Goal: Task Accomplishment & Management: Manage account settings

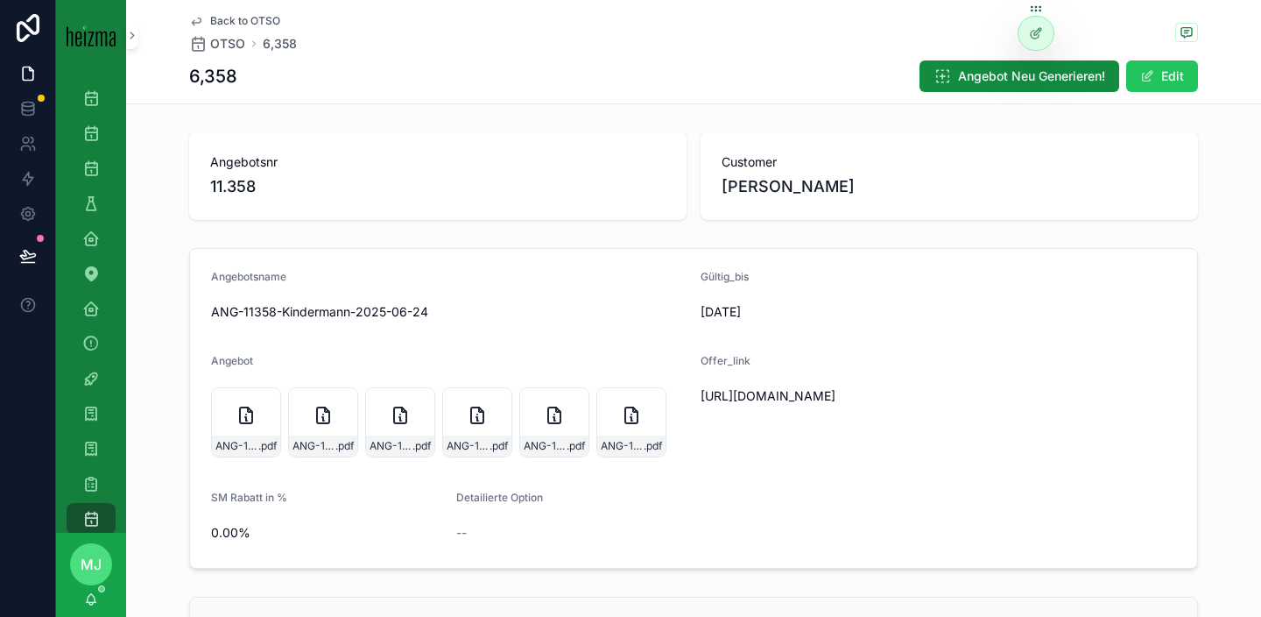
click at [611, 202] on div "Angebotsnr 11.358" at bounding box center [437, 176] width 497 height 88
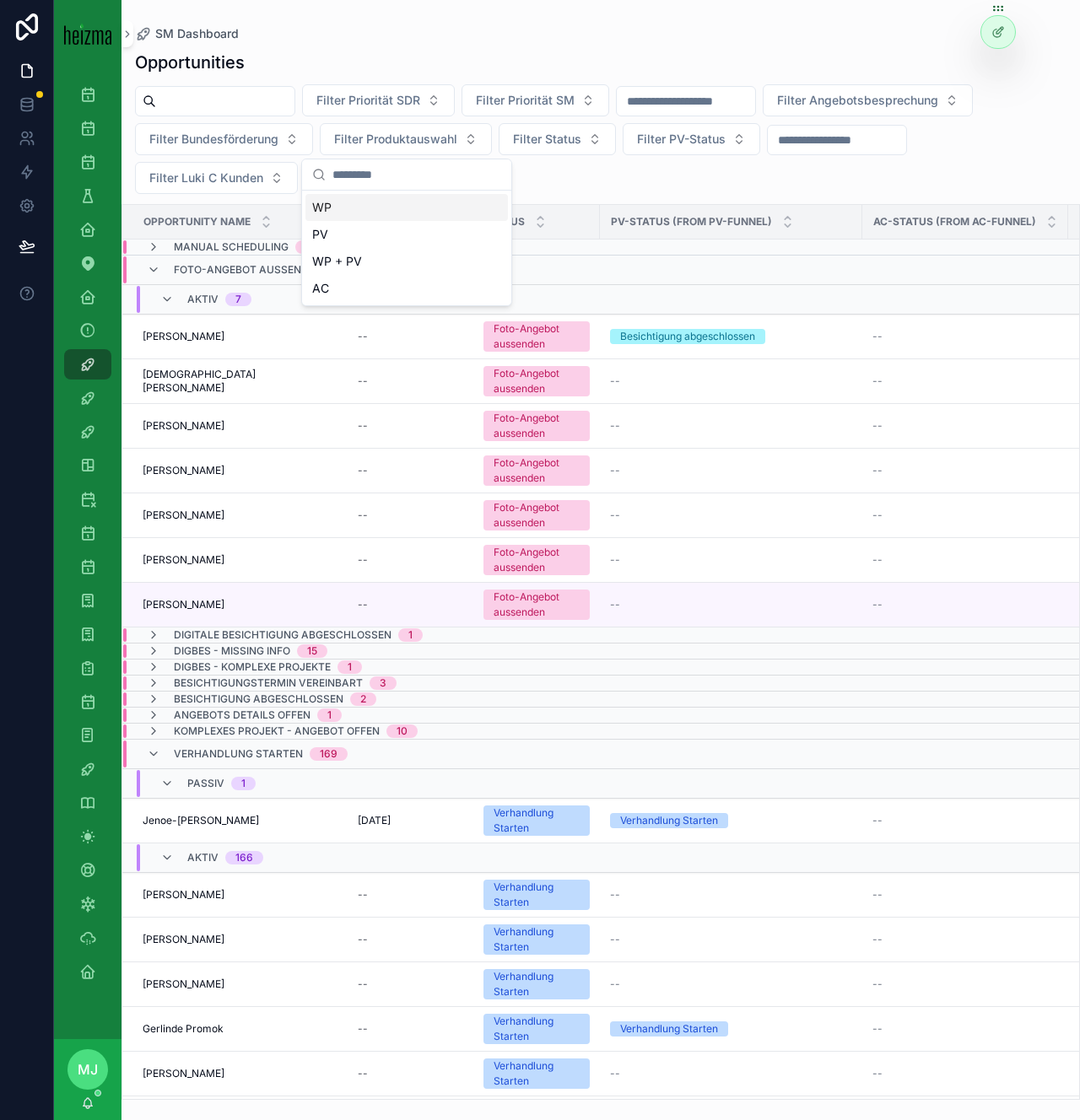
click at [233, 92] on input "scrollable content" at bounding box center [225, 101] width 139 height 24
type input "********"
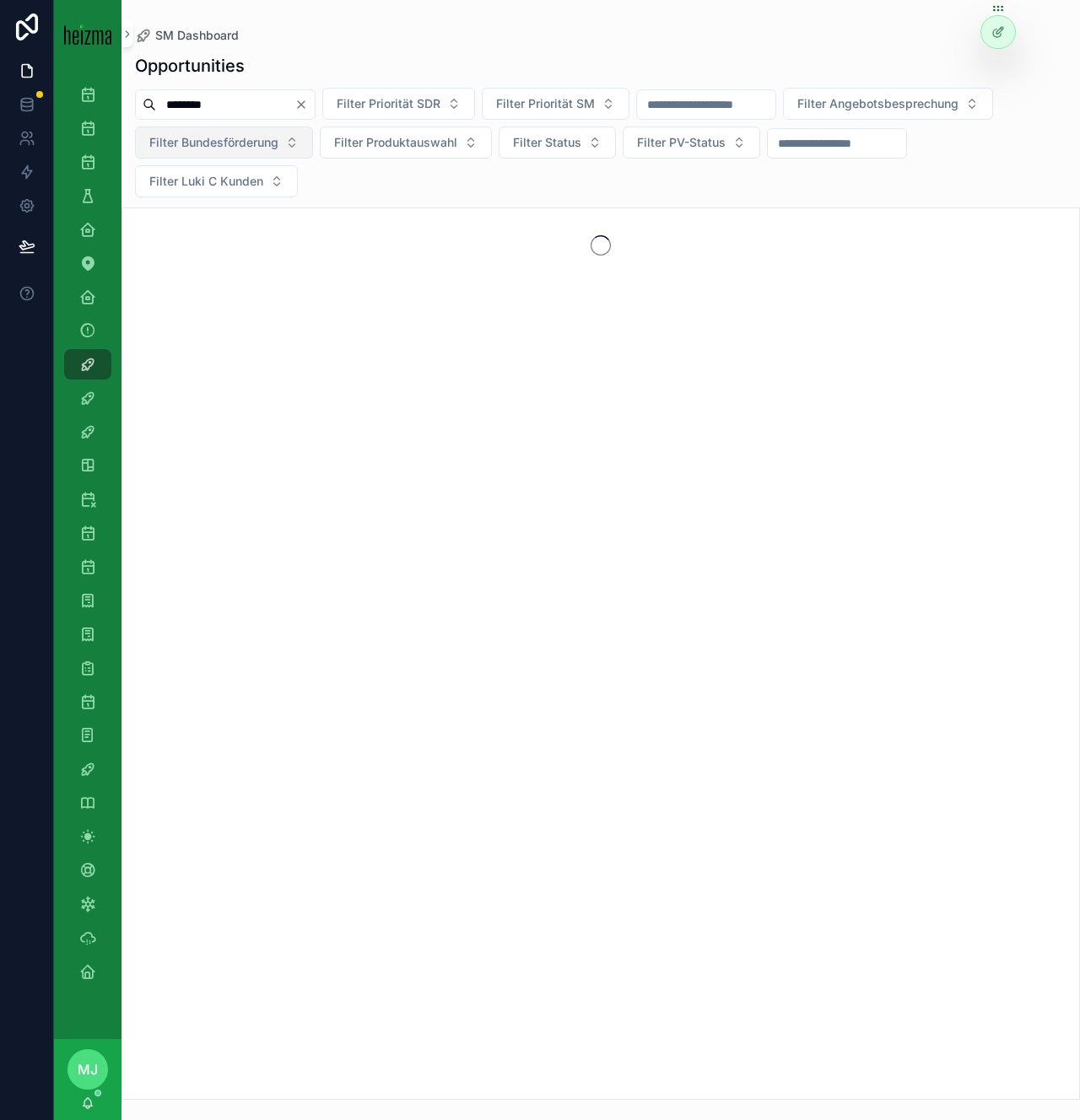
click at [259, 144] on span "Filter Bundesförderung" at bounding box center [214, 143] width 129 height 17
click at [251, 80] on div "Opportunities ******** Filter Priorität SDR Filter Priorität SM Filter Angebots…" at bounding box center [600, 572] width 959 height 1056
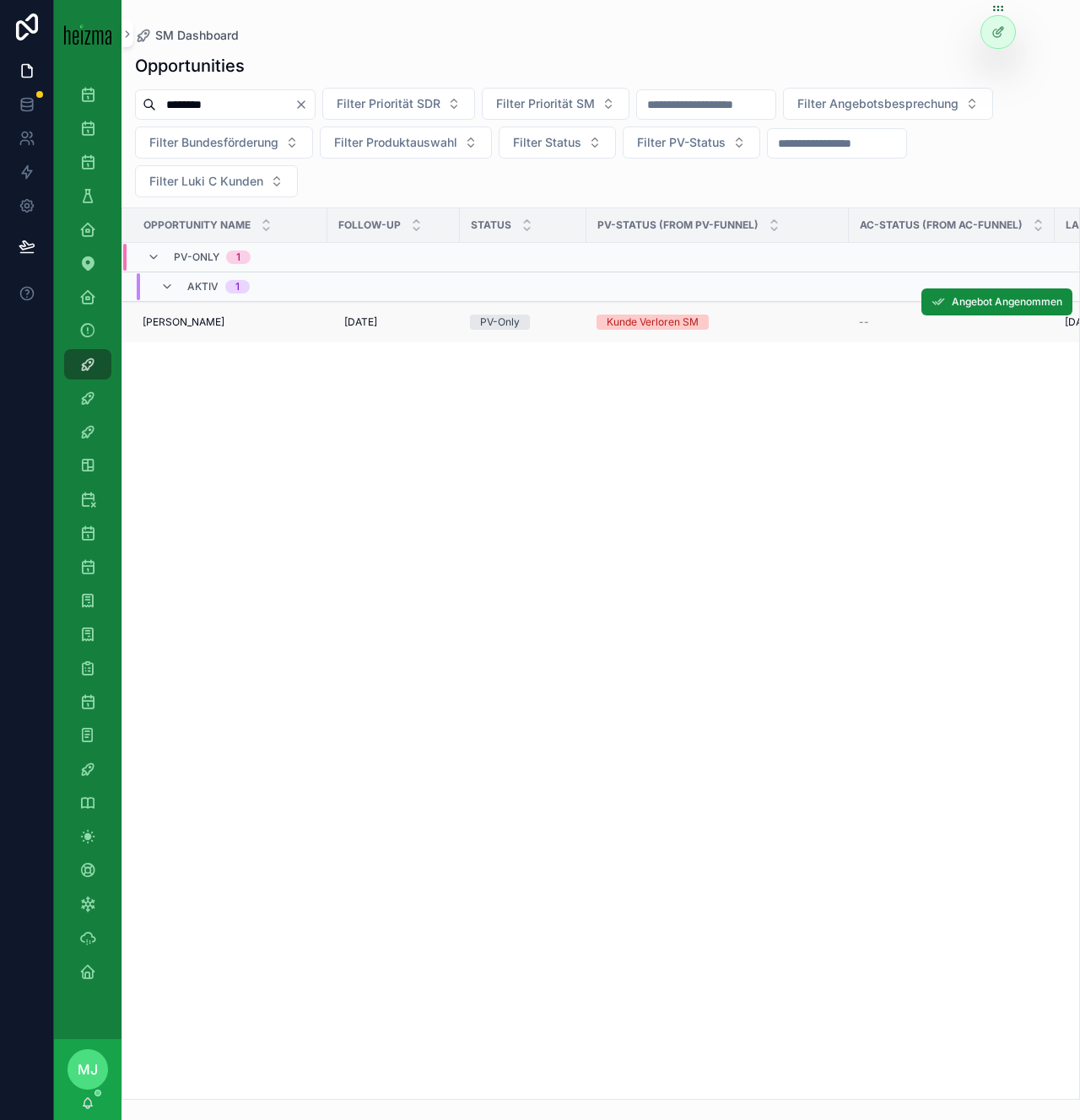
click at [203, 322] on span "Klaus Liedmair" at bounding box center [183, 323] width 82 height 13
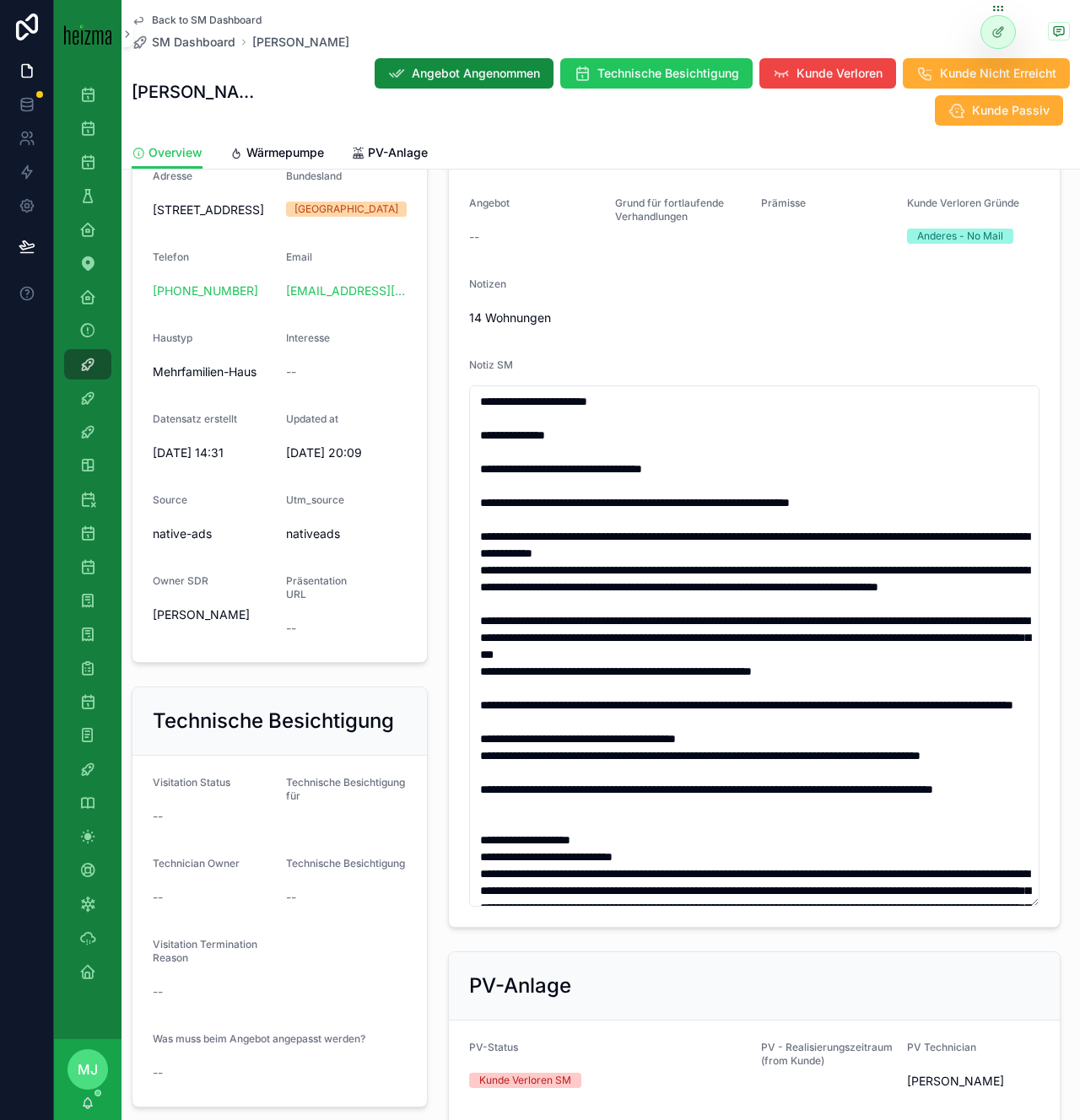
scroll to position [167, 0]
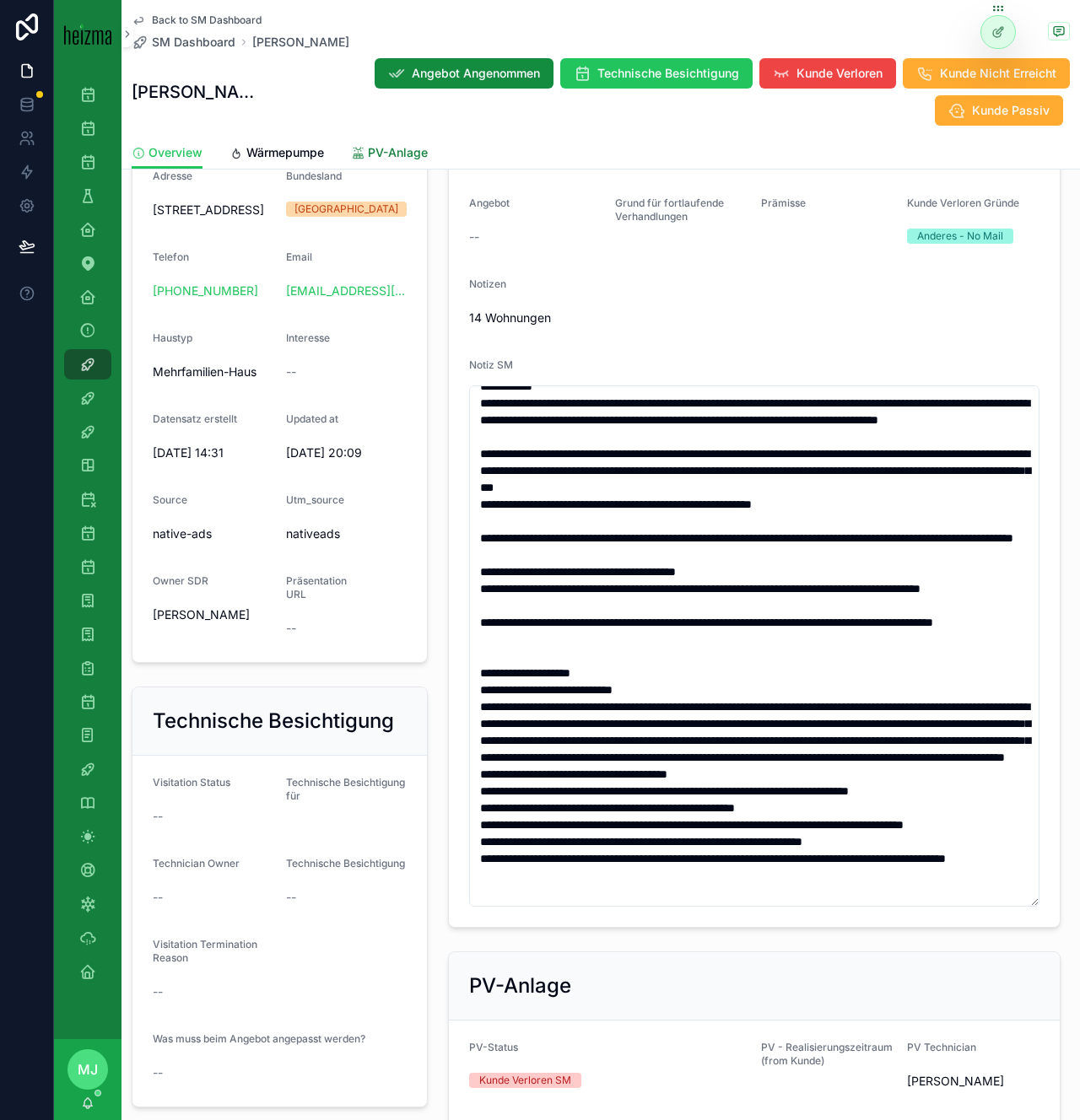
click at [398, 157] on span "PV-Anlage" at bounding box center [398, 153] width 60 height 17
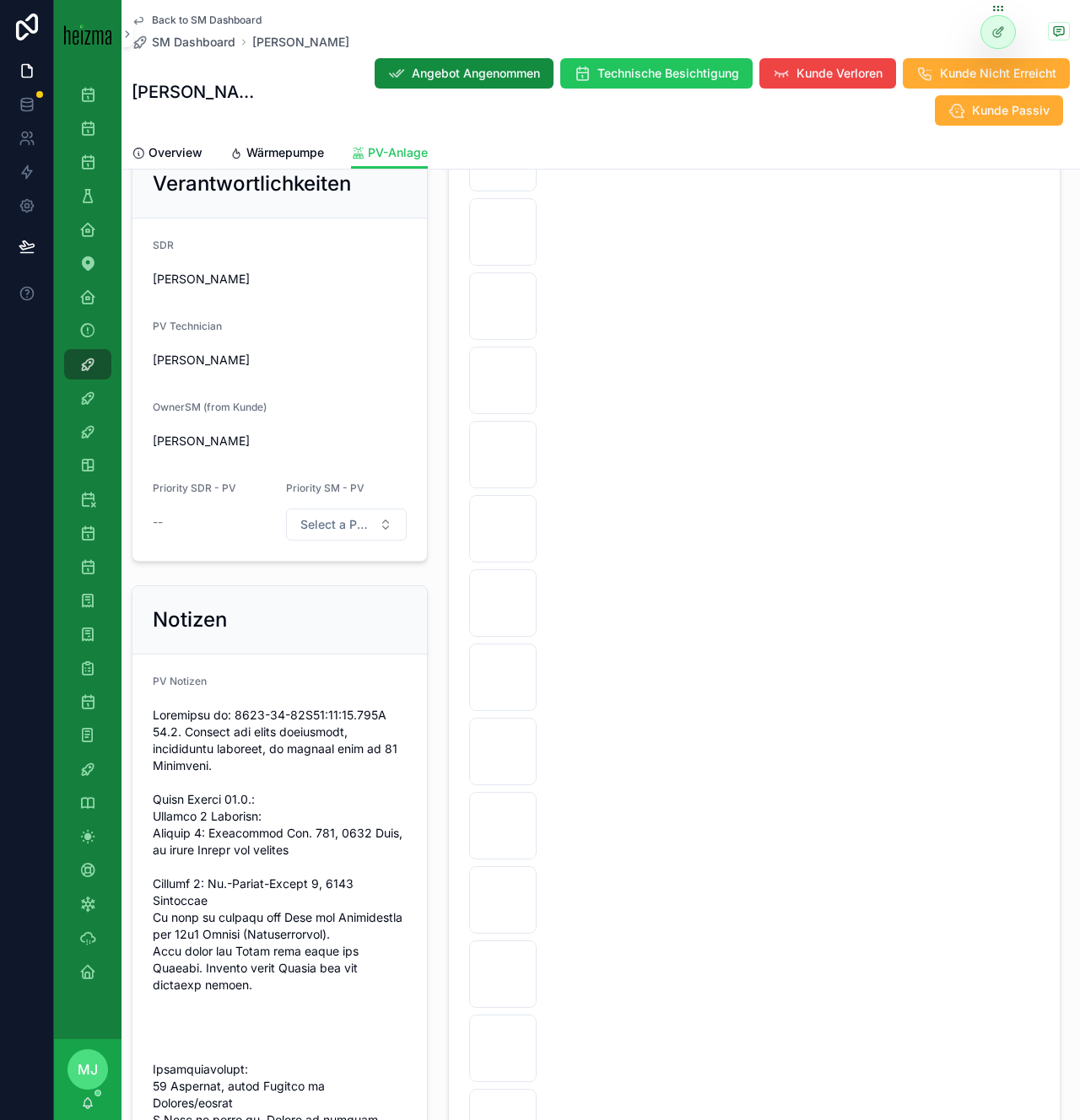
scroll to position [2558, 0]
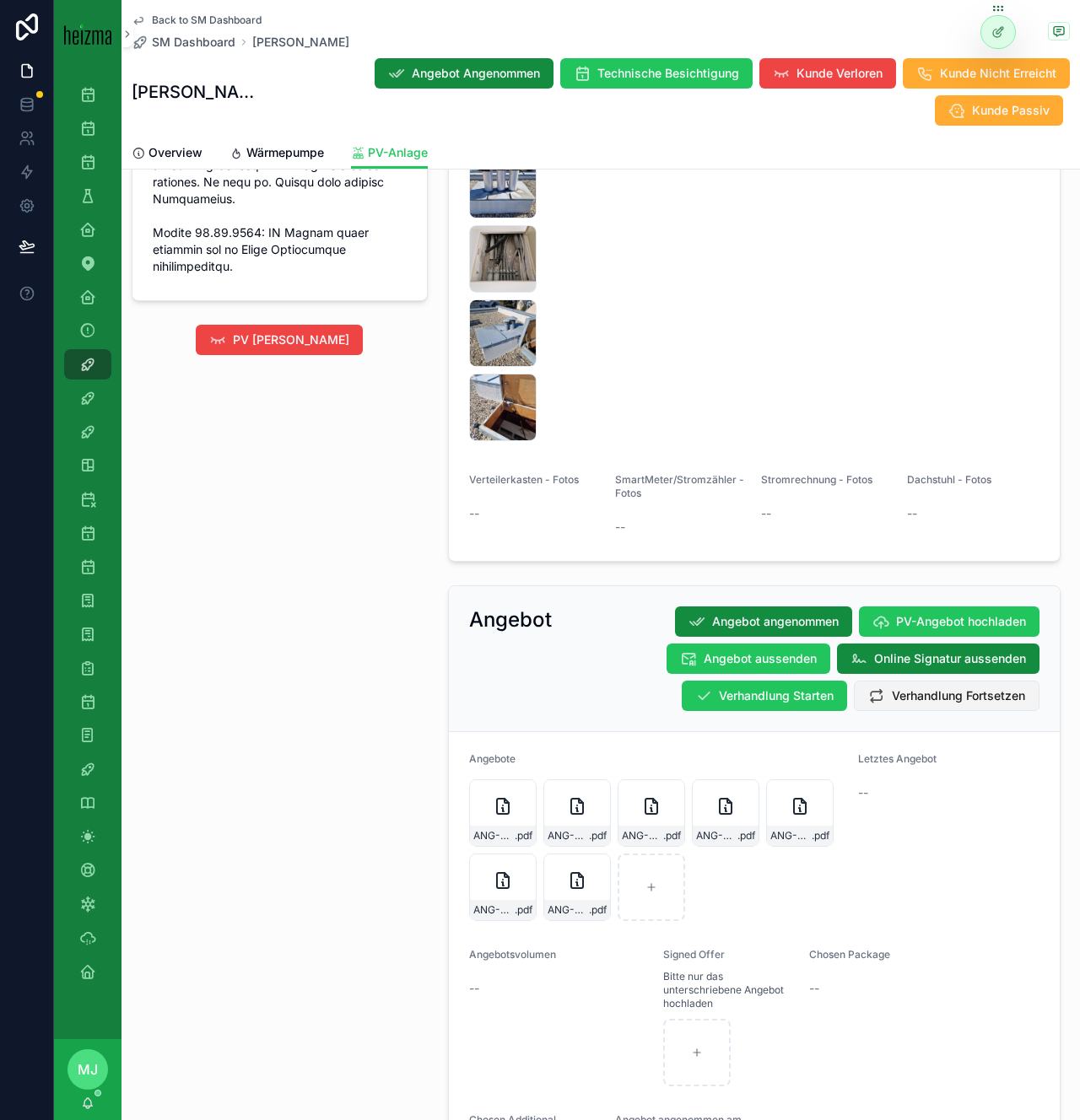
click at [958, 707] on button "Verhandlung Fortsetzen" at bounding box center [946, 696] width 186 height 31
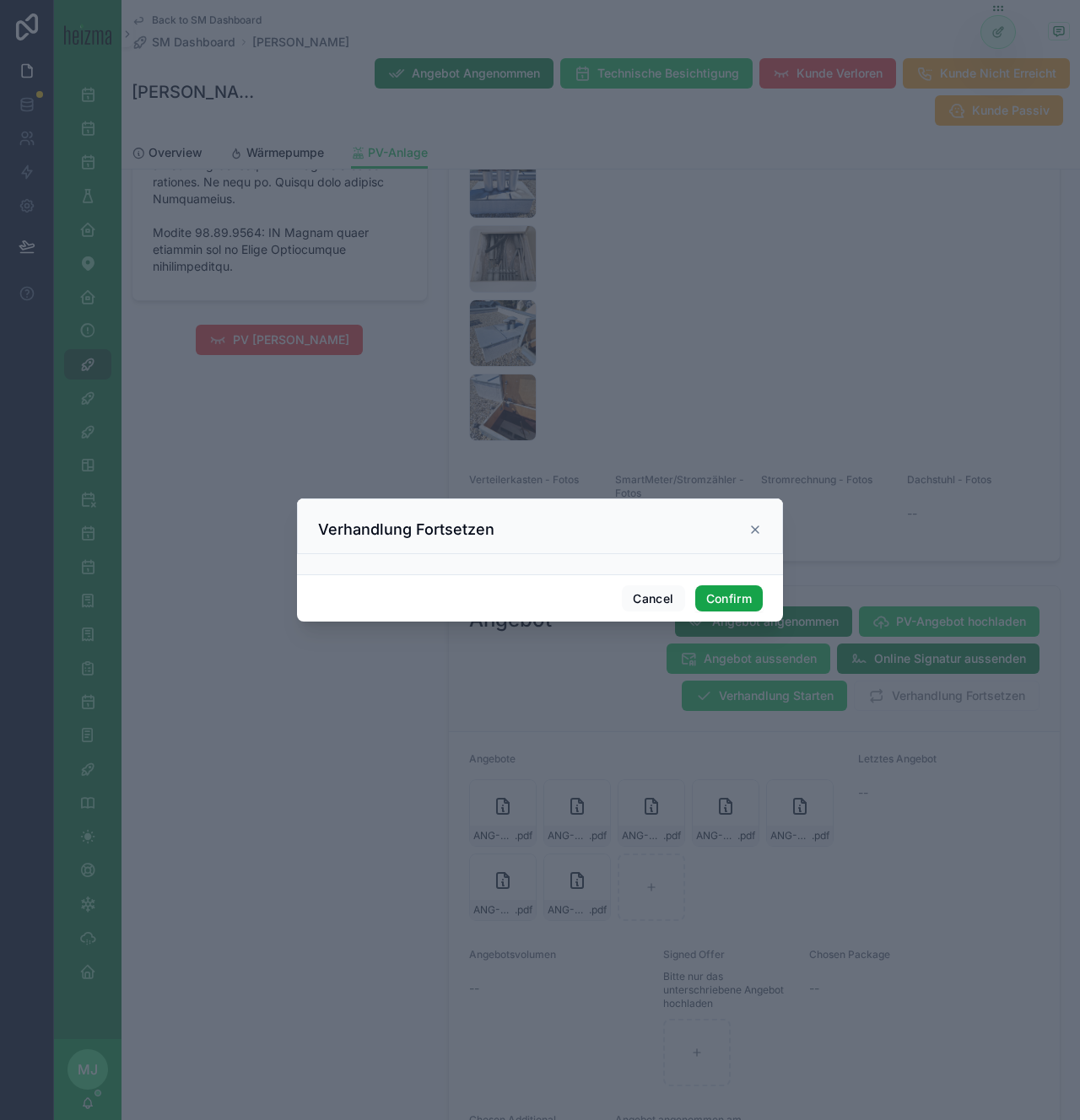
click at [719, 597] on button "Confirm" at bounding box center [729, 599] width 67 height 27
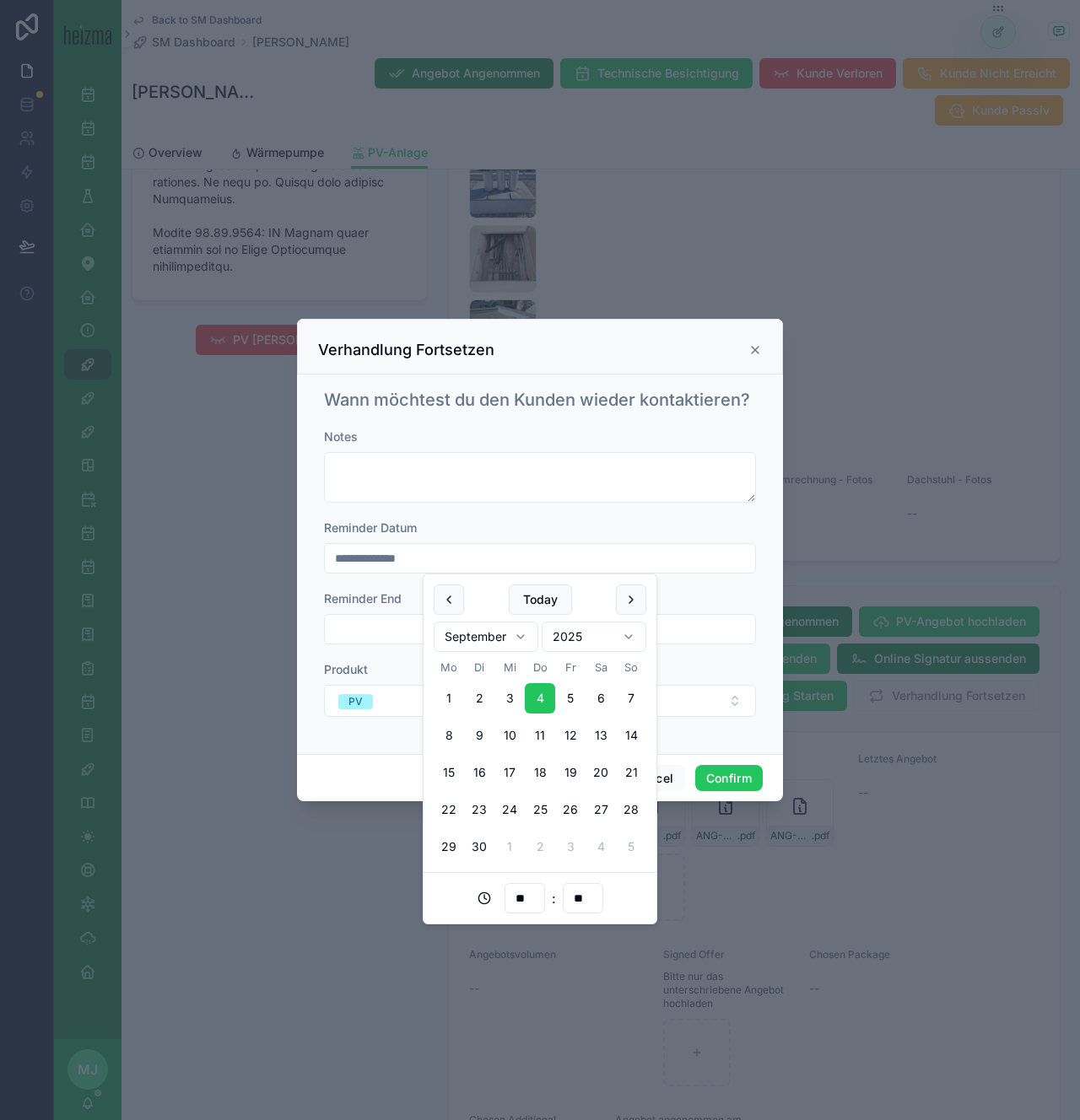
click at [597, 548] on input "**********" at bounding box center [540, 559] width 431 height 24
click at [595, 553] on input "**********" at bounding box center [540, 559] width 431 height 24
drag, startPoint x: 594, startPoint y: 553, endPoint x: 300, endPoint y: 555, distance: 294.0
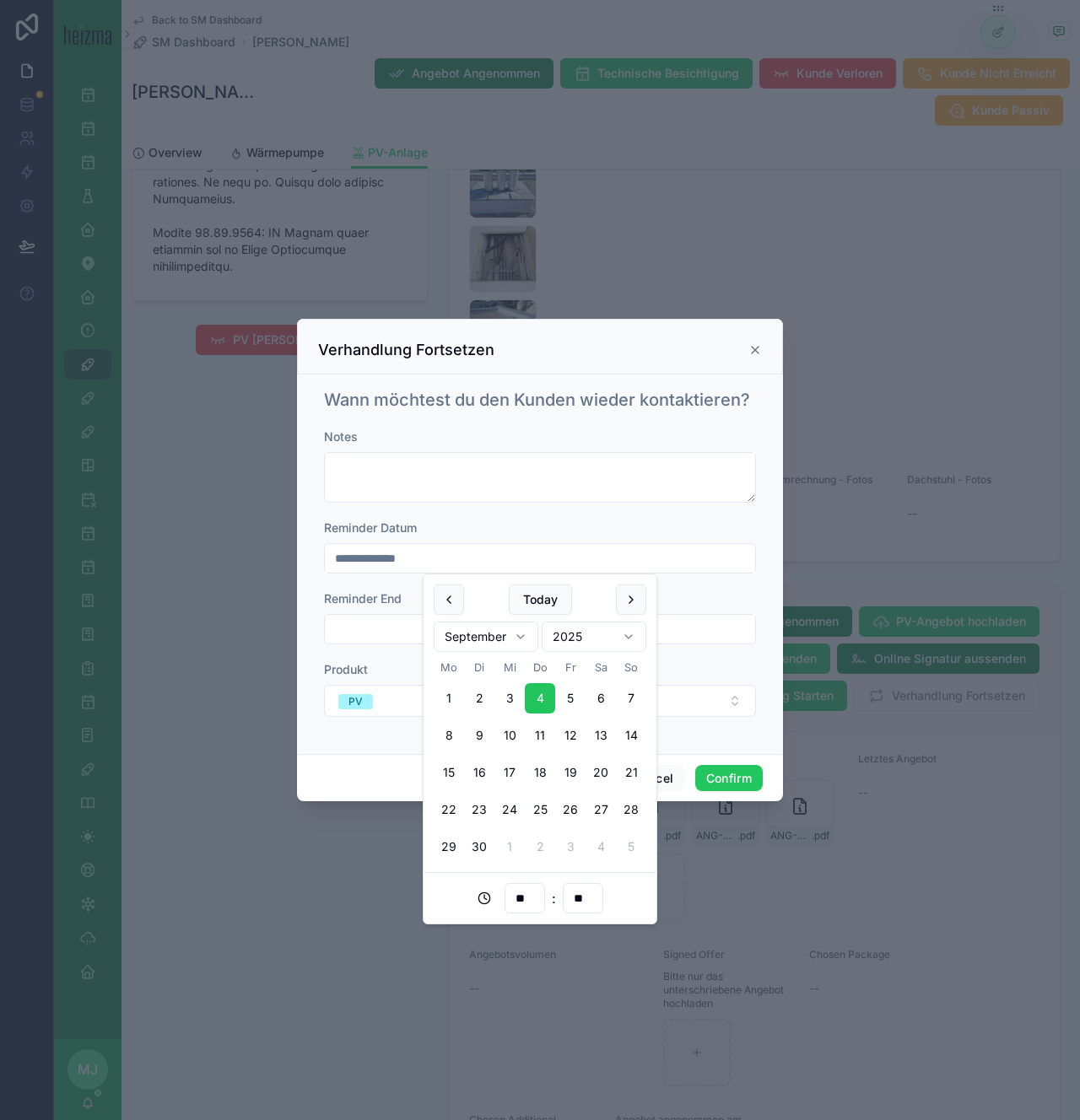
click at [298, 555] on div "**********" at bounding box center [540, 564] width 486 height 379
click at [498, 526] on div "Reminder Datum" at bounding box center [540, 529] width 432 height 17
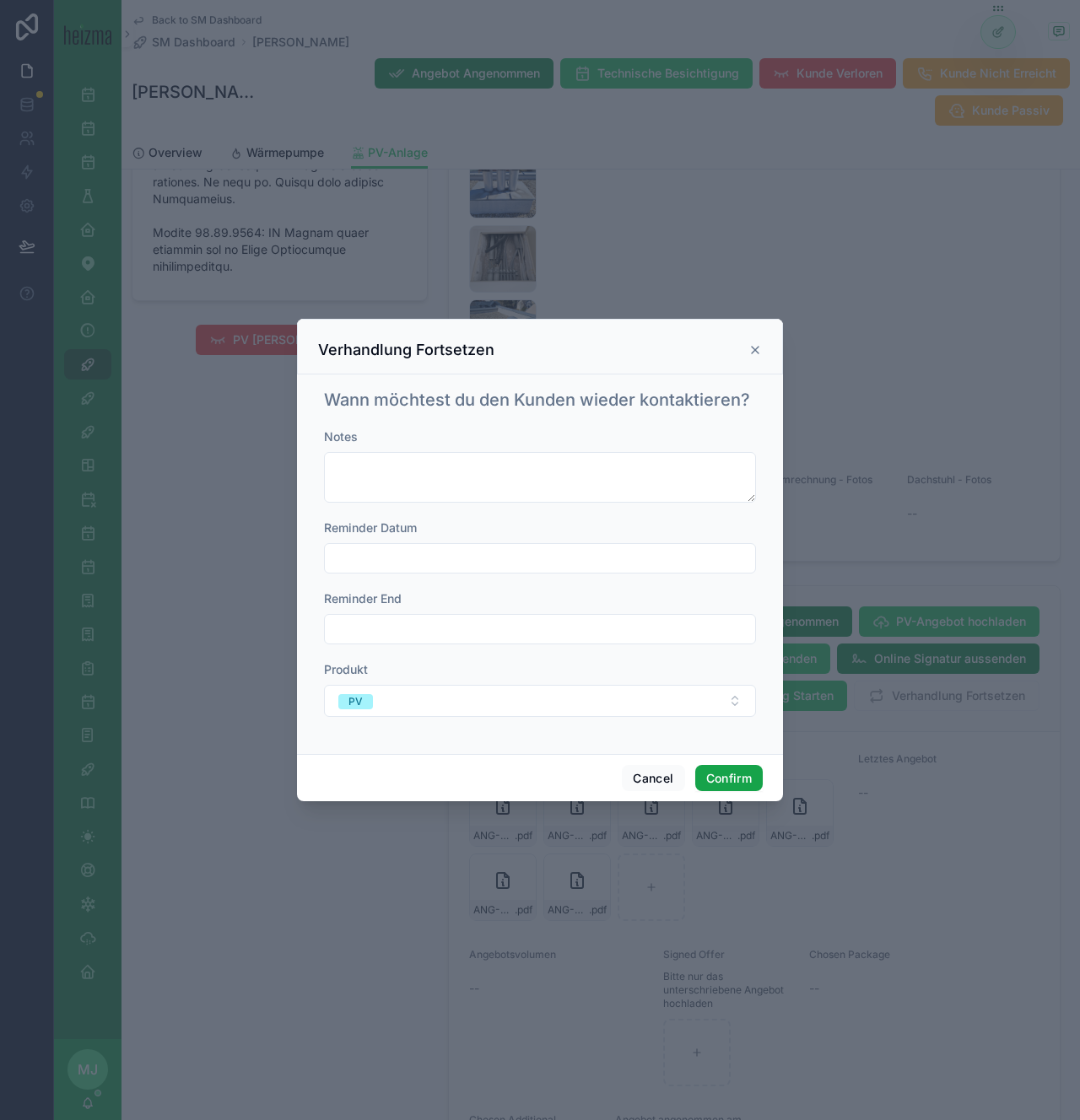
click at [736, 770] on button "Confirm" at bounding box center [729, 778] width 67 height 27
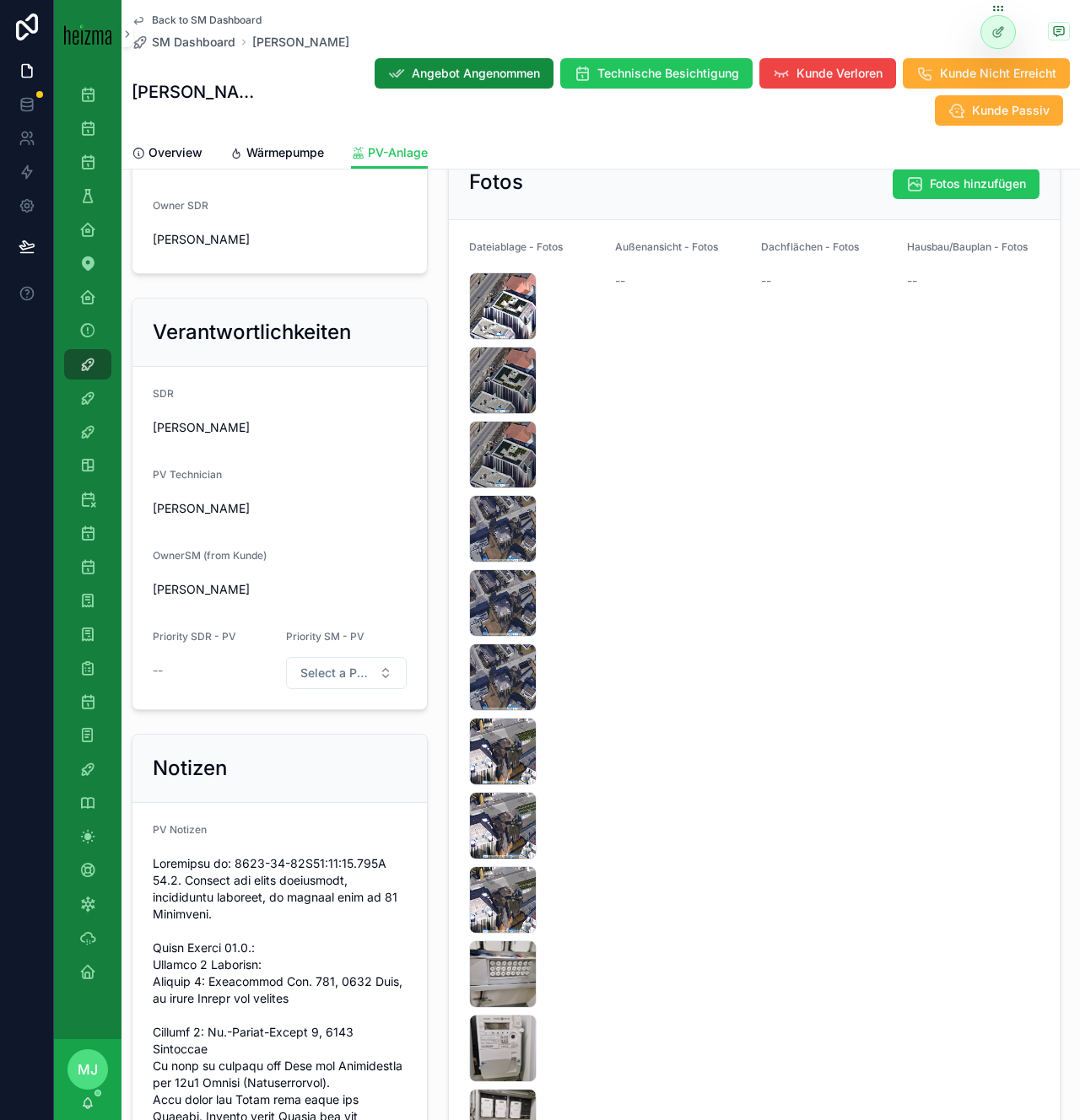
scroll to position [587, 0]
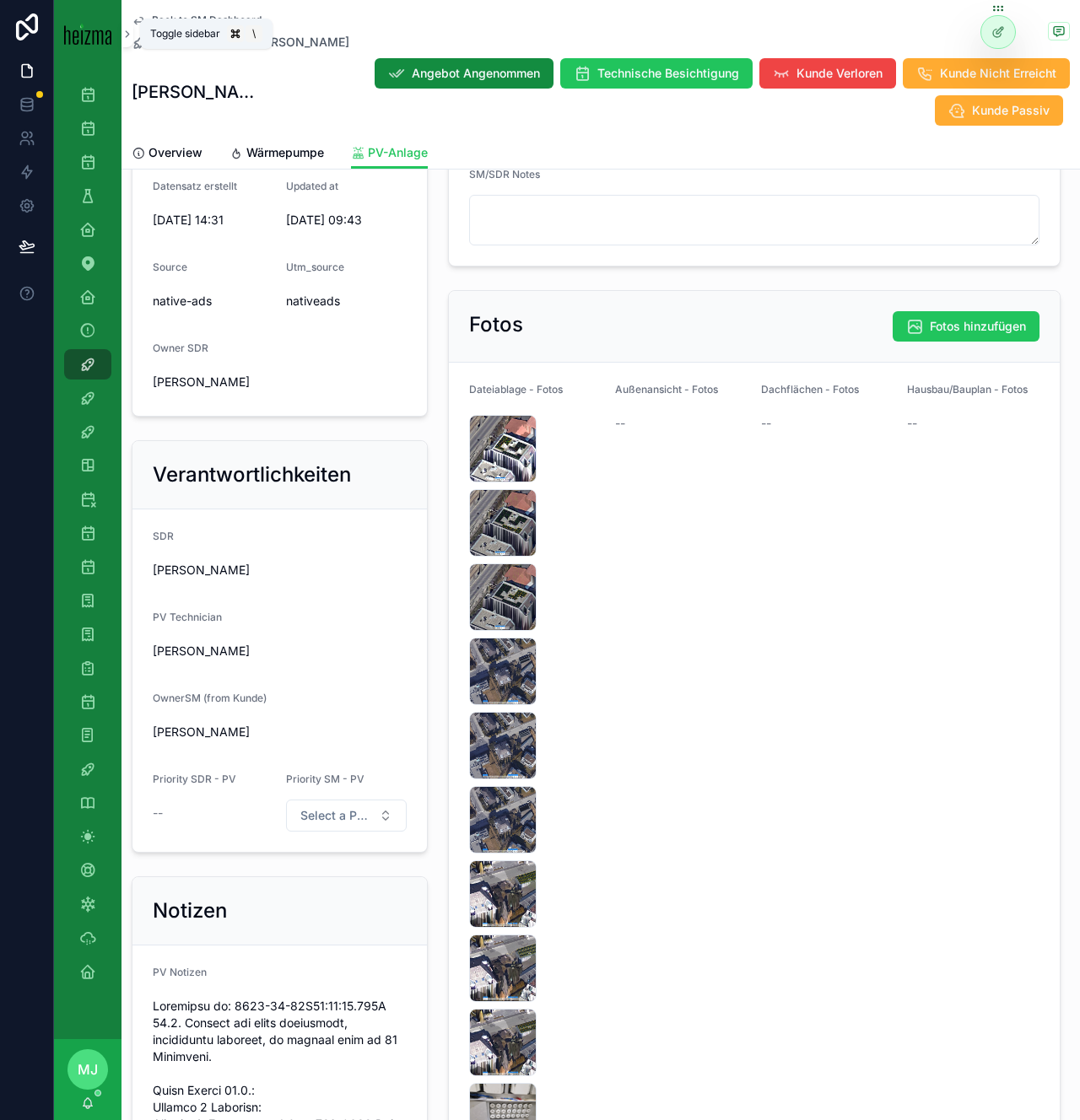
click at [130, 32] on icon "scrollable content" at bounding box center [127, 34] width 12 height 13
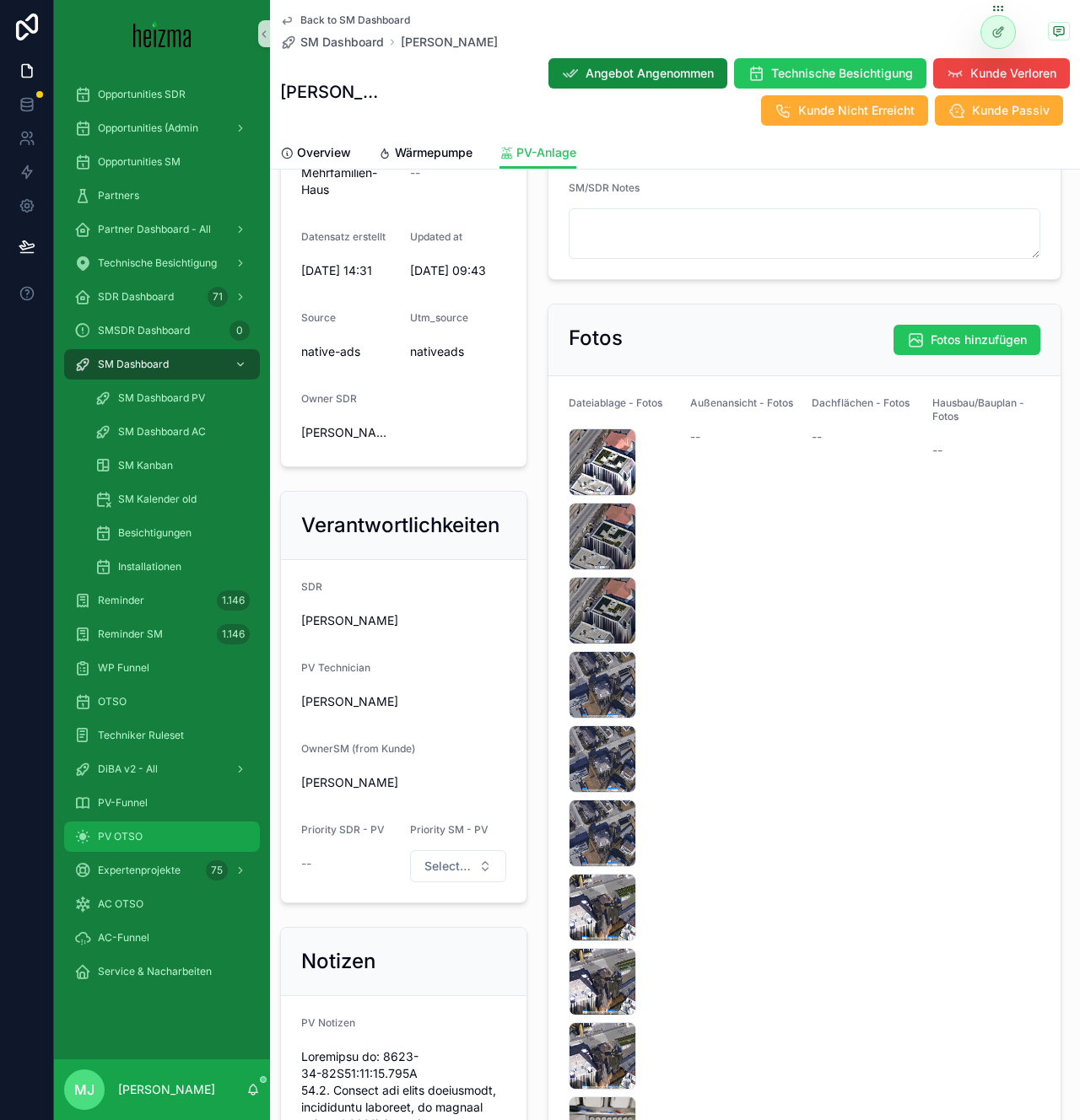
click at [136, 836] on span "PV OTSO" at bounding box center [120, 837] width 44 height 13
click at [416, 145] on span "Wärmepumpe" at bounding box center [434, 153] width 78 height 17
click at [437, 152] on span "Wärmepumpe" at bounding box center [434, 153] width 78 height 17
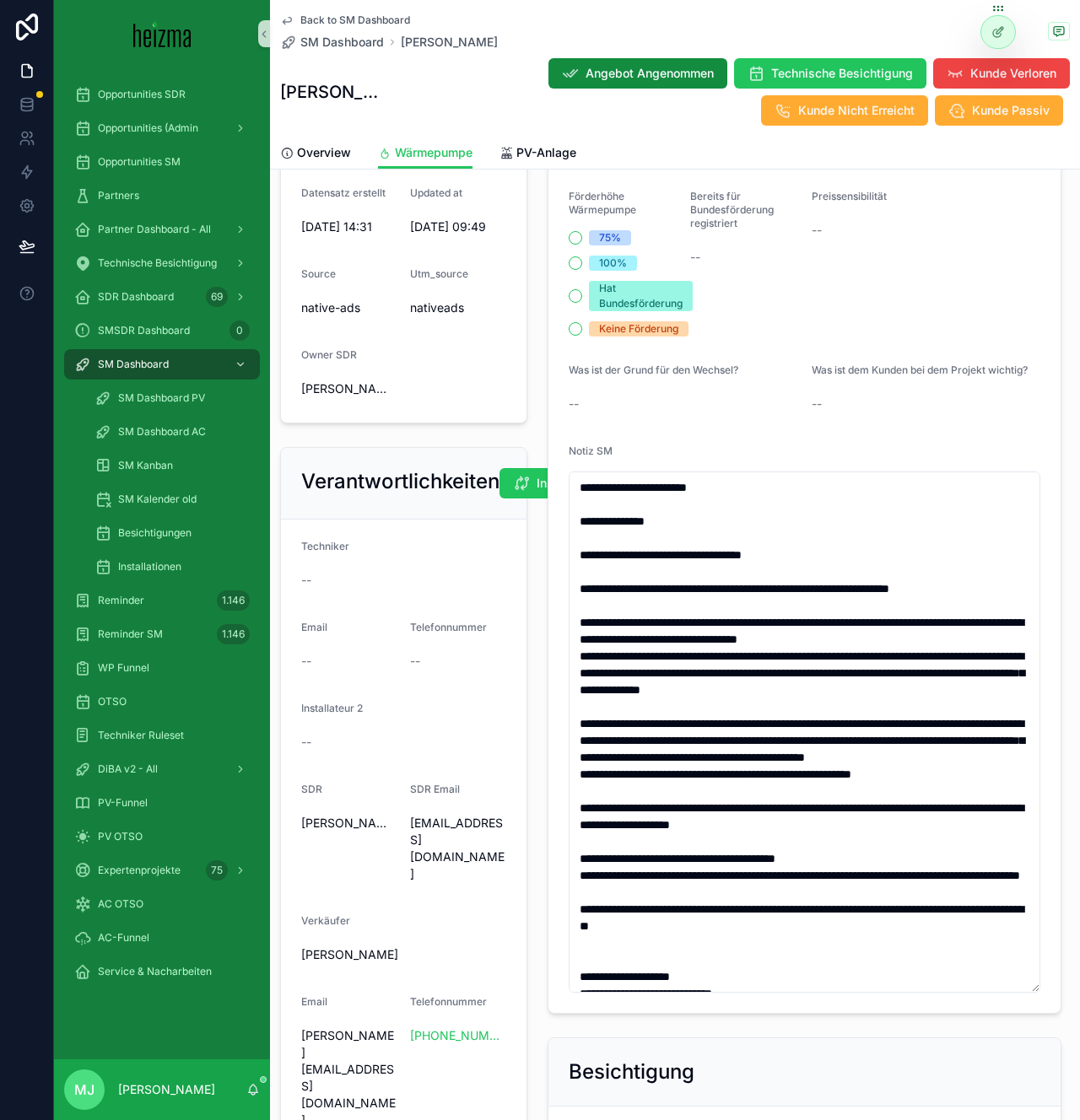
click at [870, 355] on form "Haustyp Mehrfamilien-Haus Heizungsart Gas Personen im Haushalt -- Beheizbare Fl…" at bounding box center [804, 376] width 514 height 1275
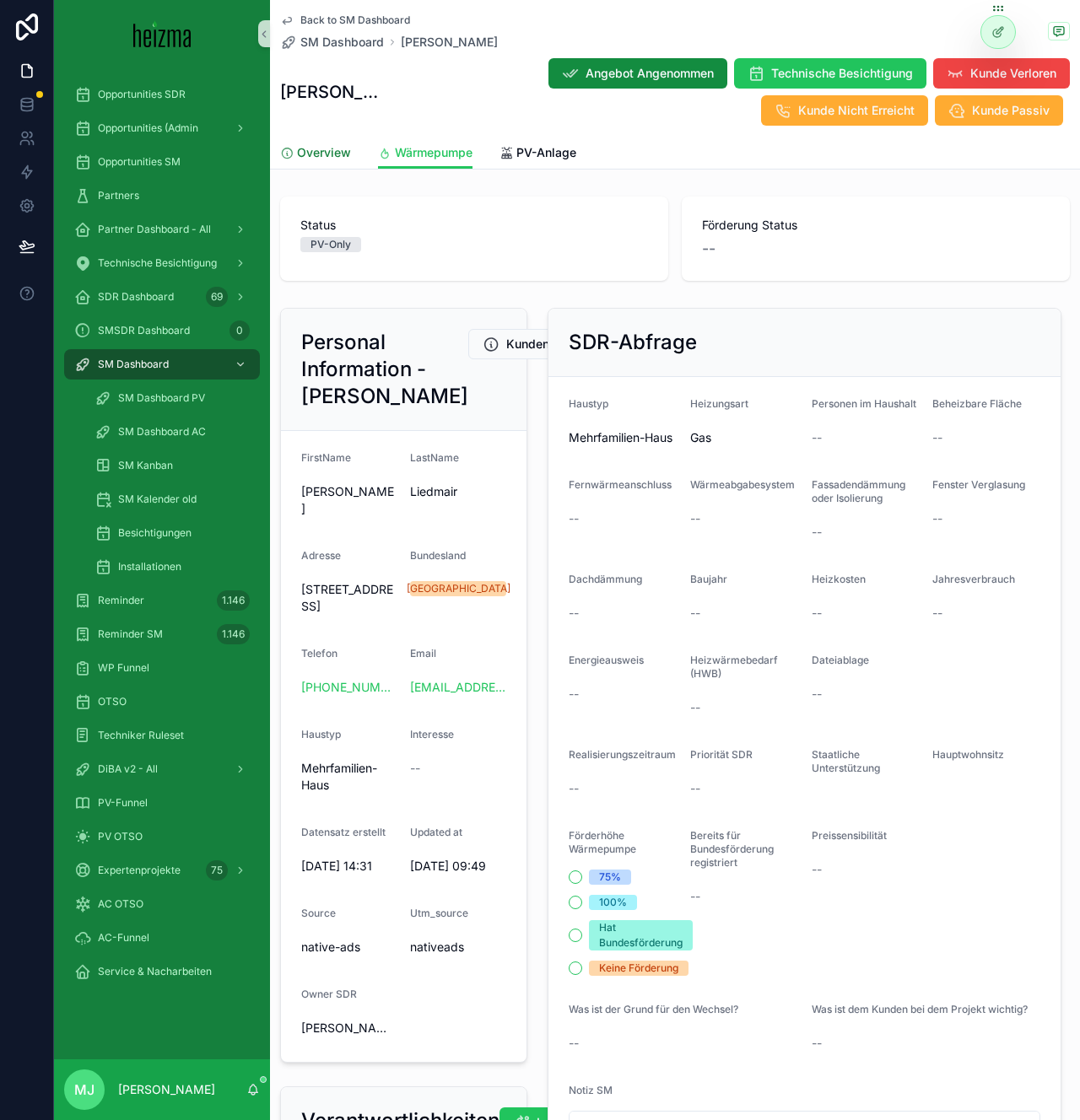
click at [322, 149] on span "Overview" at bounding box center [324, 153] width 54 height 17
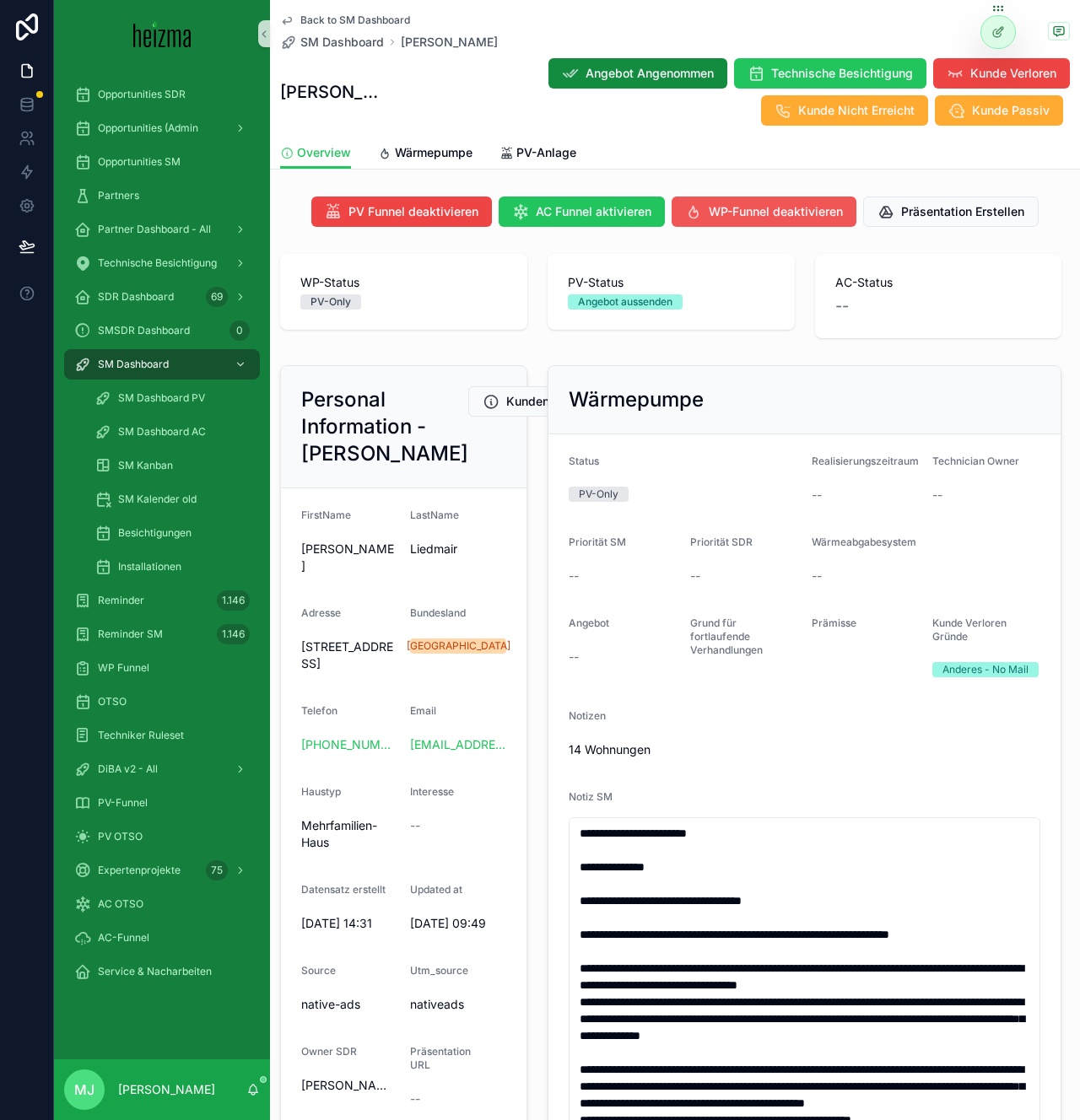
click at [717, 213] on span "WP-Funnel deaktivieren" at bounding box center [776, 212] width 134 height 17
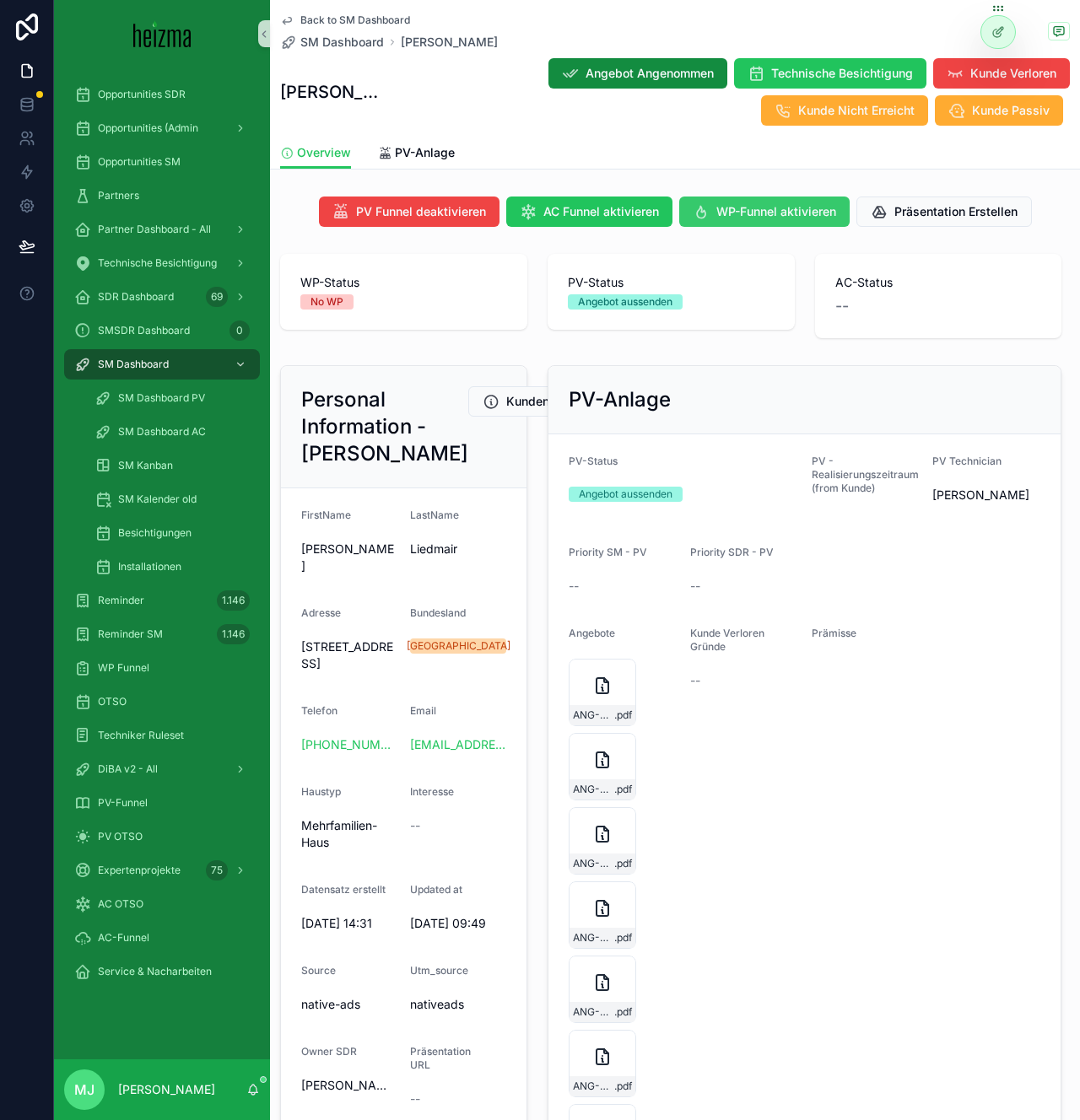
click at [765, 221] on button "WP-Funnel aktivieren" at bounding box center [764, 212] width 171 height 31
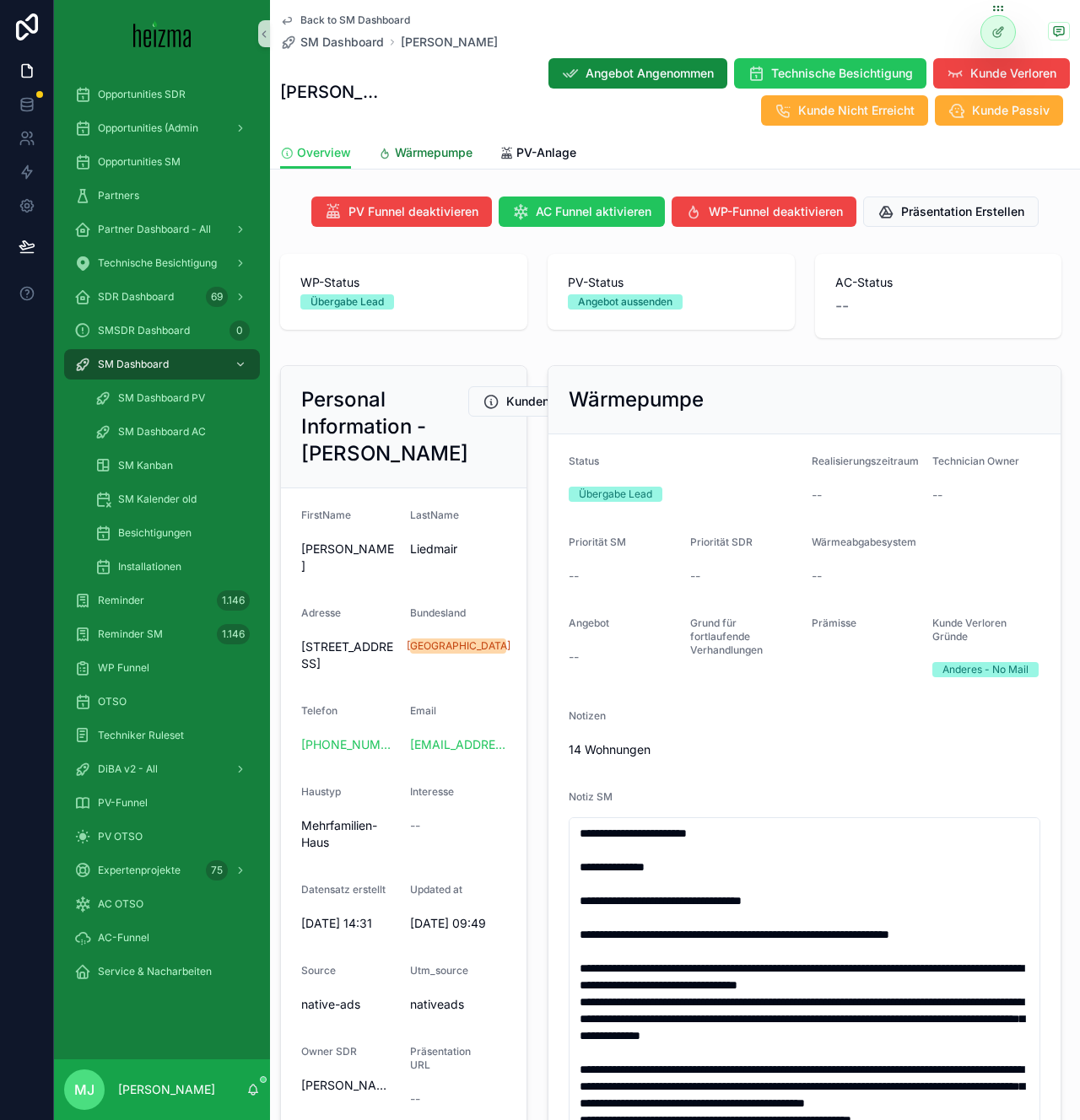
click at [424, 155] on span "Wärmepumpe" at bounding box center [434, 153] width 78 height 17
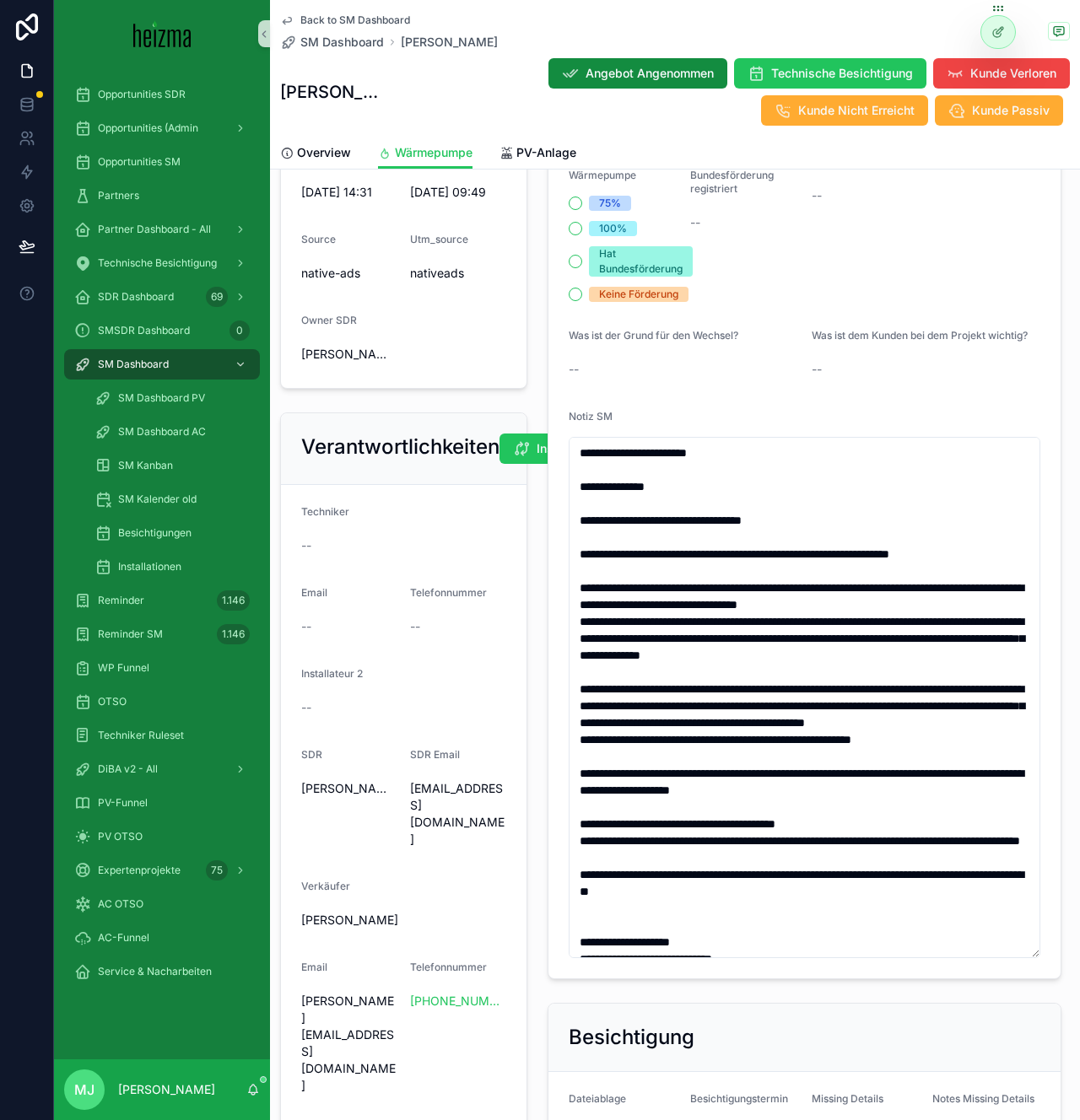
click at [534, 557] on div "Verantwortlichkeiten Installateur/Techniker wechseln Techniker -- Email -- Tele…" at bounding box center [404, 809] width 268 height 807
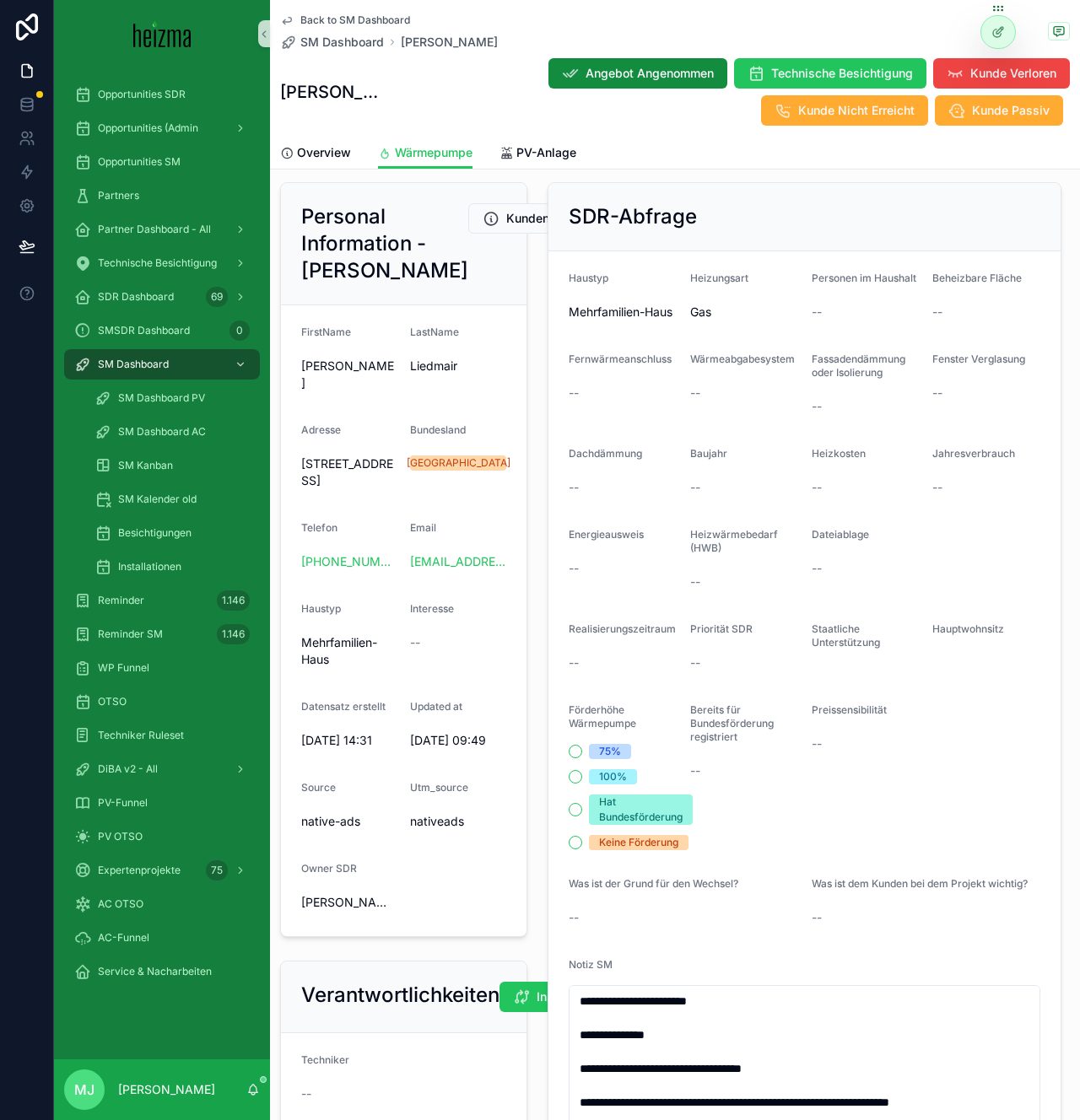
scroll to position [117, 0]
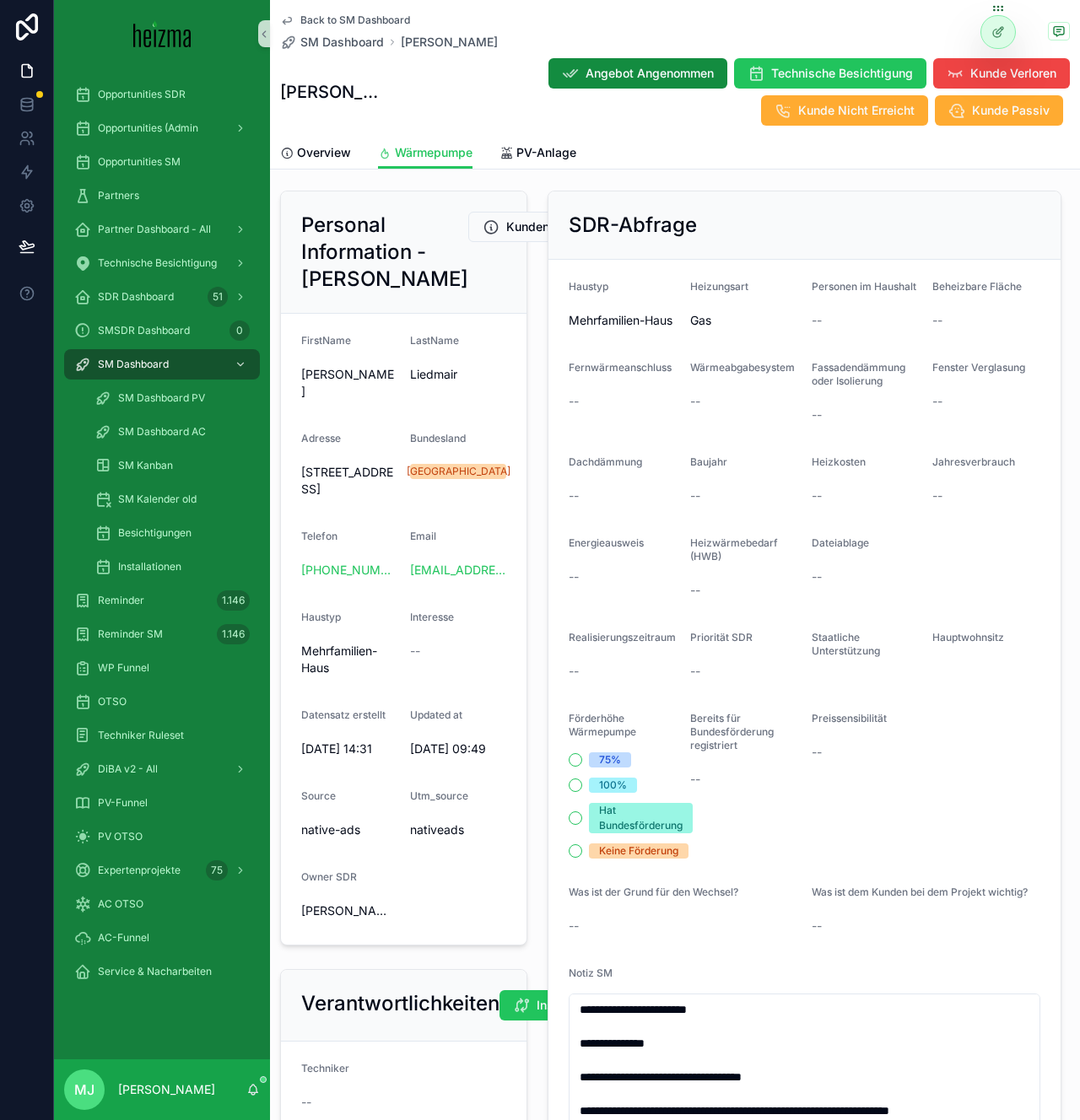
click at [689, 389] on form "Haustyp Mehrfamilien-Haus Heizungsart Gas Personen im Haushalt -- Beheizbare Fl…" at bounding box center [804, 898] width 514 height 1275
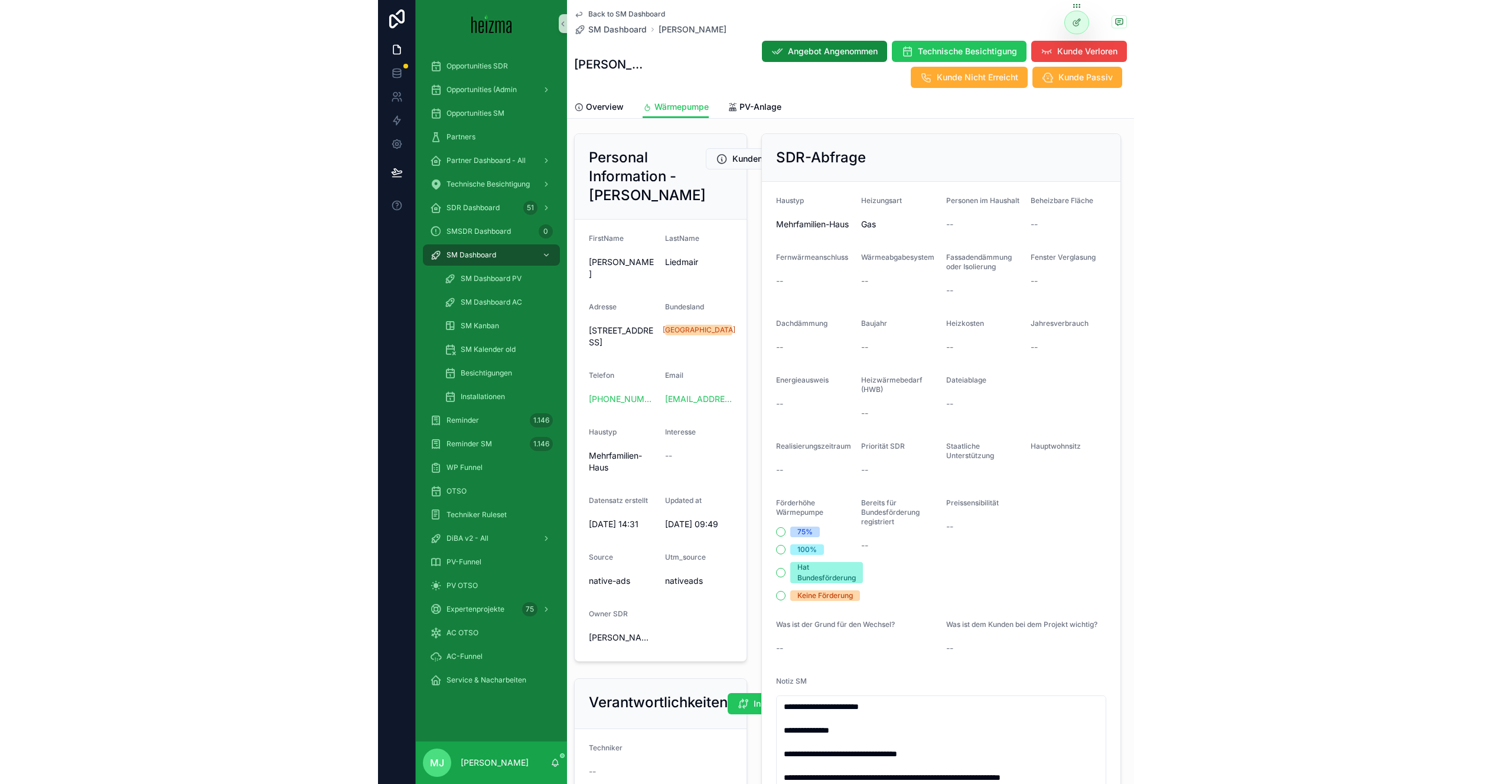
scroll to position [0, 0]
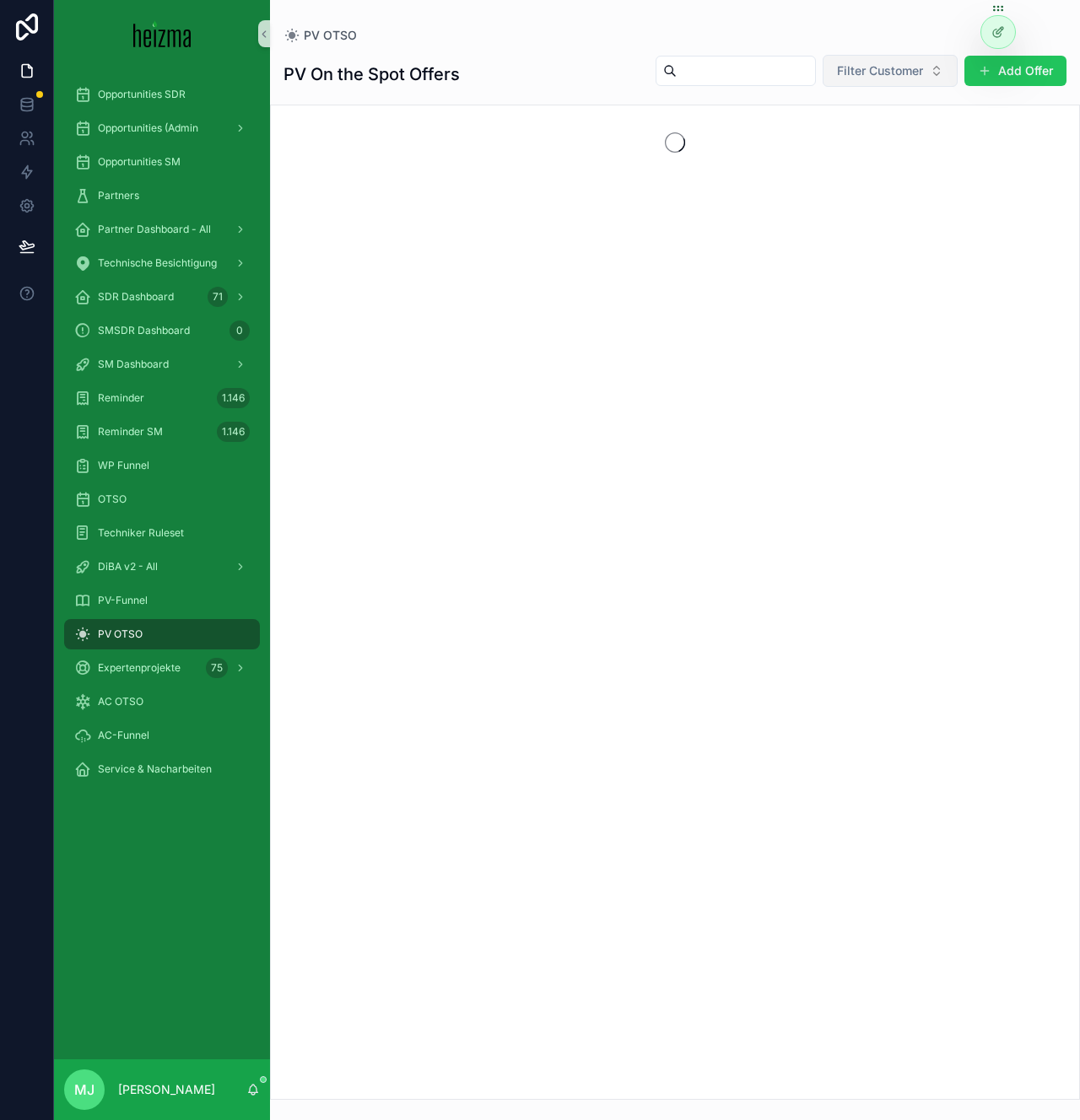
click at [865, 75] on span "Filter Customer" at bounding box center [880, 71] width 86 height 17
type input "********"
click at [862, 141] on span "Klaus Liedmair" at bounding box center [844, 140] width 97 height 17
click at [581, 65] on div "PV On the Spot Offers Klaus Liedmair Add Offer" at bounding box center [674, 74] width 783 height 40
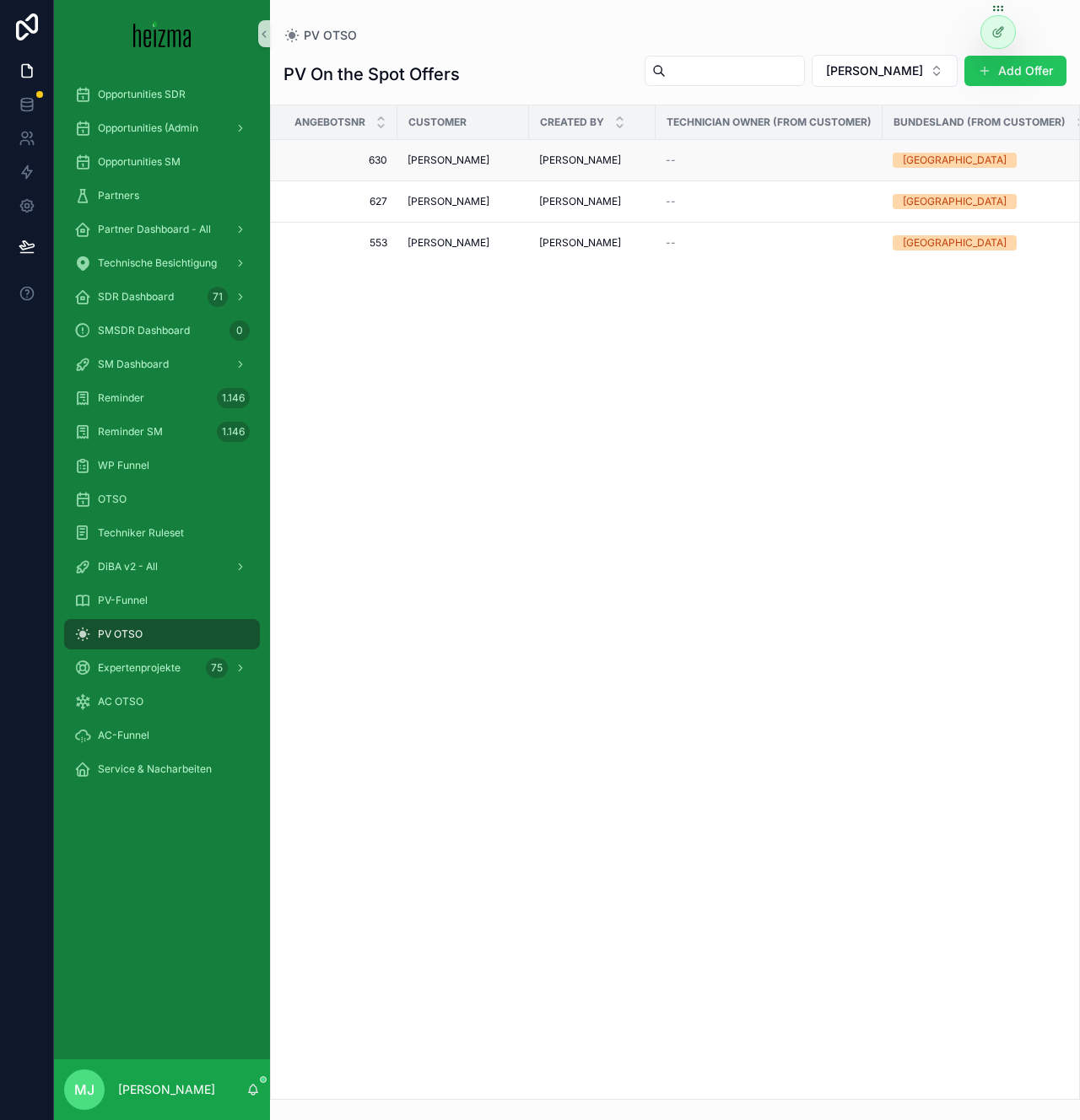
click at [427, 159] on span "Klaus Liedmair" at bounding box center [448, 160] width 82 height 13
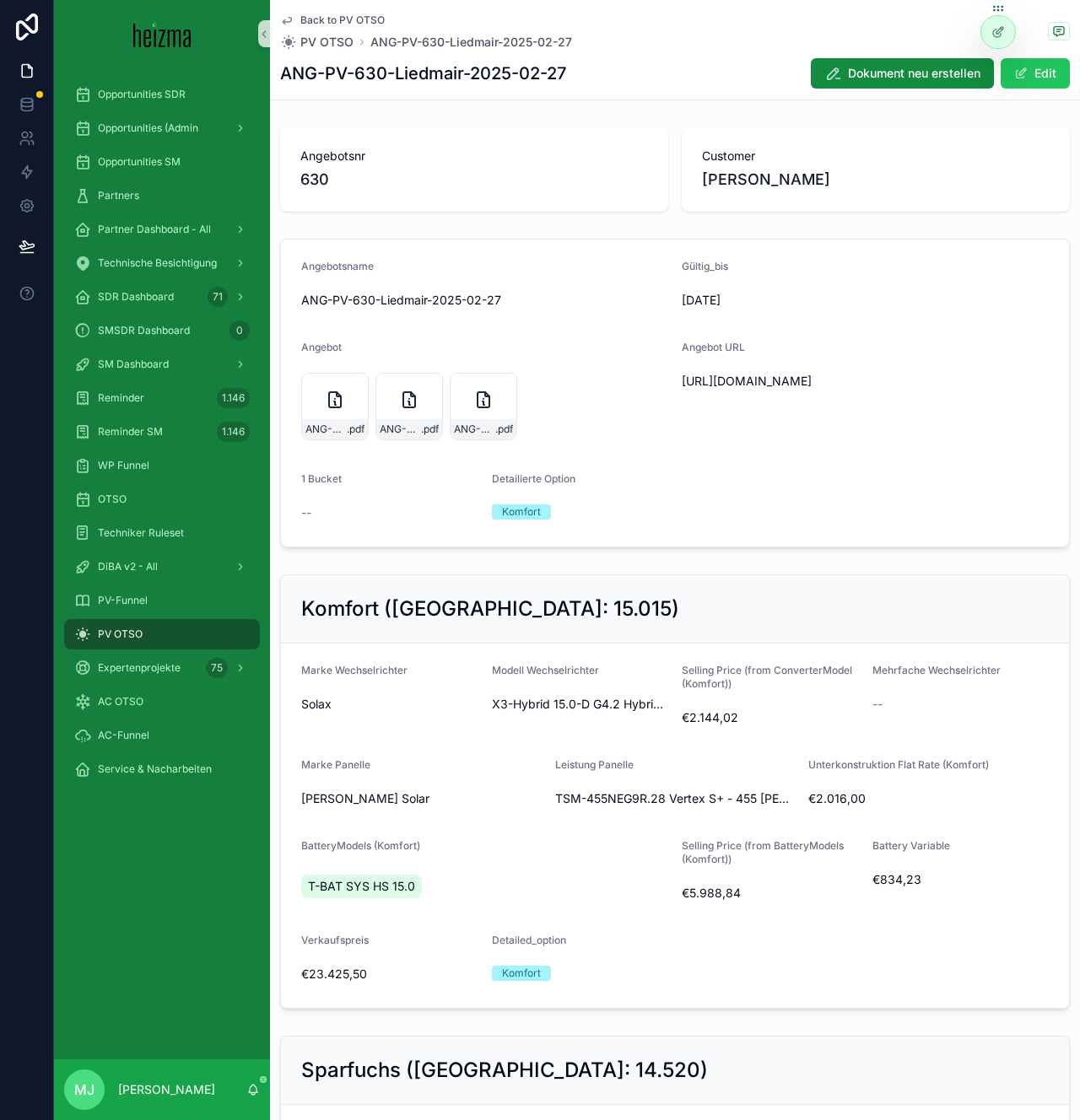
click at [661, 381] on div "ANG-PV-630-Liedmair-2025-02-27 .pdf ANG-PV-630-Liedmair-2025-02-27 .pdf ANG-PV-…" at bounding box center [485, 406] width 367 height 67
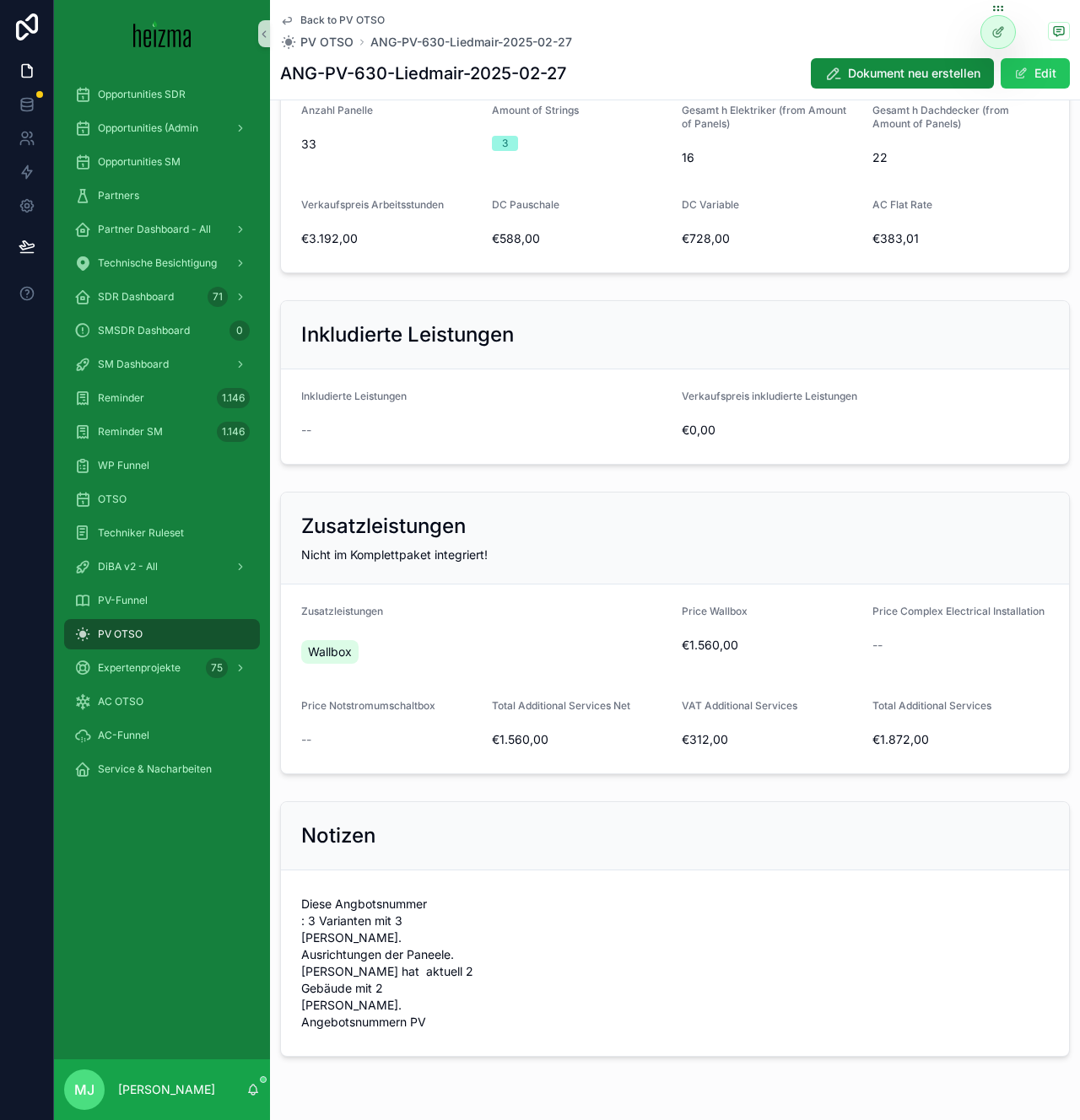
scroll to position [1989, 0]
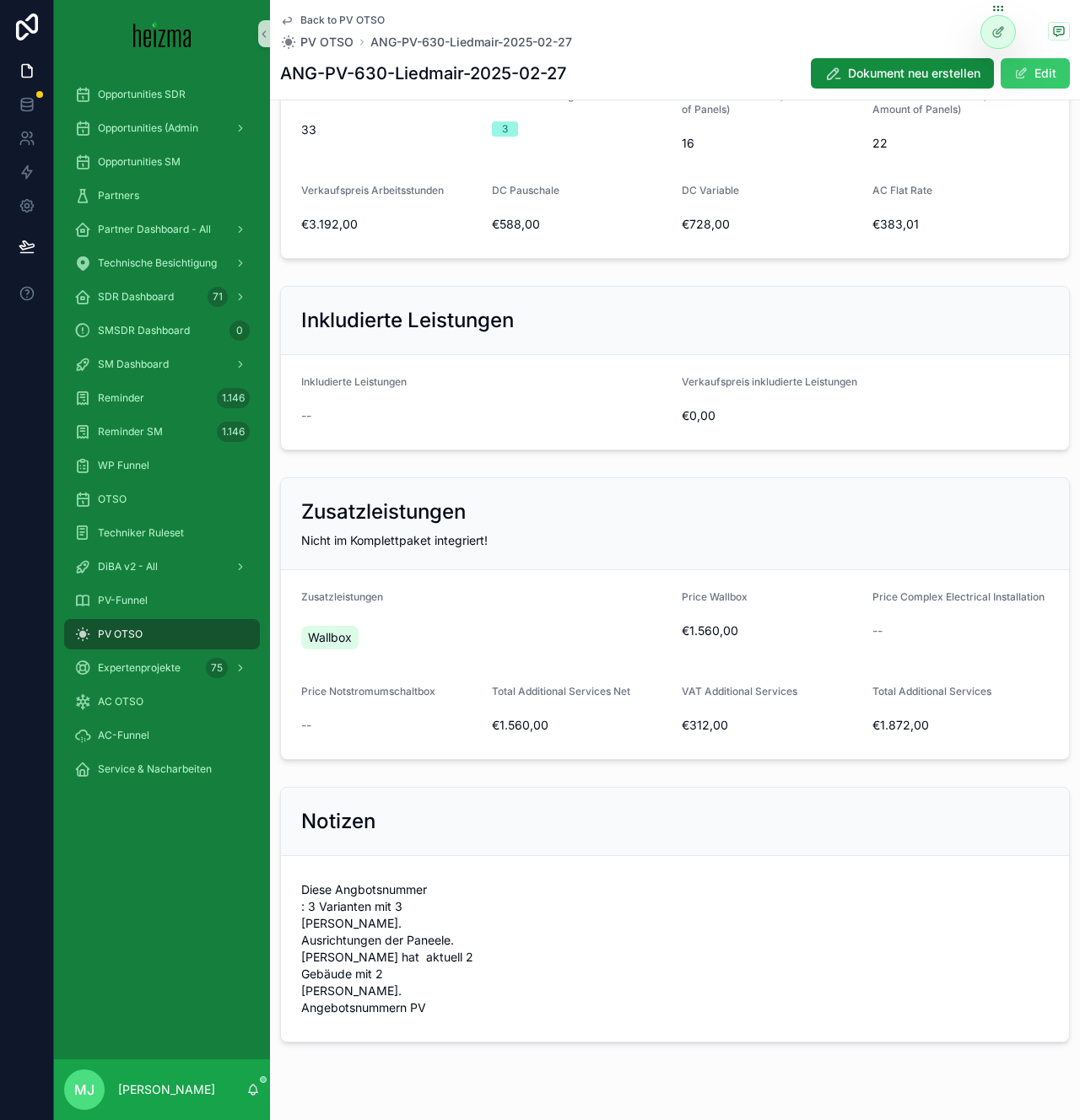
click at [1032, 72] on button "Edit" at bounding box center [1036, 73] width 69 height 31
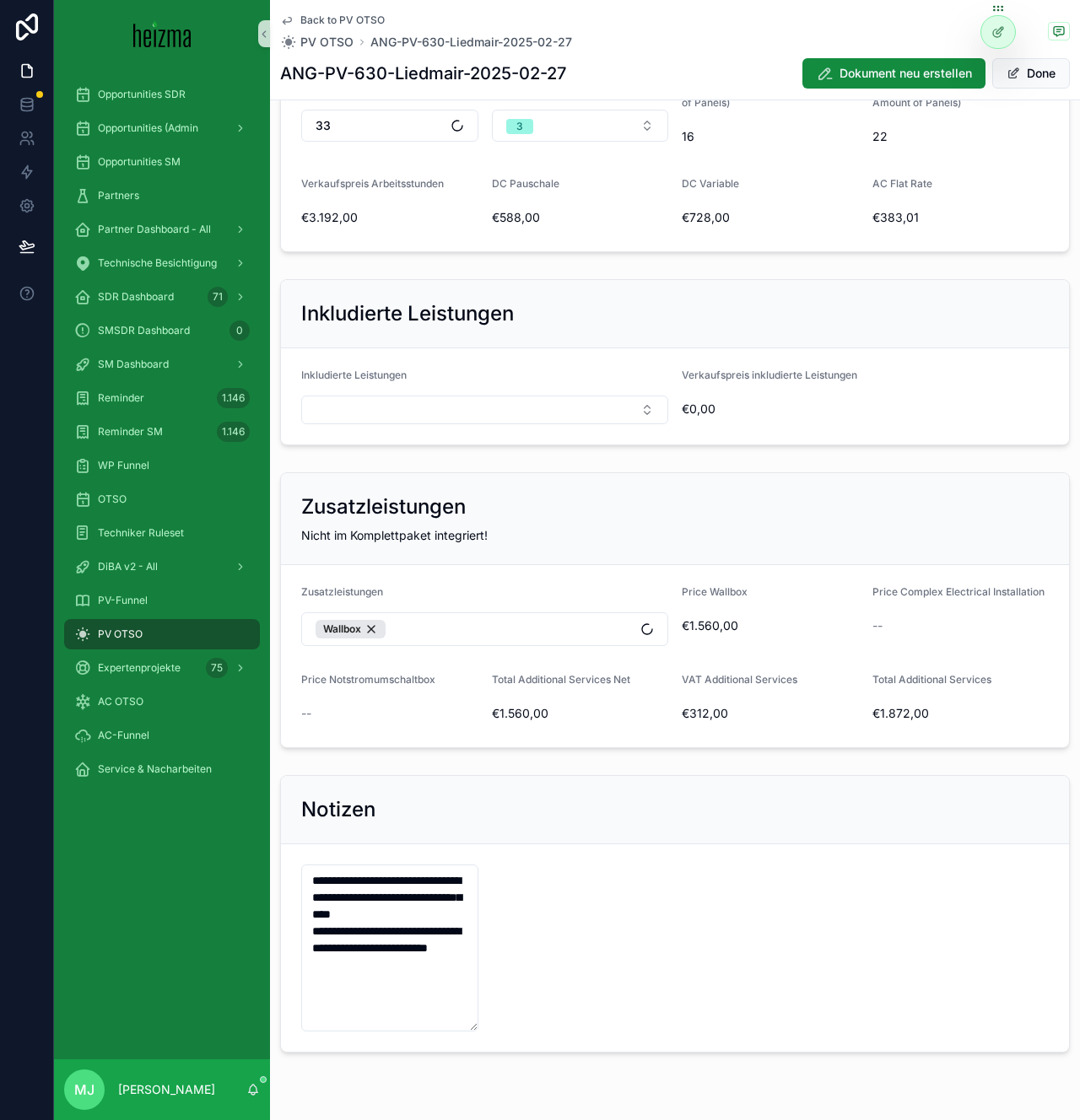
scroll to position [1999, 0]
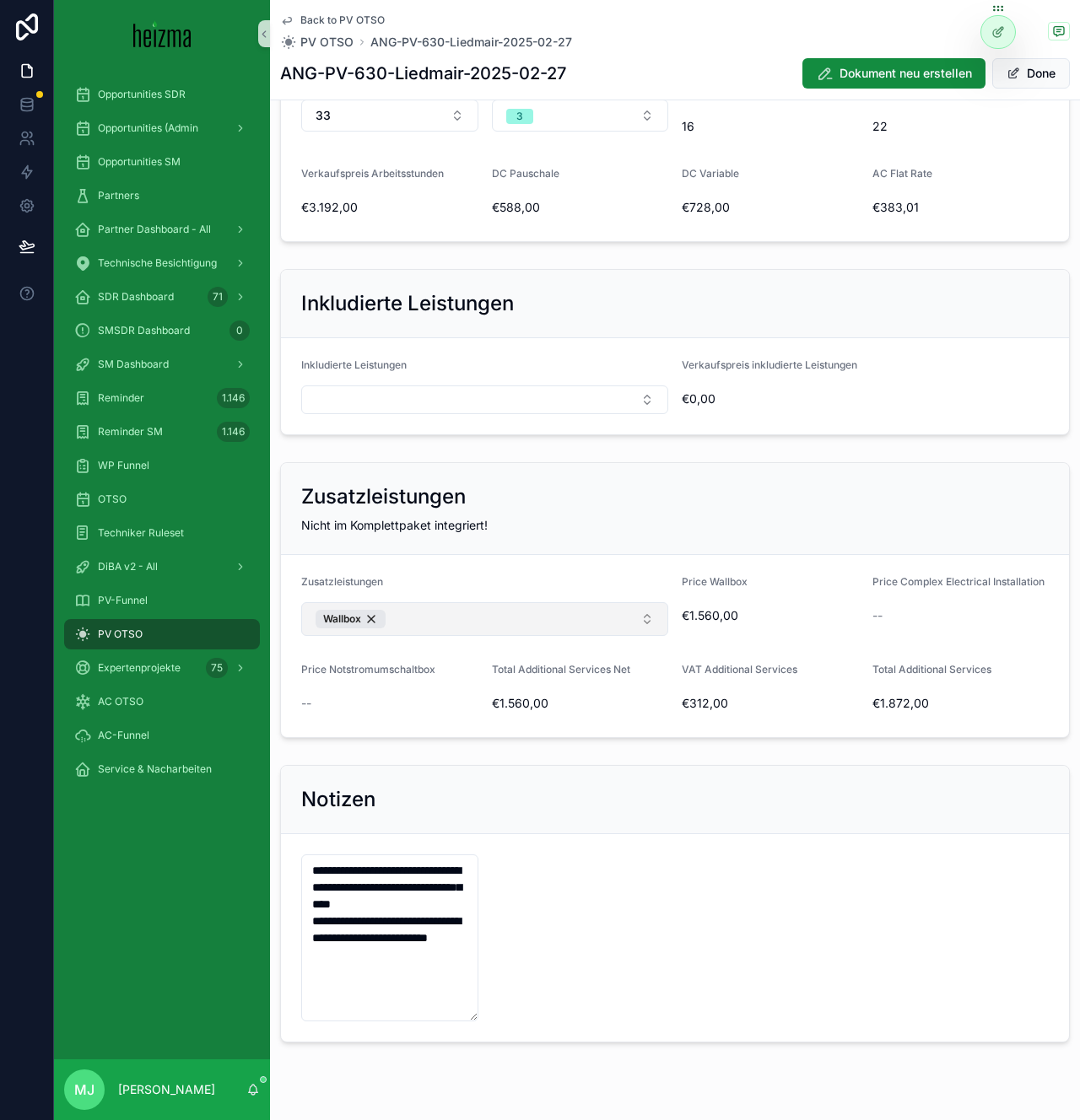
click at [493, 615] on button "Wallbox" at bounding box center [485, 618] width 367 height 34
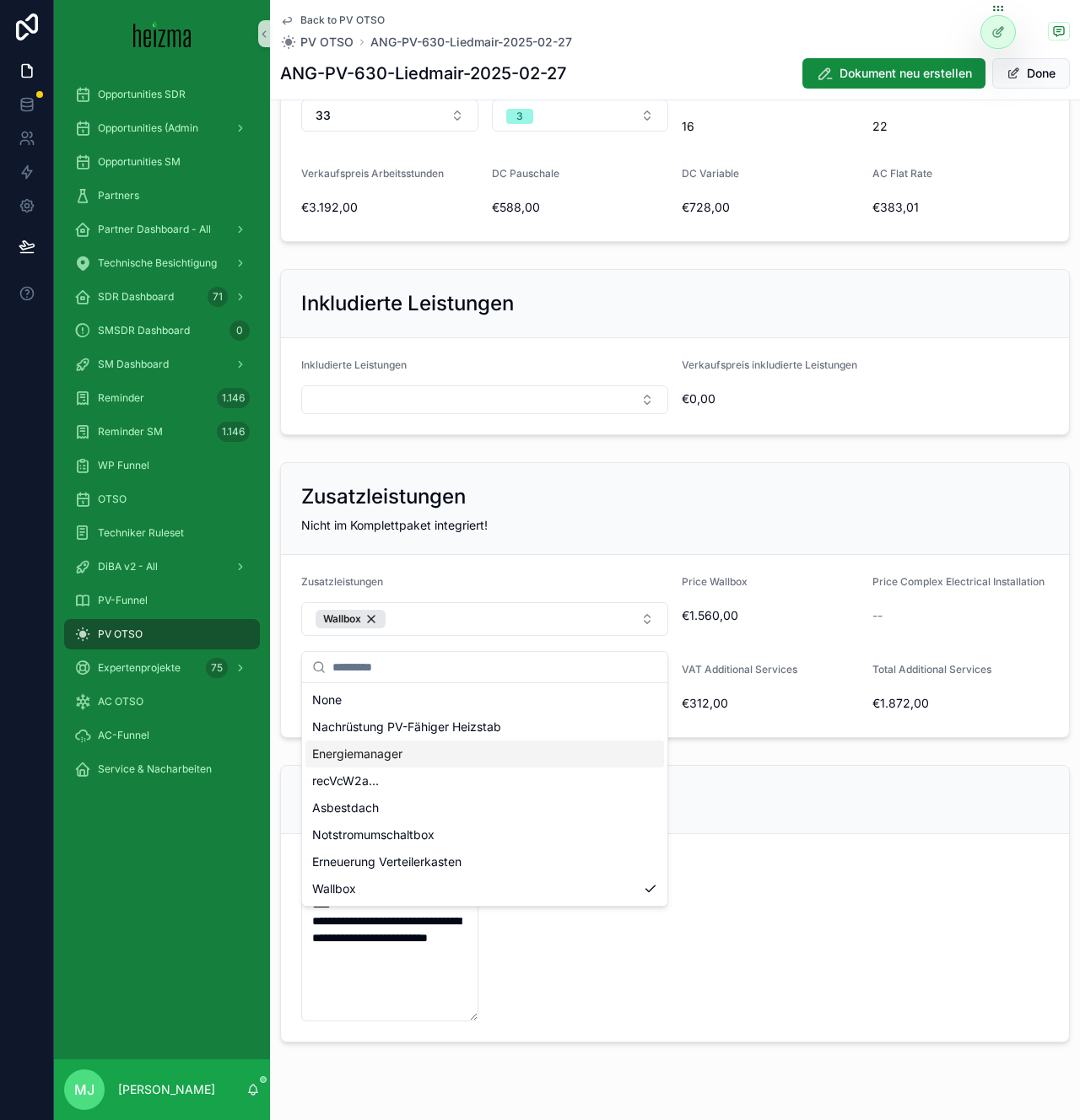
click at [456, 747] on div "Energiemanager" at bounding box center [485, 754] width 358 height 27
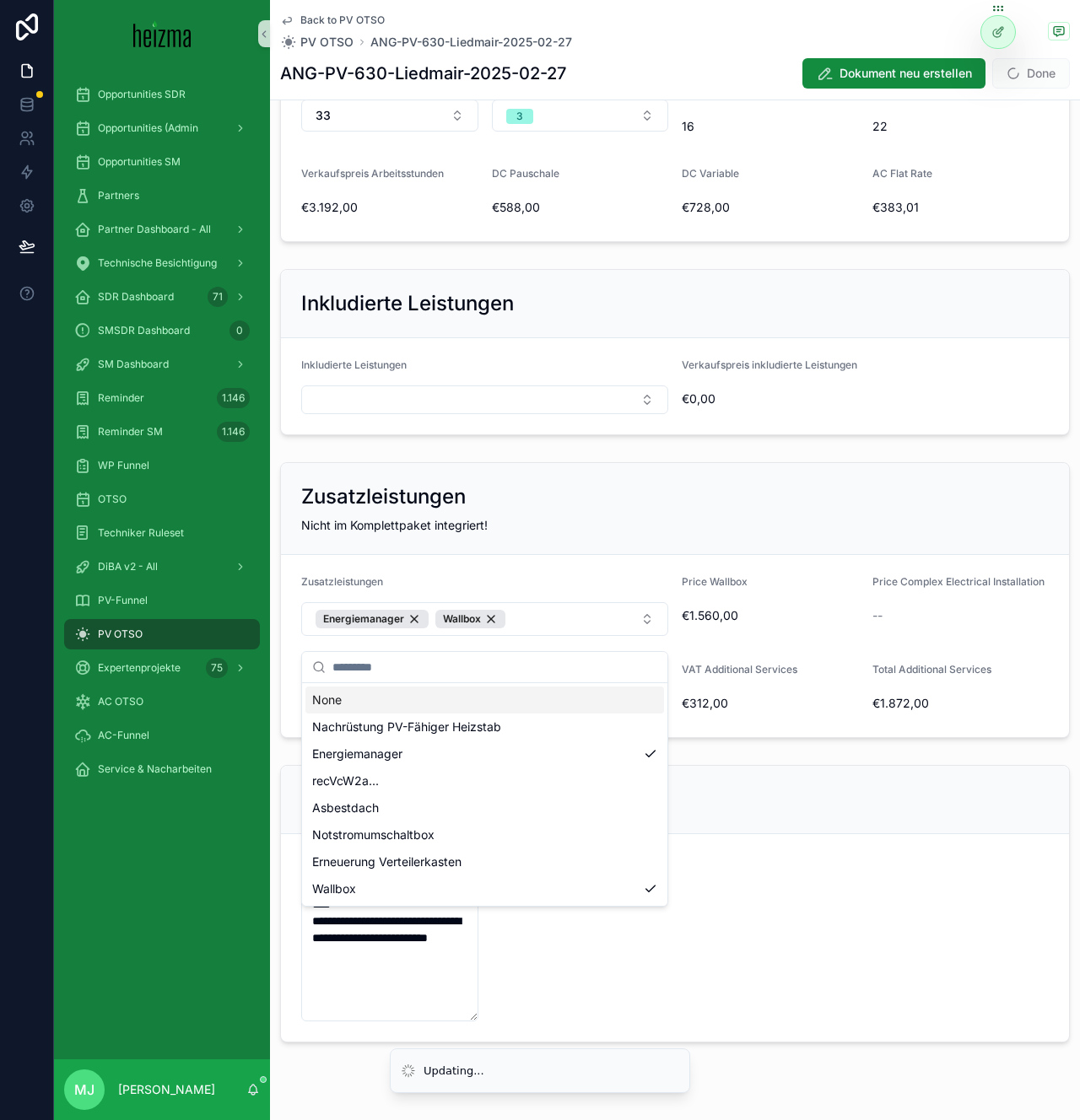
click at [668, 552] on div "Zusatzleistungen Nicht im Komplettpaket integriert!" at bounding box center [675, 508] width 788 height 91
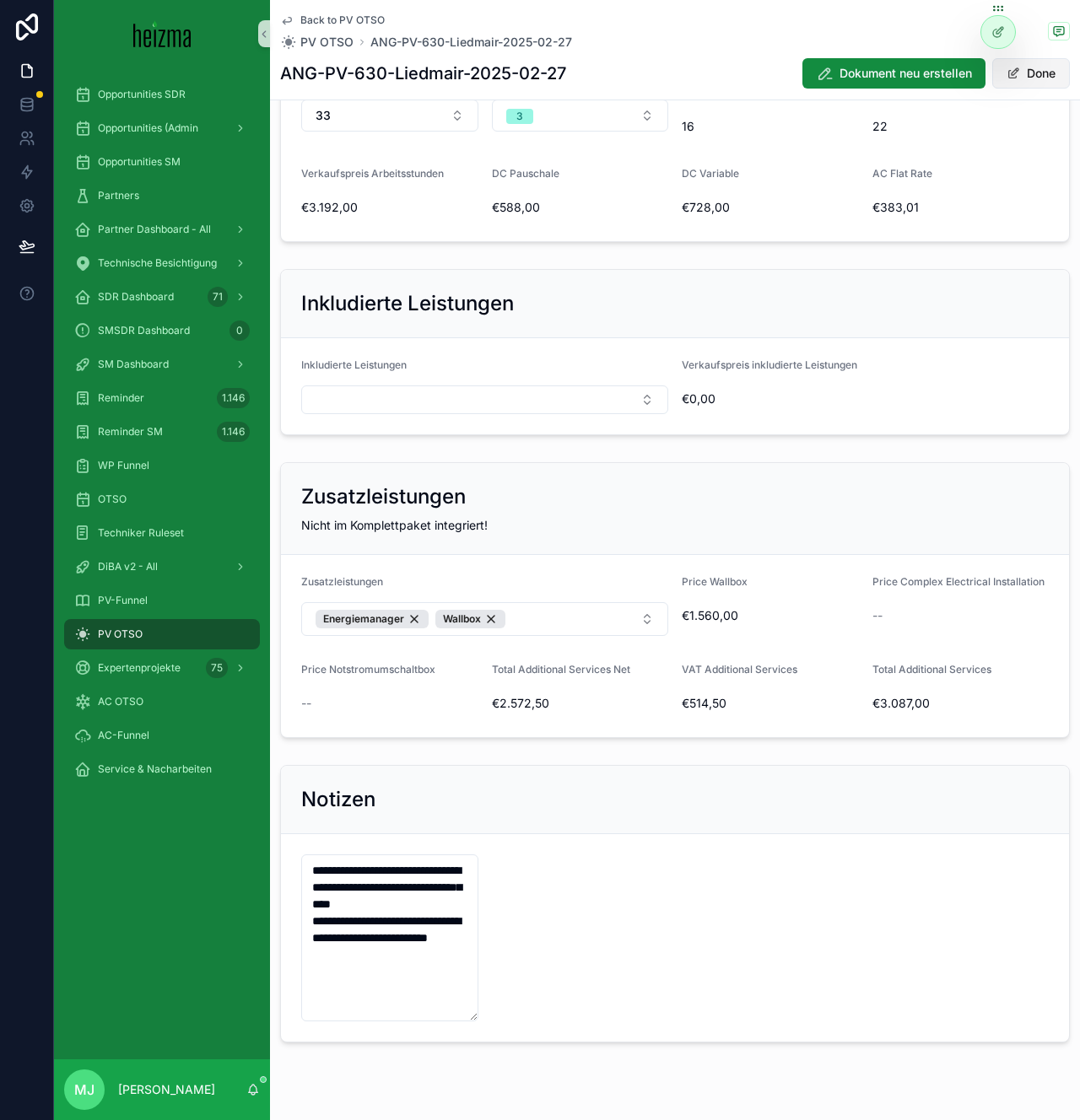
click at [1015, 81] on button "Done" at bounding box center [1031, 73] width 78 height 31
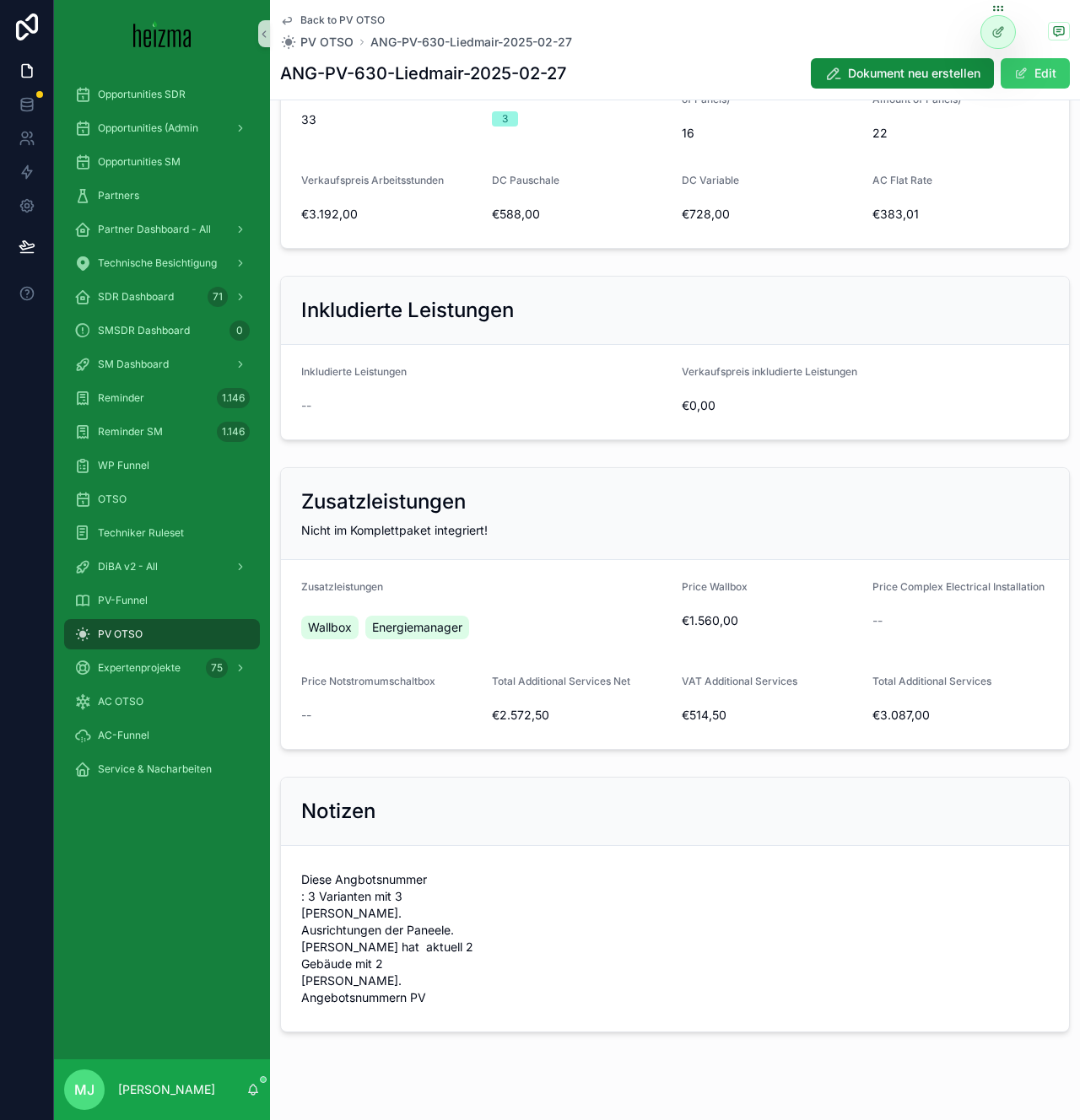
scroll to position [1989, 0]
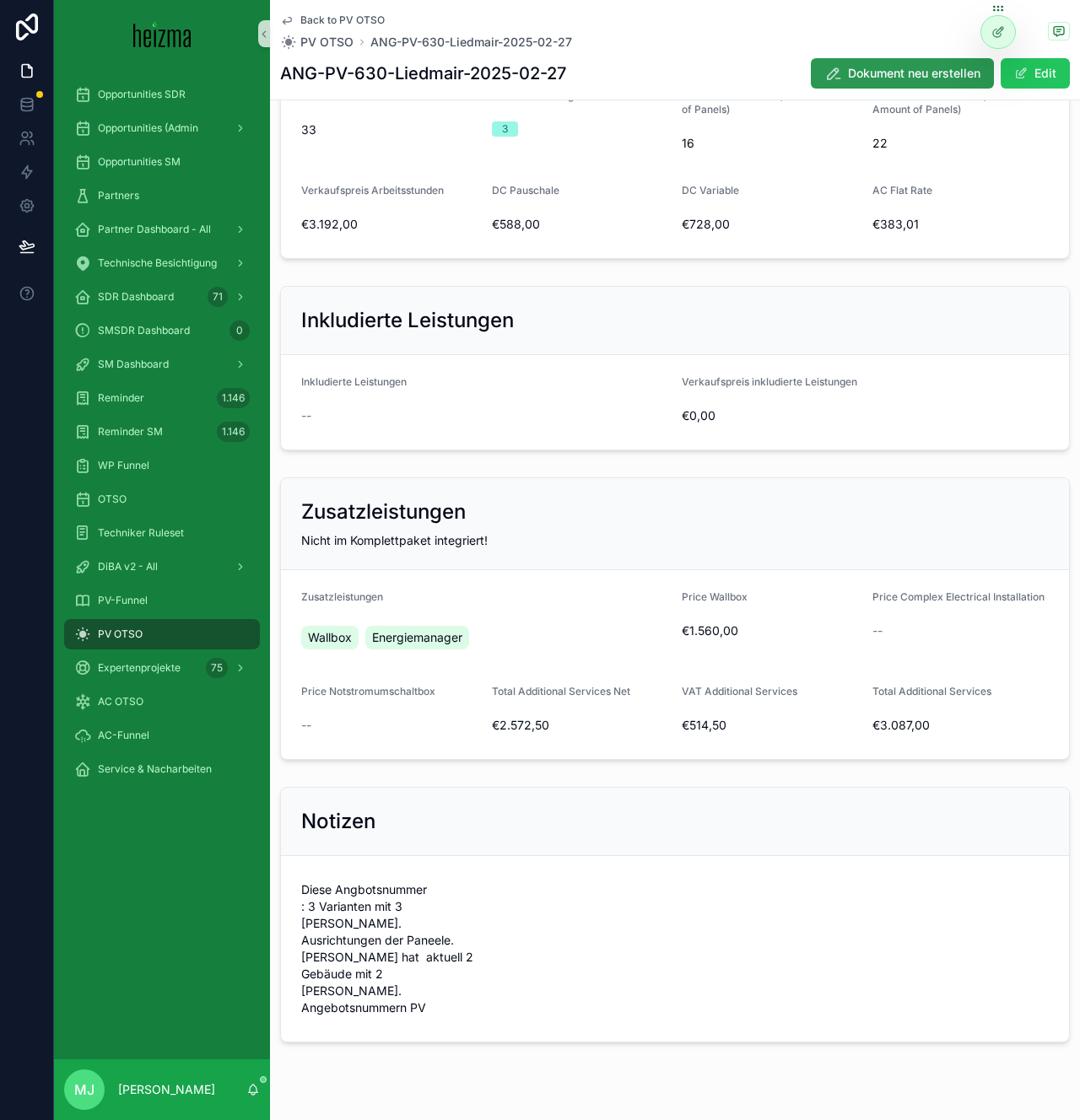
click at [909, 79] on span "Dokument neu erstellen" at bounding box center [914, 73] width 133 height 17
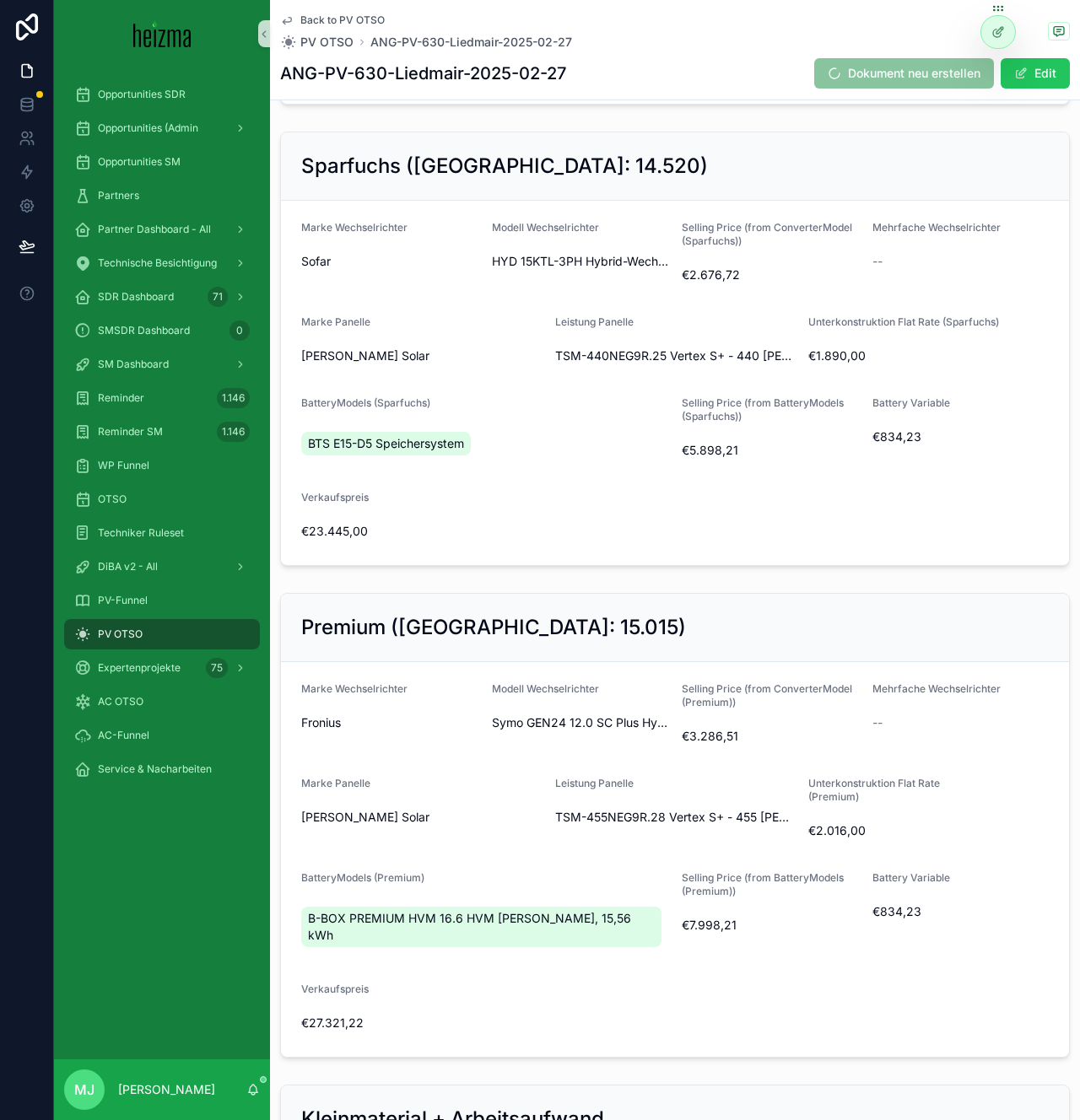
scroll to position [0, 0]
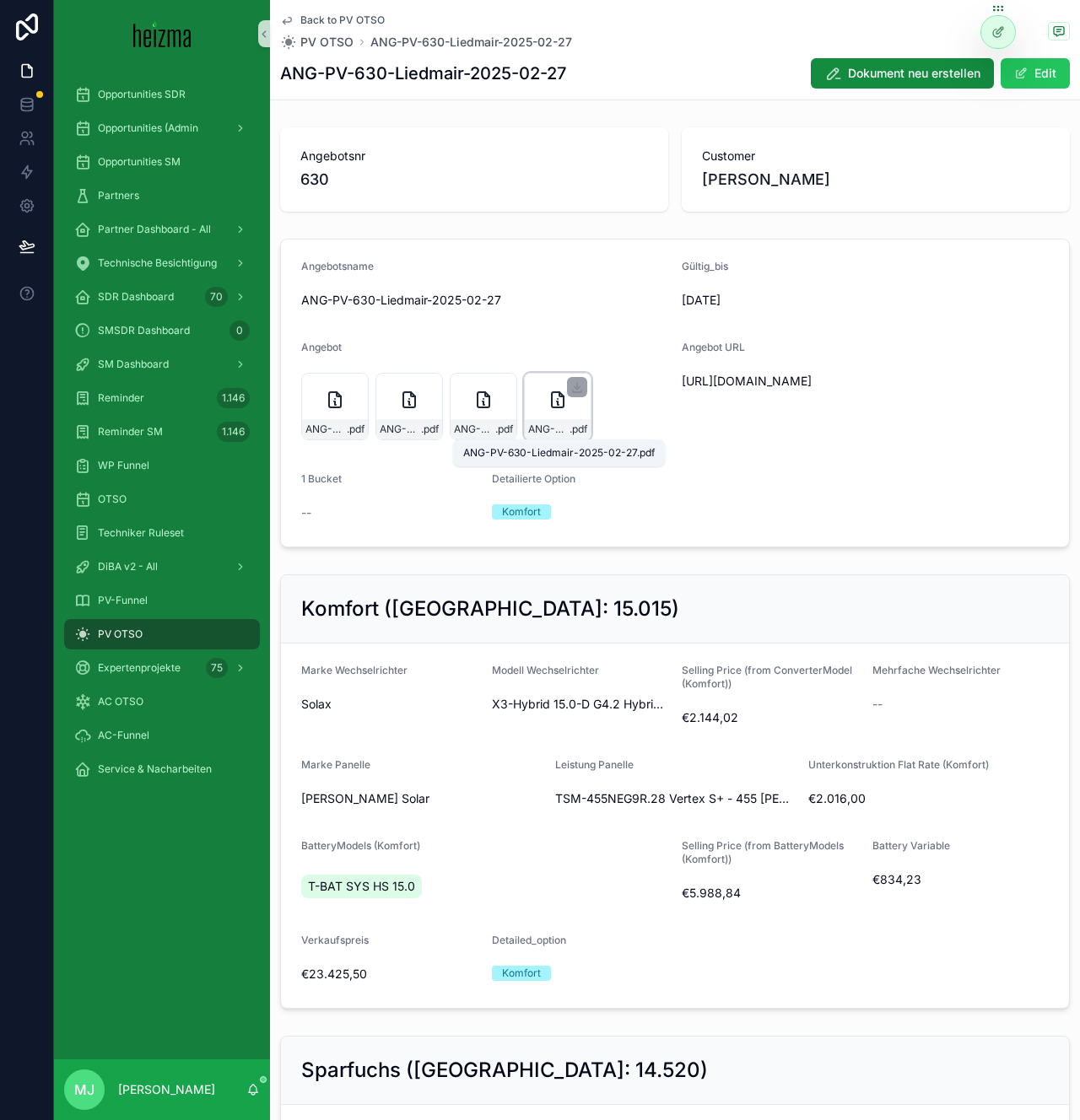
click at [554, 435] on span "ANG-PV-630-Liedmair-2025-02-27" at bounding box center [548, 430] width 41 height 13
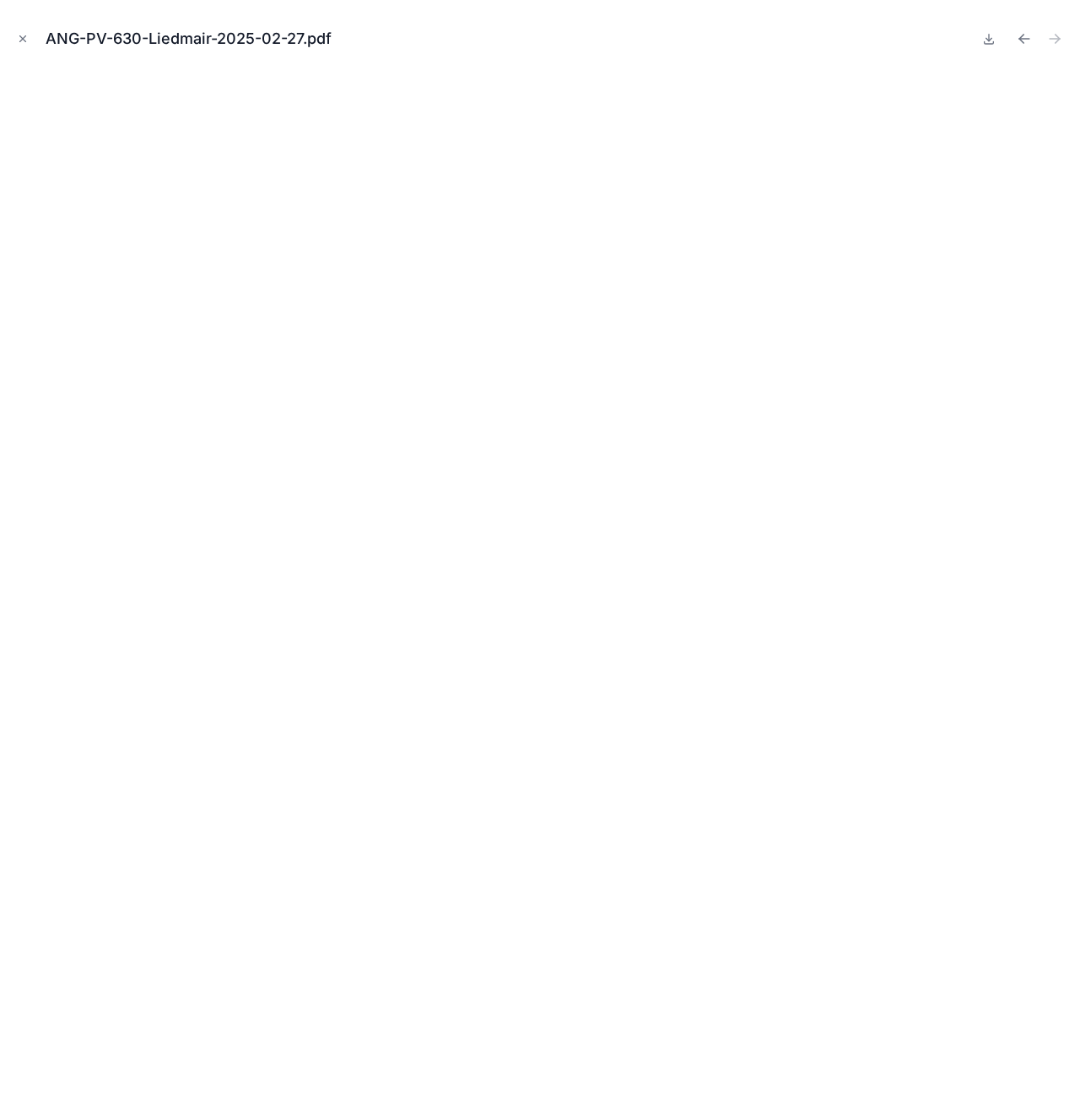
click at [17, 23] on div "ANG-PV-630-Liedmair-2025-02-27.pdf" at bounding box center [540, 39] width 1053 height 51
click at [20, 36] on icon "Close modal" at bounding box center [23, 39] width 12 height 12
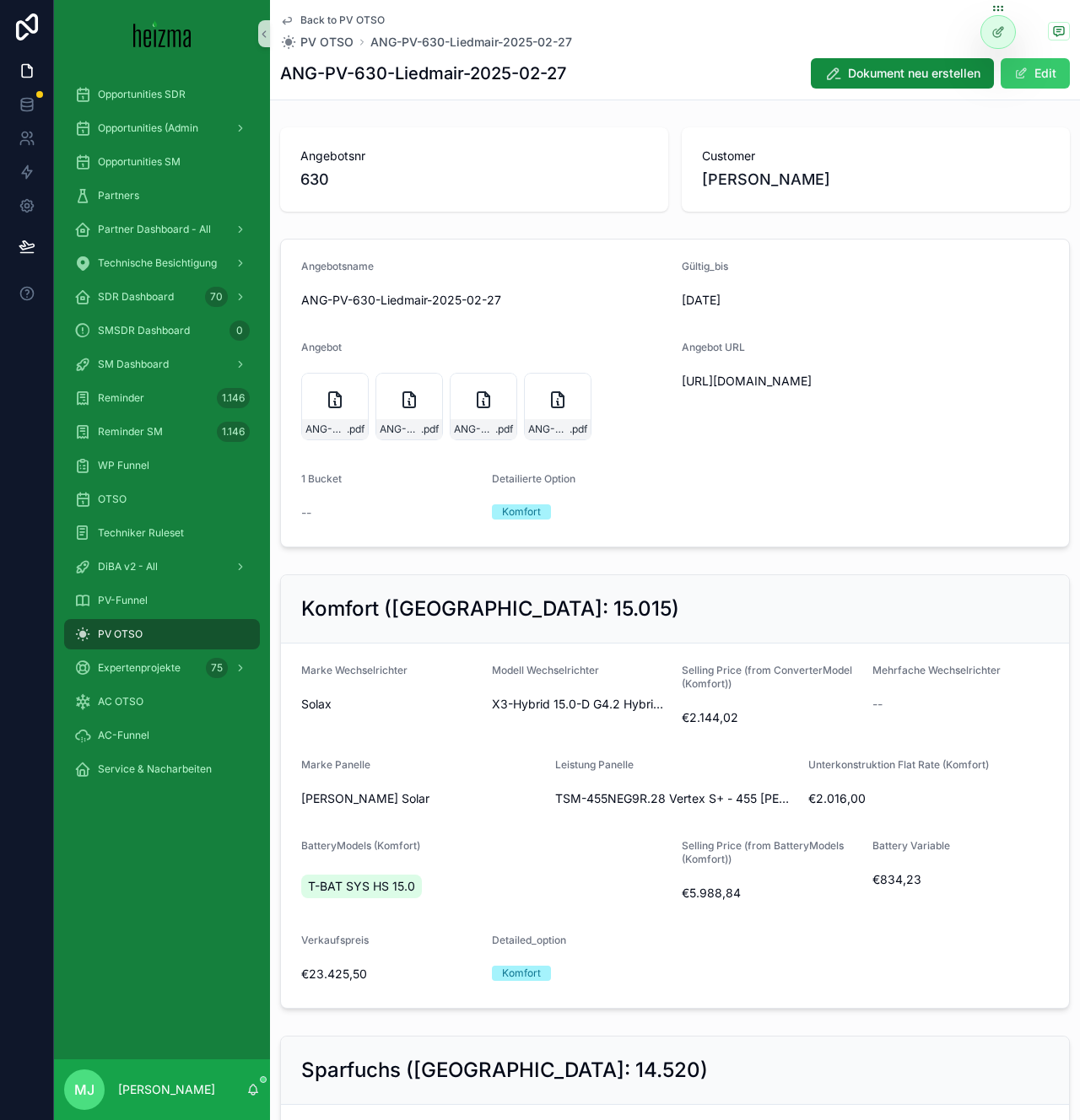
click at [1055, 69] on button "Edit" at bounding box center [1036, 73] width 69 height 31
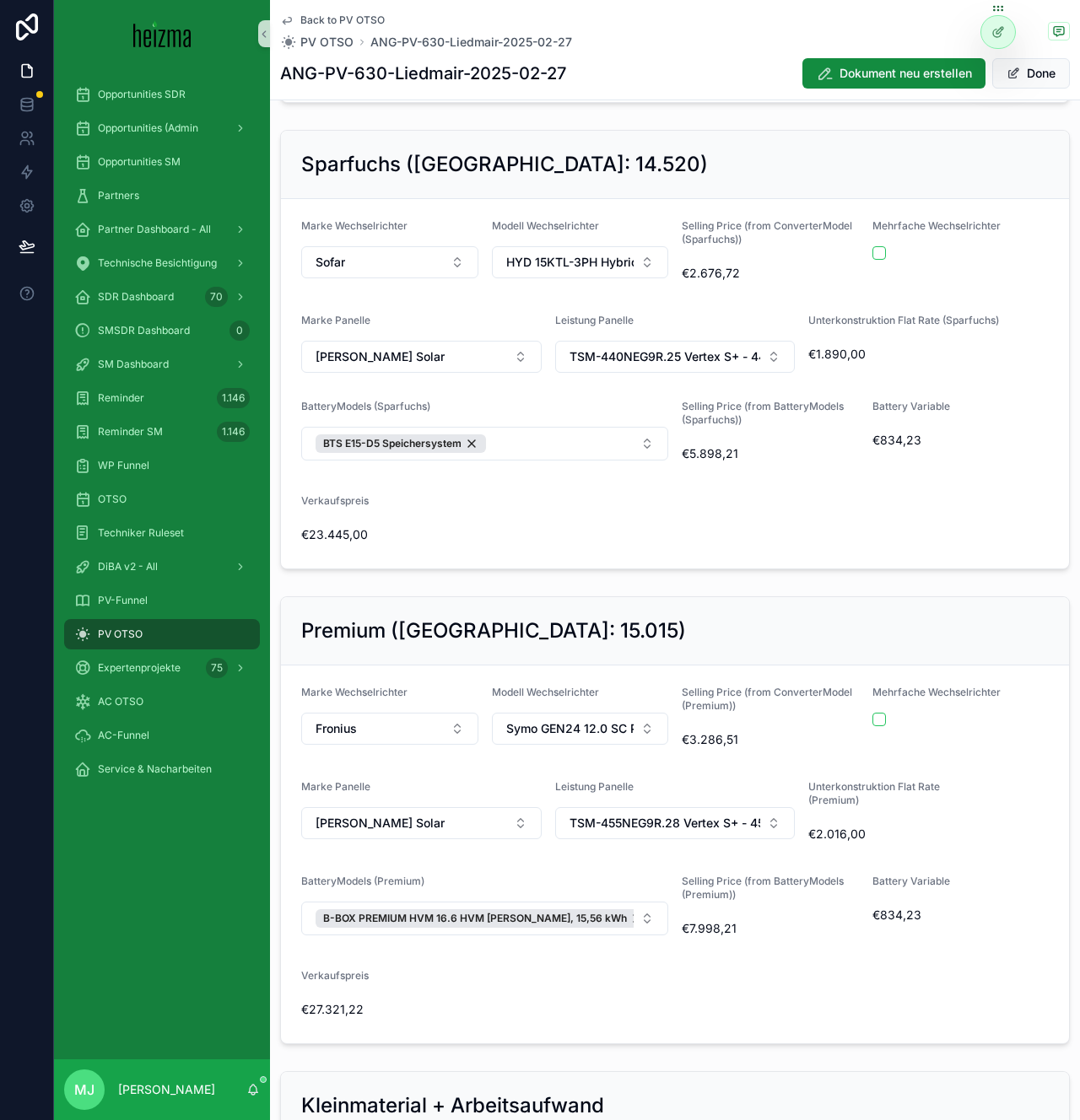
scroll to position [944, 0]
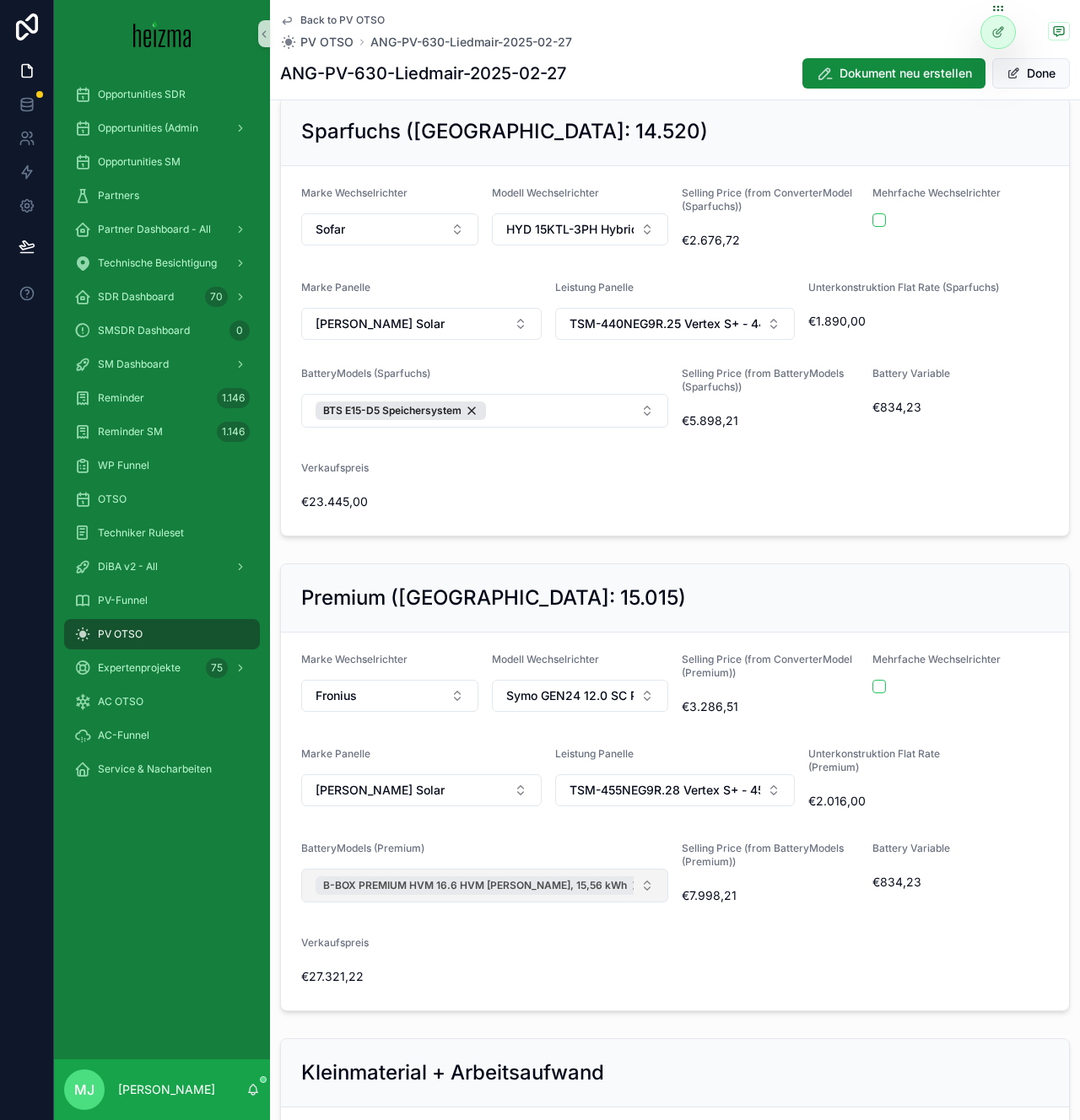
click at [595, 887] on div "B-BOX PREMIUM HVM 16.6 HVM Speicher, 15,56 kWh" at bounding box center [484, 885] width 336 height 18
click at [573, 886] on button "Select Button" at bounding box center [485, 883] width 367 height 29
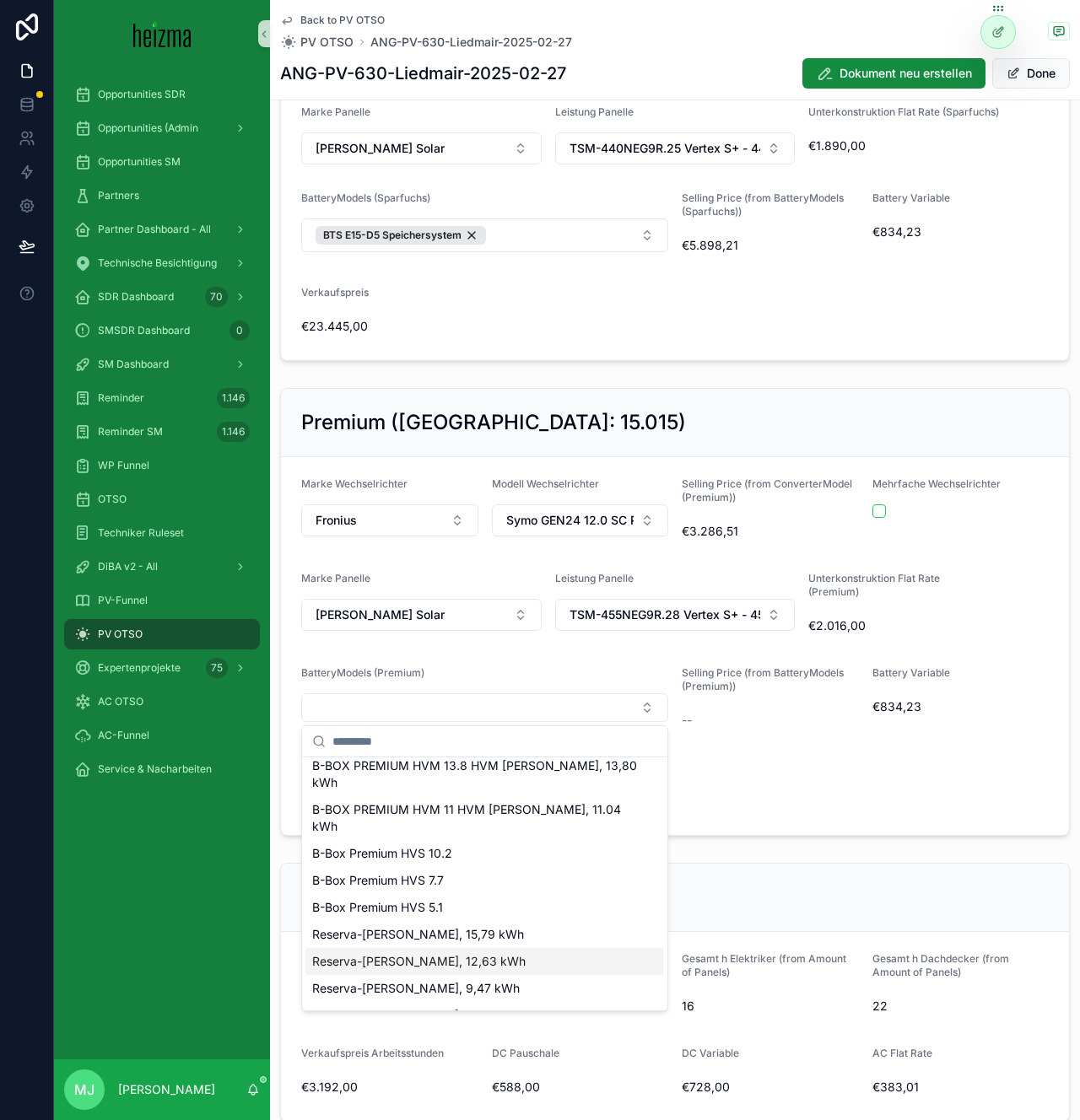
scroll to position [39, 0]
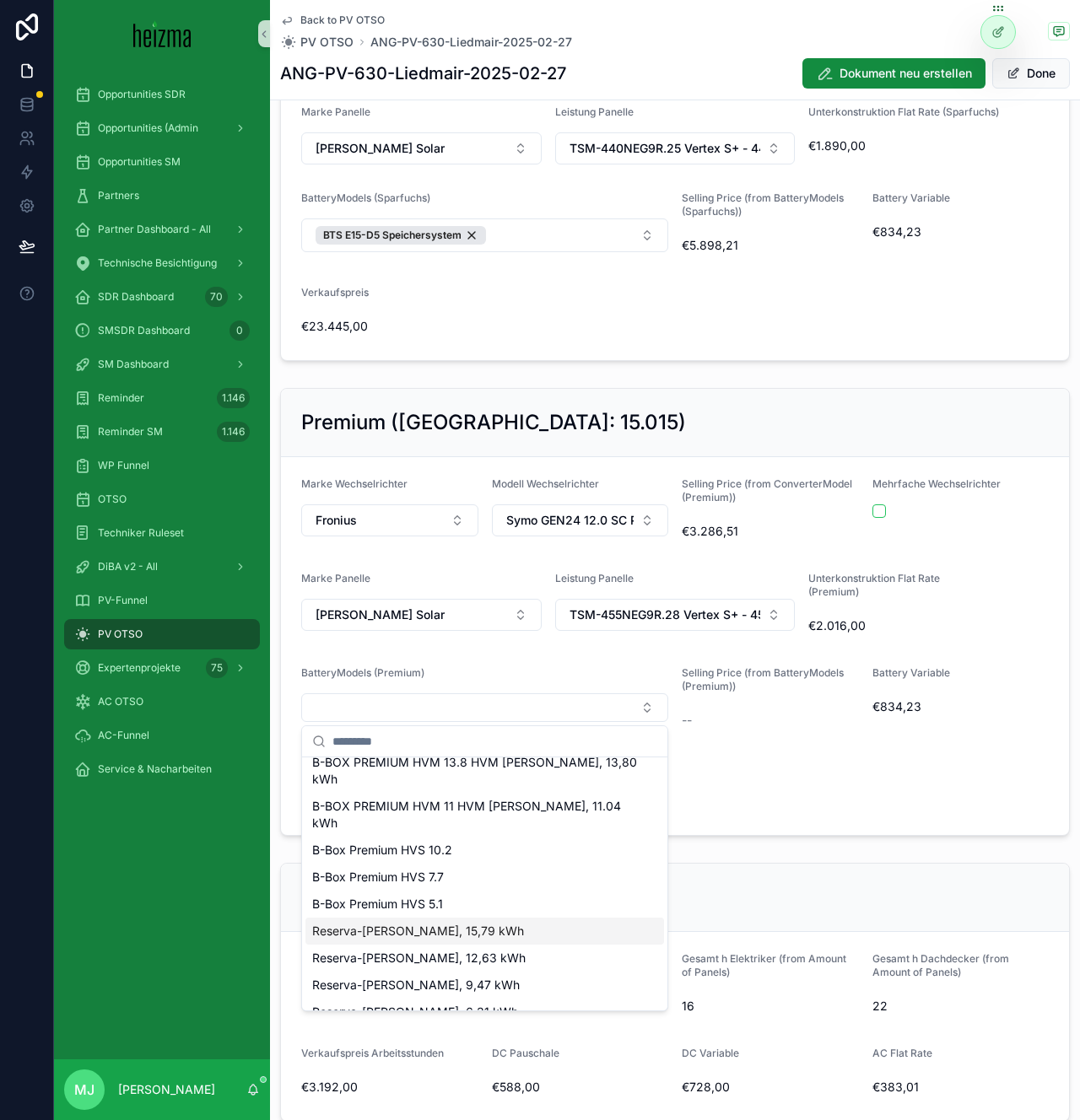
click at [509, 918] on div "Reserva-Speicher, 15,79 kWh" at bounding box center [485, 931] width 358 height 27
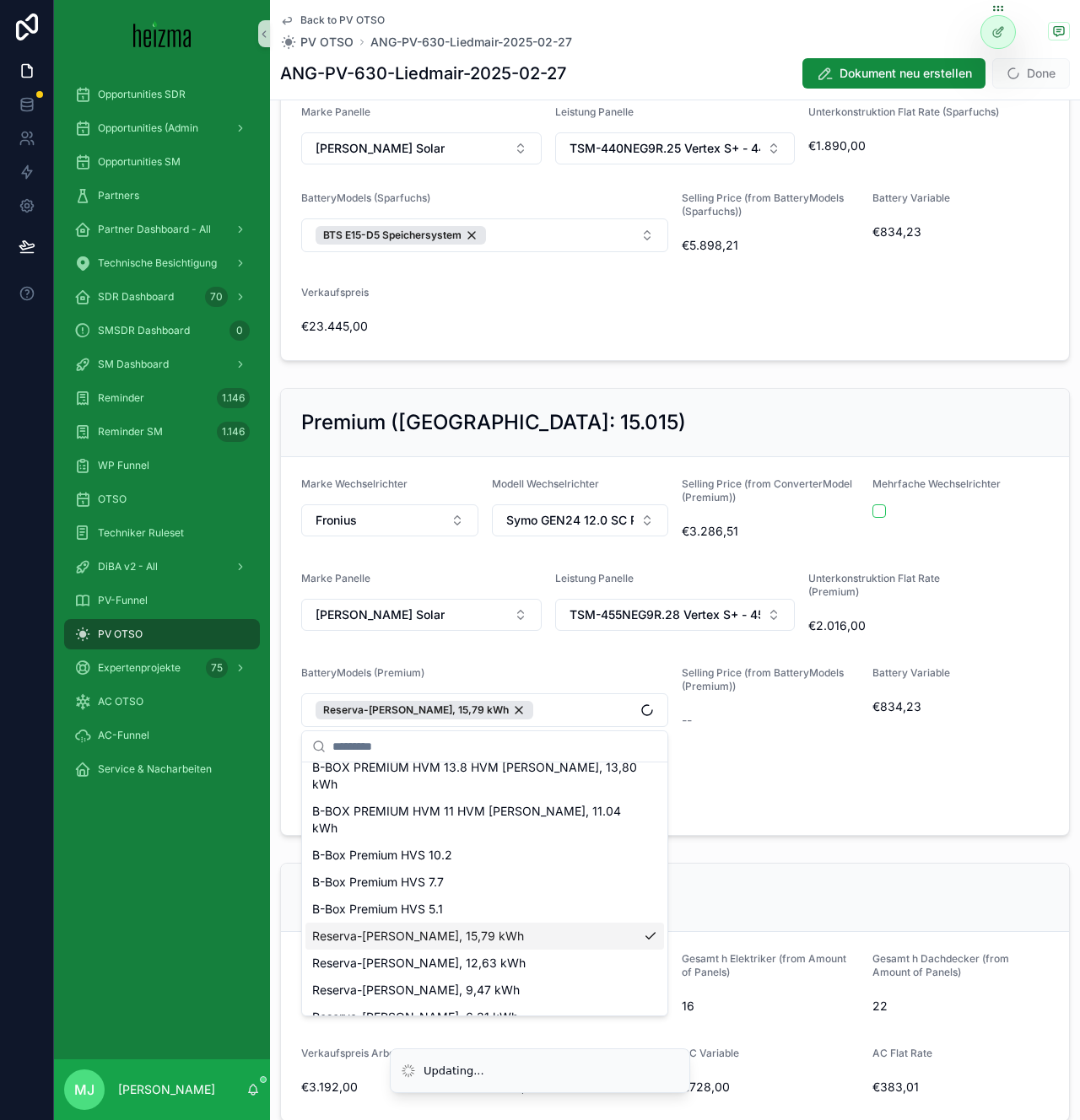
click at [786, 823] on form "Marke Wechselrichter Fronius Modell Wechselrichter Symo GEN24 12.0 SC Plus Hybr…" at bounding box center [675, 646] width 788 height 378
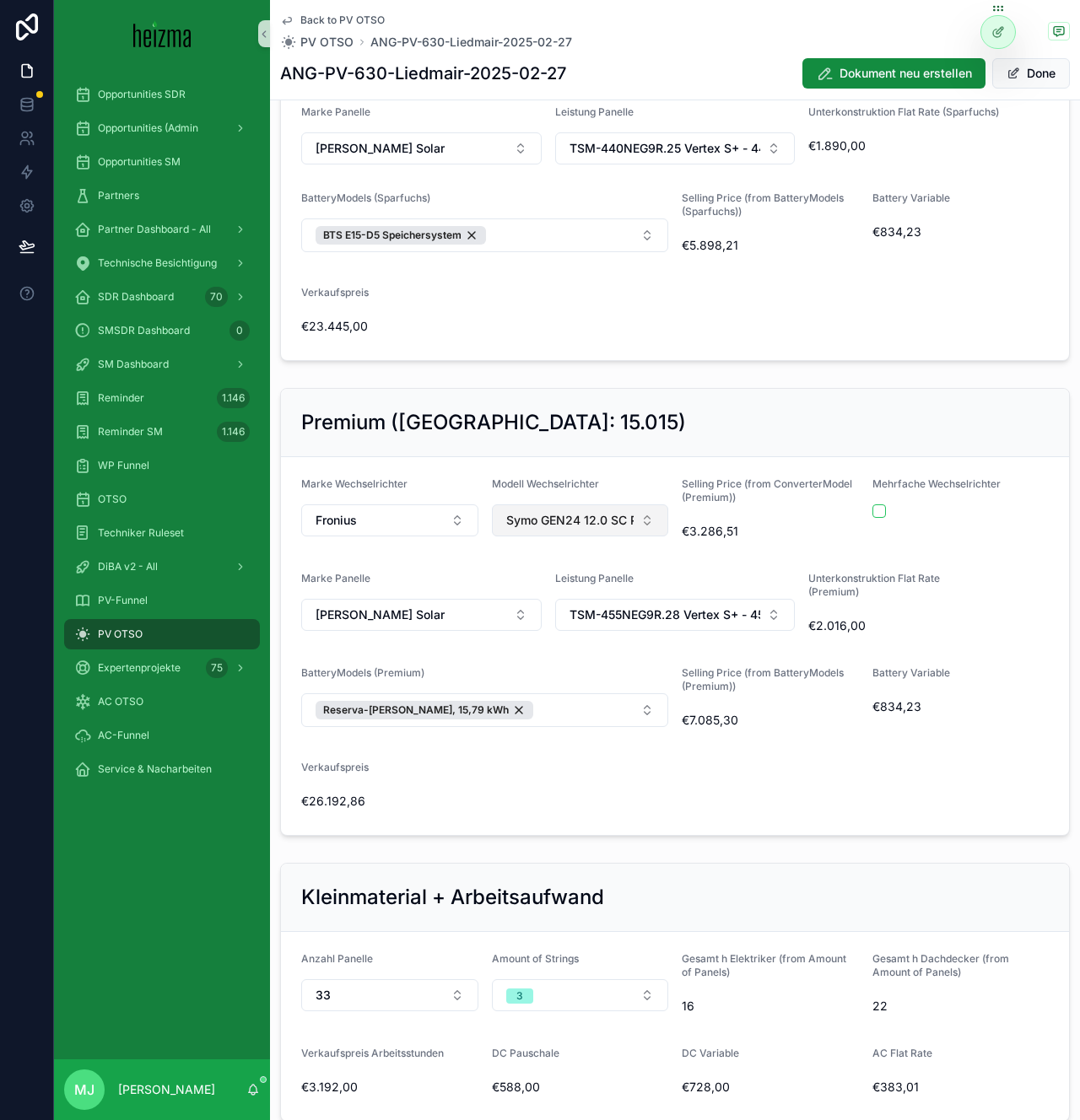
click at [573, 517] on span "Symo GEN24 12.0 SC Plus Hybrid-Wechselrichter" at bounding box center [570, 521] width 128 height 17
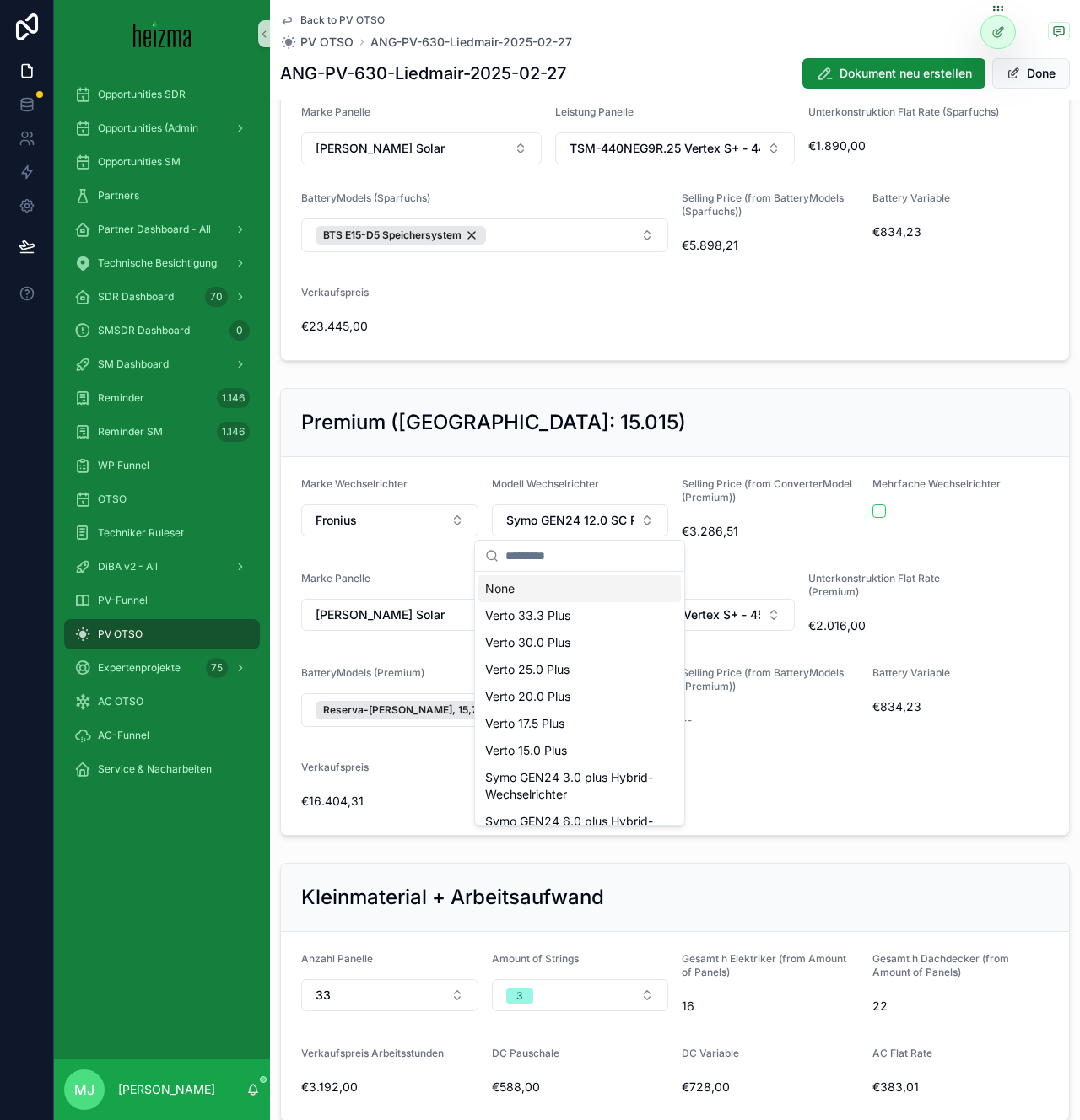
click at [690, 468] on form "Marke Wechselrichter Fronius Modell Wechselrichter Symo GEN24 12.0 SC Plus Hybr…" at bounding box center [675, 646] width 788 height 378
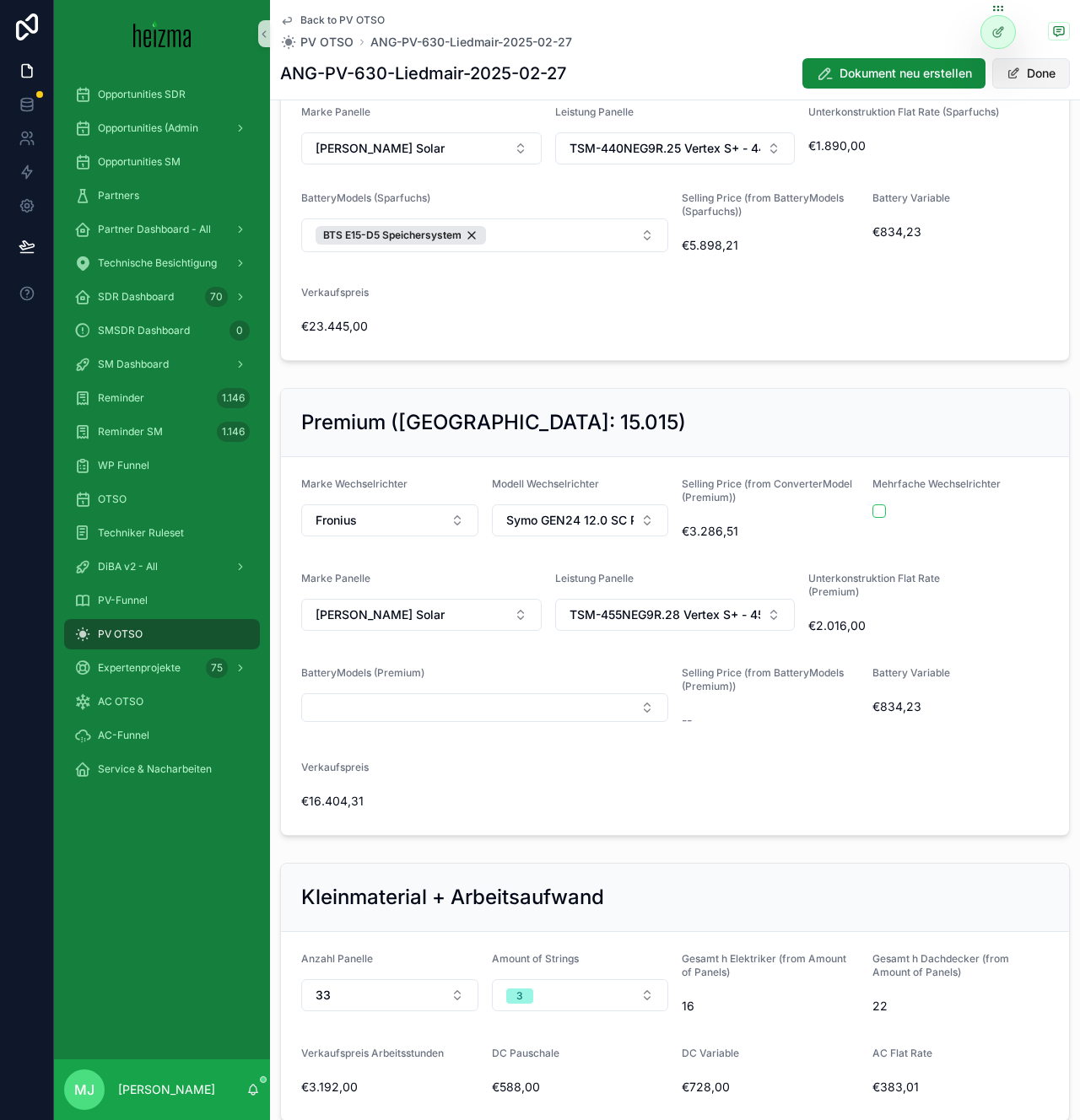
click at [1026, 76] on button "Done" at bounding box center [1031, 73] width 78 height 31
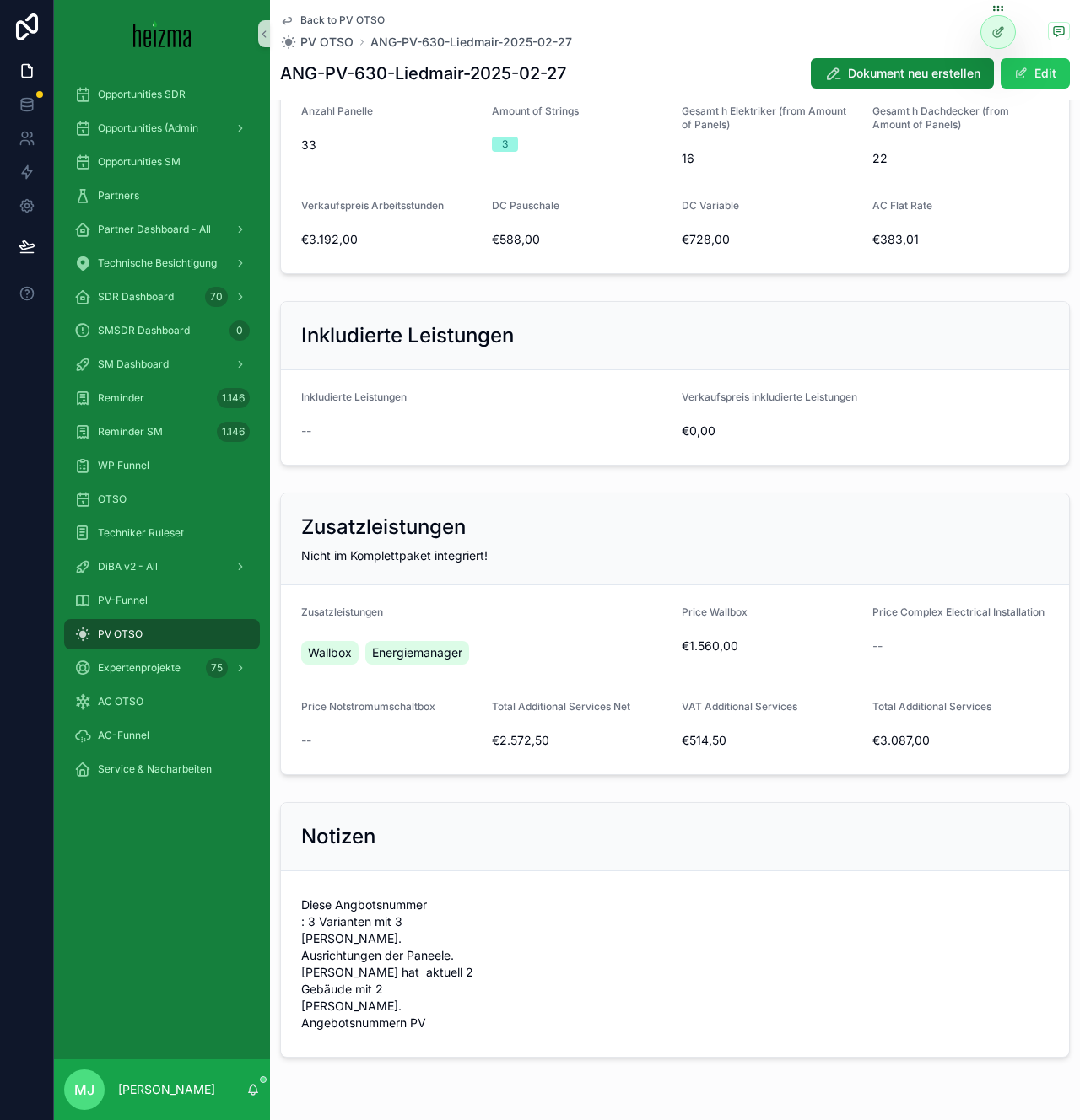
scroll to position [1958, 0]
click at [921, 81] on span "Dokument neu erstellen" at bounding box center [914, 73] width 133 height 17
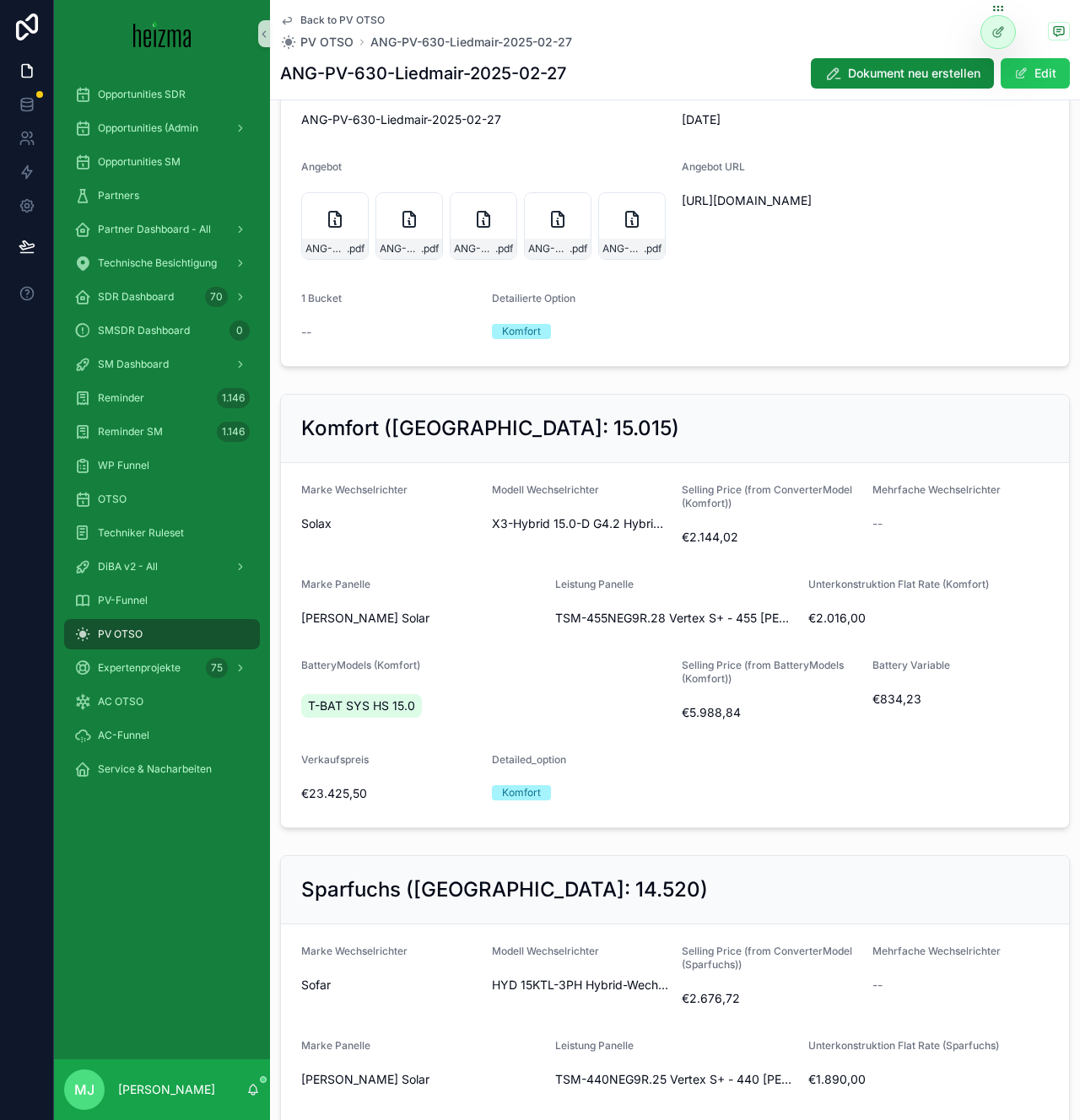
scroll to position [0, 0]
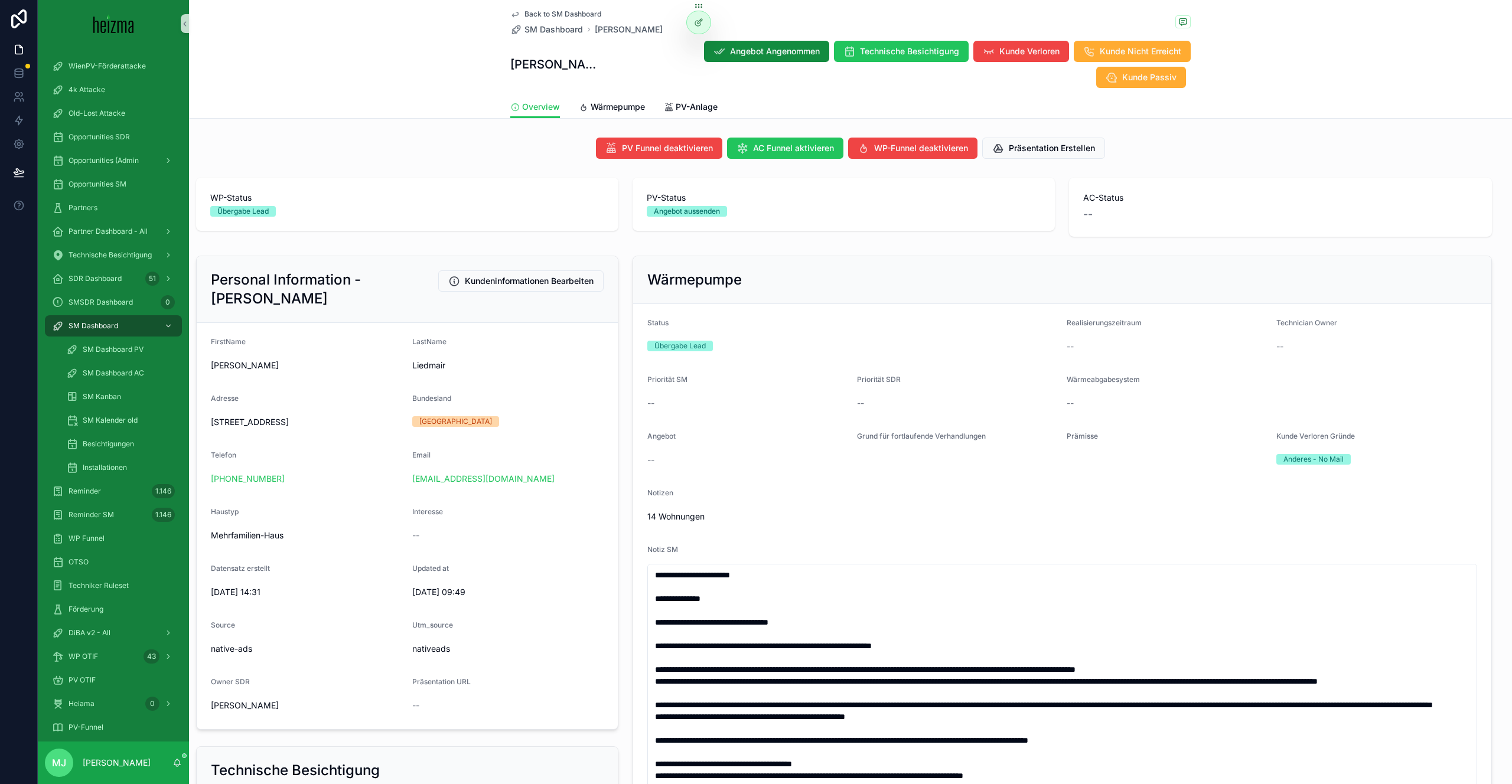
click at [628, 528] on div "Wärmepumpe Status Übergabe Lead Realisierungszeitraum -- Technician Owner -- Pr…" at bounding box center [1062, 599] width 873 height 697
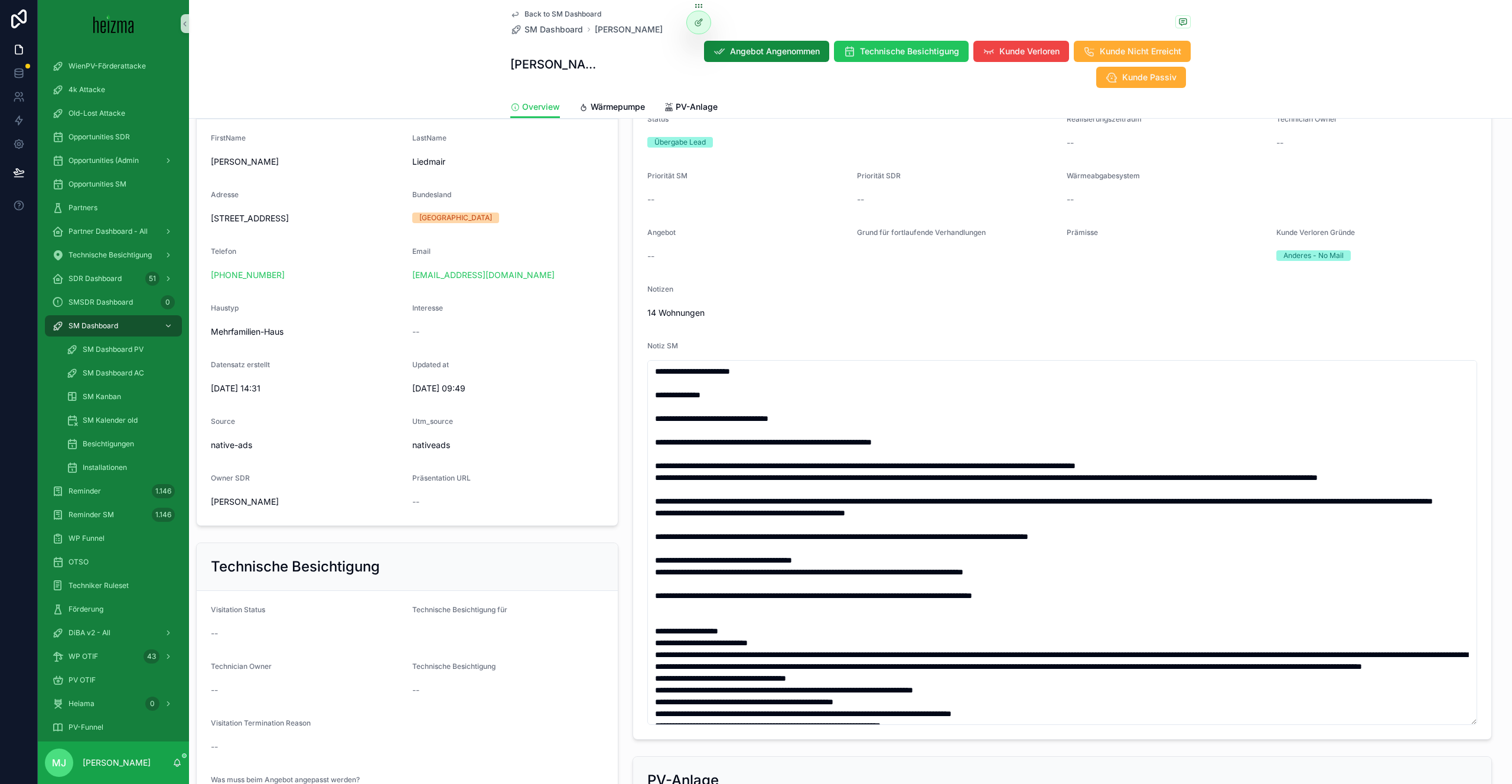
scroll to position [204, 0]
click at [596, 101] on span "Wärmepumpe" at bounding box center [618, 107] width 55 height 12
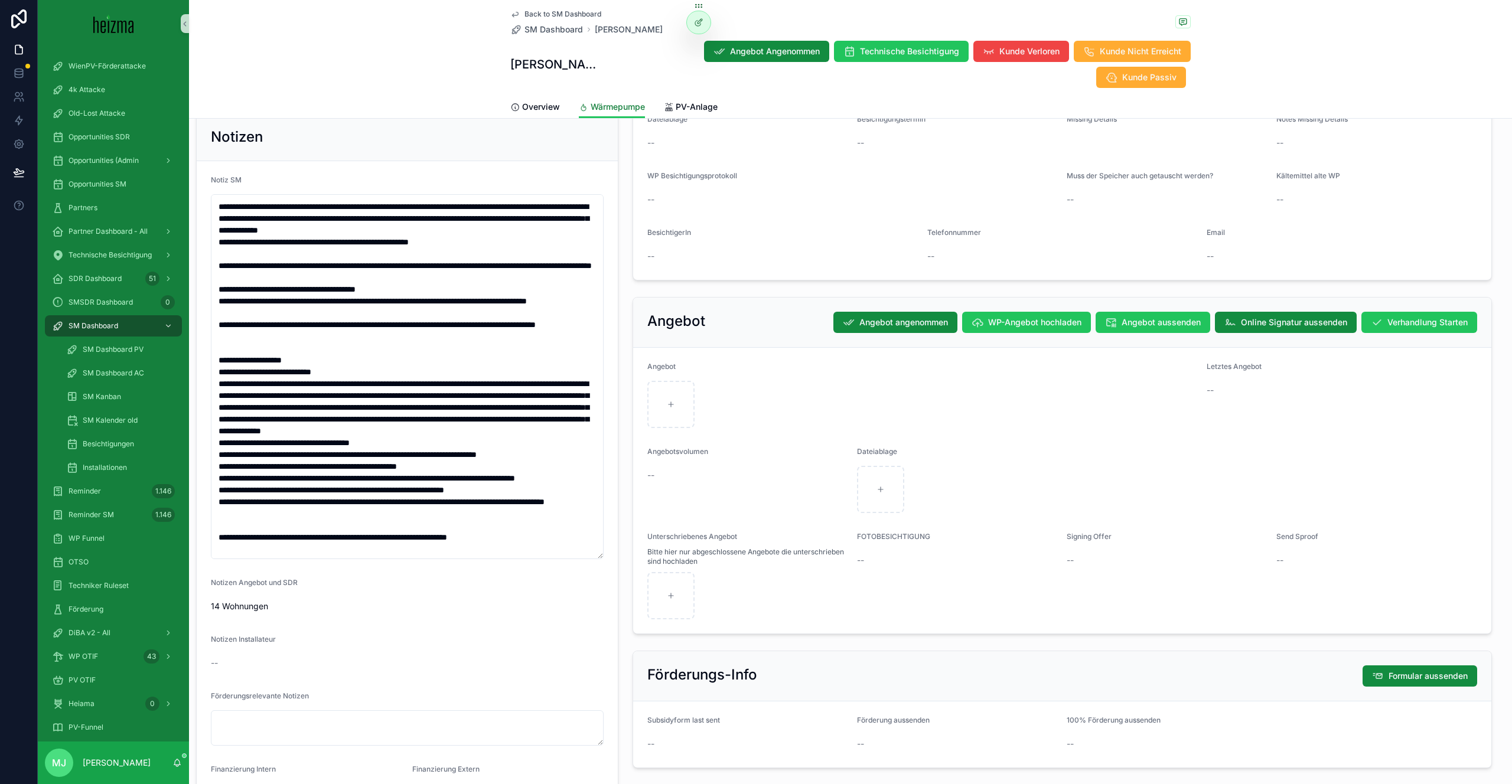
scroll to position [1063, 0]
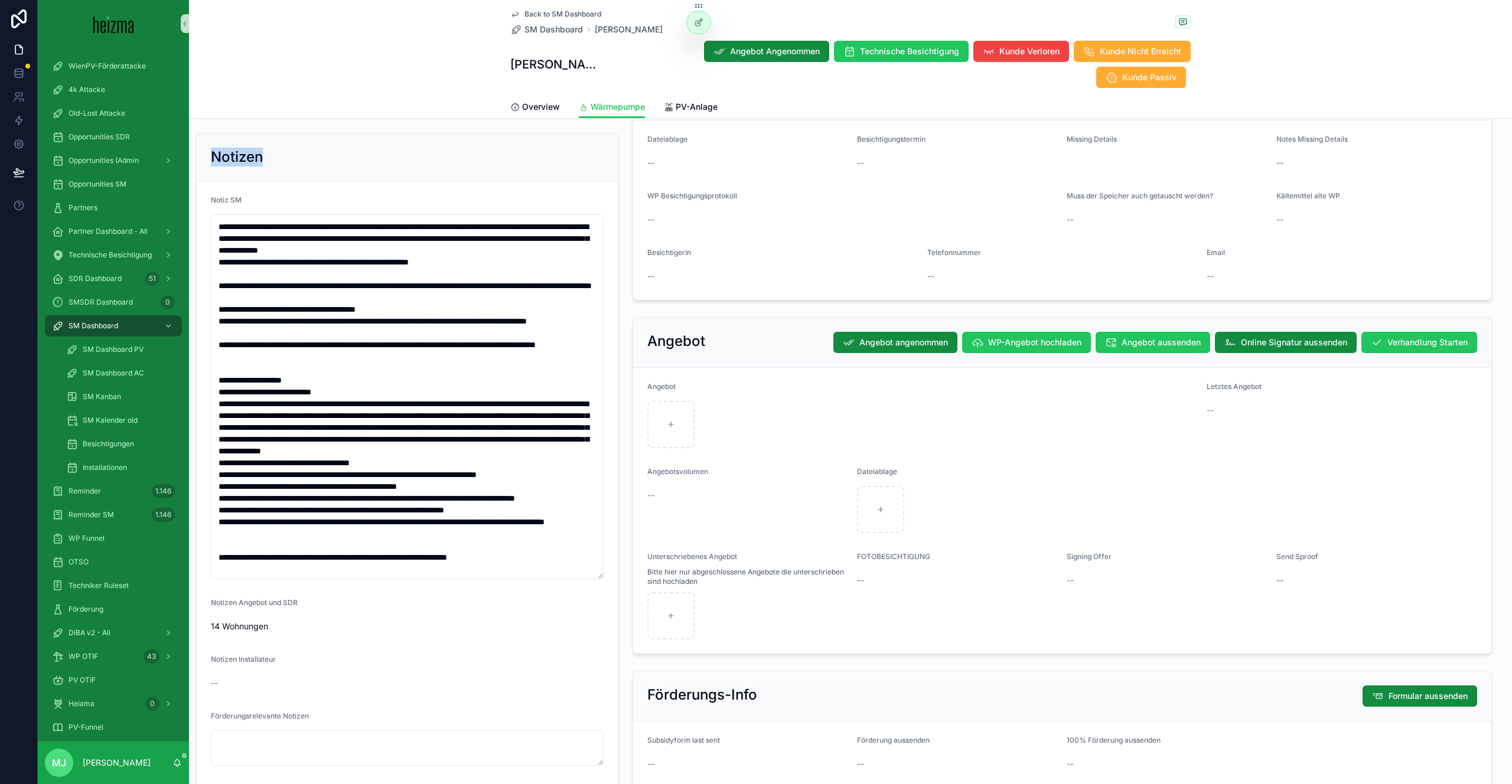
drag, startPoint x: 214, startPoint y: 115, endPoint x: 283, endPoint y: 113, distance: 69.0
click at [283, 148] on div "Notizen" at bounding box center [407, 157] width 392 height 19
click at [231, 195] on span "Notiz SM" at bounding box center [227, 200] width 31 height 9
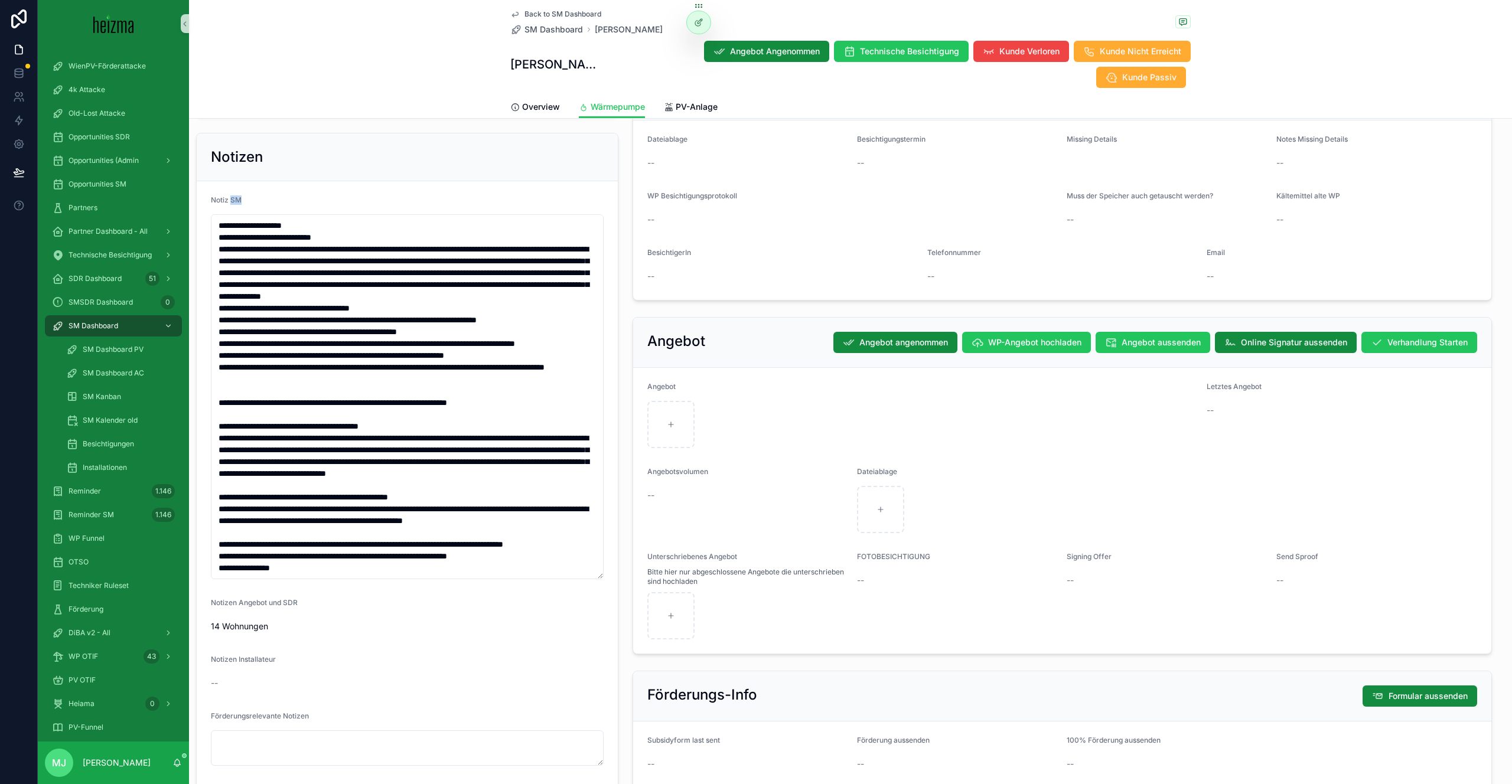
scroll to position [1206, 0]
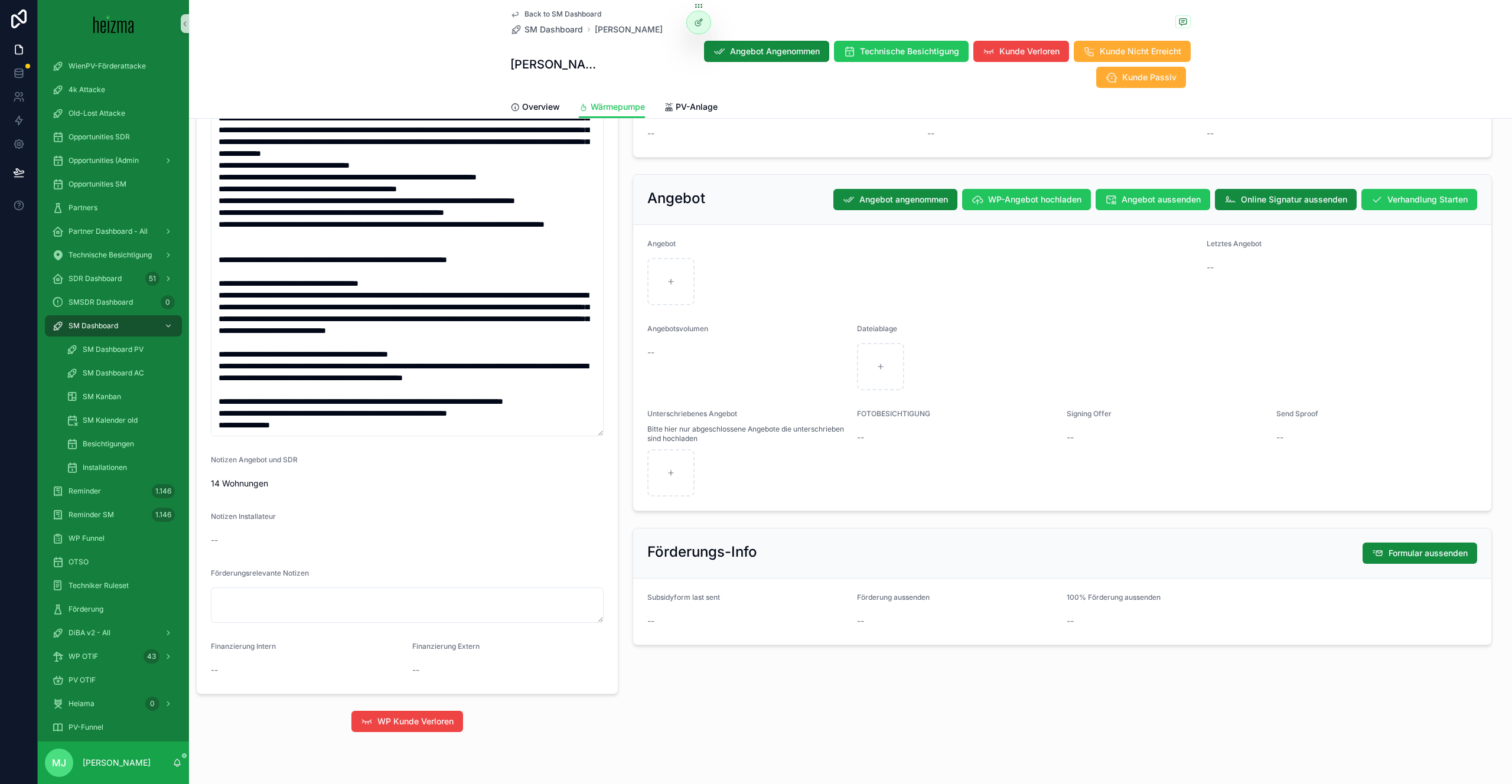
click at [248, 455] on span "Notizen Angebot und SDR" at bounding box center [254, 459] width 87 height 9
click at [220, 512] on span "Notizen Installateur" at bounding box center [243, 516] width 65 height 9
click at [219, 512] on span "Notizen Installateur" at bounding box center [243, 516] width 65 height 9
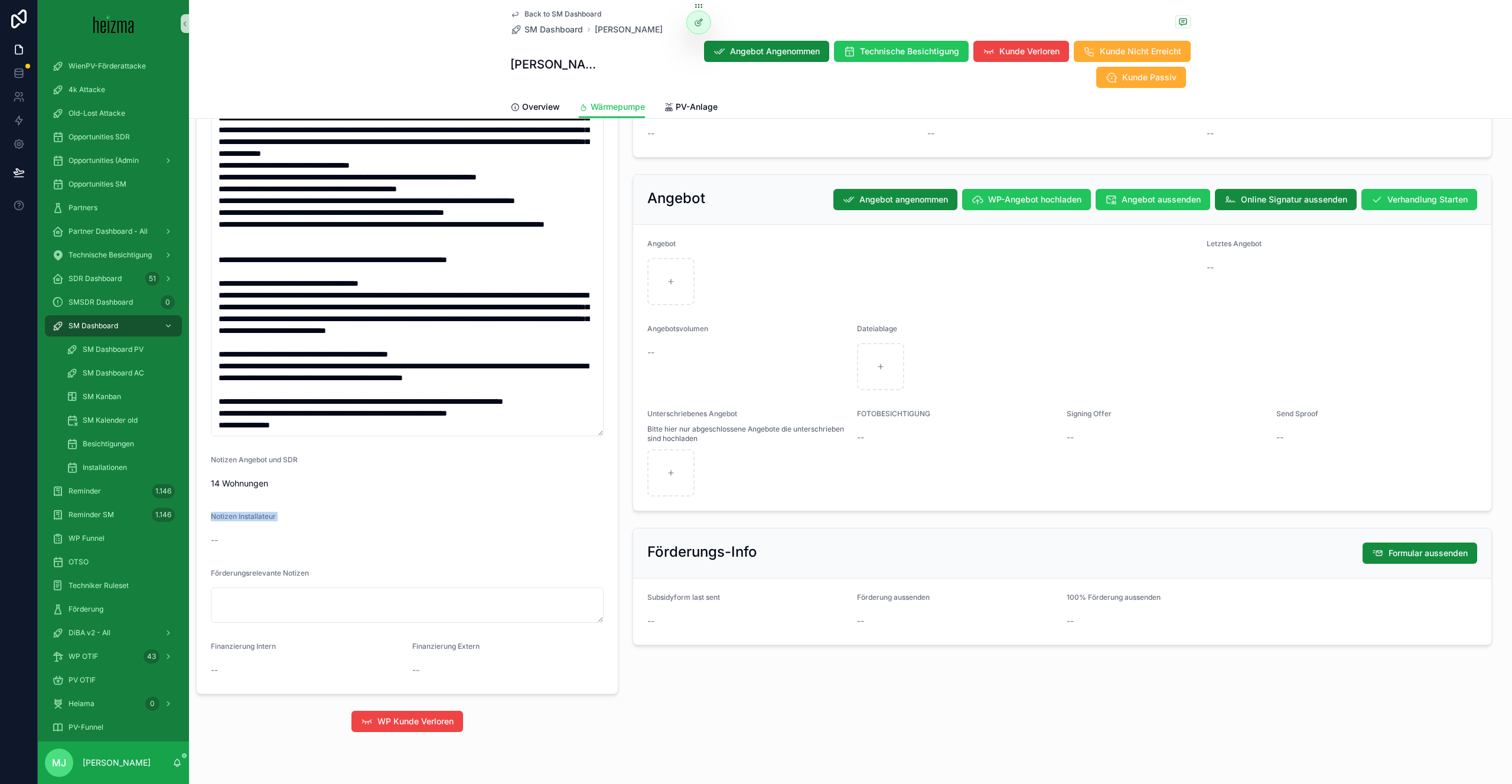
click at [219, 512] on span "Notizen Installateur" at bounding box center [243, 516] width 65 height 9
click at [242, 568] on span "Förderungsrelevante Notizen" at bounding box center [260, 572] width 98 height 9
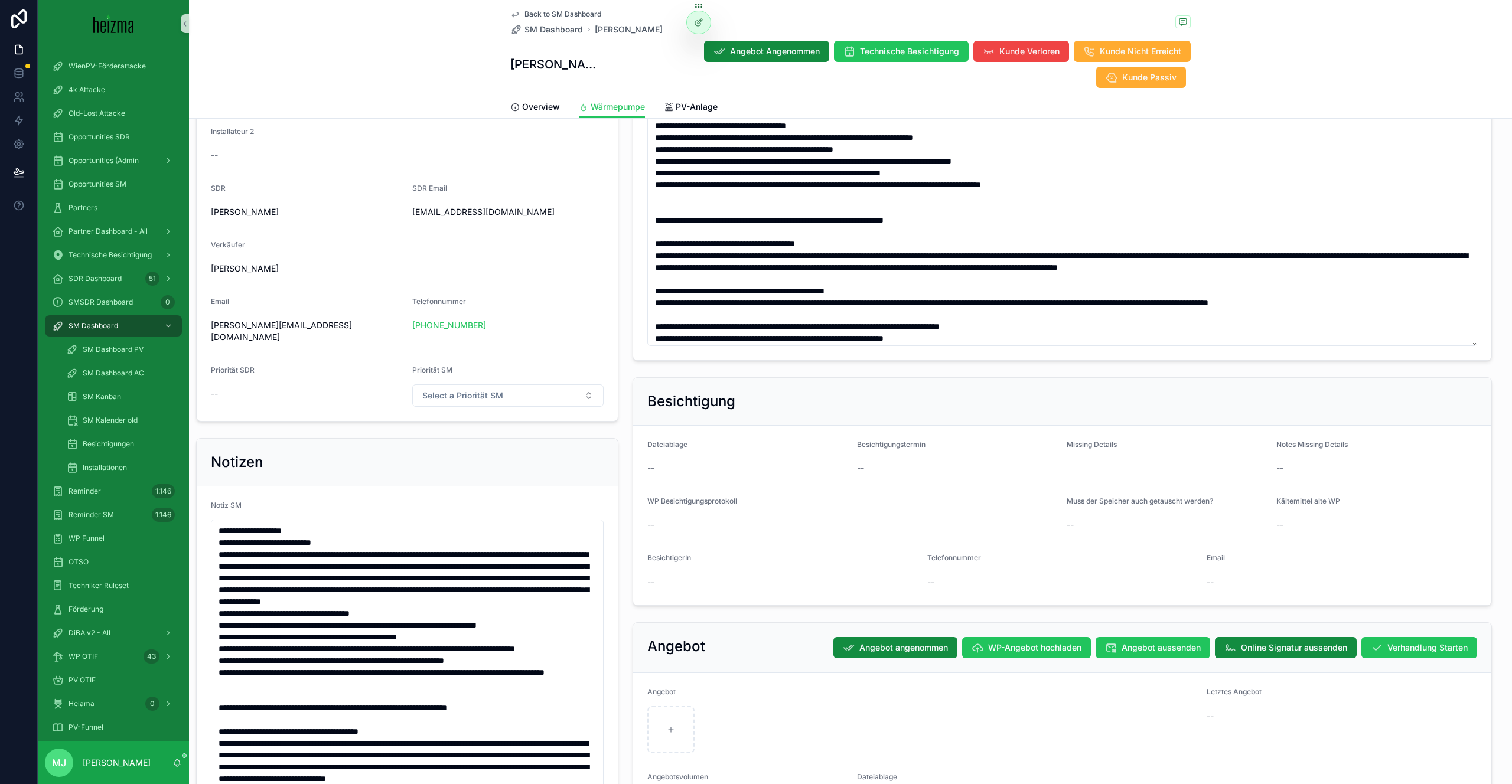
scroll to position [677, 0]
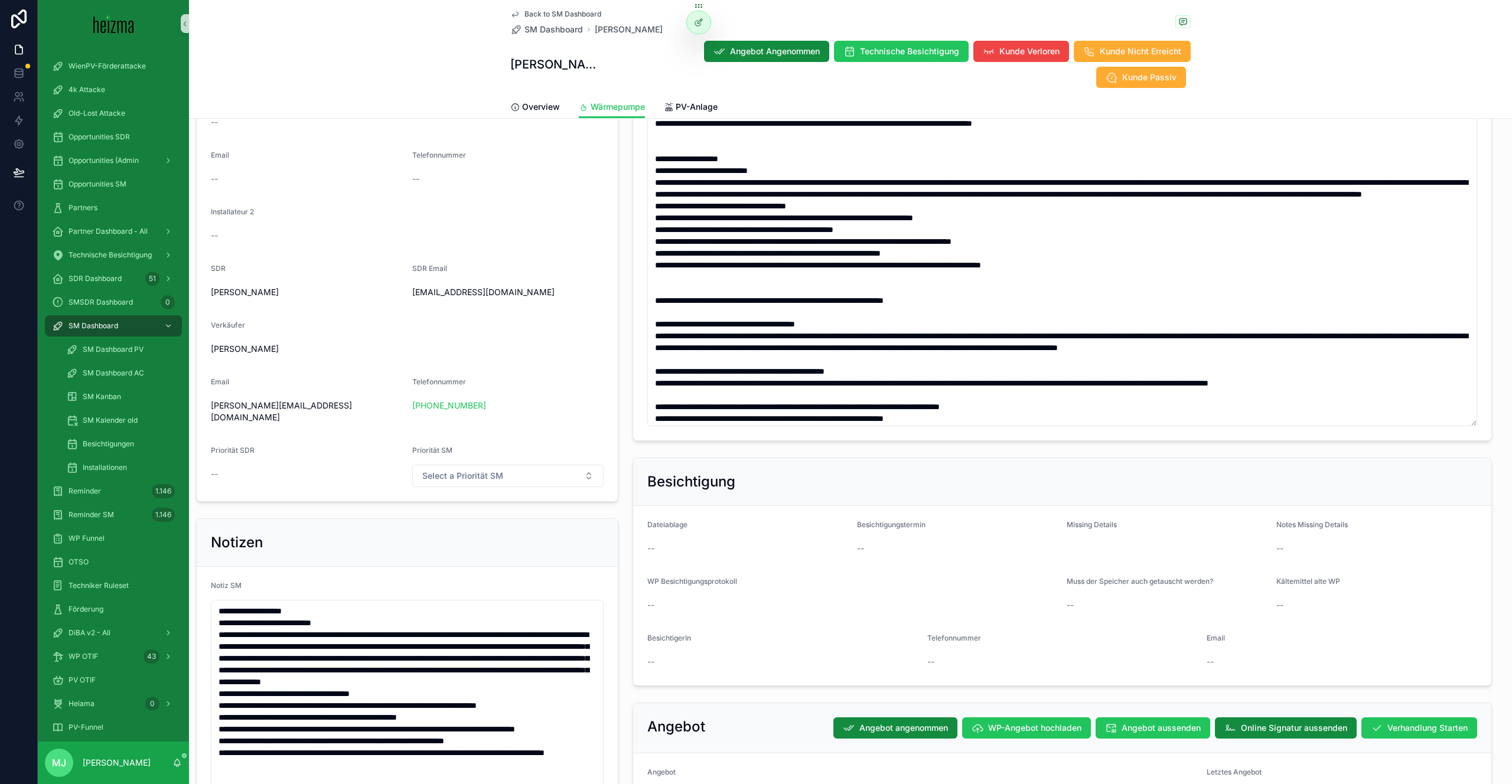
click at [406, 49] on div "Back to SM Dashboard SM Dashboard Klaus Liedmair Klaus Liedmair Angebot Angenom…" at bounding box center [850, 59] width 1323 height 119
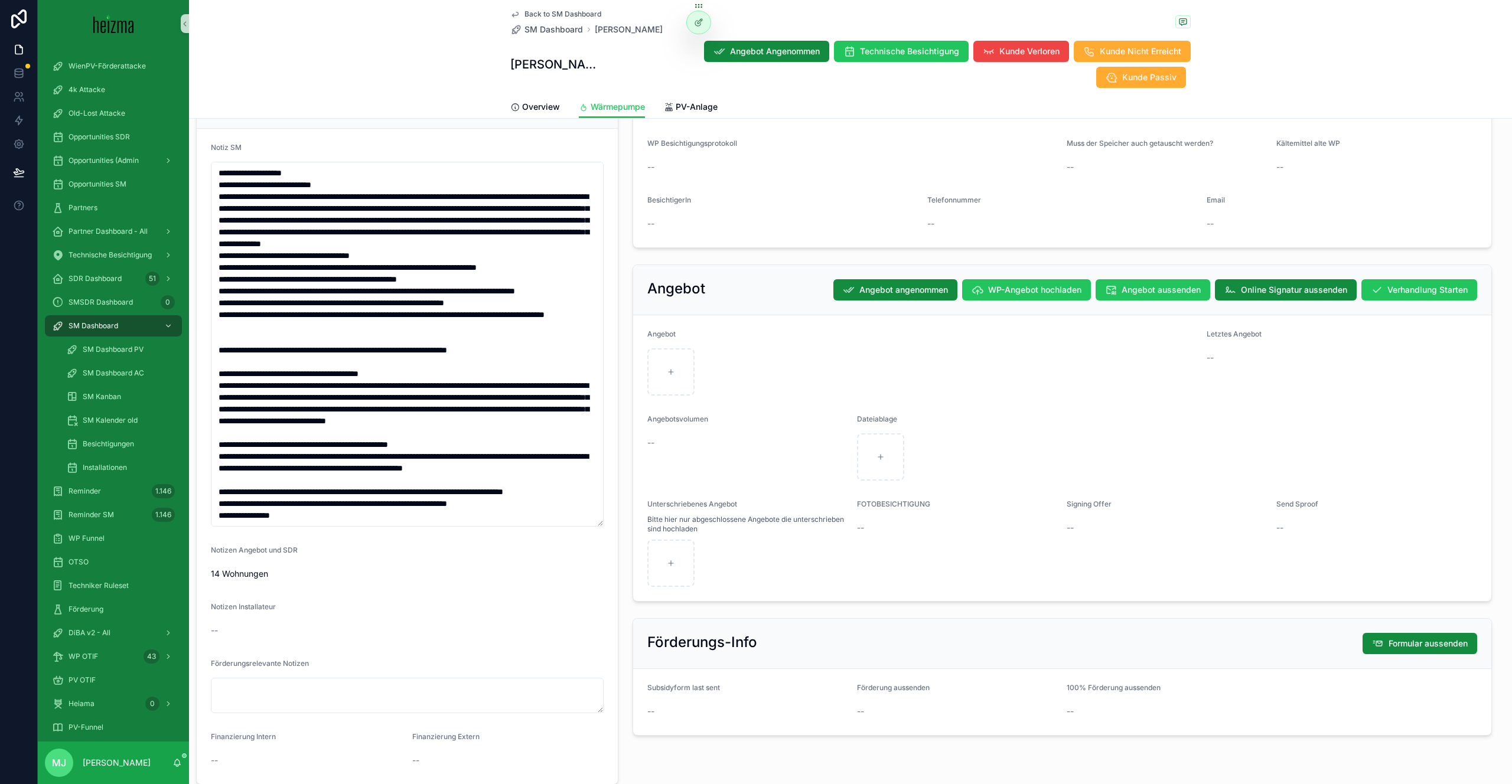
scroll to position [1115, 0]
click at [111, 330] on span "SM Dashboard" at bounding box center [94, 326] width 50 height 9
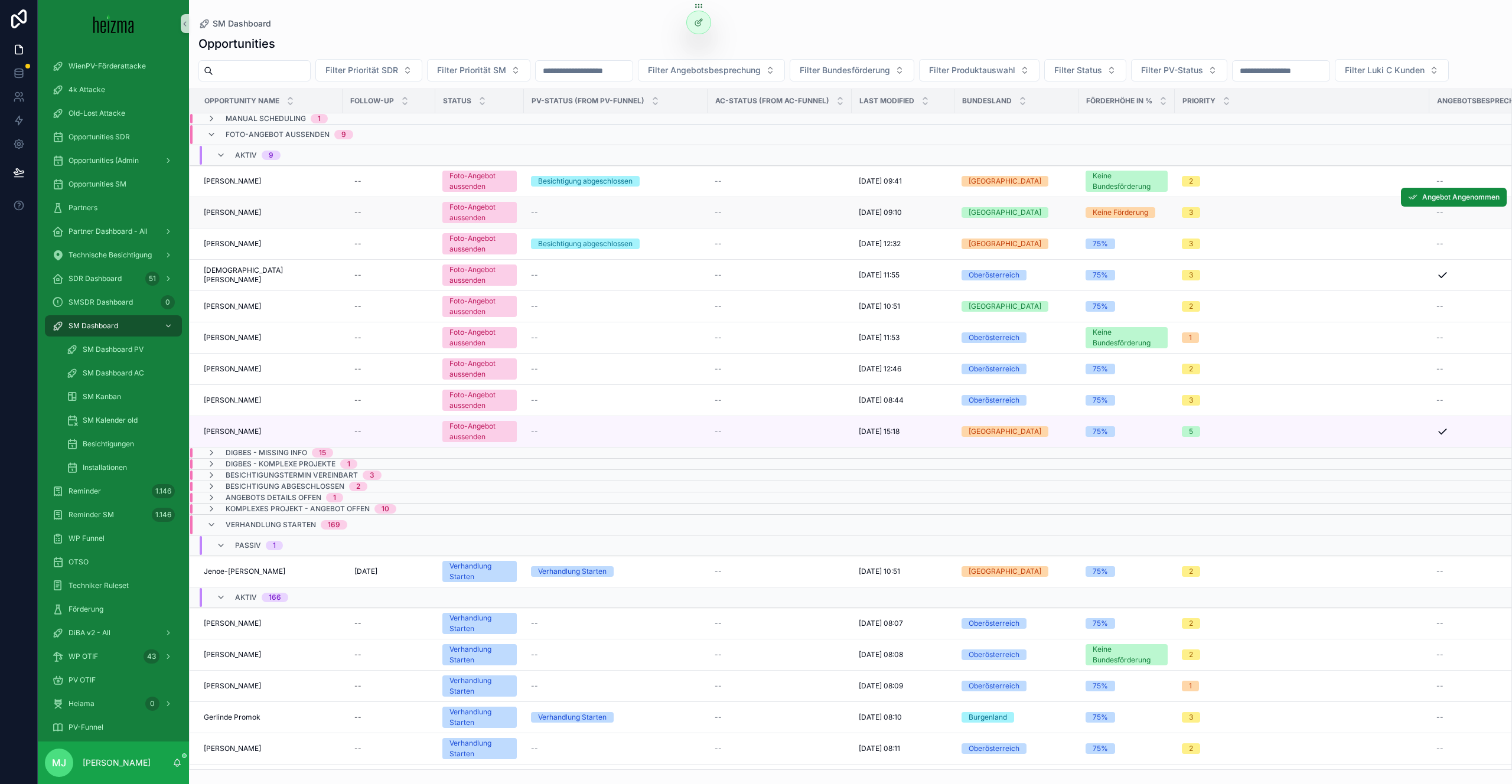
click at [229, 216] on span "[PERSON_NAME]" at bounding box center [232, 212] width 57 height 9
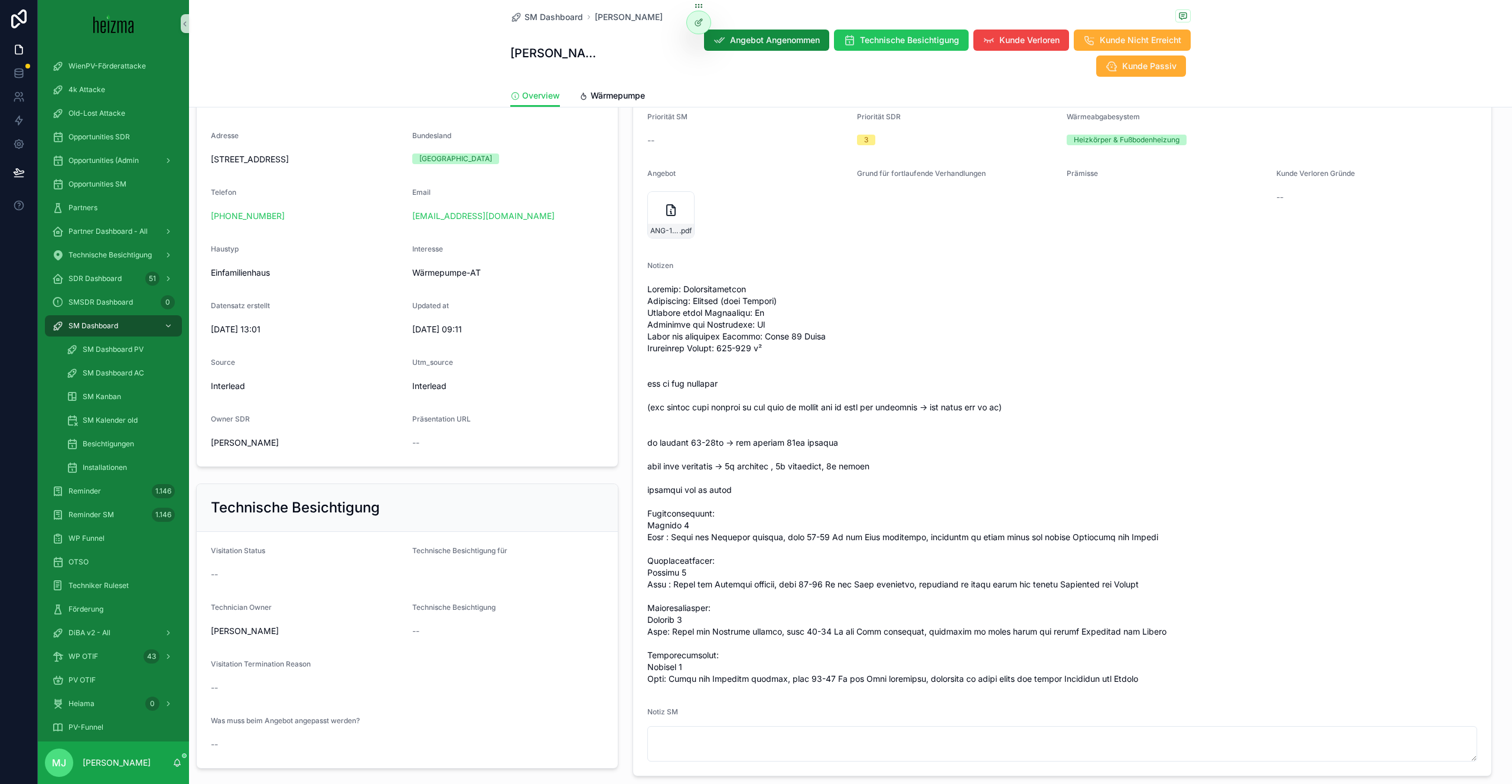
scroll to position [251, 0]
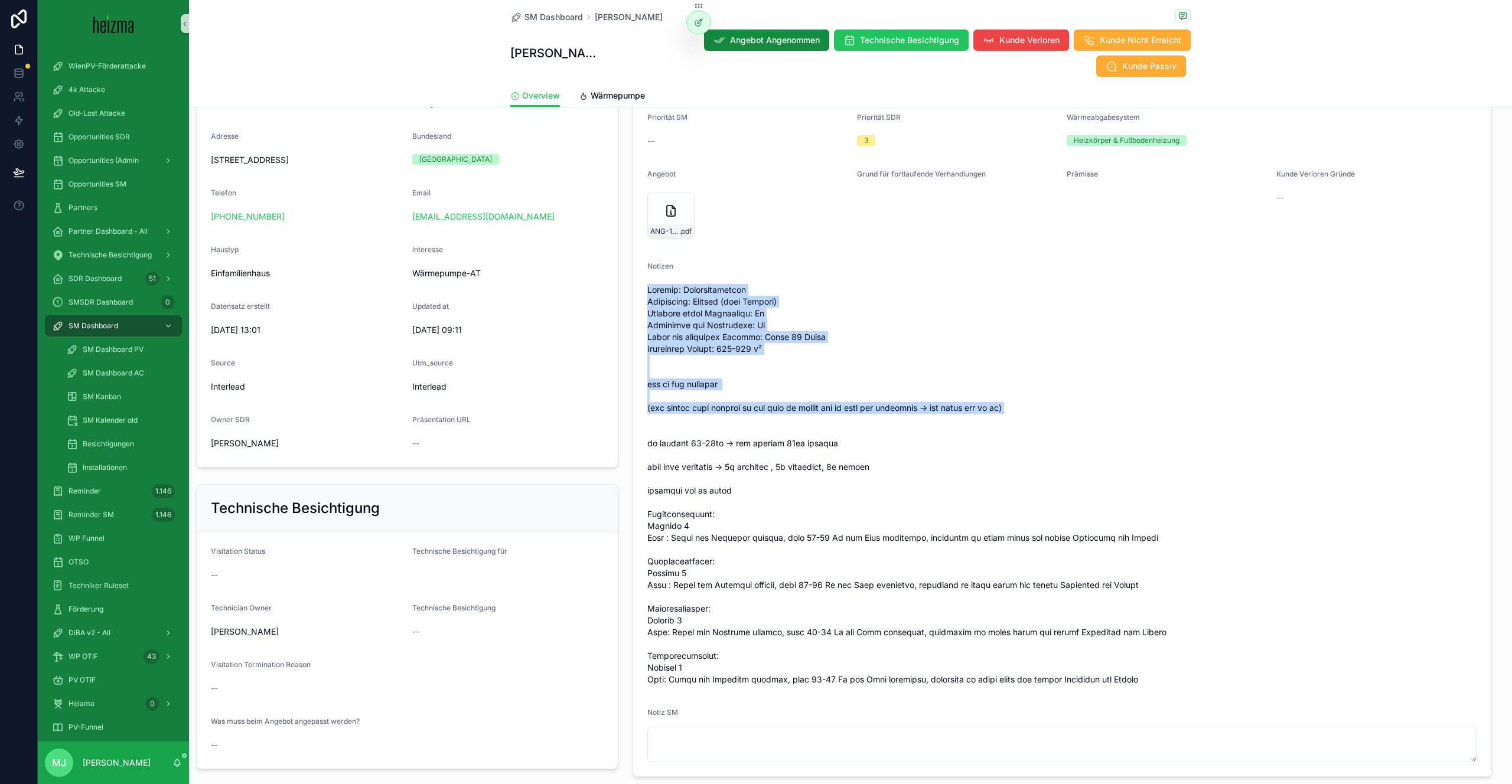
drag, startPoint x: 643, startPoint y: 263, endPoint x: 860, endPoint y: 392, distance: 252.4
click at [860, 392] on form "Status Foto-Angebot aussenden Realisierungszeitraum Sofort Technician Owner Oli…" at bounding box center [1062, 409] width 858 height 735
click at [860, 392] on span "scrollable content" at bounding box center [1062, 485] width 830 height 402
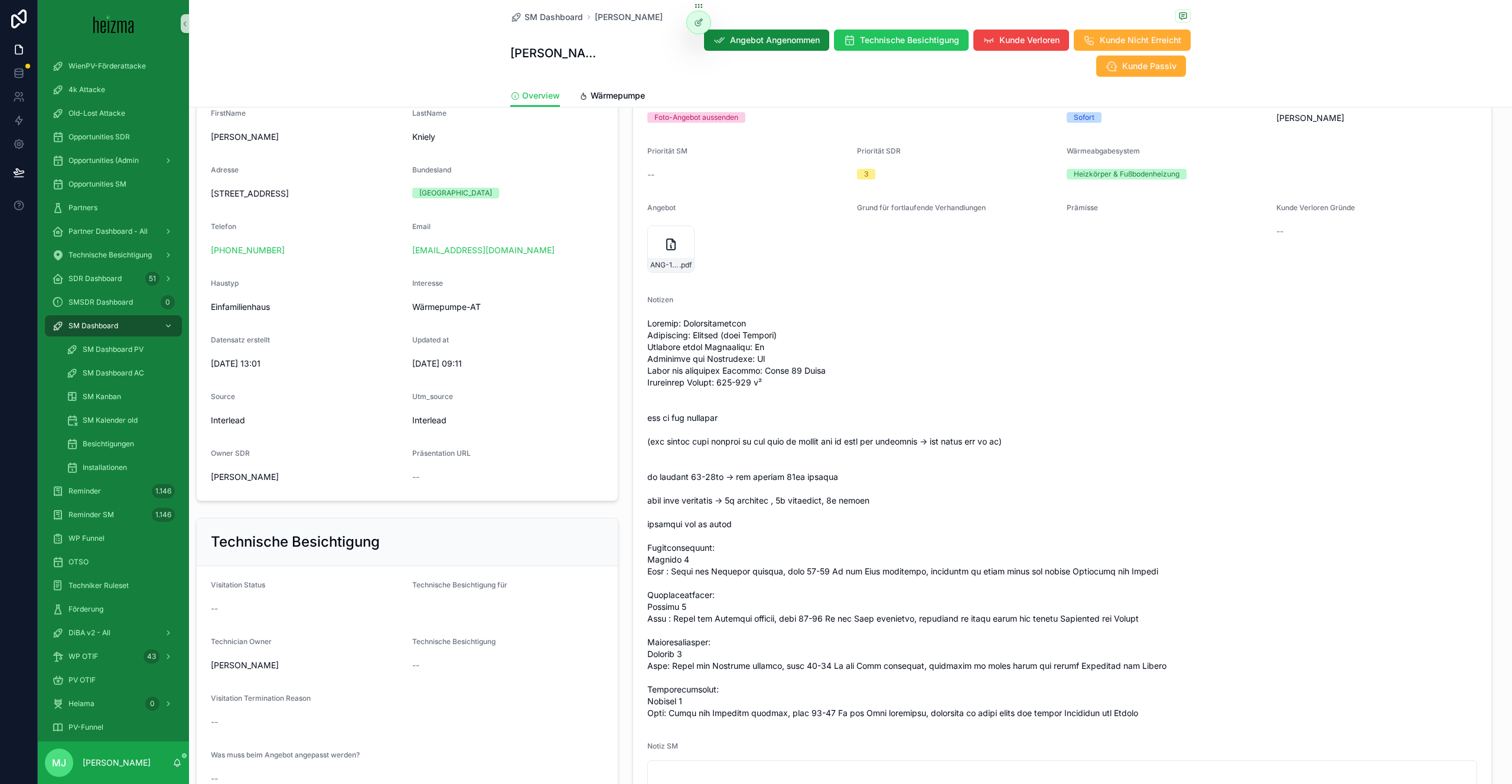
scroll to position [218, 0]
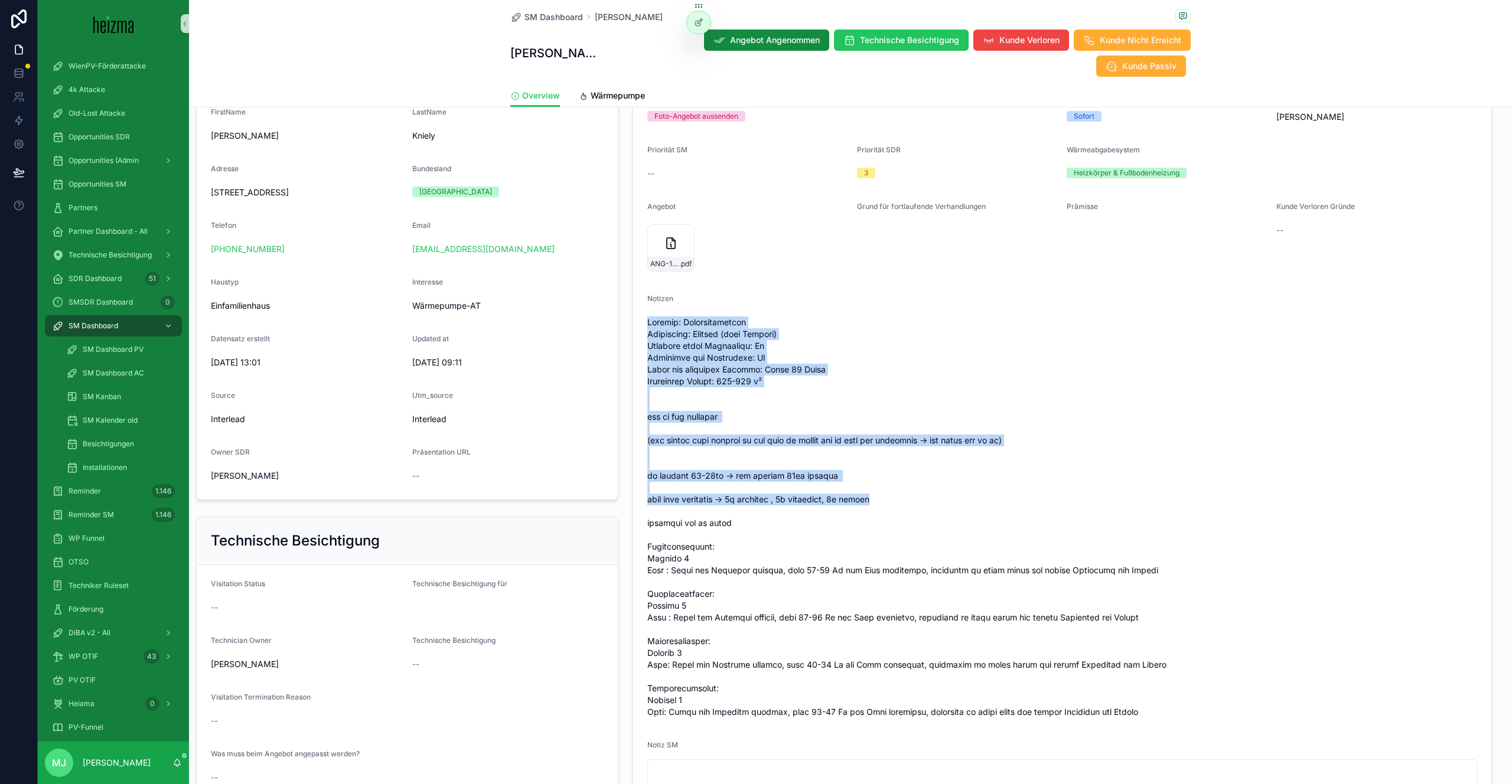
drag, startPoint x: 645, startPoint y: 298, endPoint x: 890, endPoint y: 473, distance: 301.1
click at [890, 473] on form "Status Foto-Angebot aussenden Realisierungszeitraum Sofort Technician Owner Oli…" at bounding box center [1062, 442] width 858 height 735
click at [890, 473] on span "scrollable content" at bounding box center [1062, 517] width 830 height 402
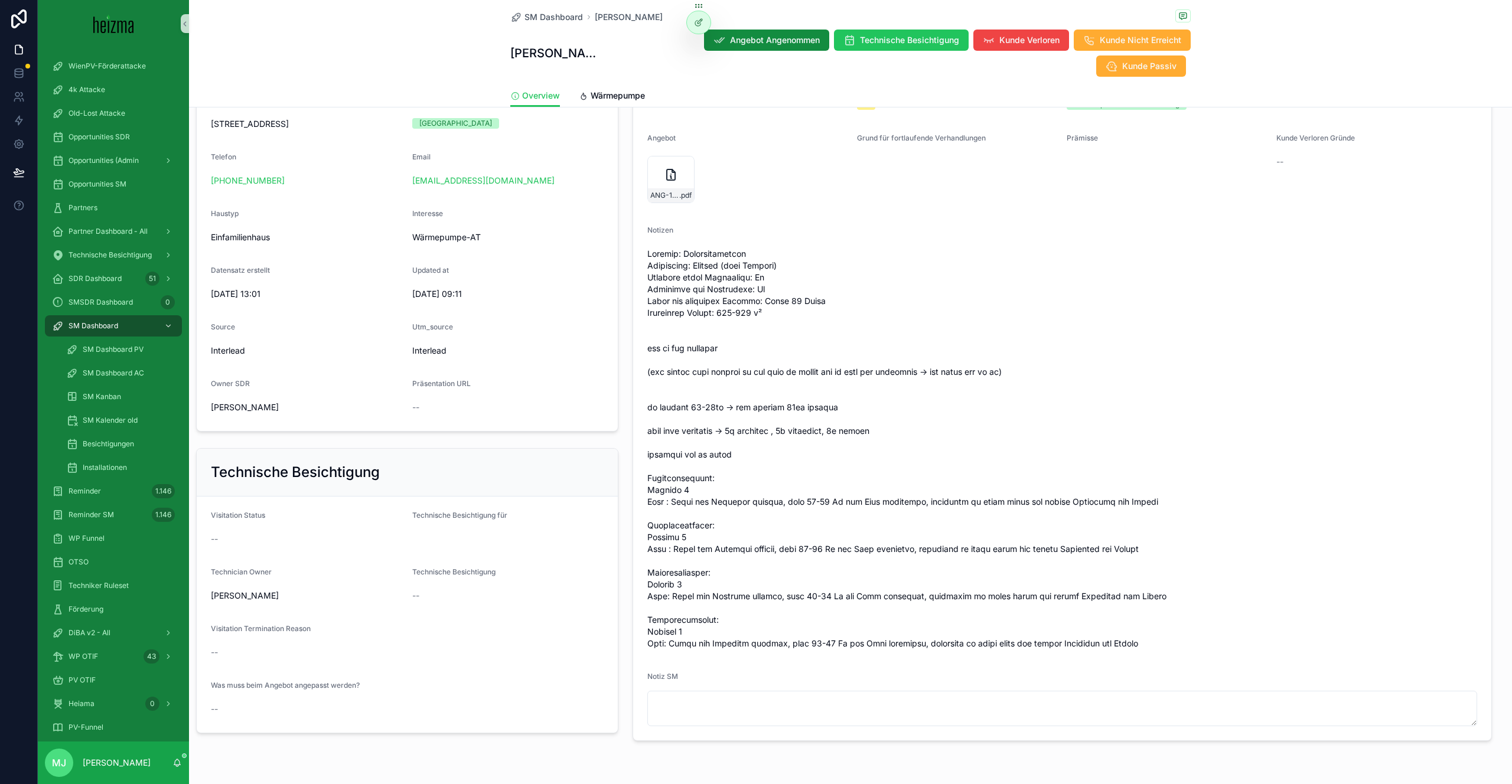
scroll to position [301, 0]
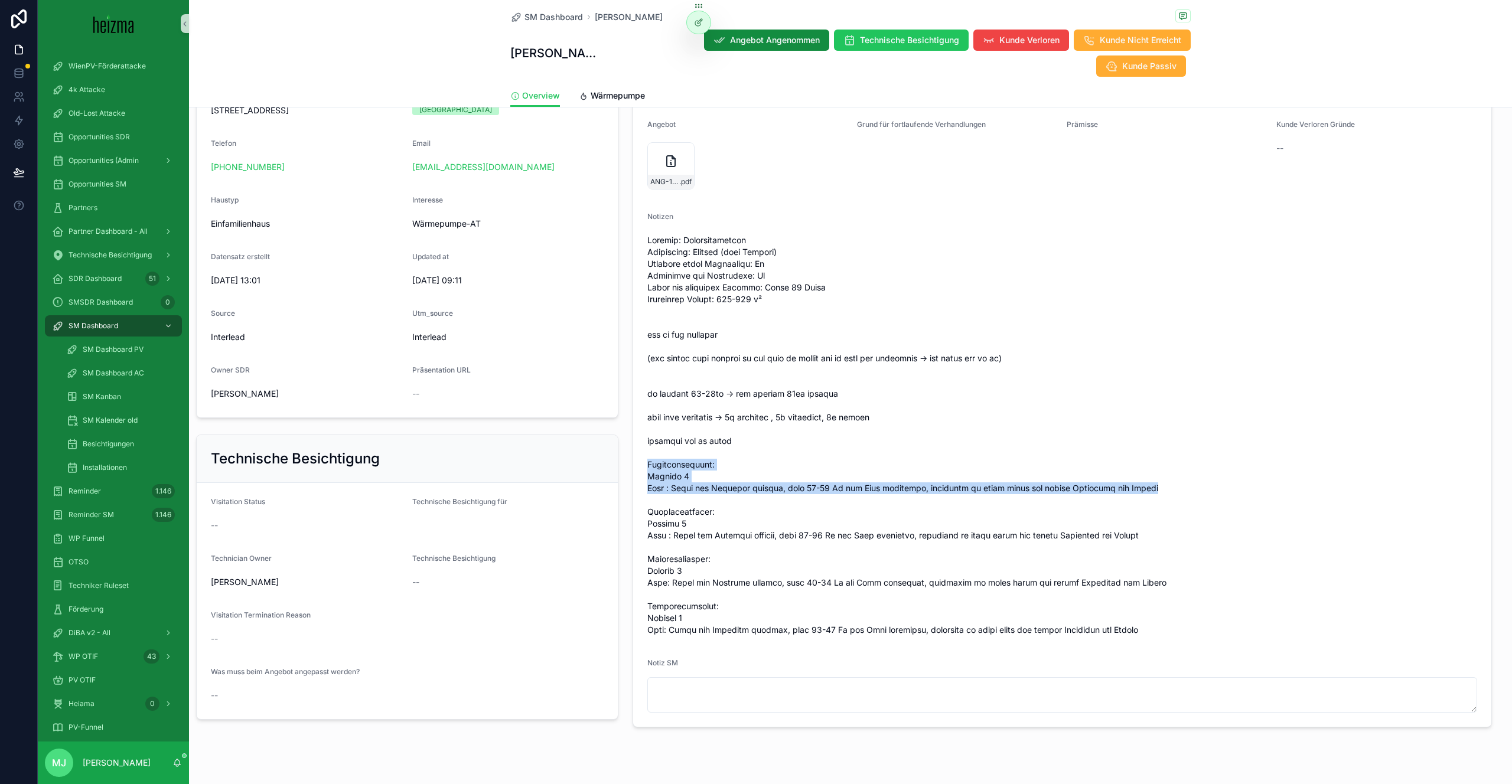
drag, startPoint x: 647, startPoint y: 444, endPoint x: 1178, endPoint y: 460, distance: 531.2
click at [1182, 461] on span "scrollable content" at bounding box center [1062, 435] width 830 height 402
click at [942, 537] on span "scrollable content" at bounding box center [1062, 435] width 830 height 402
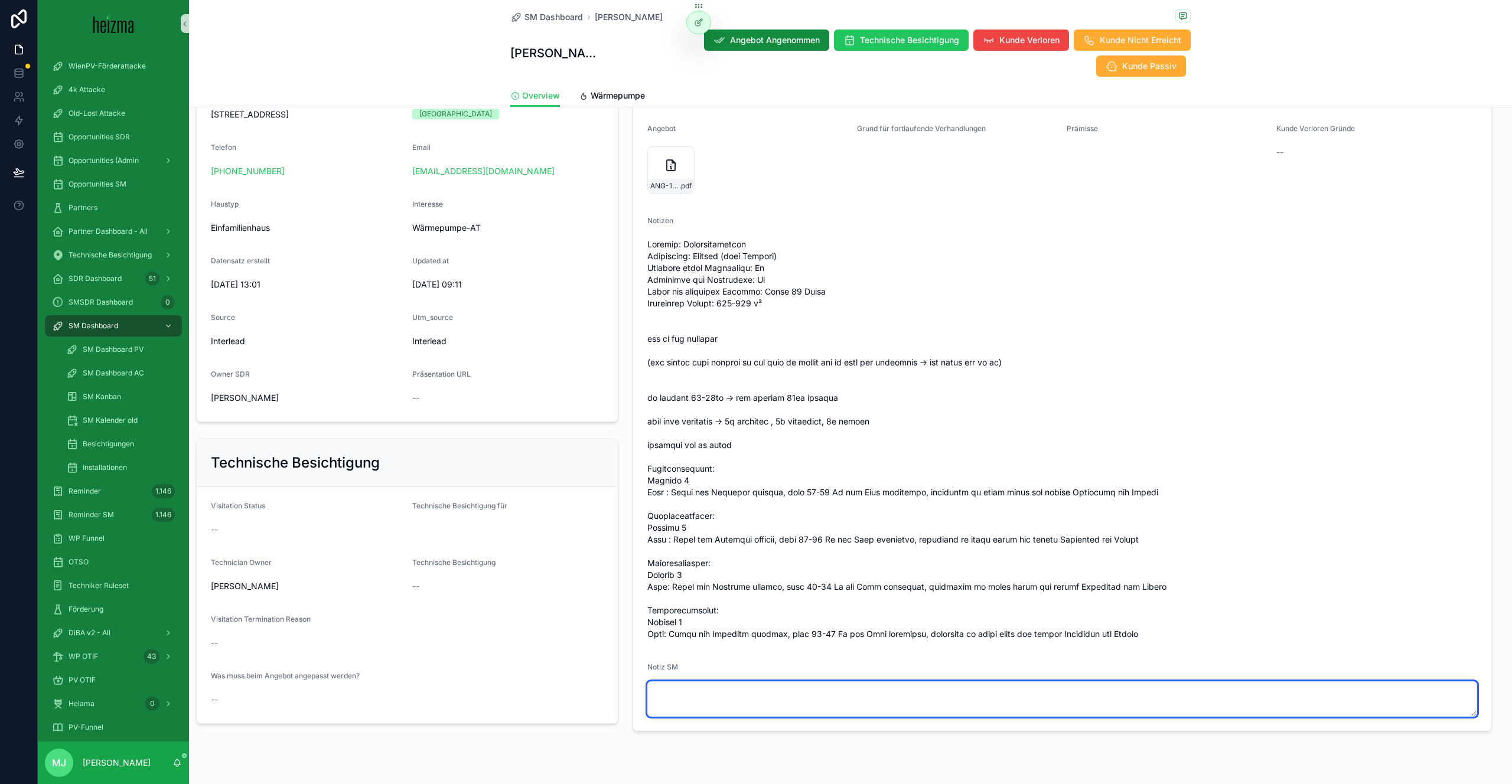
click at [696, 688] on textarea "scrollable content" at bounding box center [1062, 699] width 830 height 36
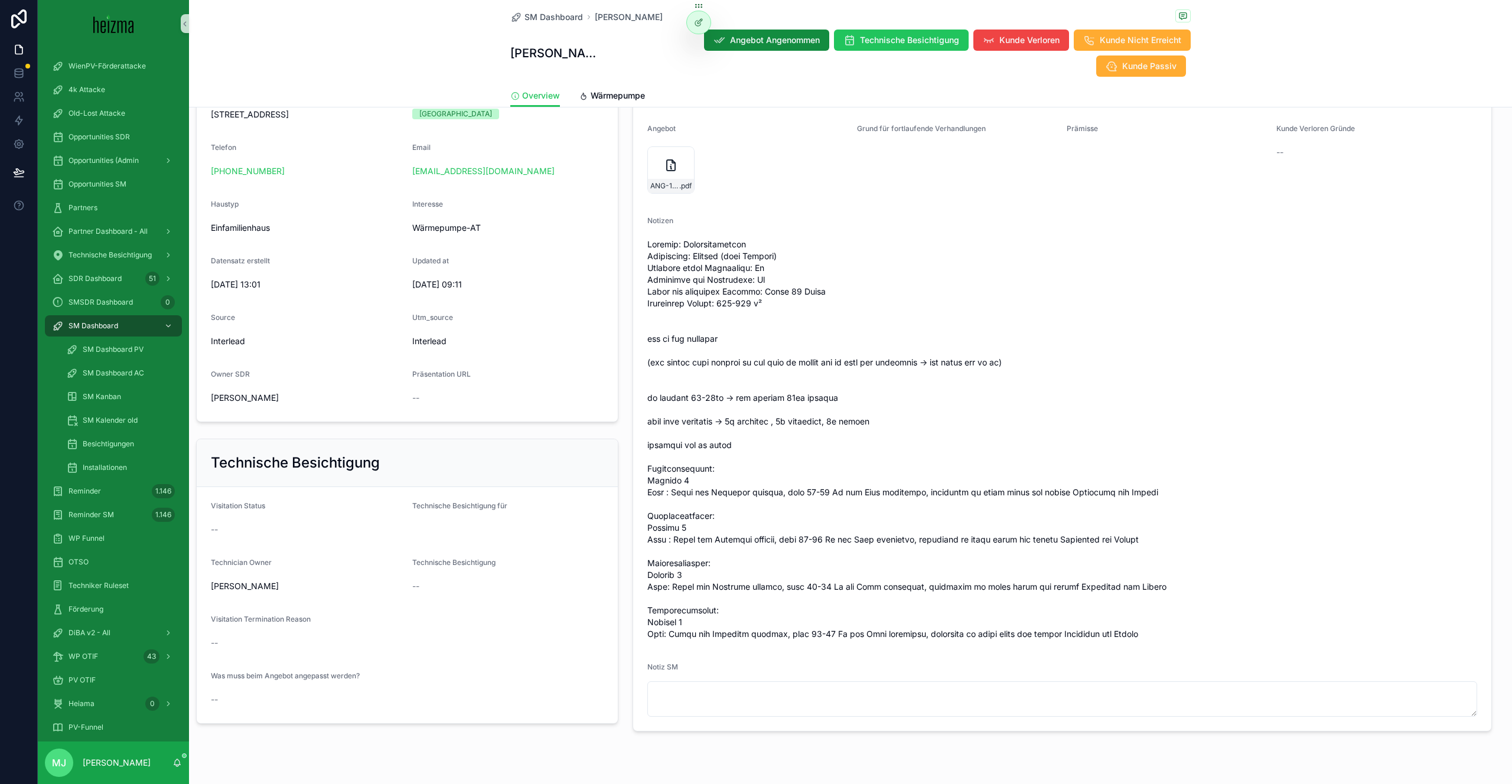
click at [688, 634] on form "Status Foto-Angebot aussenden Realisierungszeitraum Sofort Technician Owner Oli…" at bounding box center [1062, 364] width 858 height 735
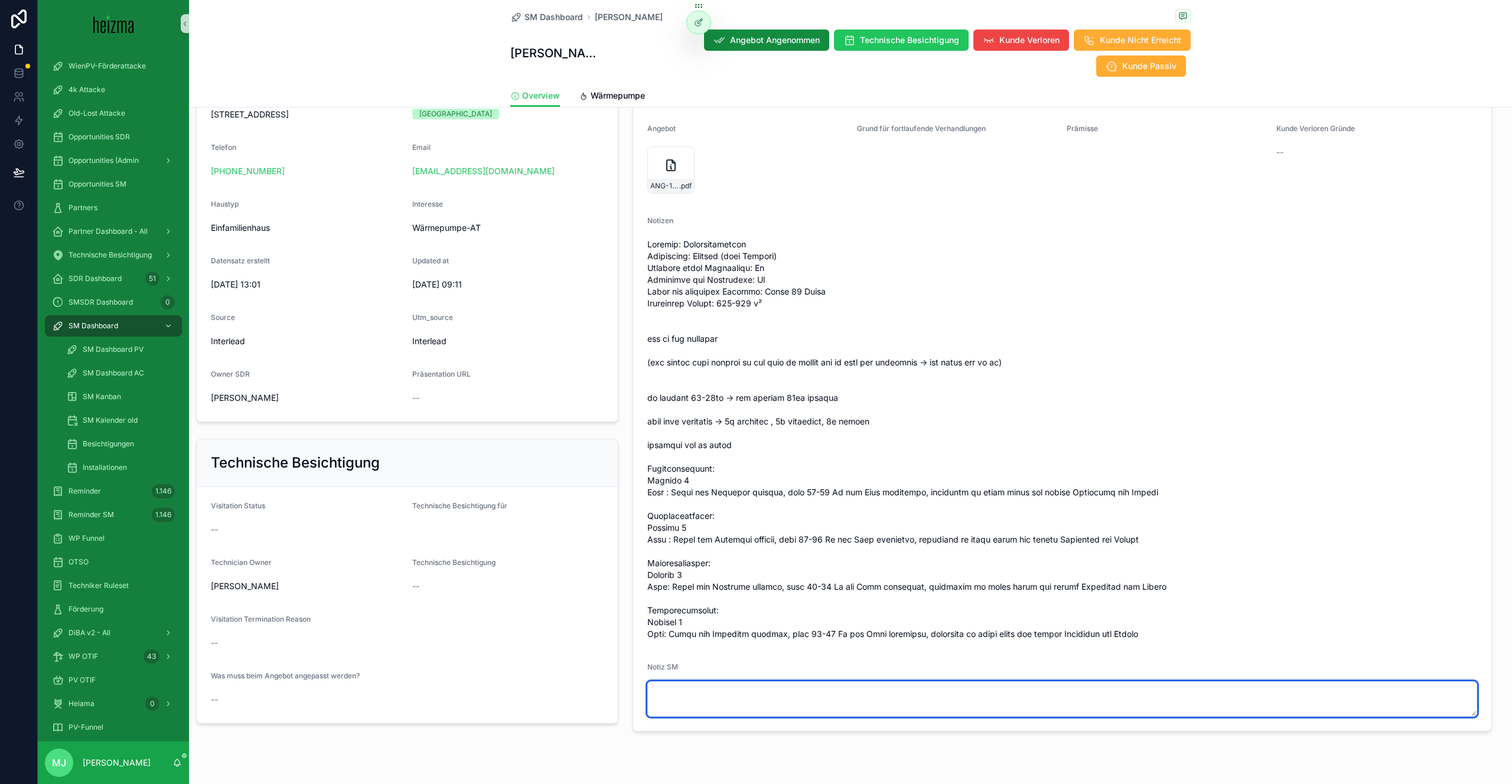
click at [687, 682] on textarea "scrollable content" at bounding box center [1062, 699] width 830 height 36
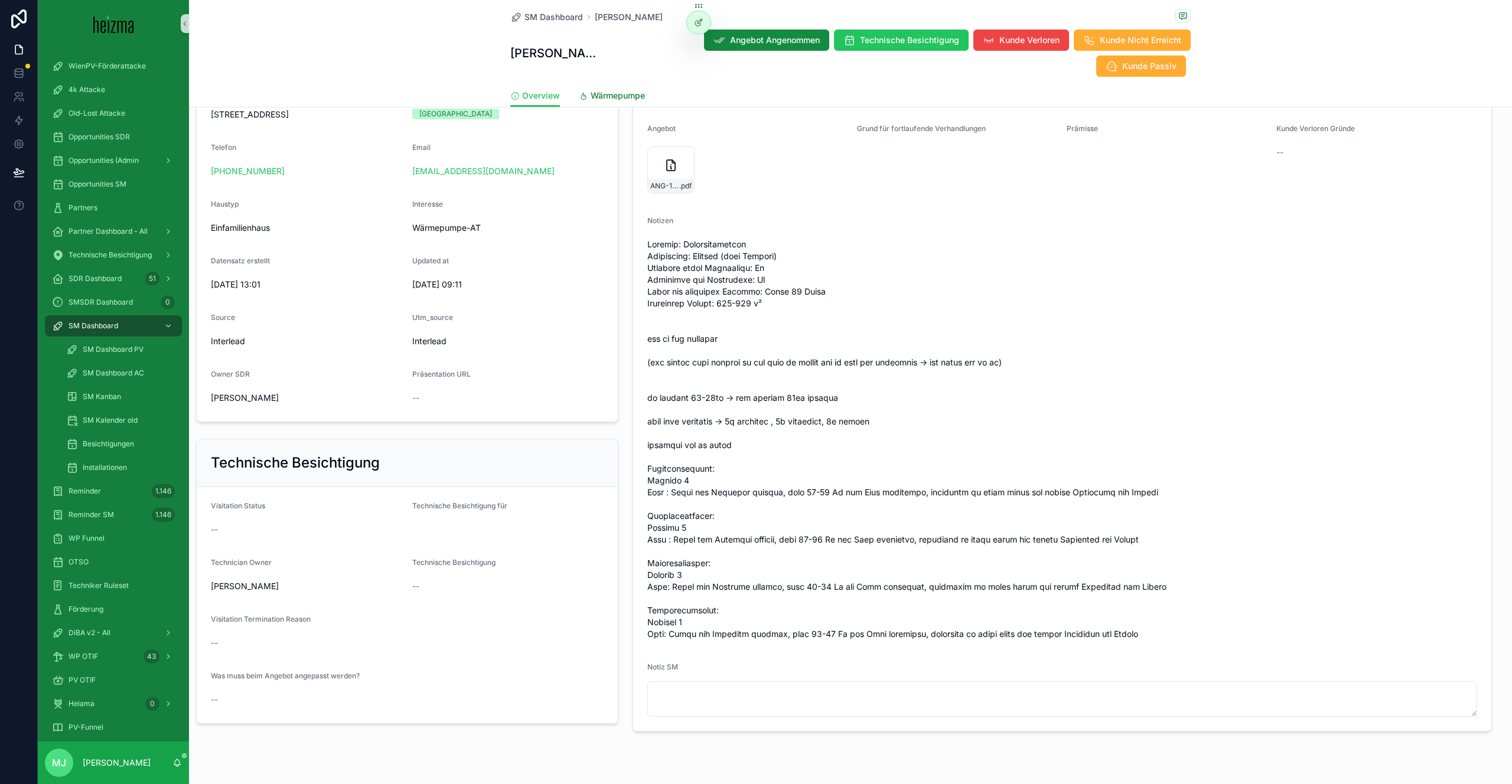
click at [593, 85] on link "Wärmepumpe" at bounding box center [612, 96] width 66 height 24
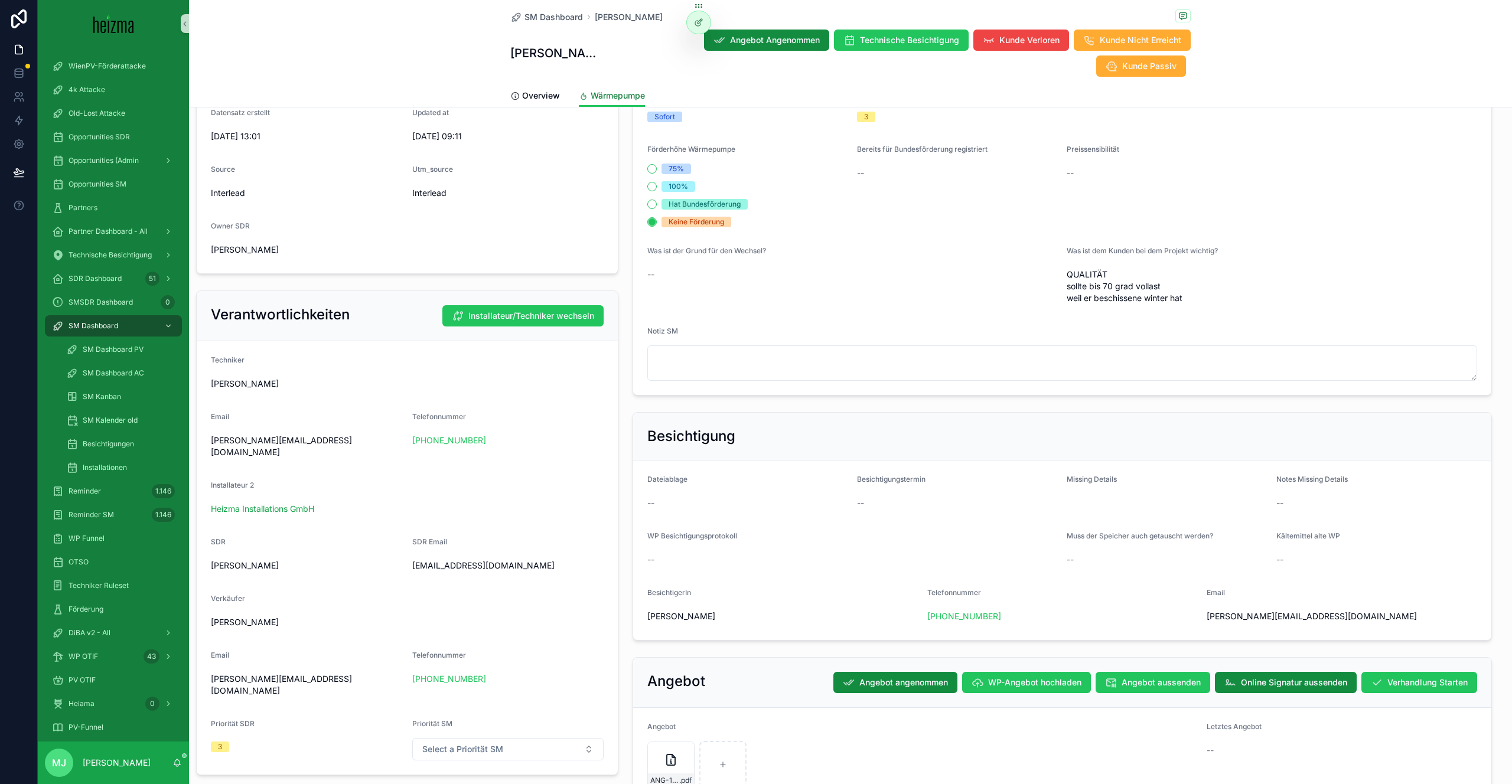
scroll to position [405, 0]
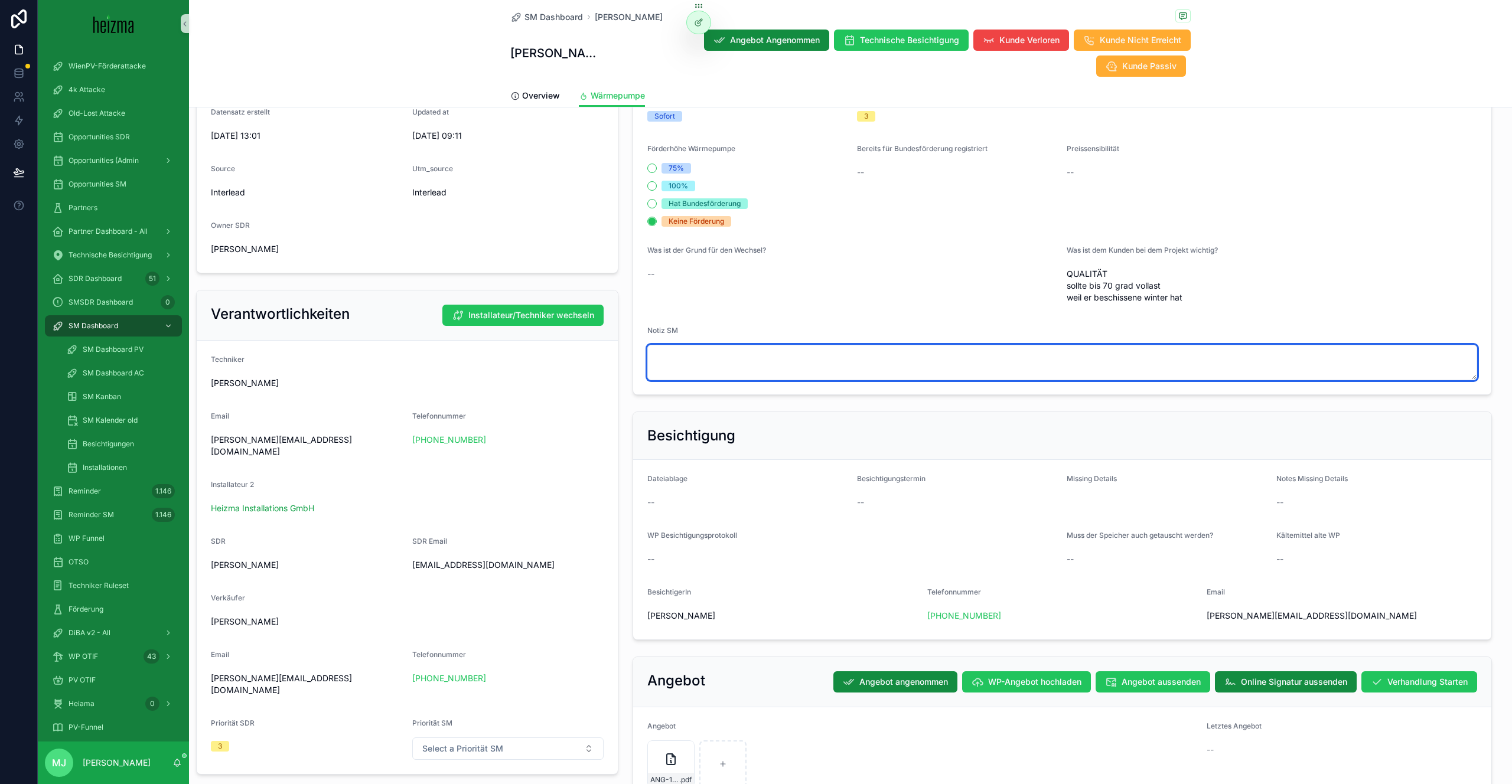
click at [698, 355] on textarea "scrollable content" at bounding box center [1062, 363] width 830 height 36
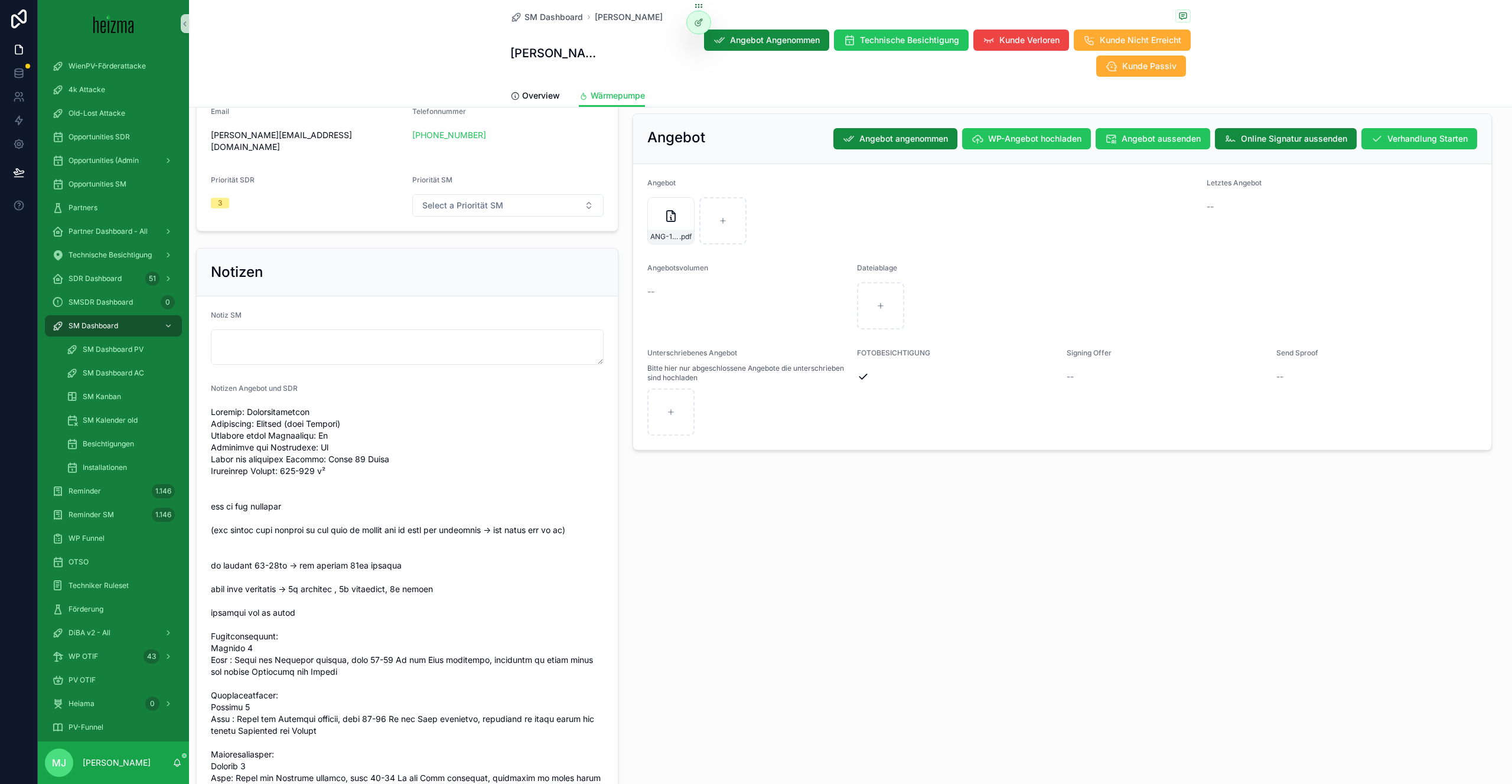
scroll to position [963, 0]
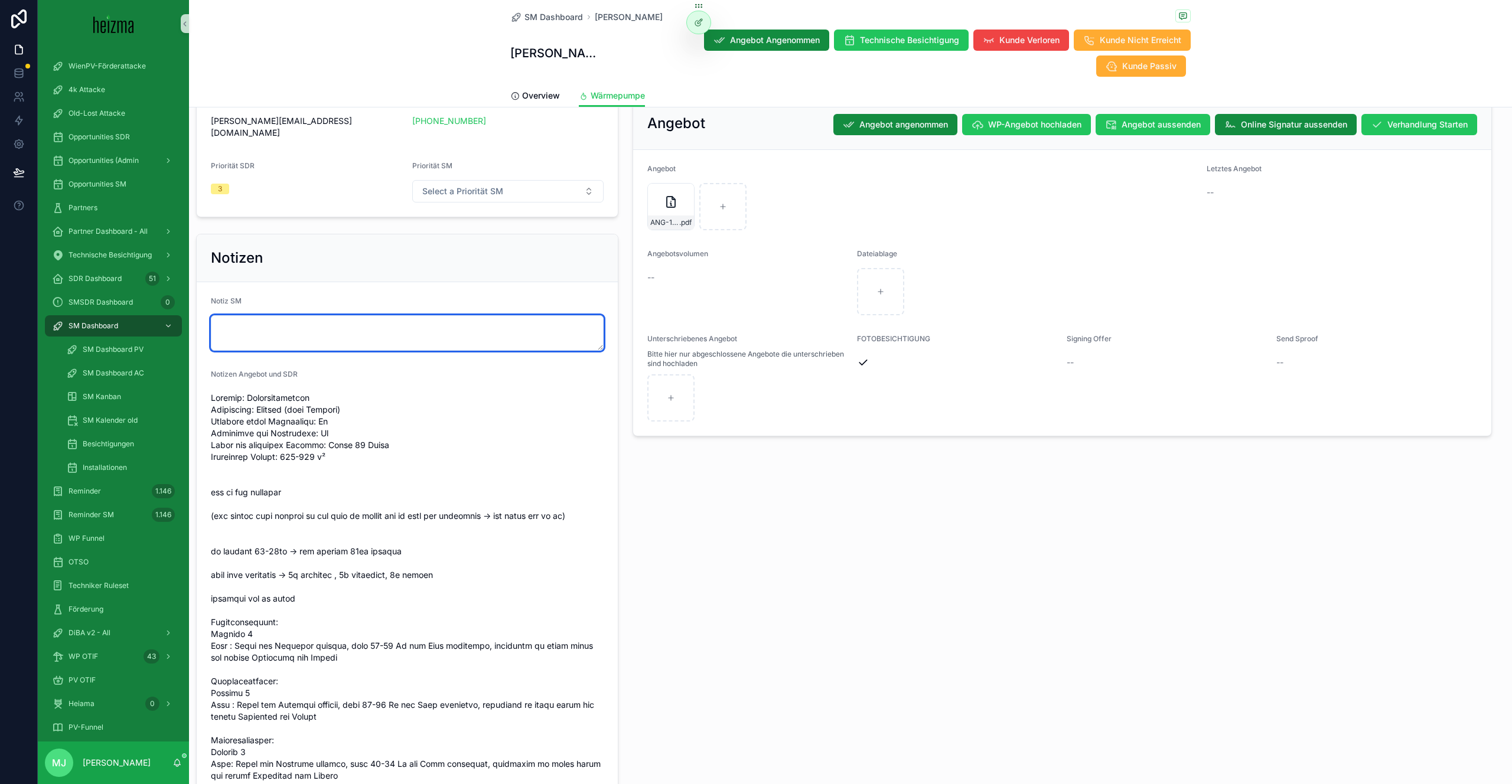
click at [328, 315] on textarea "scrollable content" at bounding box center [407, 333] width 392 height 36
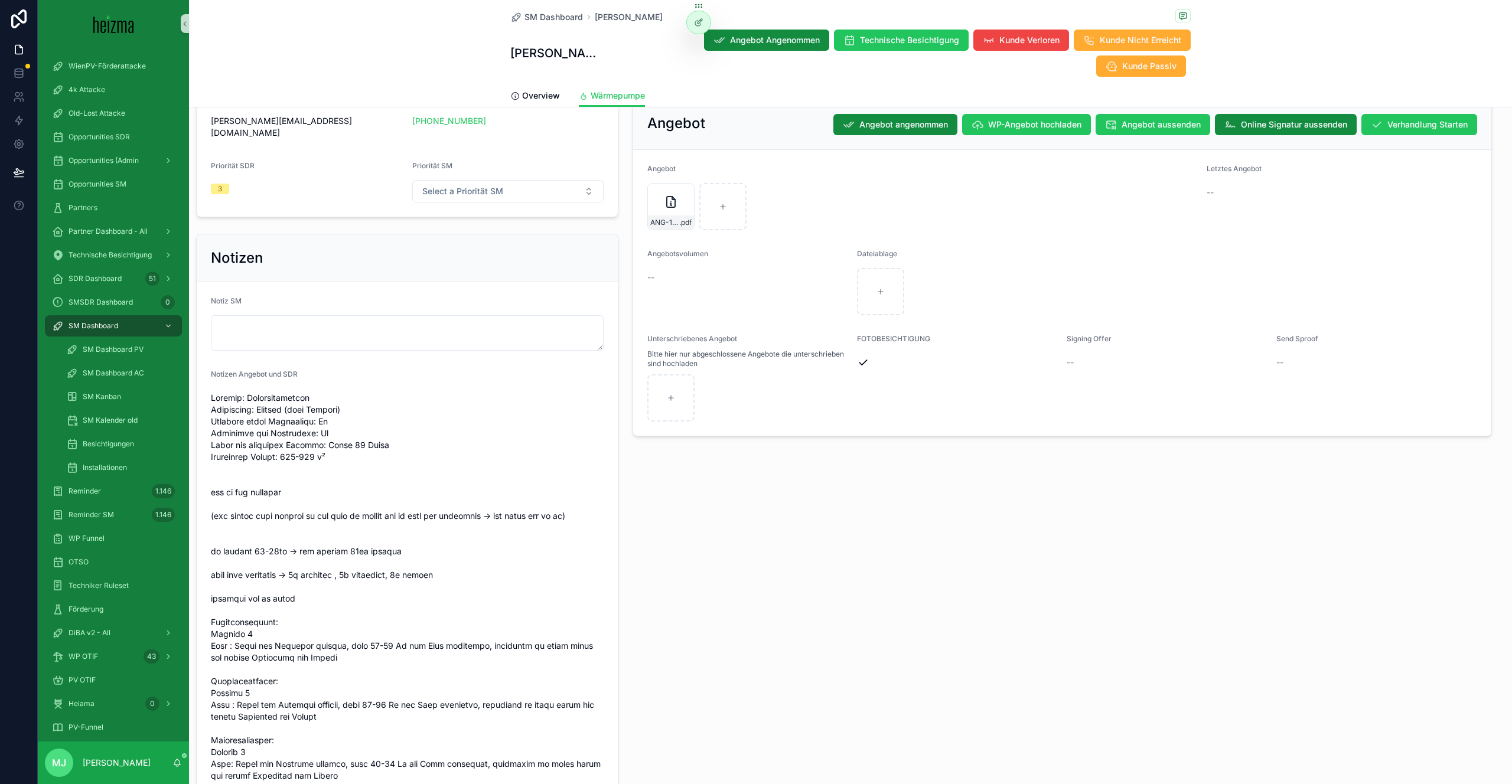
click at [308, 415] on span "scrollable content" at bounding box center [407, 617] width 392 height 449
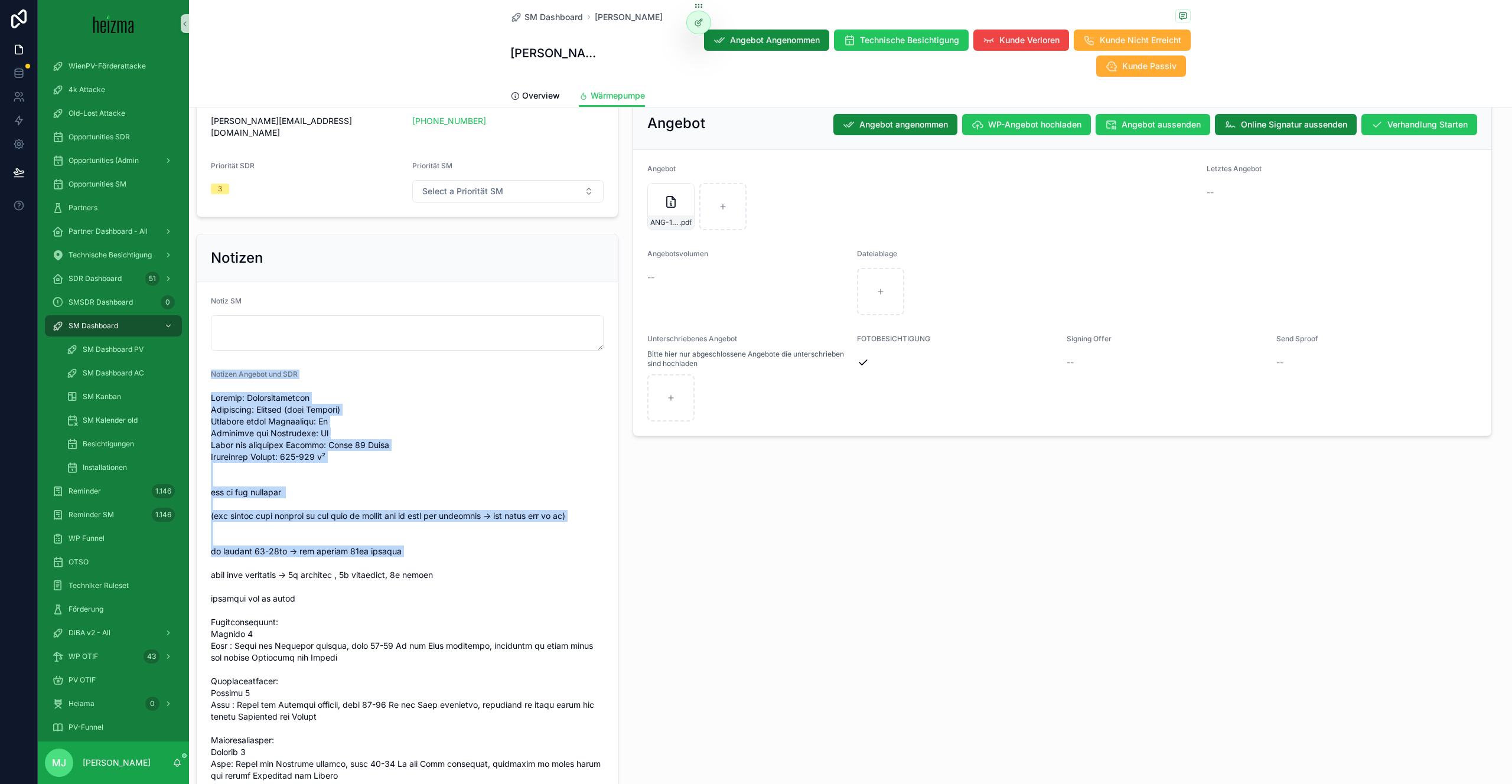
drag, startPoint x: 212, startPoint y: 329, endPoint x: 442, endPoint y: 511, distance: 293.3
click at [442, 511] on div "Notizen Angebot und SDR" at bounding box center [407, 607] width 392 height 475
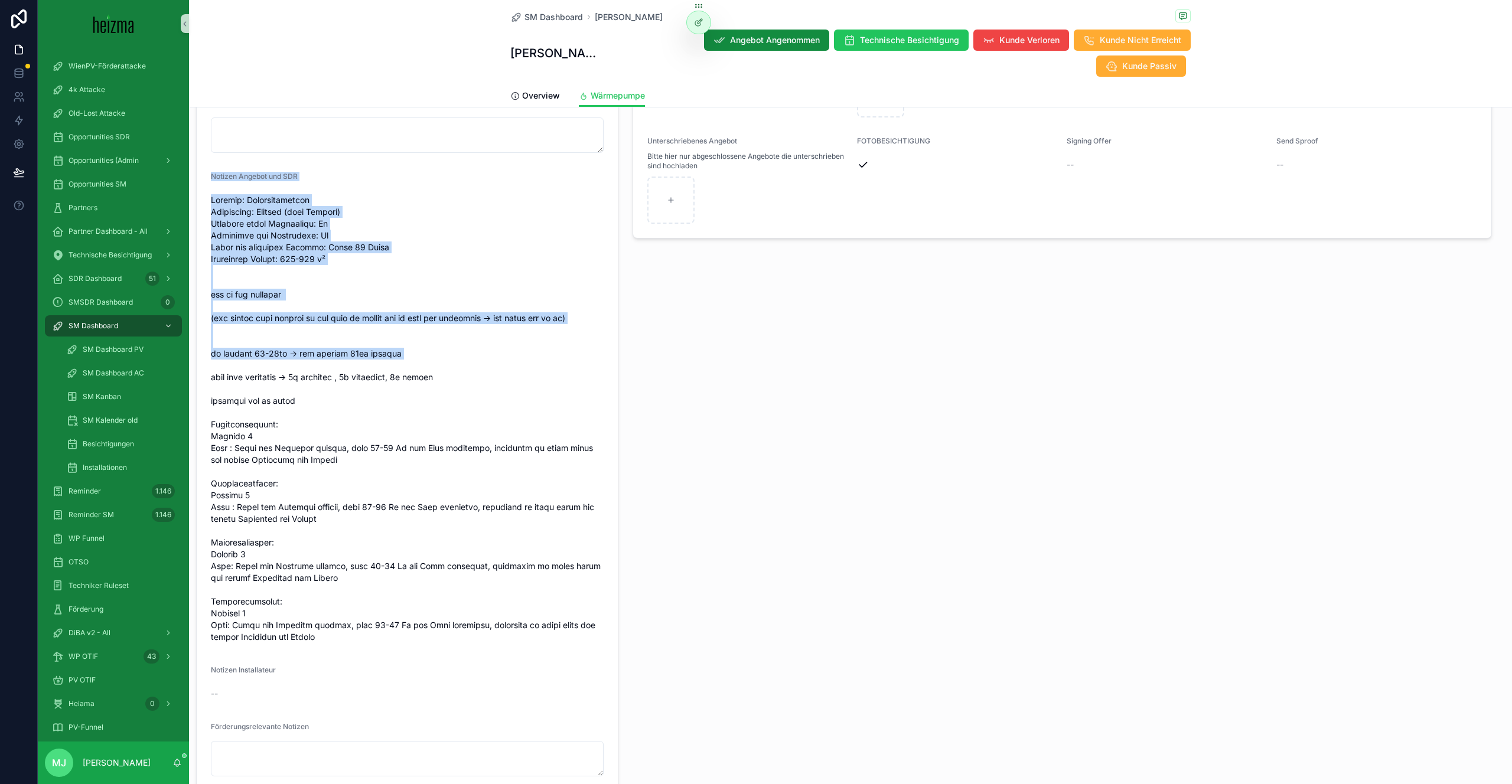
scroll to position [1255, 0]
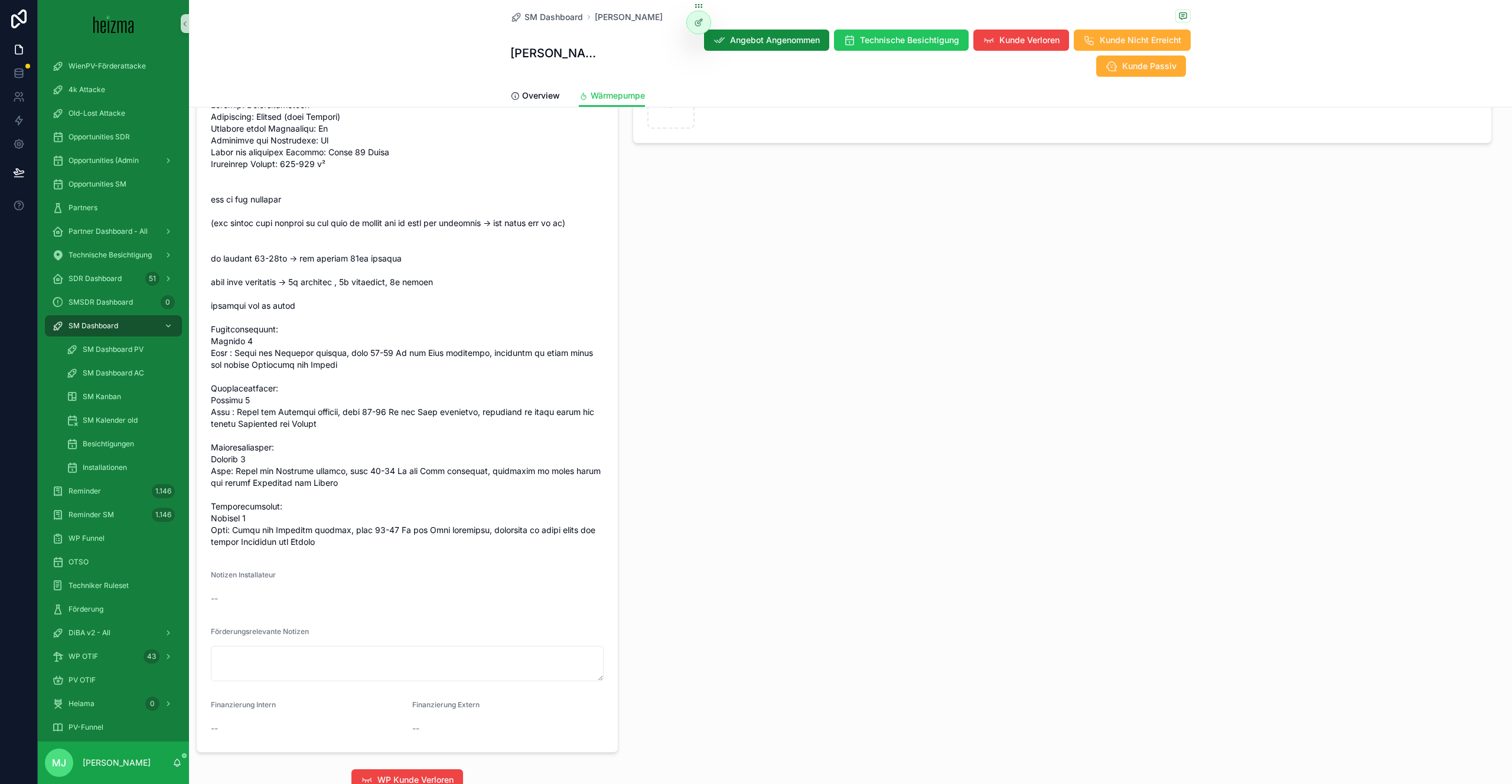
click at [442, 491] on span "scrollable content" at bounding box center [407, 324] width 392 height 449
drag, startPoint x: 231, startPoint y: 529, endPoint x: 316, endPoint y: 533, distance: 85.1
click at [316, 570] on div "Notizen Installateur" at bounding box center [407, 577] width 392 height 14
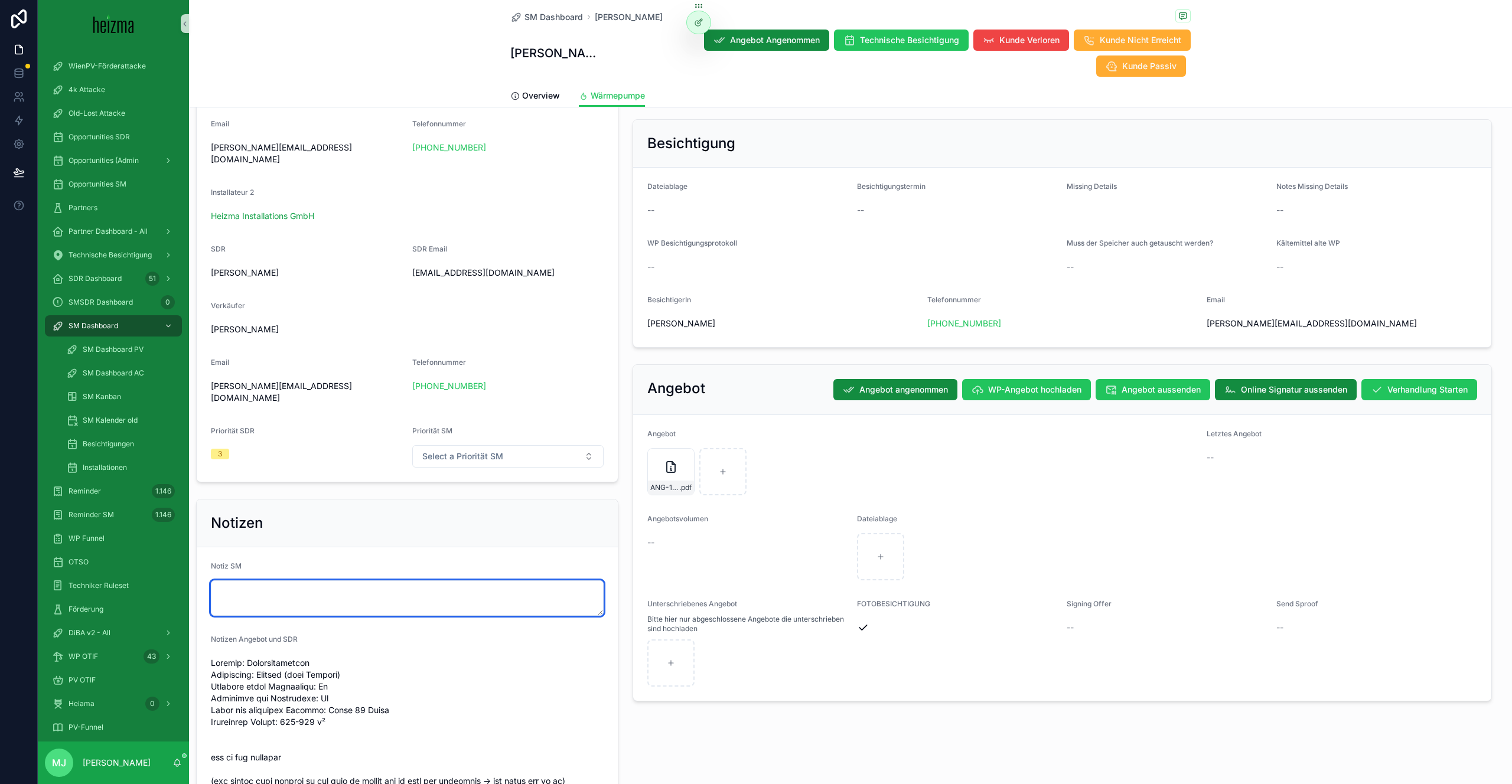
click at [530, 580] on textarea "scrollable content" at bounding box center [407, 598] width 392 height 36
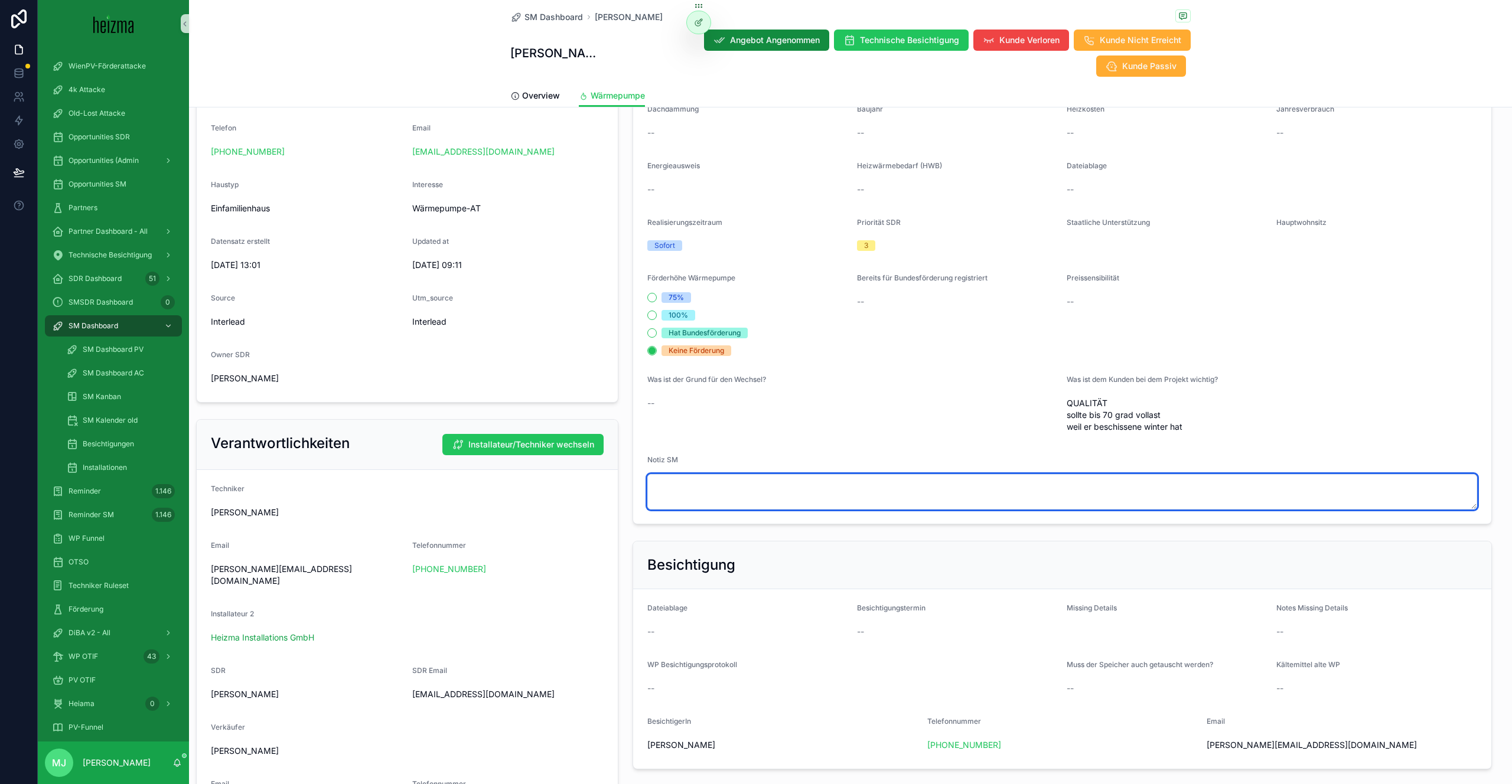
click at [725, 474] on textarea "scrollable content" at bounding box center [1062, 491] width 830 height 36
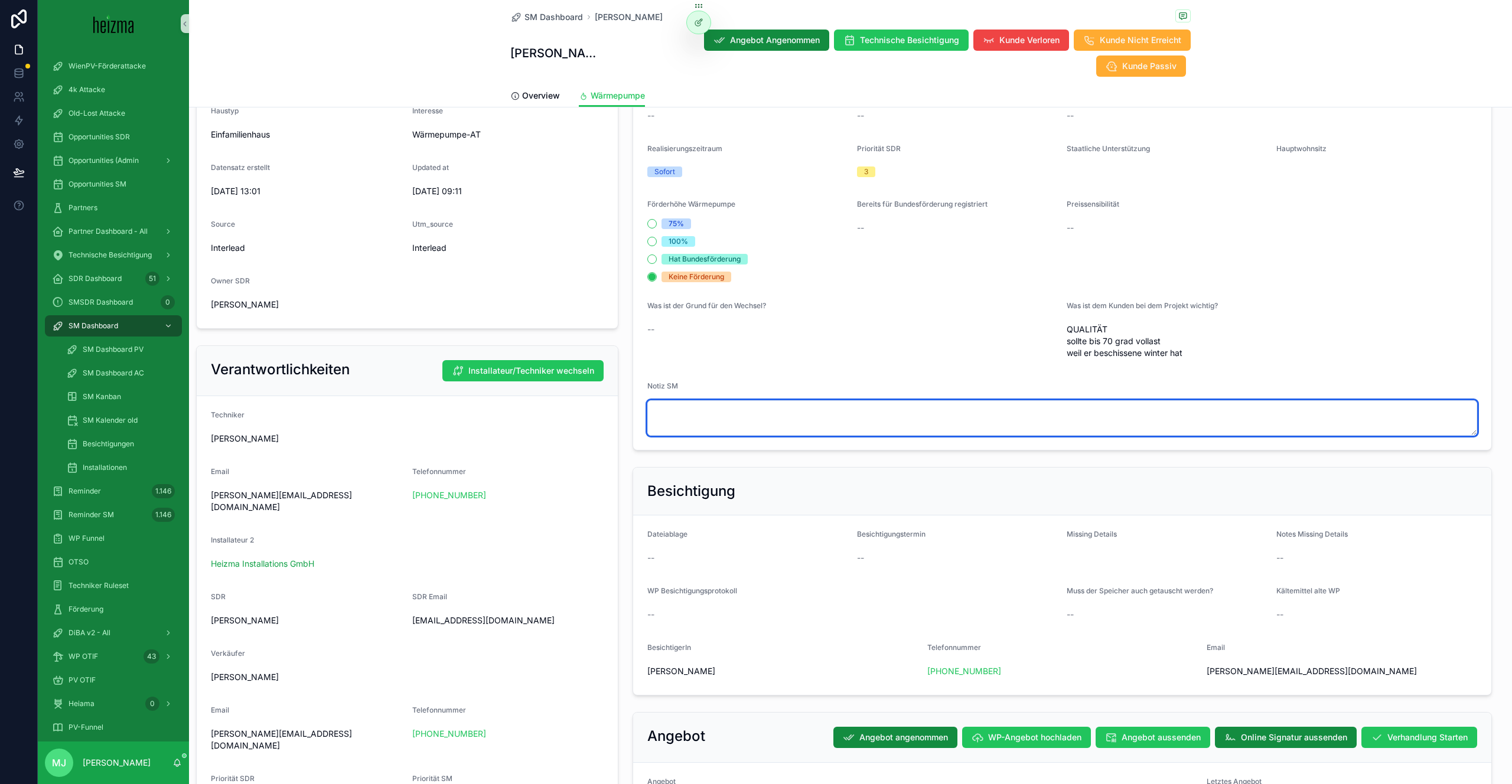
scroll to position [366, 0]
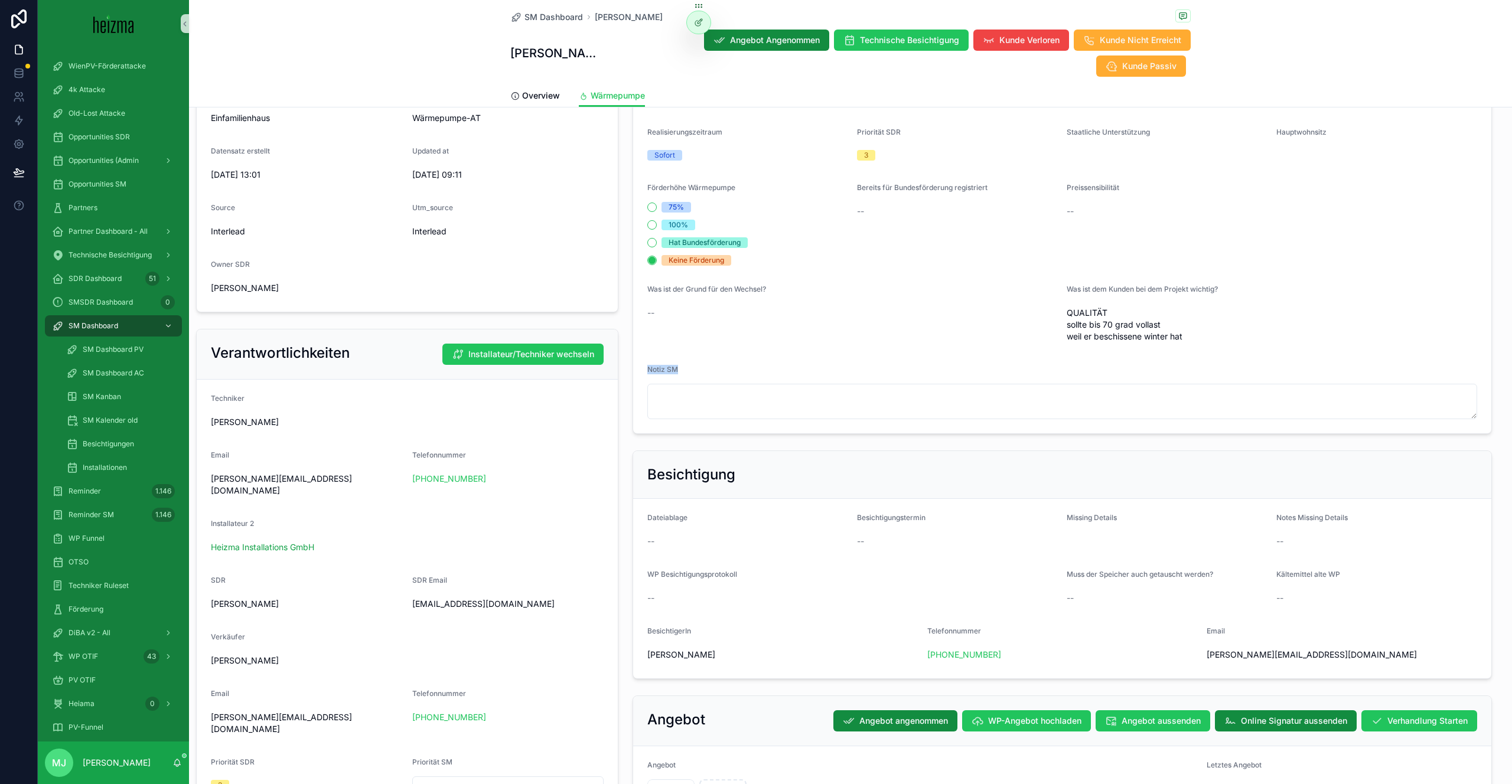
drag, startPoint x: 649, startPoint y: 344, endPoint x: 720, endPoint y: 342, distance: 71.0
click at [721, 342] on form "Haustyp Einfamilienhaus Heizungsart Wärmepumpe Personen im Haushalt 2 Beheizbar…" at bounding box center [1062, 160] width 858 height 547
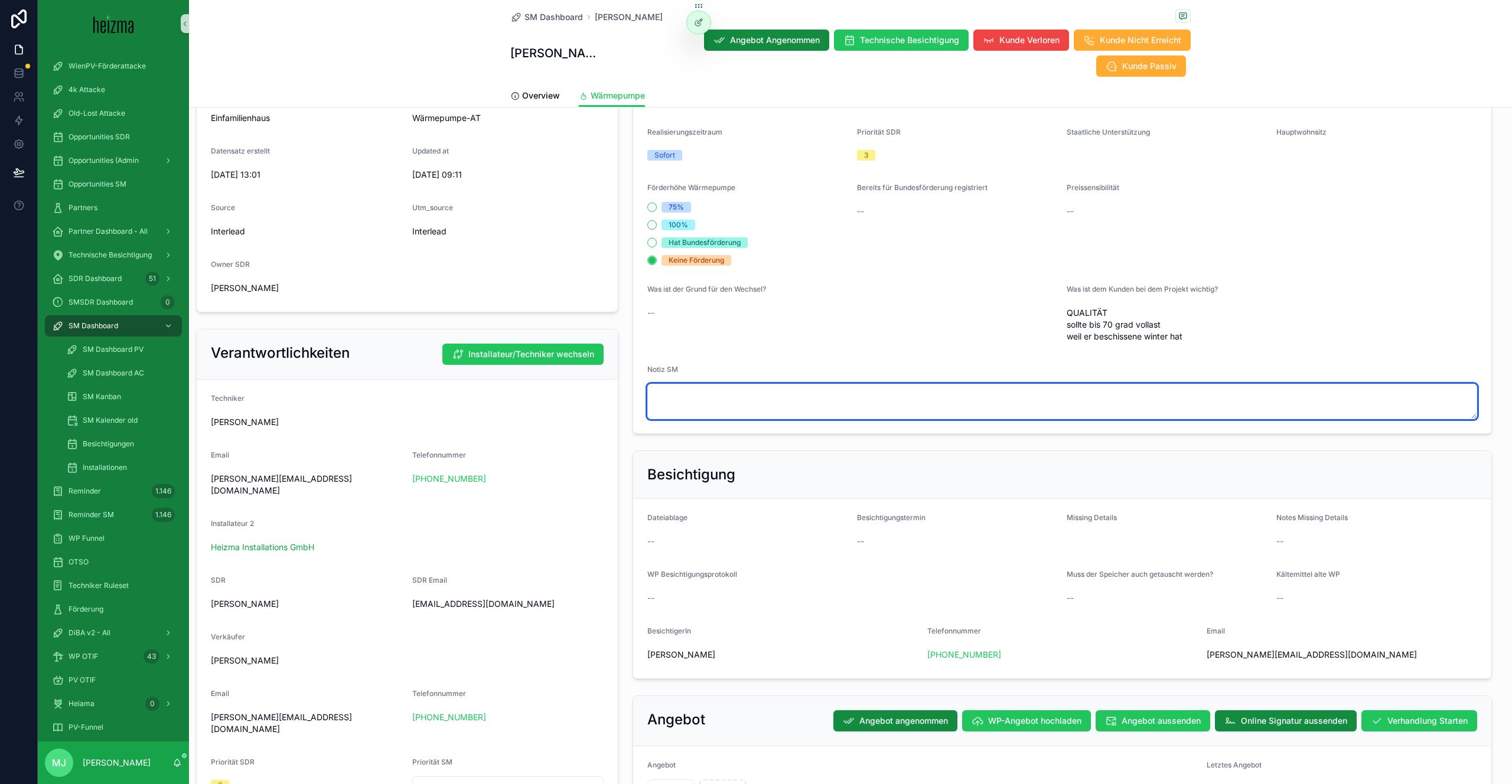
click at [720, 384] on textarea "scrollable content" at bounding box center [1062, 401] width 830 height 36
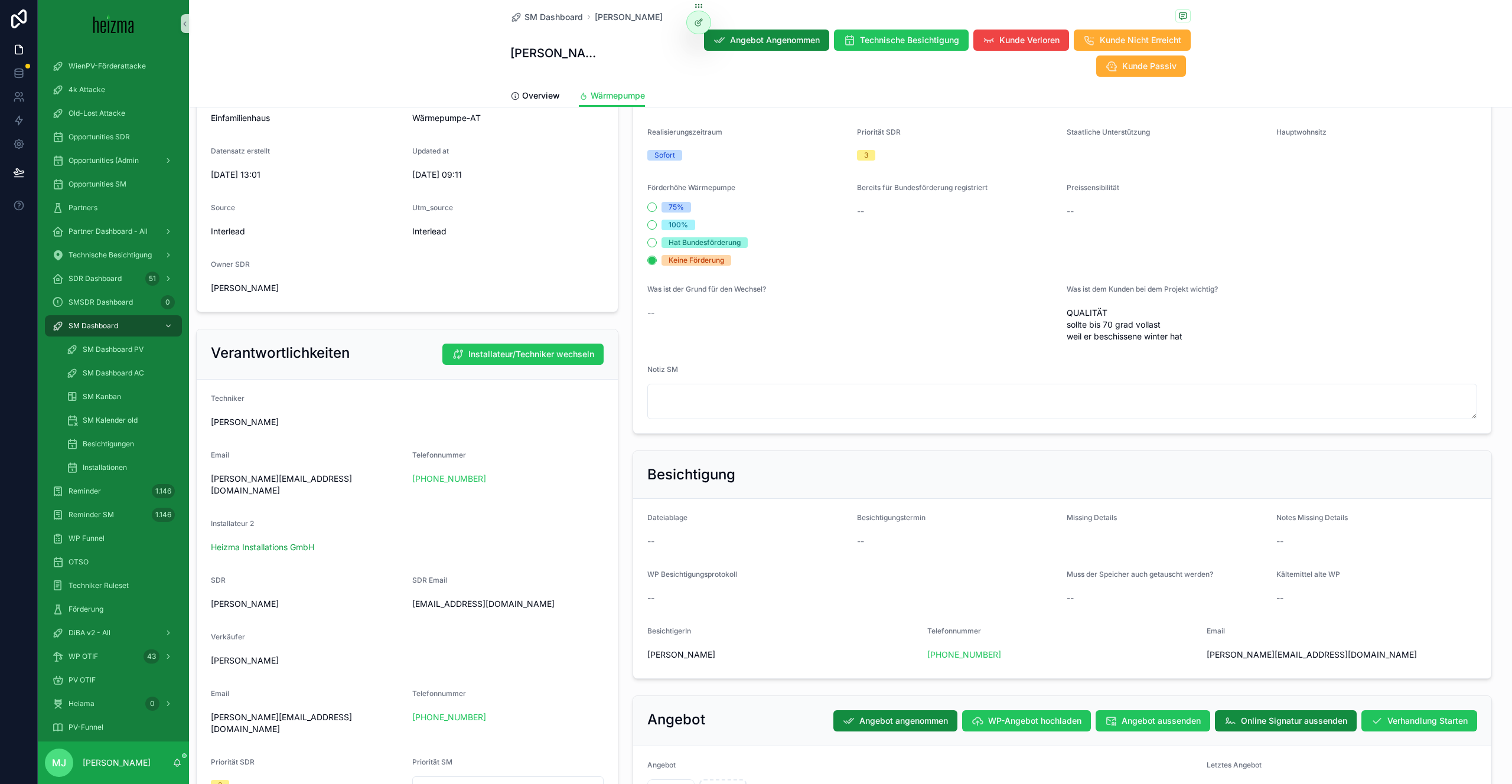
click at [715, 365] on div "Notiz SM" at bounding box center [1062, 371] width 830 height 14
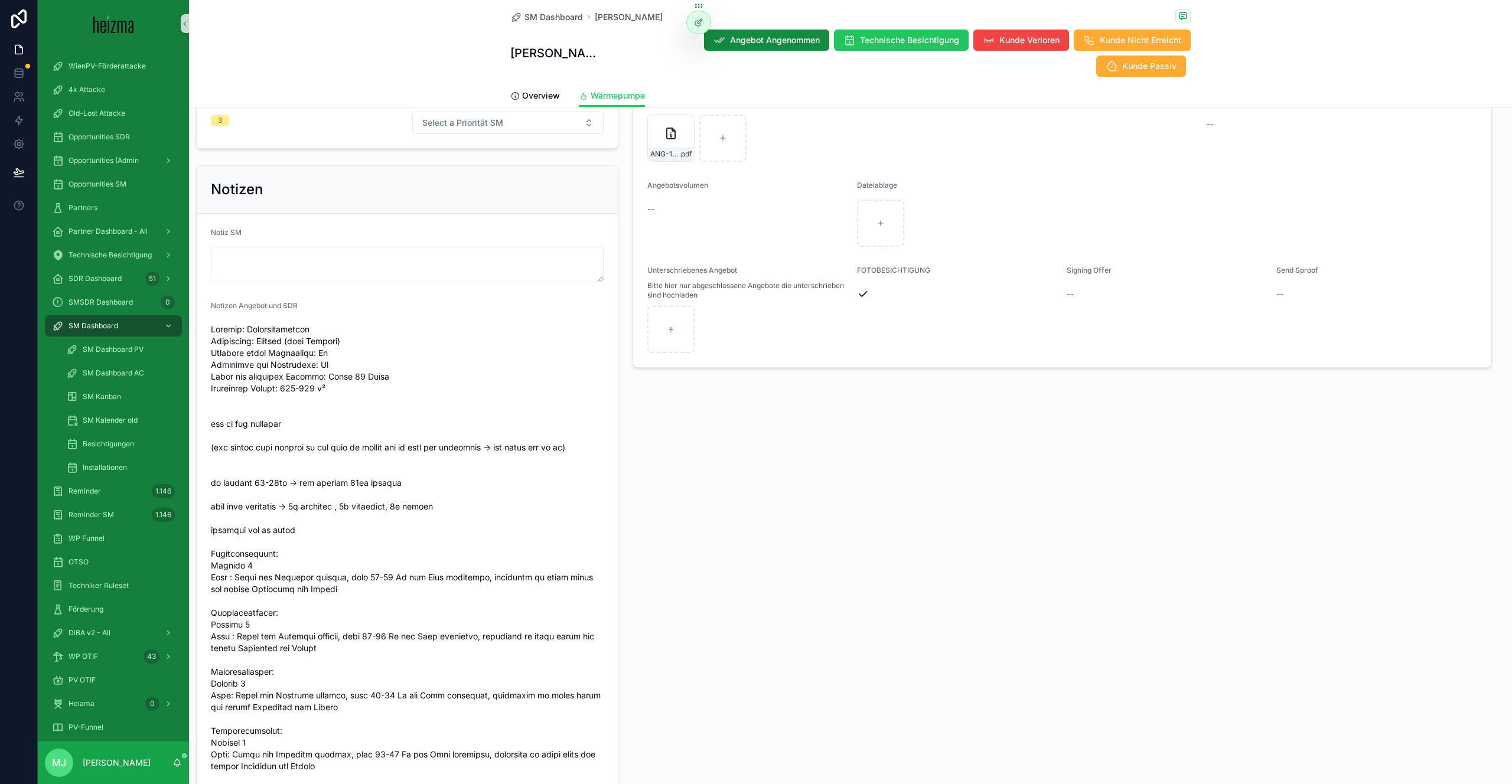
scroll to position [1039, 0]
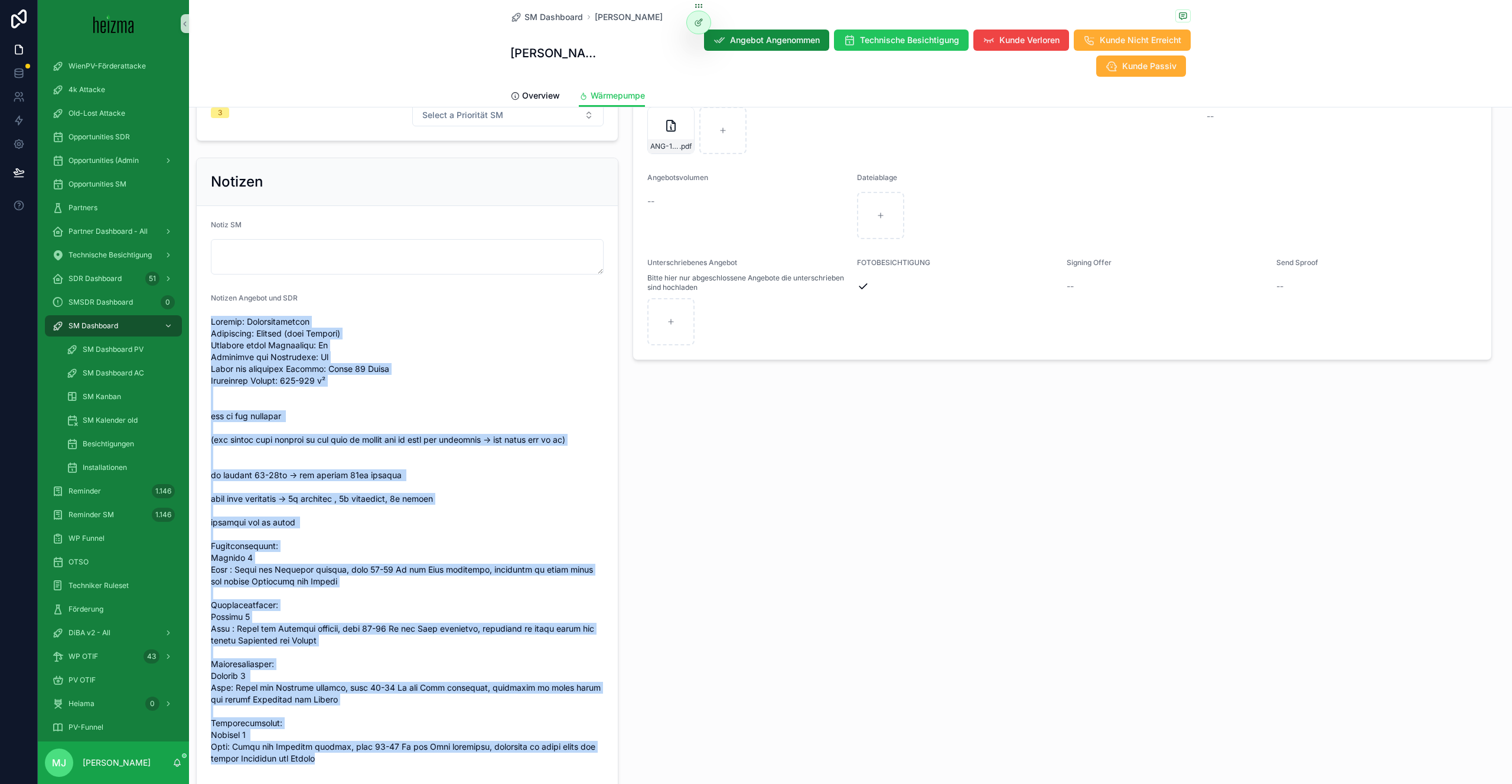
drag, startPoint x: 210, startPoint y: 274, endPoint x: 576, endPoint y: 711, distance: 570.0
click at [576, 711] on span "scrollable content" at bounding box center [407, 541] width 392 height 449
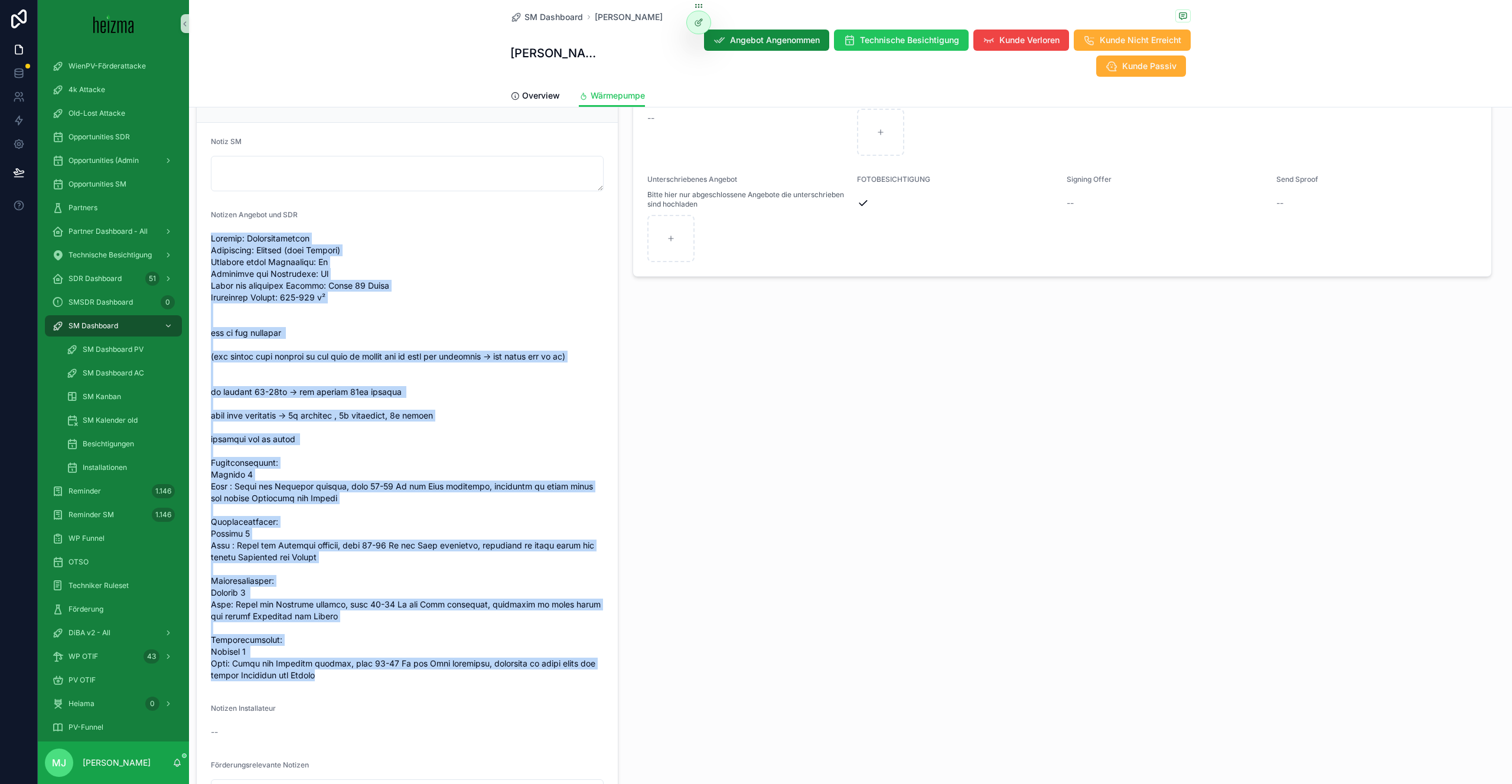
scroll to position [1150, 0]
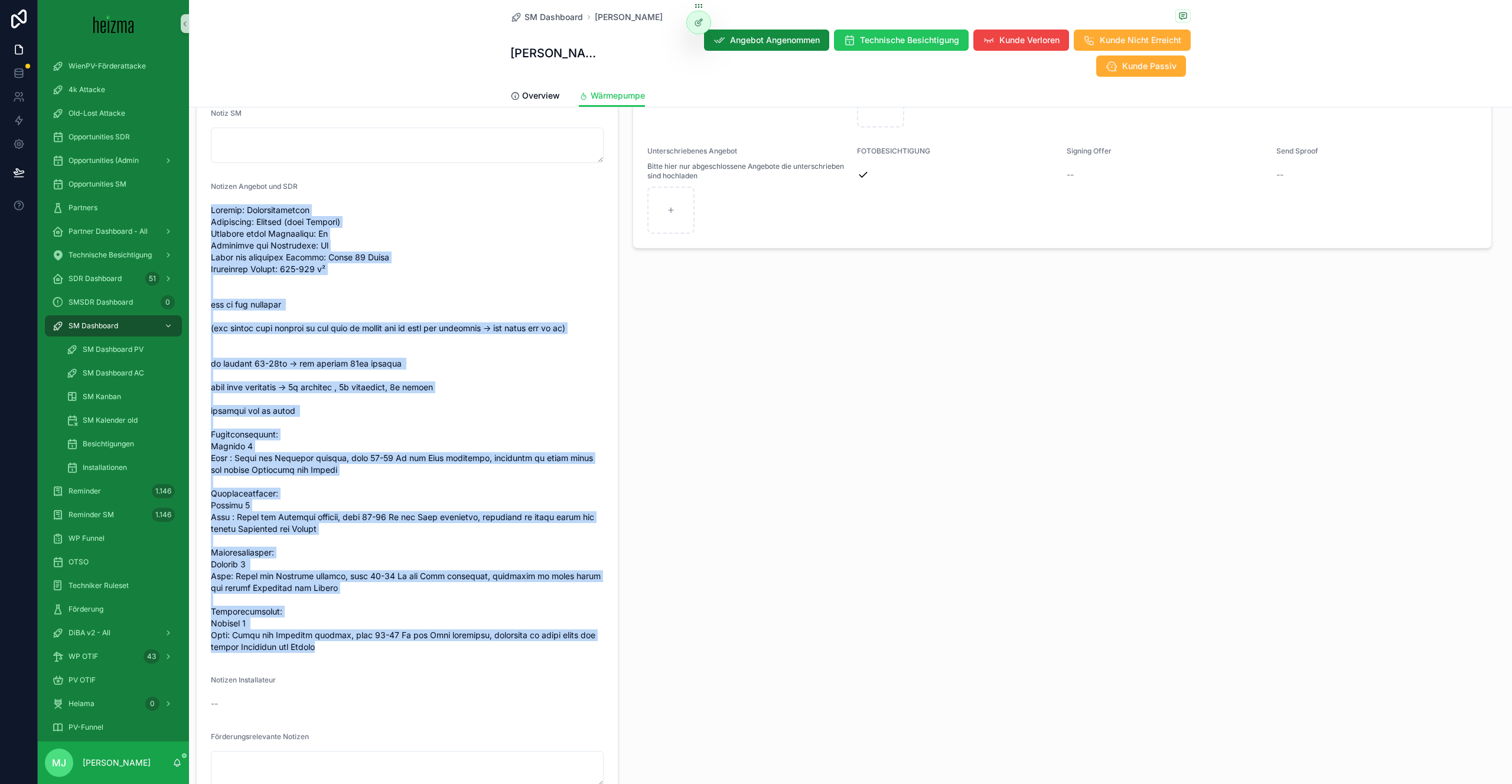
click at [568, 579] on span "scrollable content" at bounding box center [407, 429] width 392 height 449
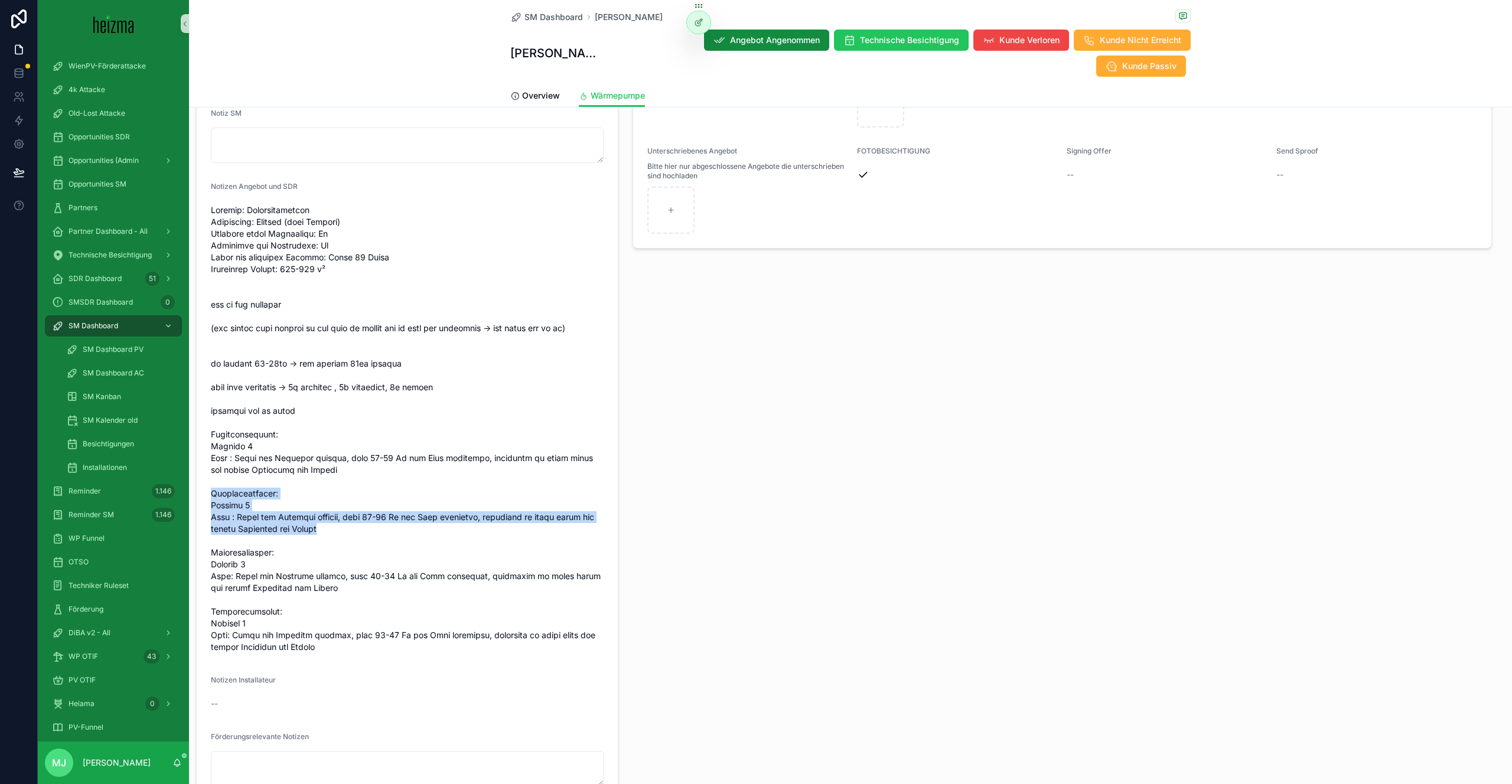
drag, startPoint x: 339, startPoint y: 487, endPoint x: 212, endPoint y: 446, distance: 133.5
click at [212, 446] on span "scrollable content" at bounding box center [407, 429] width 392 height 449
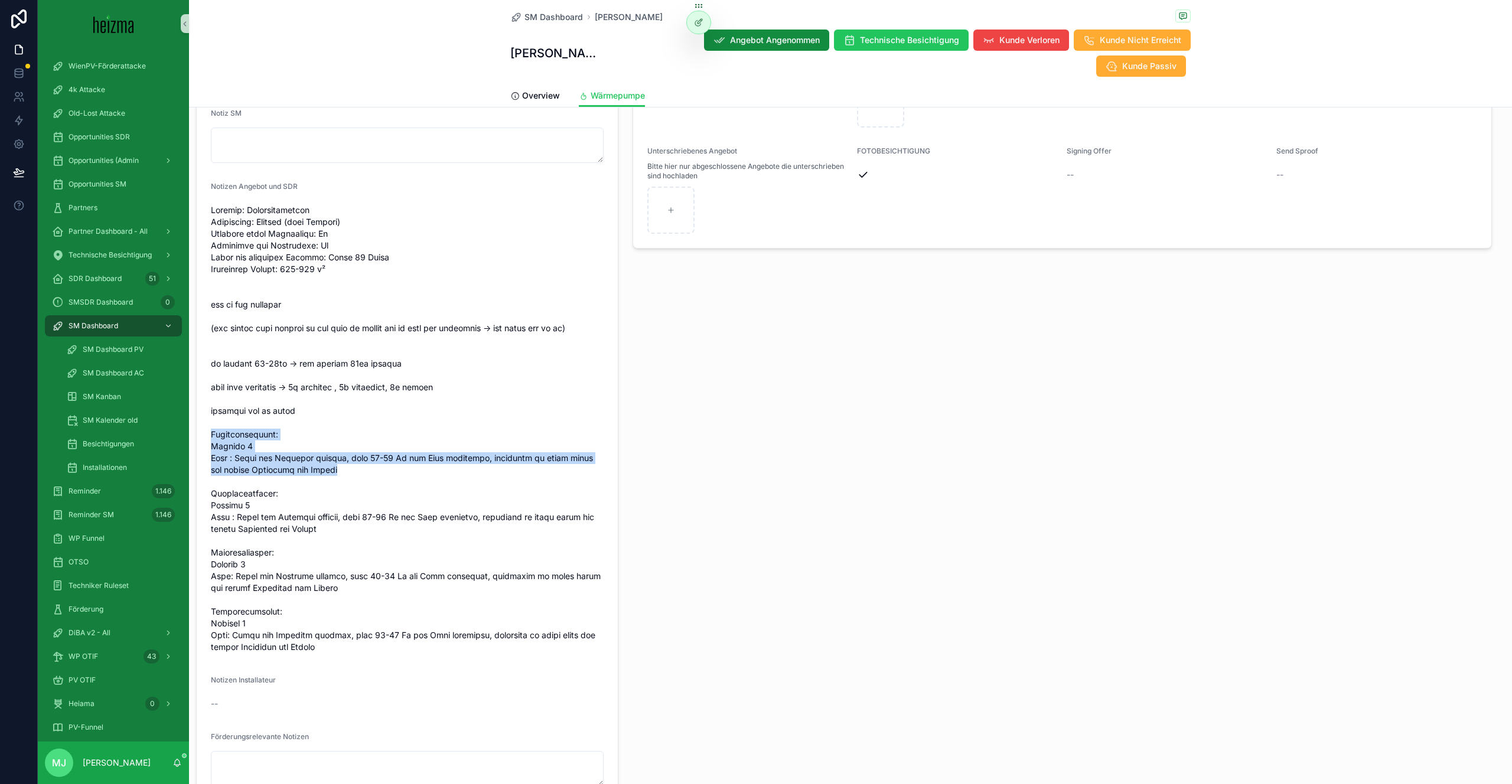
drag, startPoint x: 210, startPoint y: 388, endPoint x: 360, endPoint y: 423, distance: 154.0
click at [360, 423] on span "scrollable content" at bounding box center [407, 429] width 392 height 449
drag, startPoint x: 227, startPoint y: 238, endPoint x: 231, endPoint y: 251, distance: 13.6
click at [231, 251] on span "scrollable content" at bounding box center [407, 429] width 392 height 449
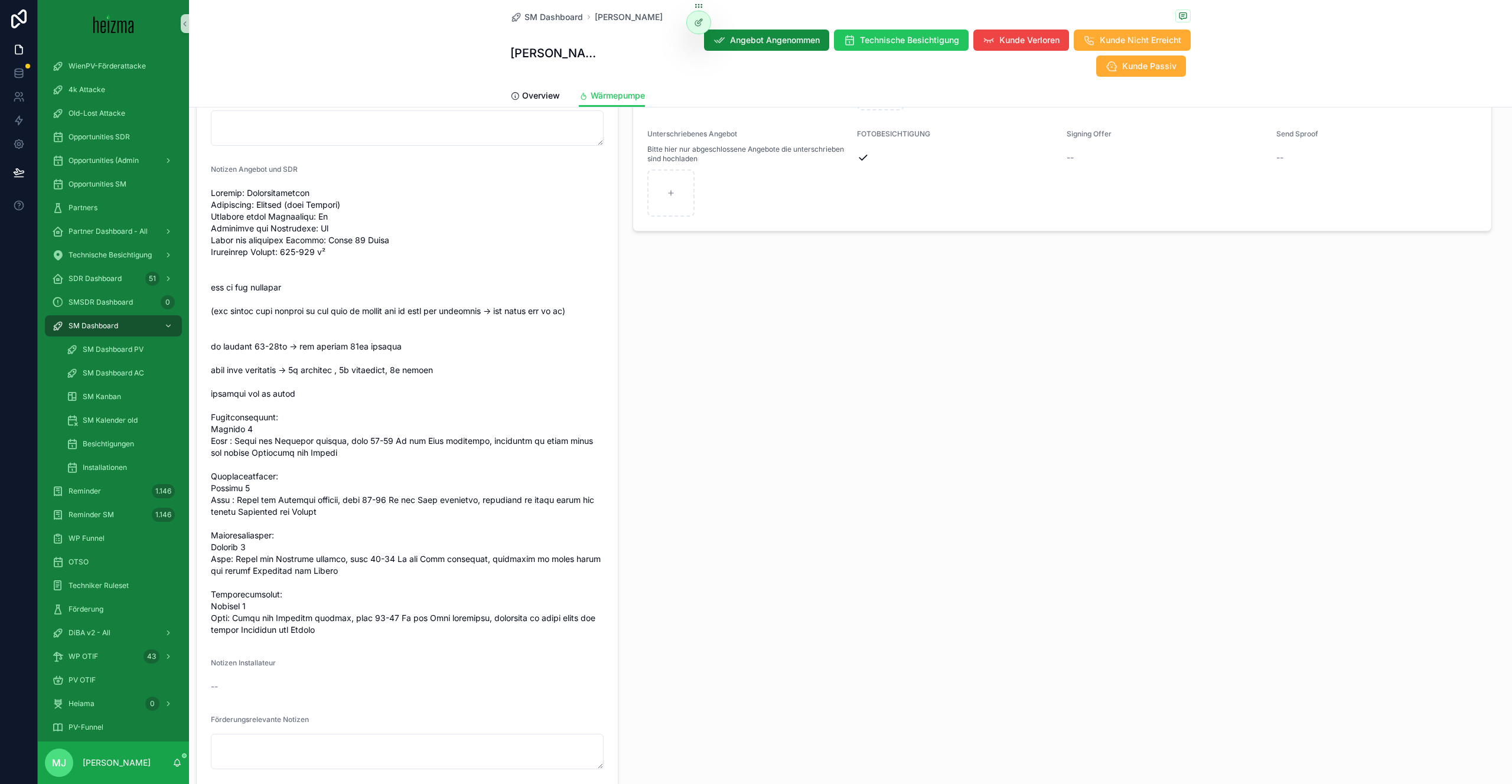
drag, startPoint x: 249, startPoint y: 280, endPoint x: 216, endPoint y: 274, distance: 33.5
click at [216, 274] on span "scrollable content" at bounding box center [407, 412] width 392 height 449
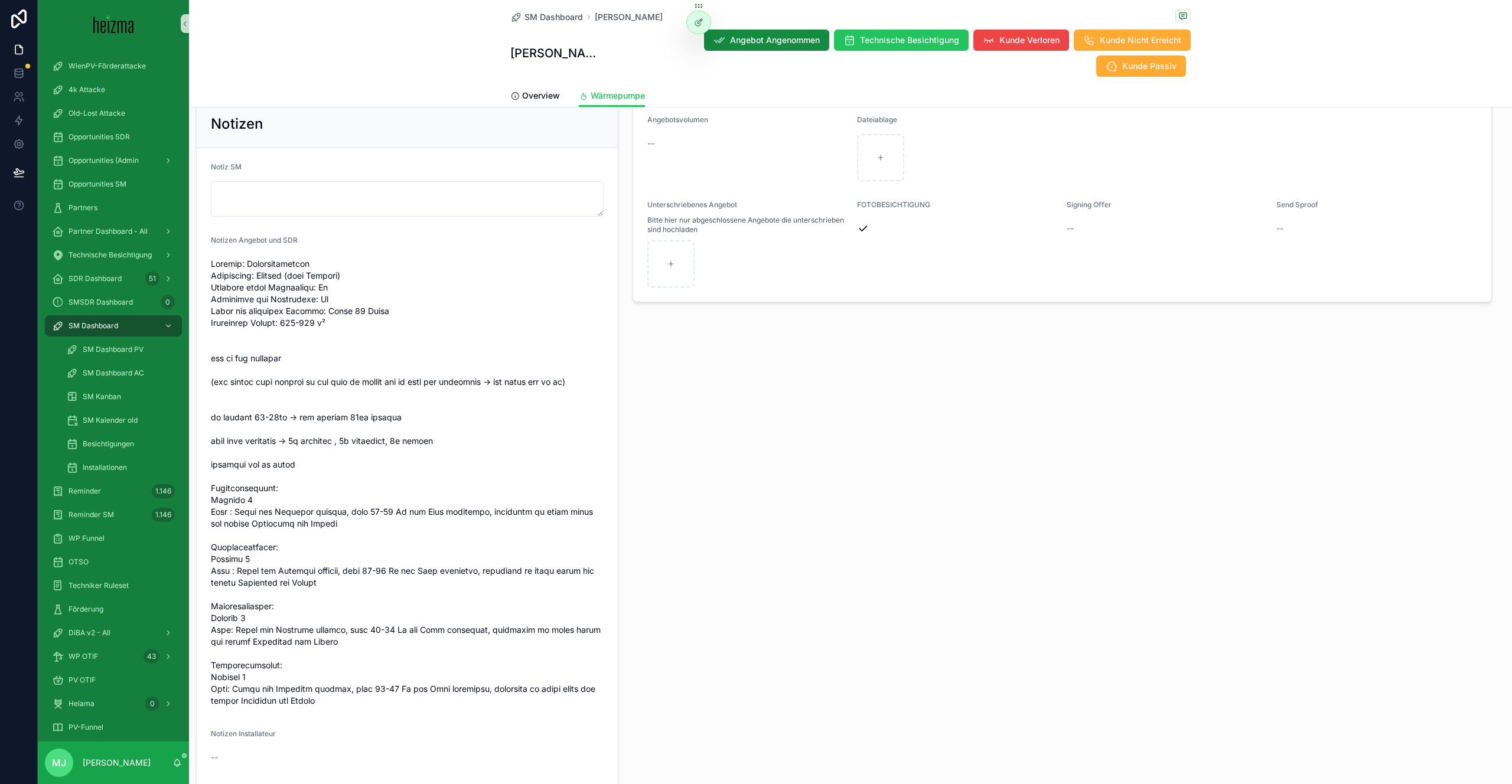
scroll to position [1091, 0]
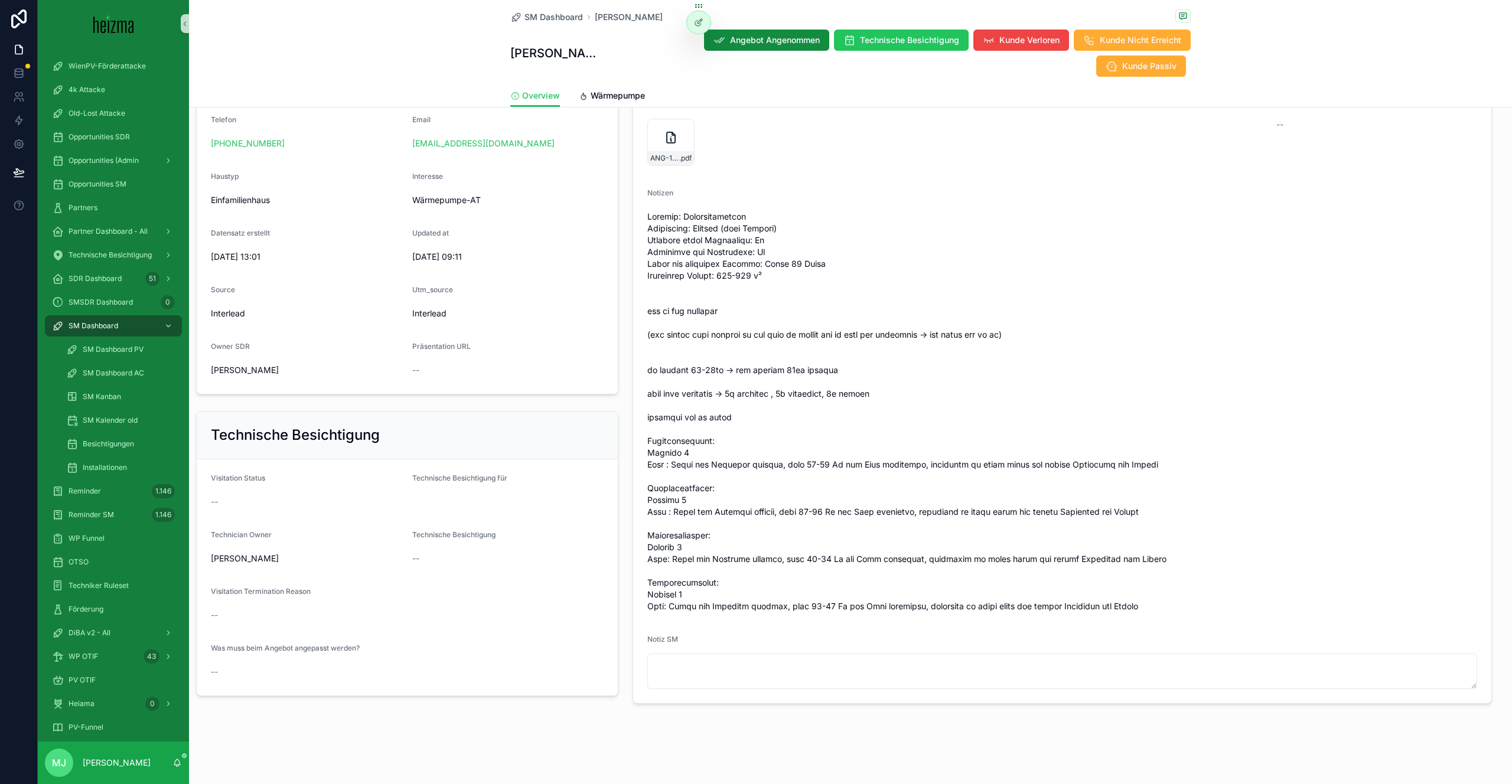
scroll to position [303, 0]
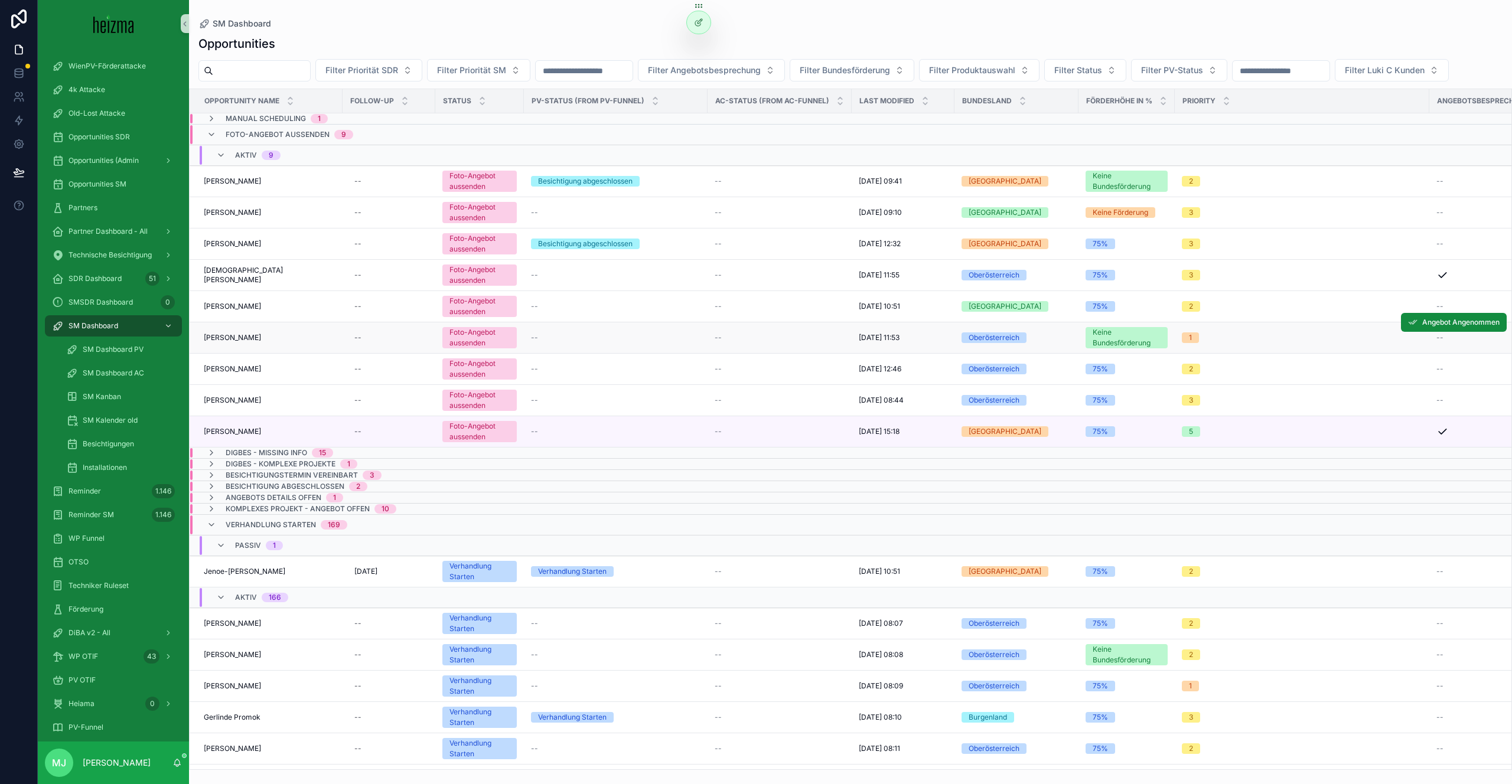
click at [229, 340] on span "[PERSON_NAME]" at bounding box center [232, 338] width 57 height 9
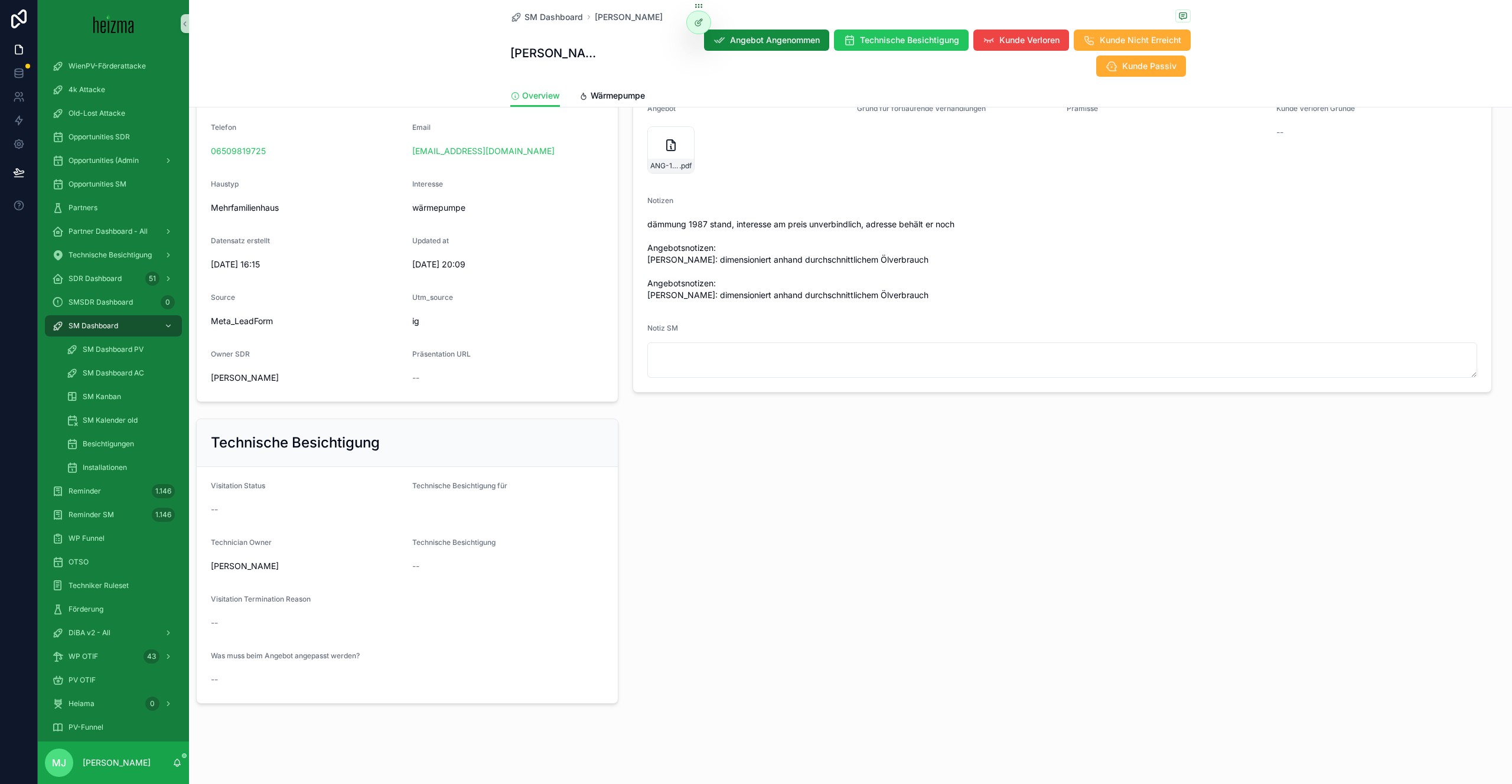
scroll to position [307, 0]
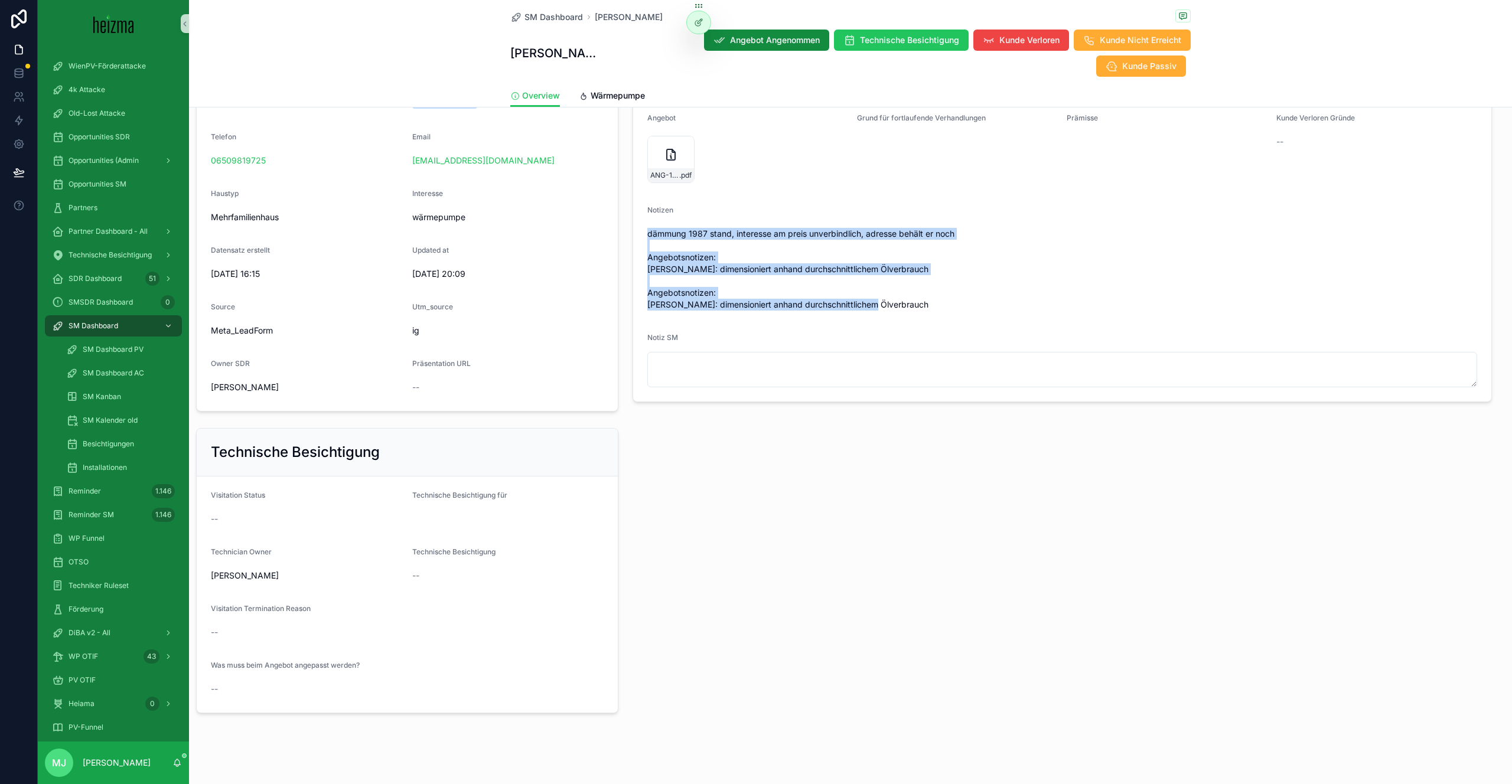
drag, startPoint x: 645, startPoint y: 235, endPoint x: 884, endPoint y: 308, distance: 249.9
click at [893, 308] on form "Status Foto-Angebot aussenden Realisierungszeitraum 3-6 Monate Technician Owner…" at bounding box center [1062, 193] width 858 height 416
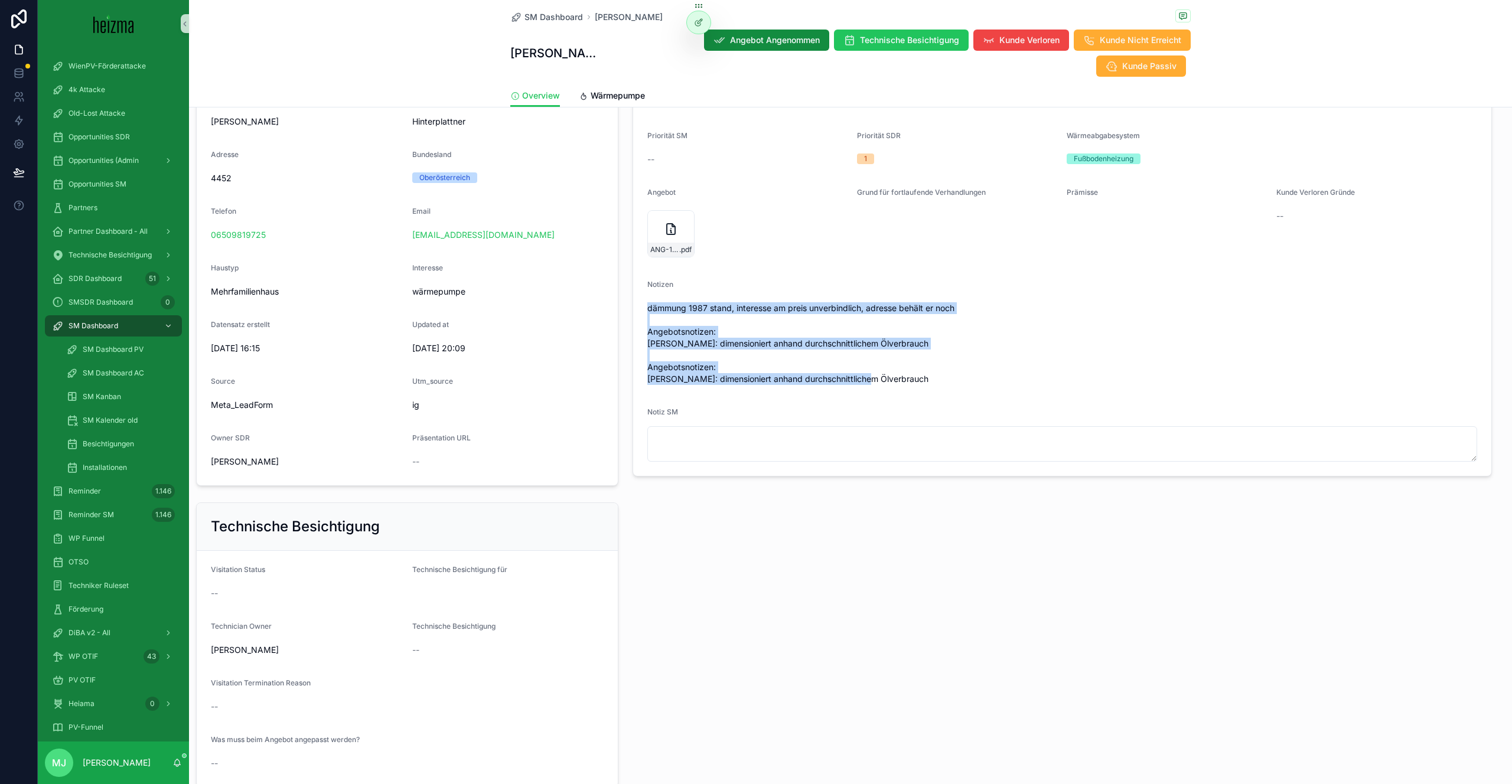
scroll to position [231, 0]
click at [953, 356] on span "dämmung 1987 stand, interesse am preis unverbindlich, adresse behält er noch An…" at bounding box center [1062, 344] width 830 height 83
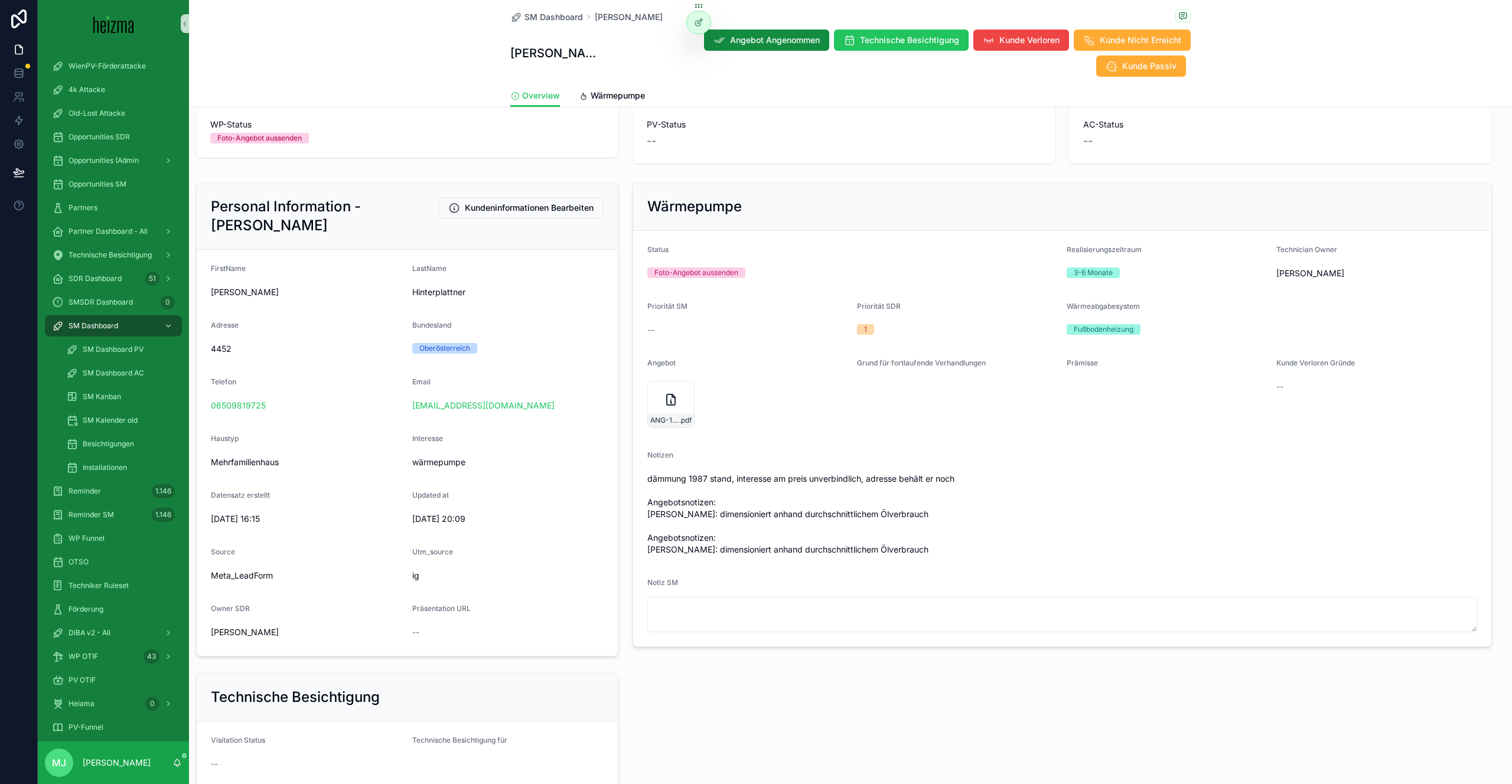
scroll to position [60, 0]
click at [521, 353] on div "Oberösterreich" at bounding box center [508, 351] width 192 height 11
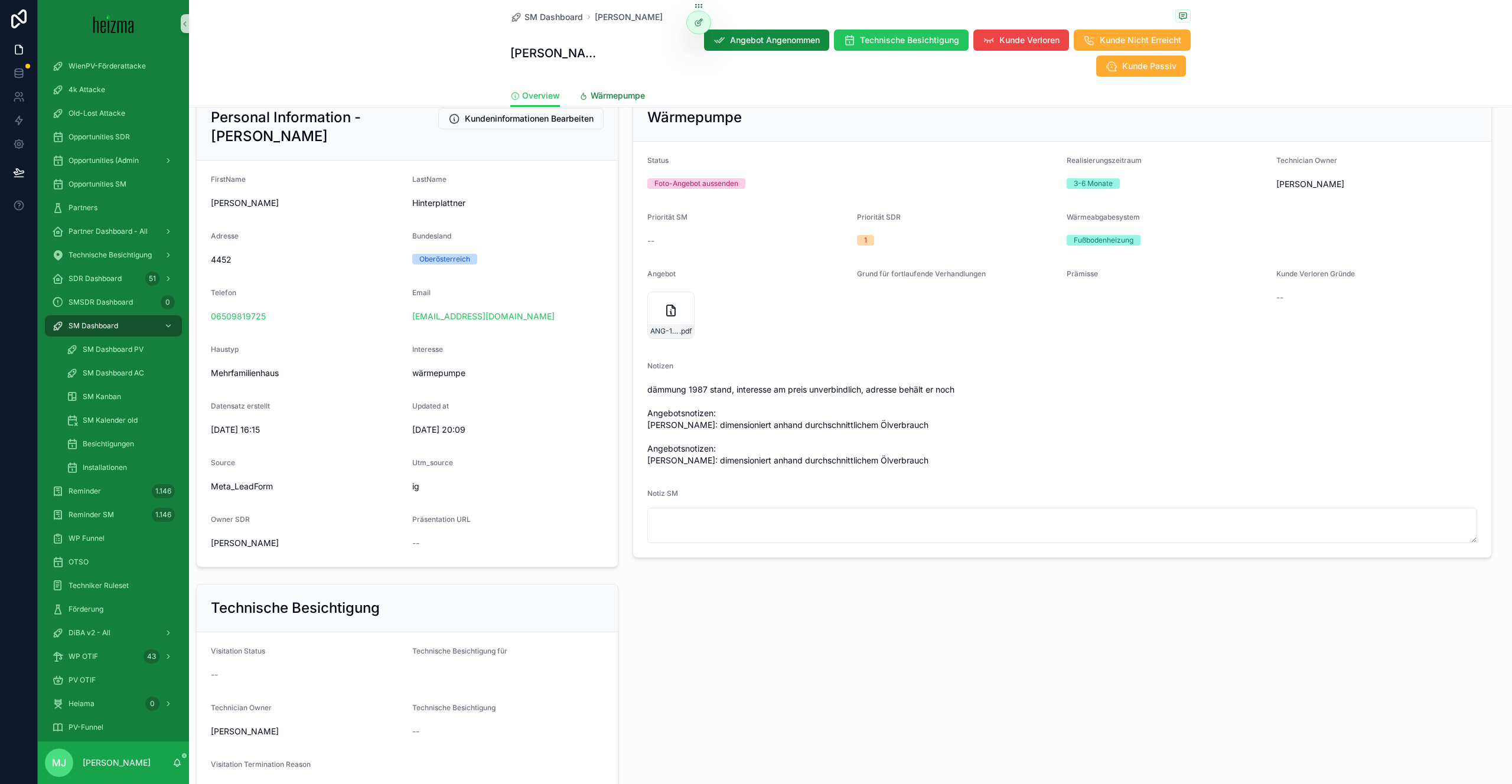
click at [624, 94] on span "Wärmepumpe" at bounding box center [618, 96] width 55 height 12
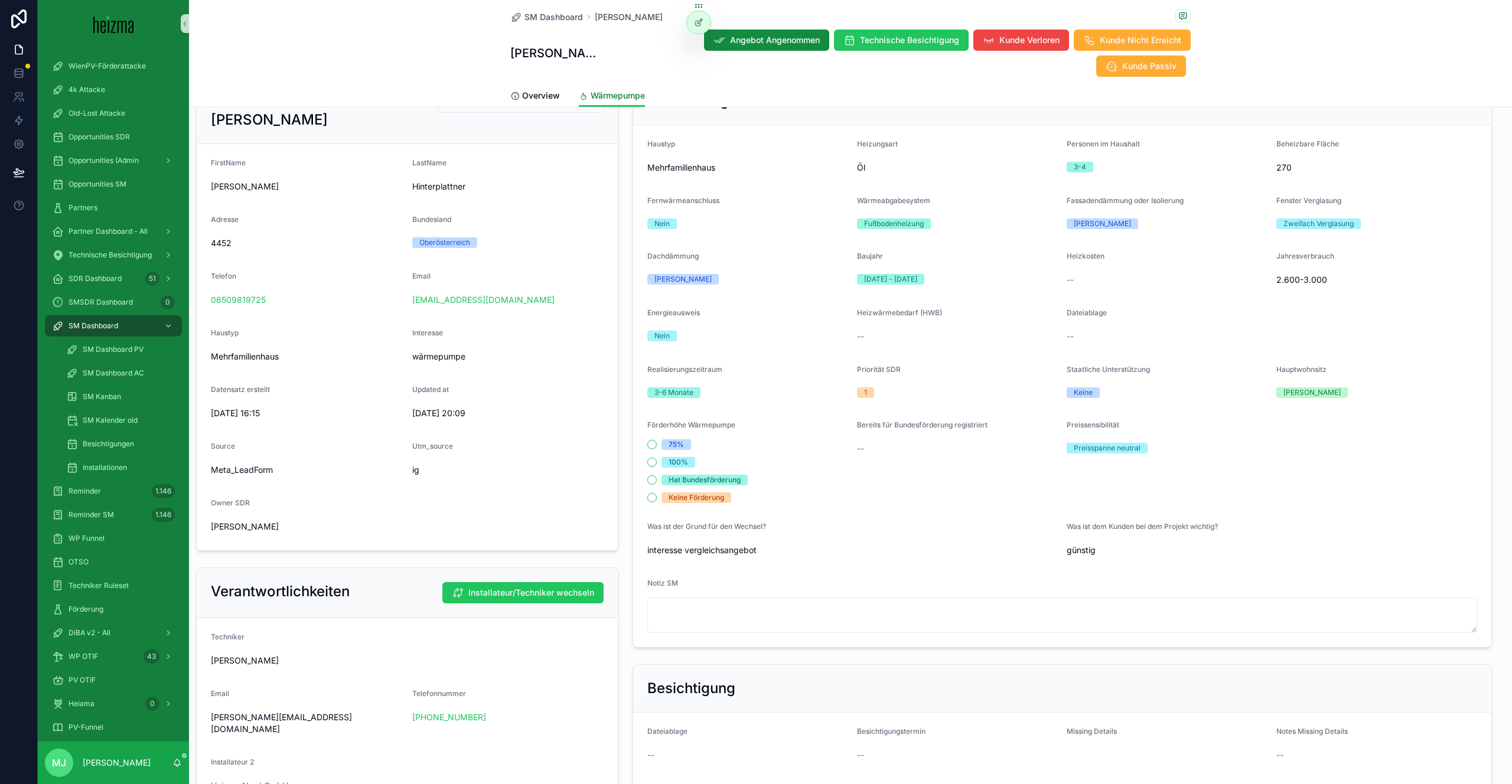
scroll to position [80, 0]
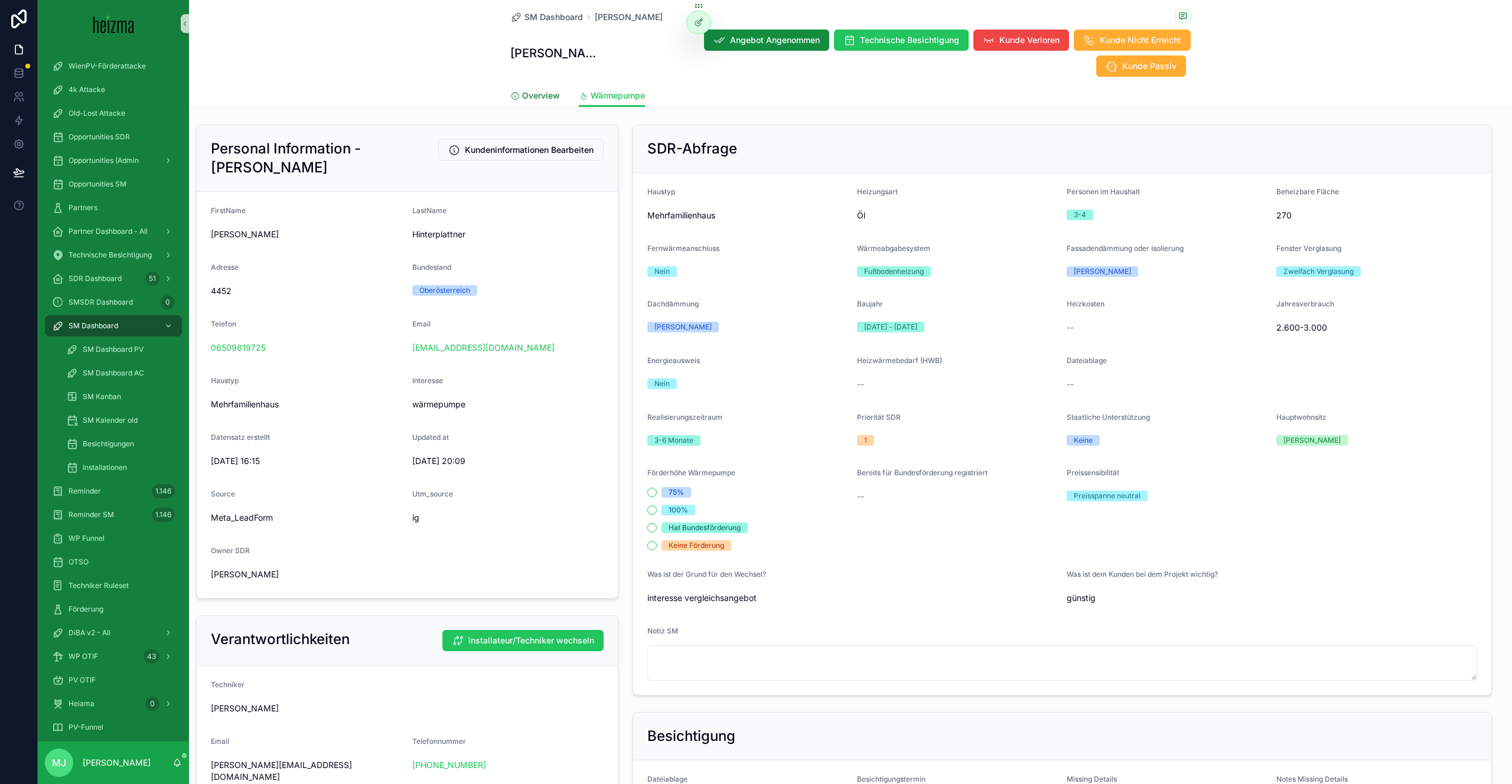
click at [525, 101] on span "Overview" at bounding box center [541, 96] width 38 height 12
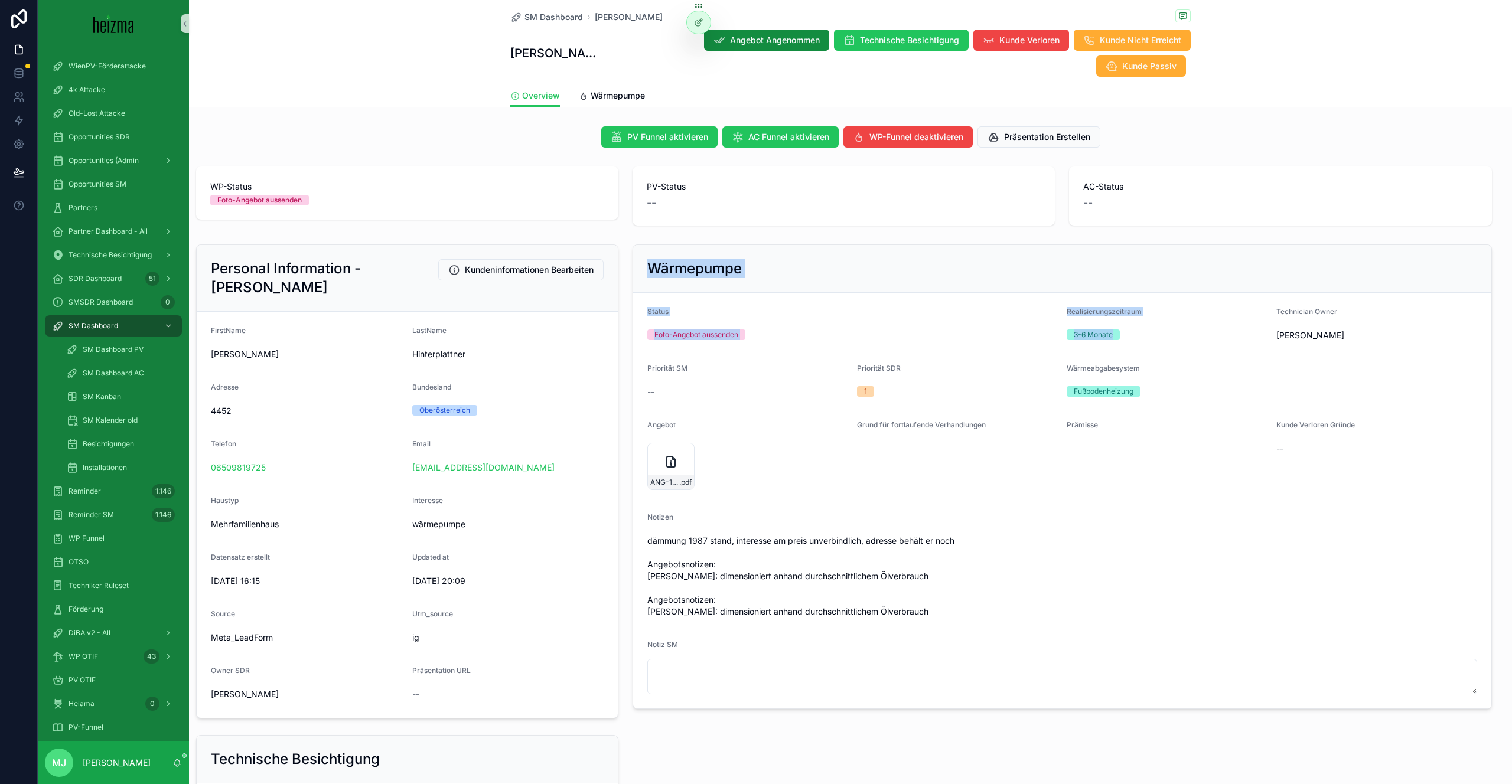
drag, startPoint x: 1372, startPoint y: 255, endPoint x: 1386, endPoint y: 297, distance: 44.3
click at [1386, 297] on div "Wärmepumpe Status Foto-Angebot aussenden Realisierungszeitraum 3-6 Monate Techn…" at bounding box center [1062, 477] width 859 height 464
click at [1396, 282] on div "Wärmepumpe" at bounding box center [1062, 268] width 858 height 48
click at [838, 370] on div "Priorität SM" at bounding box center [747, 371] width 200 height 14
click at [745, 315] on div "Status" at bounding box center [852, 313] width 410 height 14
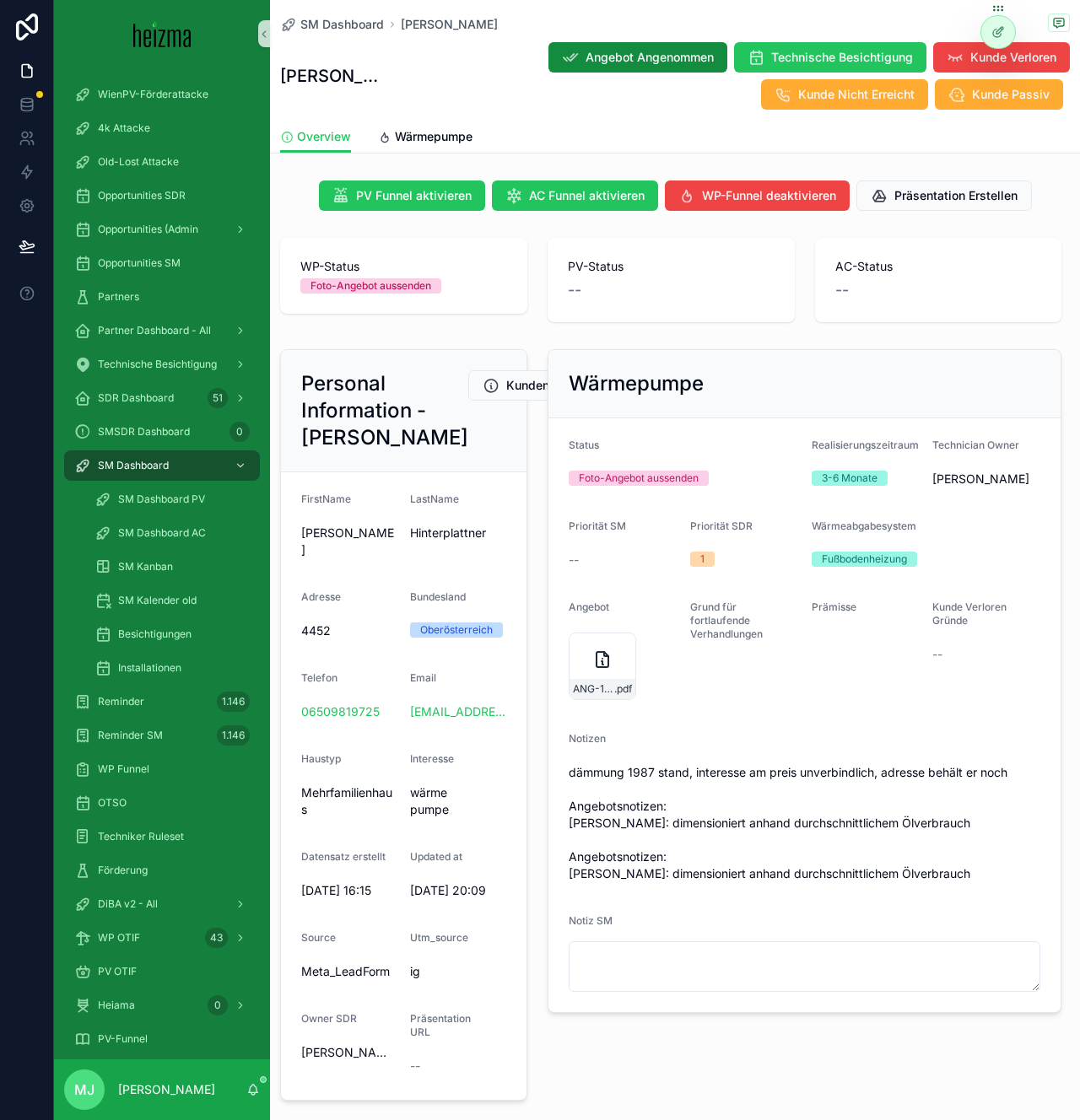
click at [768, 567] on div "1" at bounding box center [744, 560] width 108 height 25
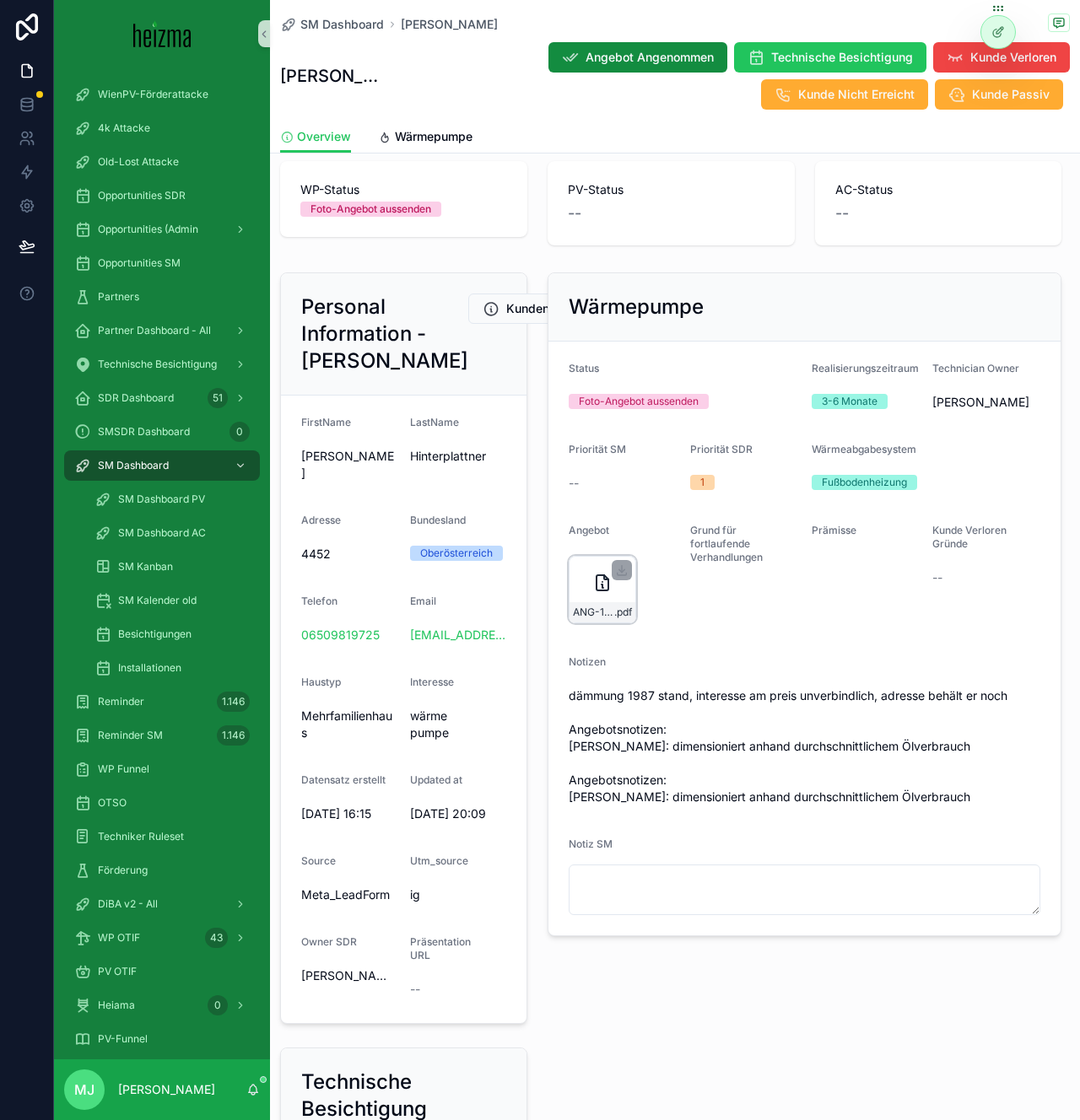
scroll to position [63, 0]
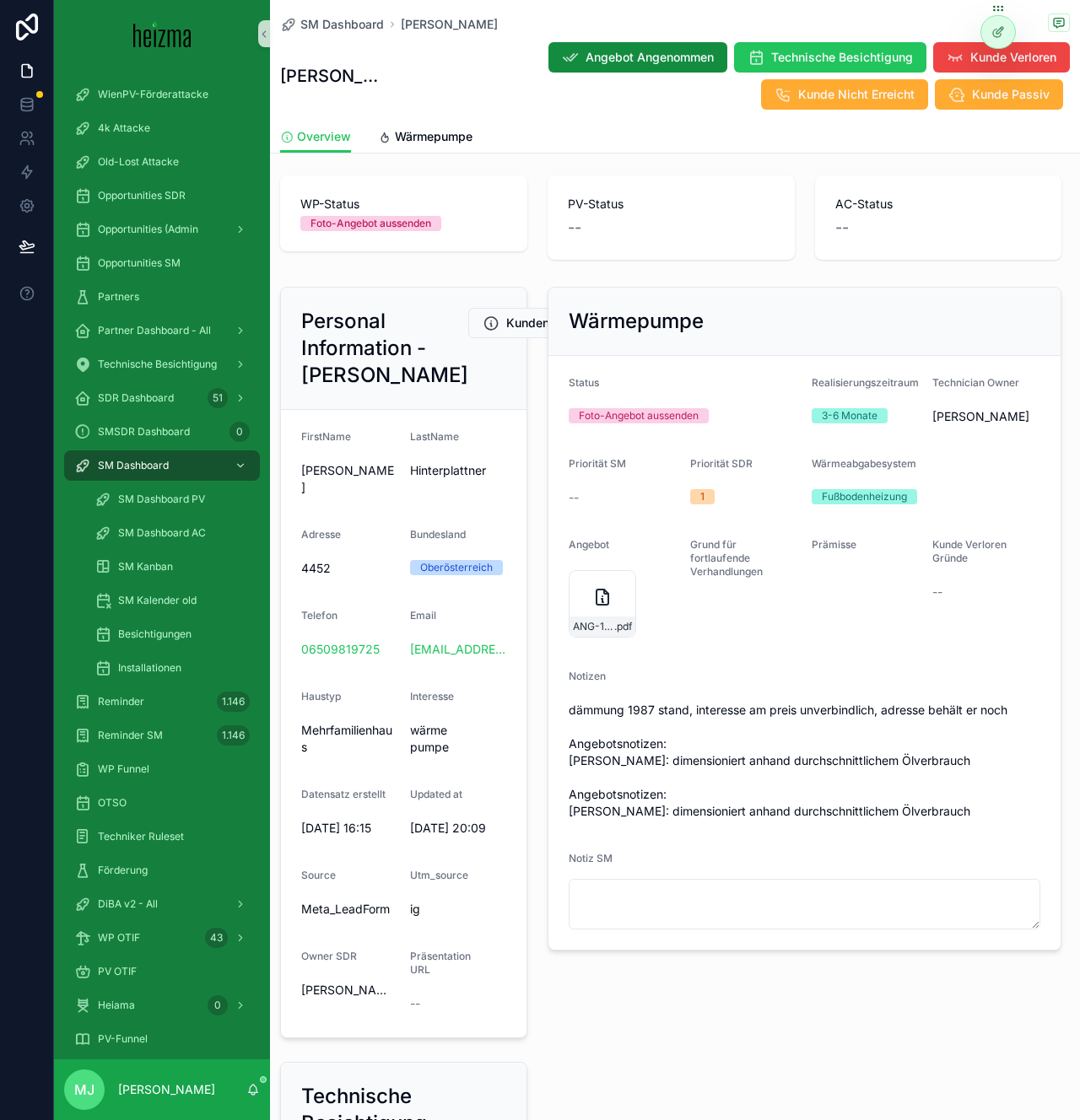
click at [781, 650] on form "Status Foto-Angebot aussenden Realisierungszeitraum 3-6 Monate Technician Owner…" at bounding box center [804, 653] width 514 height 594
click at [622, 584] on icon "scrollable content" at bounding box center [622, 584] width 0 height 7
click at [707, 662] on form "Status Foto-Angebot aussenden Realisierungszeitraum 3-6 Monate Technician Owner…" at bounding box center [804, 653] width 514 height 594
click at [452, 145] on link "Wärmepumpe" at bounding box center [425, 138] width 94 height 34
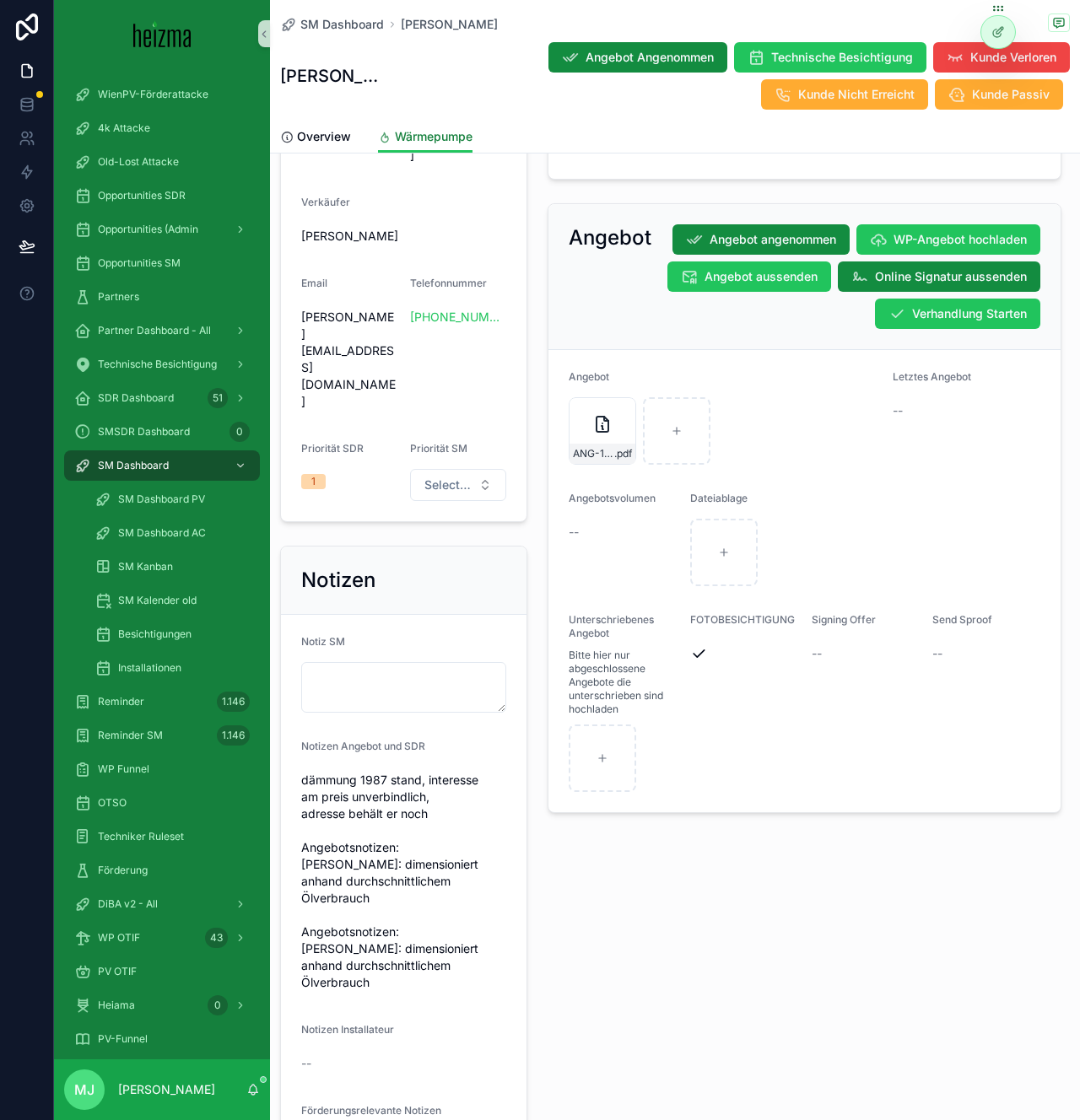
scroll to position [1397, 0]
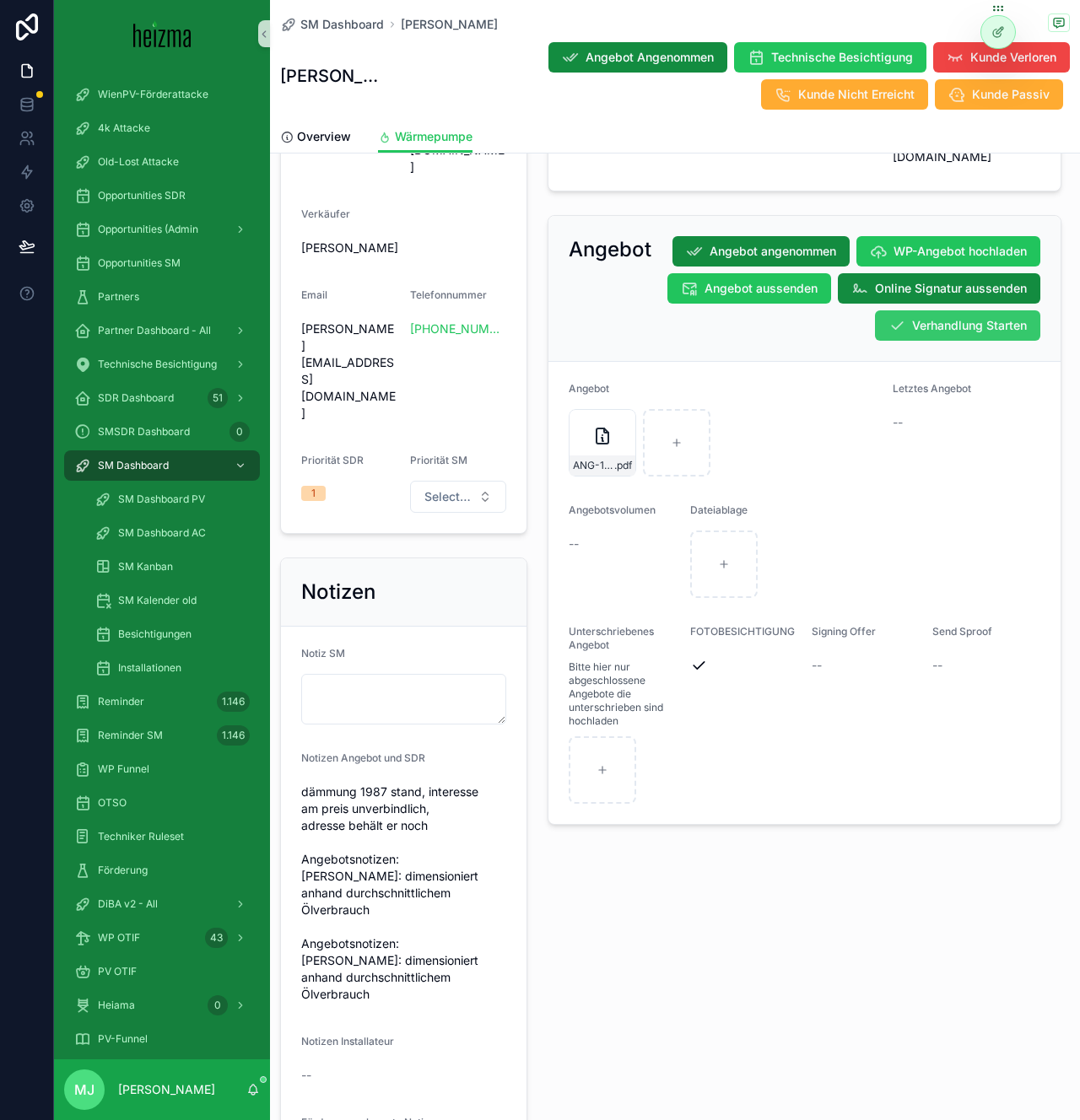
click at [930, 317] on span "Verhandlung Starten" at bounding box center [969, 326] width 115 height 17
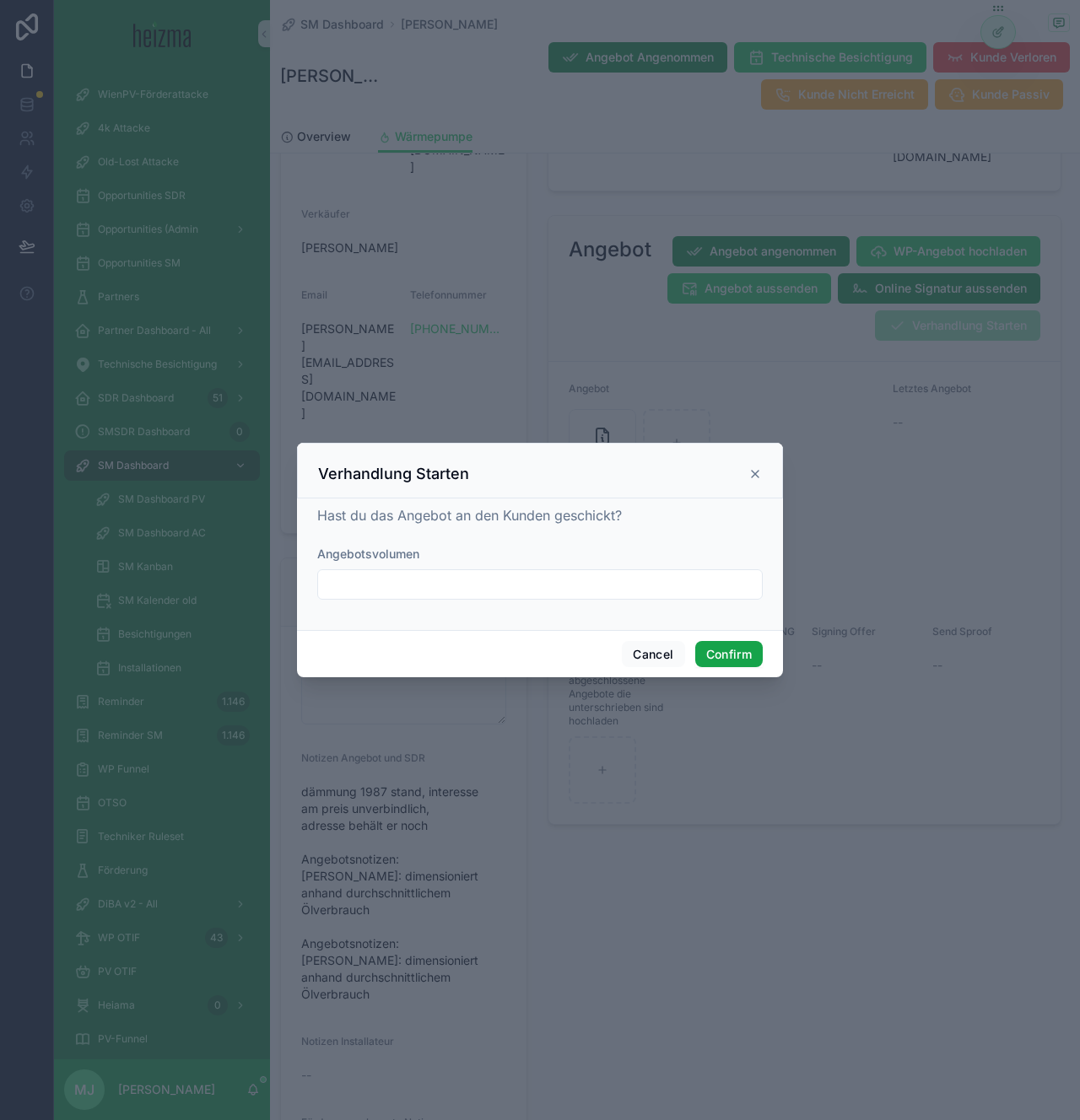
click at [724, 651] on button "Confirm" at bounding box center [729, 655] width 67 height 27
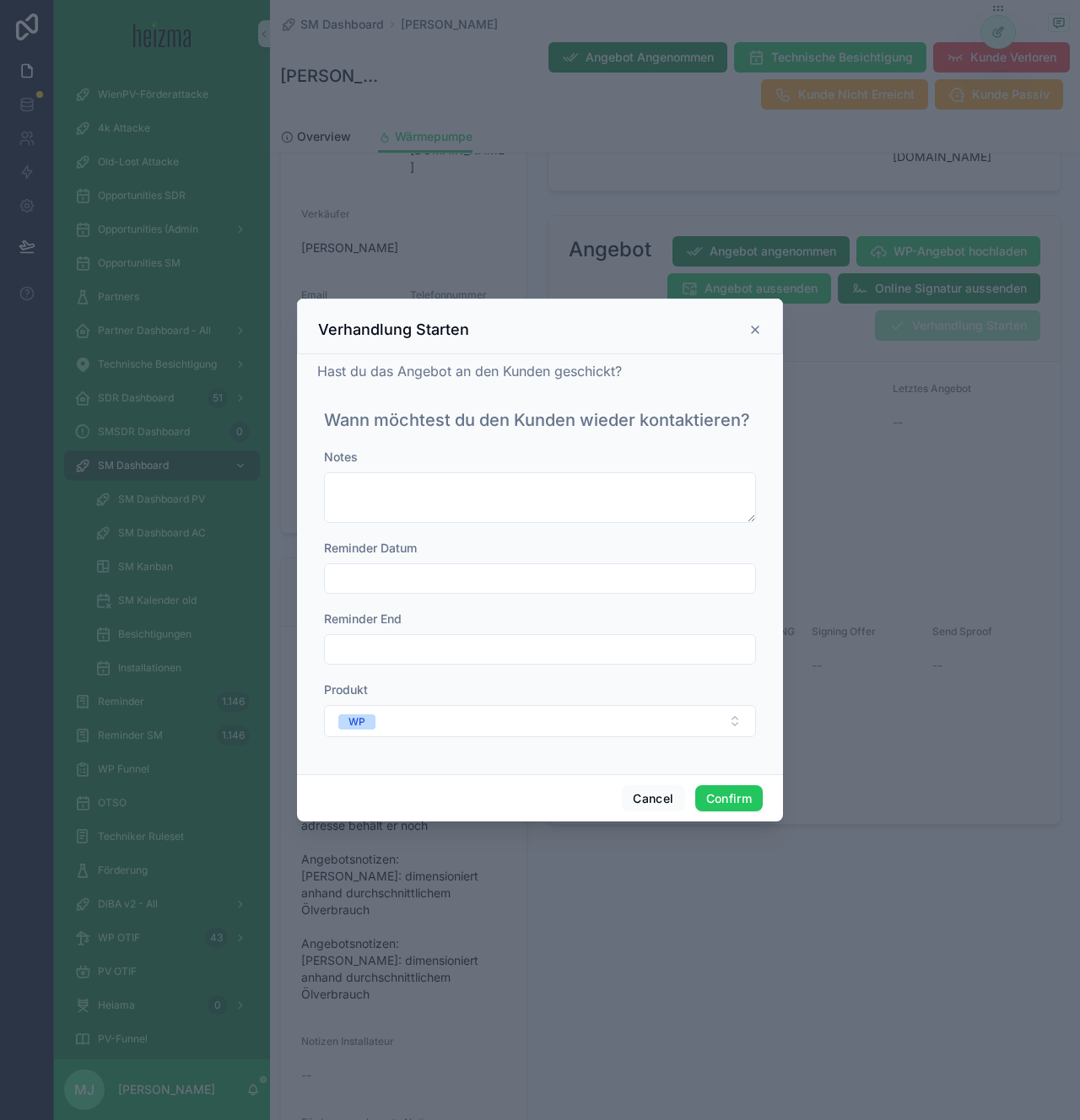
click at [454, 567] on input "text" at bounding box center [540, 579] width 431 height 24
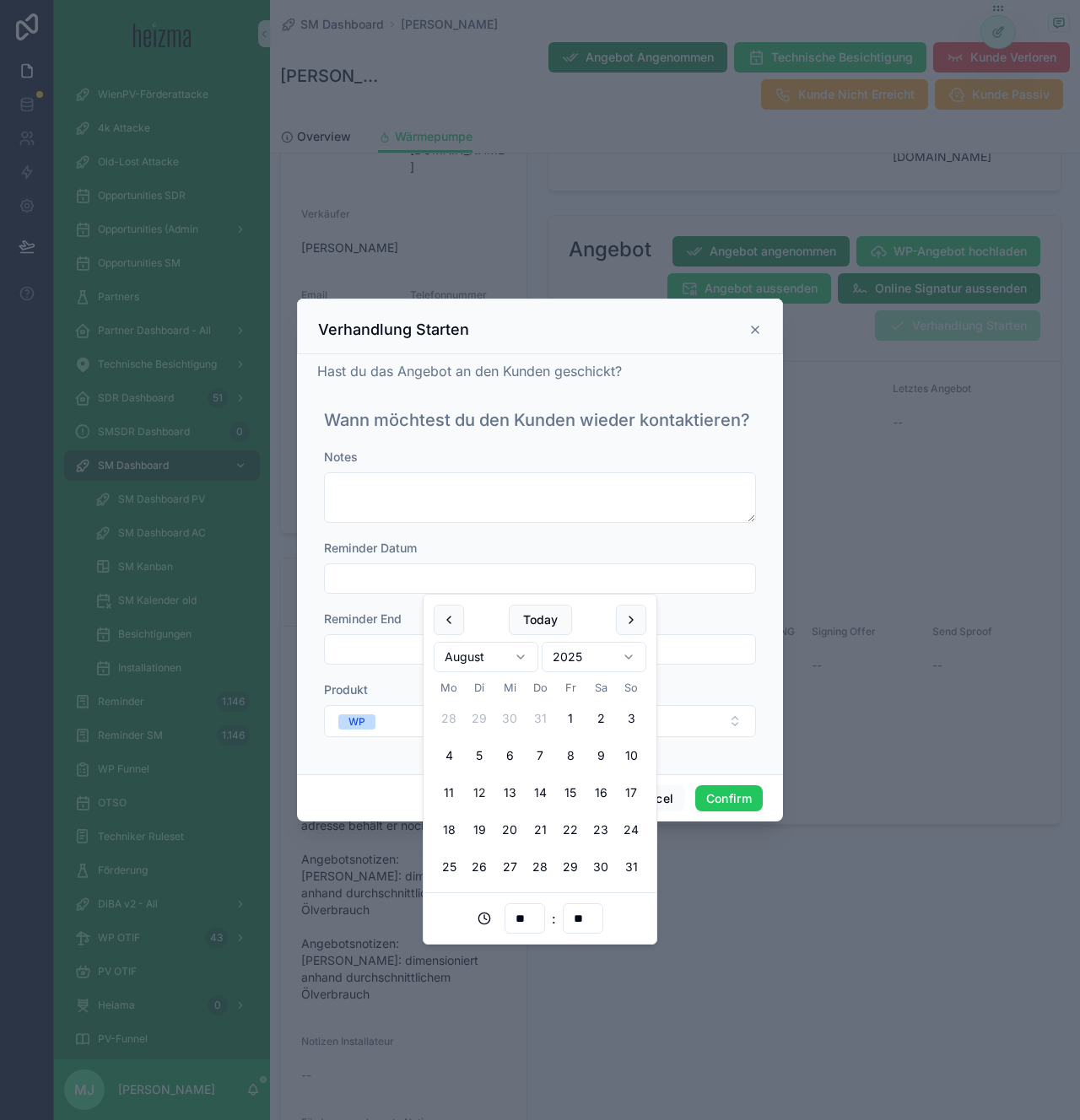
click at [683, 547] on div "Reminder Datum" at bounding box center [540, 549] width 432 height 17
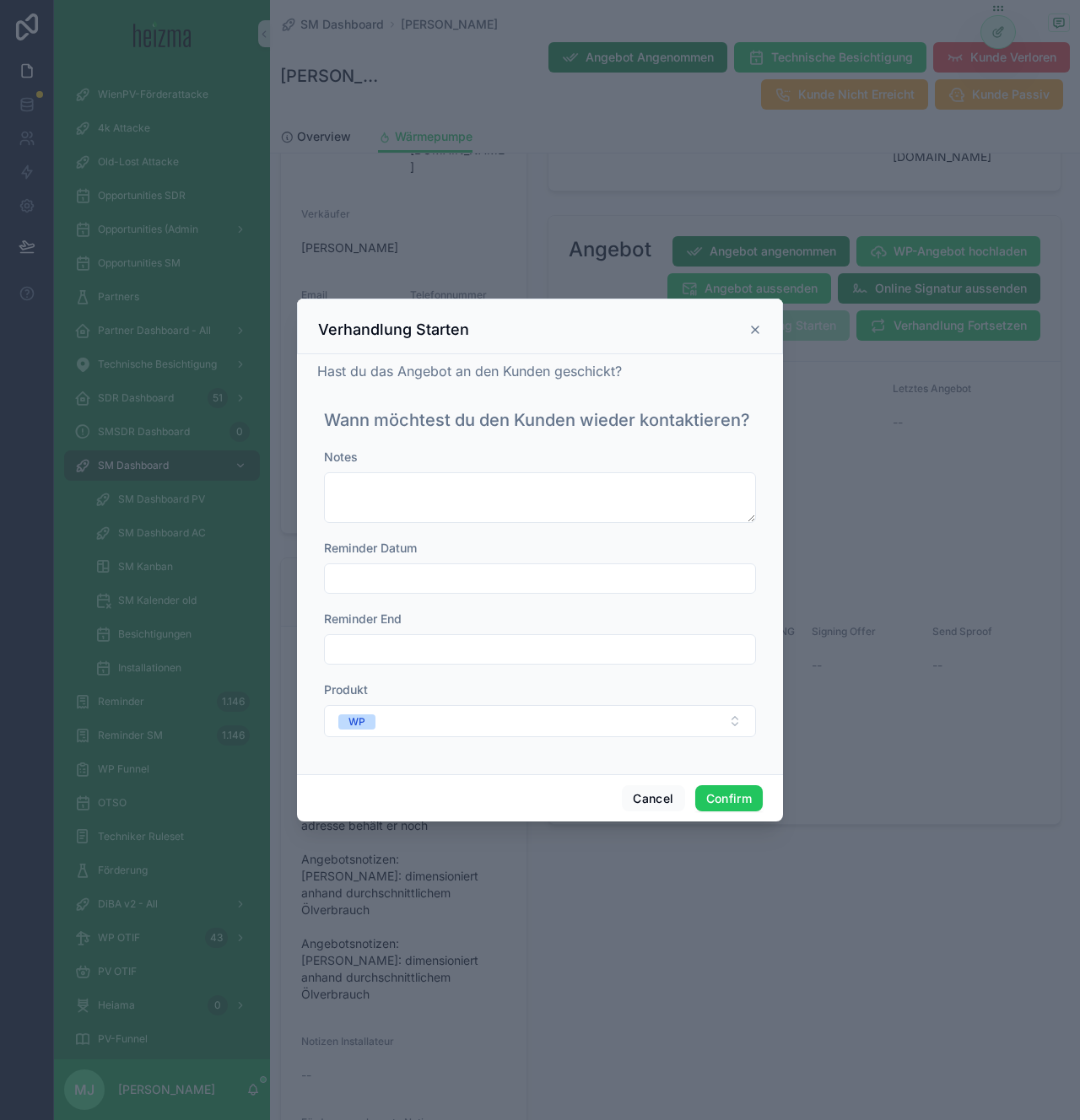
click at [585, 573] on input "text" at bounding box center [540, 579] width 431 height 24
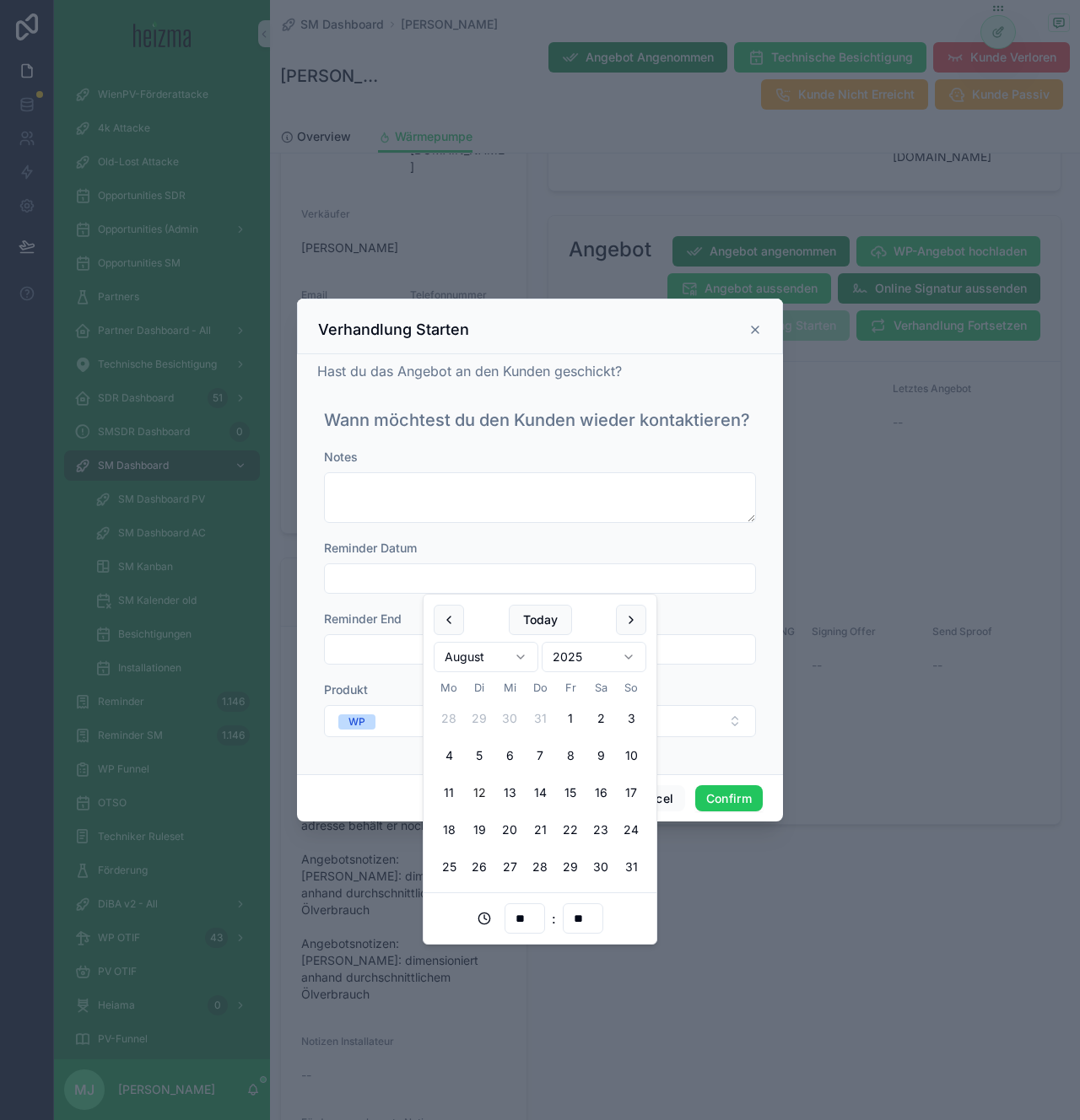
click at [575, 545] on div "Reminder Datum" at bounding box center [540, 549] width 432 height 17
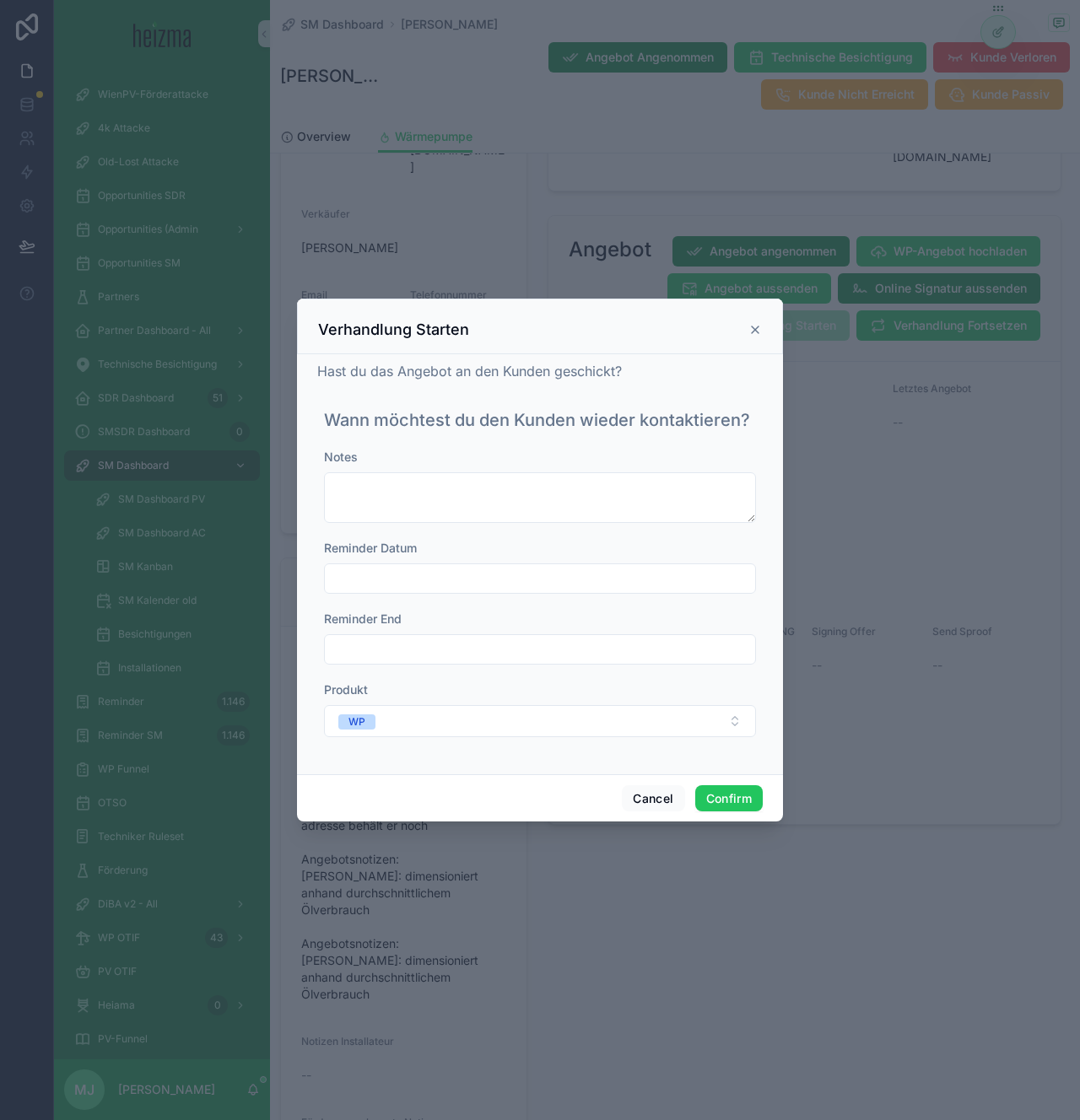
click at [551, 568] on input "text" at bounding box center [540, 579] width 431 height 24
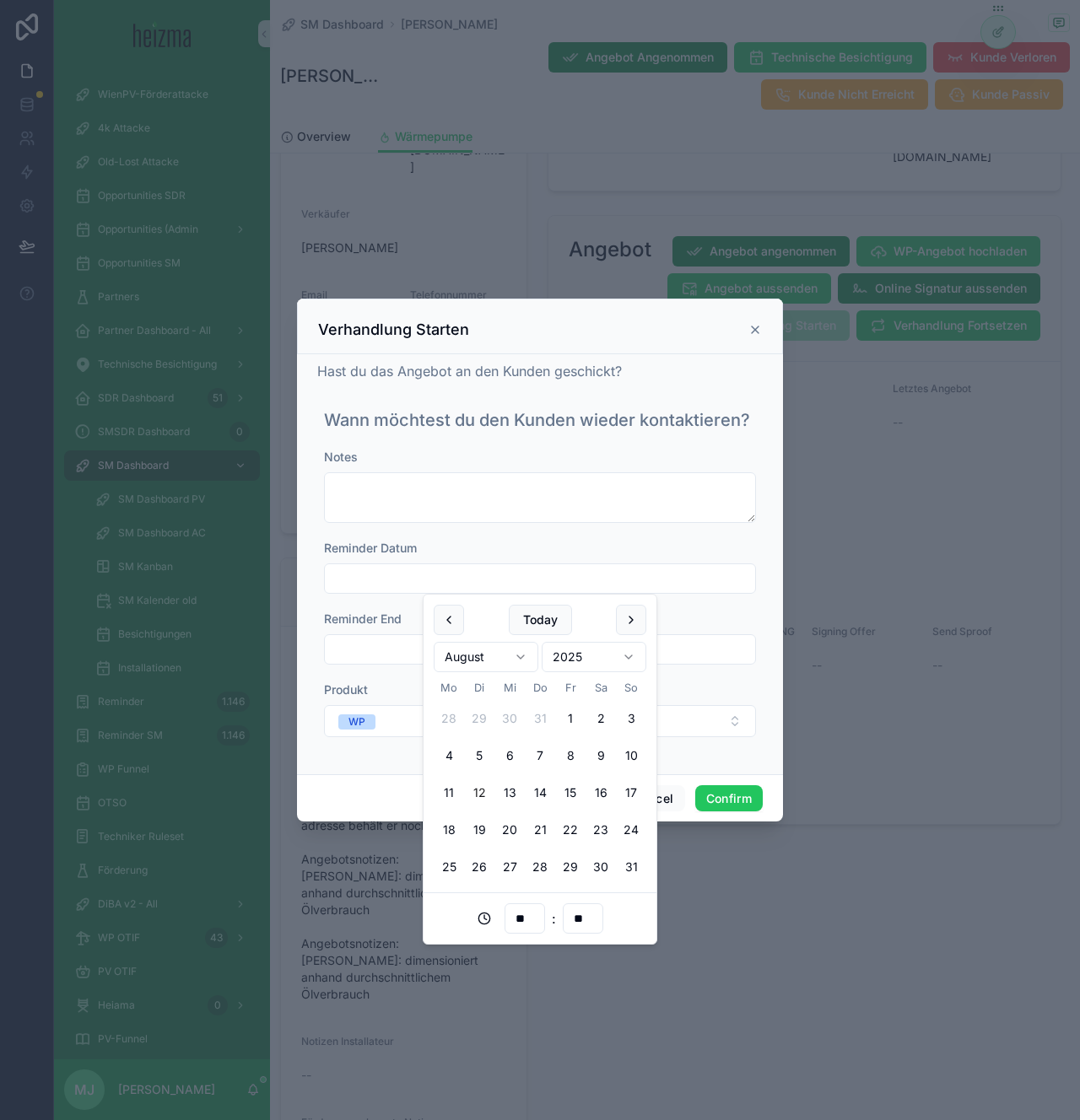
click at [601, 534] on div "Notes Reminder Datum Reminder End Produkt WP" at bounding box center [540, 601] width 432 height 305
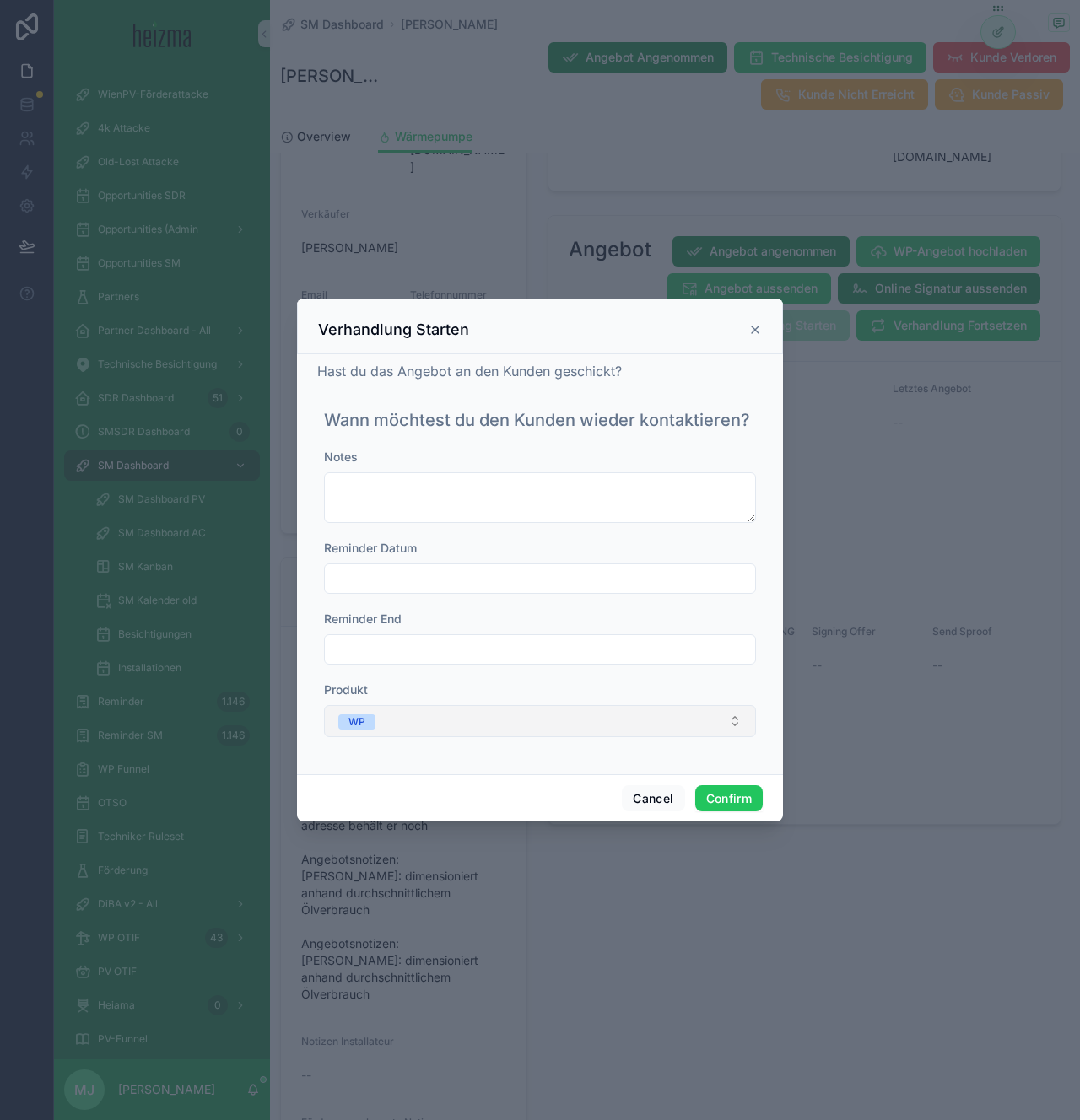
click at [670, 717] on button "WP" at bounding box center [540, 720] width 432 height 32
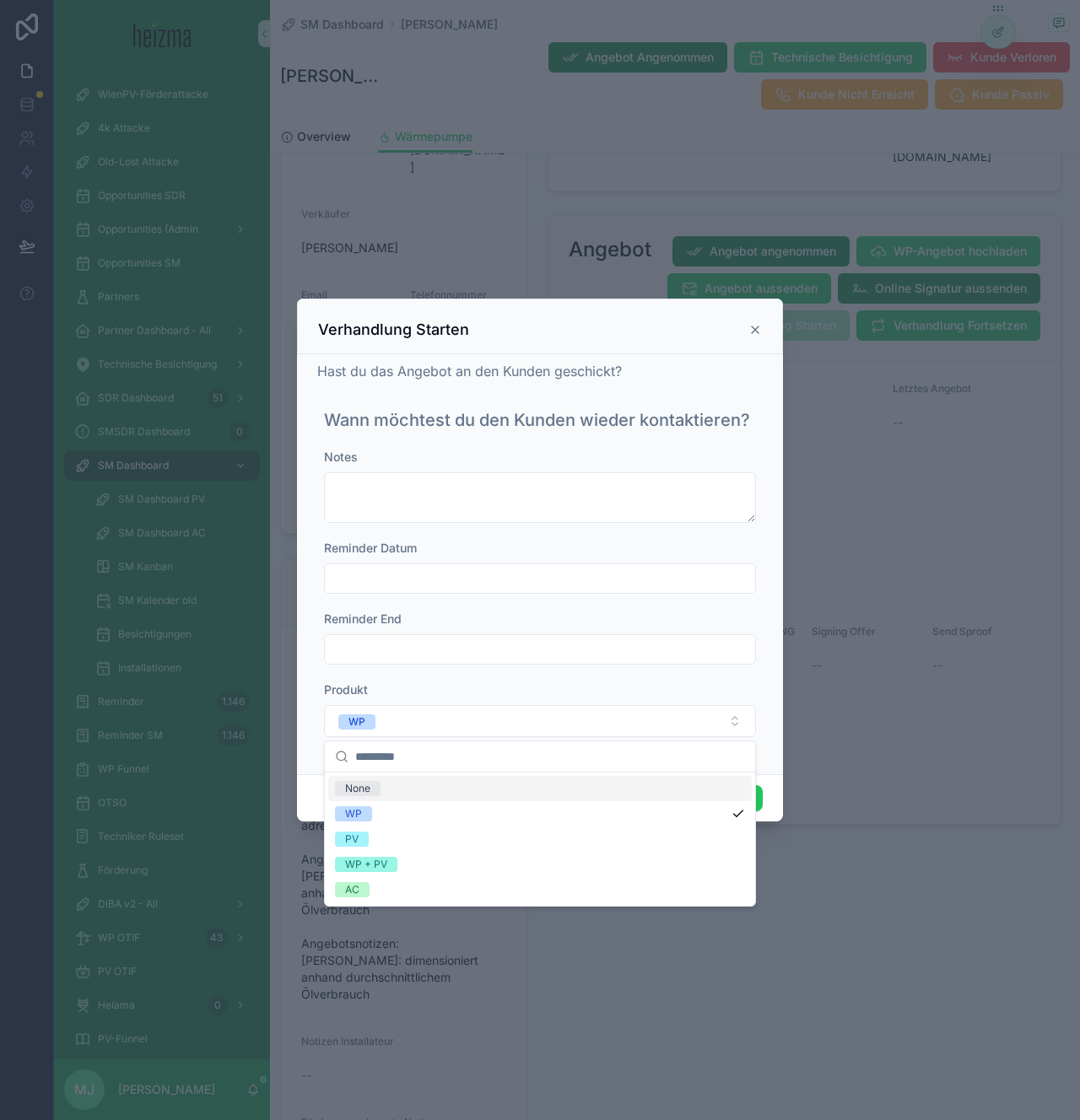
click at [565, 690] on div "Produkt" at bounding box center [540, 690] width 432 height 17
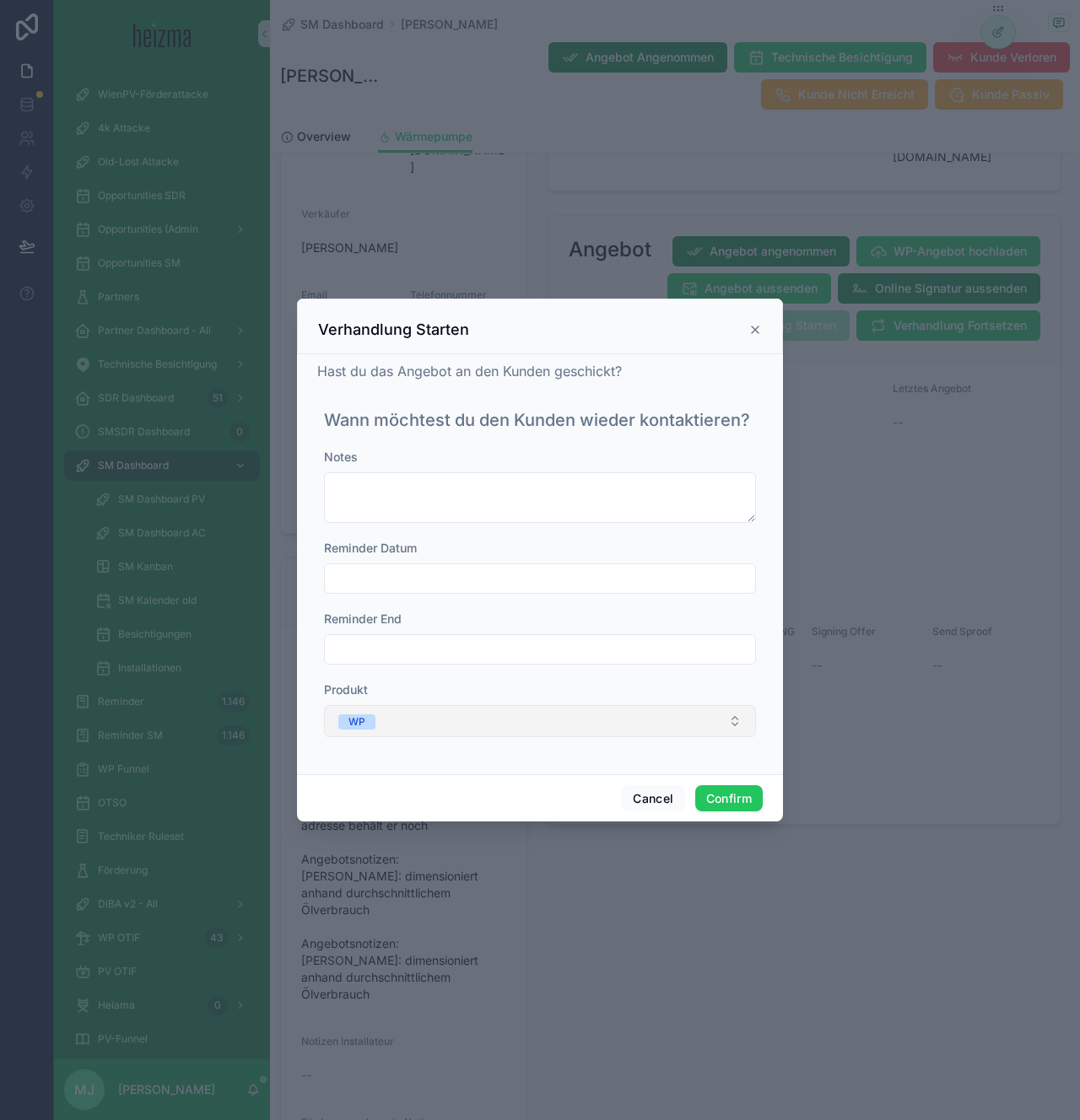
click at [658, 716] on button "WP" at bounding box center [540, 720] width 432 height 32
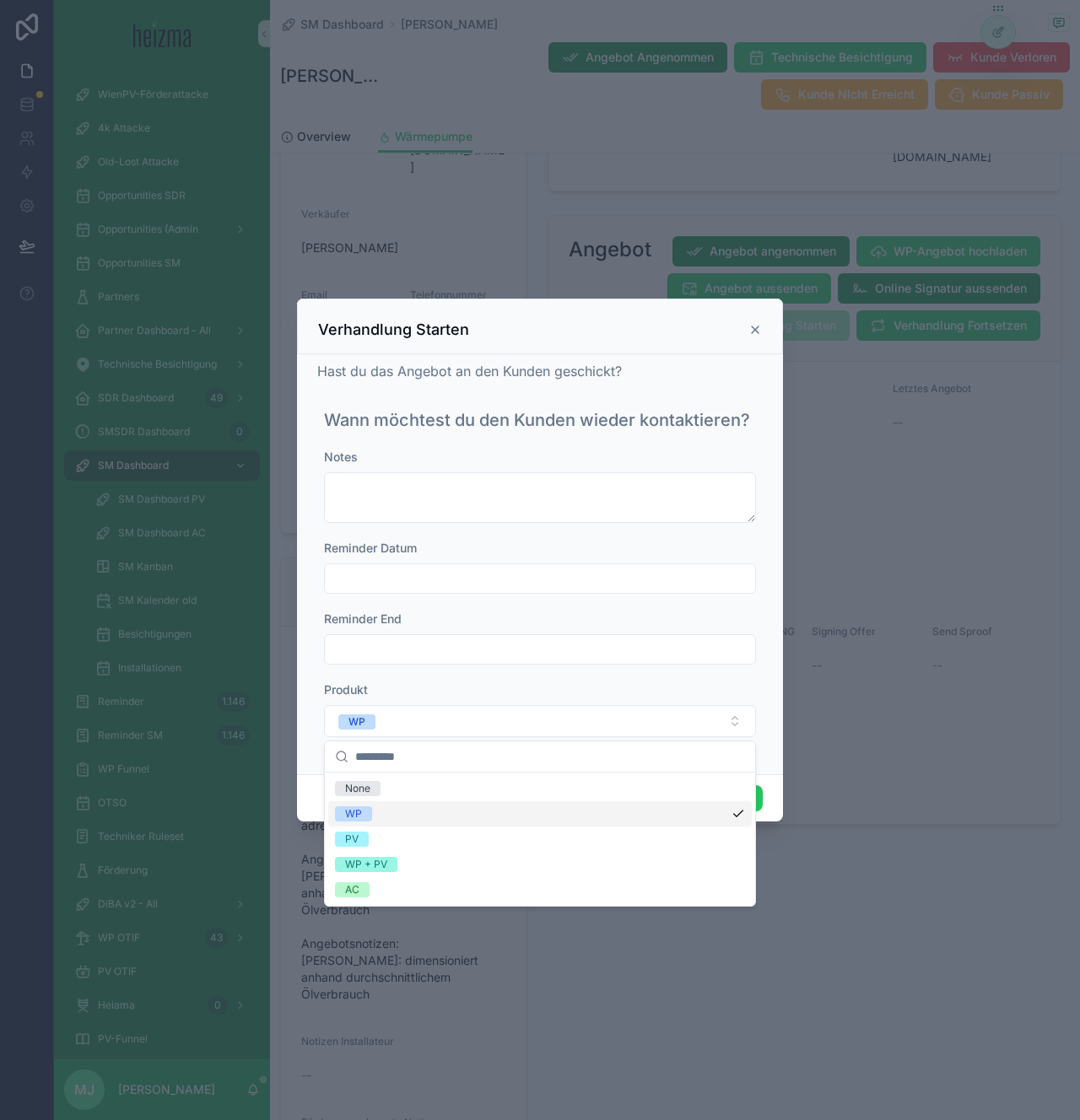
click at [541, 398] on div "Hast du das Angebot an den Kunden geschickt? Wann möchtest du den Kunden wieder…" at bounding box center [540, 560] width 445 height 400
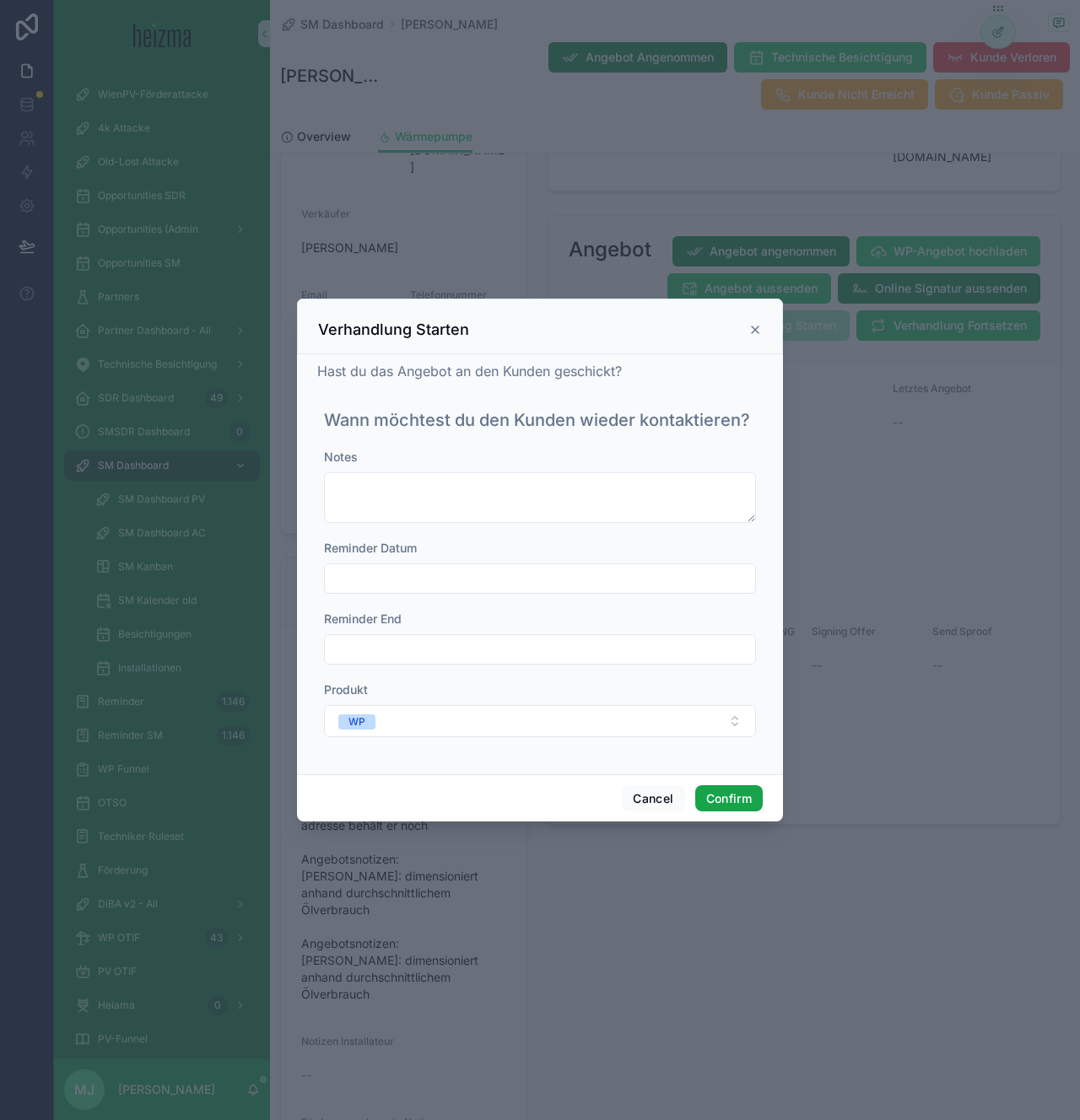
click at [741, 806] on button "Confirm" at bounding box center [729, 798] width 67 height 27
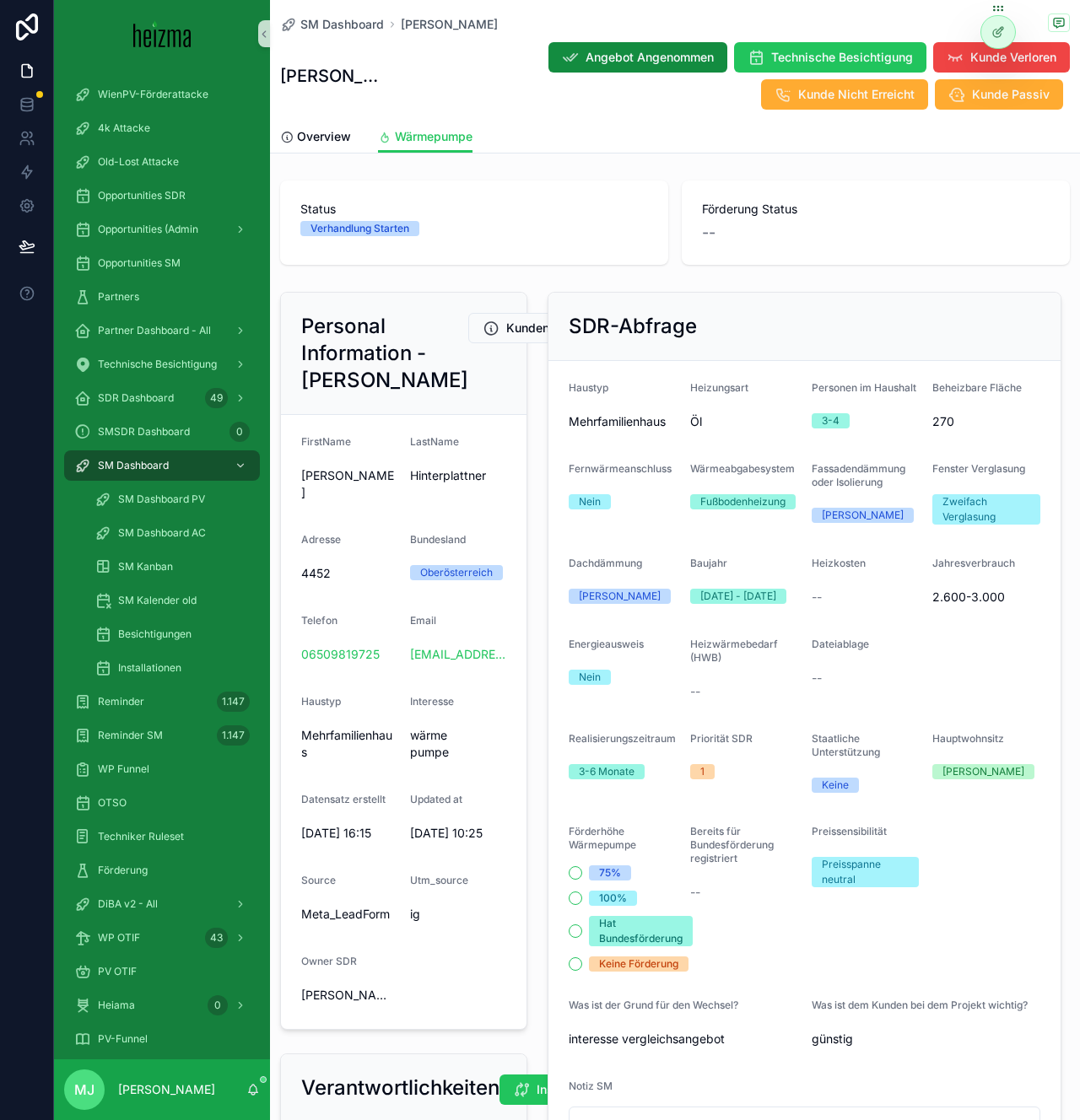
click at [465, 221] on div "Verhandlung Starten" at bounding box center [474, 228] width 348 height 15
click at [329, 133] on span "Overview" at bounding box center [324, 137] width 54 height 17
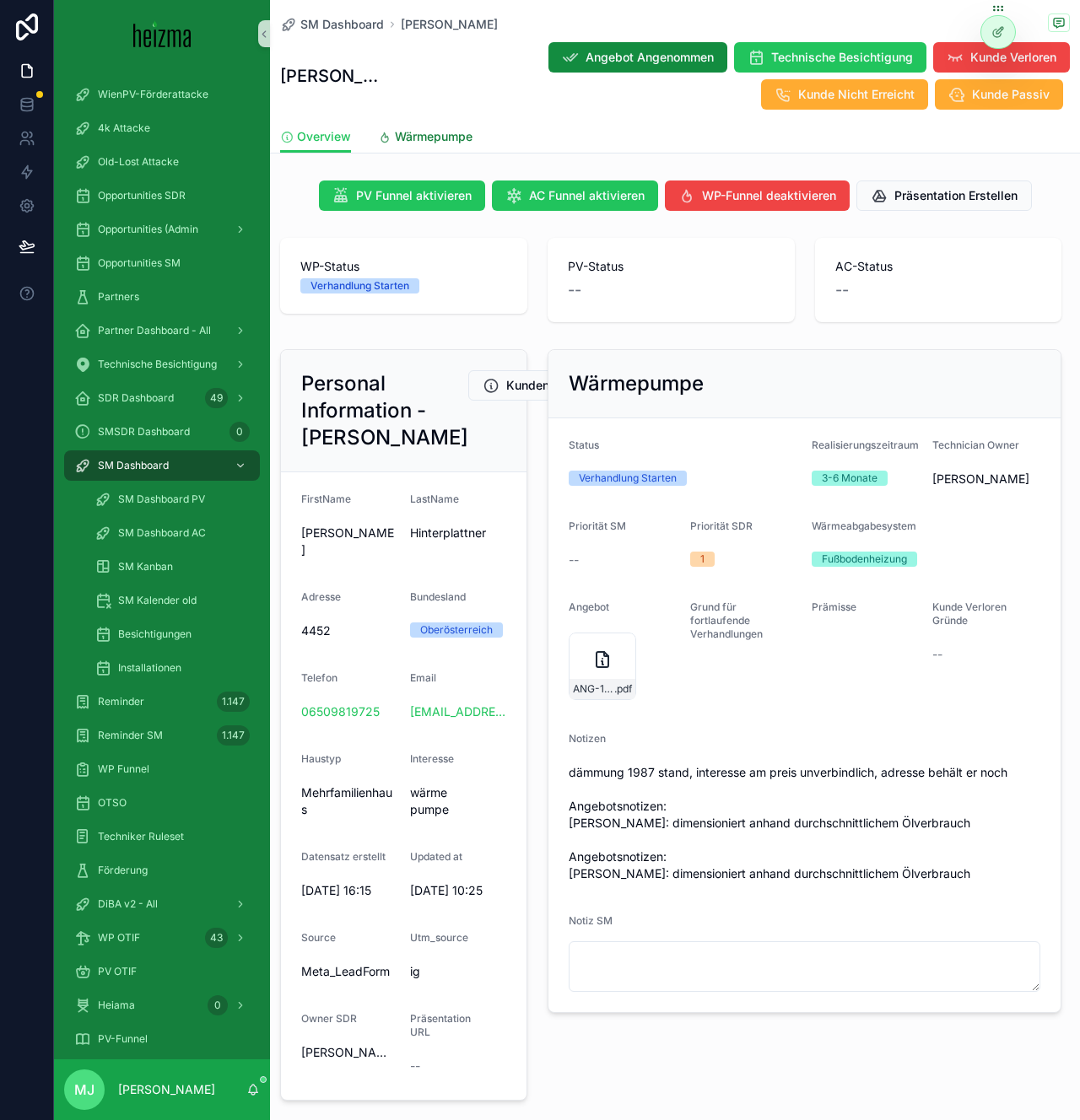
click at [435, 140] on span "Wärmepumpe" at bounding box center [434, 137] width 78 height 17
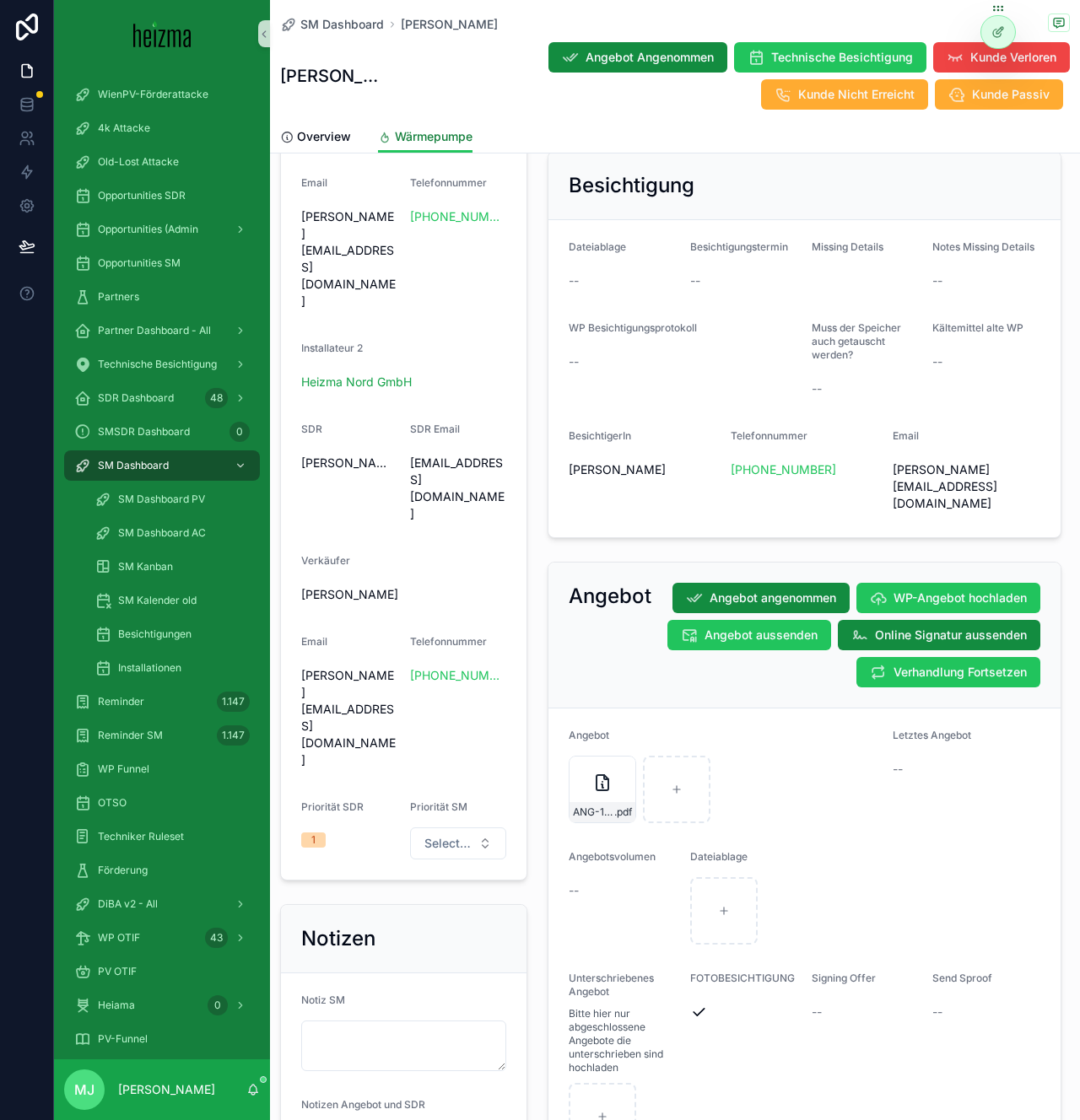
scroll to position [1036, 0]
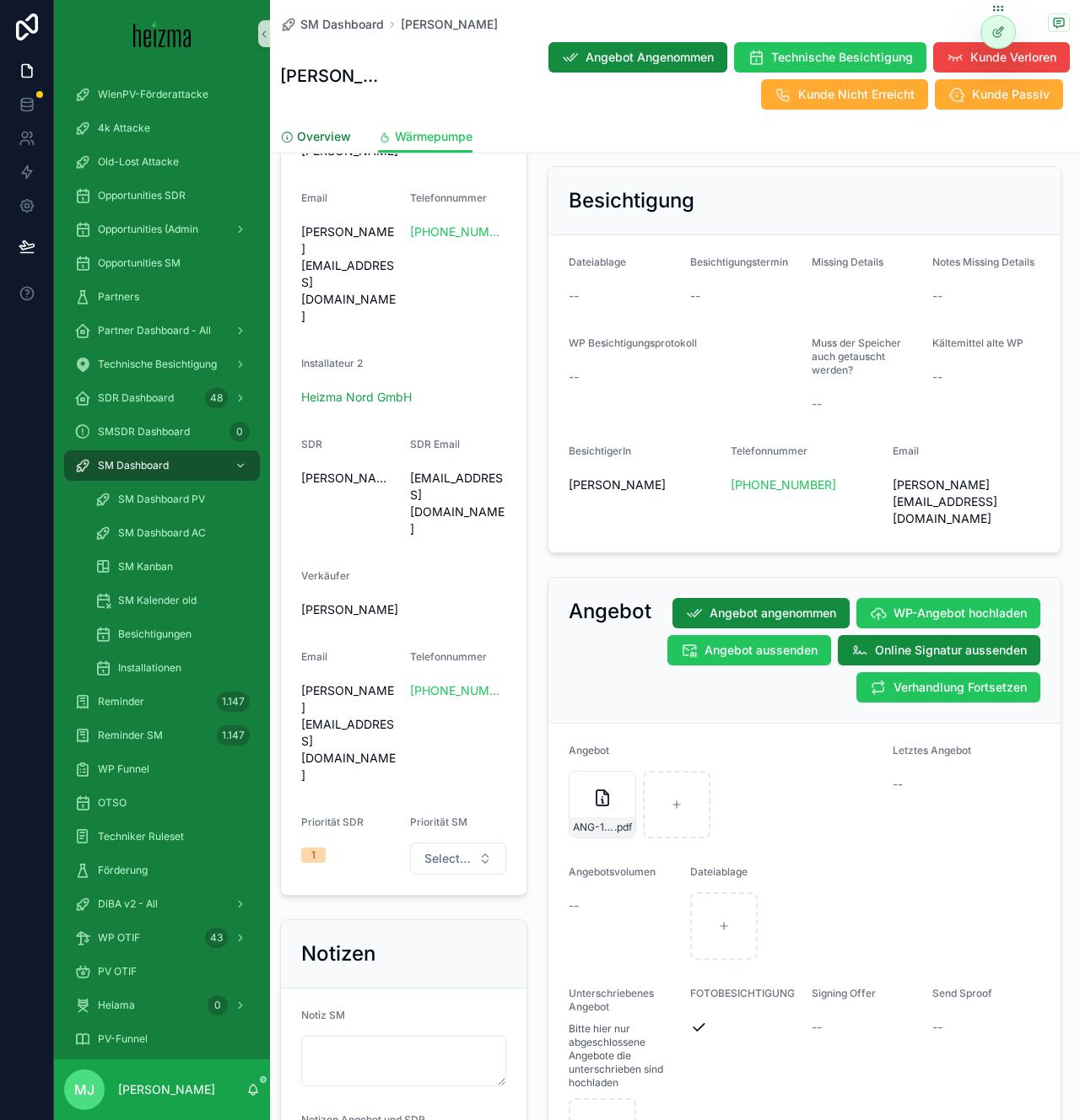
click at [345, 137] on span "Overview" at bounding box center [324, 137] width 54 height 17
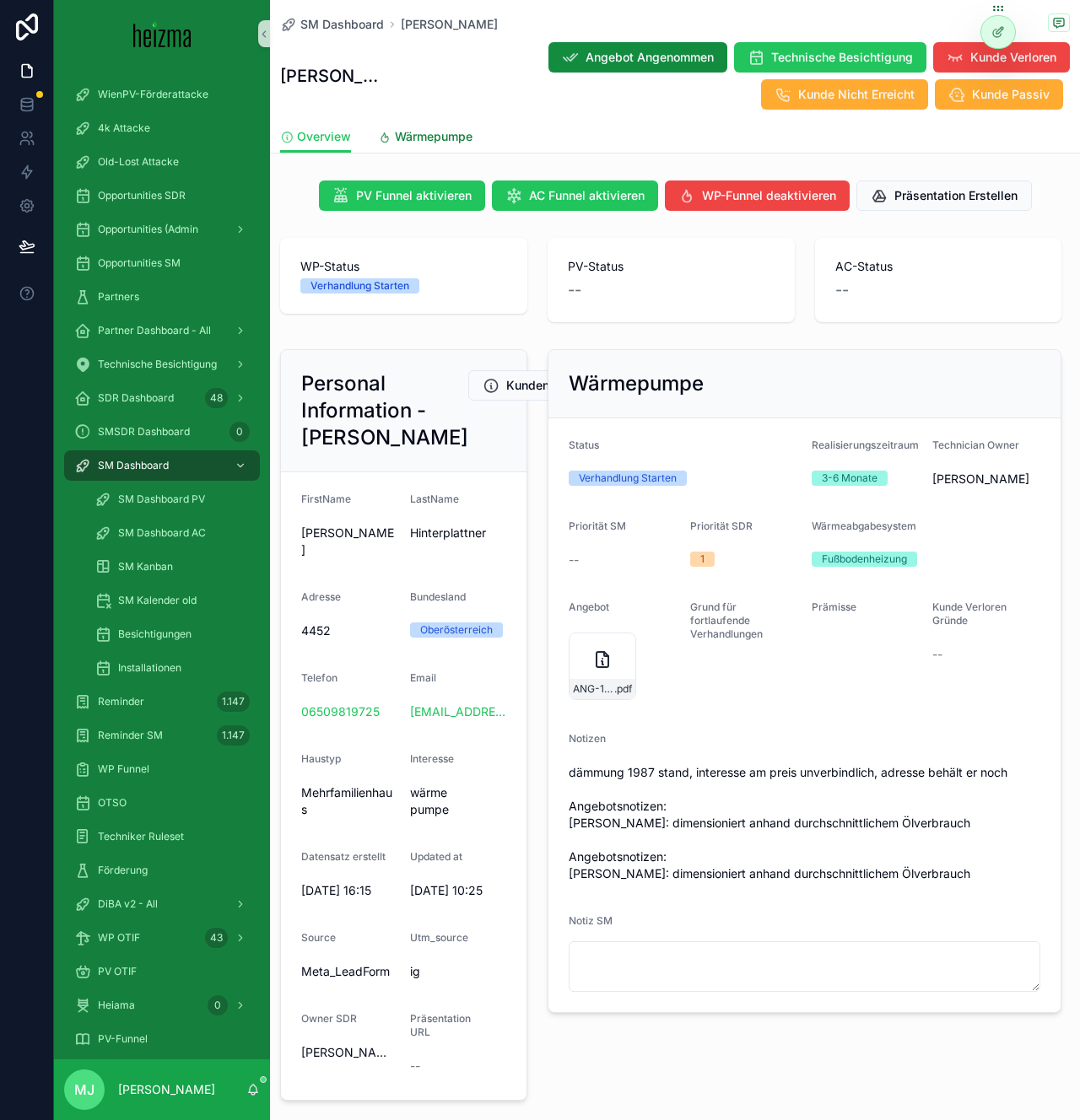
click at [430, 140] on span "Wärmepumpe" at bounding box center [434, 137] width 78 height 17
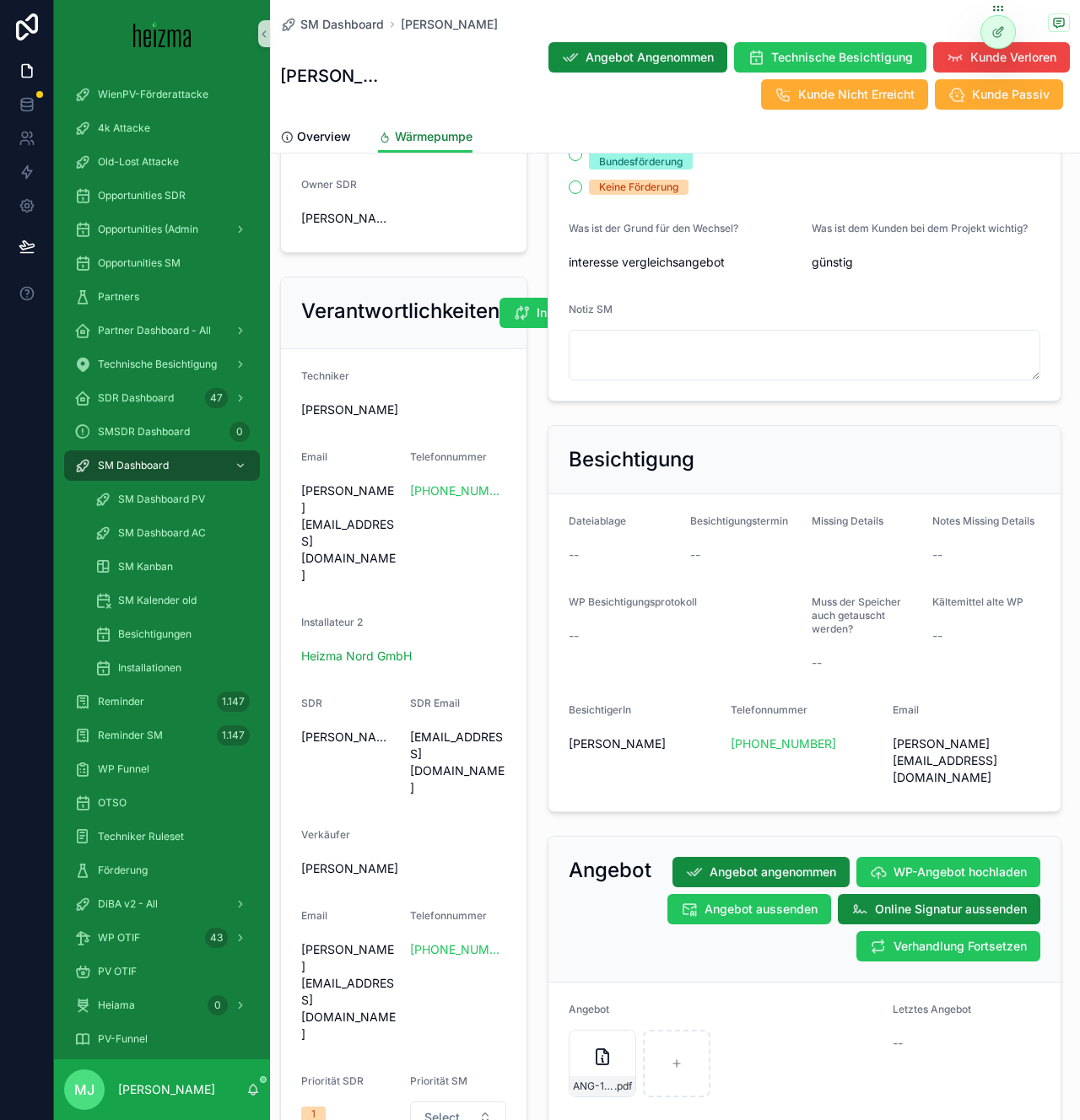
scroll to position [683, 0]
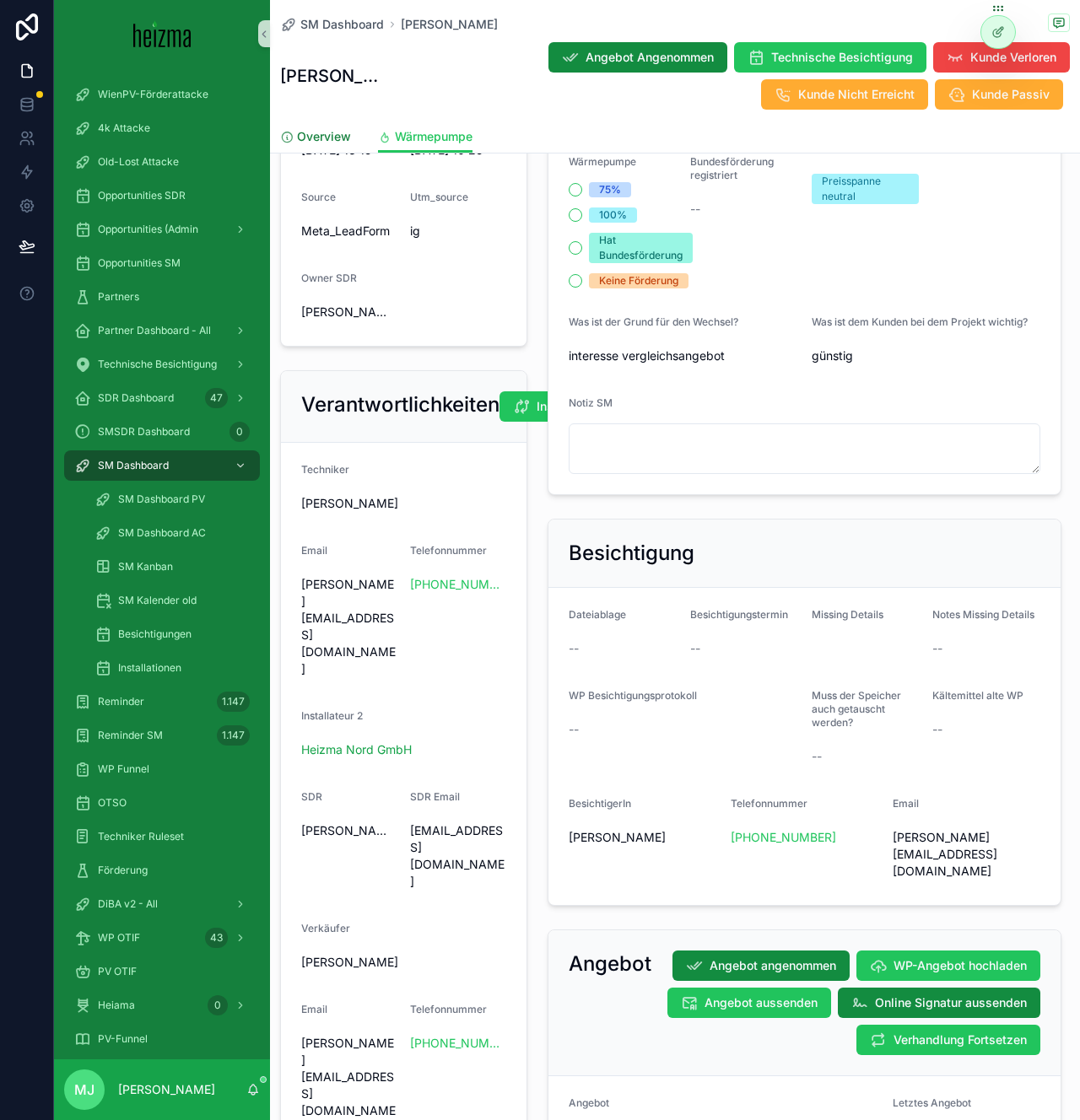
click at [329, 133] on span "Overview" at bounding box center [324, 137] width 54 height 17
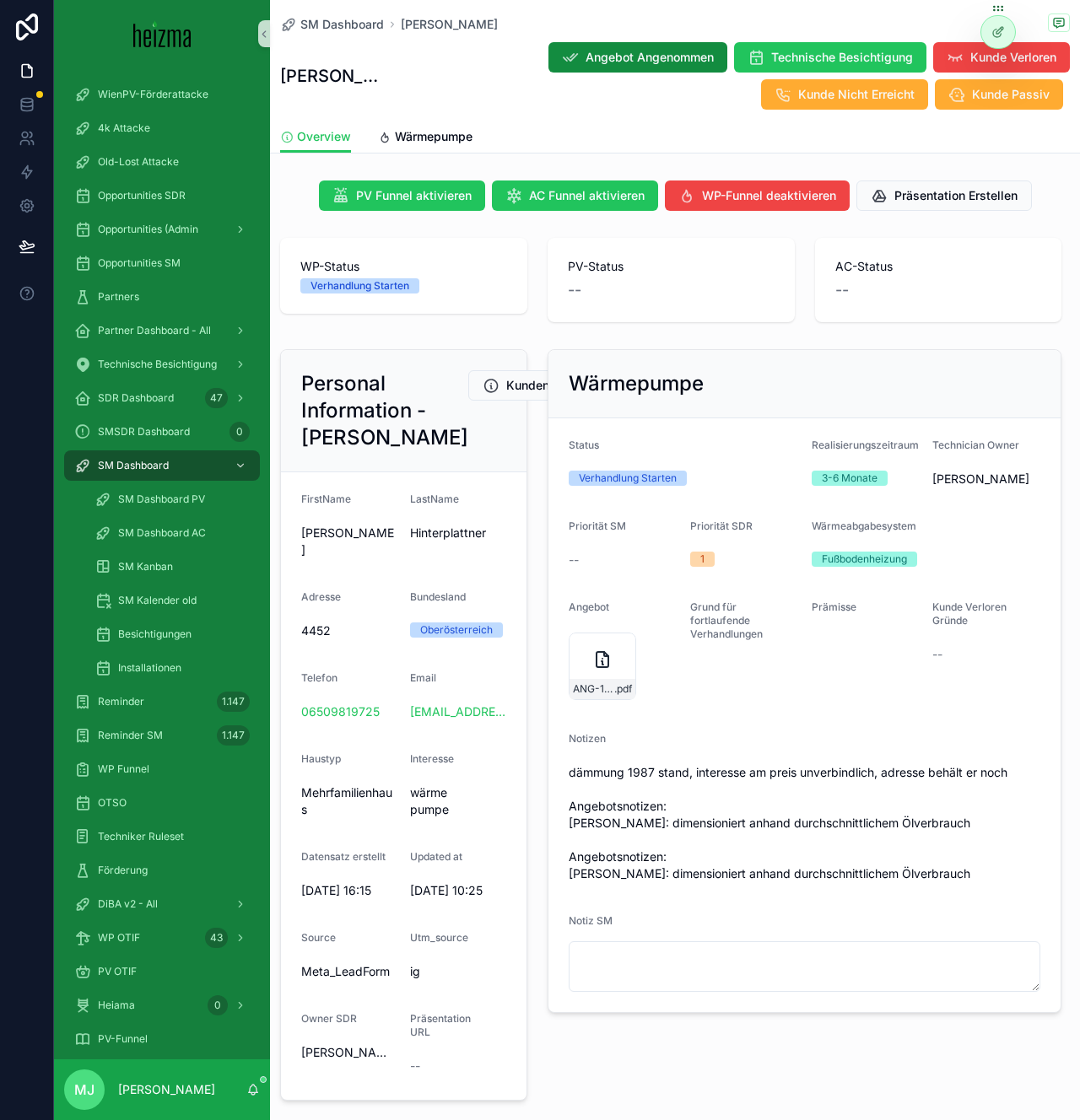
click at [981, 365] on div "Wärmepumpe" at bounding box center [804, 383] width 514 height 68
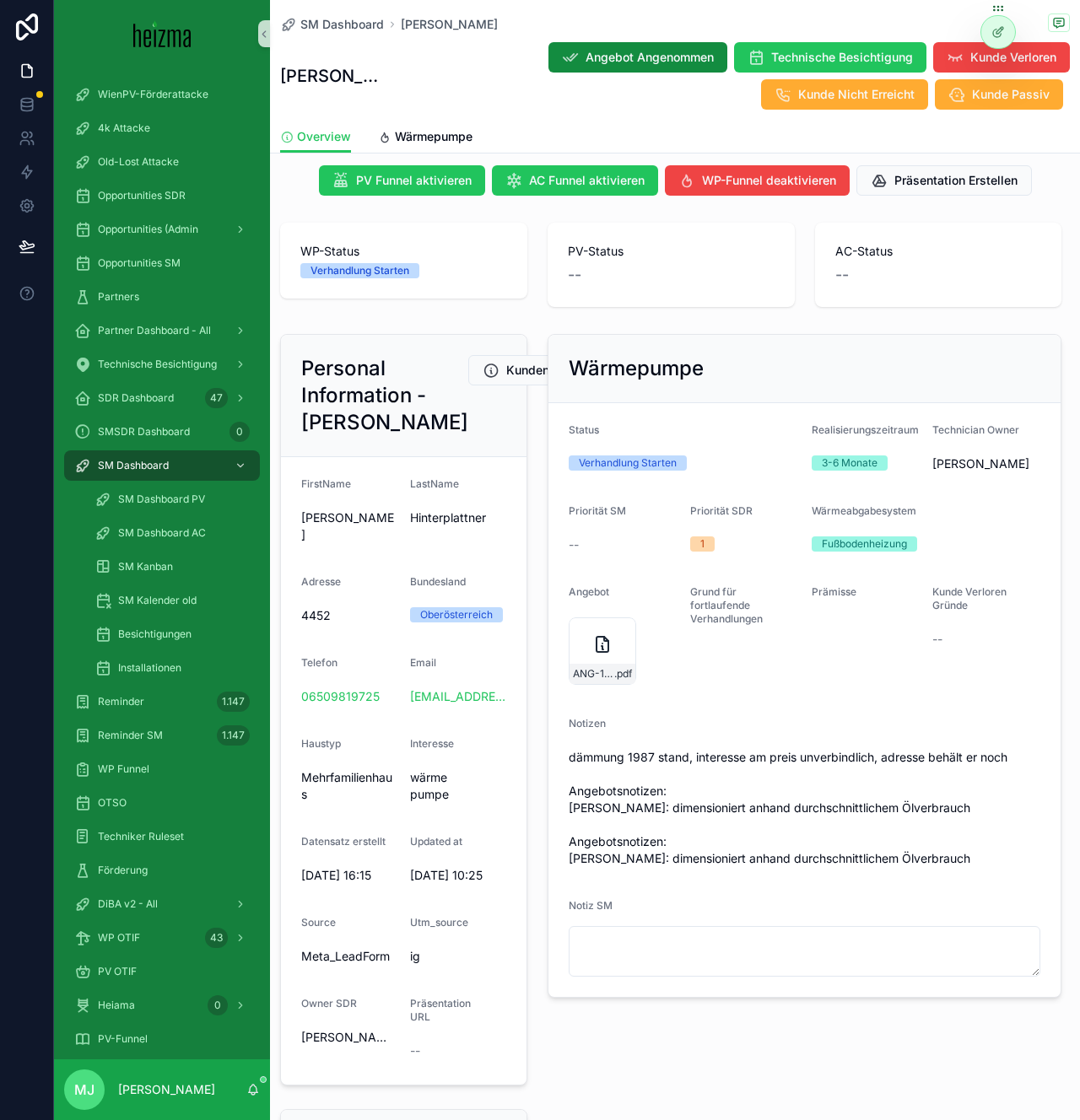
scroll to position [17, 0]
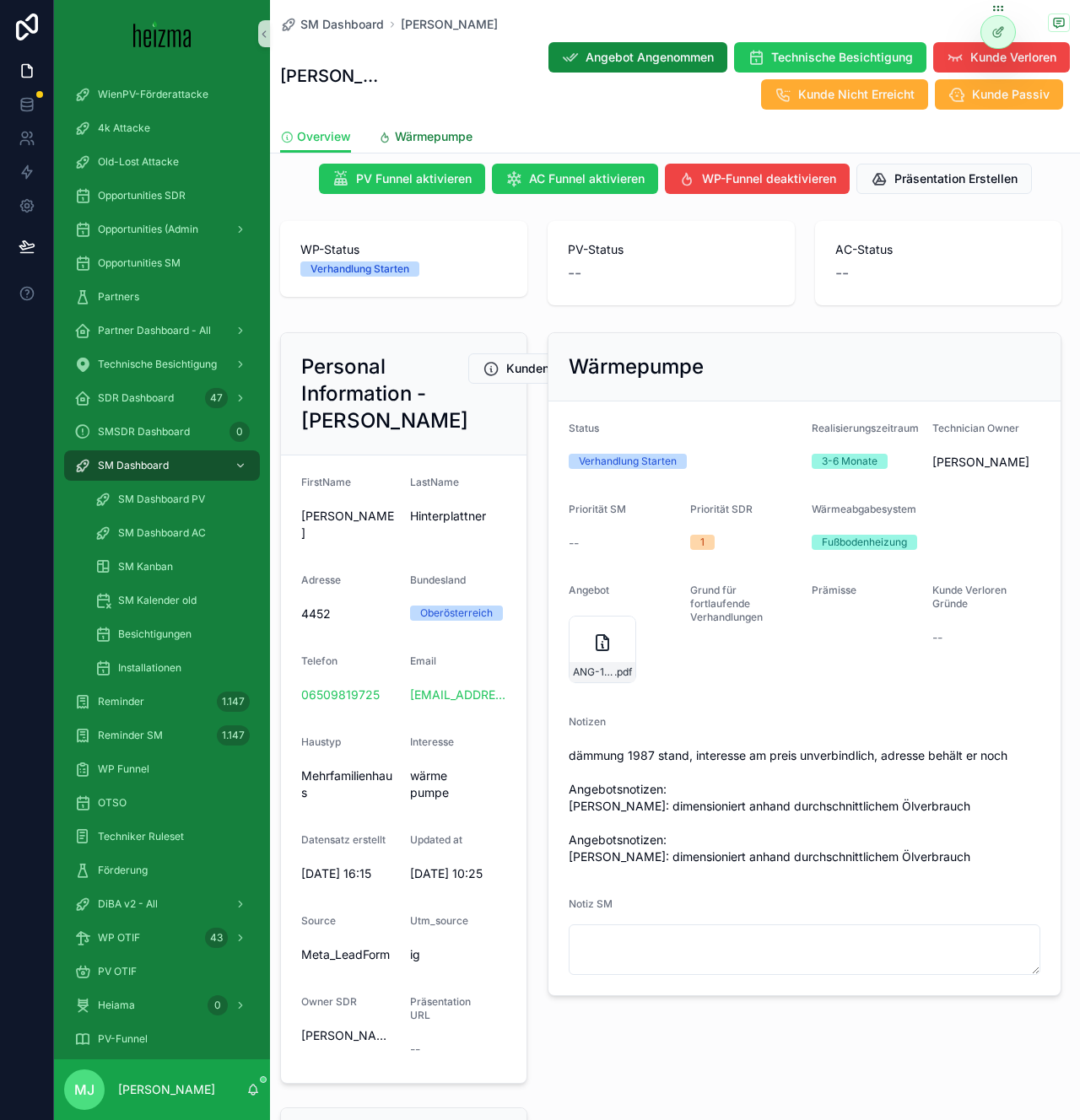
click at [439, 134] on span "Wärmepumpe" at bounding box center [434, 137] width 78 height 17
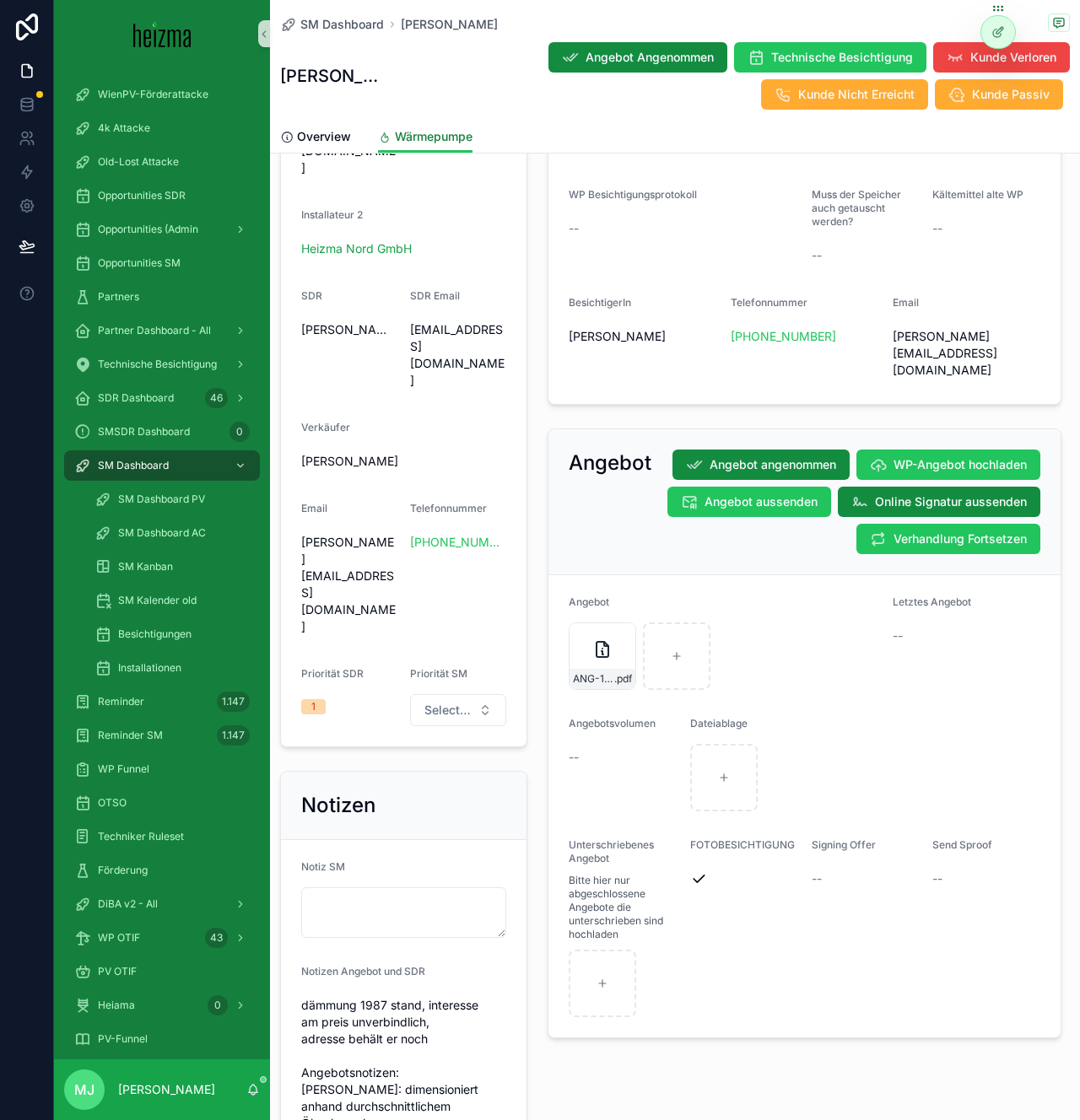
scroll to position [1167, 0]
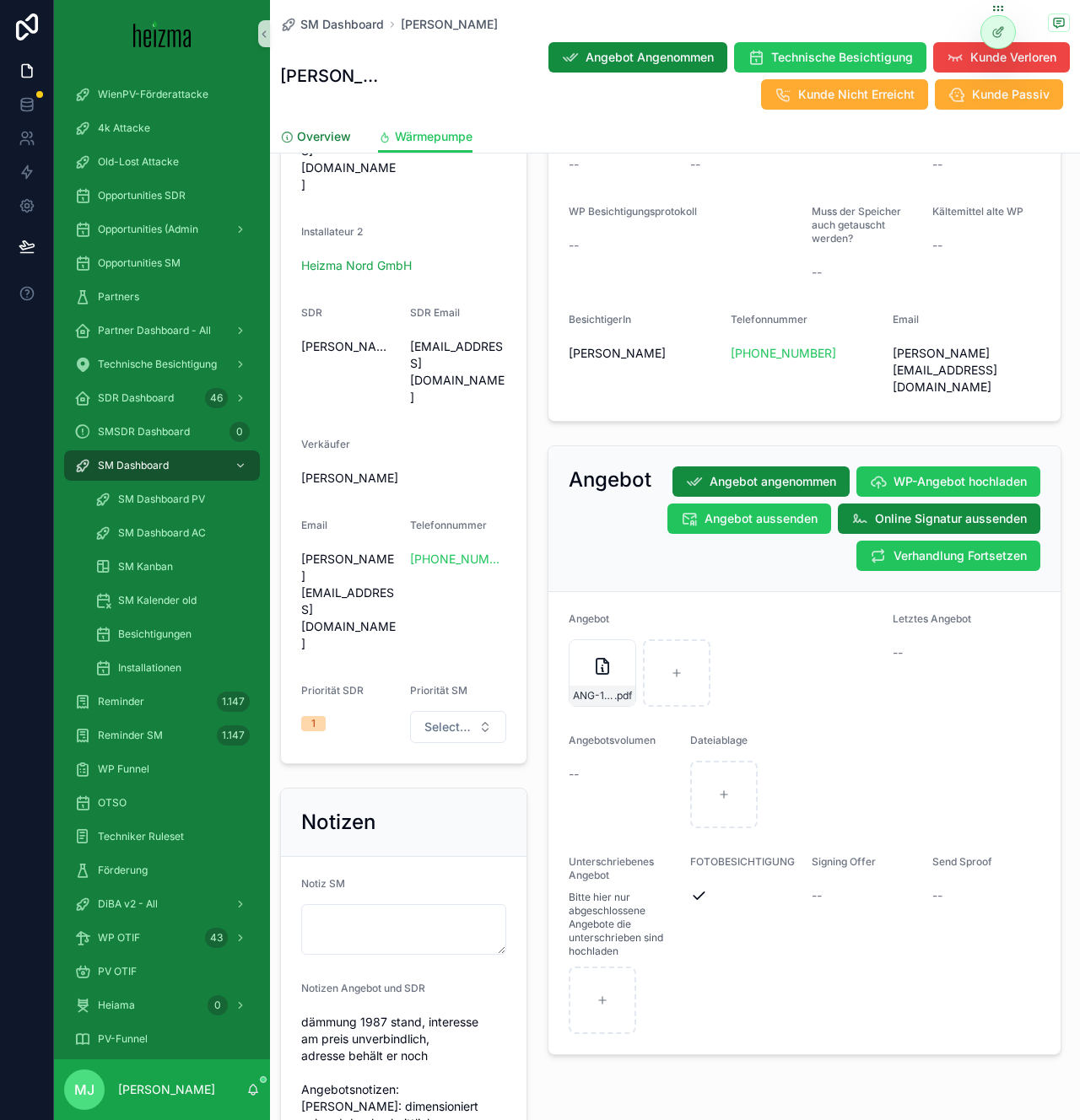
click at [312, 143] on span "Overview" at bounding box center [324, 137] width 54 height 17
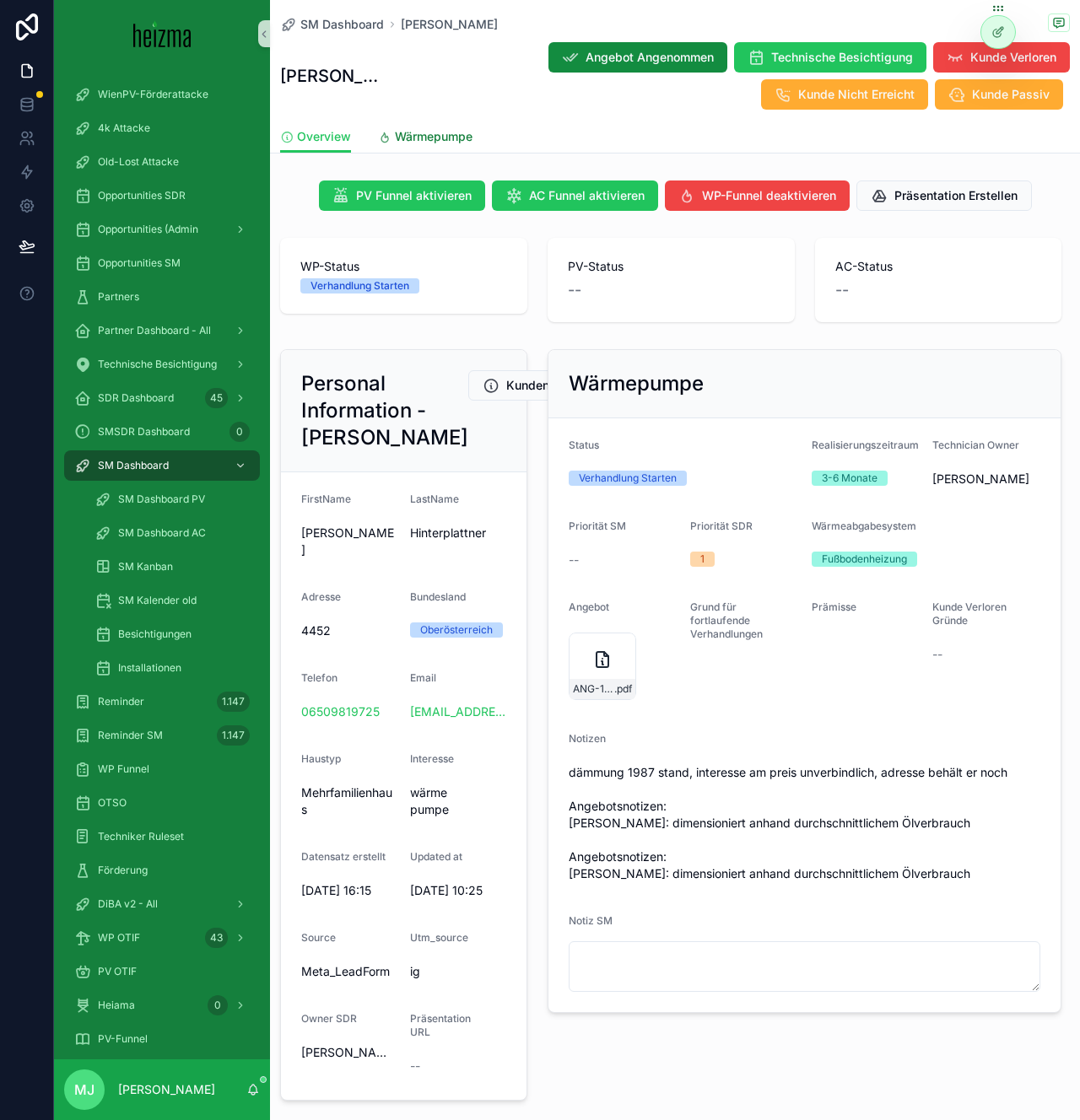
click at [444, 125] on link "Wärmepumpe" at bounding box center [425, 138] width 94 height 34
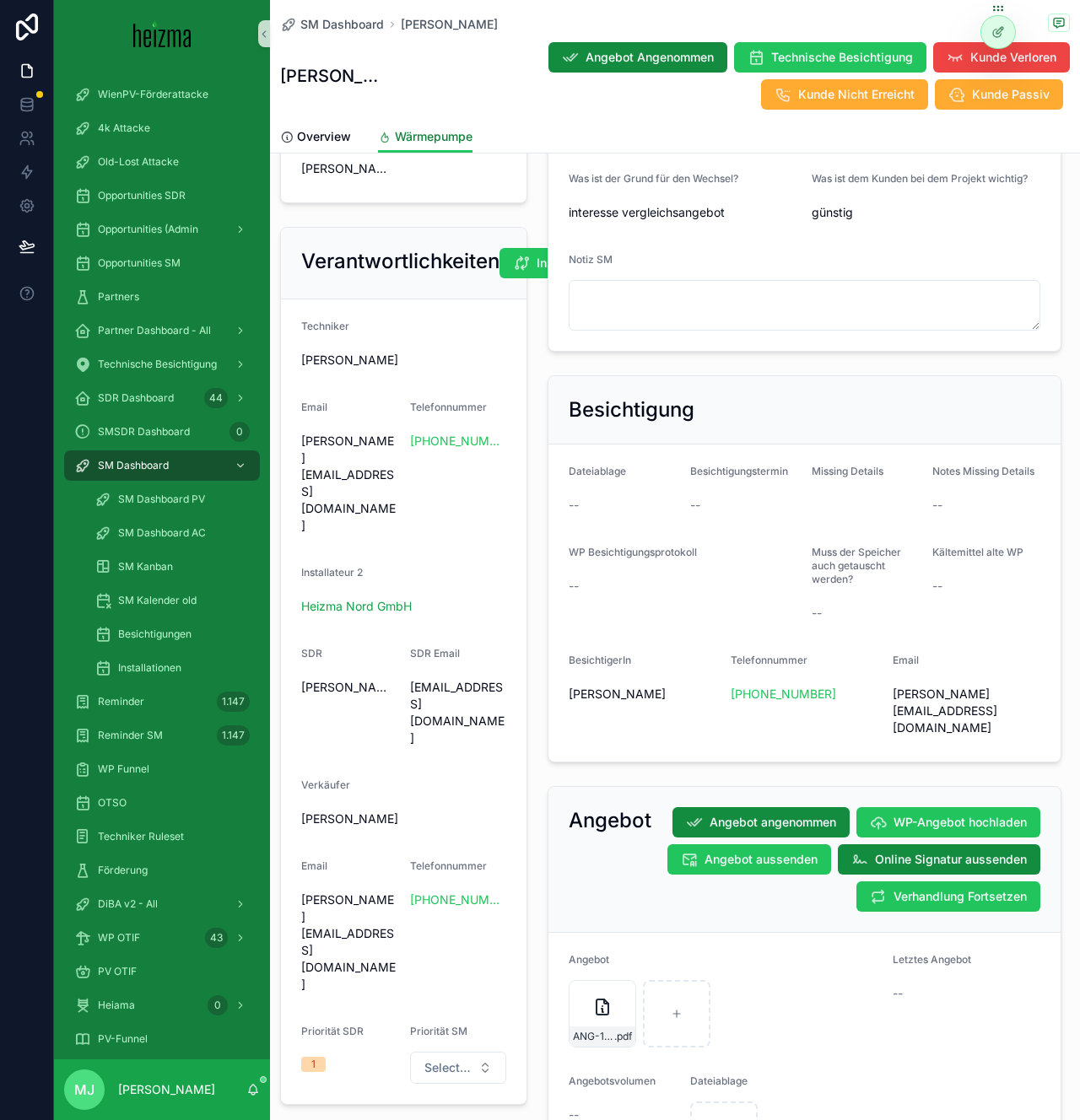
scroll to position [840, 0]
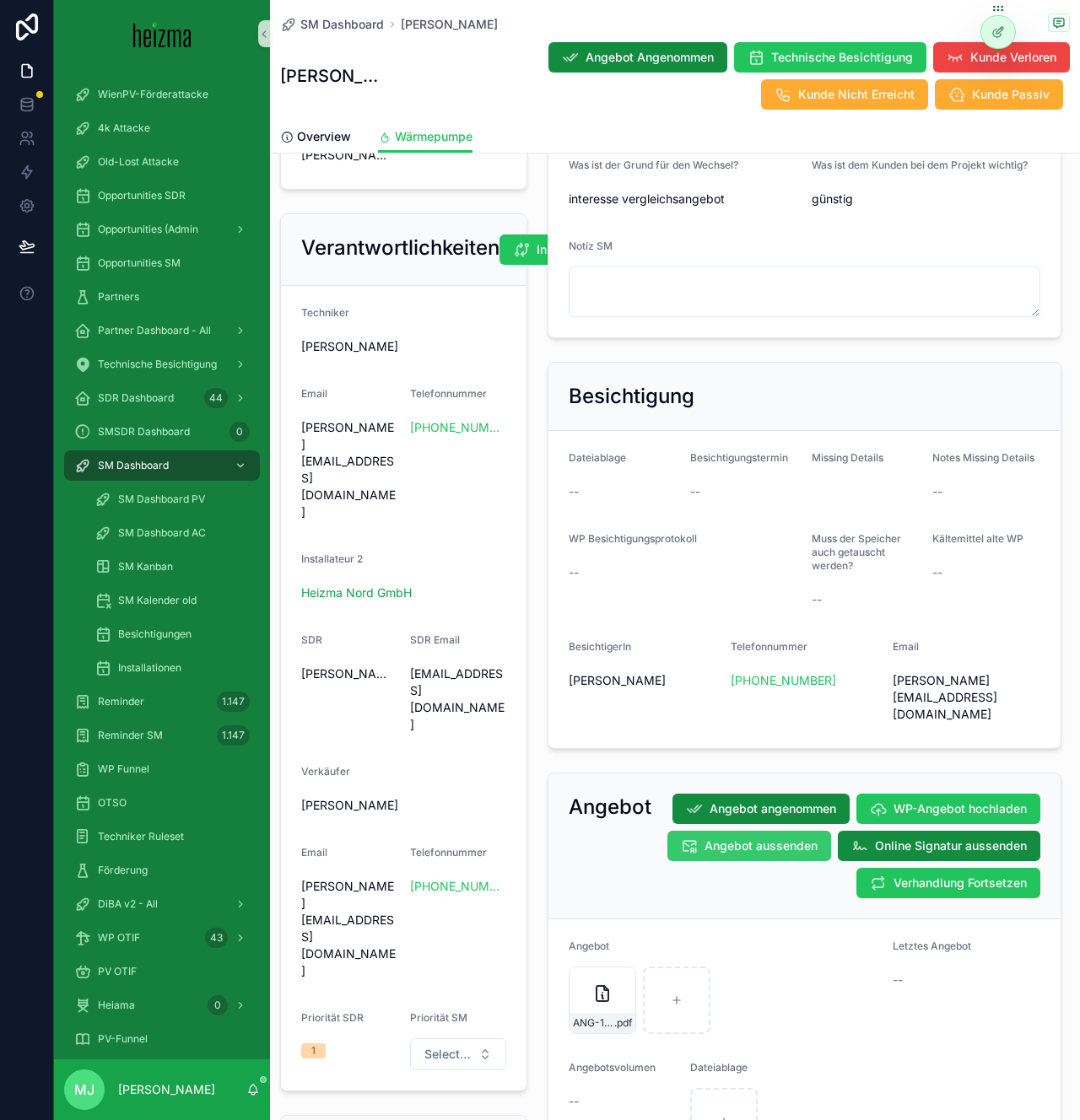
click at [764, 831] on button "Angebot aussenden" at bounding box center [750, 847] width 164 height 31
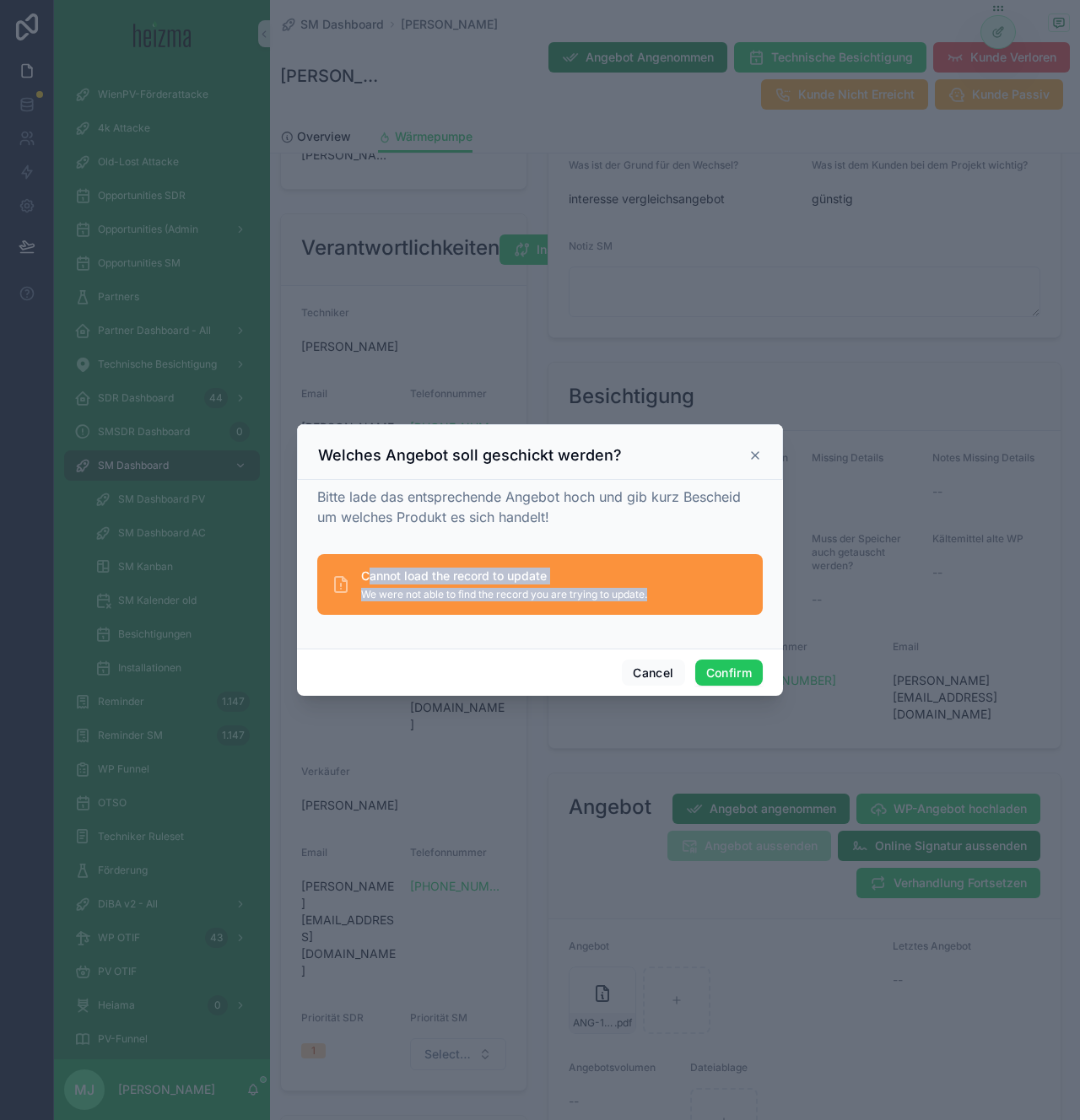
drag, startPoint x: 368, startPoint y: 567, endPoint x: 680, endPoint y: 589, distance: 312.8
click at [680, 589] on div "Cannot load the record to update We were not able to find the record you are tr…" at bounding box center [540, 584] width 445 height 61
drag, startPoint x: 676, startPoint y: 594, endPoint x: 351, endPoint y: 548, distance: 328.2
click at [350, 548] on div "Bitte lade das entsprechende Angebot hoch und gib kurz Bescheid um welches Prod…" at bounding box center [540, 560] width 445 height 148
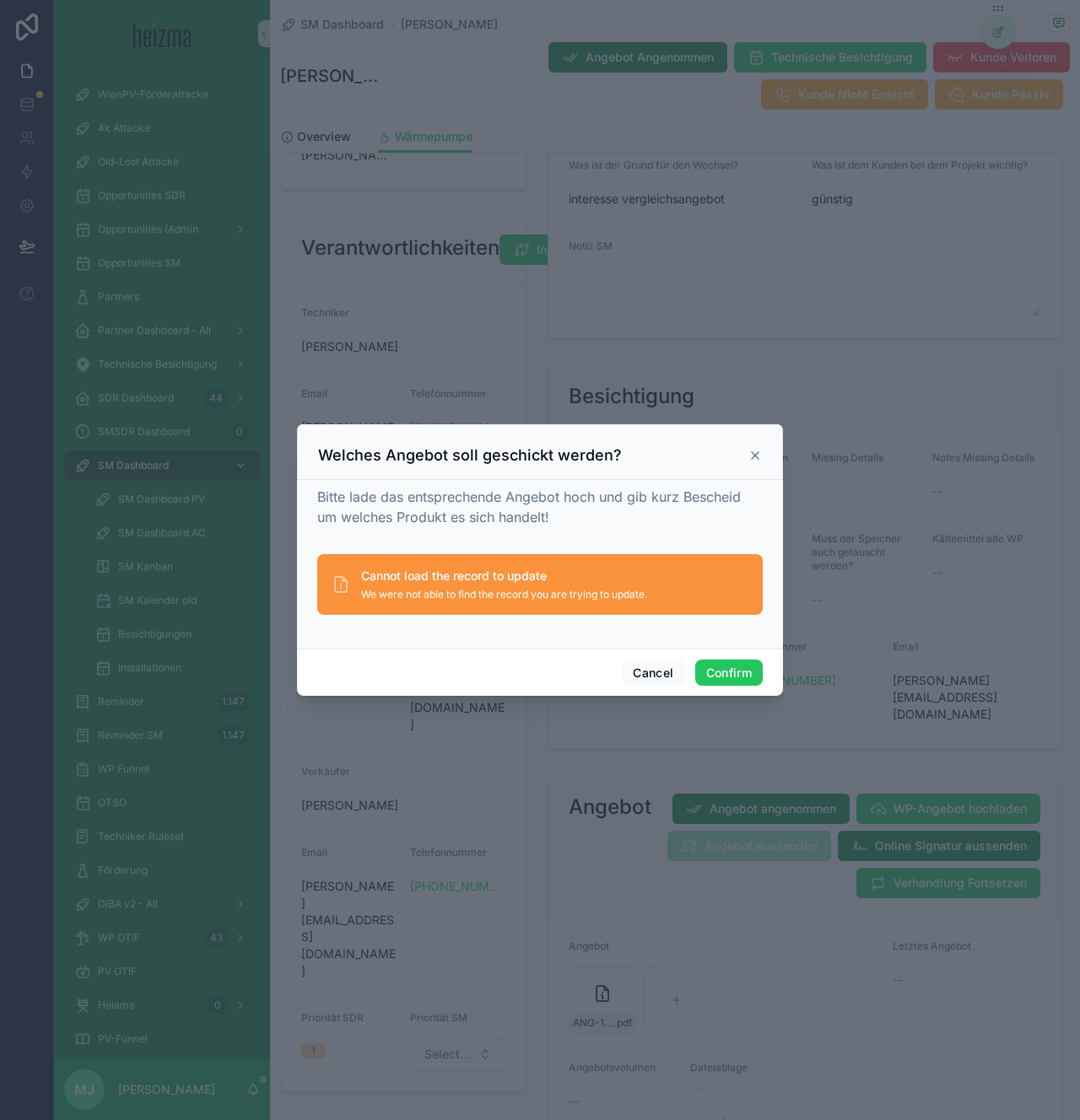
click at [389, 585] on div "Cannot load the record to update We were not able to find the record you are tr…" at bounding box center [504, 584] width 286 height 34
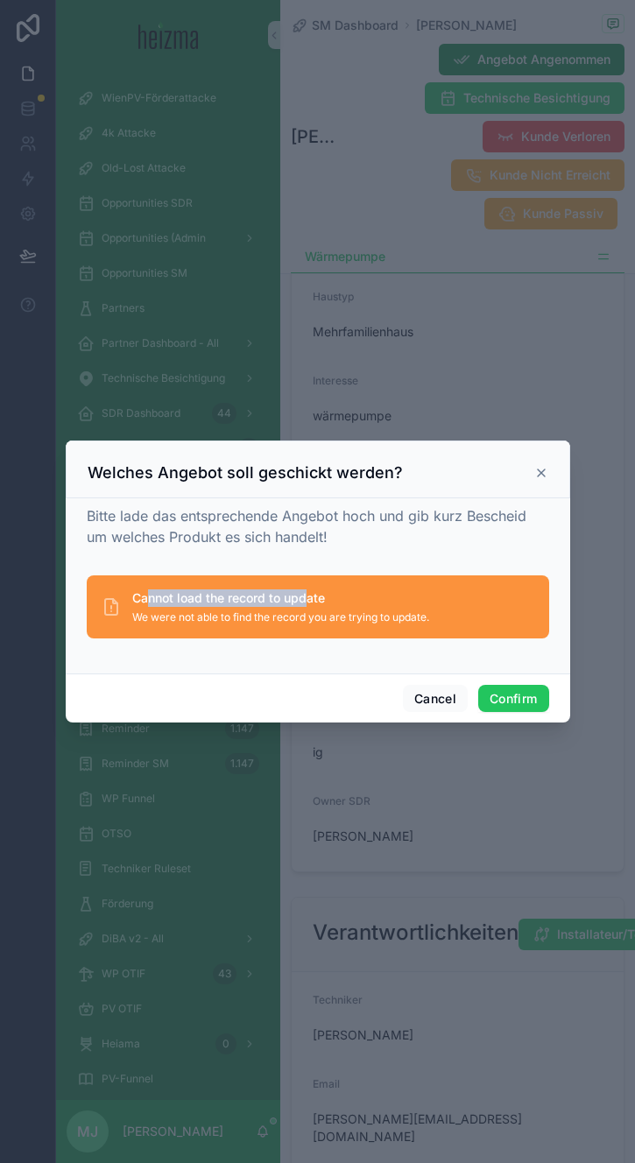
drag, startPoint x: 149, startPoint y: 592, endPoint x: 307, endPoint y: 601, distance: 157.9
click at [307, 601] on span "Cannot load the record to update" at bounding box center [280, 598] width 297 height 18
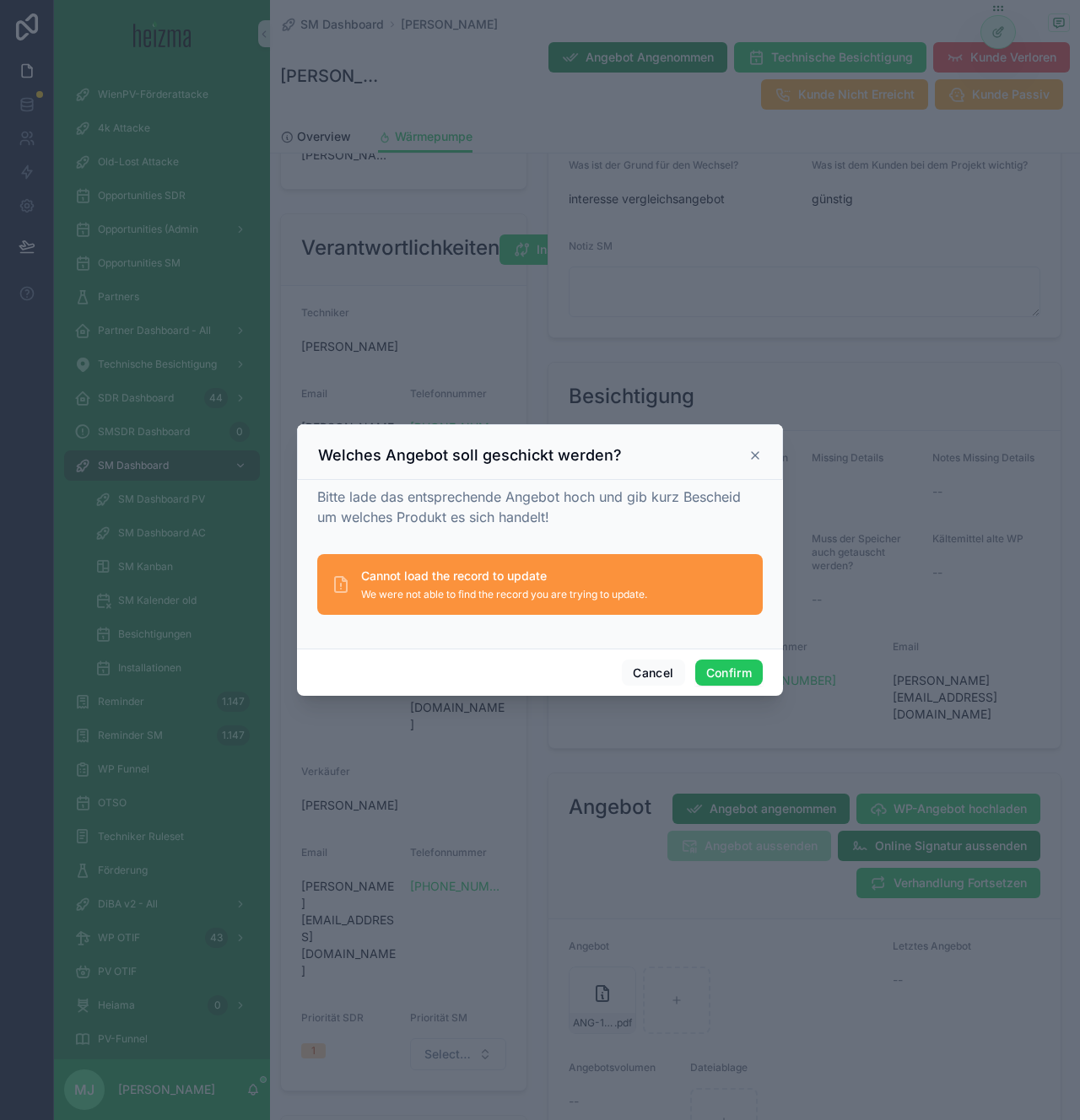
click at [751, 456] on icon at bounding box center [755, 456] width 13 height 13
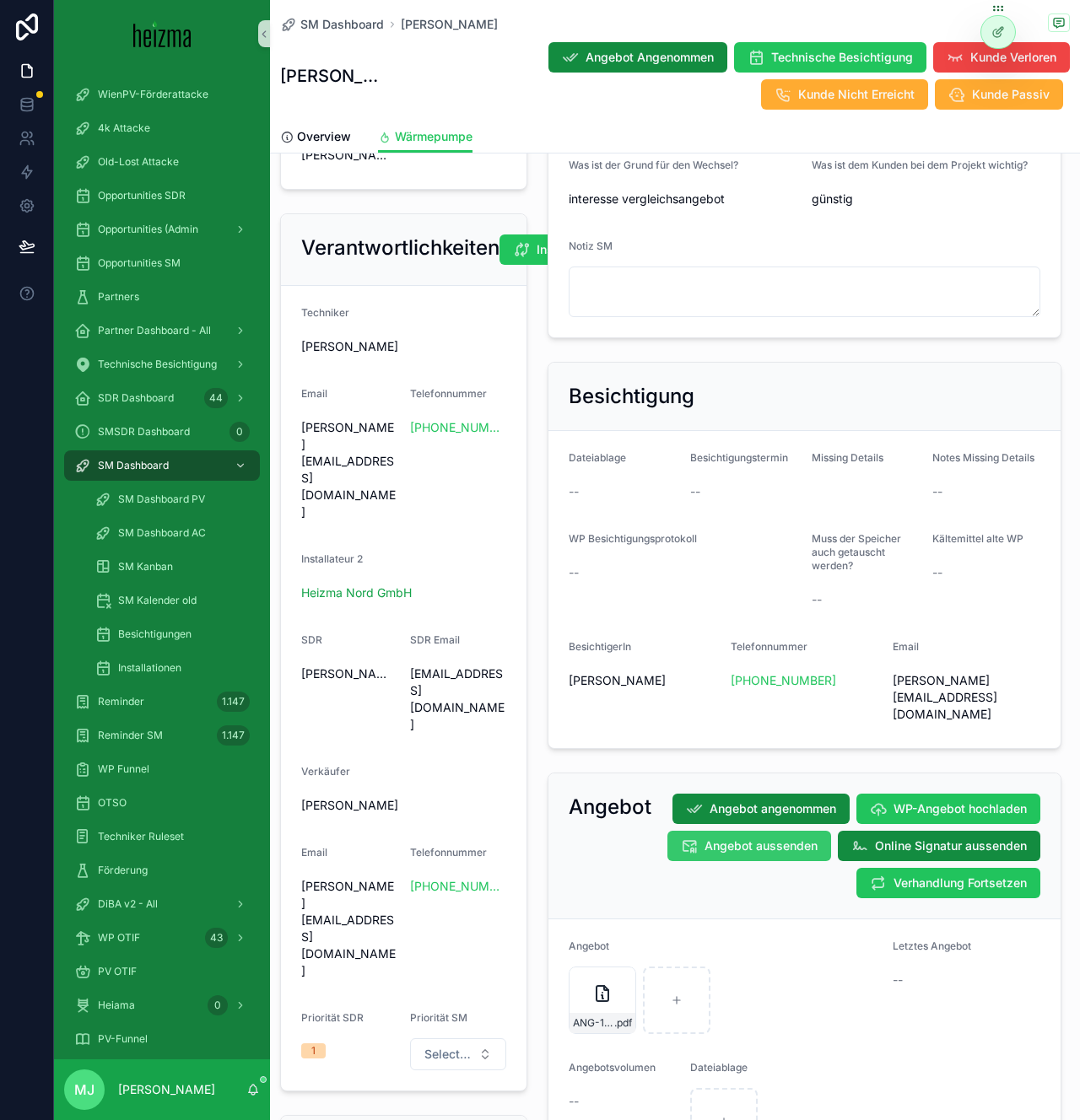
click at [782, 831] on button "Angebot aussenden" at bounding box center [750, 847] width 164 height 31
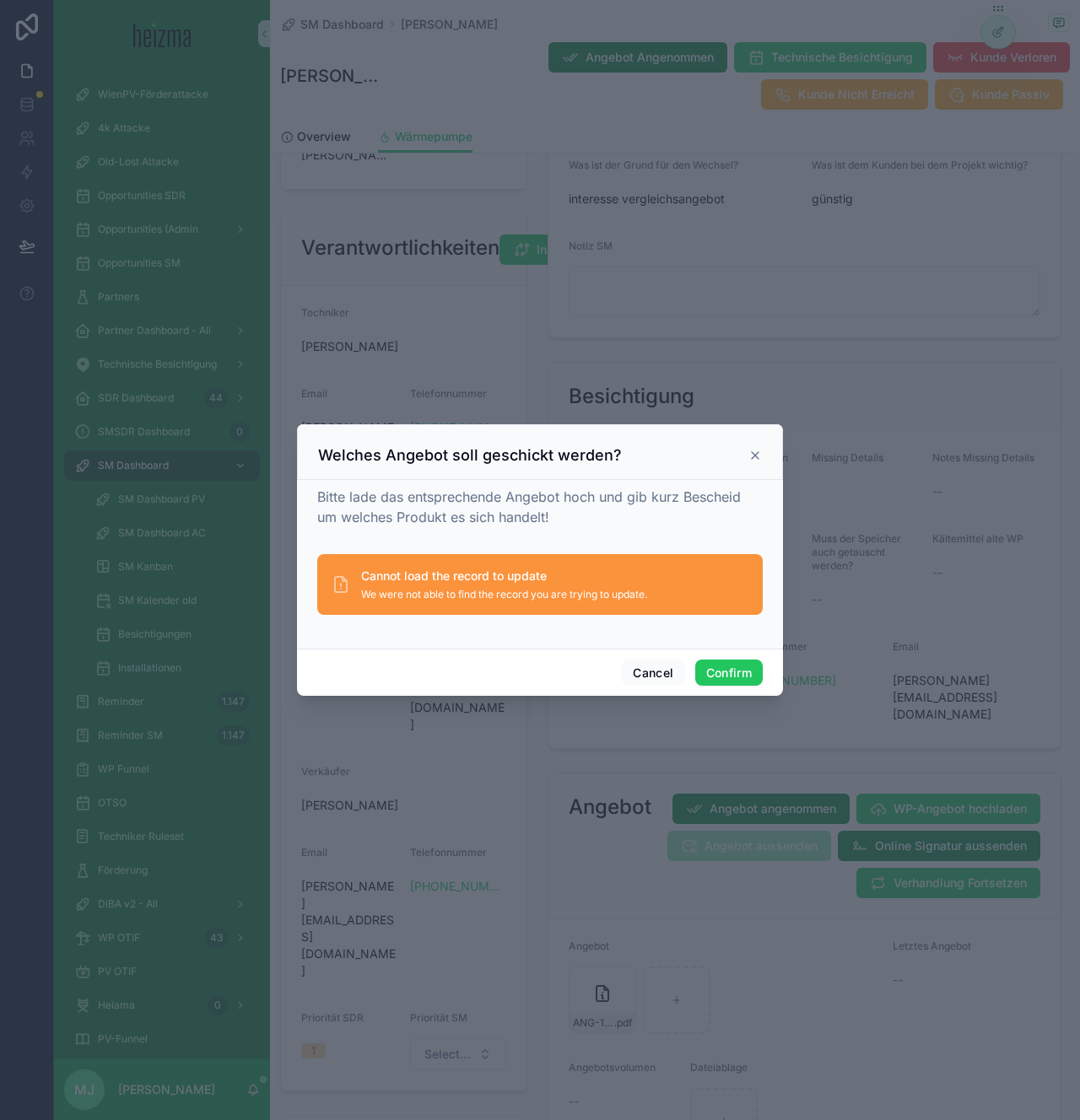
click at [579, 488] on span "Bitte lade das entsprechende Angebot hoch und gib kurz Bescheid um welches Prod…" at bounding box center [529, 507] width 424 height 38
click at [593, 509] on div "Bitte lade das entsprechende Angebot hoch und gib kurz Bescheid um welches Prod…" at bounding box center [540, 507] width 445 height 40
click at [751, 462] on div "Welches Angebot soll geschickt werden?" at bounding box center [540, 455] width 444 height 20
click at [760, 458] on icon at bounding box center [755, 456] width 13 height 13
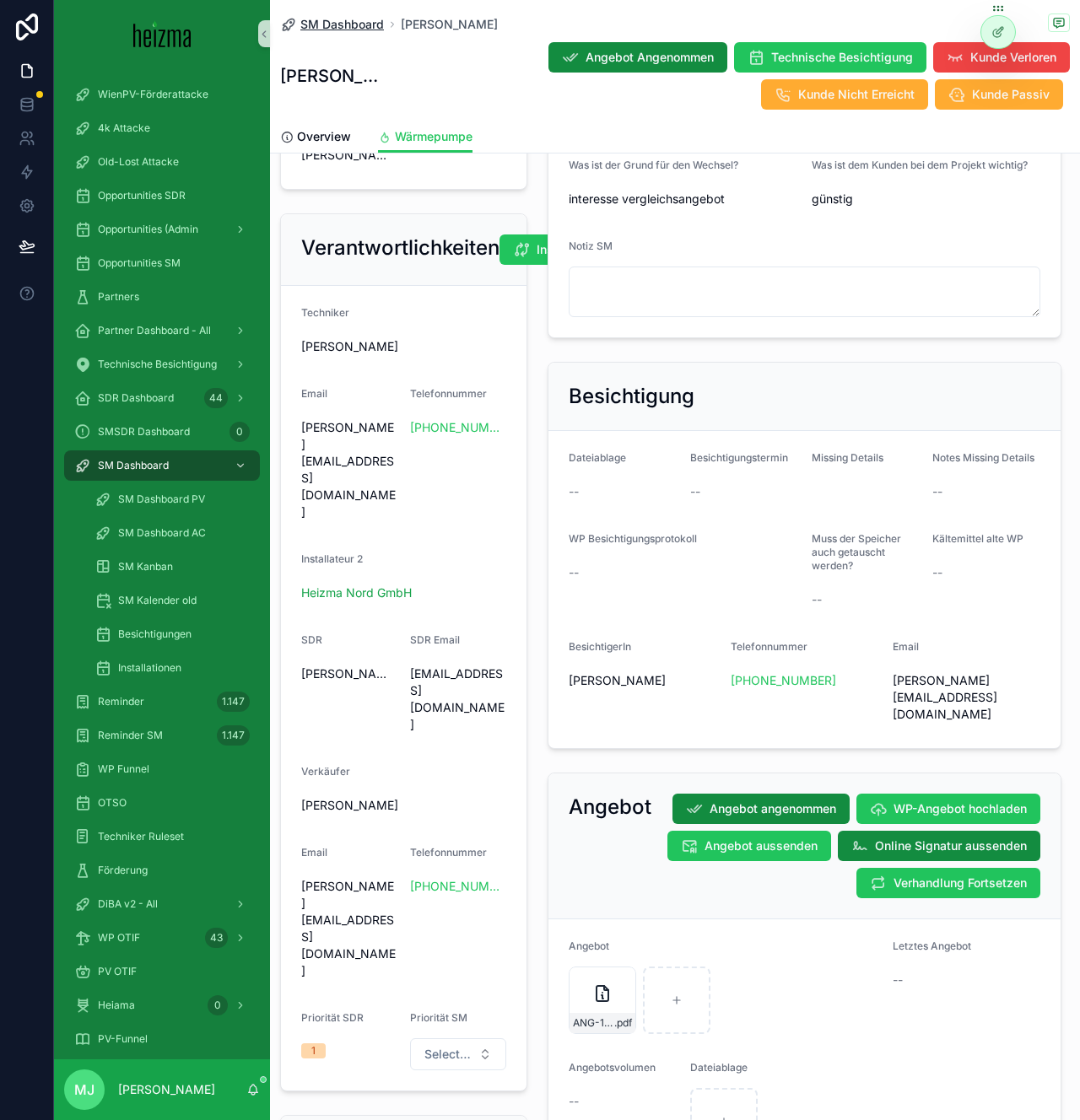
click at [323, 31] on span "SM Dashboard" at bounding box center [342, 25] width 84 height 17
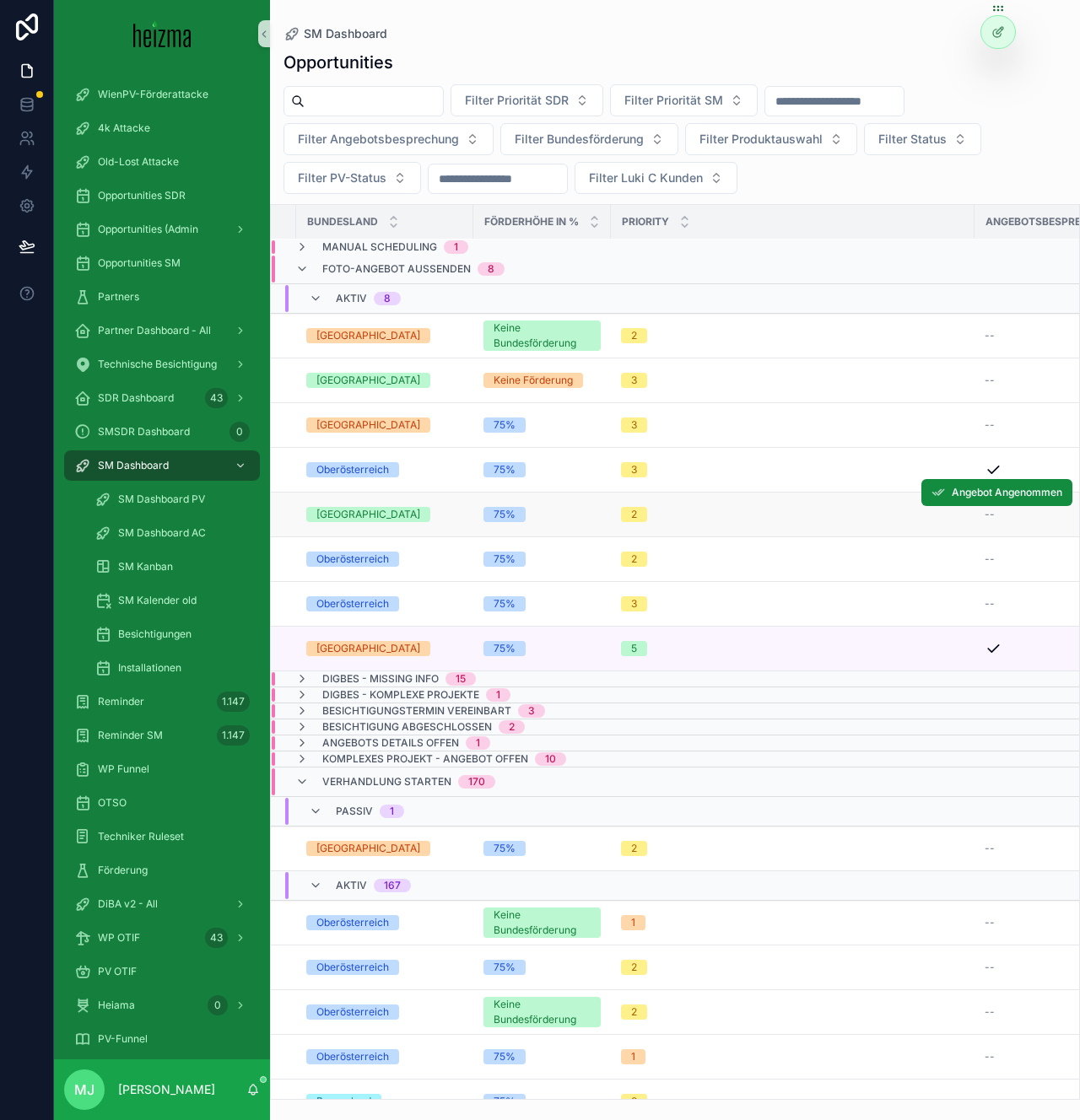
scroll to position [1, 0]
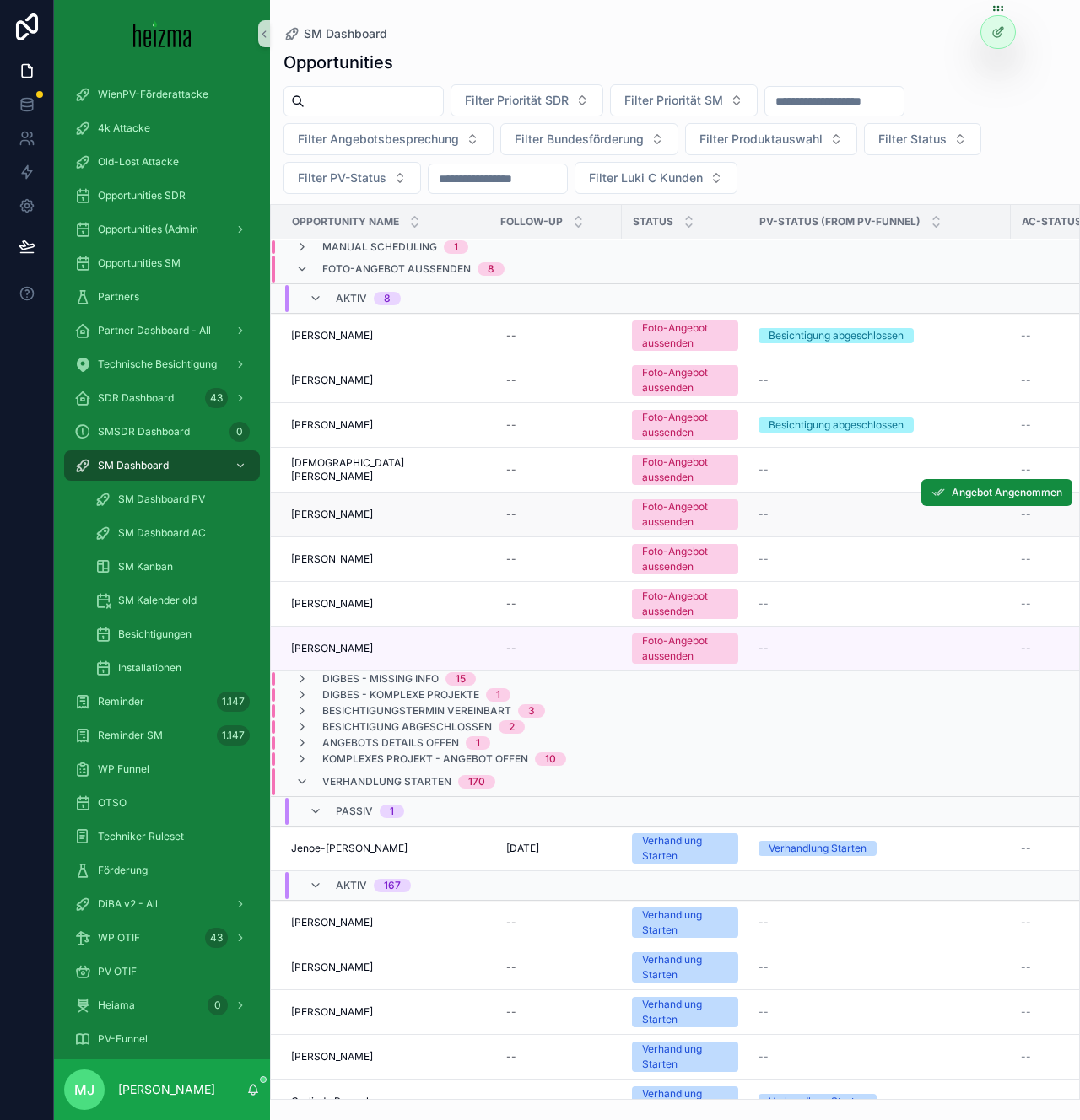
click at [317, 513] on span "Irsa Toska" at bounding box center [331, 514] width 82 height 13
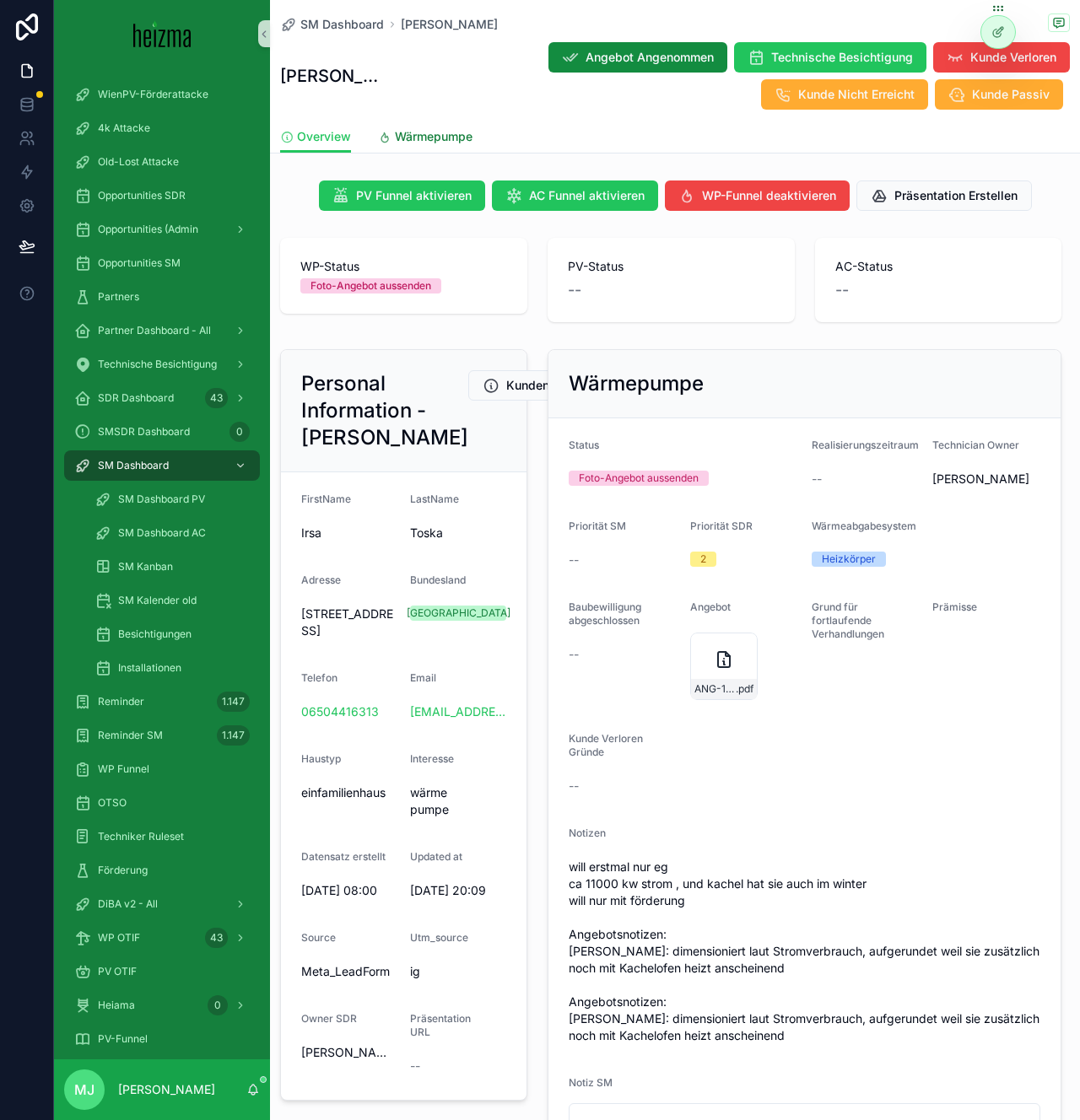
click at [400, 128] on span "Wärmepumpe" at bounding box center [434, 137] width 78 height 17
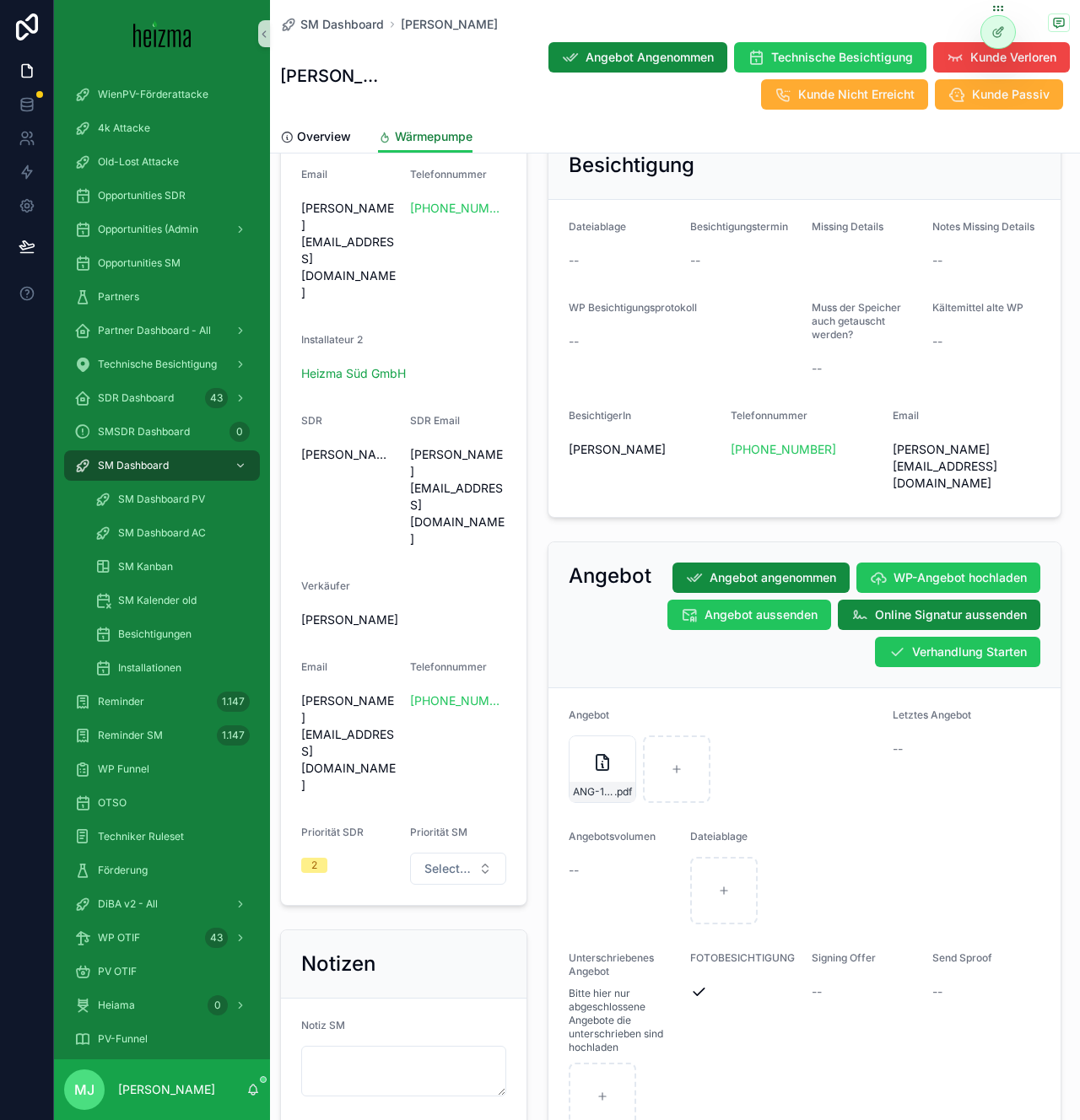
scroll to position [1069, 0]
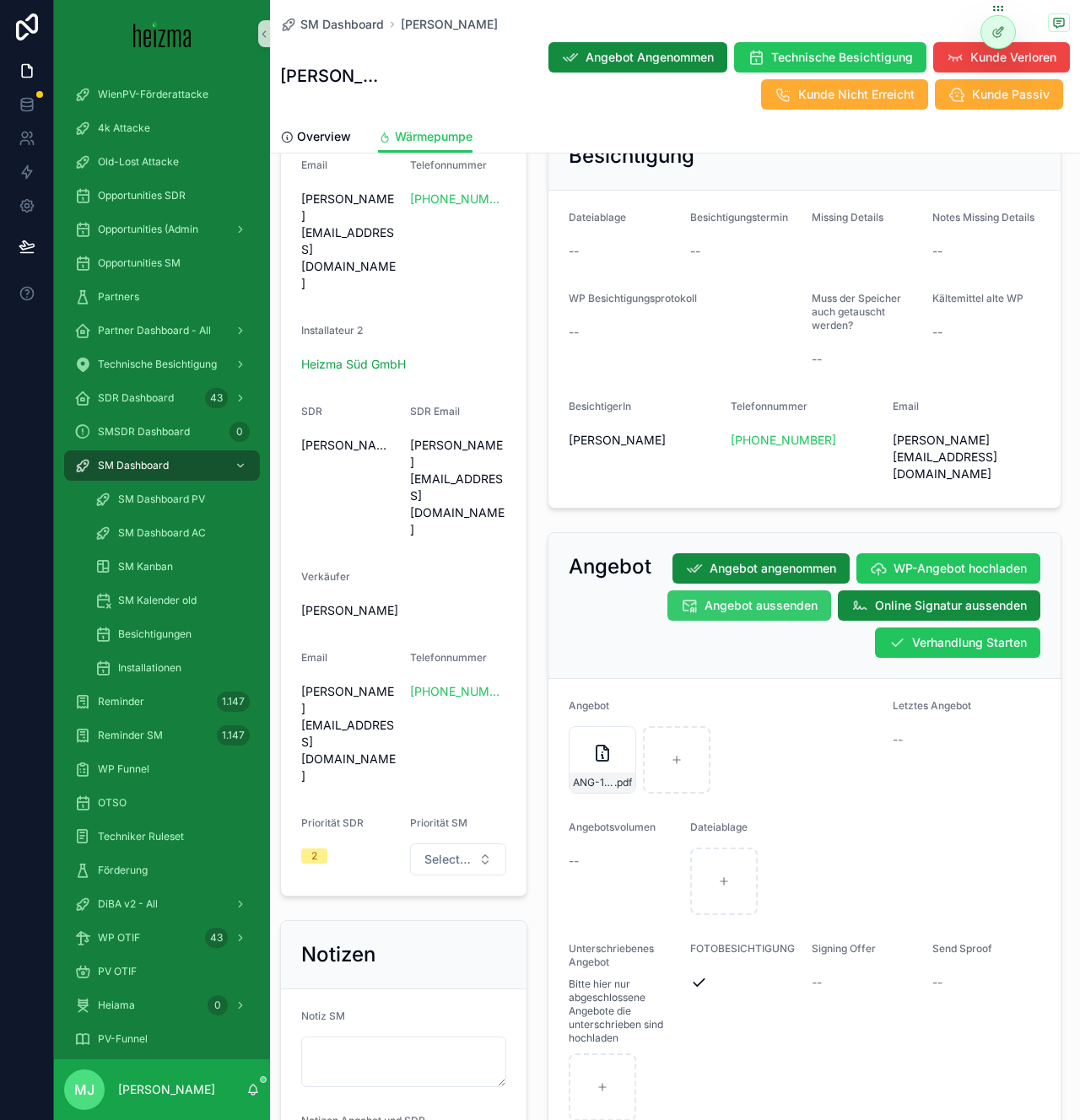
click at [772, 590] on button "Angebot aussenden" at bounding box center [750, 606] width 164 height 31
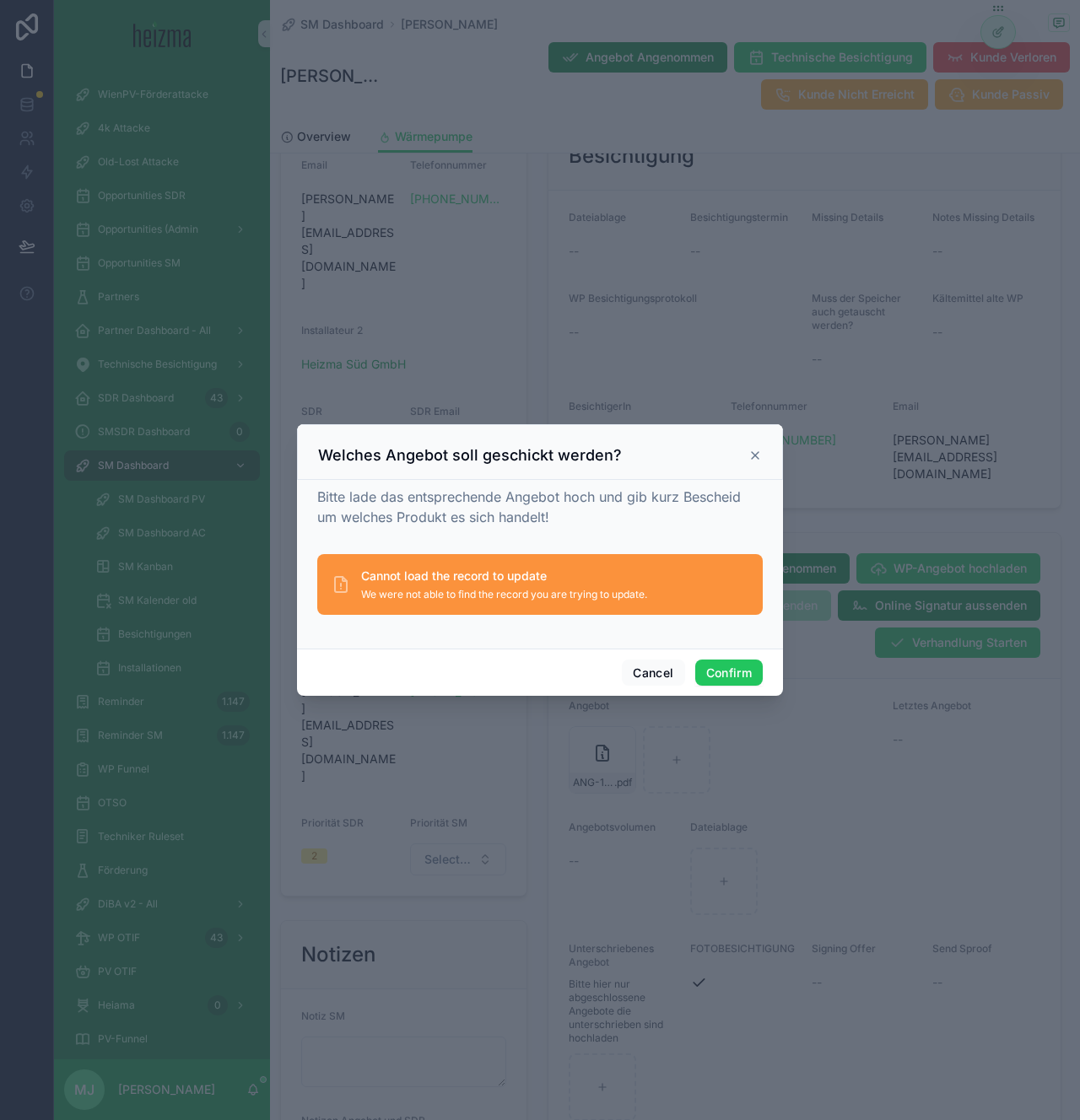
click at [723, 654] on div "Cancel Confirm" at bounding box center [540, 673] width 486 height 48
click at [723, 665] on button "Confirm" at bounding box center [729, 673] width 67 height 27
click at [739, 675] on button "Confirm" at bounding box center [729, 673] width 67 height 27
click at [650, 676] on button "Cancel" at bounding box center [653, 673] width 63 height 27
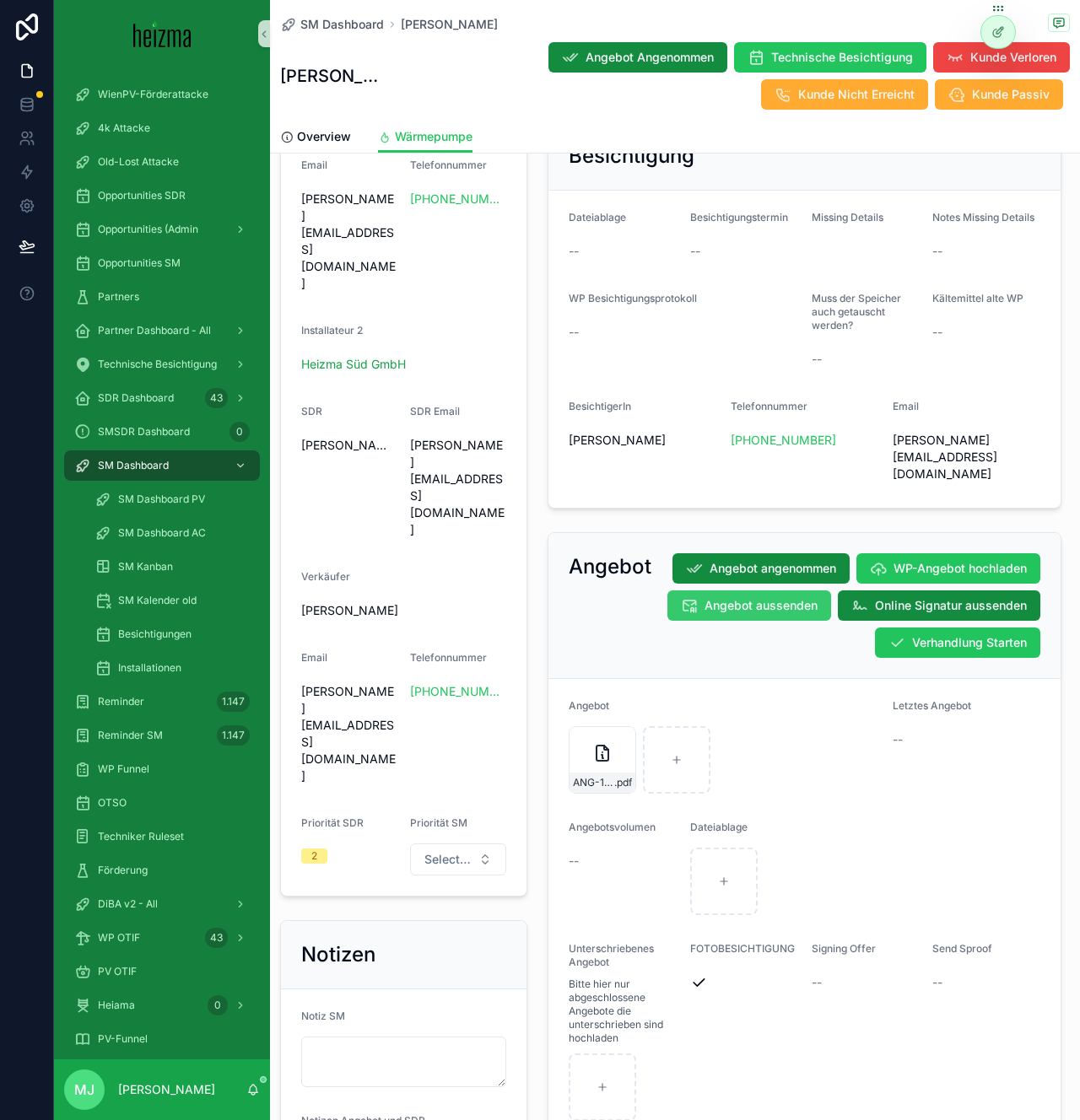
click at [754, 597] on span "Angebot aussenden" at bounding box center [760, 606] width 113 height 17
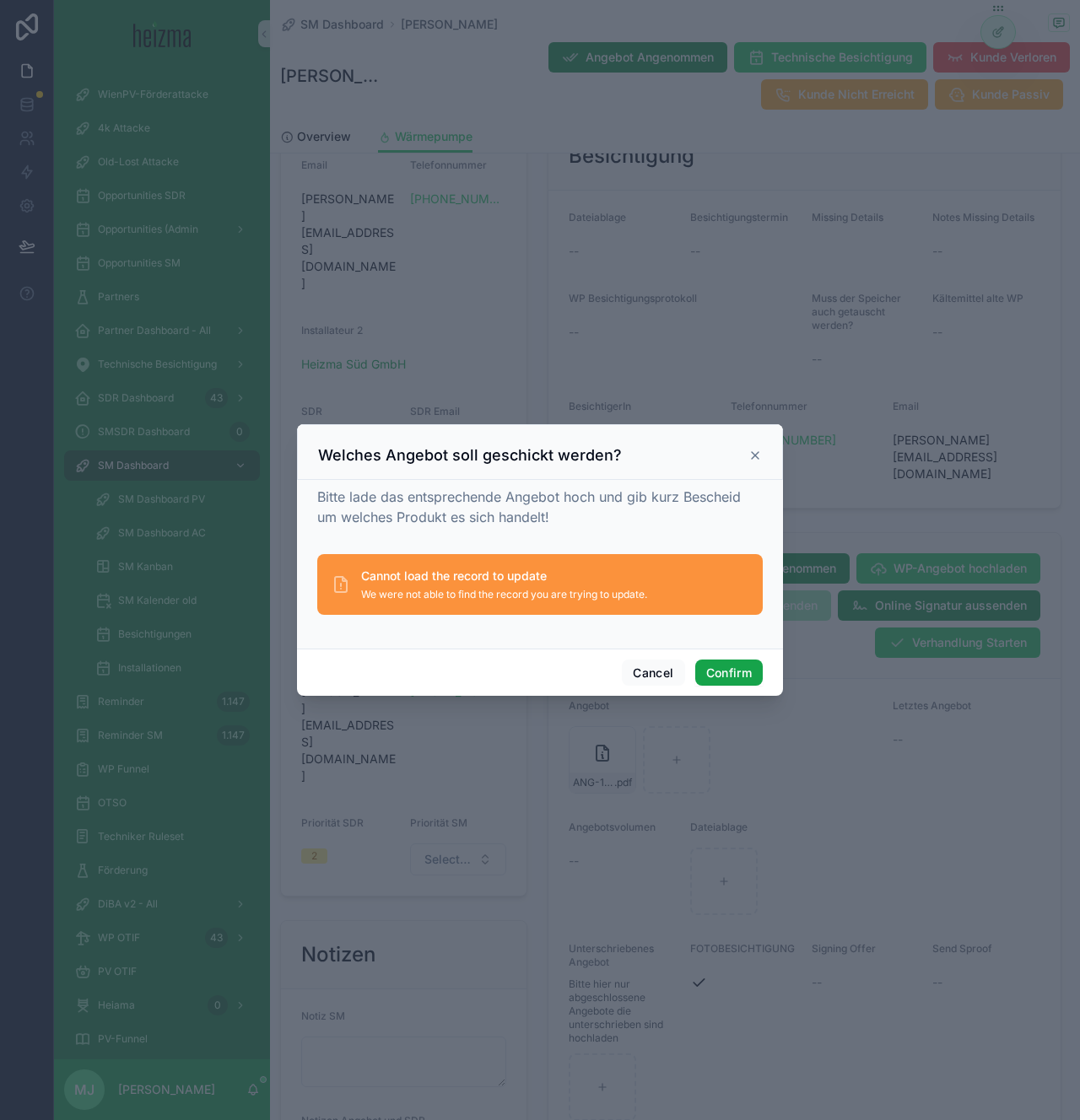
click at [736, 683] on button "Confirm" at bounding box center [729, 673] width 67 height 27
click at [745, 676] on button "Confirm" at bounding box center [729, 673] width 67 height 27
click at [745, 674] on button "Confirm" at bounding box center [729, 673] width 67 height 27
click at [745, 673] on button "Confirm" at bounding box center [729, 673] width 67 height 27
click at [744, 673] on button "Confirm" at bounding box center [729, 673] width 67 height 27
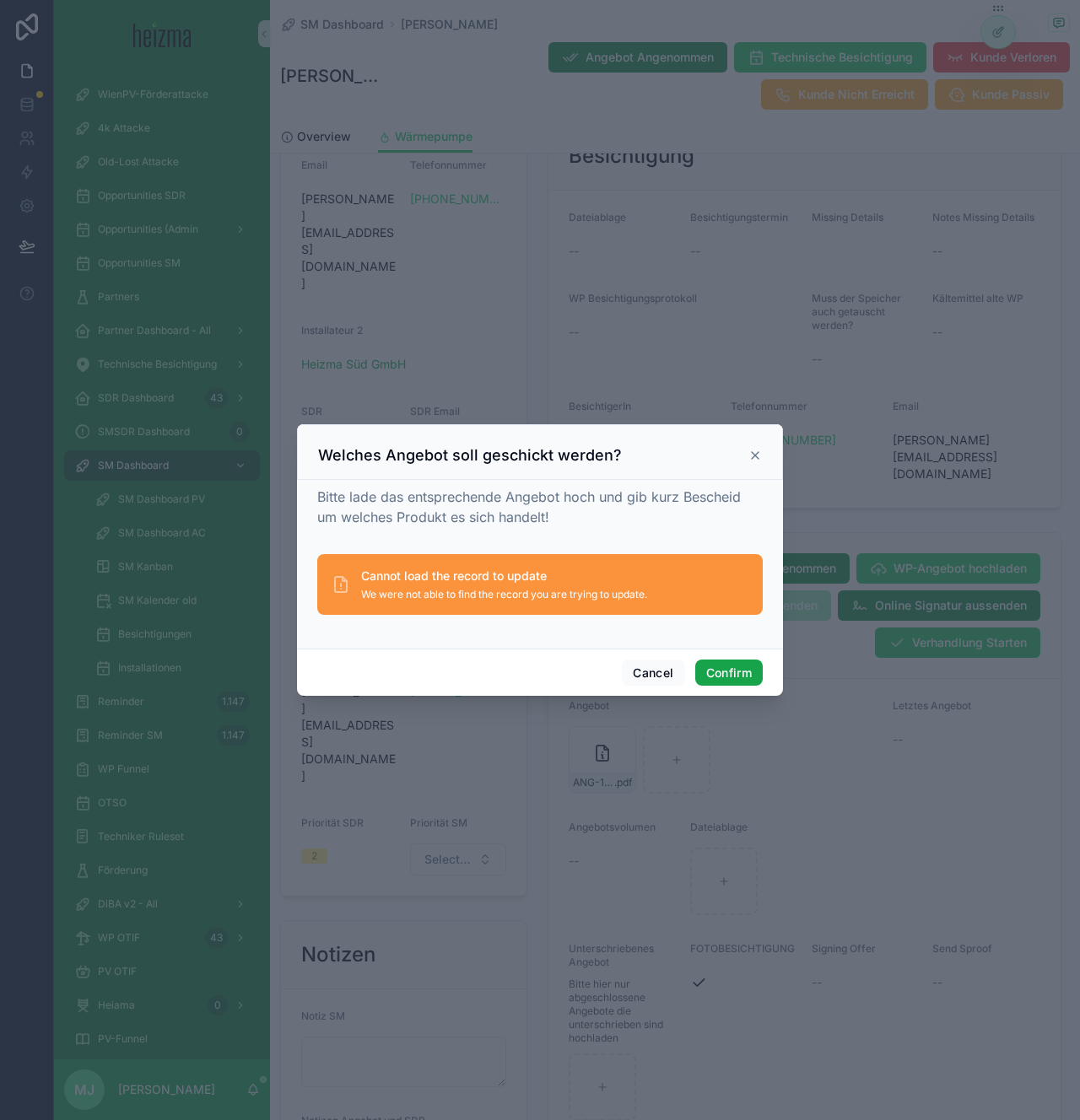
click at [744, 673] on button "Confirm" at bounding box center [729, 673] width 67 height 27
click at [744, 671] on button "Confirm" at bounding box center [729, 673] width 67 height 27
click at [753, 458] on icon at bounding box center [755, 456] width 13 height 13
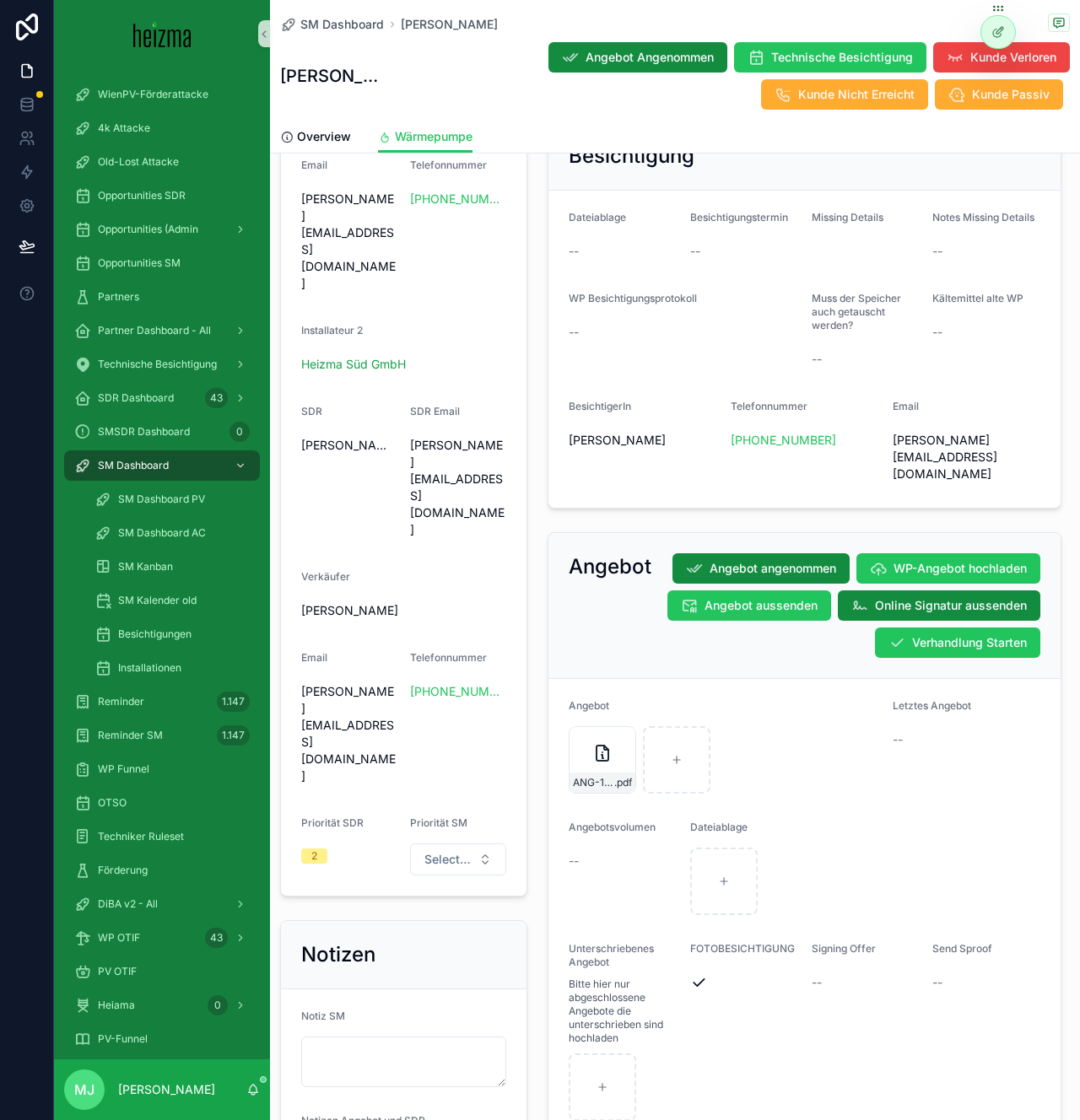
click at [645, 629] on div "Angebot Angebot angenommen WP-Angebot hochladen Angebot aussenden Online Signat…" at bounding box center [804, 607] width 514 height 146
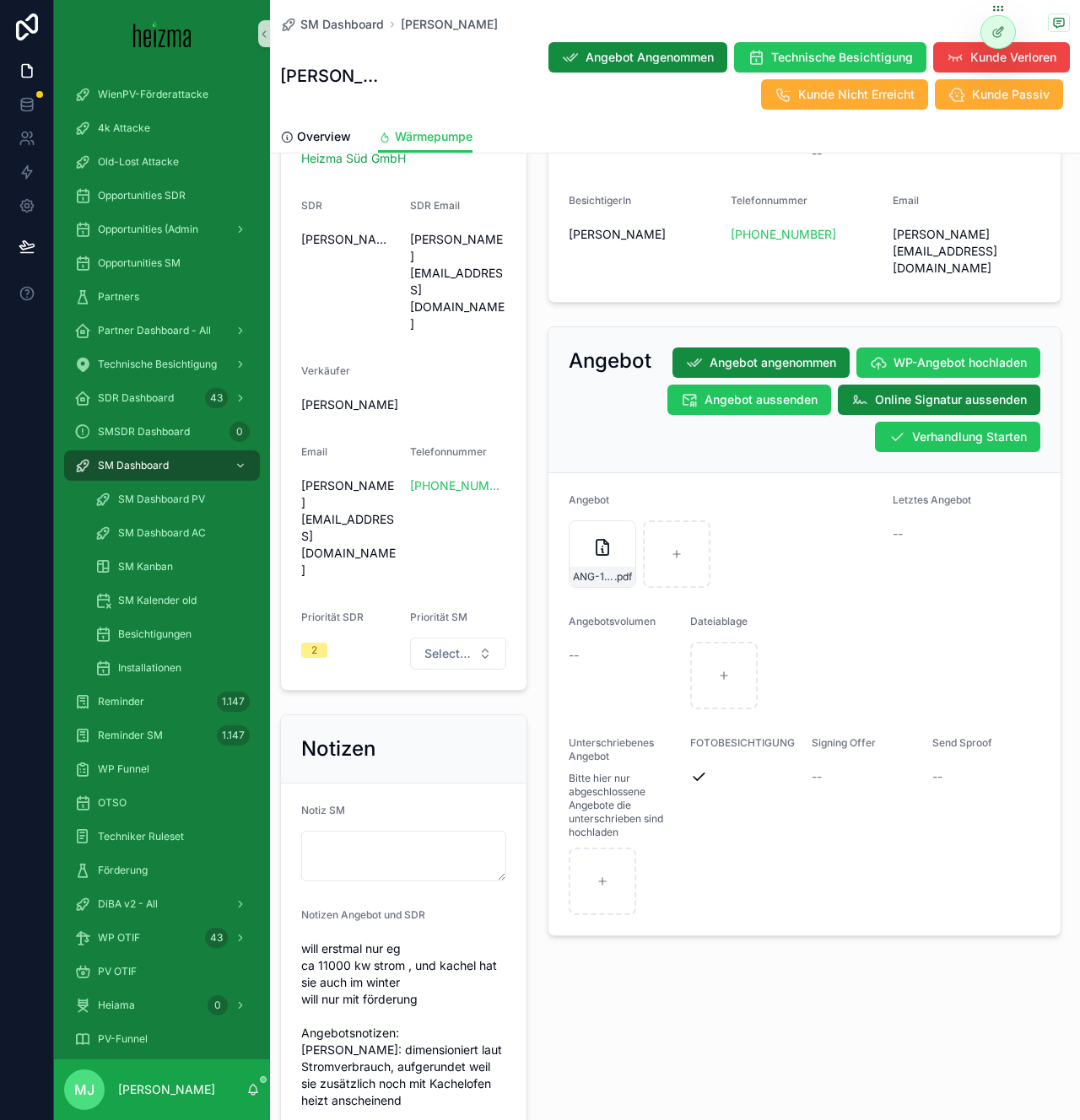
scroll to position [1284, 0]
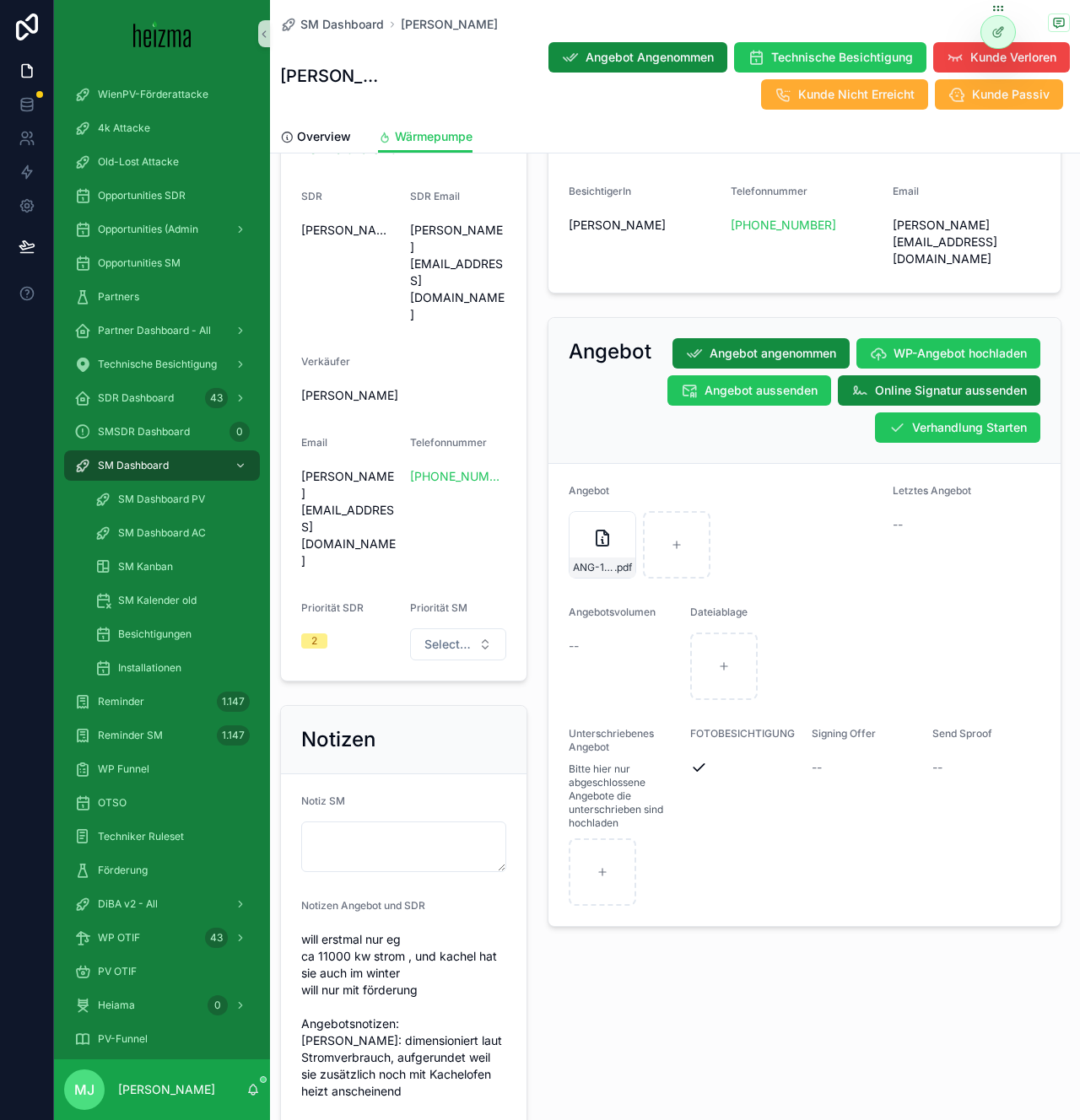
click at [783, 633] on div "scrollable content" at bounding box center [845, 666] width 310 height 67
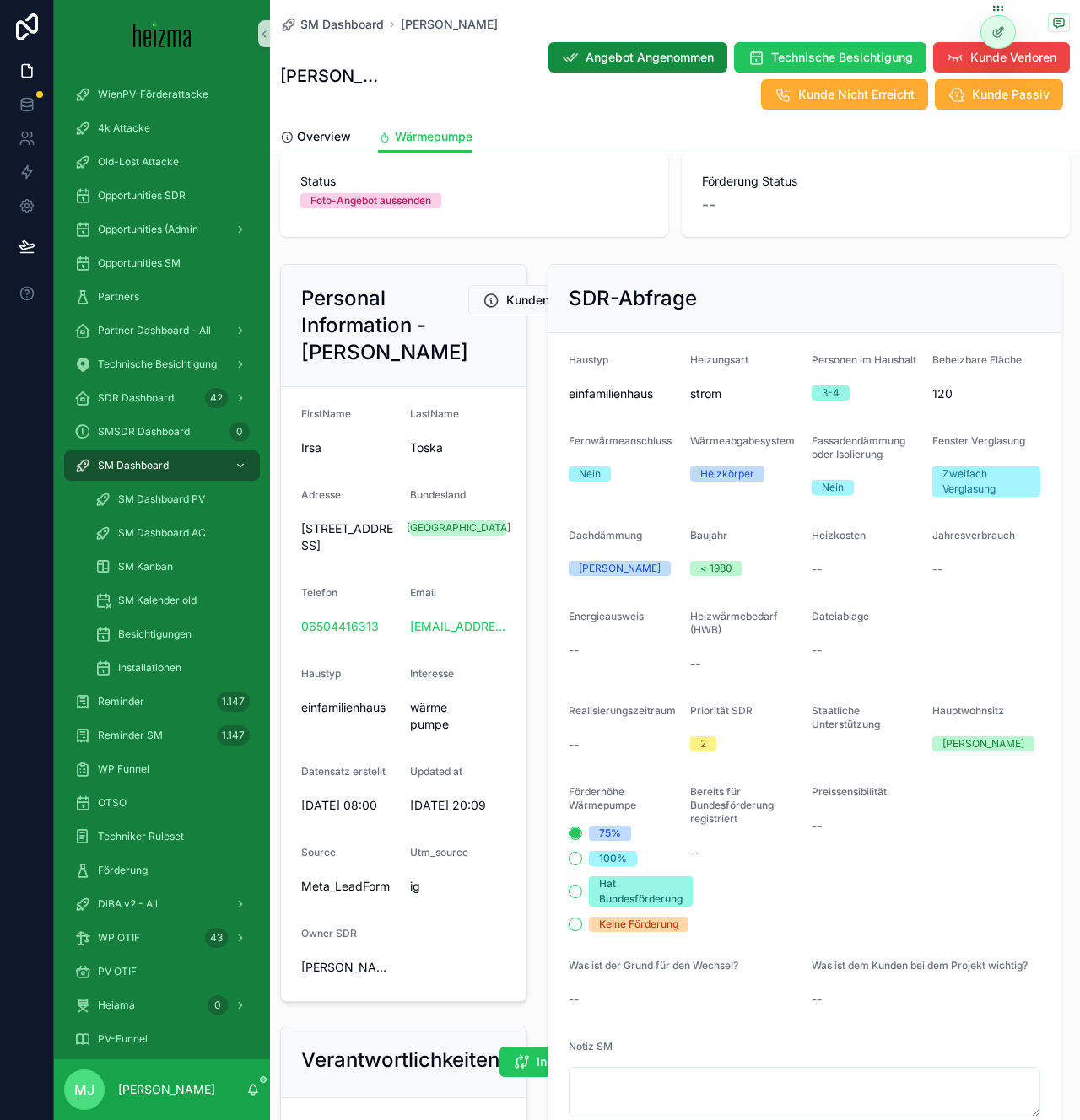
scroll to position [29, 0]
click at [317, 133] on span "Overview" at bounding box center [324, 137] width 54 height 17
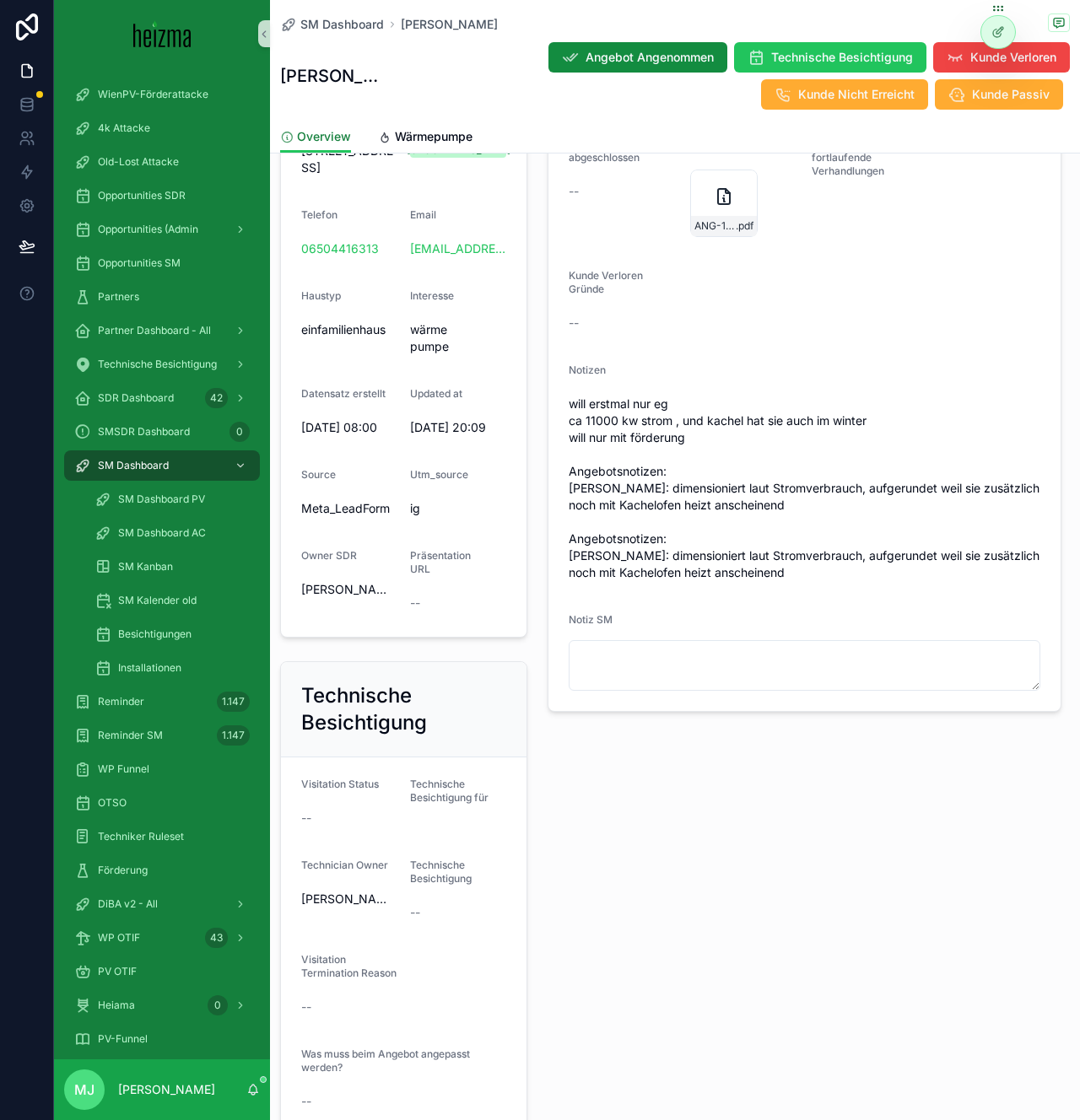
scroll to position [635, 0]
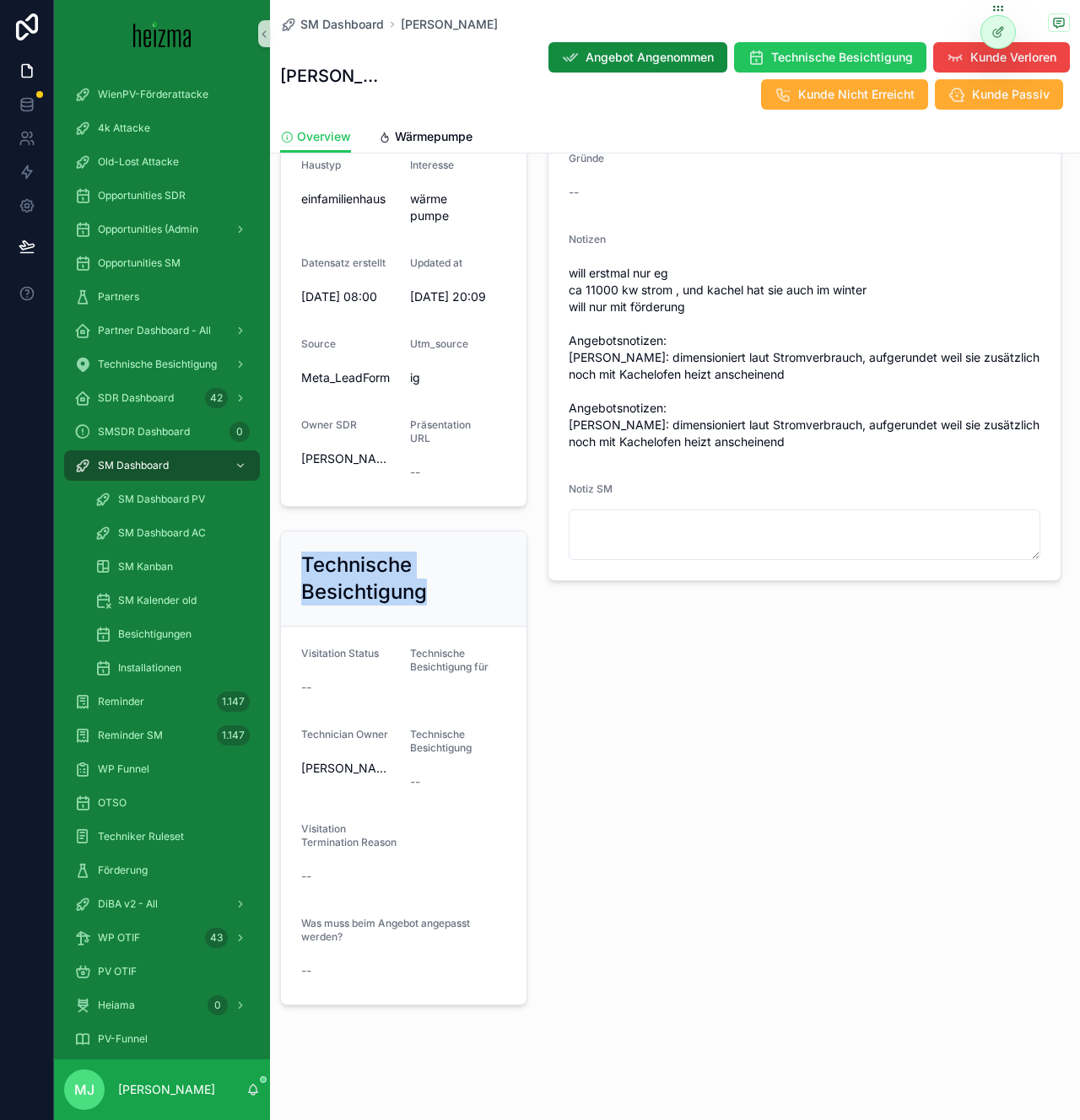
drag, startPoint x: 303, startPoint y: 547, endPoint x: 444, endPoint y: 580, distance: 144.8
click at [444, 581] on h2 "Technische Besichtigung" at bounding box center [404, 579] width 205 height 54
click at [444, 580] on h2 "Technische Besichtigung" at bounding box center [404, 579] width 205 height 54
click at [554, 700] on div "Wärmepumpe Status Foto-Angebot aussenden Realisierungszeitraum -- Technician Ow…" at bounding box center [804, 380] width 535 height 1263
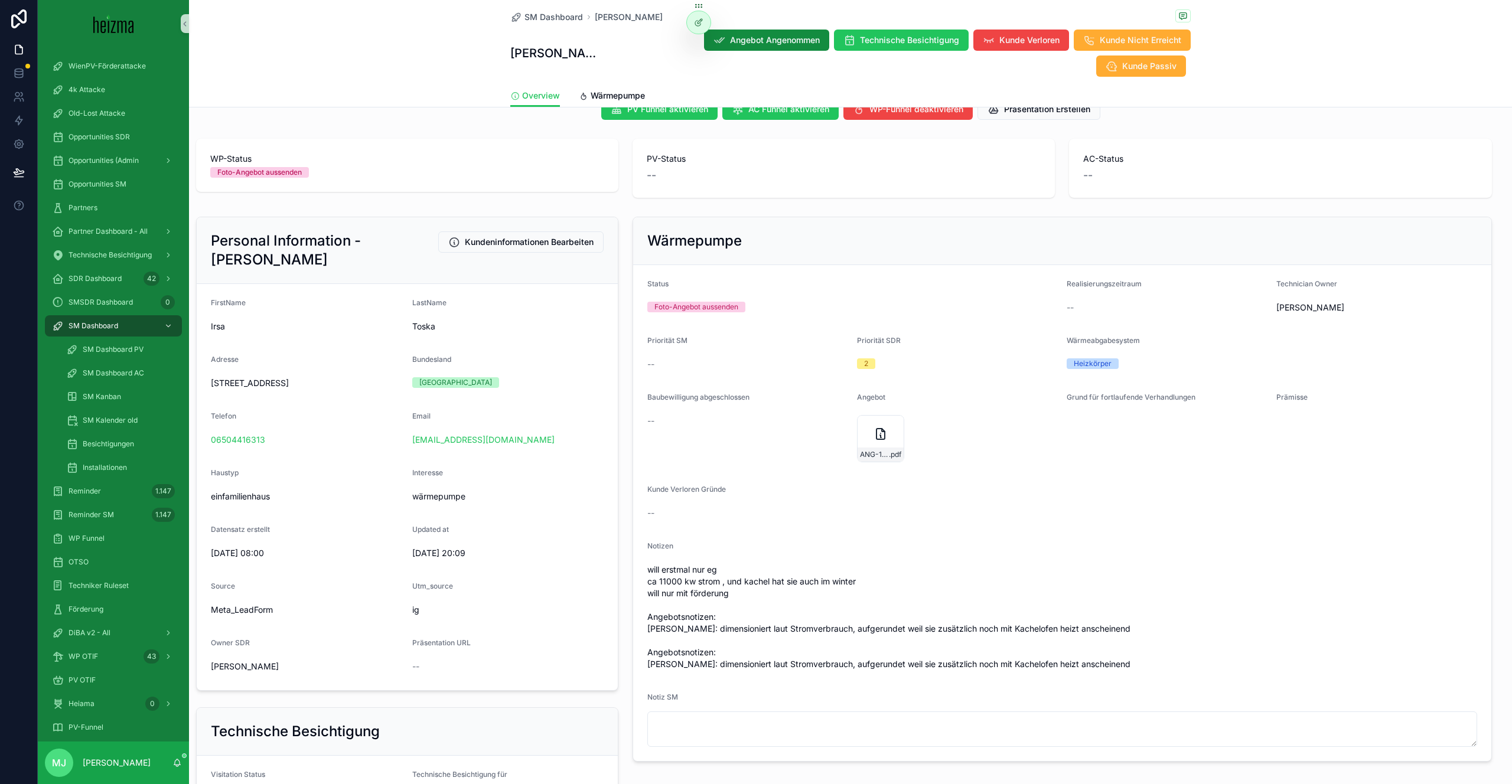
scroll to position [0, 0]
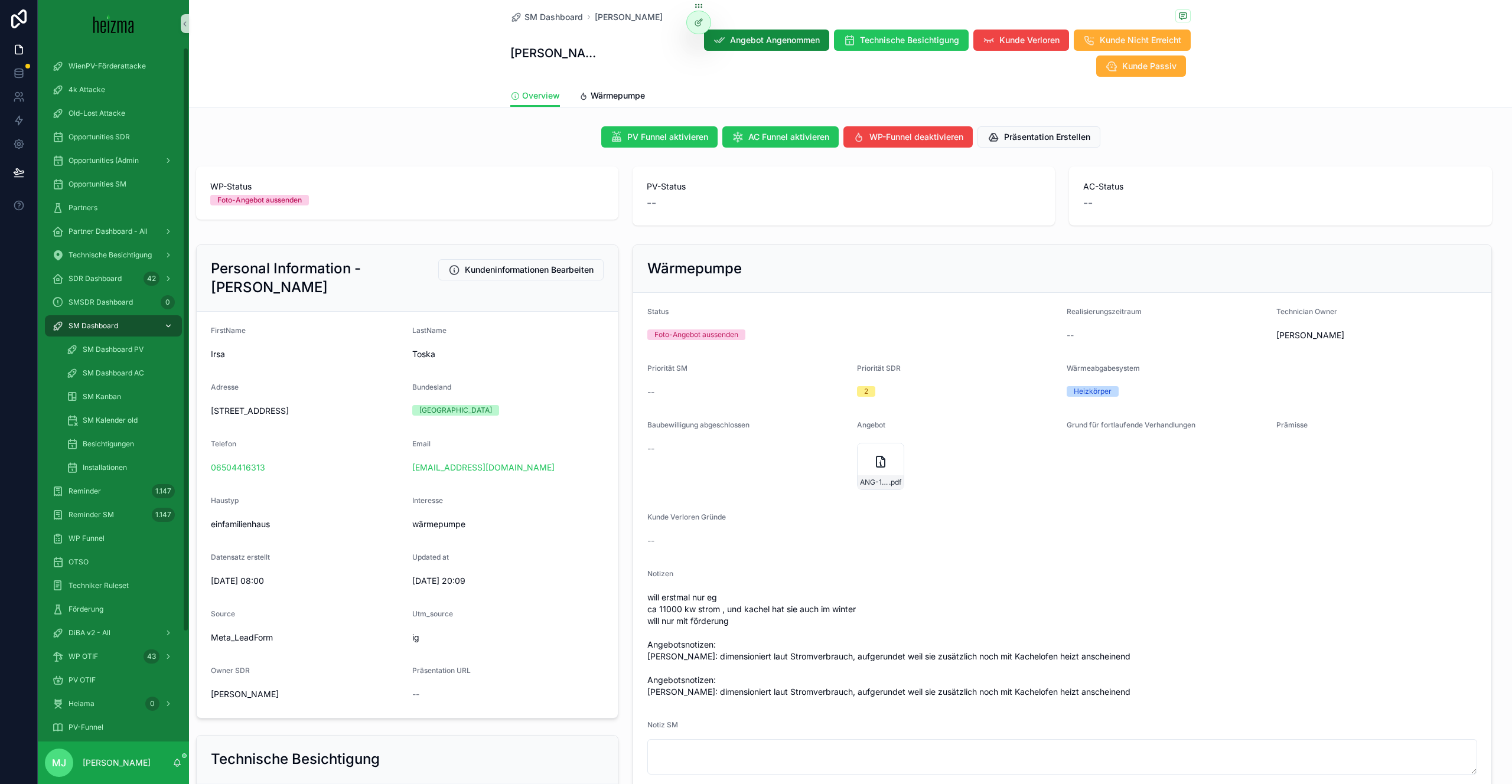
click at [121, 328] on div "SM Dashboard" at bounding box center [113, 326] width 123 height 19
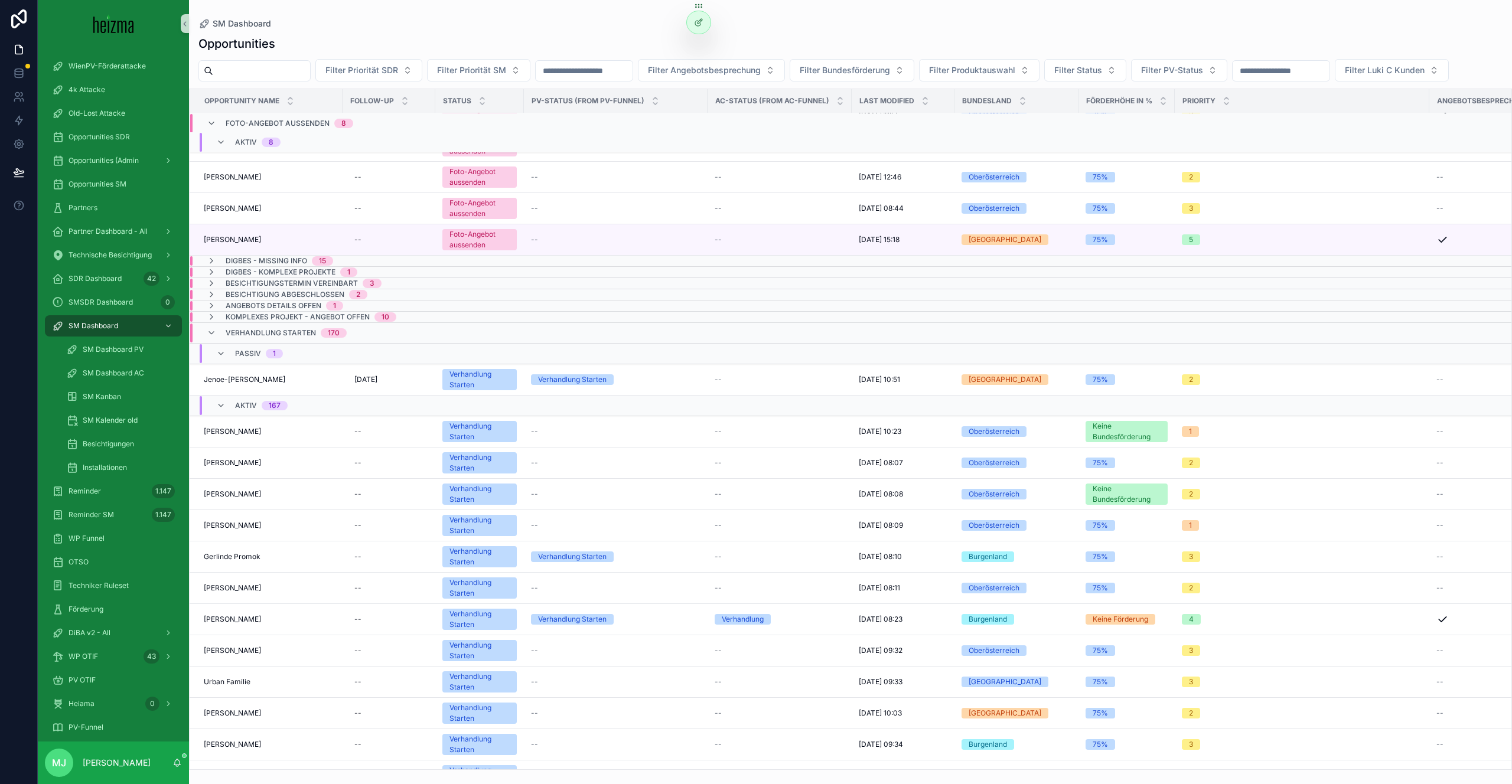
scroll to position [73, 0]
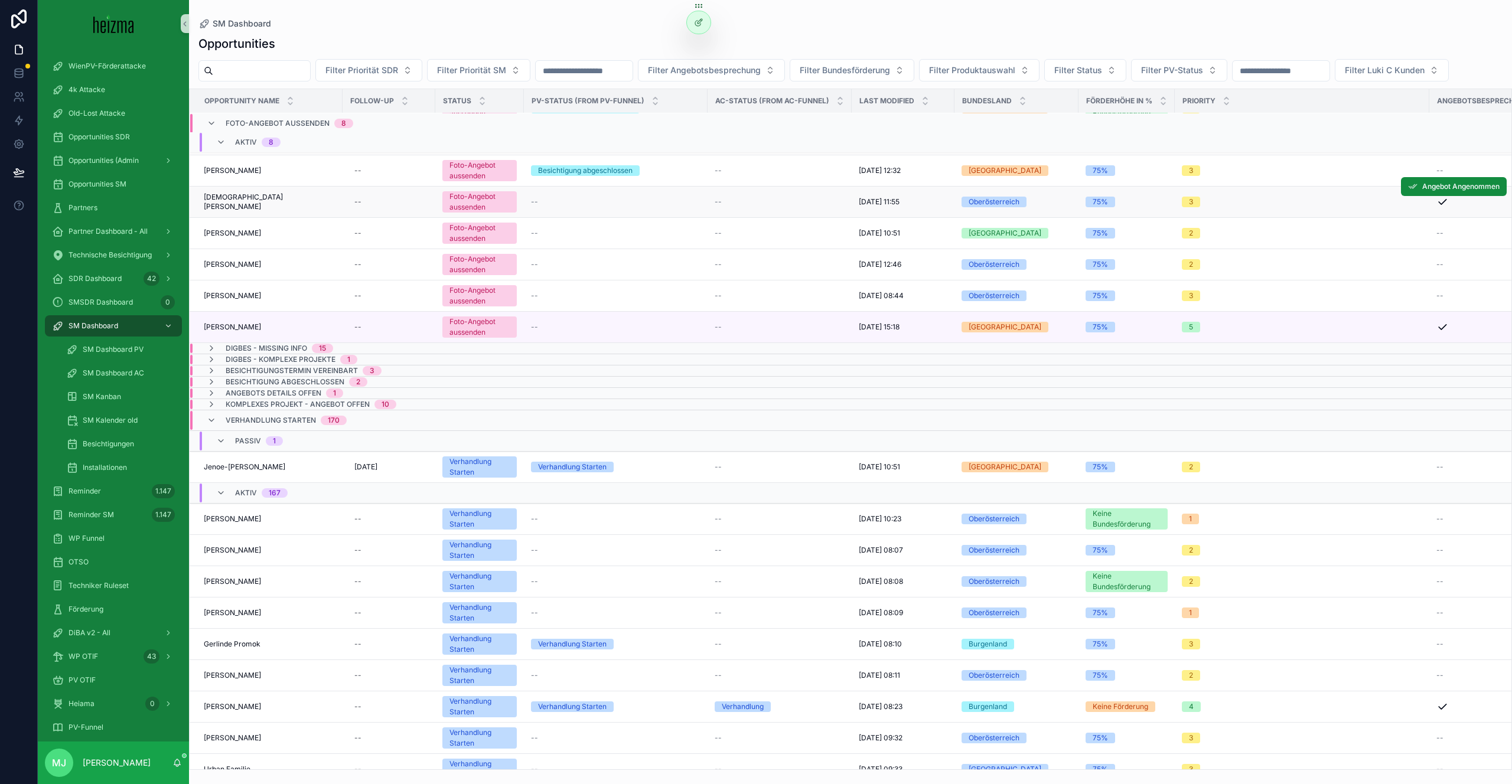
click at [250, 198] on span "[DEMOGRAPHIC_DATA][PERSON_NAME]" at bounding box center [269, 202] width 132 height 19
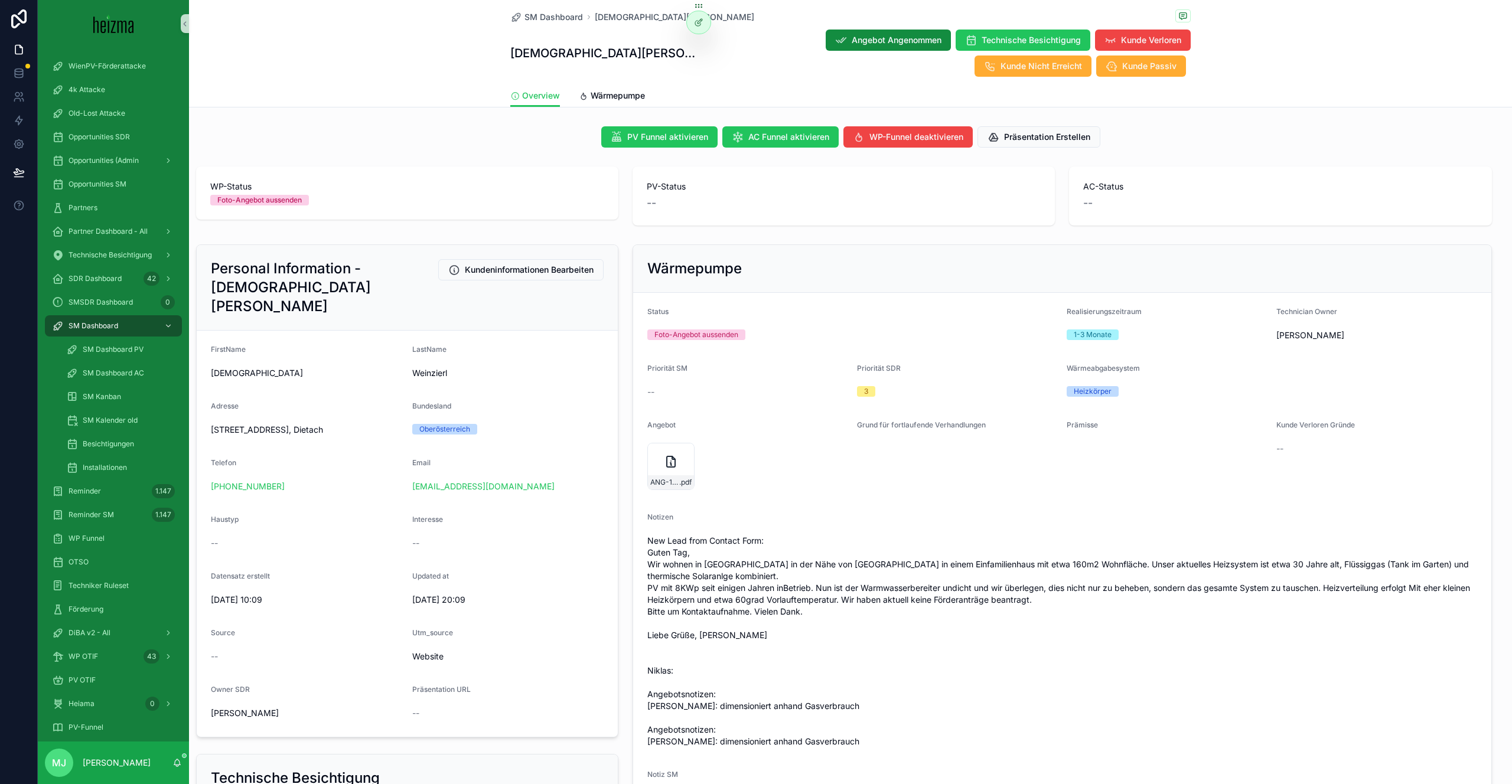
click at [625, 545] on div "Personal Information - Christian Weinzierl Kundeninformationen Bearbeiten First…" at bounding box center [407, 491] width 436 height 502
click at [1016, 145] on button "Präsentation Erstellen" at bounding box center [1039, 137] width 123 height 22
drag, startPoint x: 412, startPoint y: 691, endPoint x: 435, endPoint y: 691, distance: 23.0
click at [435, 707] on div "--" at bounding box center [457, 713] width 91 height 12
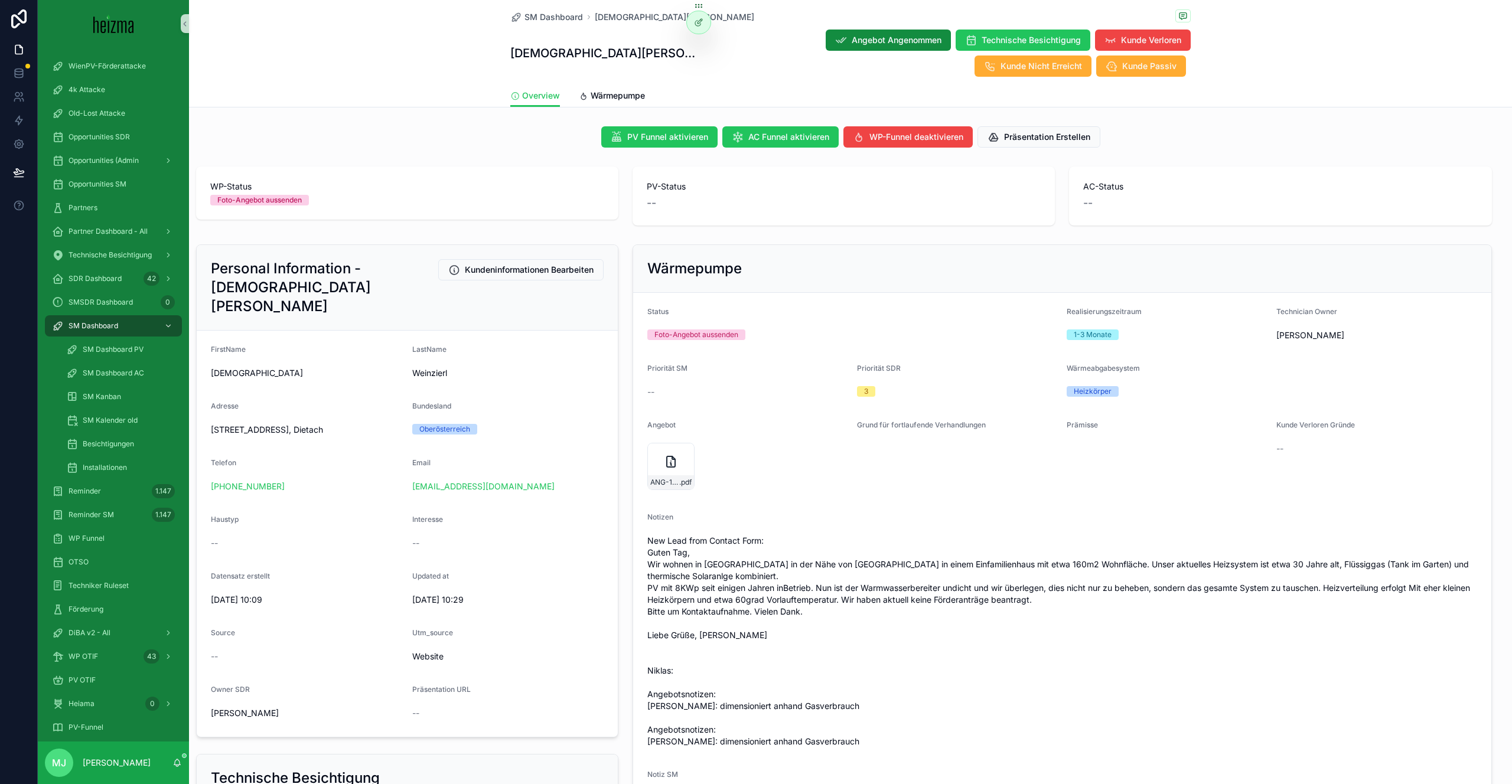
click at [444, 685] on span "Präsentation URL" at bounding box center [441, 689] width 59 height 9
click at [448, 685] on span "Präsentation URL" at bounding box center [441, 689] width 59 height 9
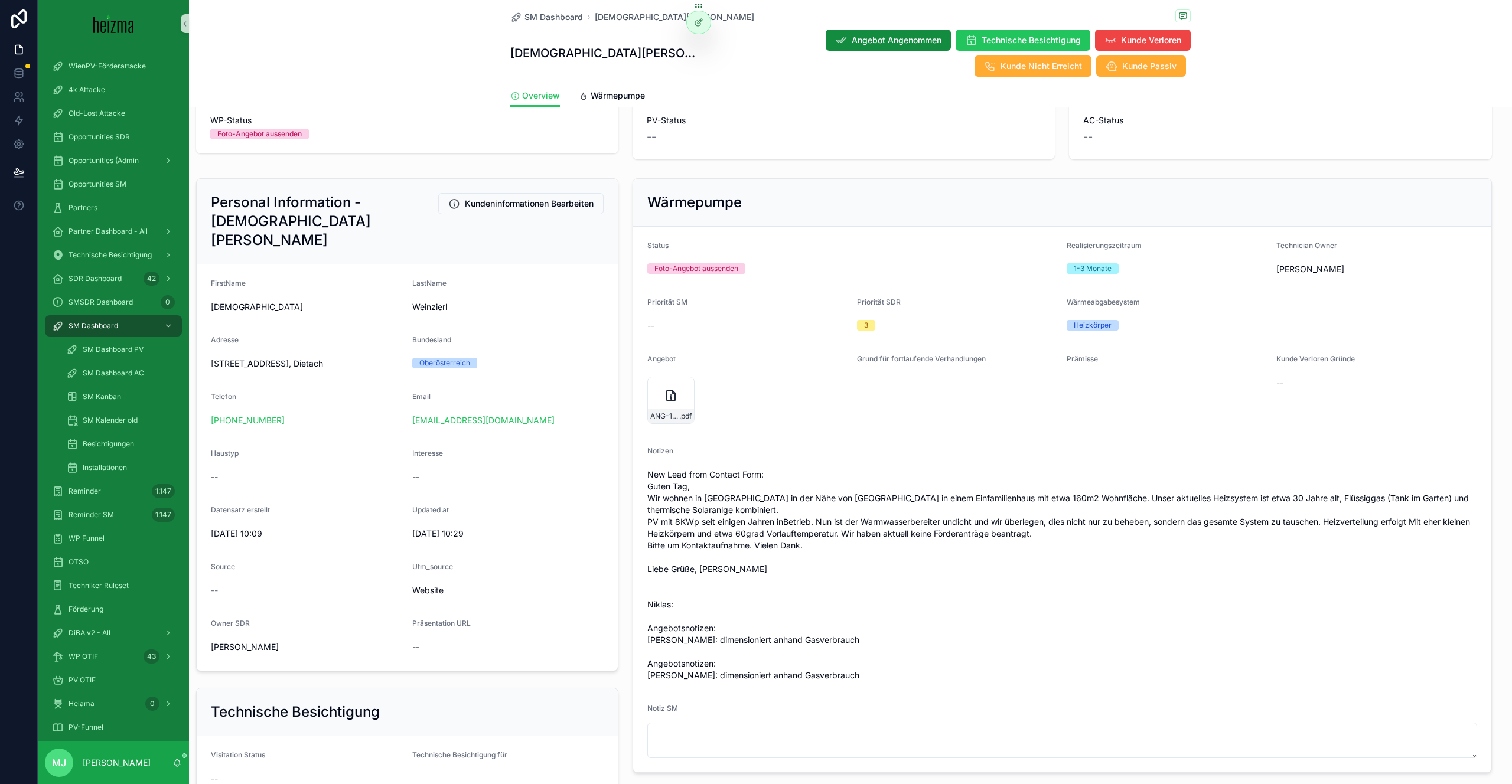
scroll to position [84, 0]
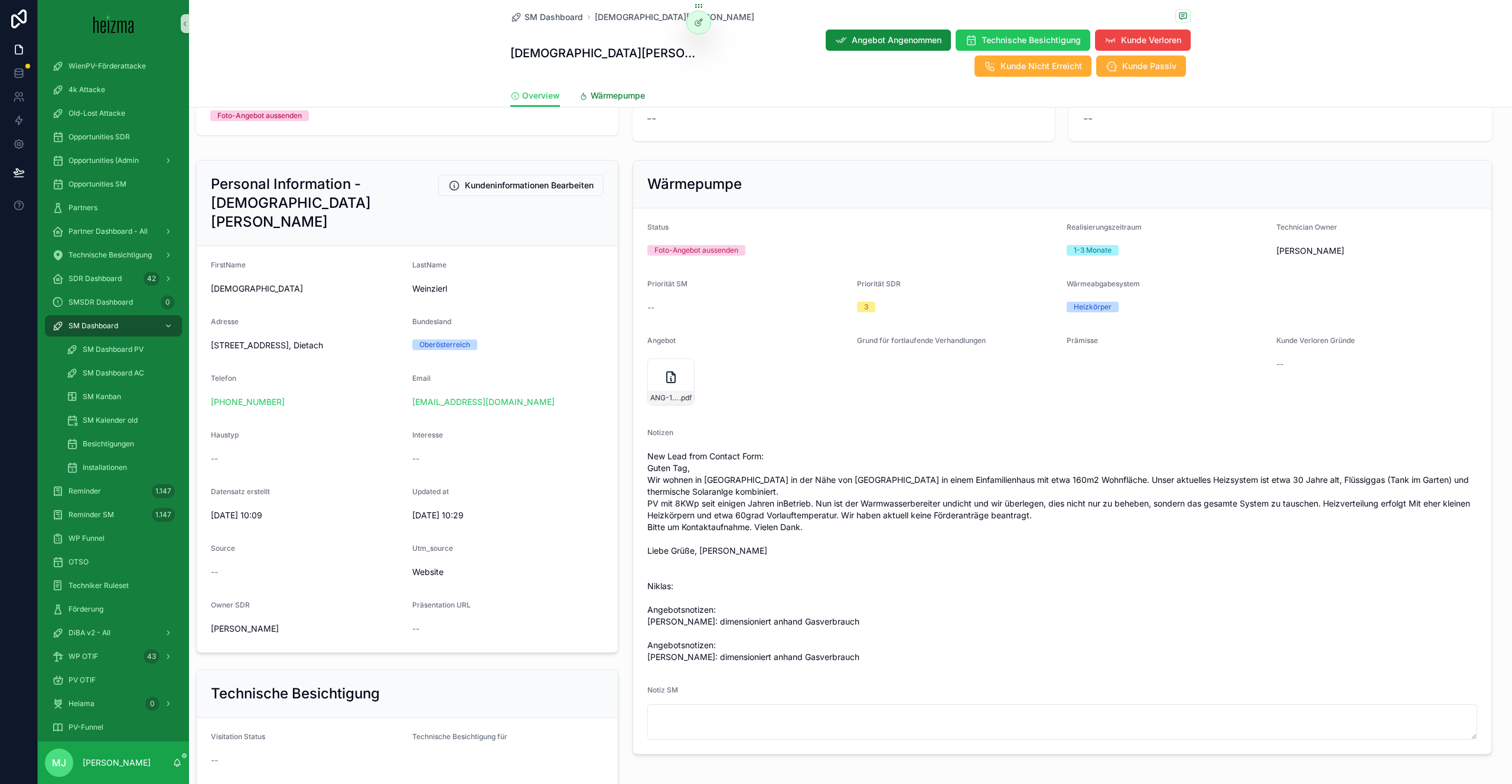
click at [604, 93] on span "Wärmepumpe" at bounding box center [618, 96] width 55 height 12
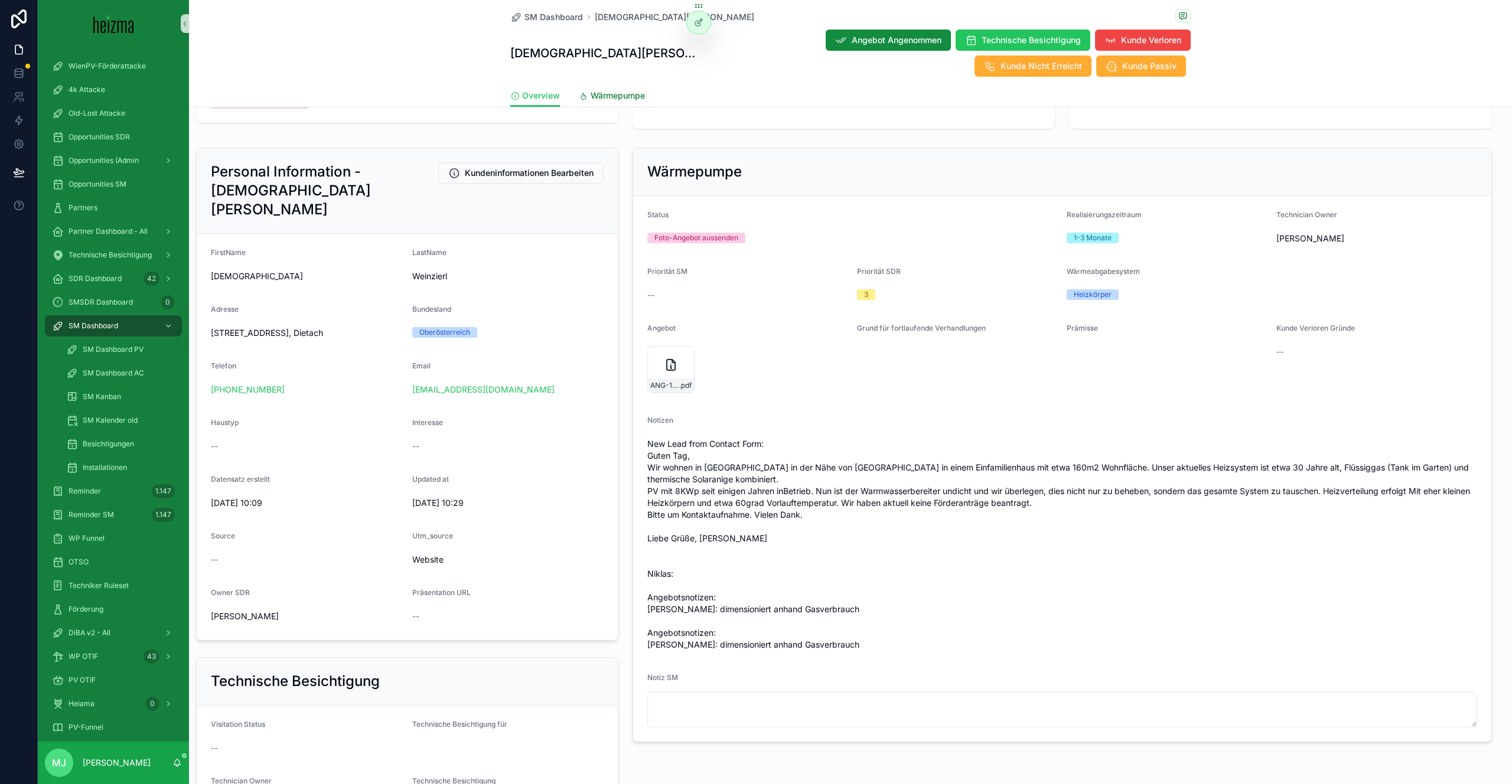
scroll to position [34, 0]
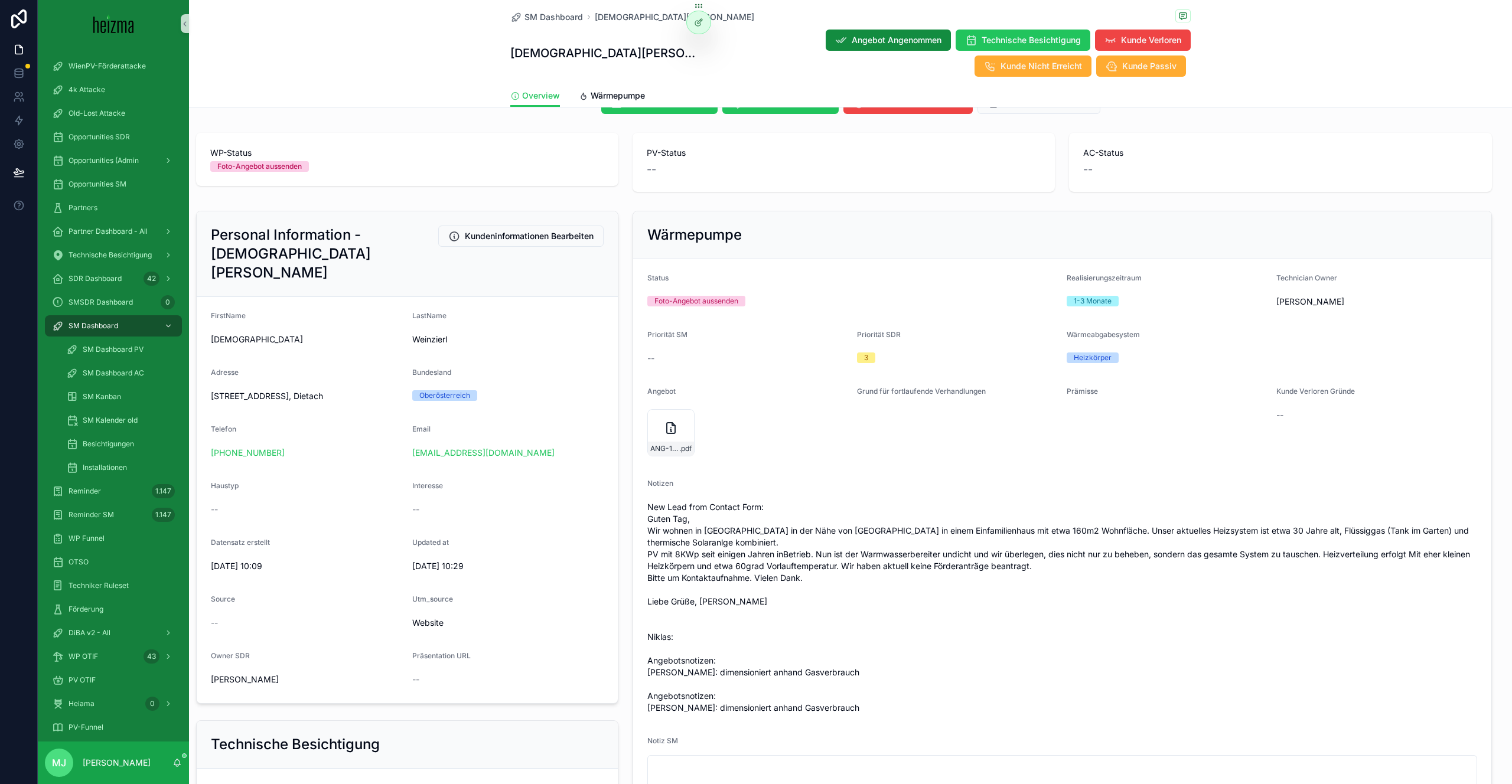
click at [629, 449] on div "Wärmepumpe Status Foto-Angebot aussenden Realisierungszeitraum 1-3 Monate Techn…" at bounding box center [1062, 508] width 873 height 604
click at [627, 445] on div "Wärmepumpe Status Foto-Angebot aussenden Realisierungszeitraum 1-3 Monate Techn…" at bounding box center [1062, 510] width 873 height 604
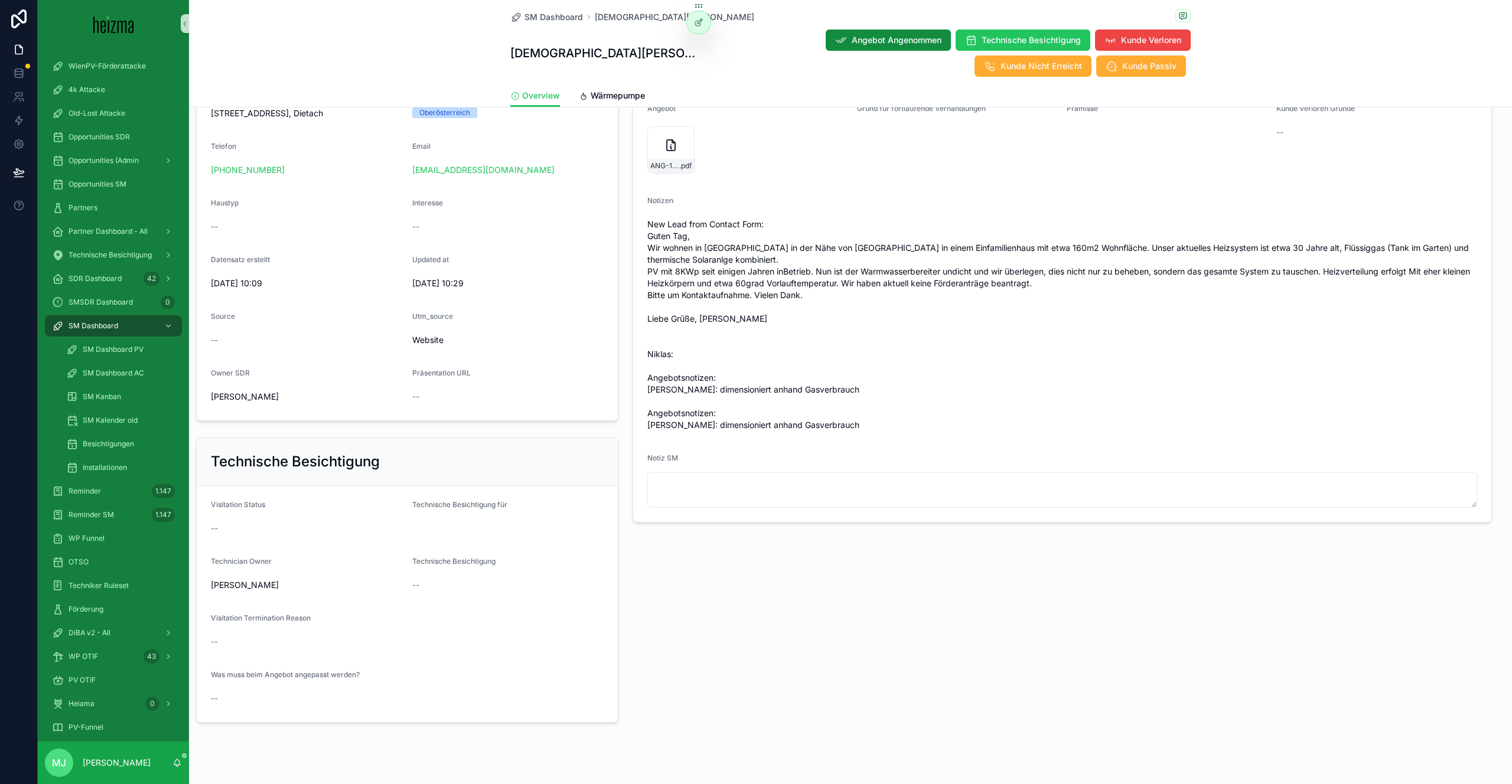
scroll to position [0, 0]
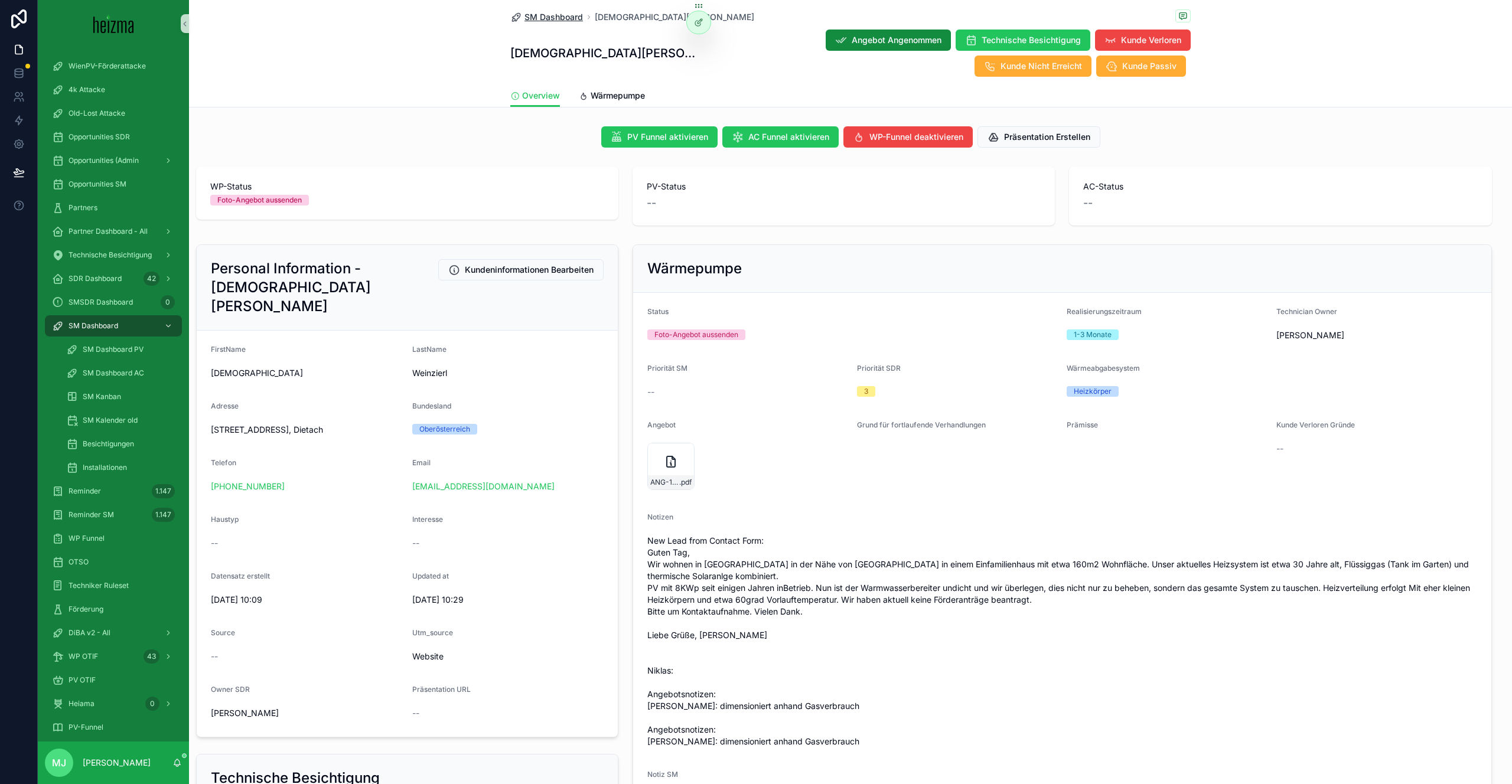
click at [558, 20] on span "SM Dashboard" at bounding box center [554, 18] width 59 height 12
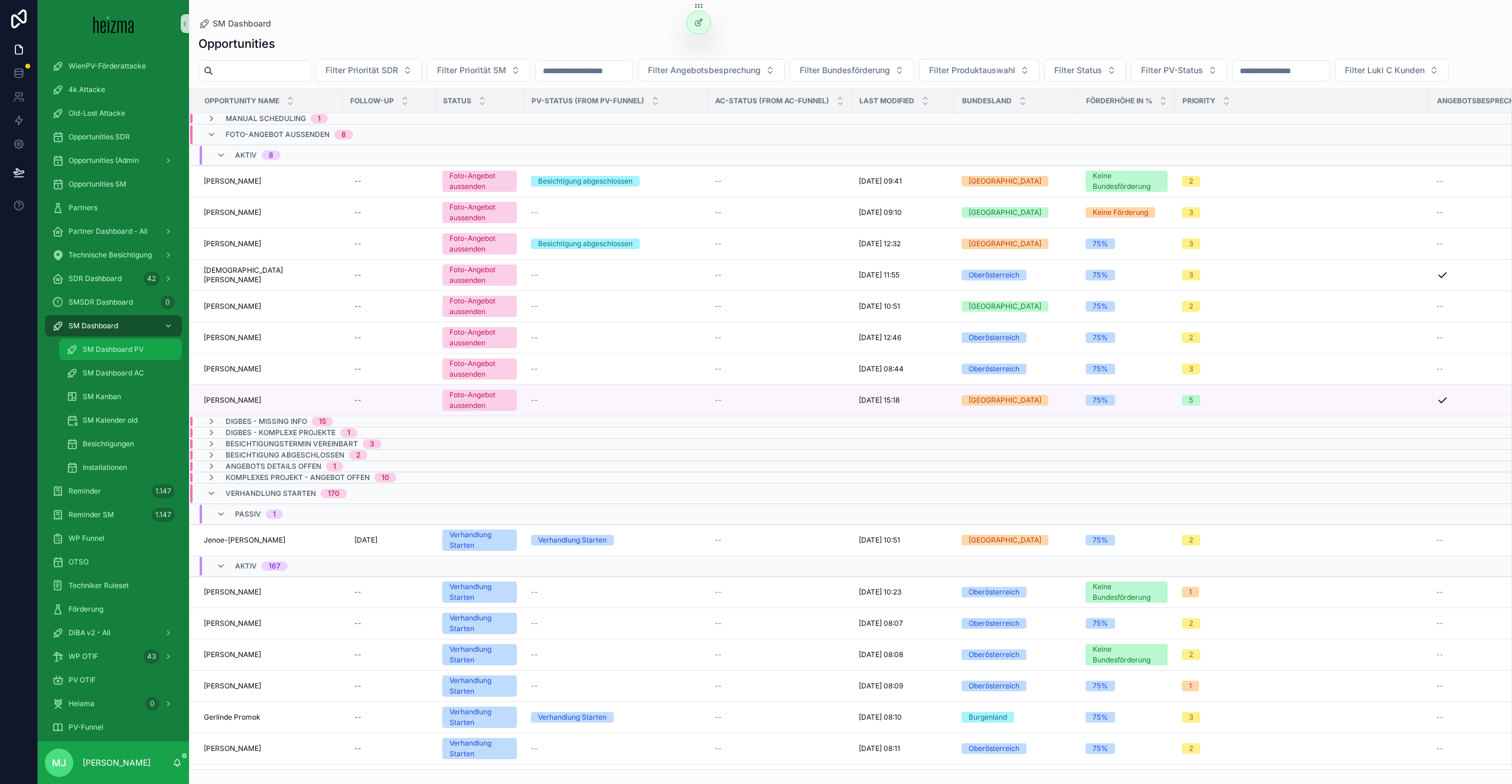
click at [124, 351] on span "SM Dashboard PV" at bounding box center [113, 350] width 61 height 9
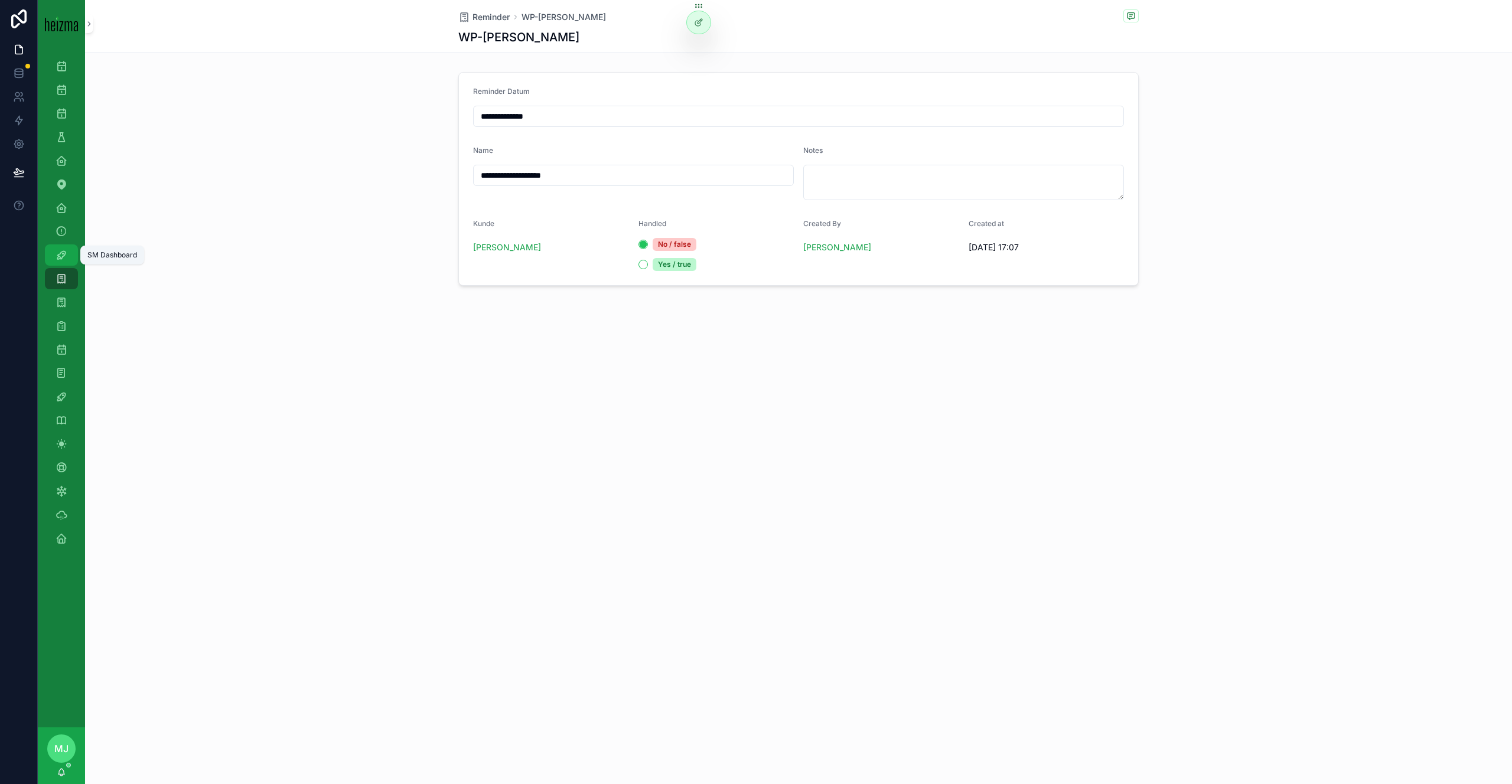
click at [67, 253] on div "SM Dashboard" at bounding box center [61, 255] width 19 height 19
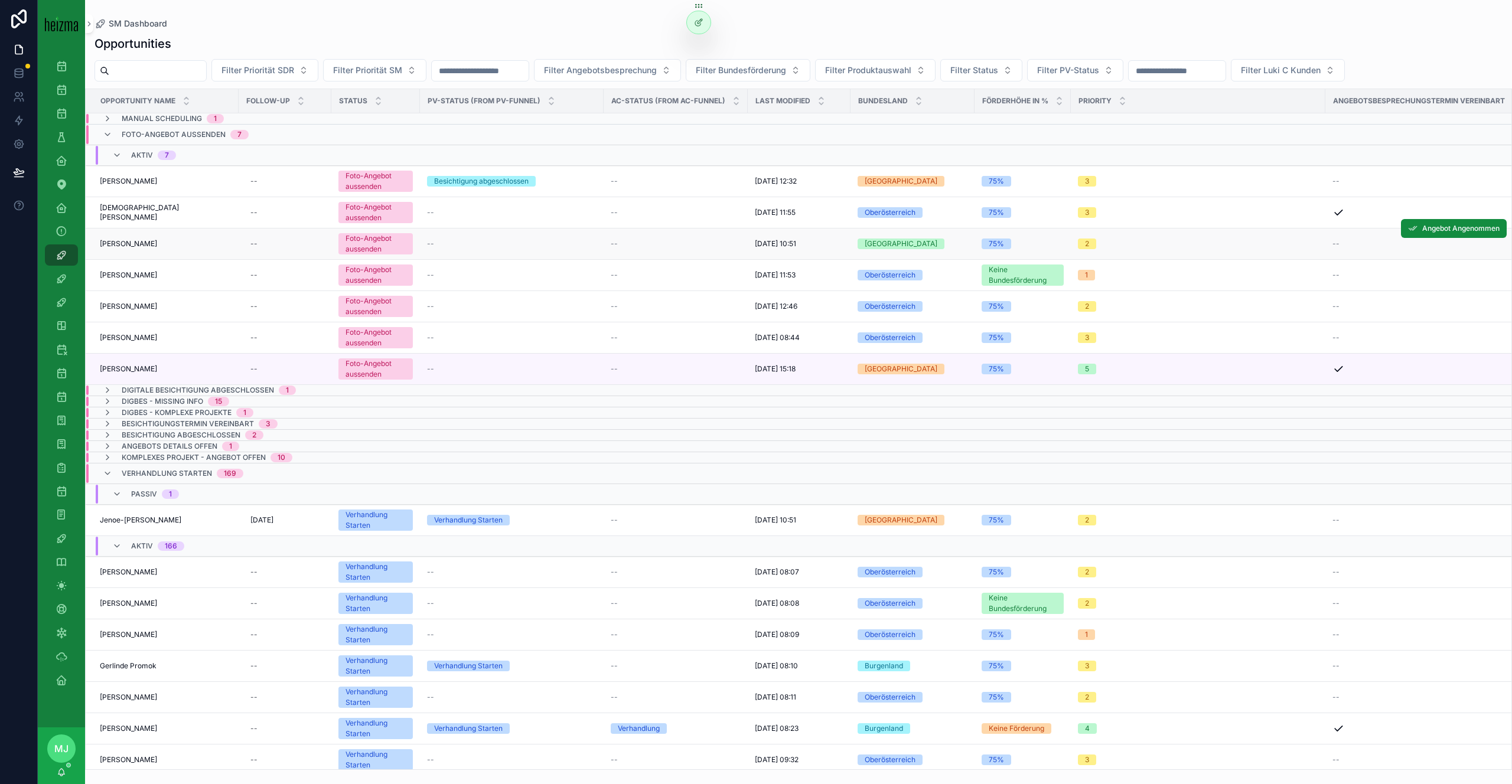
click at [117, 243] on span "[PERSON_NAME]" at bounding box center [128, 244] width 57 height 9
click at [130, 278] on span "[PERSON_NAME]" at bounding box center [128, 275] width 57 height 9
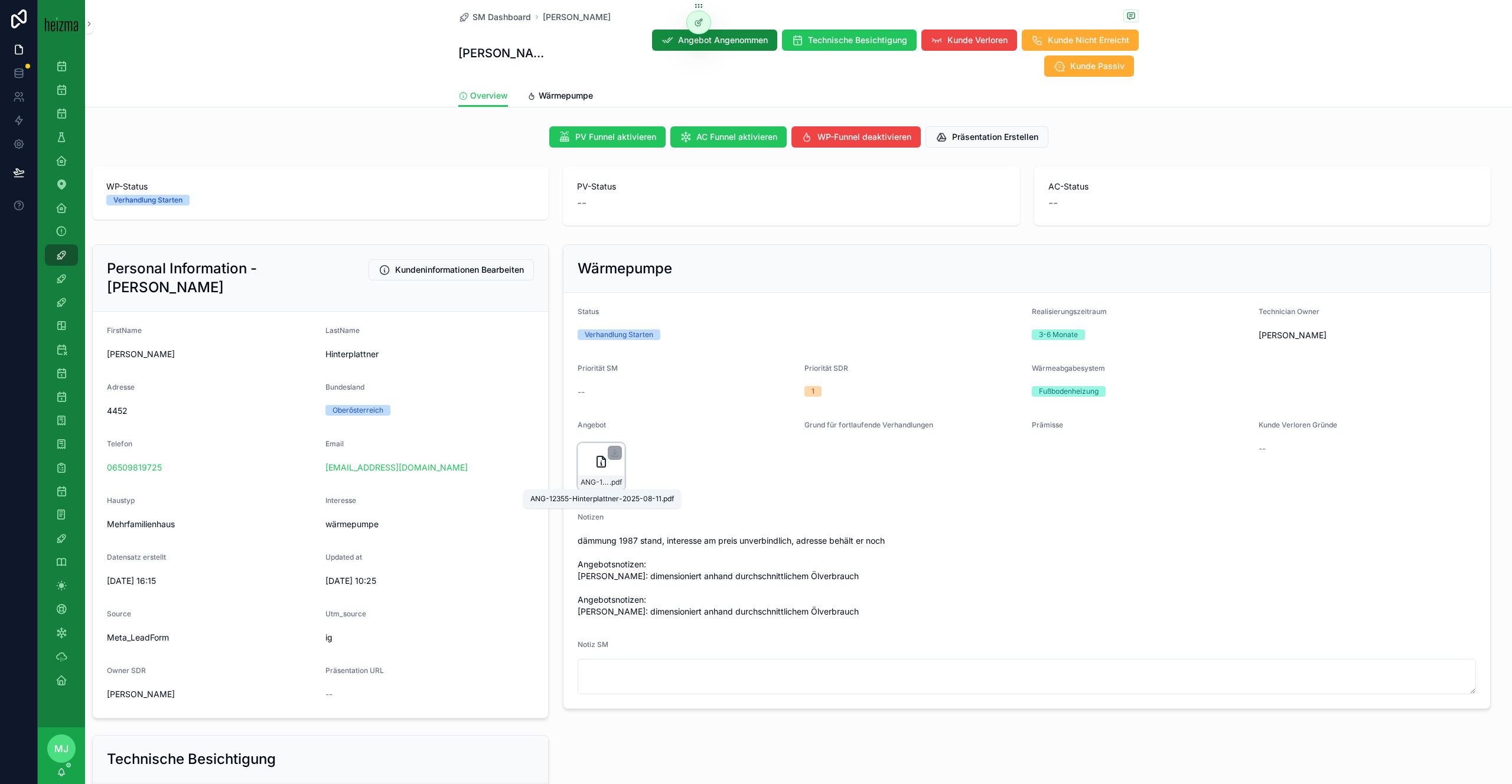
click at [589, 481] on span "ANG-12355-Hinterplattner-2025-08-11" at bounding box center [595, 483] width 29 height 9
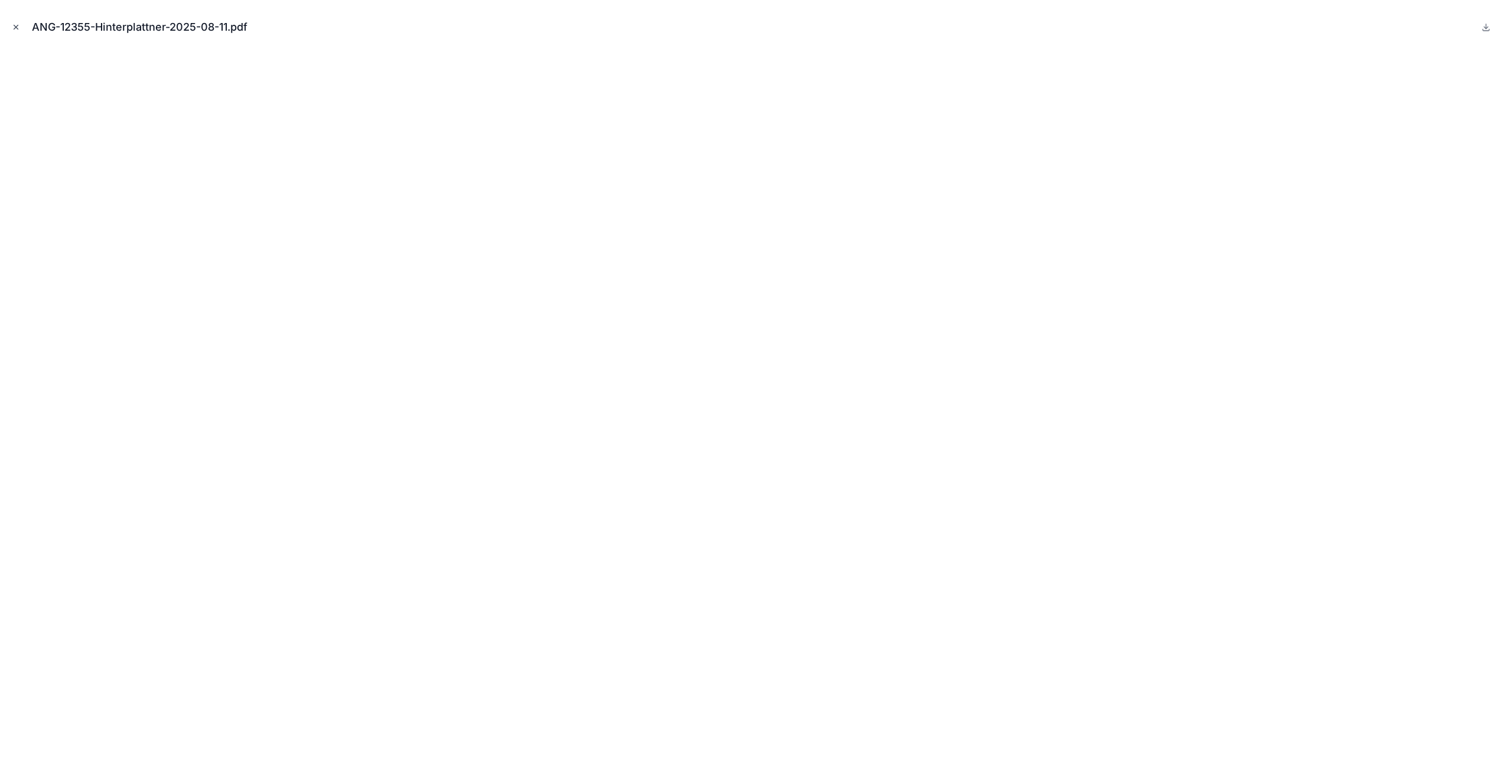
click at [13, 30] on icon "Close modal" at bounding box center [16, 27] width 8 height 8
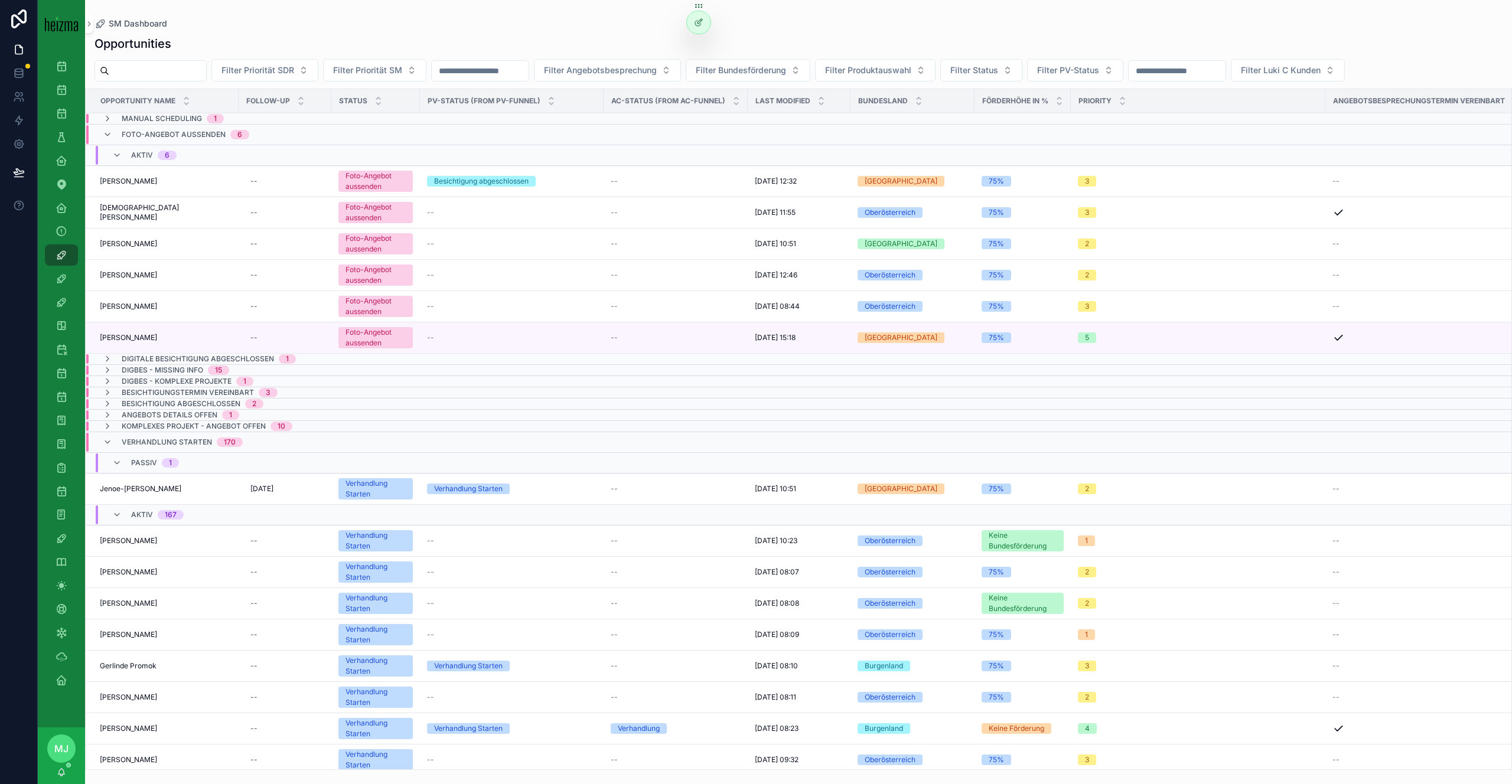
click at [144, 12] on div "SM Dashboard Opportunities Filter Priorität SDR Filter Priorität SM Filter Ange…" at bounding box center [798, 385] width 1427 height 770
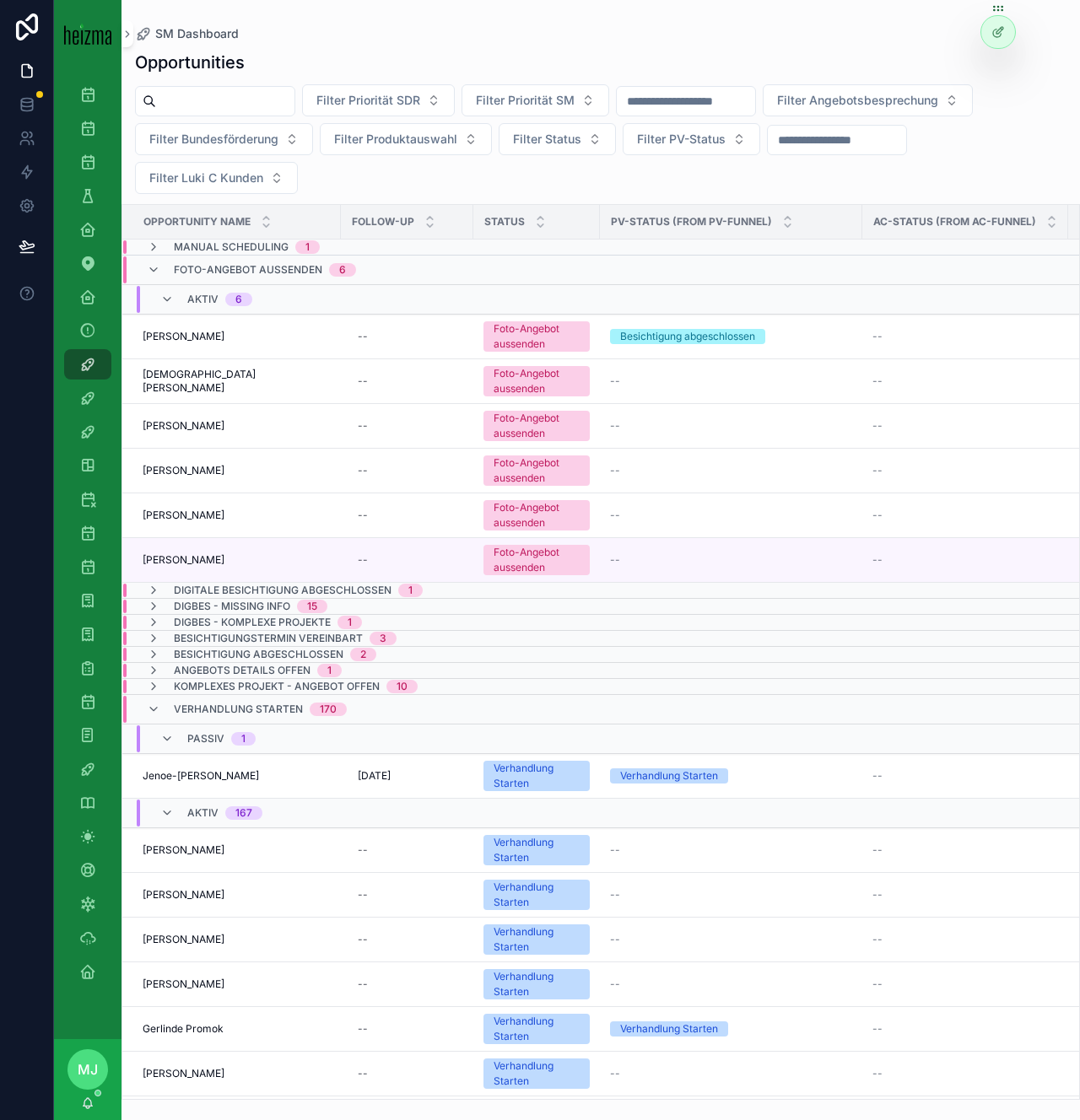
click at [200, 19] on div "SM Dashboard Opportunities Filter Priorität SDR Filter Priorität SM Filter Ange…" at bounding box center [600, 550] width 959 height 1100
click at [200, 105] on input "scrollable content" at bounding box center [225, 101] width 139 height 24
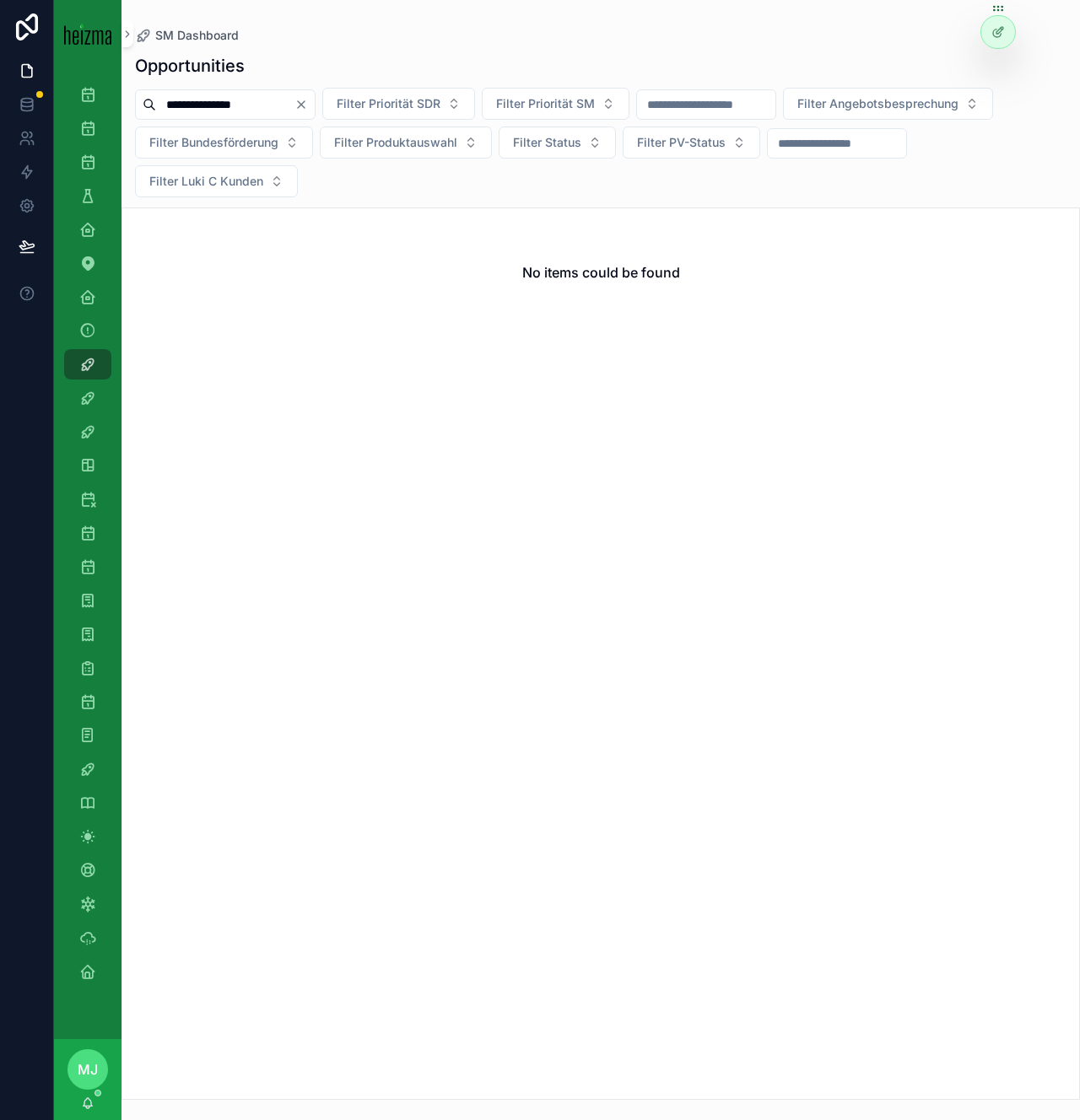
click at [188, 104] on input "**********" at bounding box center [225, 104] width 139 height 24
type input "**********"
click at [92, 158] on icon "scrollable content" at bounding box center [88, 162] width 17 height 17
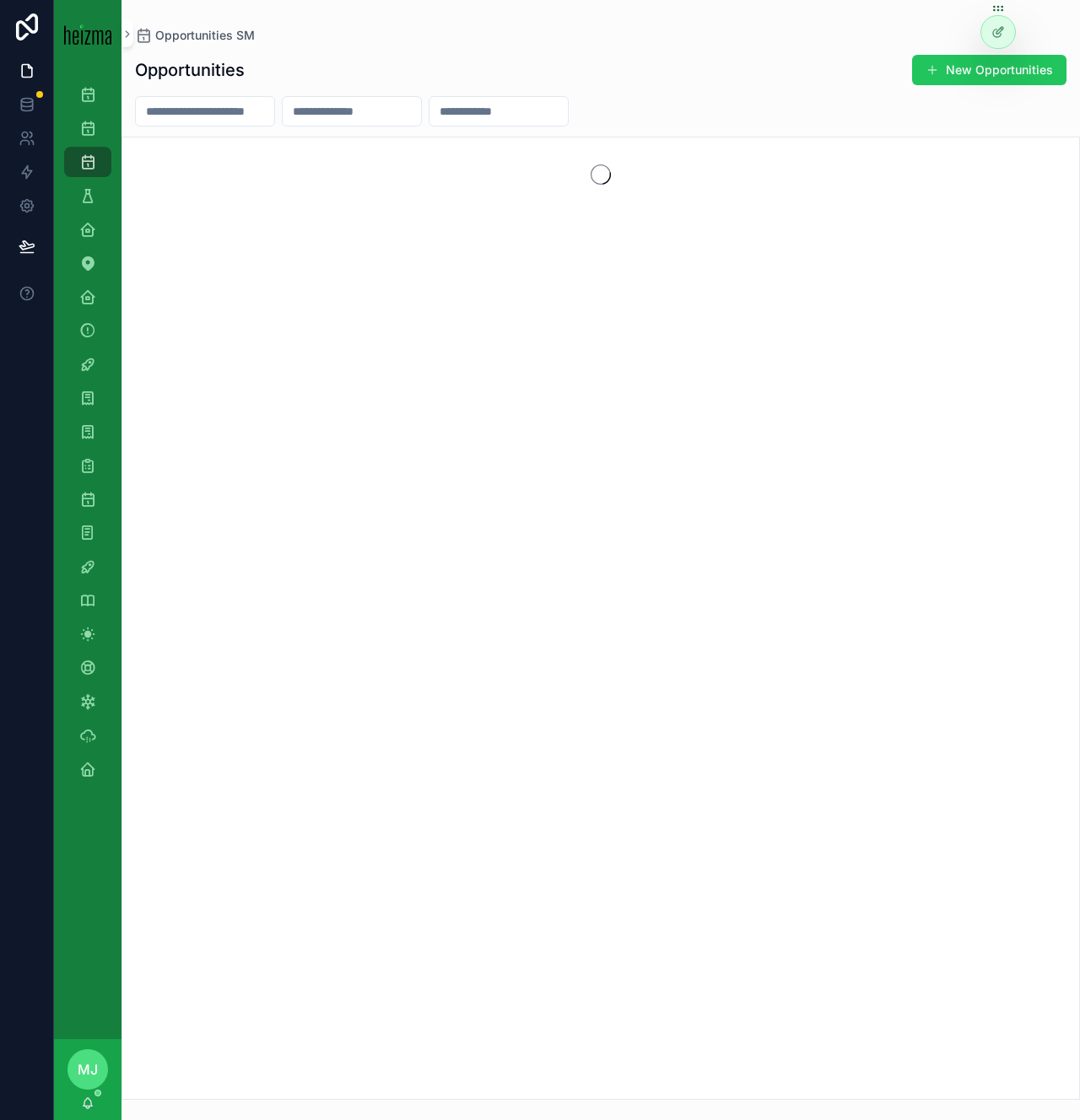
click at [235, 112] on input "scrollable content" at bounding box center [205, 111] width 139 height 24
type input "**********"
click at [345, 55] on div "Opportunities New Opportunities" at bounding box center [600, 69] width 932 height 32
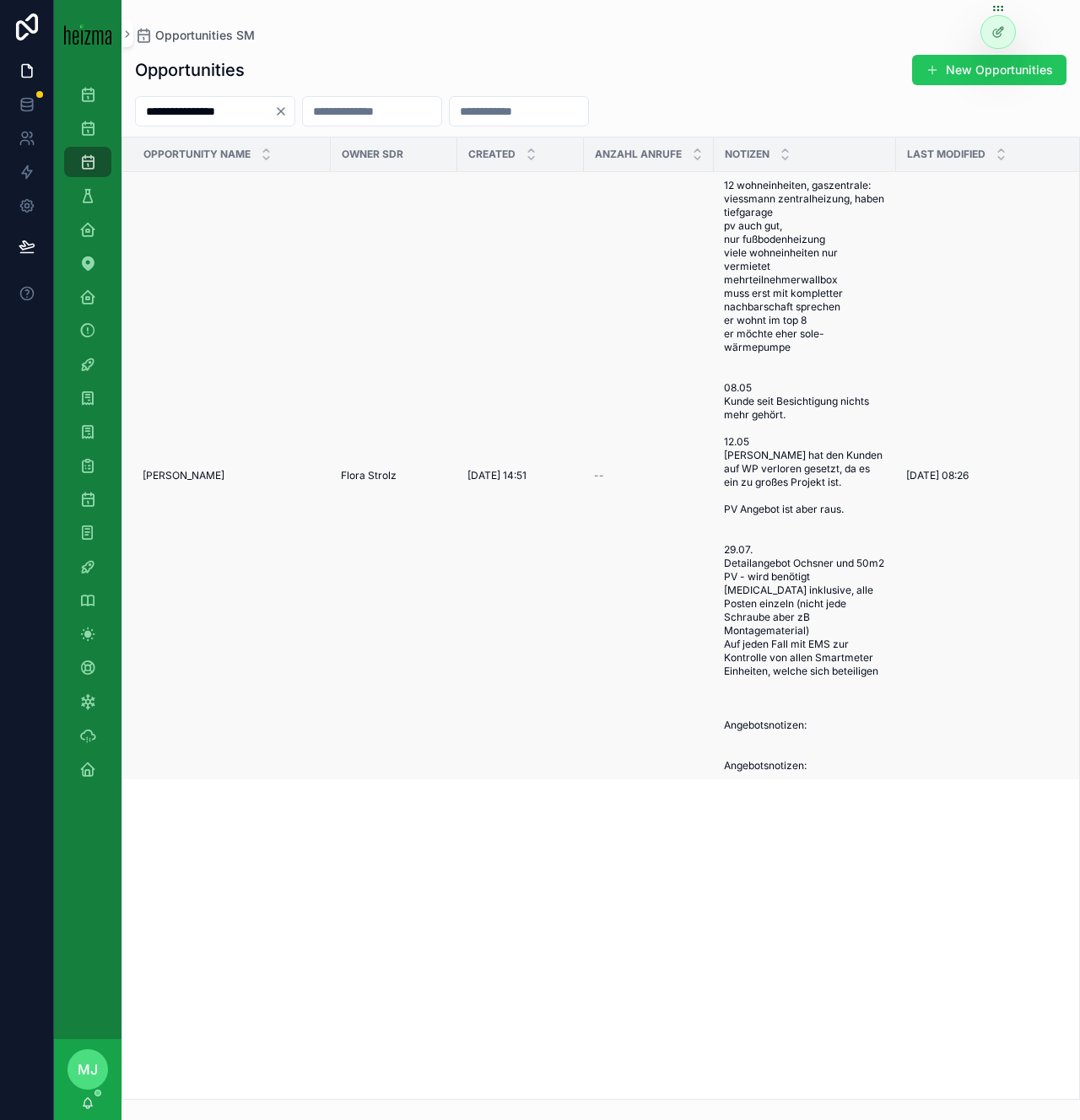
click at [187, 469] on span "[PERSON_NAME]" at bounding box center [183, 476] width 82 height 13
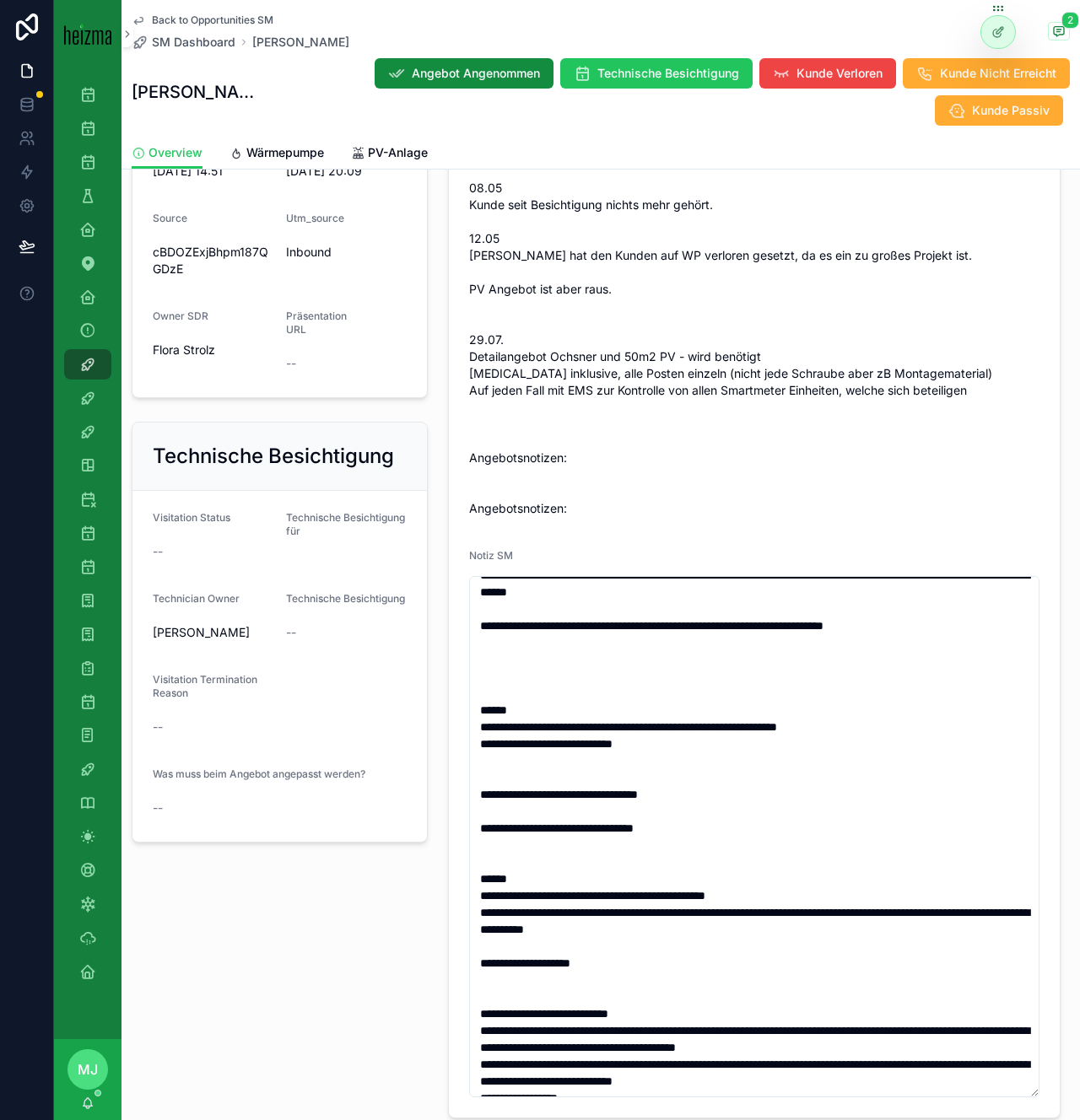
scroll to position [55, 0]
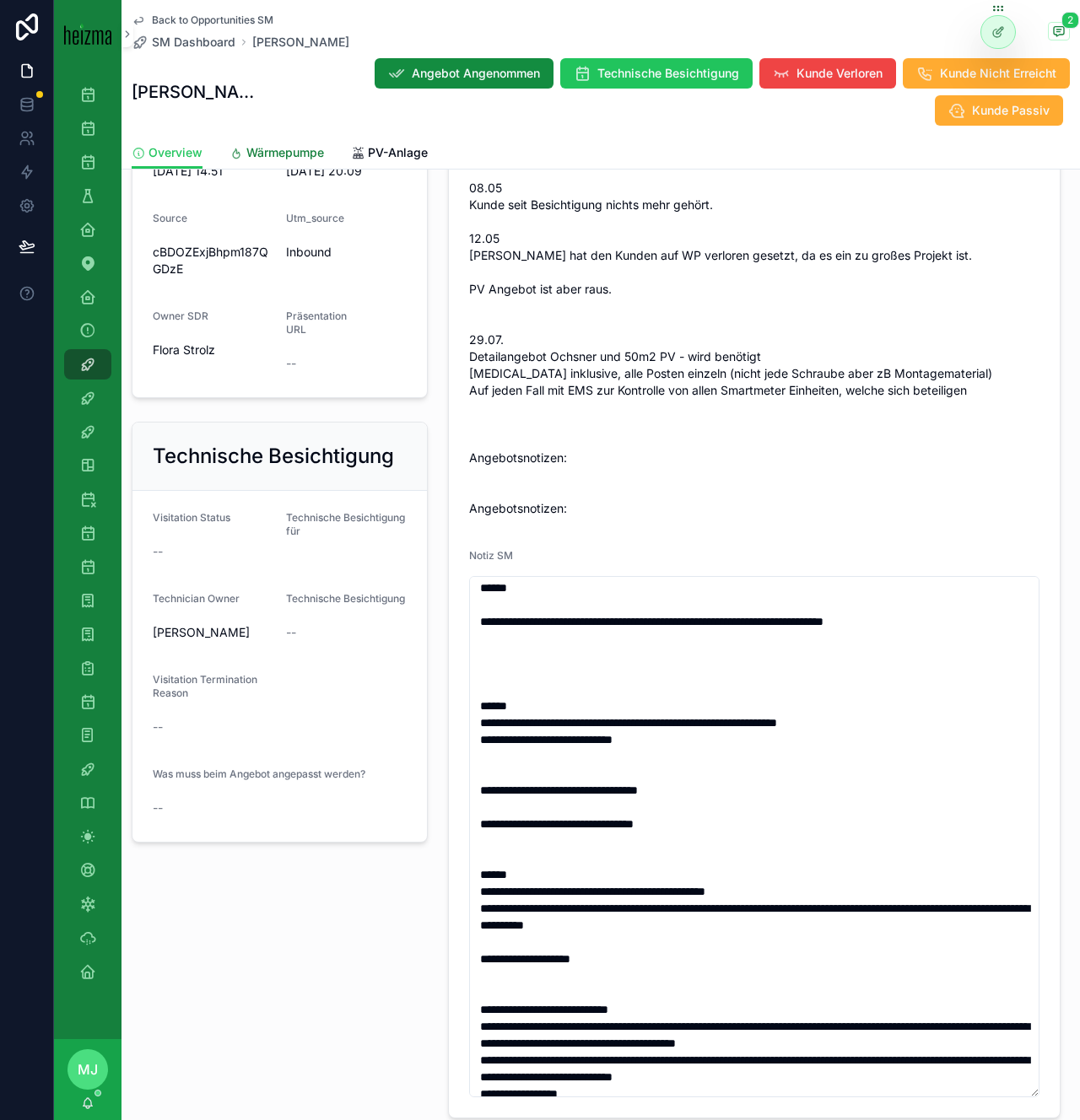
click at [289, 139] on link "Wärmepumpe" at bounding box center [277, 154] width 94 height 34
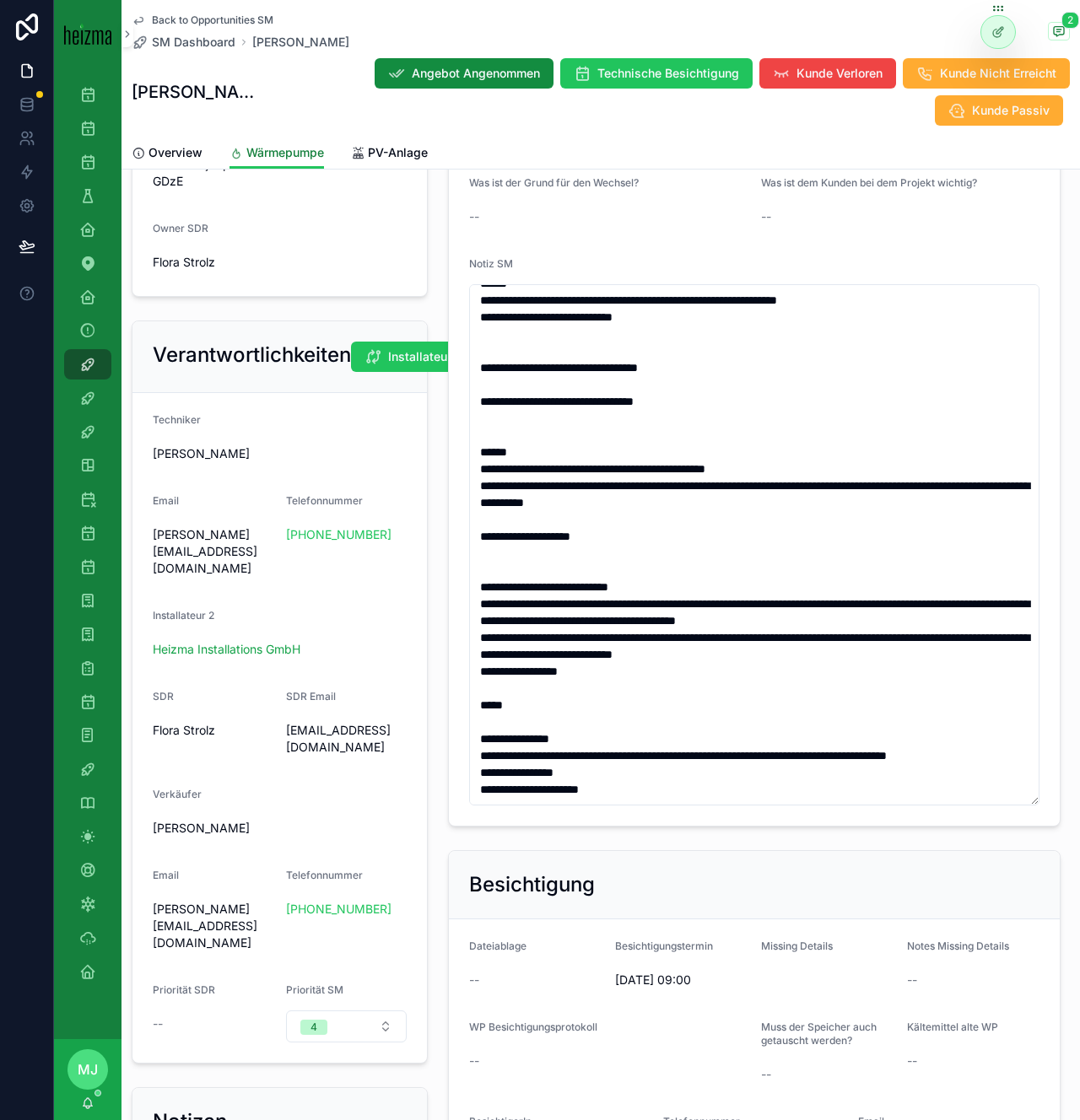
scroll to position [872, 0]
click at [433, 823] on div "Verantwortlichkeiten Installateur/Techniker wechseln Techniker [PERSON_NAME] Em…" at bounding box center [279, 691] width 316 height 757
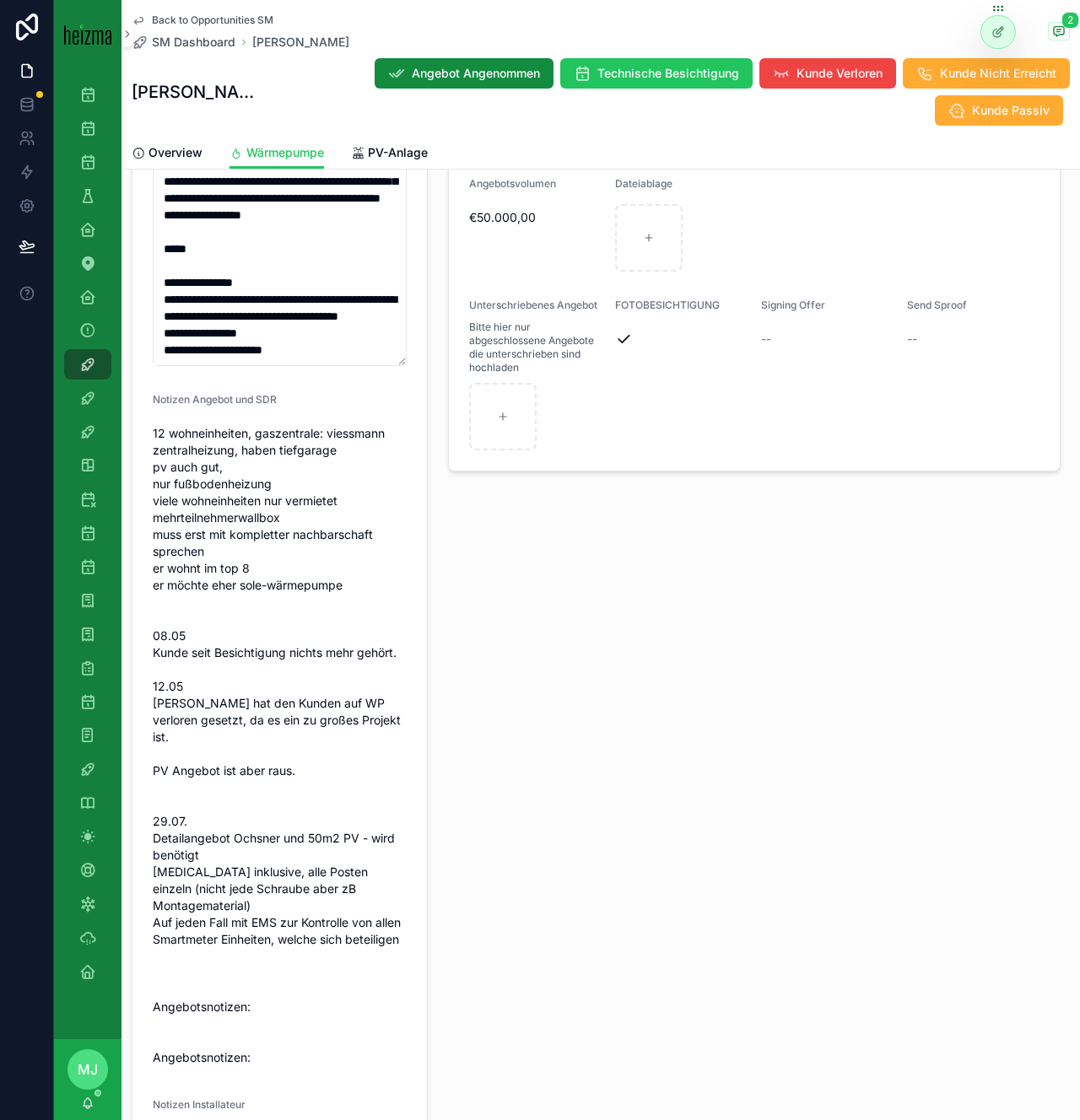
scroll to position [2231, 0]
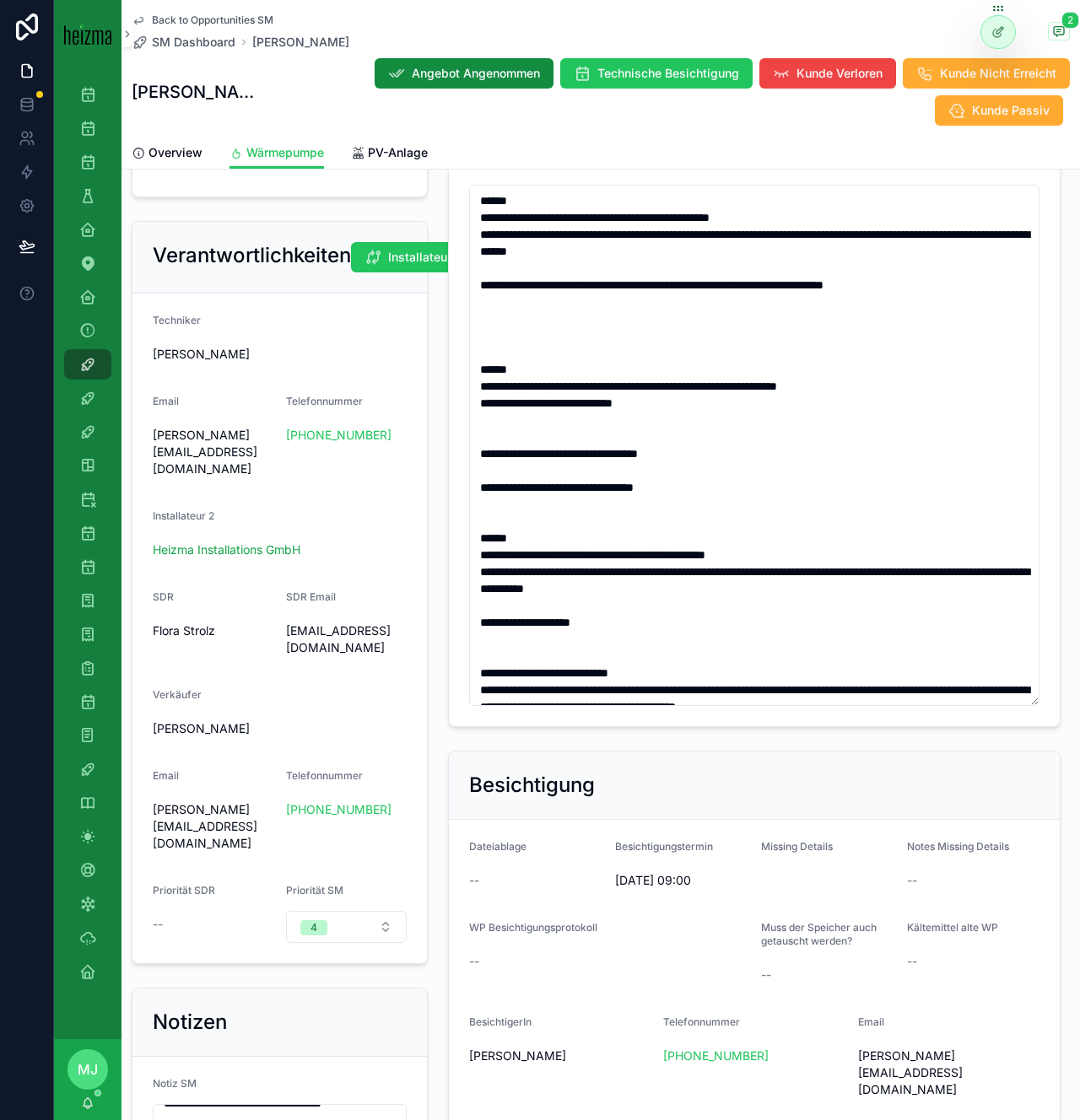
scroll to position [202, 0]
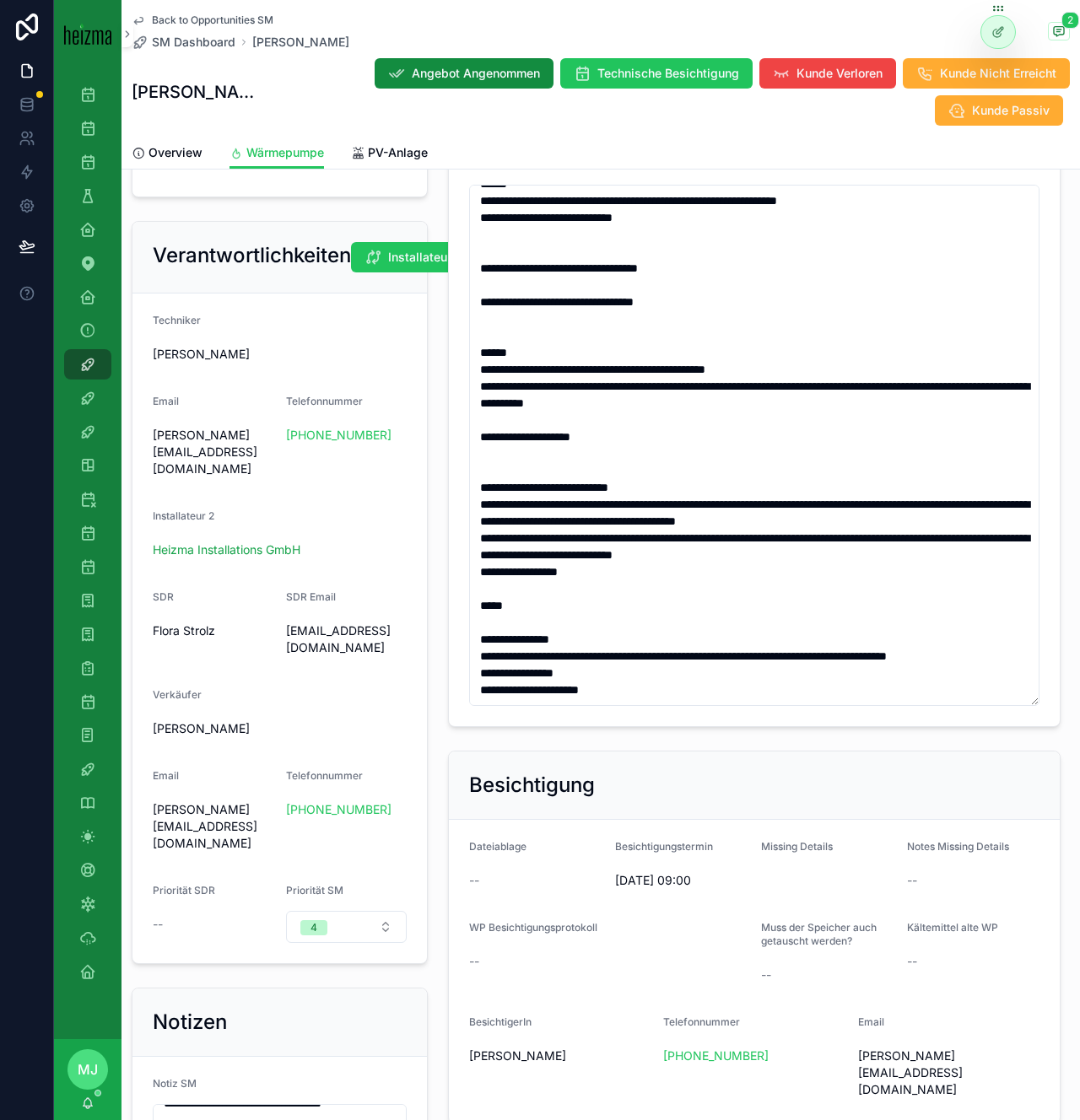
click at [423, 465] on form "Techniker Oliver Kimmel Email oliver@heizma.at Telefonnummer +43 670 3086448 In…" at bounding box center [280, 628] width 295 height 669
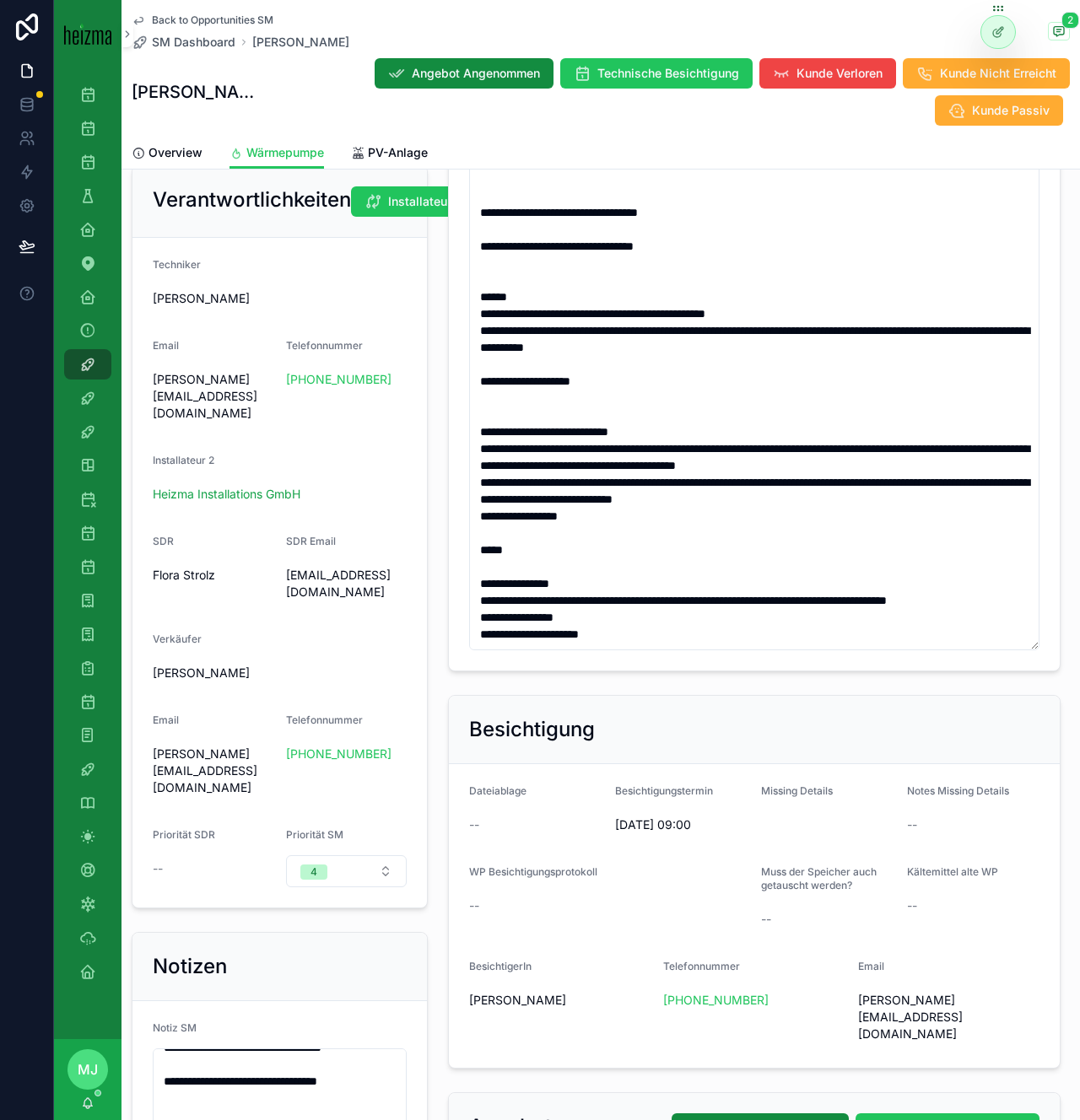
scroll to position [1025, 0]
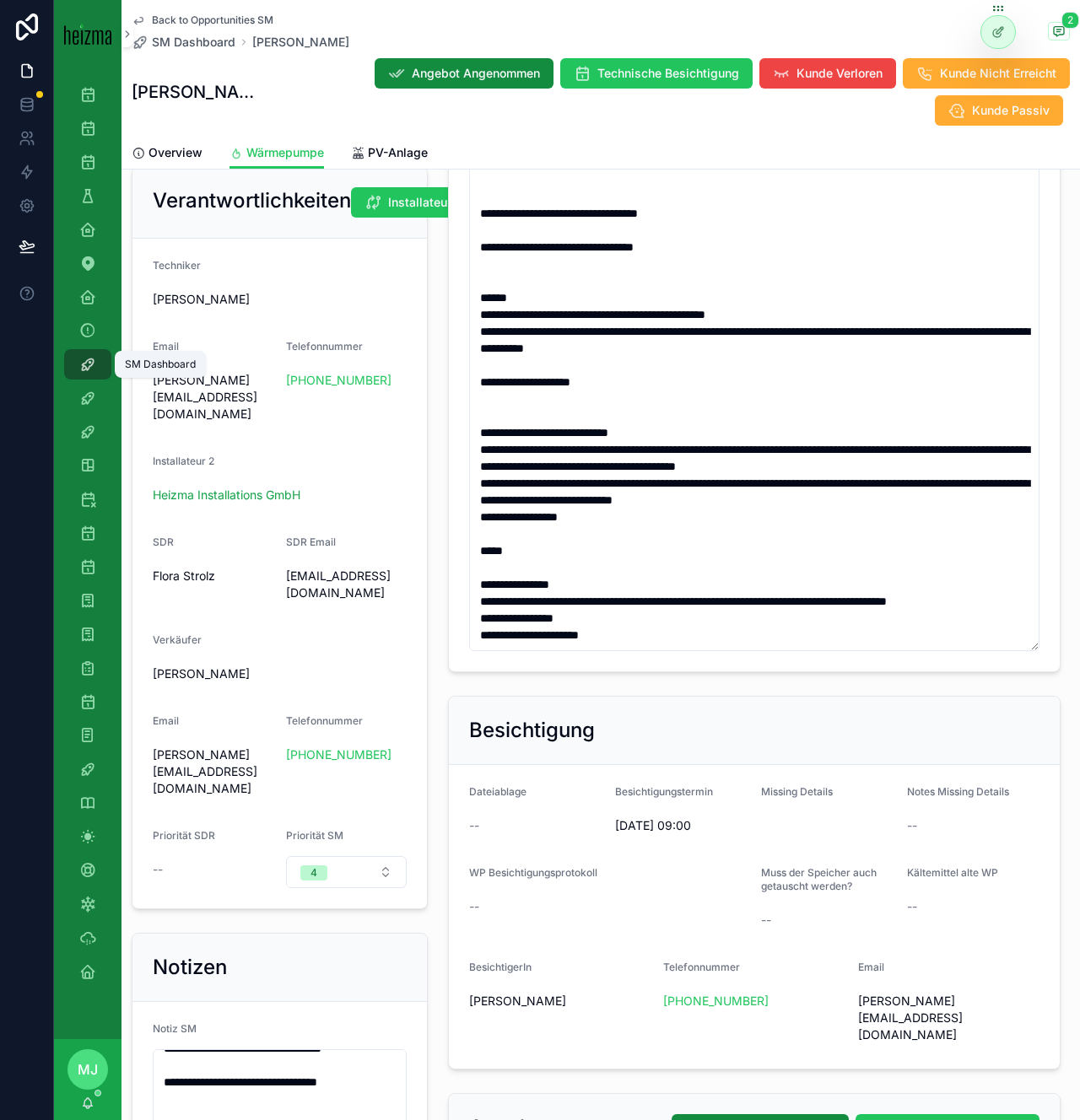
click at [95, 372] on icon "scrollable content" at bounding box center [88, 365] width 17 height 17
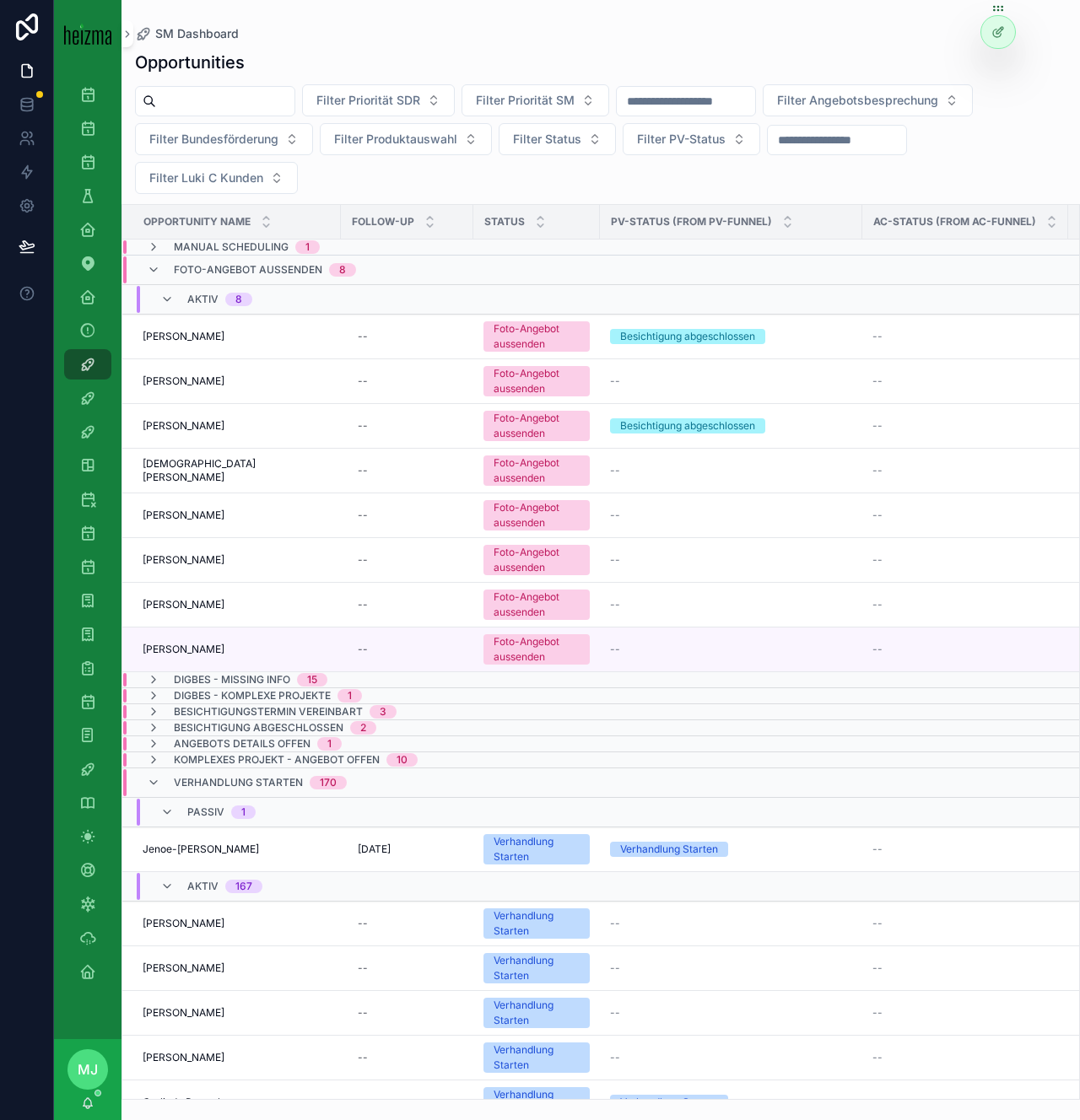
click at [577, 189] on div "Filter Priorität SDR Filter Priorität SM Filter Angebotsbesprechung Filter Bund…" at bounding box center [600, 140] width 959 height 110
click at [392, 60] on div "Opportunities" at bounding box center [600, 63] width 932 height 24
click at [199, 645] on span "Richard Kindermann" at bounding box center [183, 649] width 82 height 13
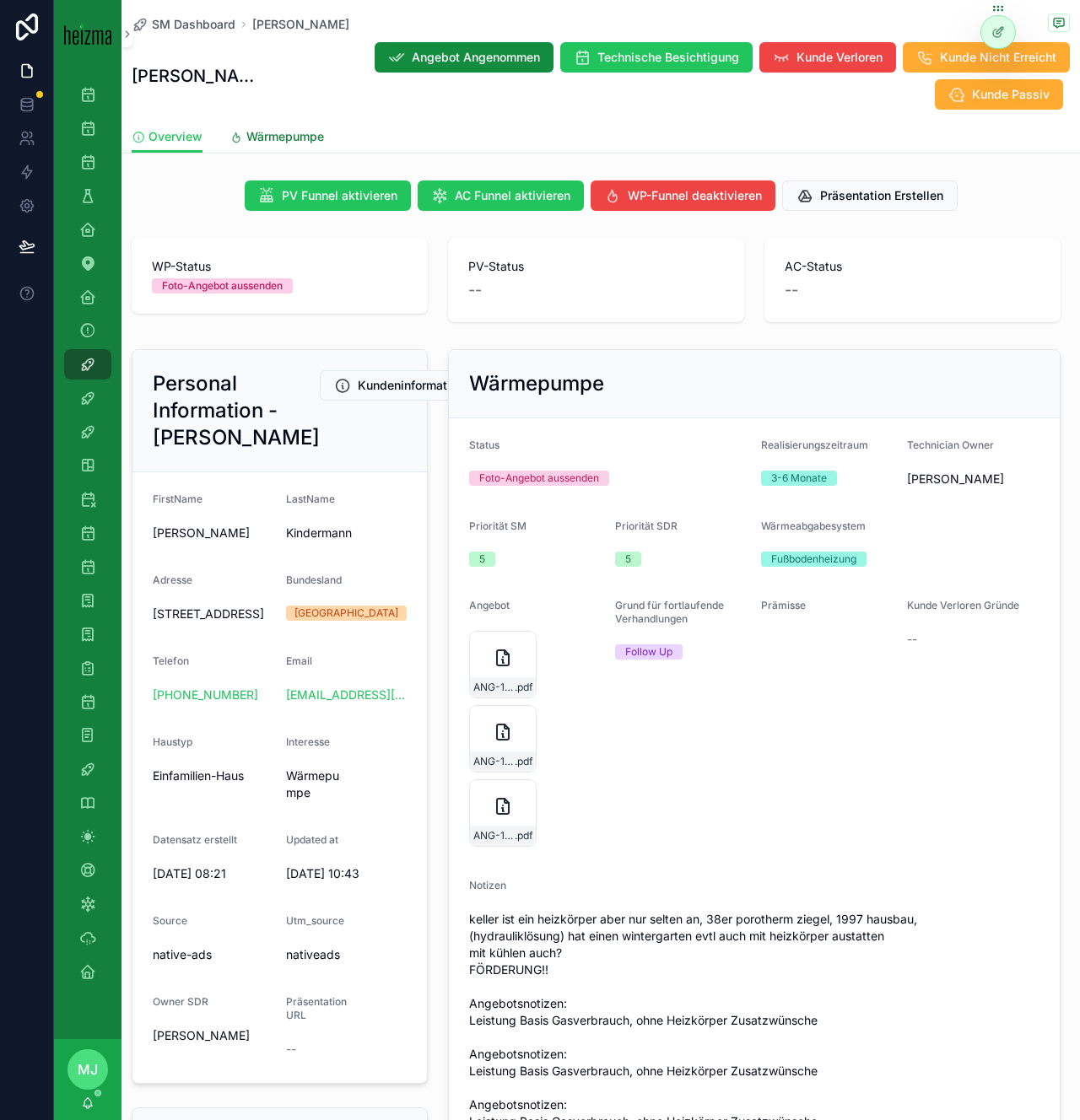
click at [270, 132] on span "Wärmepumpe" at bounding box center [285, 137] width 78 height 17
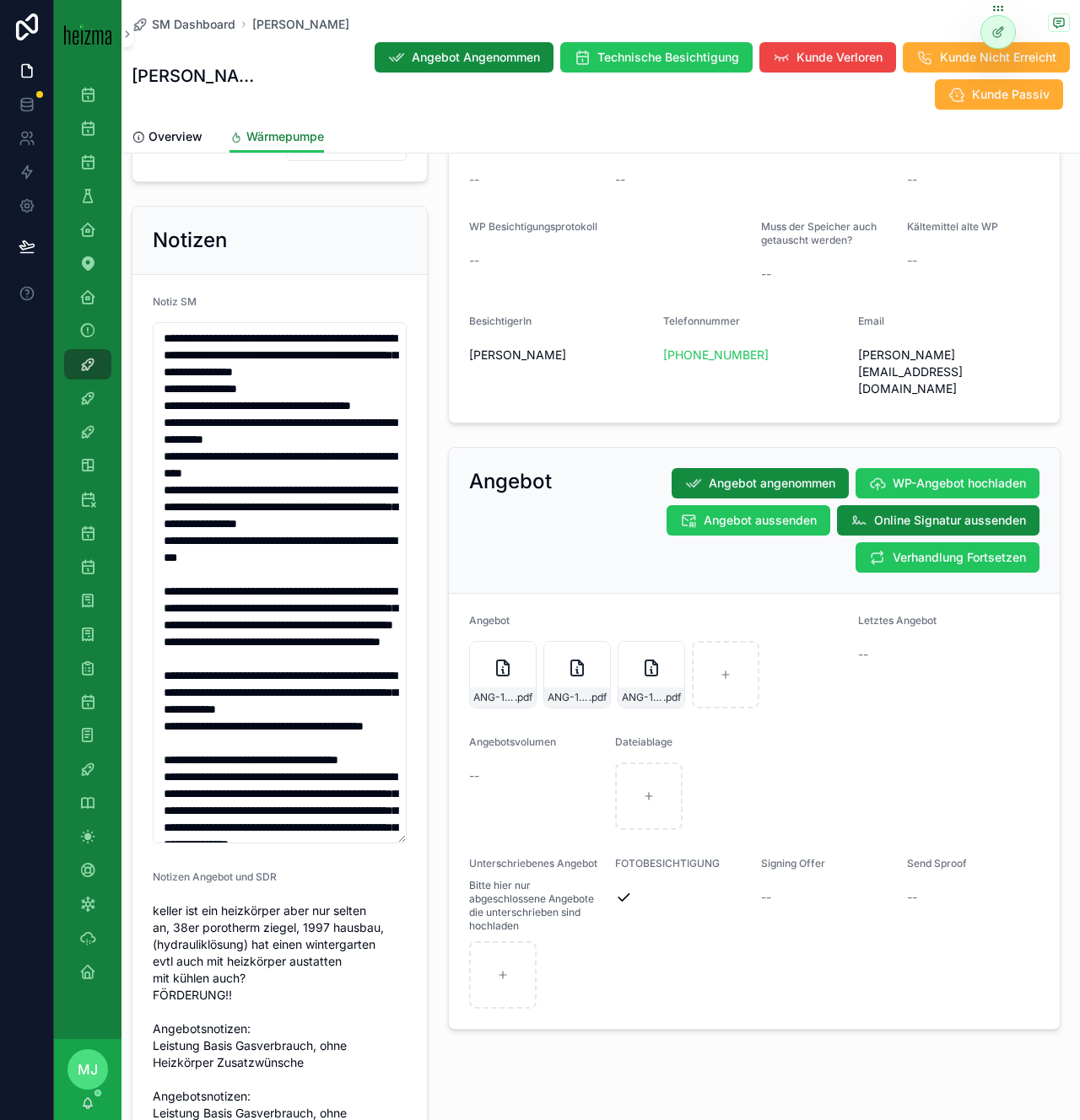
scroll to position [1621, 0]
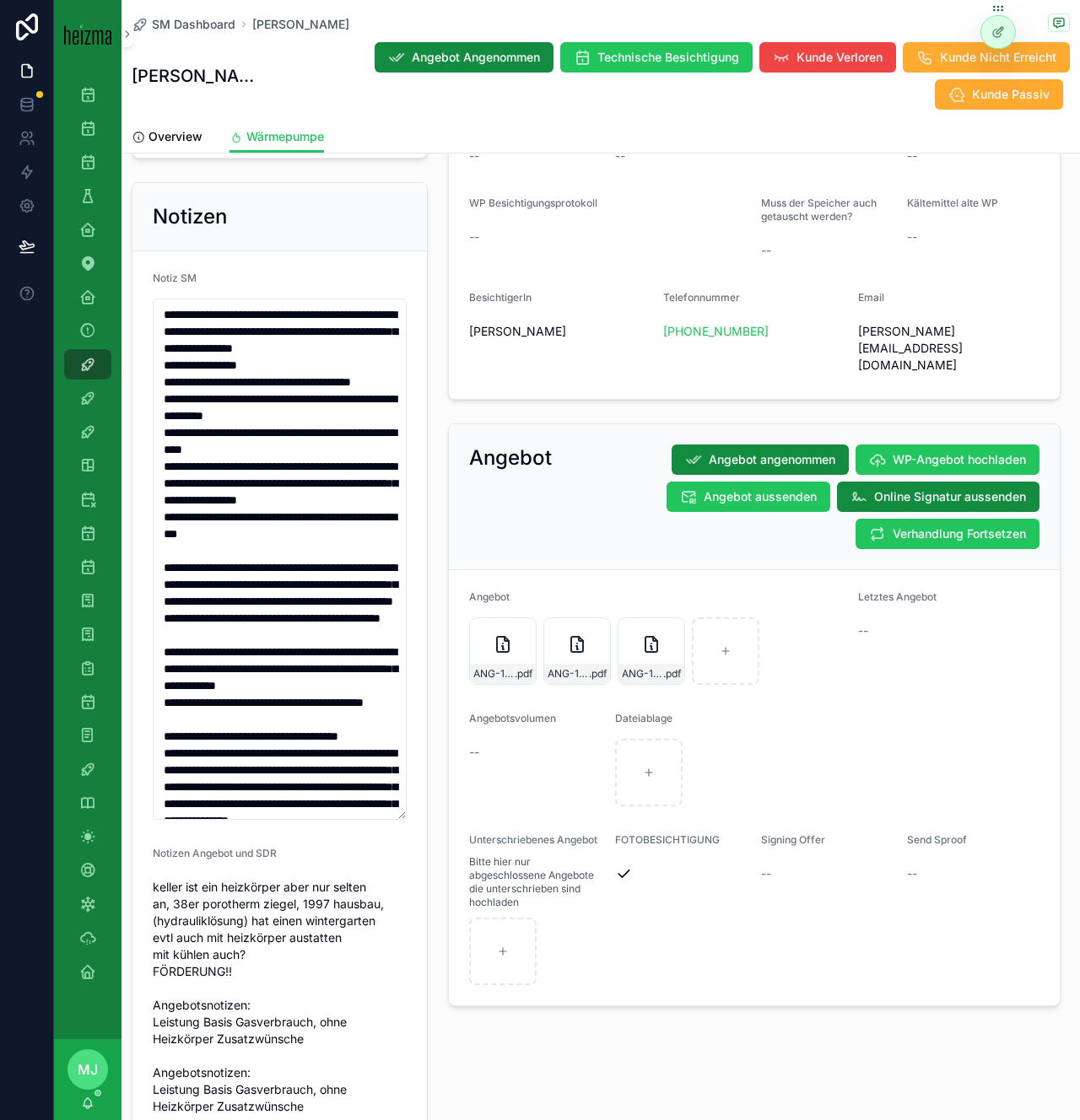
click at [941, 515] on div "Angebot Angebot angenommen WP-Angebot hochladen Angebot aussenden Online Signat…" at bounding box center [754, 498] width 611 height 146
click at [917, 526] on span "Verhandlung Fortsetzen" at bounding box center [960, 534] width 133 height 17
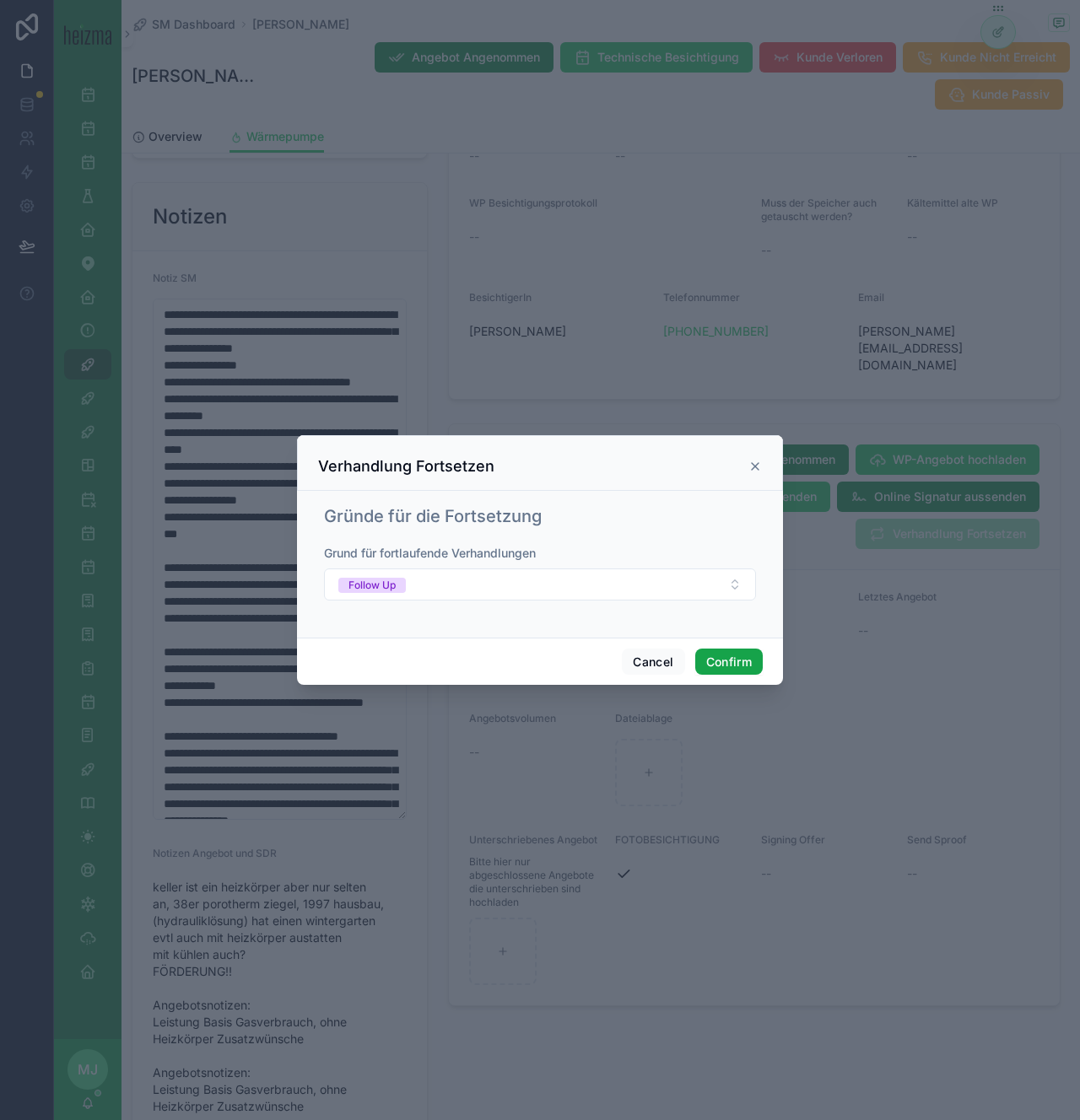
click at [717, 654] on button "Confirm" at bounding box center [729, 663] width 67 height 27
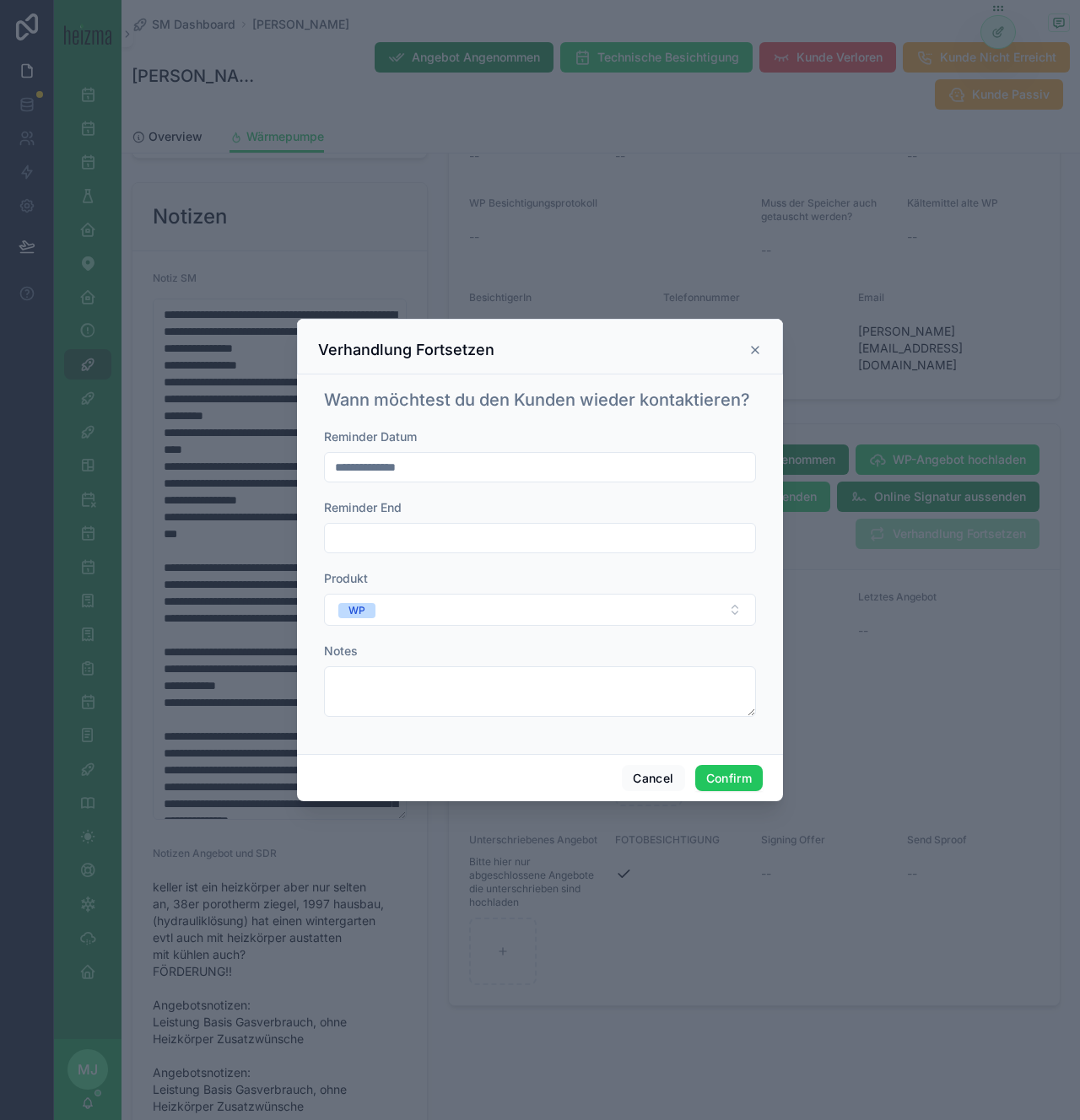
click at [569, 456] on input "**********" at bounding box center [540, 467] width 431 height 24
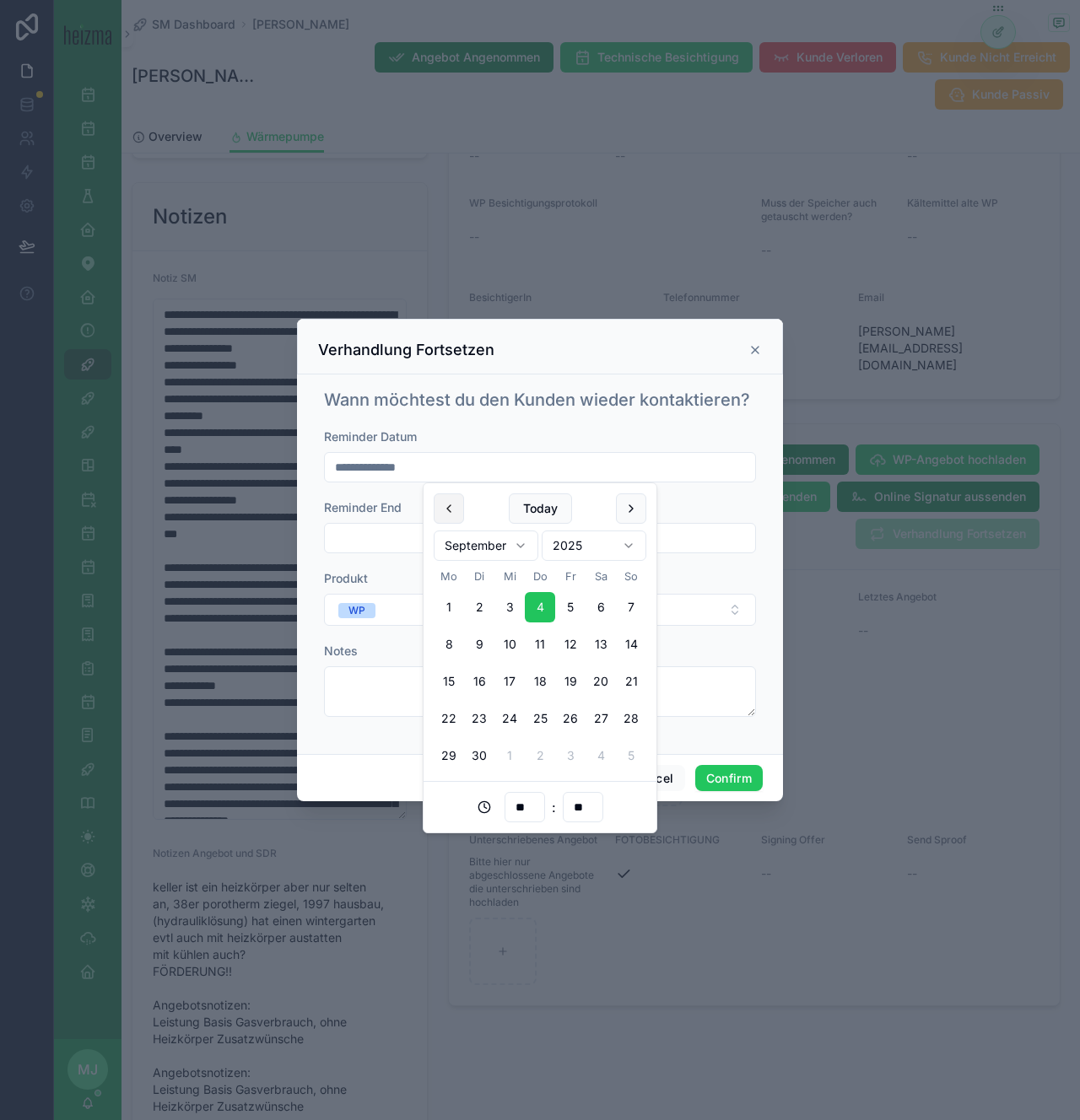
click at [445, 513] on button at bounding box center [449, 508] width 31 height 31
click at [548, 682] on button "14" at bounding box center [540, 682] width 31 height 31
type input "**********"
click at [729, 778] on button "Confirm" at bounding box center [729, 778] width 67 height 27
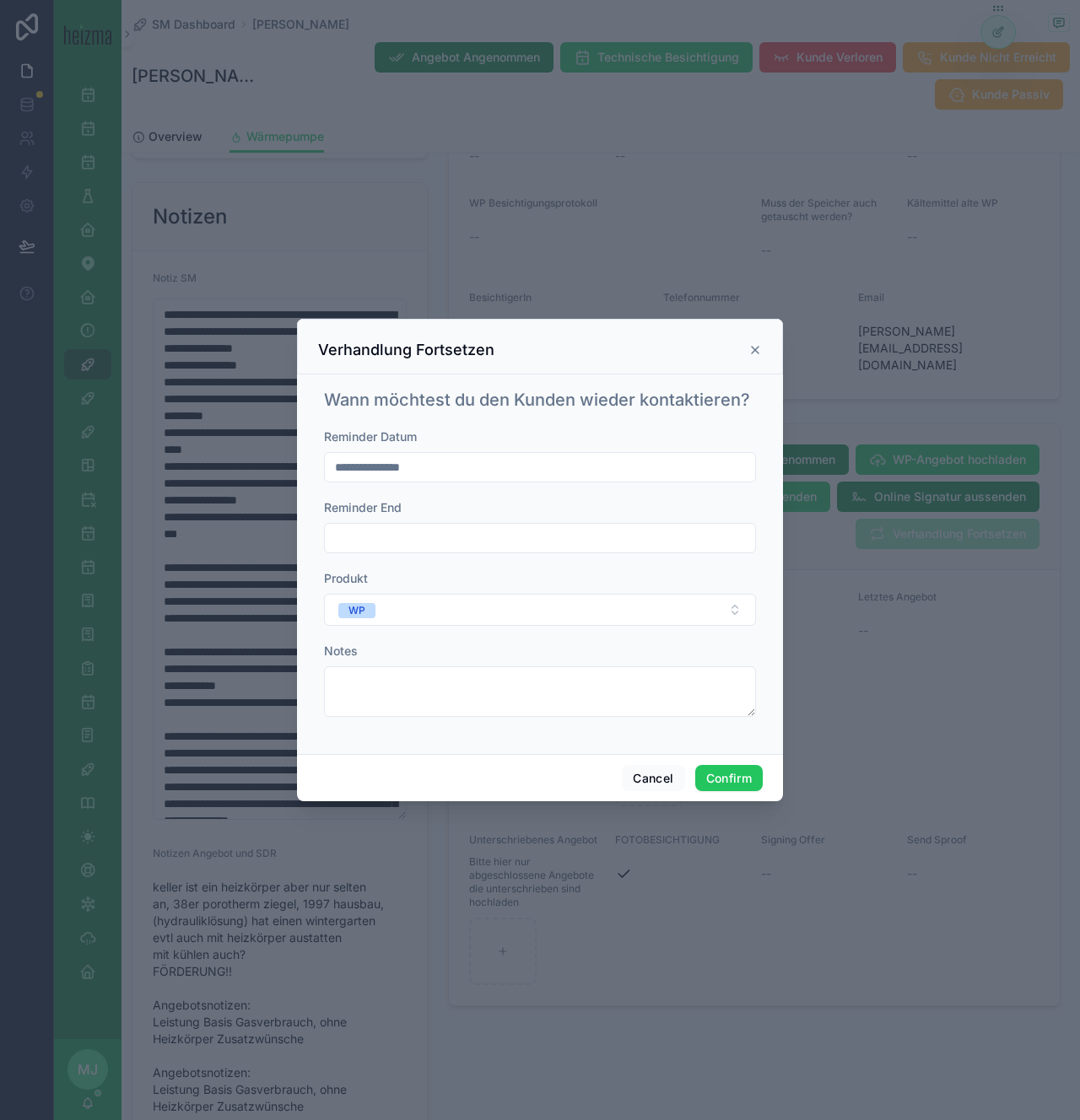
click at [722, 804] on div at bounding box center [540, 560] width 1080 height 1120
click at [722, 781] on button "Confirm" at bounding box center [729, 778] width 67 height 27
click at [756, 351] on icon at bounding box center [754, 350] width 7 height 7
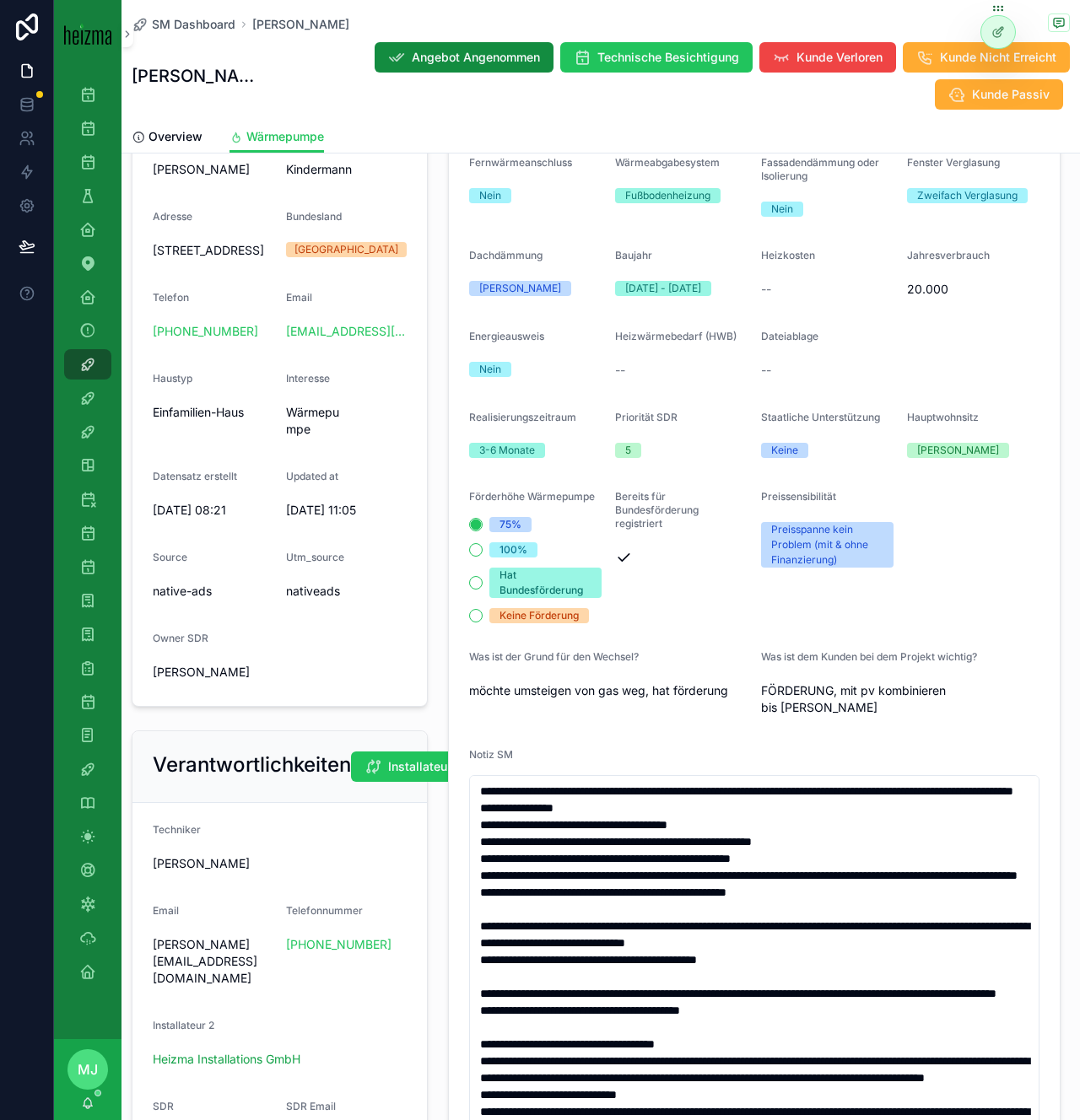
scroll to position [0, 0]
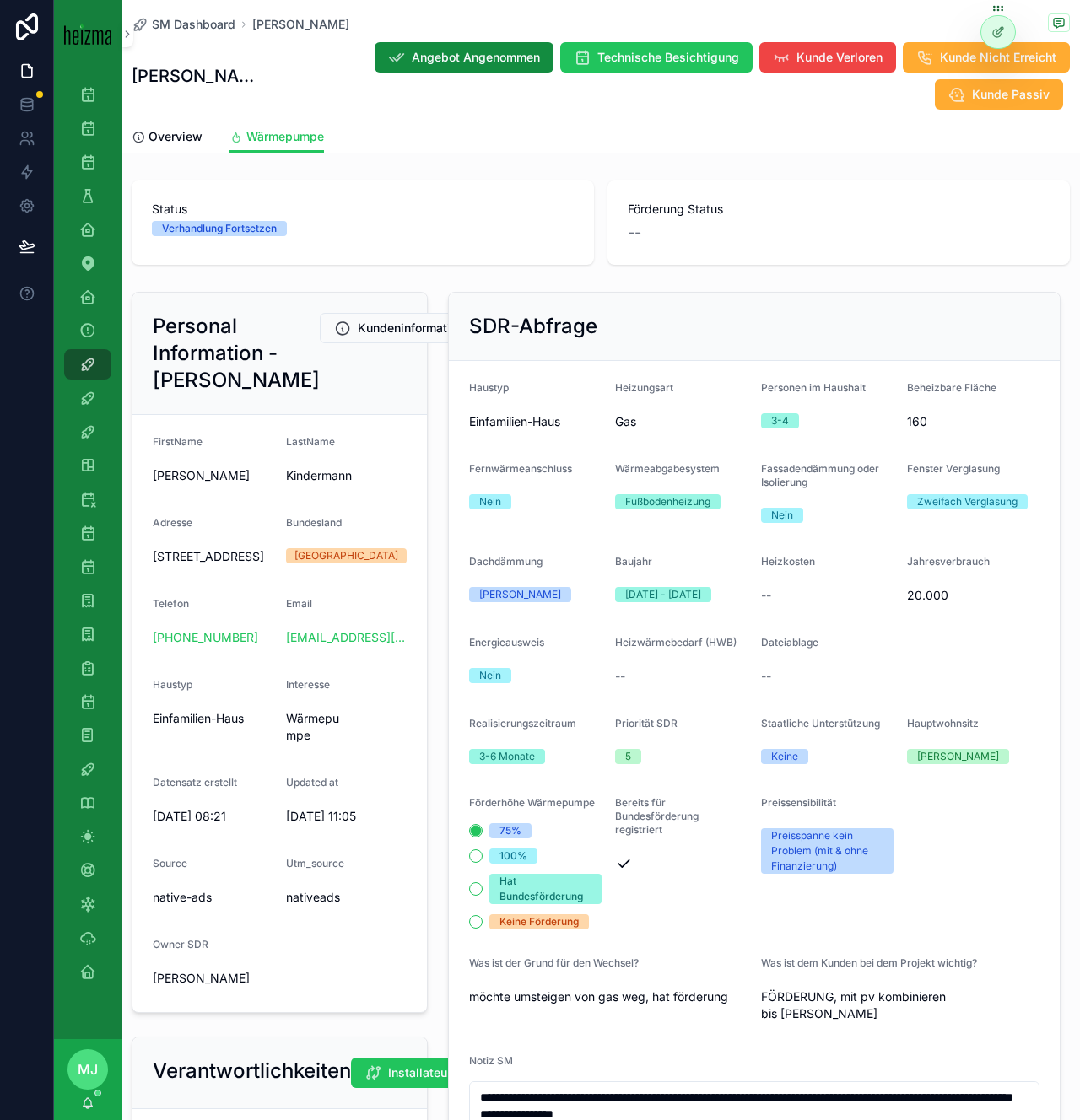
click at [872, 323] on div "SDR-Abfrage" at bounding box center [754, 326] width 570 height 27
click at [91, 368] on icon "scrollable content" at bounding box center [88, 365] width 17 height 17
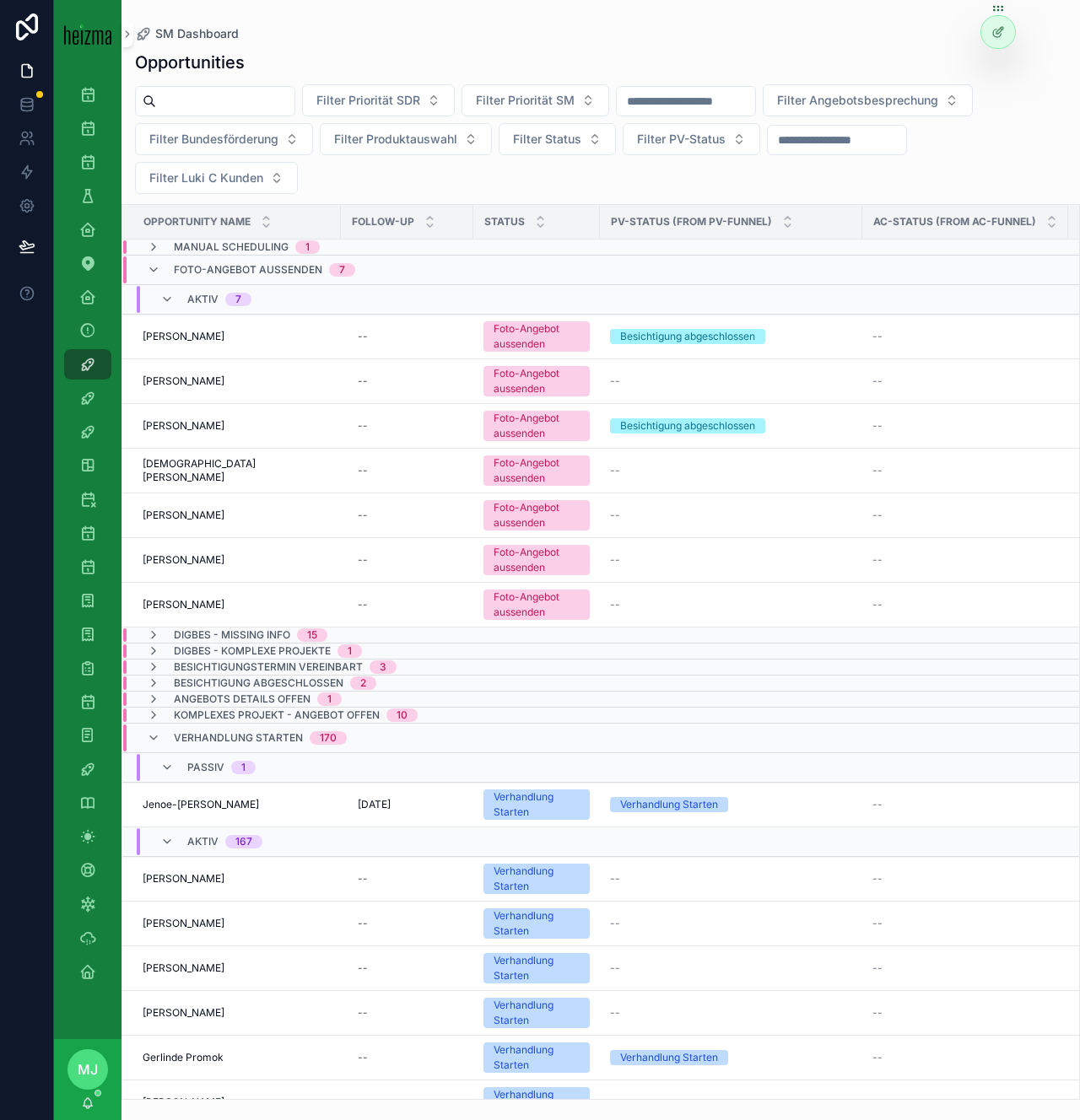
click at [204, 98] on input "scrollable content" at bounding box center [225, 101] width 139 height 24
type input "*******"
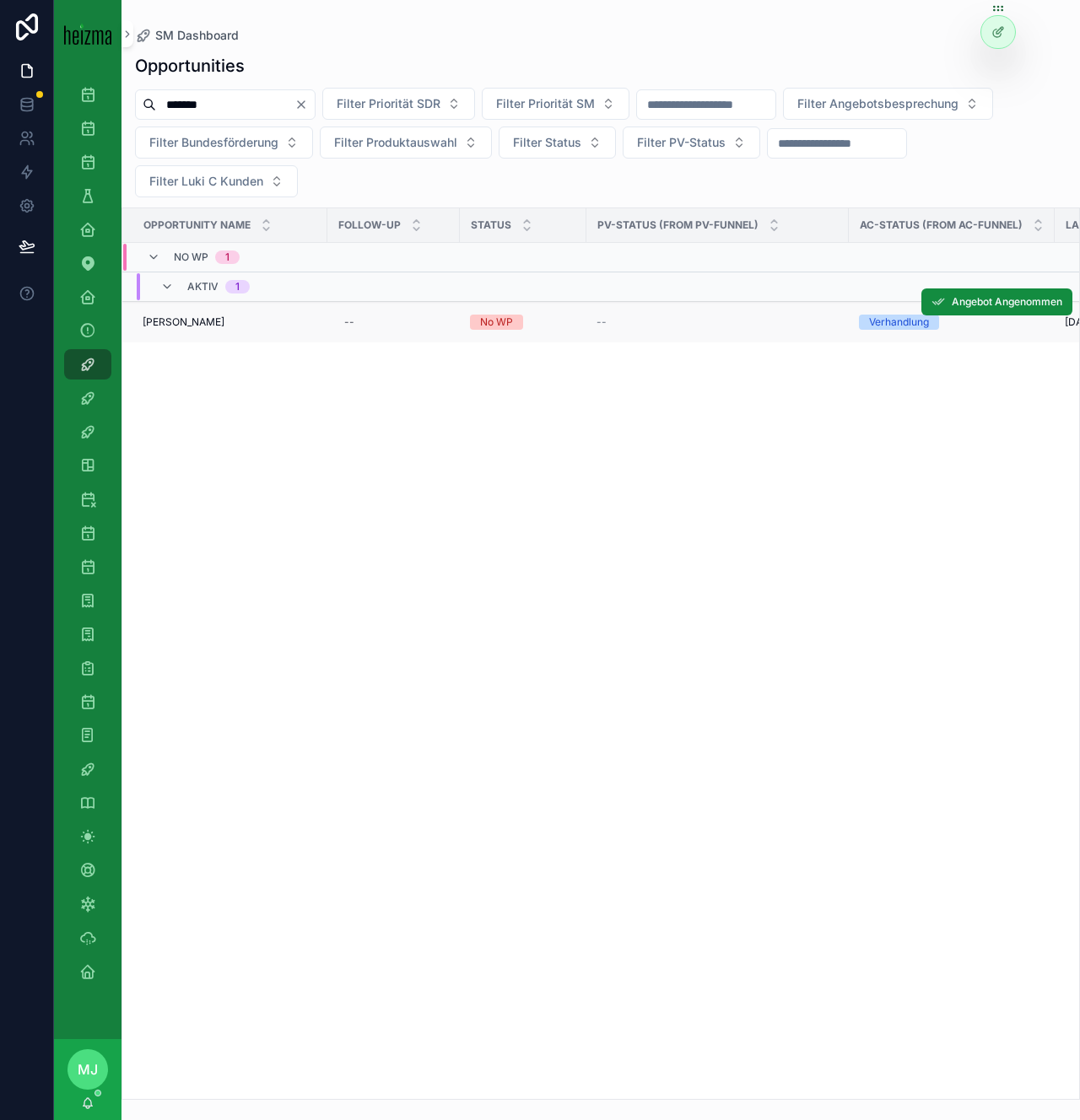
click at [197, 318] on span "[PERSON_NAME]" at bounding box center [183, 323] width 82 height 13
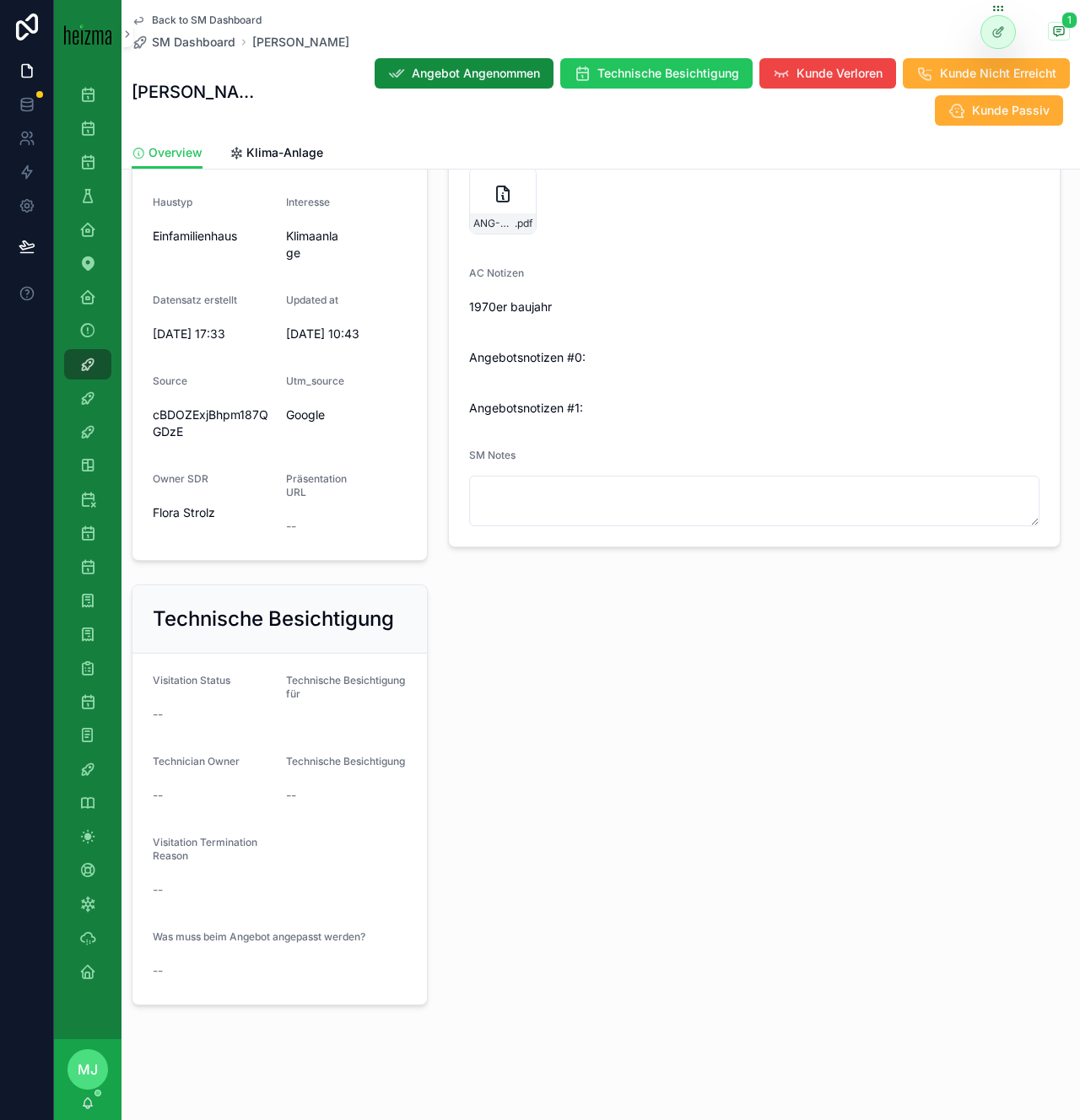
scroll to position [193, 0]
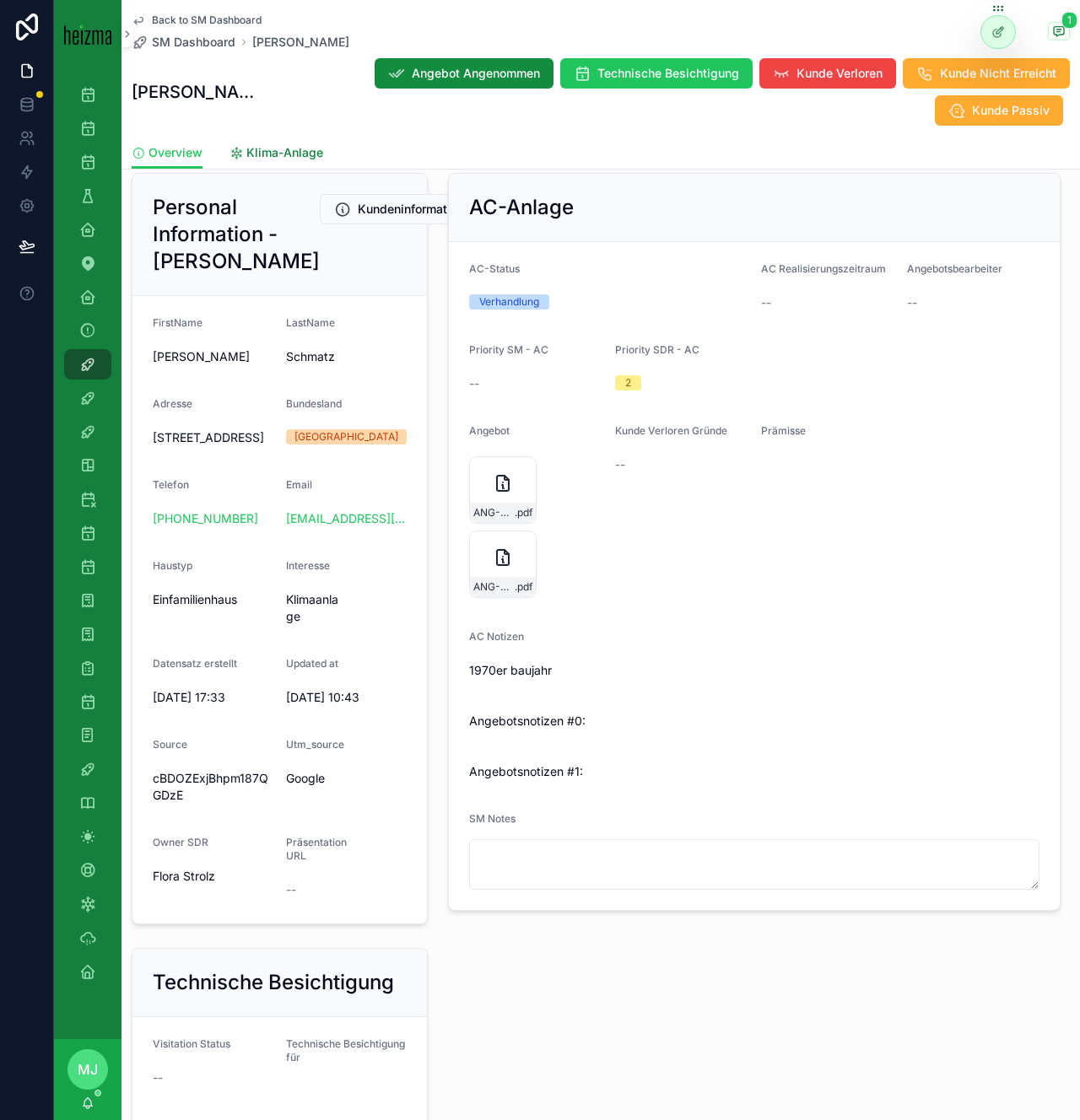
click at [275, 151] on span "Klima-Anlage" at bounding box center [285, 153] width 77 height 17
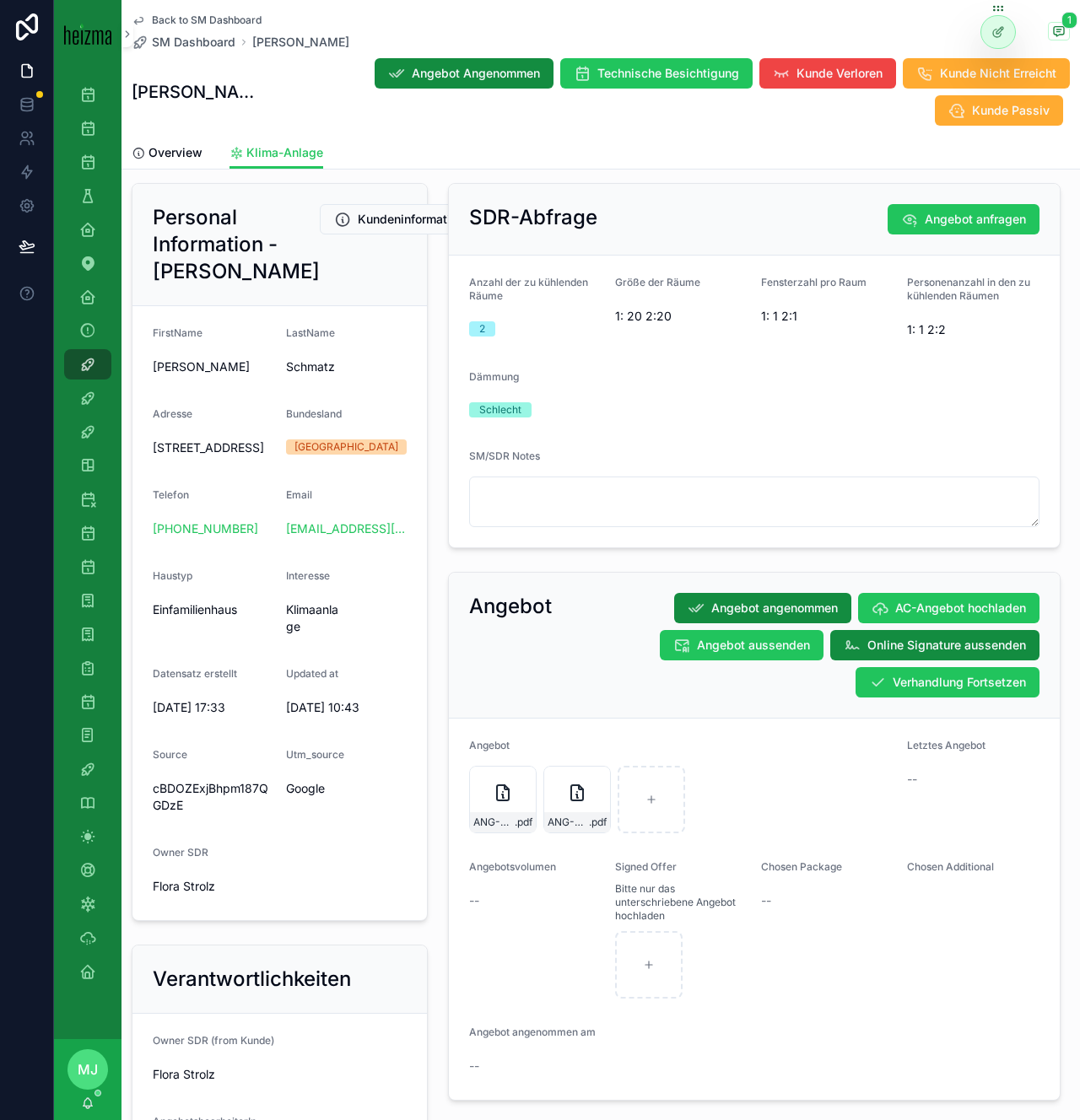
scroll to position [131, 0]
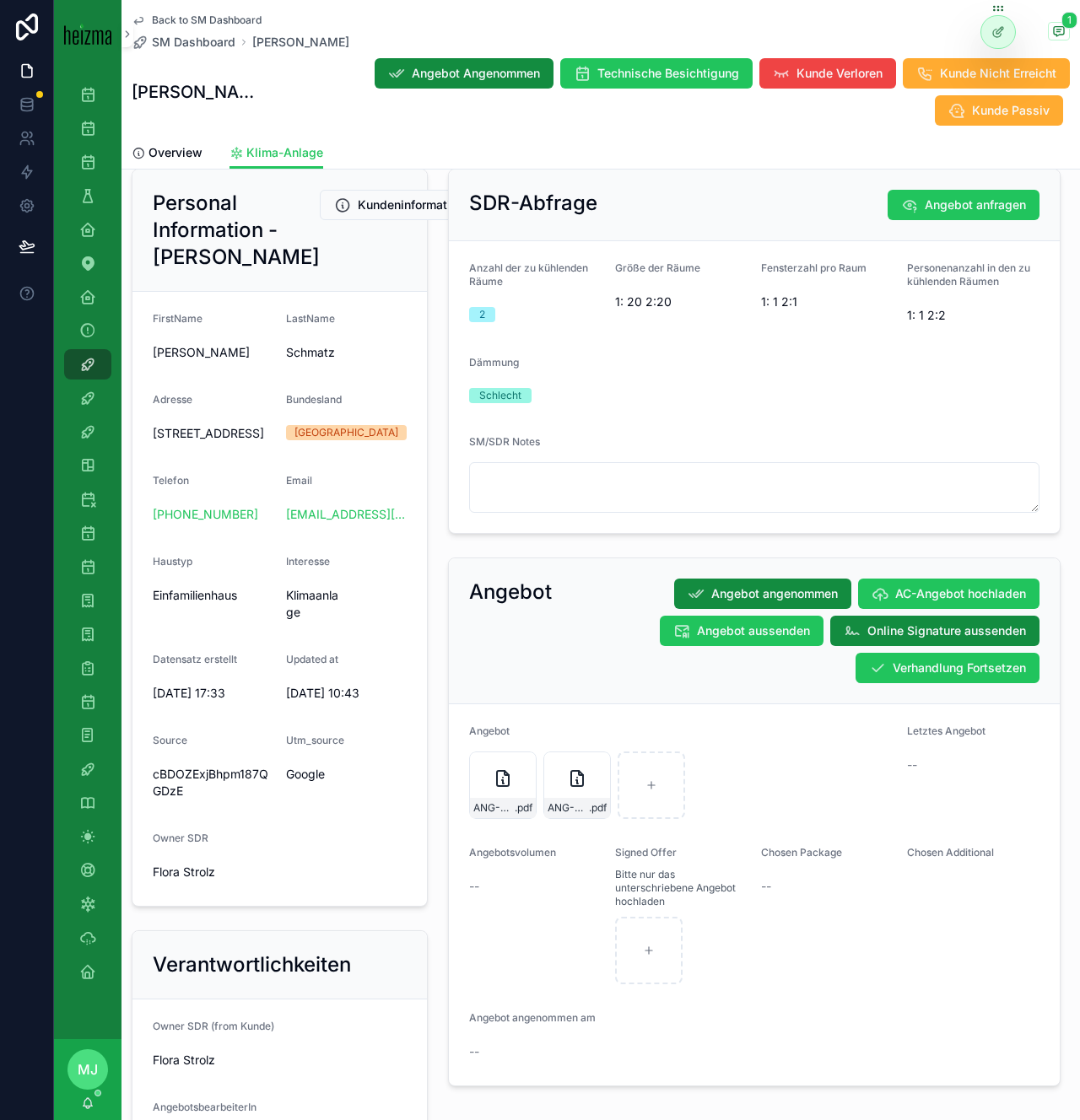
click at [624, 309] on span "1: 20 2:20" at bounding box center [682, 302] width 133 height 17
click at [606, 554] on div "Angebot Angebot angenommen AC-Angebot hochladen Angebot aussenden Online Signat…" at bounding box center [754, 821] width 633 height 542
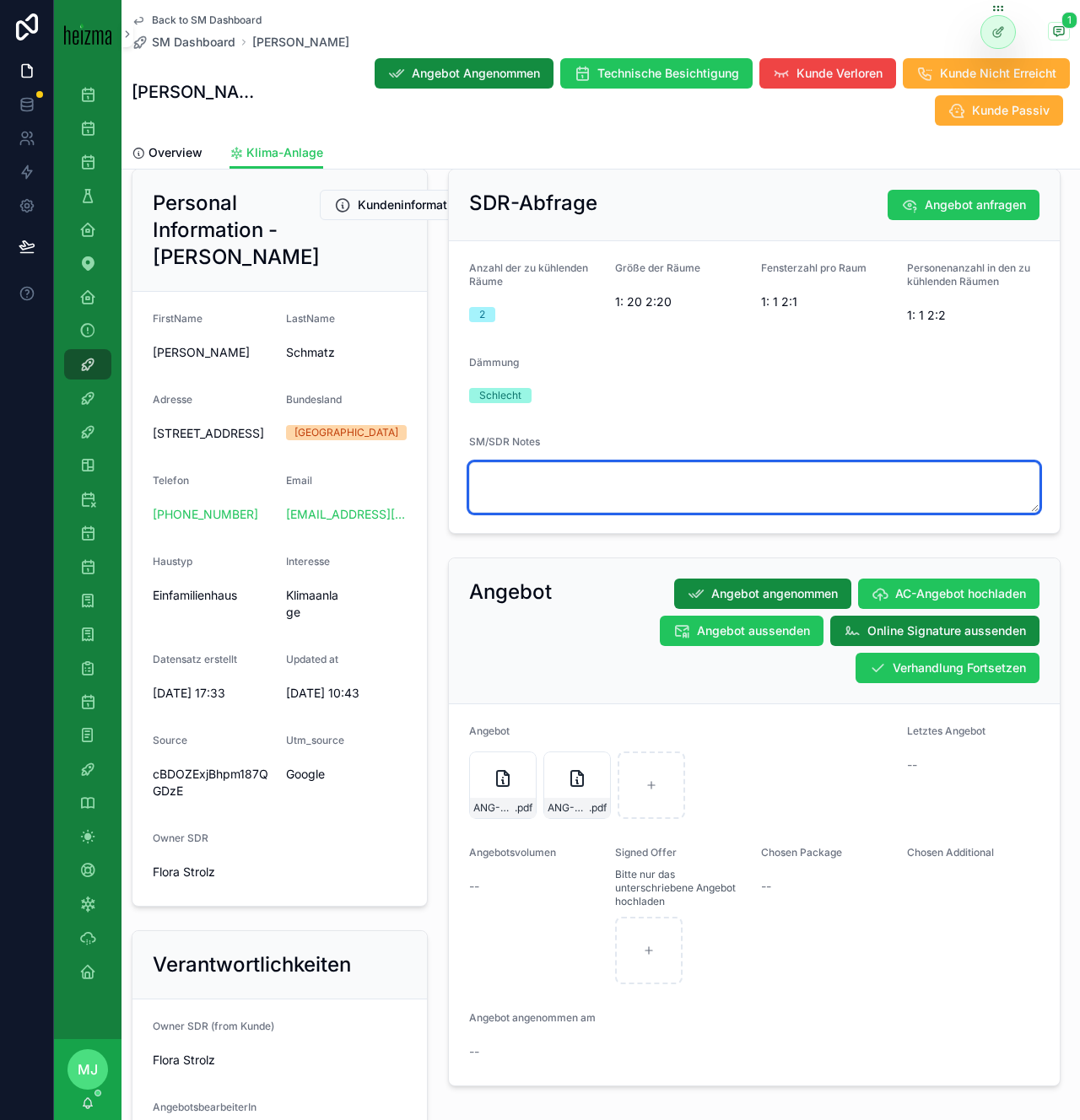
click at [604, 493] on textarea "scrollable content" at bounding box center [754, 487] width 570 height 51
click at [480, 476] on textarea "**********" at bounding box center [754, 487] width 570 height 51
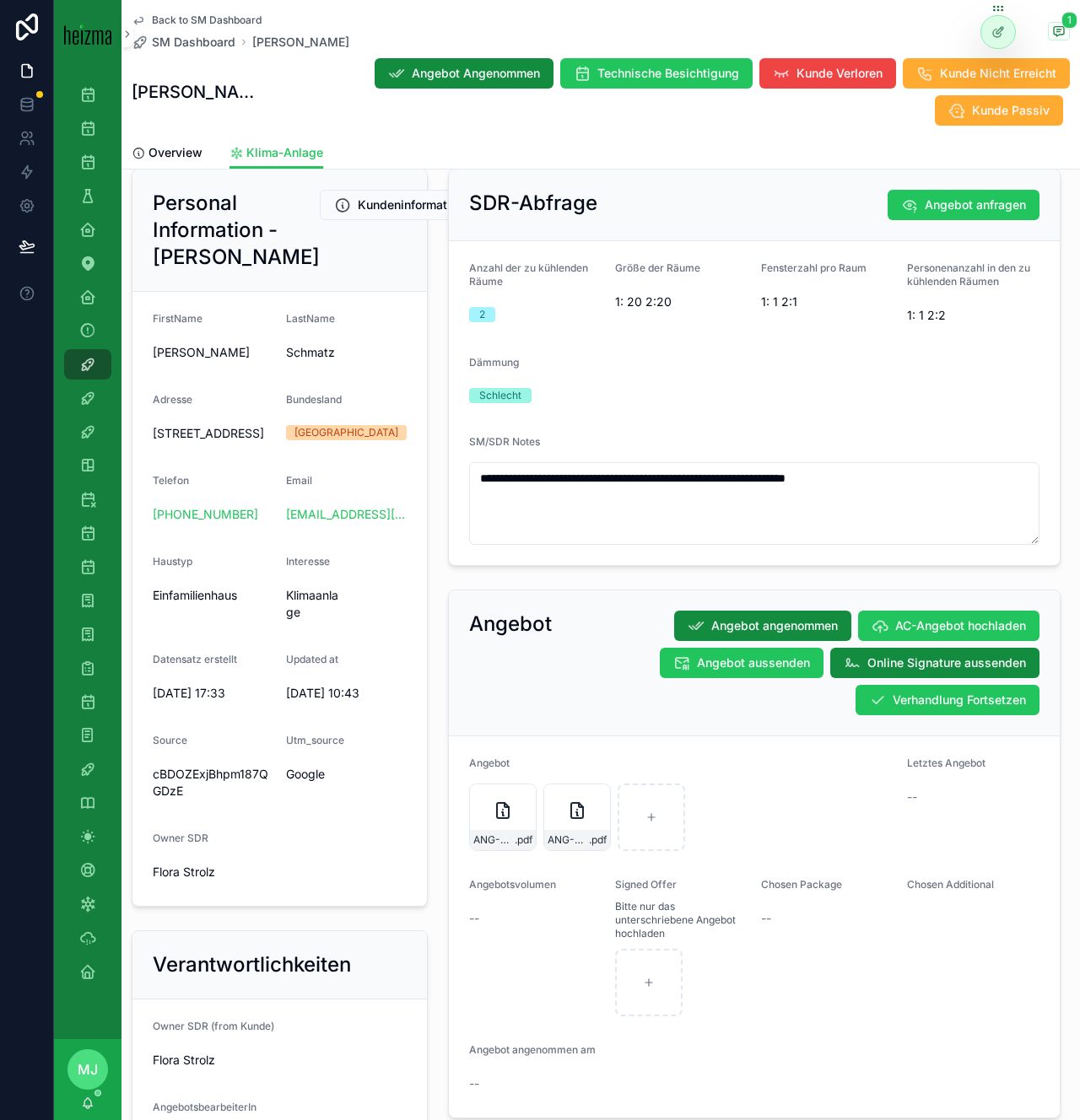
click at [538, 356] on div "Dämmung" at bounding box center [536, 366] width 133 height 20
click at [84, 900] on icon "scrollable content" at bounding box center [88, 904] width 17 height 17
type textarea "**********"
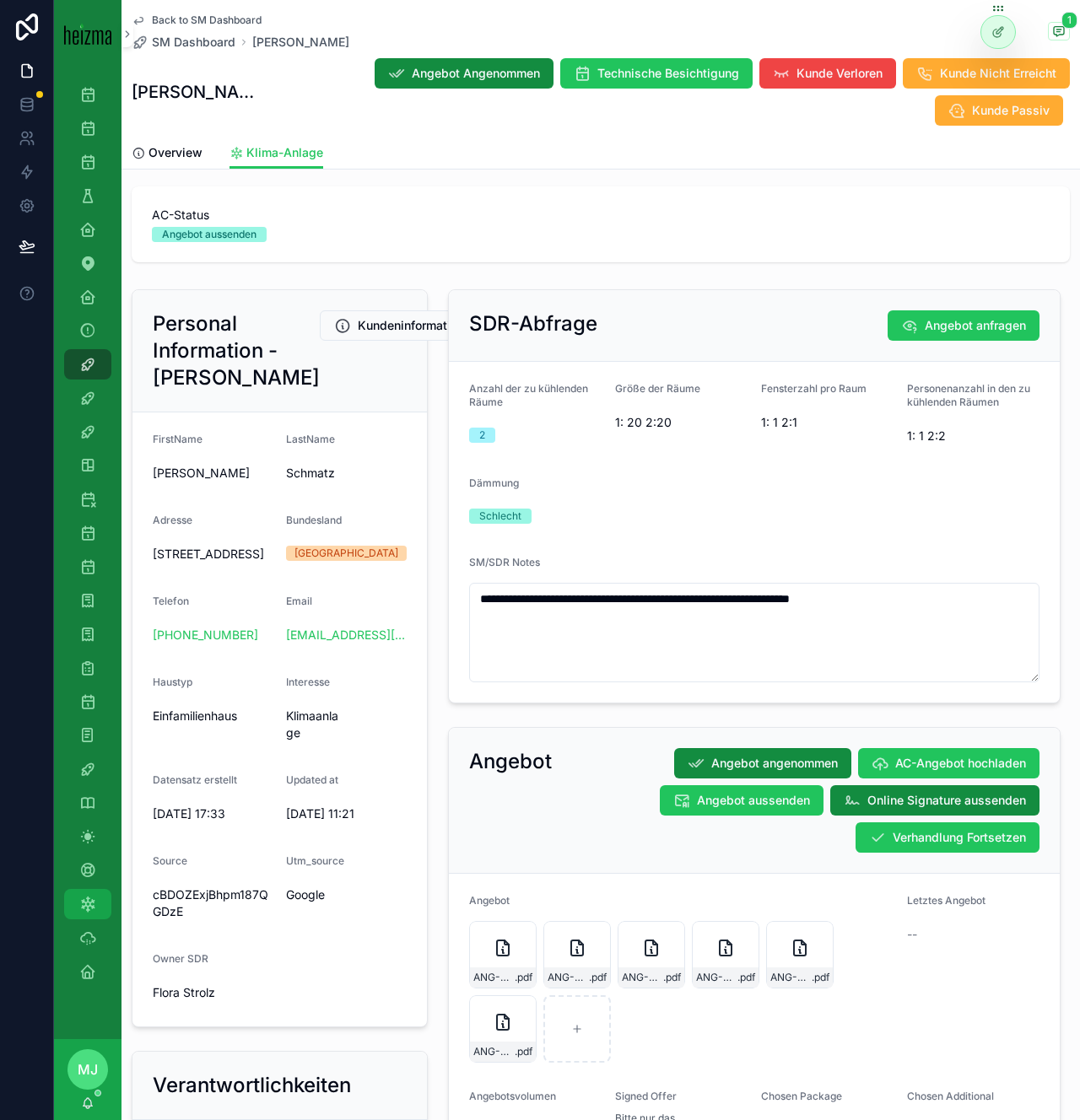
scroll to position [0, 0]
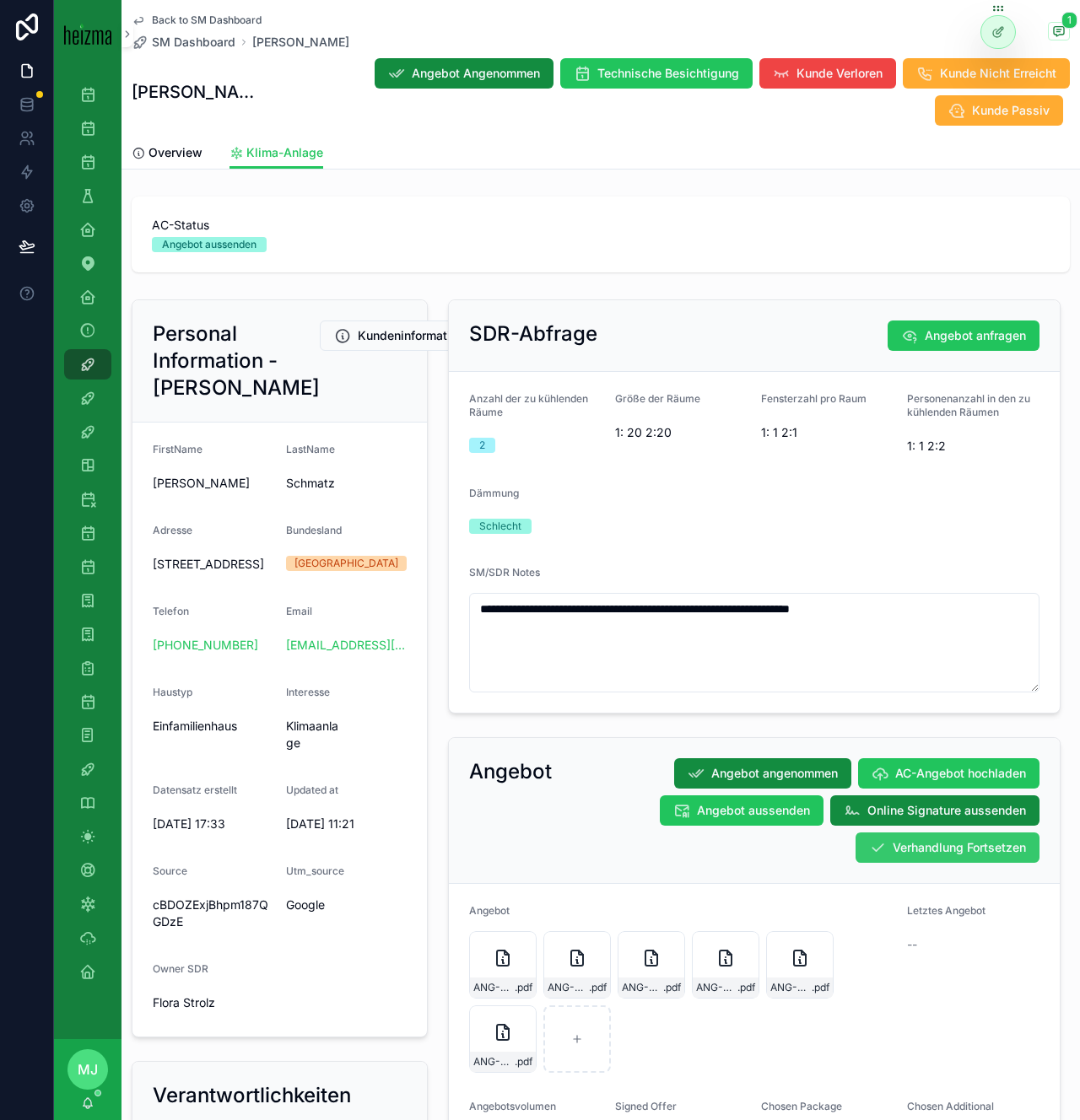
click at [914, 861] on button "Verhandlung Fortsetzen" at bounding box center [947, 847] width 184 height 31
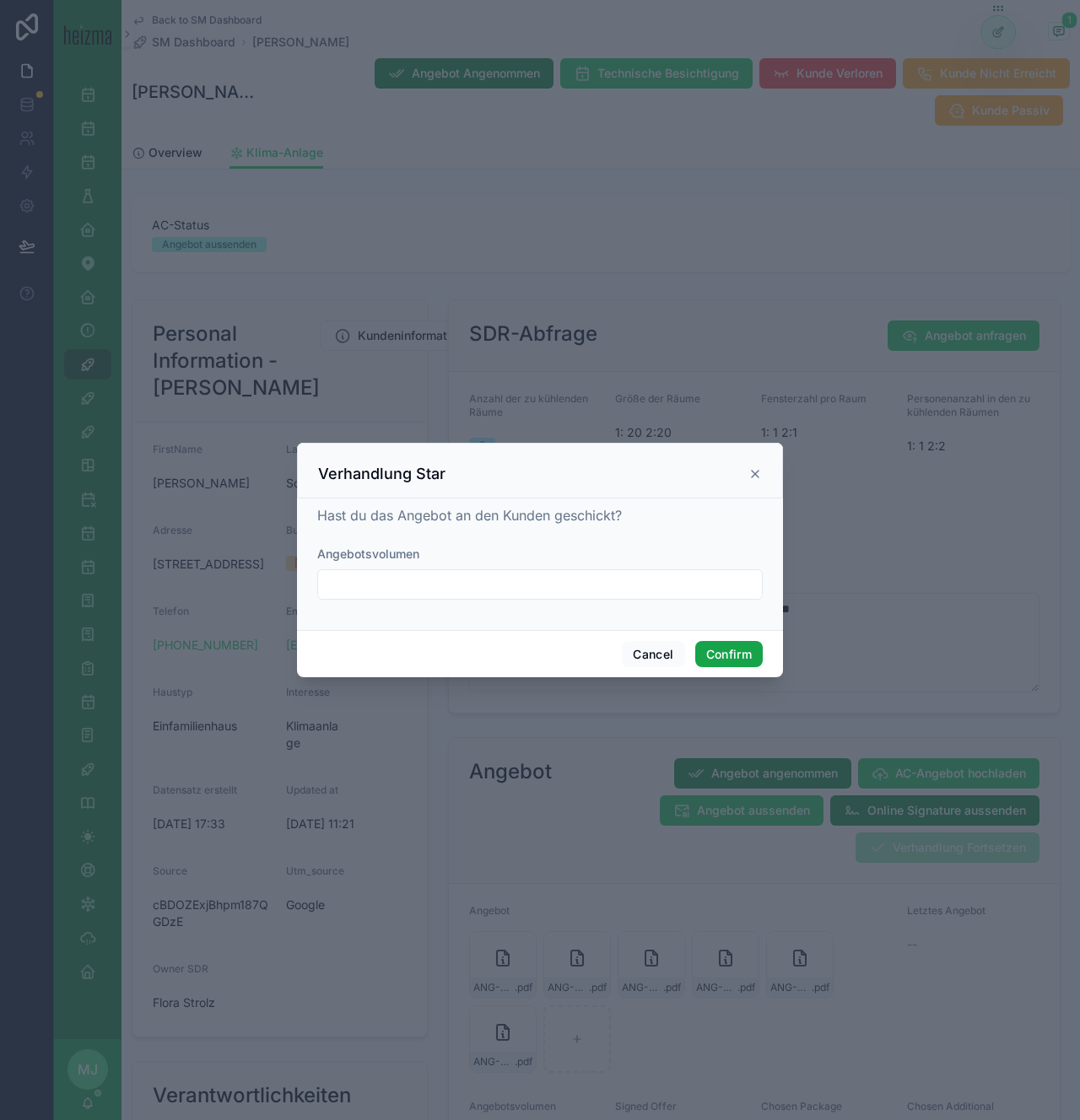
click at [742, 656] on button "Confirm" at bounding box center [729, 655] width 67 height 27
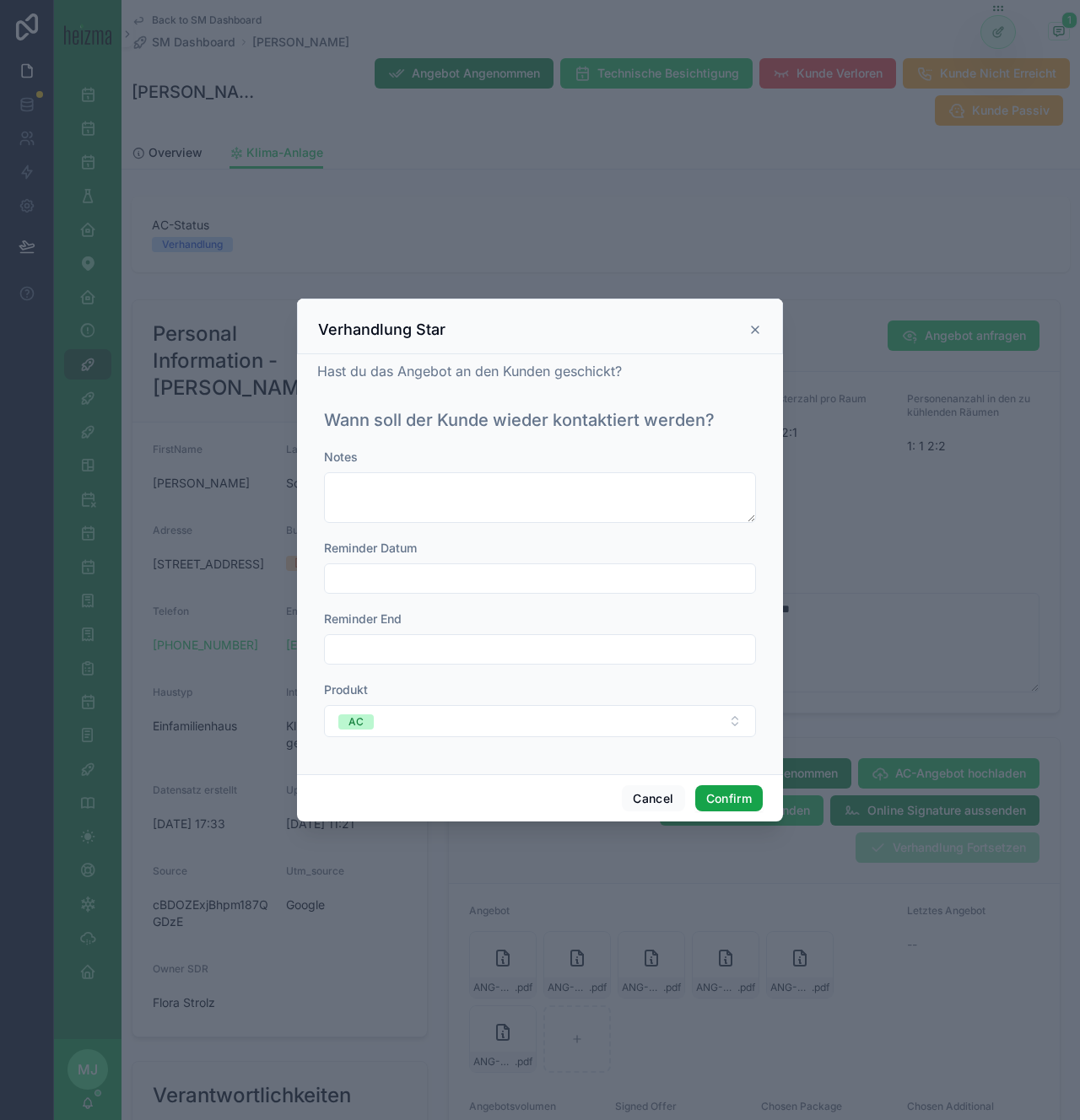
click at [718, 798] on button "Confirm" at bounding box center [729, 798] width 67 height 27
click at [643, 586] on input "text" at bounding box center [540, 579] width 431 height 24
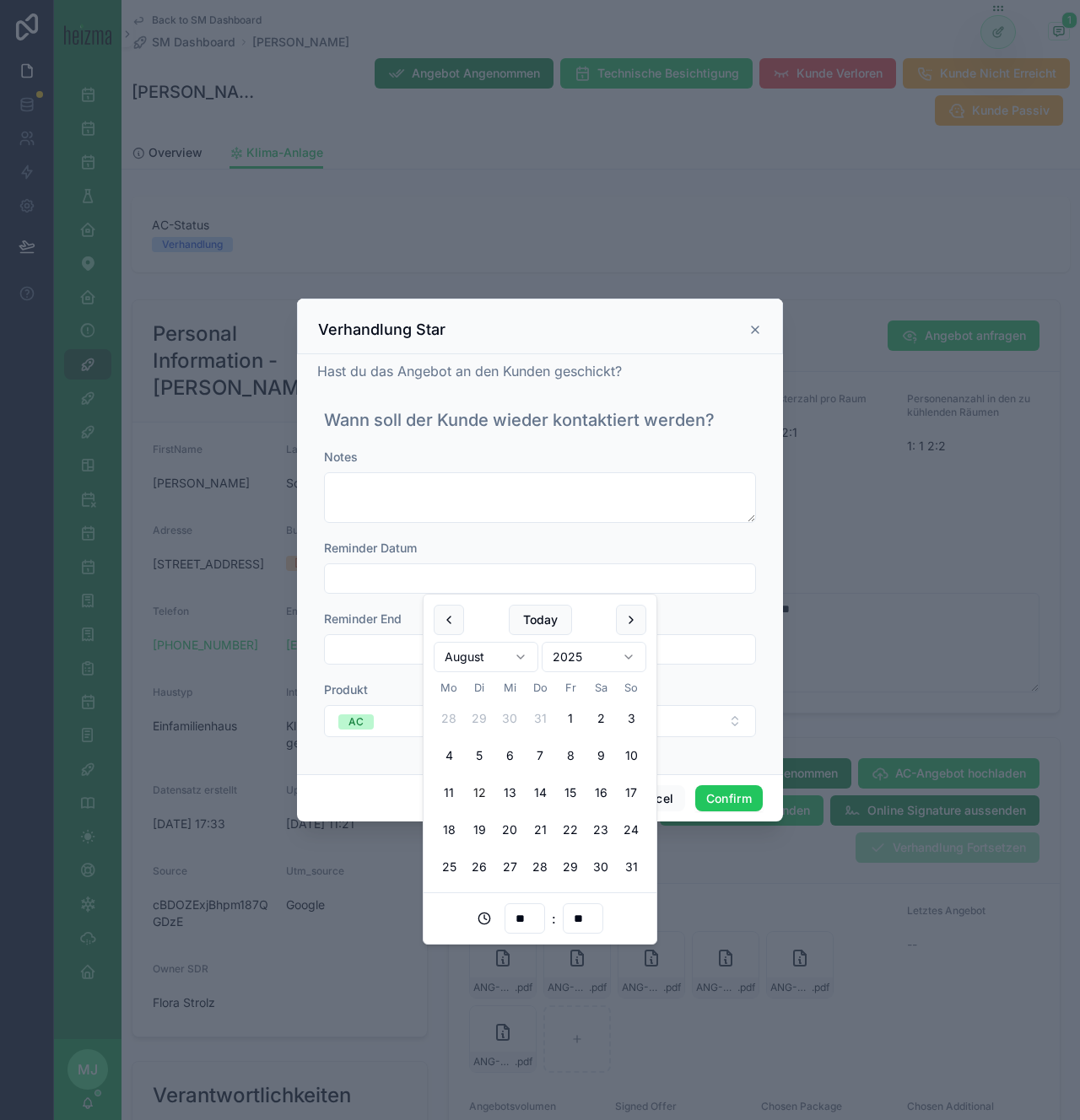
click at [730, 628] on div "Reminder End" at bounding box center [540, 638] width 432 height 54
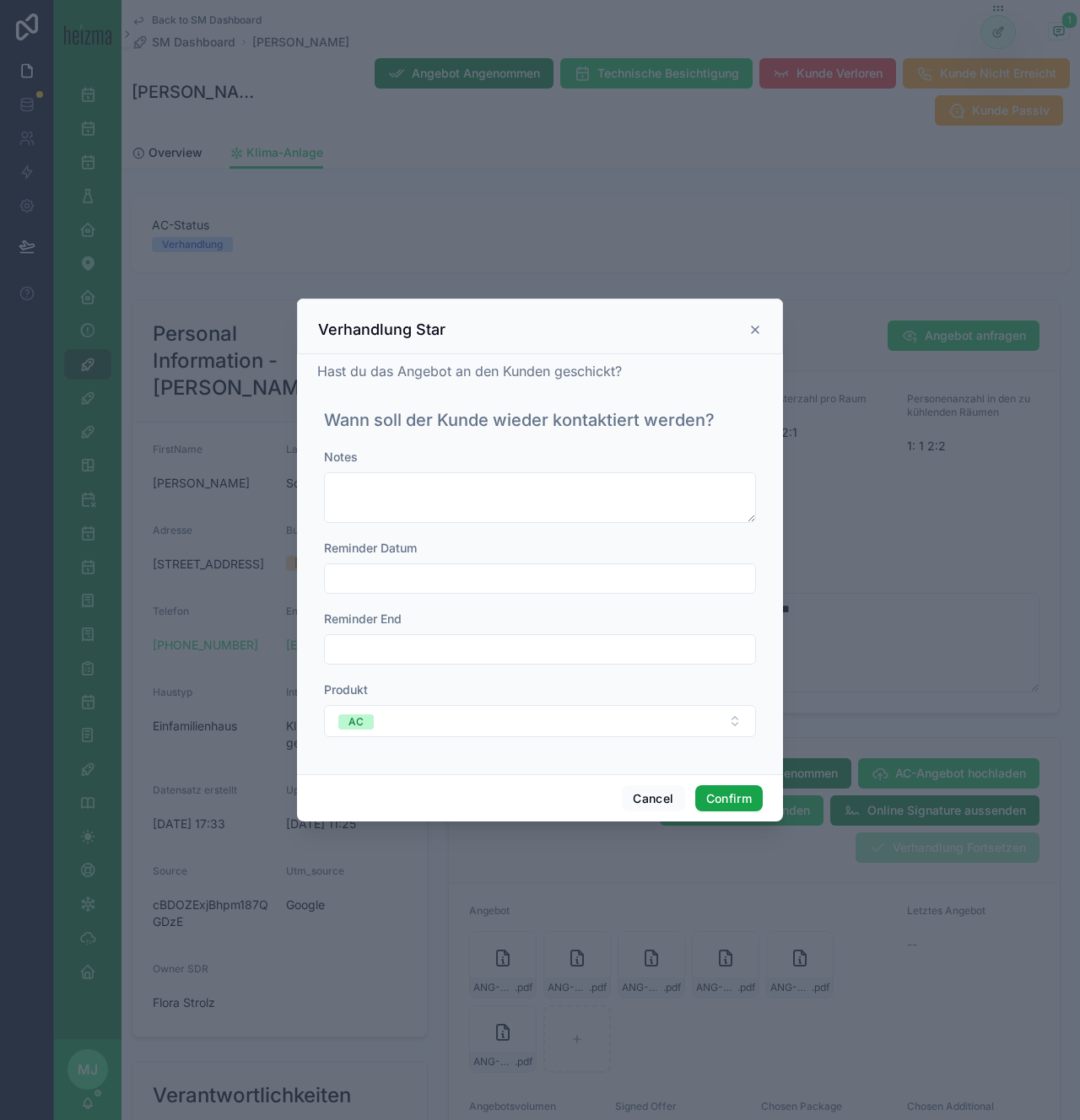
click at [732, 806] on button "Confirm" at bounding box center [729, 798] width 67 height 27
click at [755, 329] on icon at bounding box center [754, 329] width 7 height 7
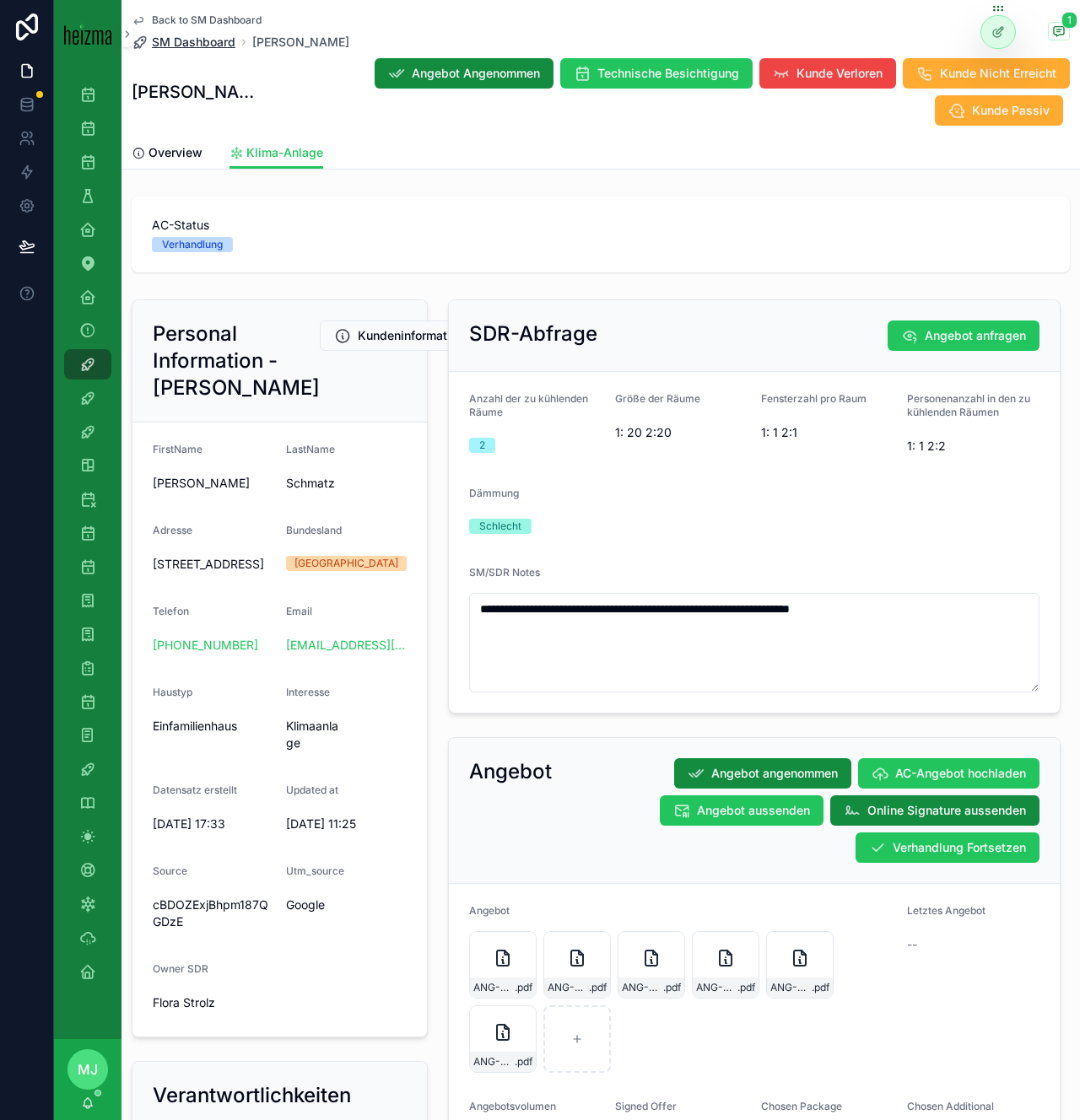
click at [217, 39] on span "SM Dashboard" at bounding box center [194, 42] width 84 height 17
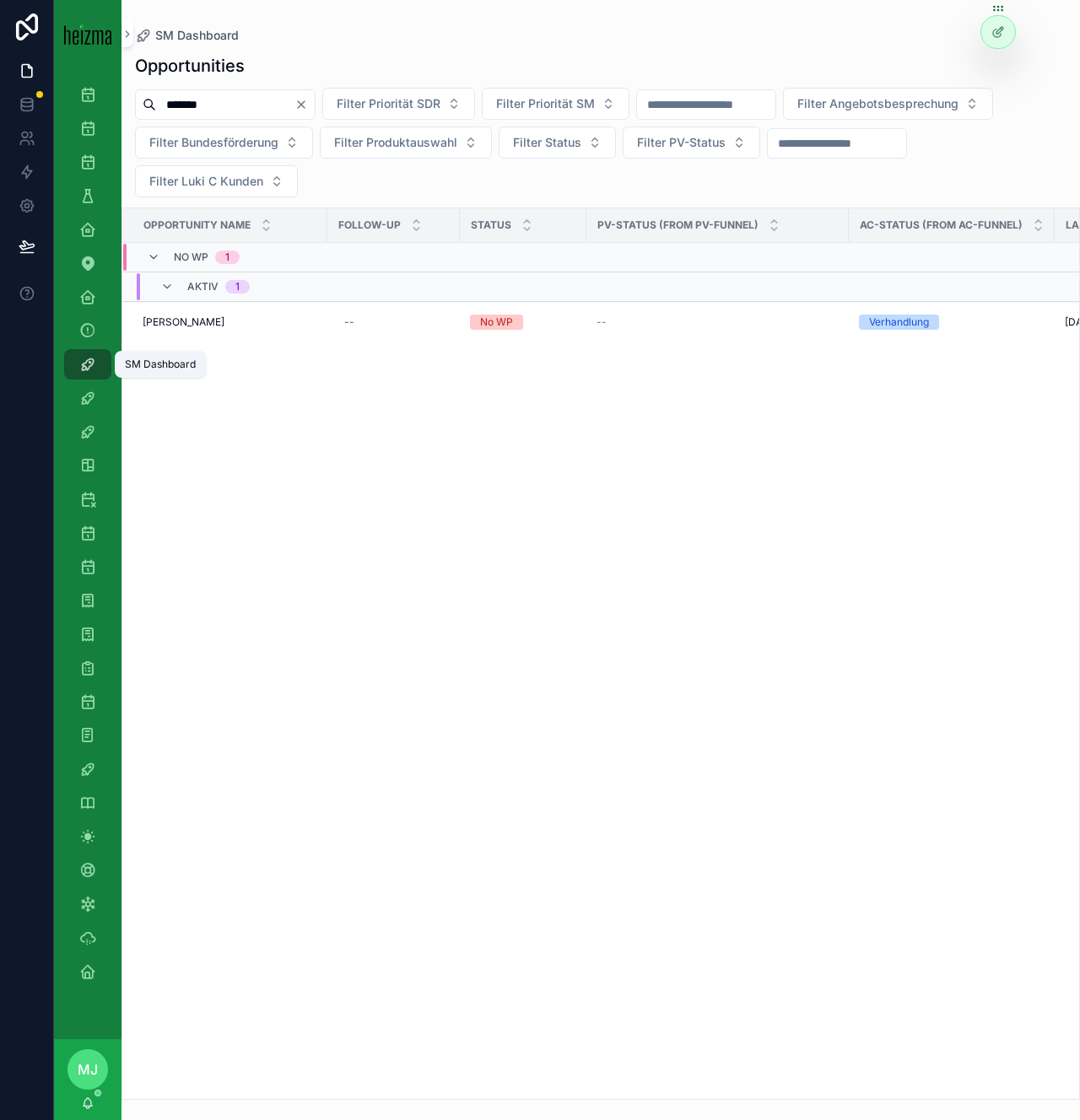
click at [101, 364] on link "SM Dashboard" at bounding box center [88, 365] width 47 height 31
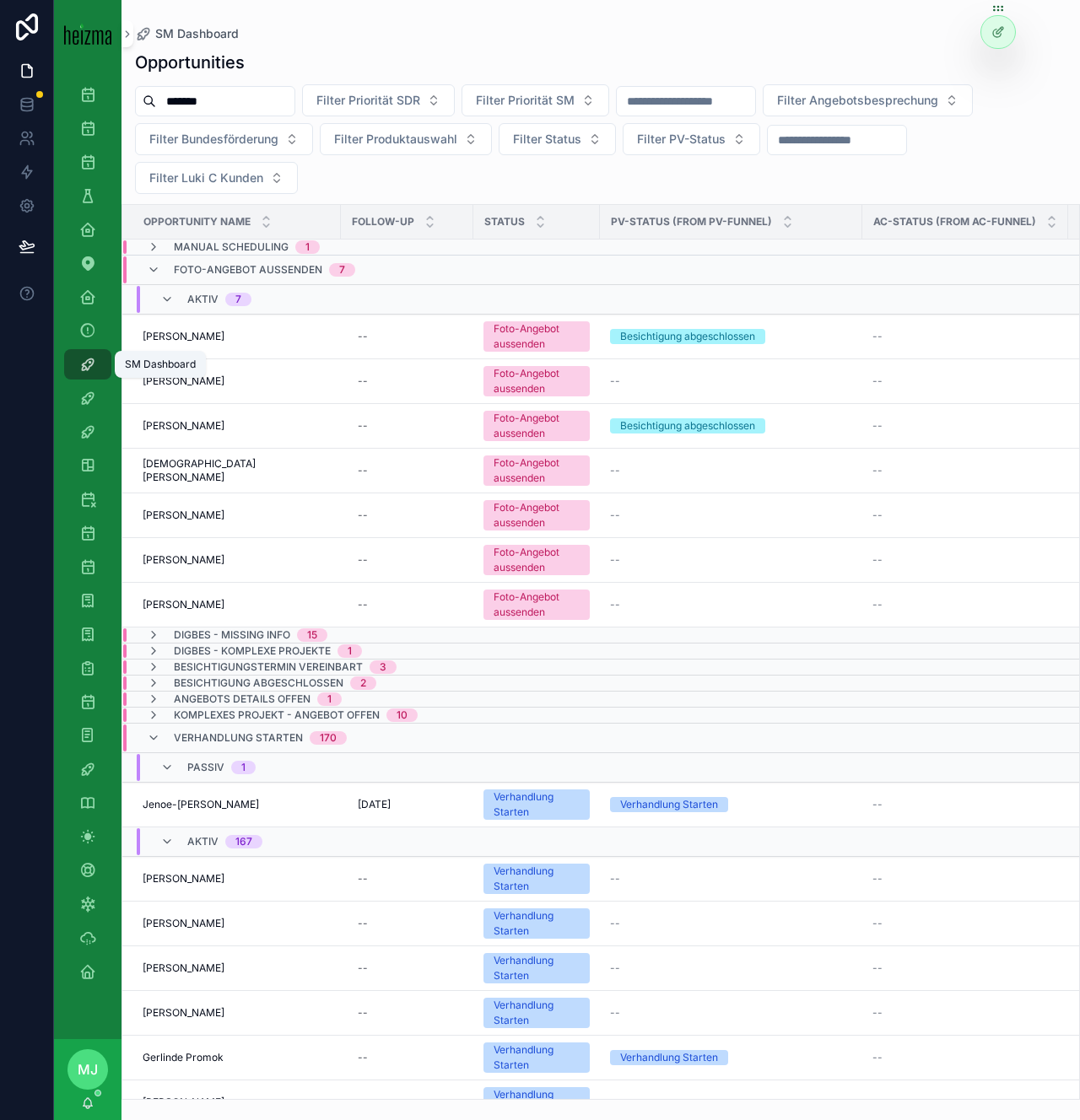
click at [82, 376] on div "SM Dashboard" at bounding box center [88, 364] width 27 height 27
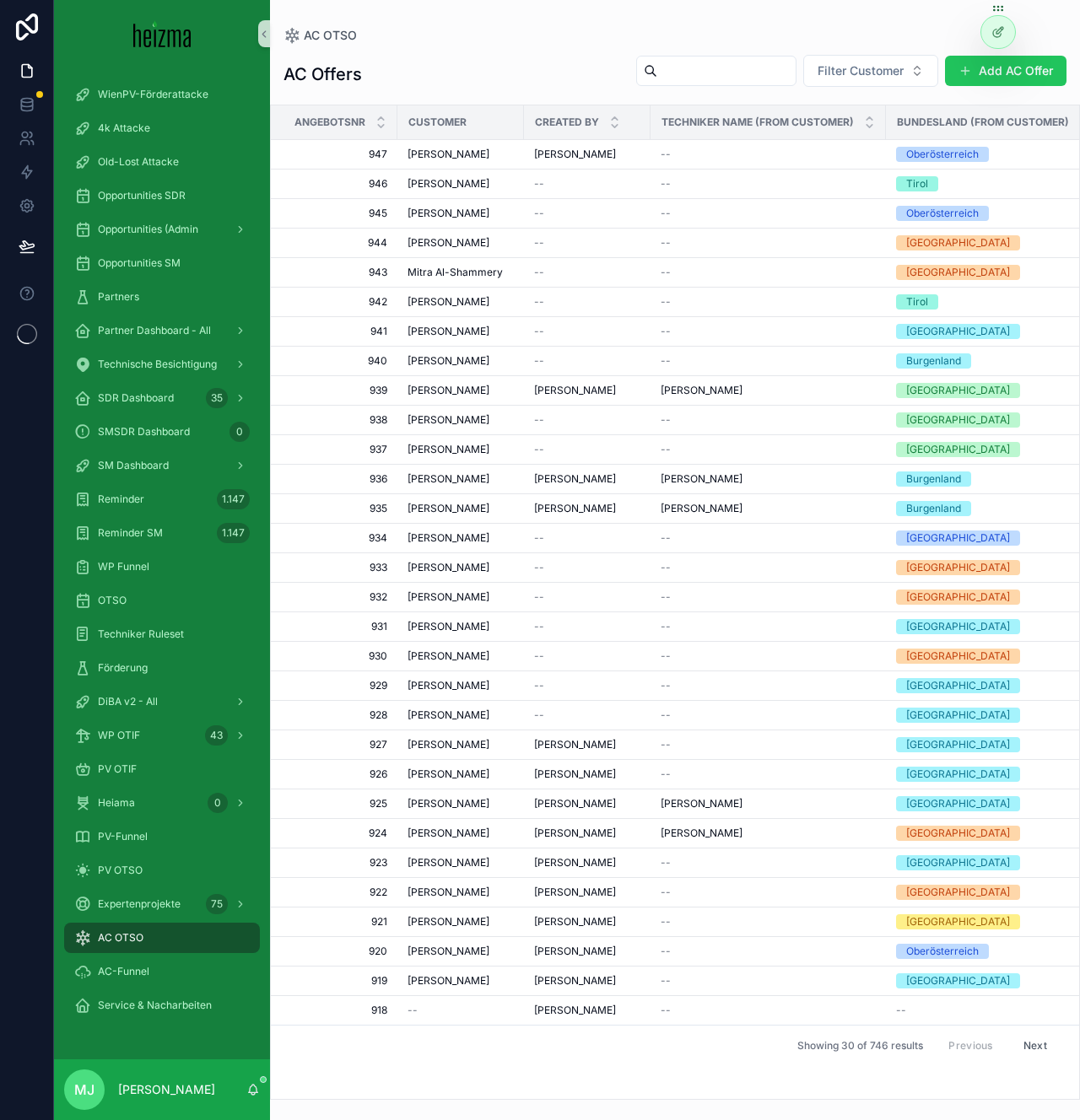
click at [653, 83] on div "scrollable content" at bounding box center [716, 71] width 160 height 31
click at [830, 72] on span "Filter Customer" at bounding box center [860, 71] width 86 height 17
click at [881, 58] on button "Filter Customer" at bounding box center [871, 70] width 135 height 32
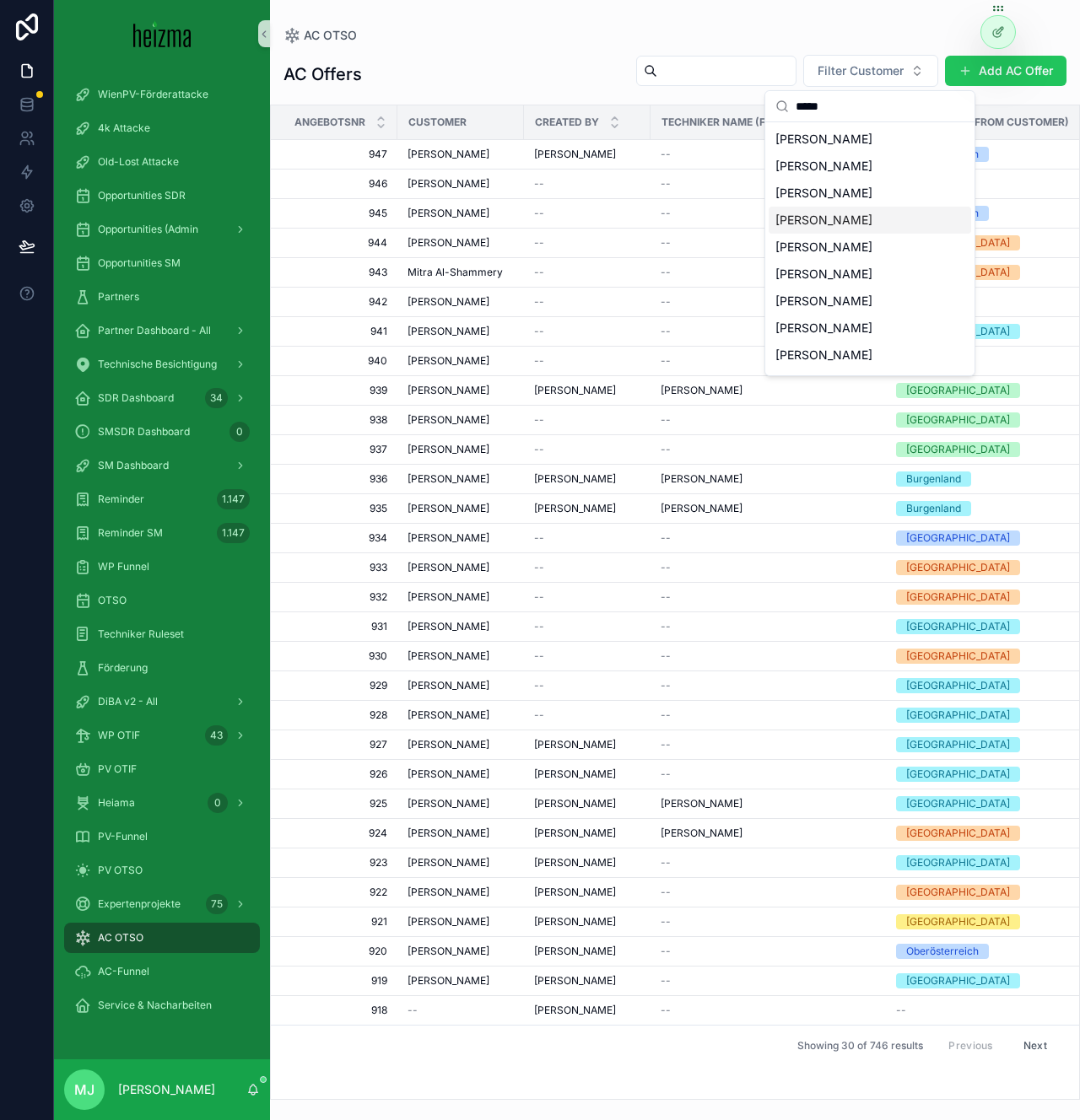
type input "*****"
click at [867, 215] on span "[PERSON_NAME]" at bounding box center [824, 221] width 97 height 17
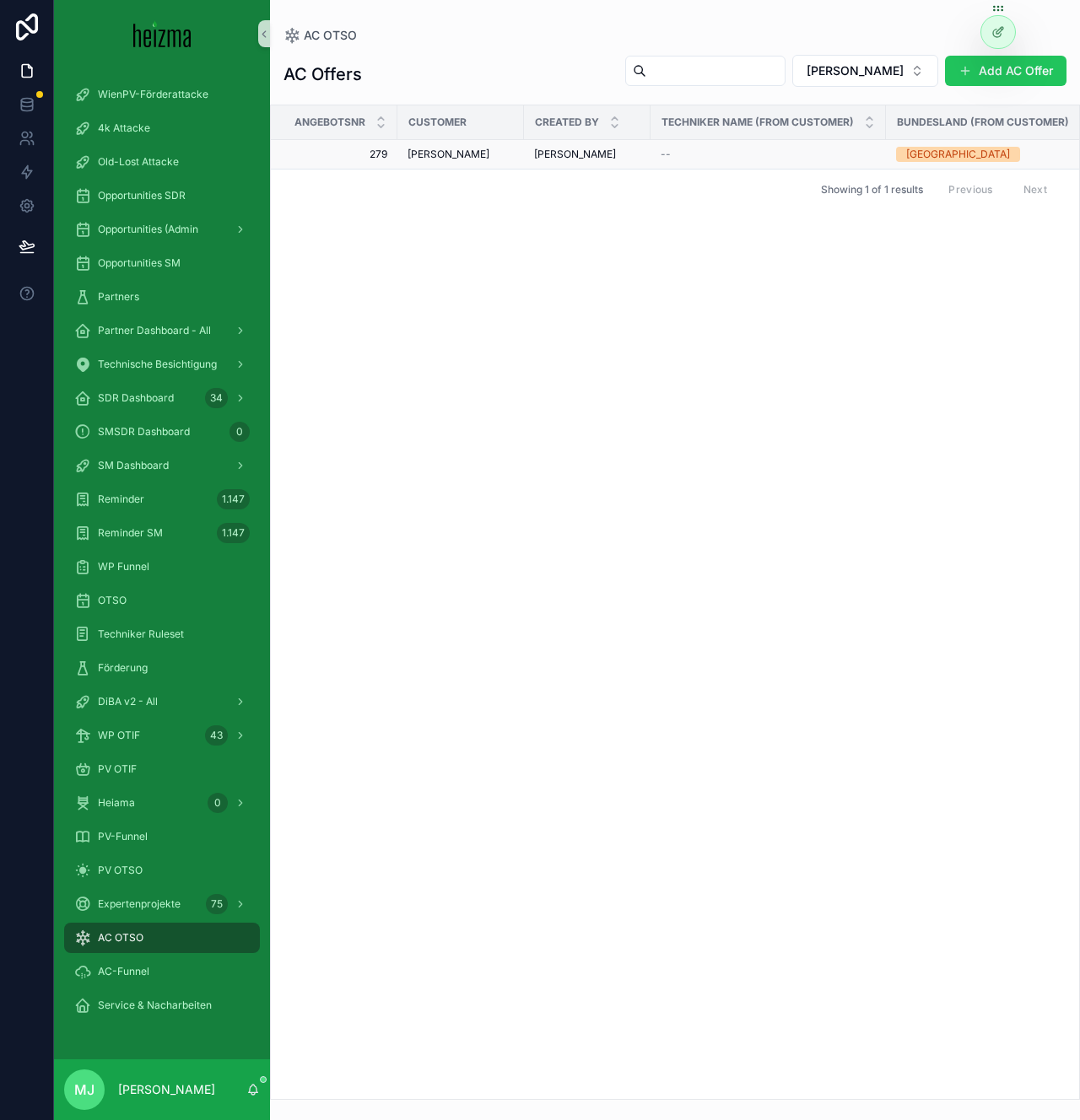
click at [448, 150] on span "[PERSON_NAME]" at bounding box center [448, 154] width 82 height 13
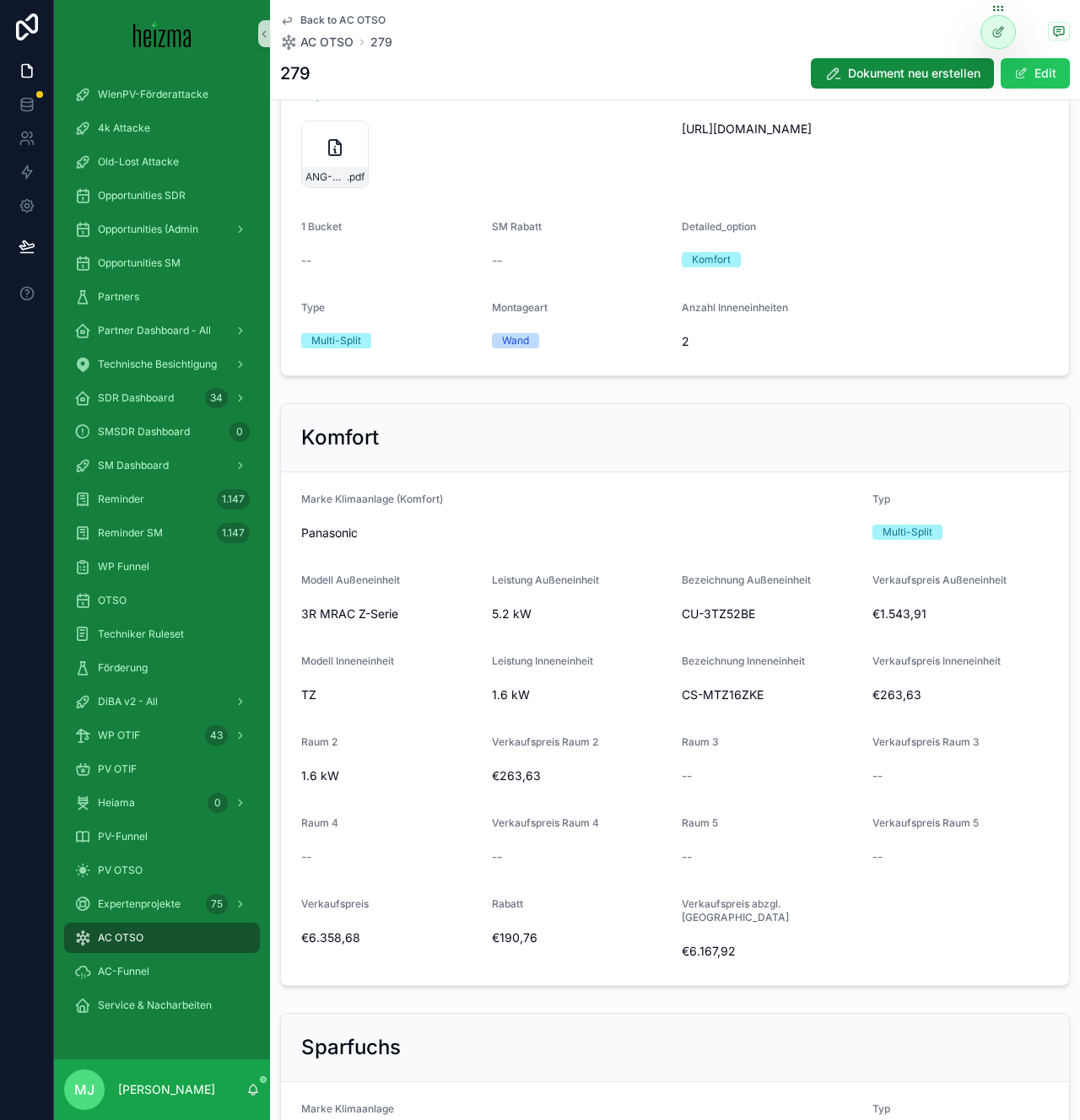
scroll to position [389, 0]
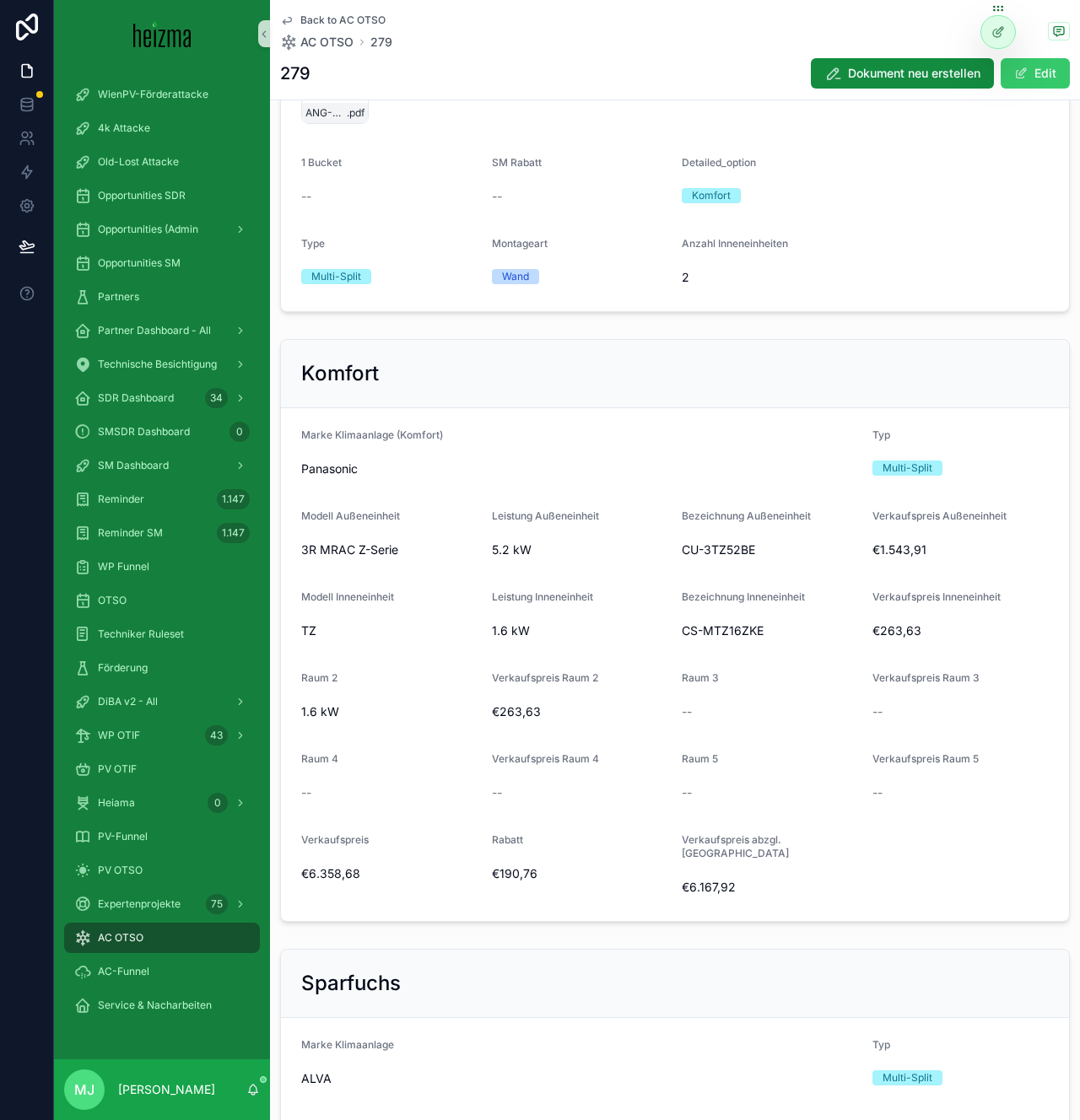
click at [1033, 70] on button "Edit" at bounding box center [1036, 73] width 69 height 31
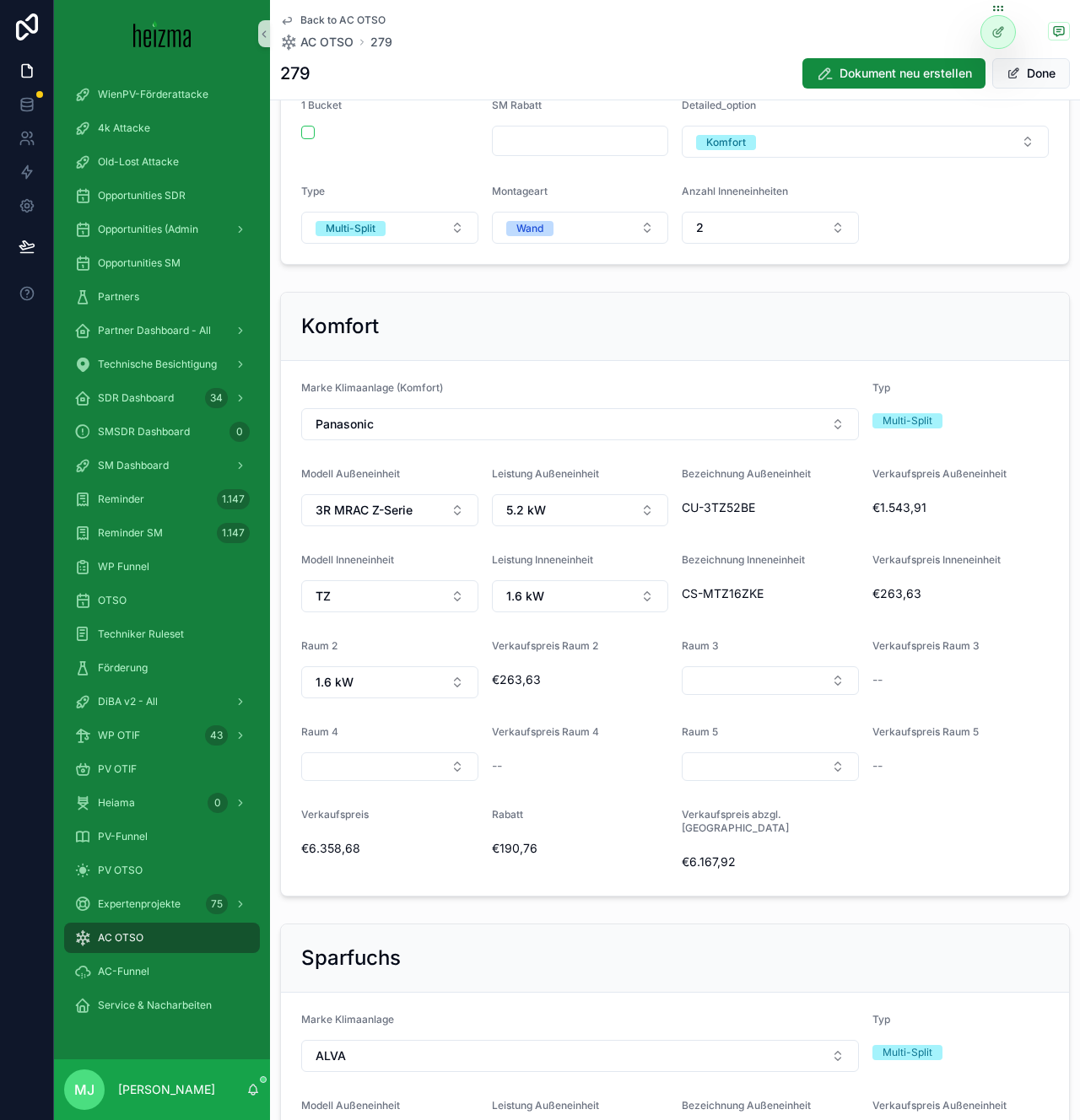
scroll to position [451, 0]
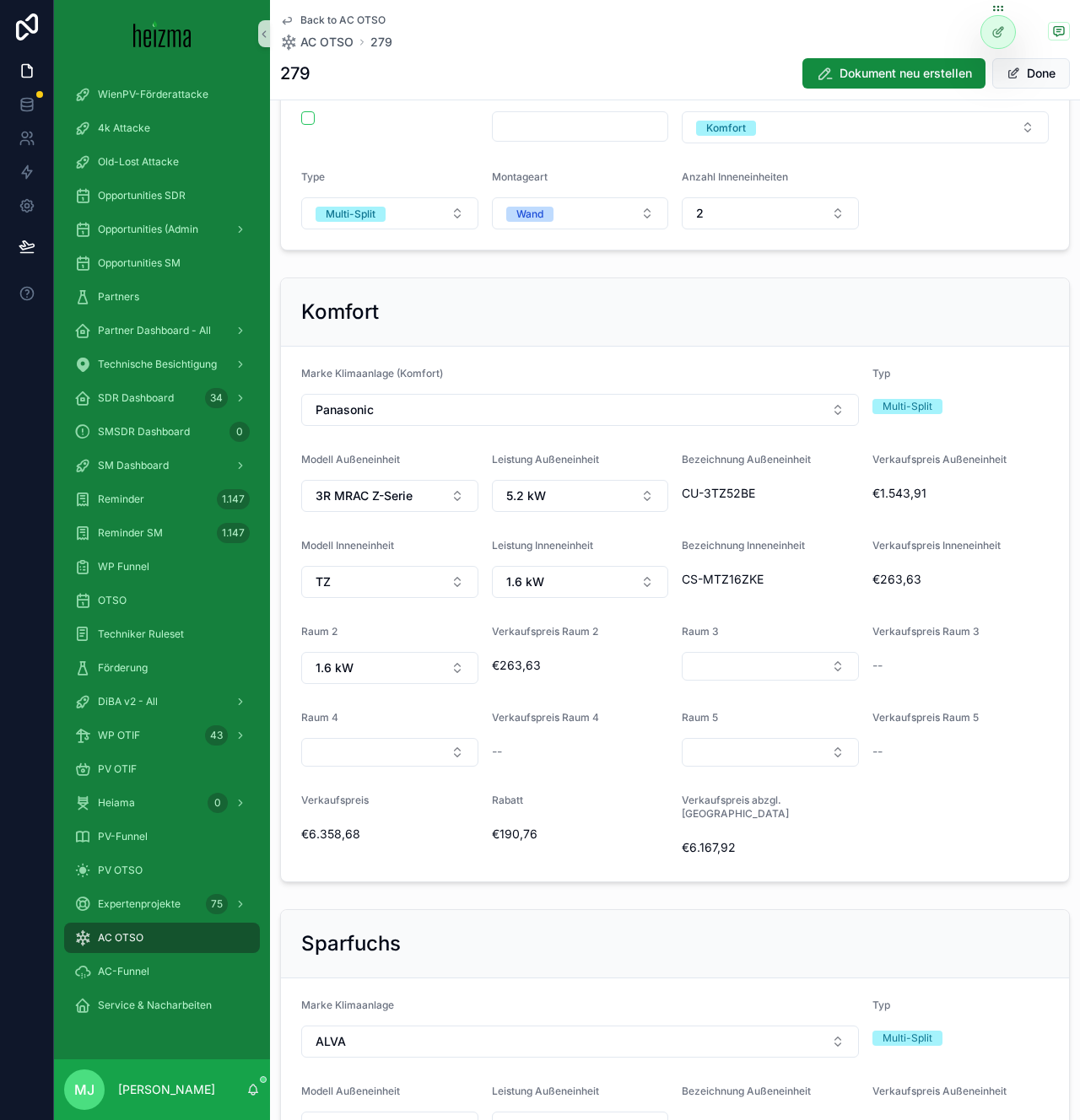
click at [762, 482] on div "CU-3TZ52BE" at bounding box center [771, 493] width 177 height 27
click at [1015, 73] on span "scrollable content" at bounding box center [1014, 73] width 13 height 13
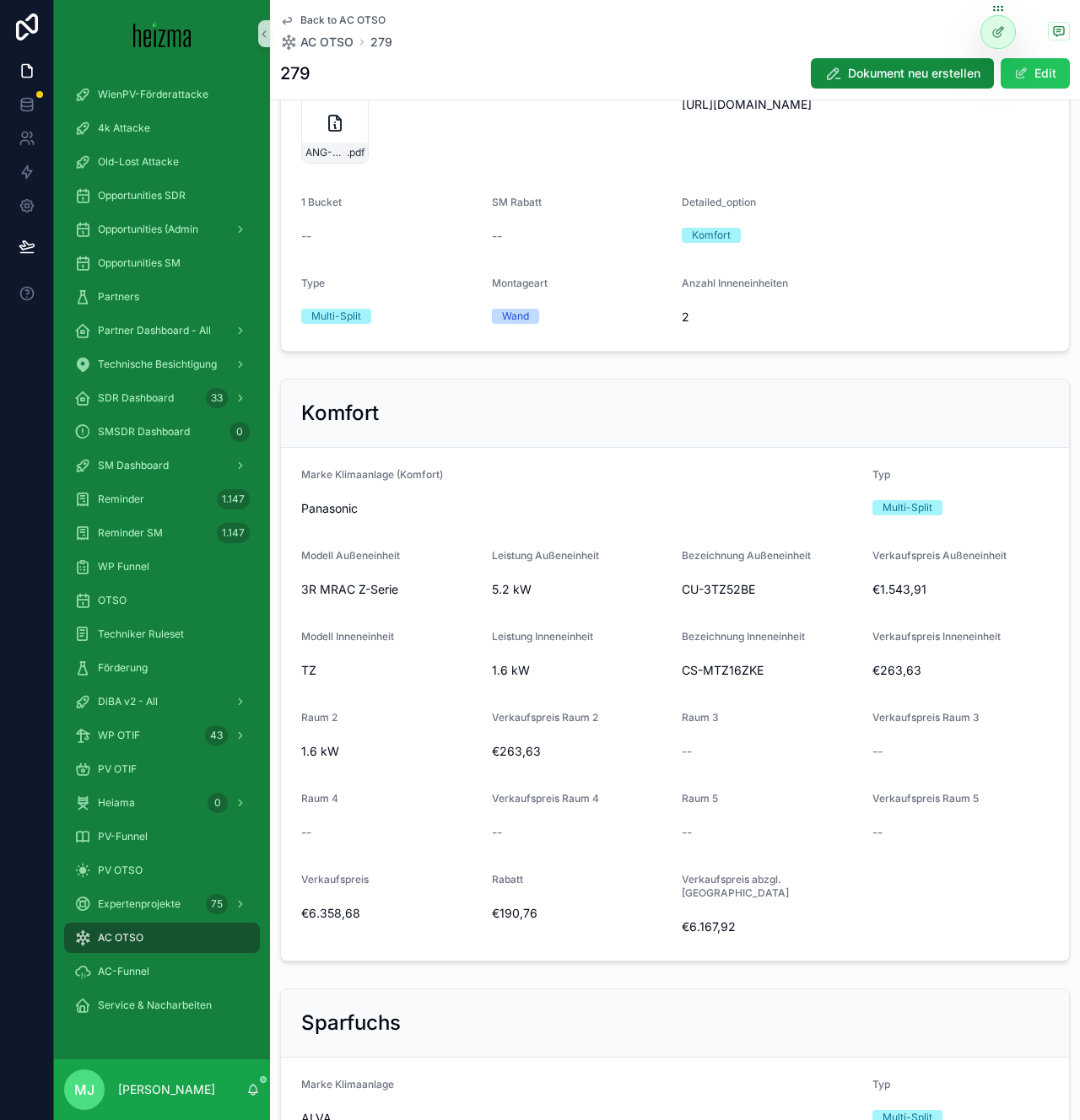
scroll to position [350, 0]
click at [1040, 78] on button "Edit" at bounding box center [1036, 73] width 69 height 31
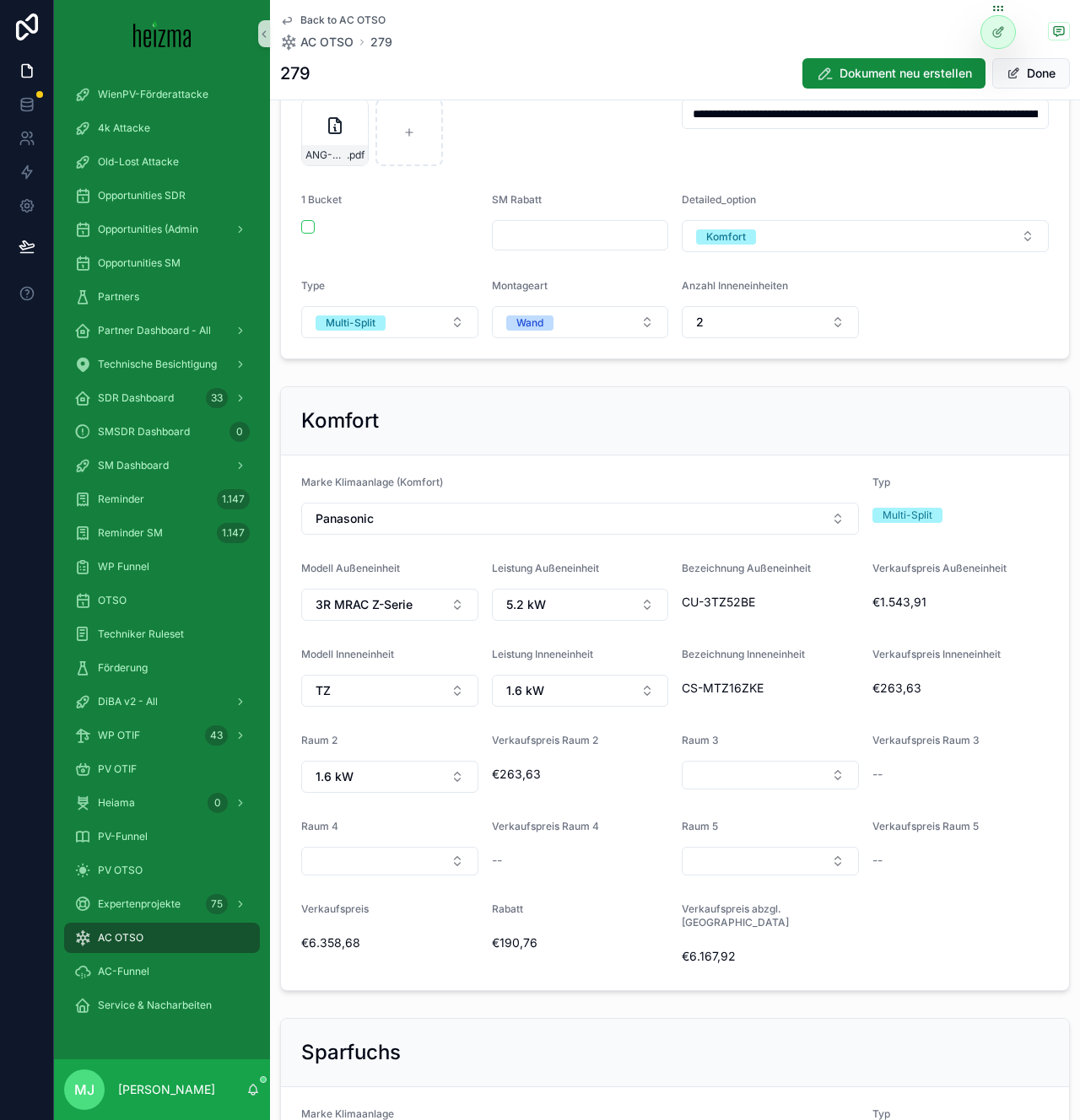
scroll to position [333, 0]
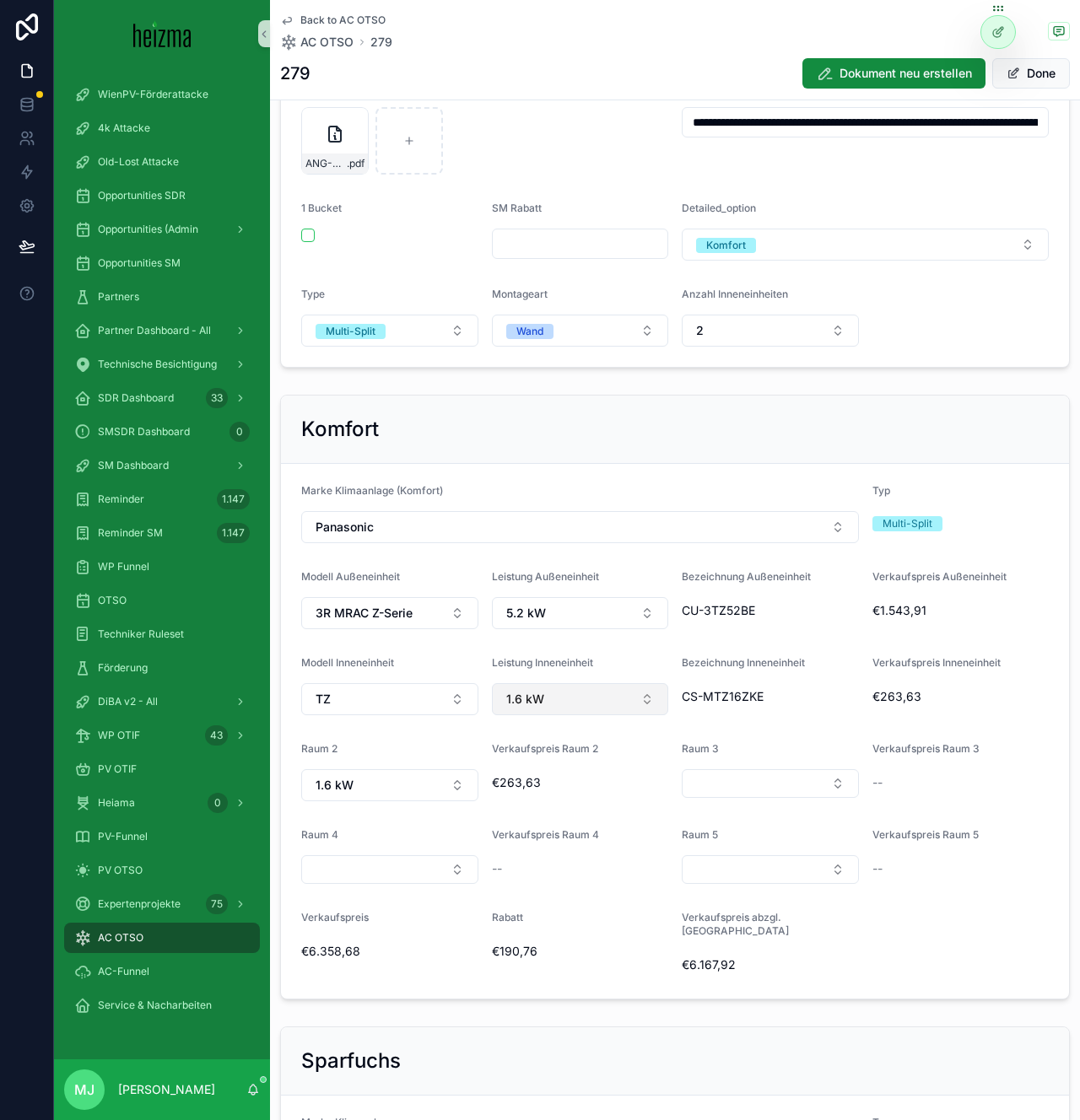
click at [642, 707] on button "1.6 kW" at bounding box center [581, 698] width 177 height 32
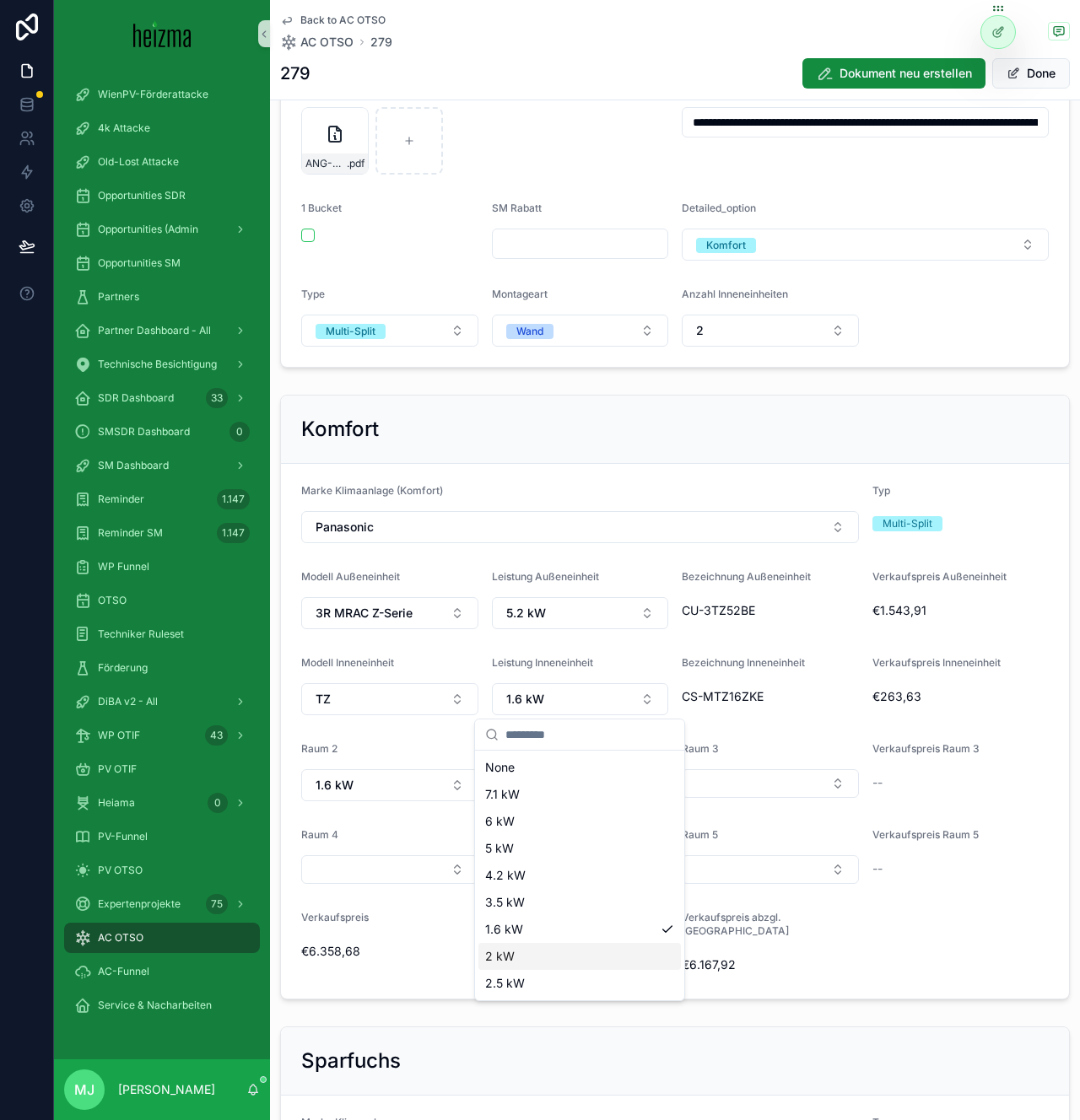
click at [609, 952] on div "2 kW" at bounding box center [580, 956] width 202 height 27
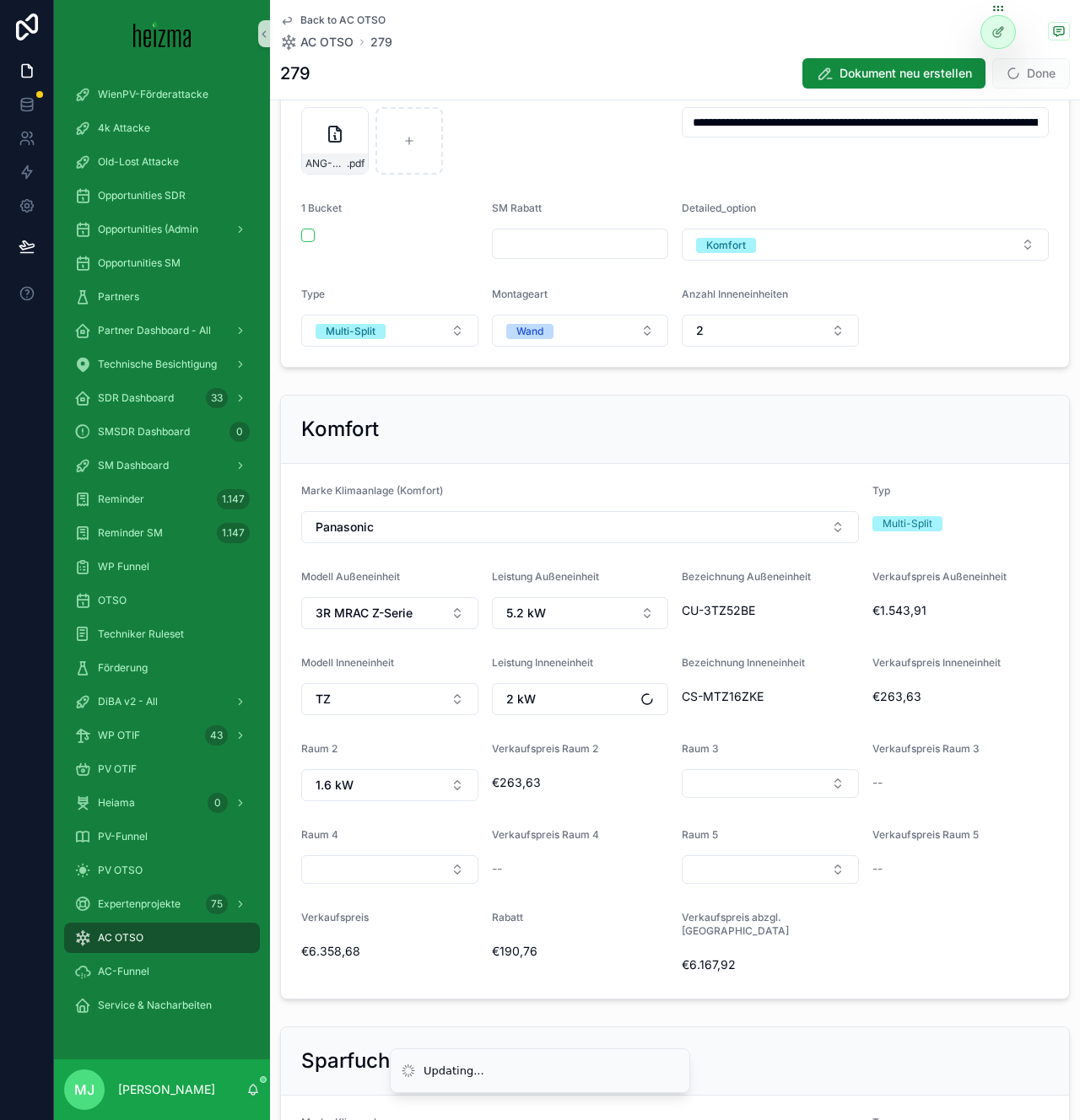
click at [735, 657] on span "Bezeichnung Inneneinheit" at bounding box center [744, 662] width 123 height 13
click at [788, 786] on button "Select Button" at bounding box center [771, 784] width 177 height 29
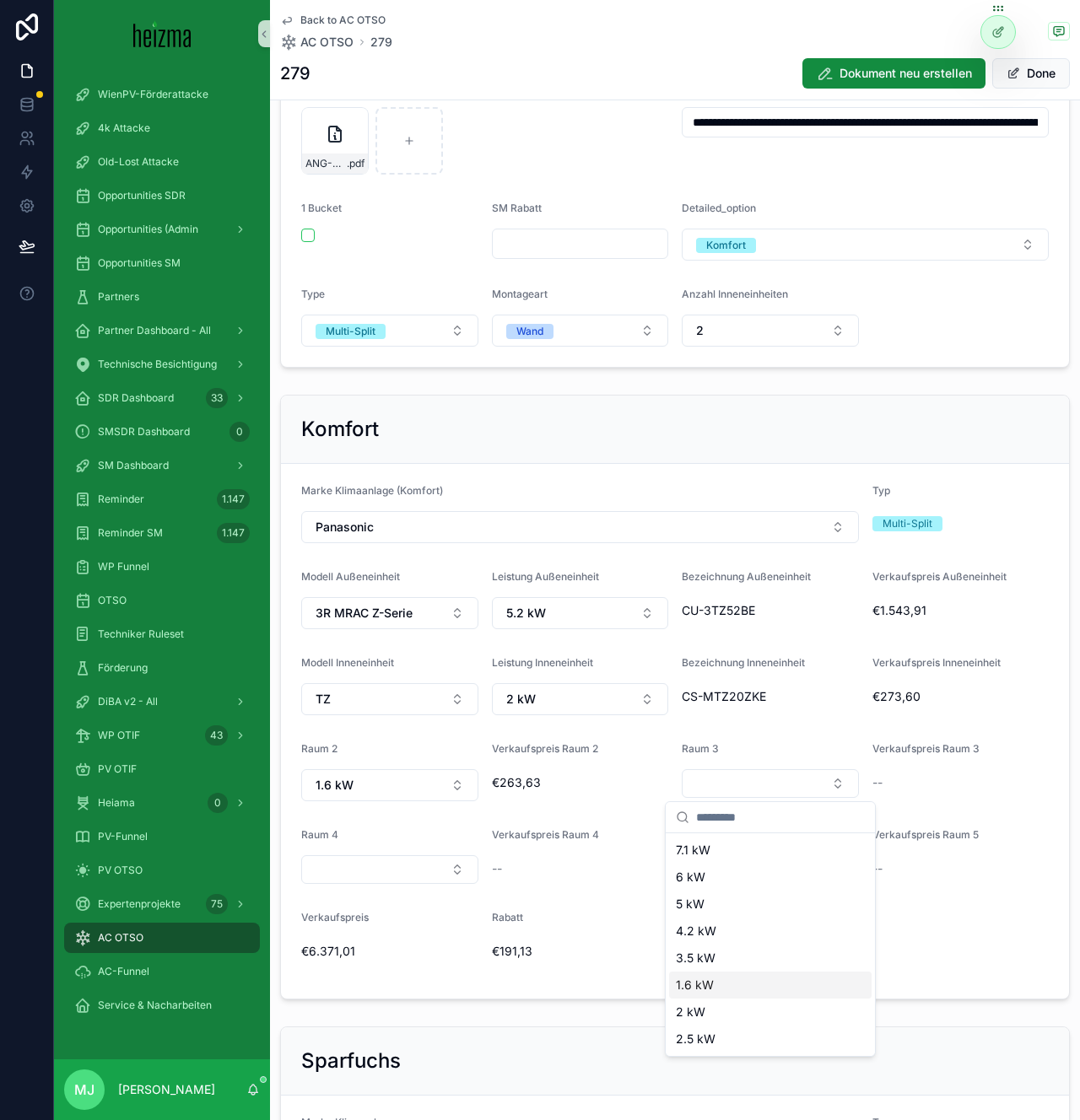
click at [747, 982] on div "1.6 kW" at bounding box center [771, 985] width 202 height 27
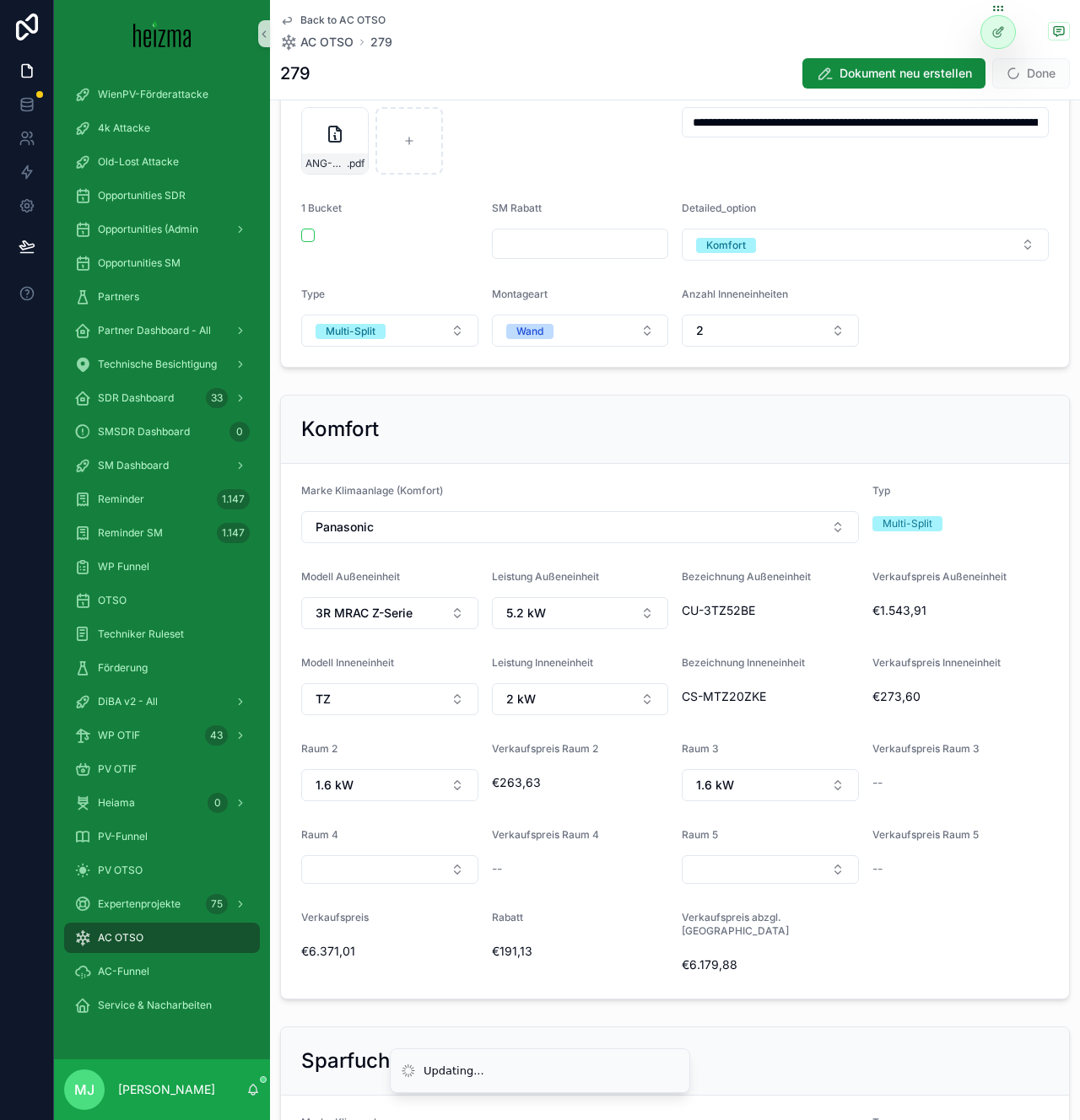
click at [941, 933] on form "Marke Klimaanlage (Komfort) Panasonic Typ Multi-Split Modell Außeneinheit 3R MR…" at bounding box center [675, 731] width 788 height 534
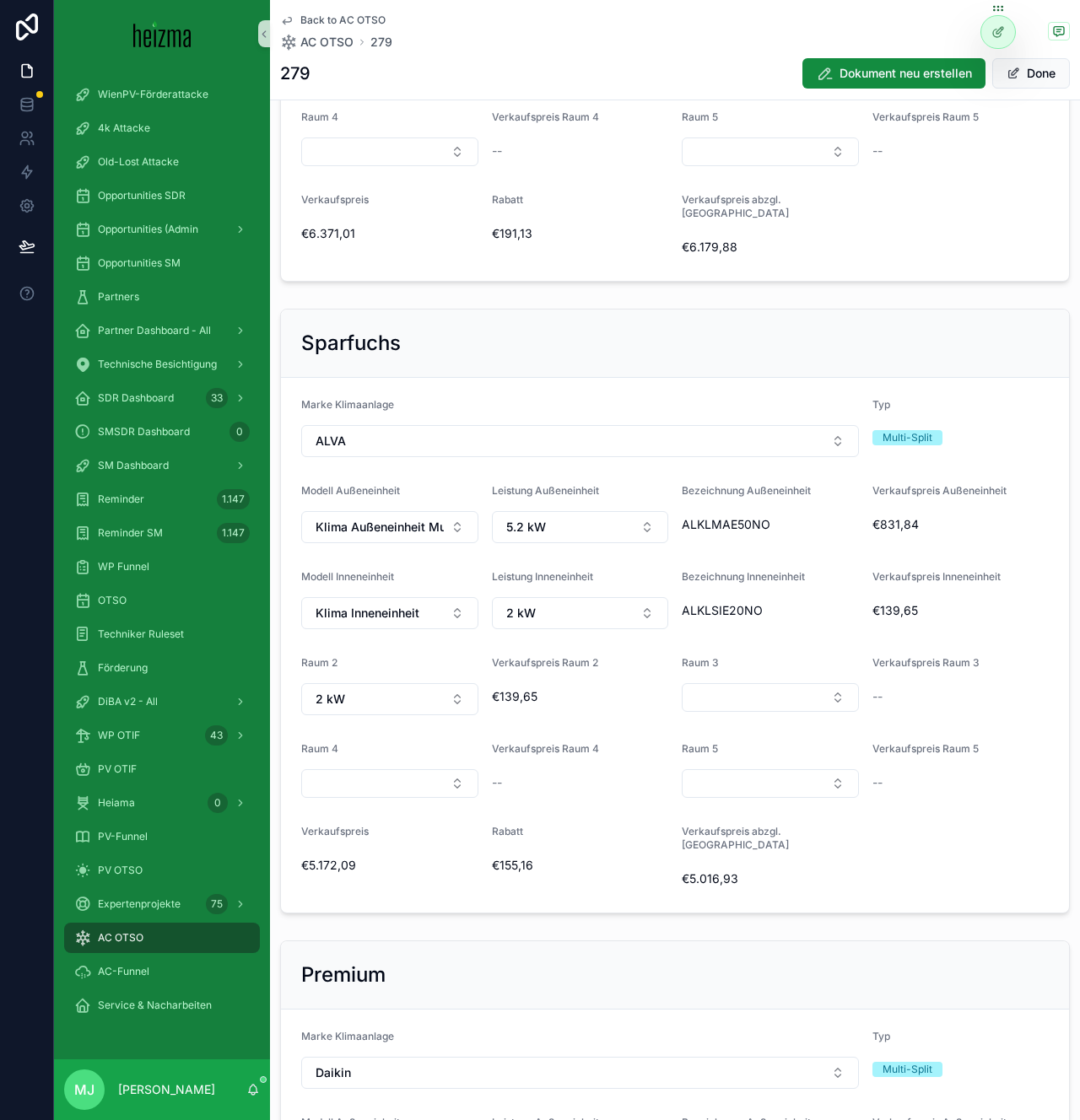
scroll to position [1052, 0]
click at [429, 690] on button "2 kW" at bounding box center [390, 698] width 177 height 32
click at [779, 683] on button "Select Button" at bounding box center [771, 697] width 177 height 29
click at [761, 754] on div "2 kW" at bounding box center [771, 750] width 202 height 27
click at [946, 748] on div "Verkaufspreis Raum 5 --" at bounding box center [961, 769] width 177 height 56
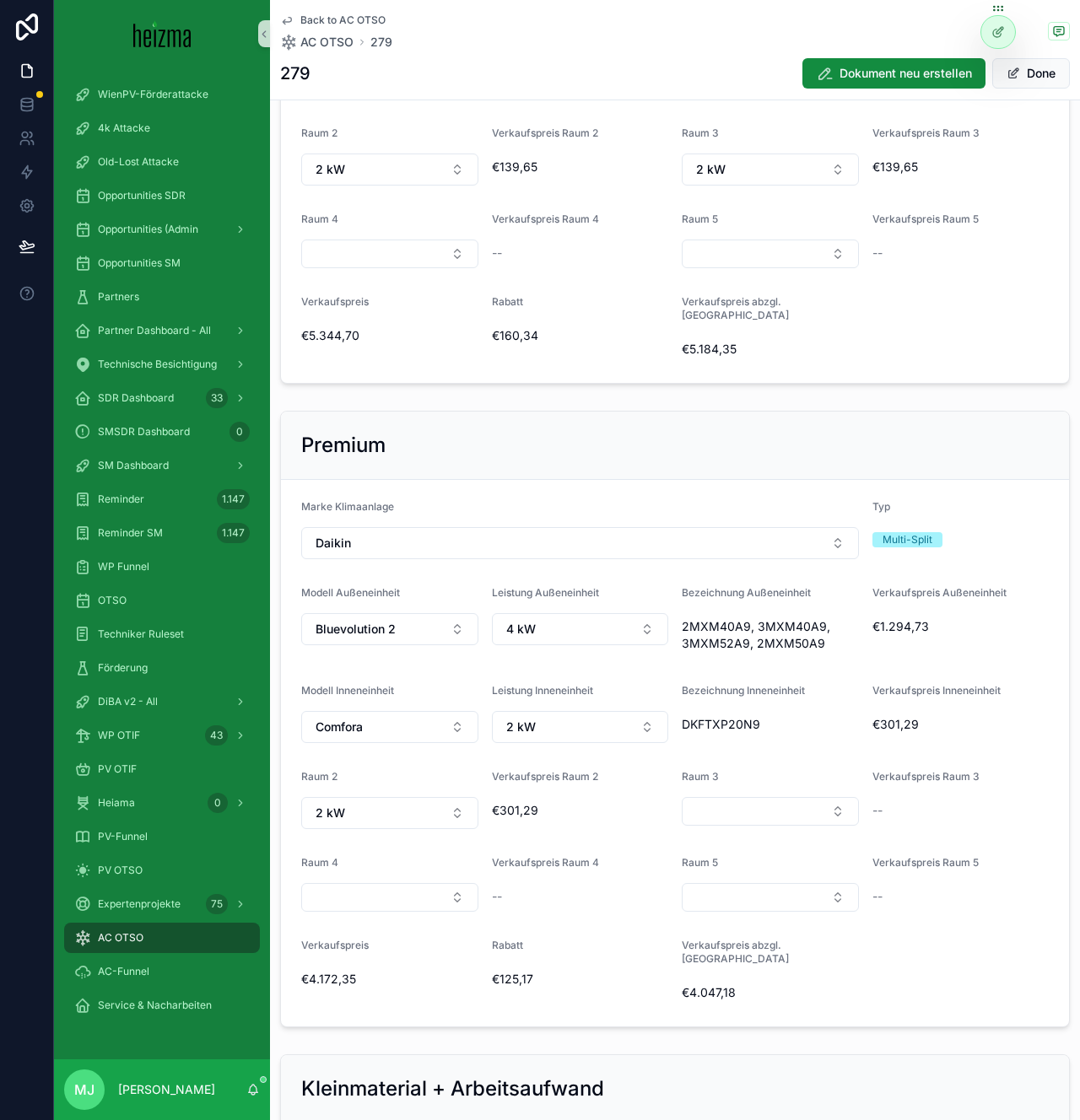
scroll to position [1582, 0]
click at [569, 612] on button "4 kW" at bounding box center [581, 627] width 177 height 32
click at [575, 696] on div "5 kW" at bounding box center [580, 696] width 202 height 27
click at [783, 683] on span "Bezeichnung Inneneinheit" at bounding box center [744, 689] width 123 height 13
click at [643, 710] on button "2 kW" at bounding box center [581, 725] width 177 height 32
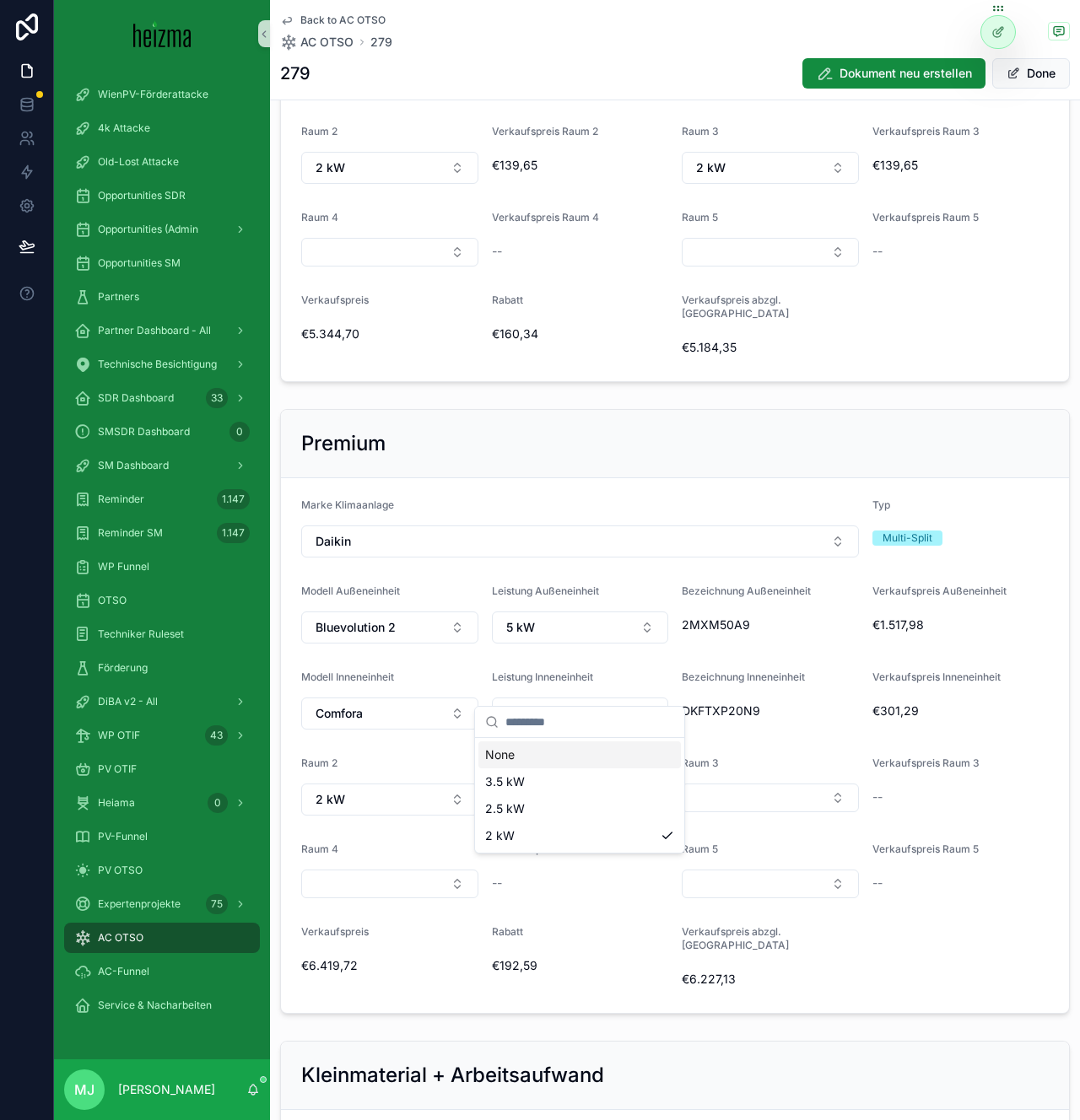
click at [773, 697] on div "DKFTXP20N9" at bounding box center [771, 711] width 177 height 27
click at [761, 784] on button "Select Button" at bounding box center [771, 798] width 177 height 29
click at [737, 889] on div "2 kW" at bounding box center [771, 892] width 202 height 27
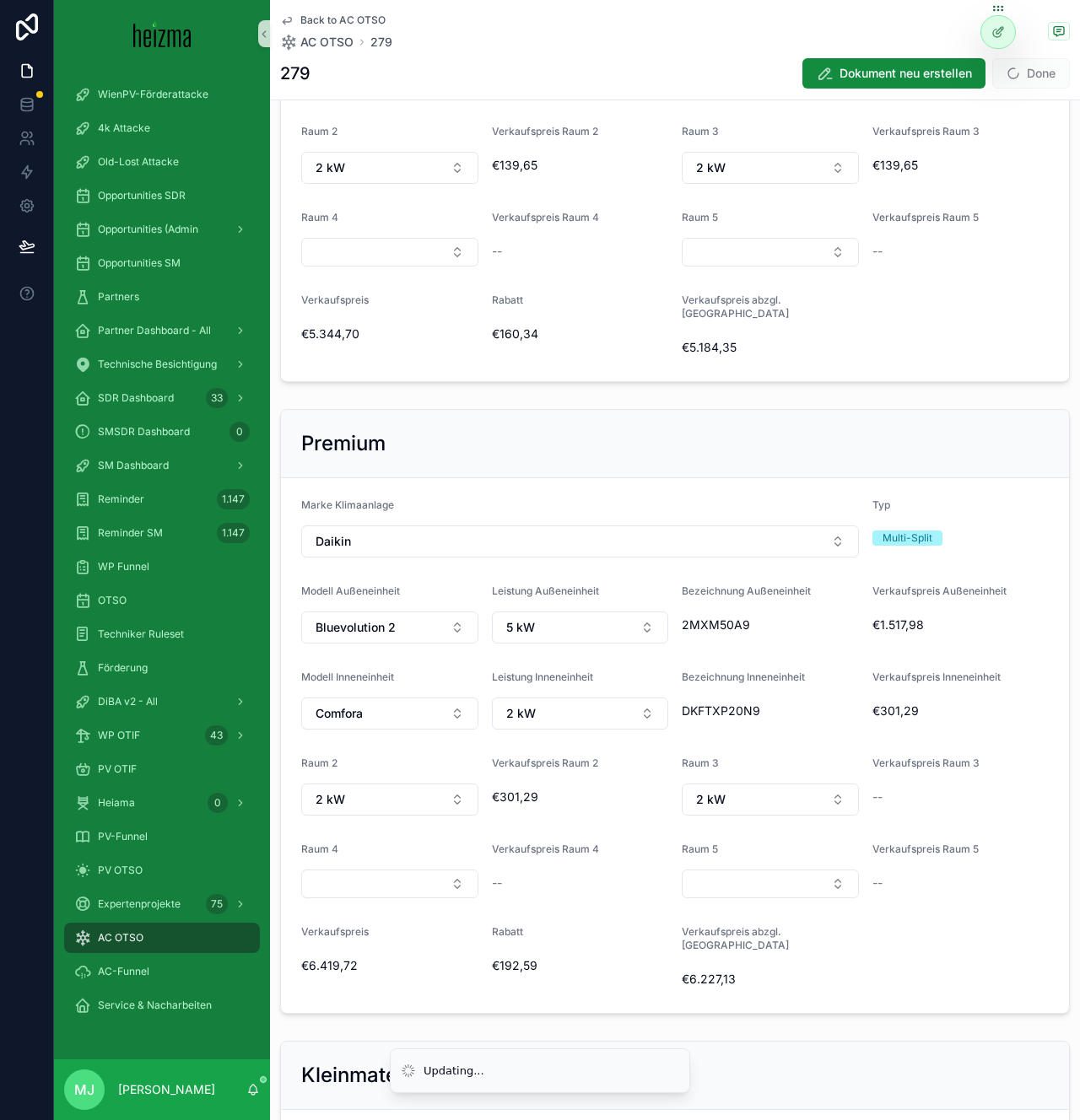
click at [898, 710] on form "Marke Klimaanlage Daikin Typ Multi-Split Modell Außeneinheit Bluevolution 2 Lei…" at bounding box center [675, 745] width 788 height 534
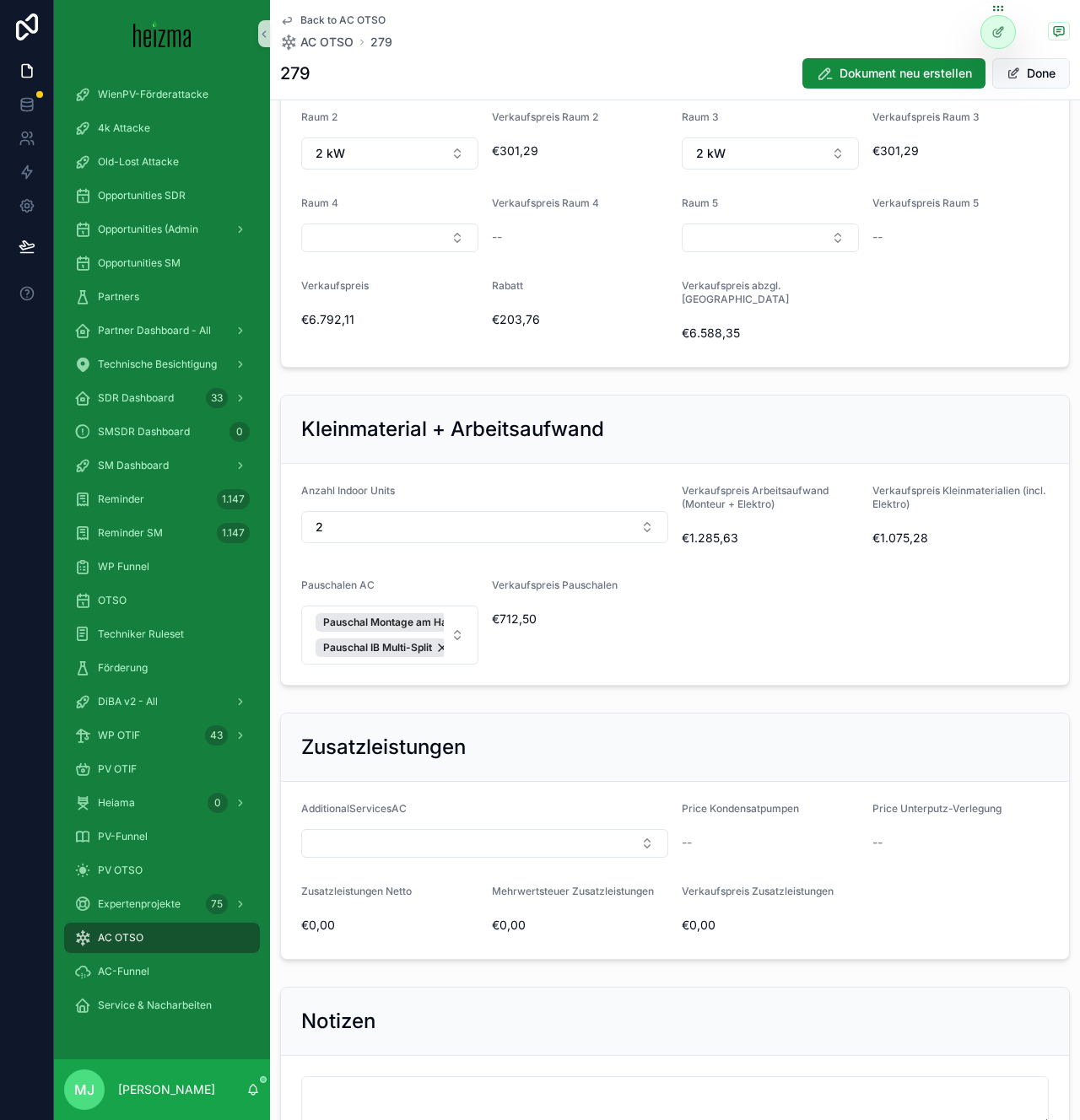
scroll to position [2245, 0]
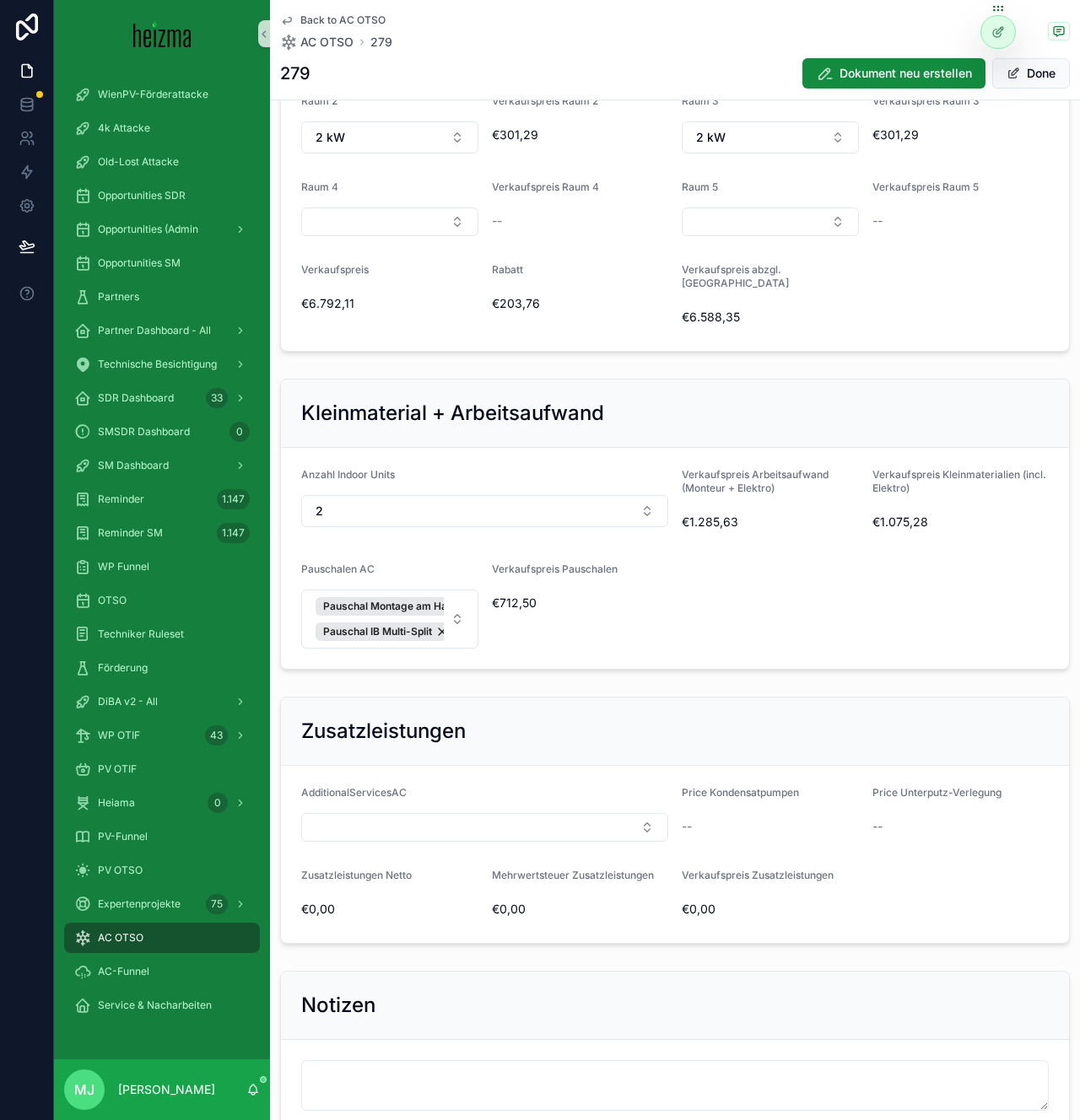
click at [625, 486] on div "Anzahl Indoor Units 2" at bounding box center [485, 502] width 367 height 67
click at [601, 495] on button "2" at bounding box center [485, 510] width 367 height 32
click at [492, 666] on div "3" at bounding box center [485, 674] width 358 height 27
click at [804, 549] on form "Anzahl Indoor Units 3 Verkaufspreis Arbeitsaufwand (Monteur + Elektro) €1.285,6…" at bounding box center [675, 558] width 788 height 221
click at [464, 590] on button "Pauschal Montage am Haus Pauschal IB Multi-Split" at bounding box center [390, 618] width 177 height 59
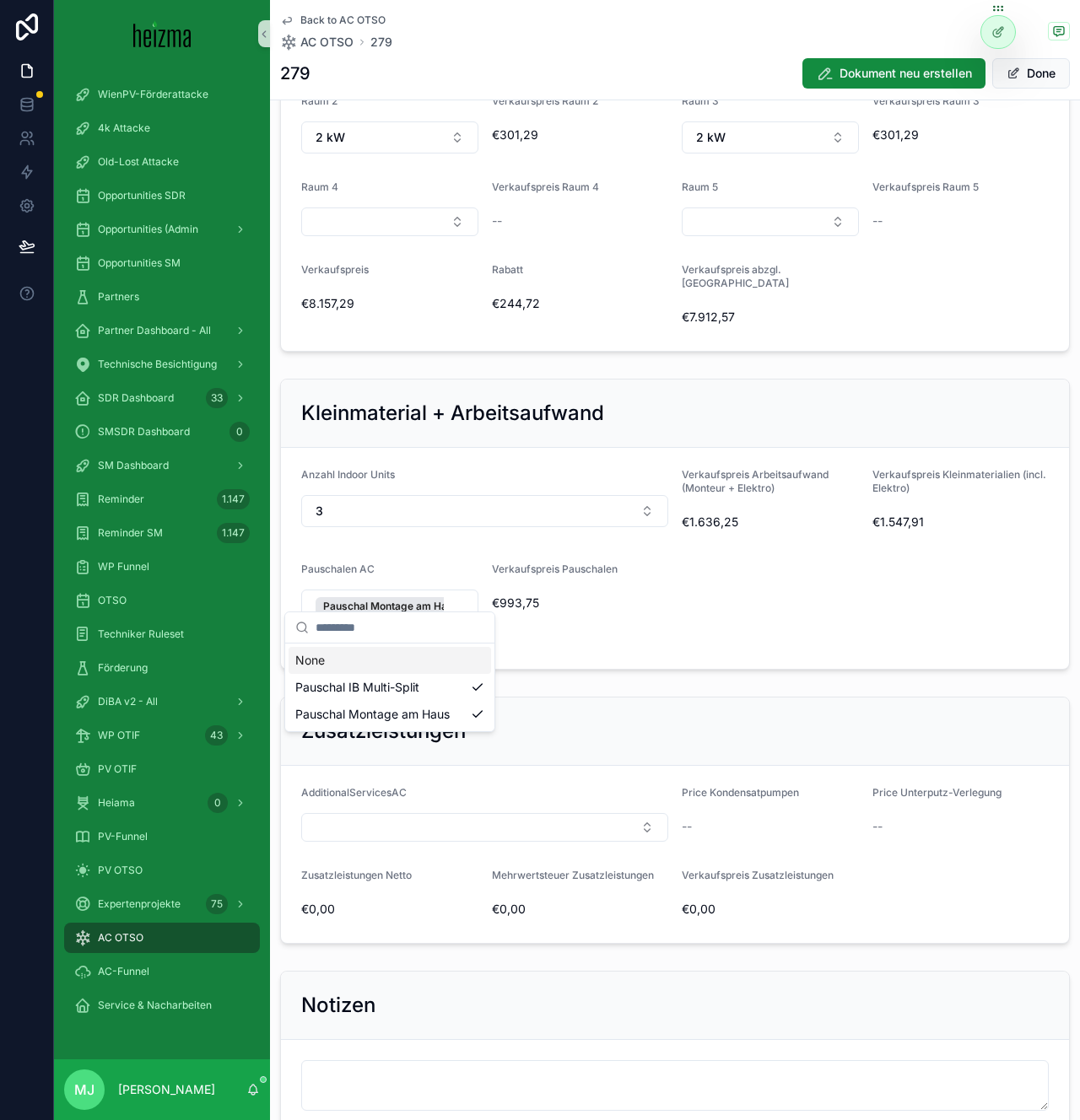
click at [745, 576] on form "Anzahl Indoor Units 3 Verkaufspreis Arbeitsaufwand (Monteur + Elektro) €1.636,2…" at bounding box center [675, 558] width 788 height 221
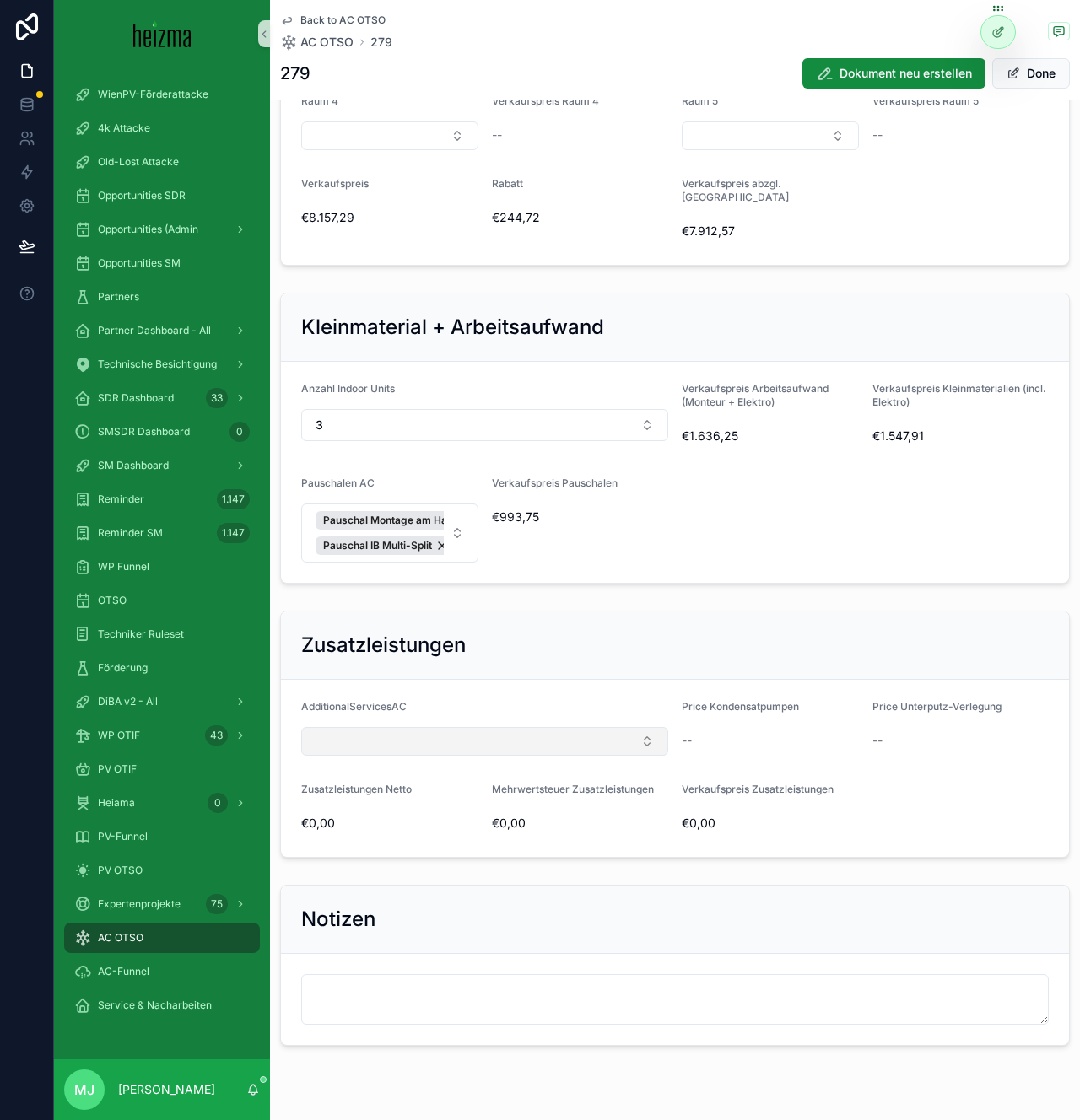
click at [571, 727] on button "Select Button" at bounding box center [485, 742] width 367 height 29
click at [722, 624] on div "Zusatzleistungen" at bounding box center [675, 645] width 788 height 68
click at [1031, 82] on button "Done" at bounding box center [1031, 73] width 78 height 31
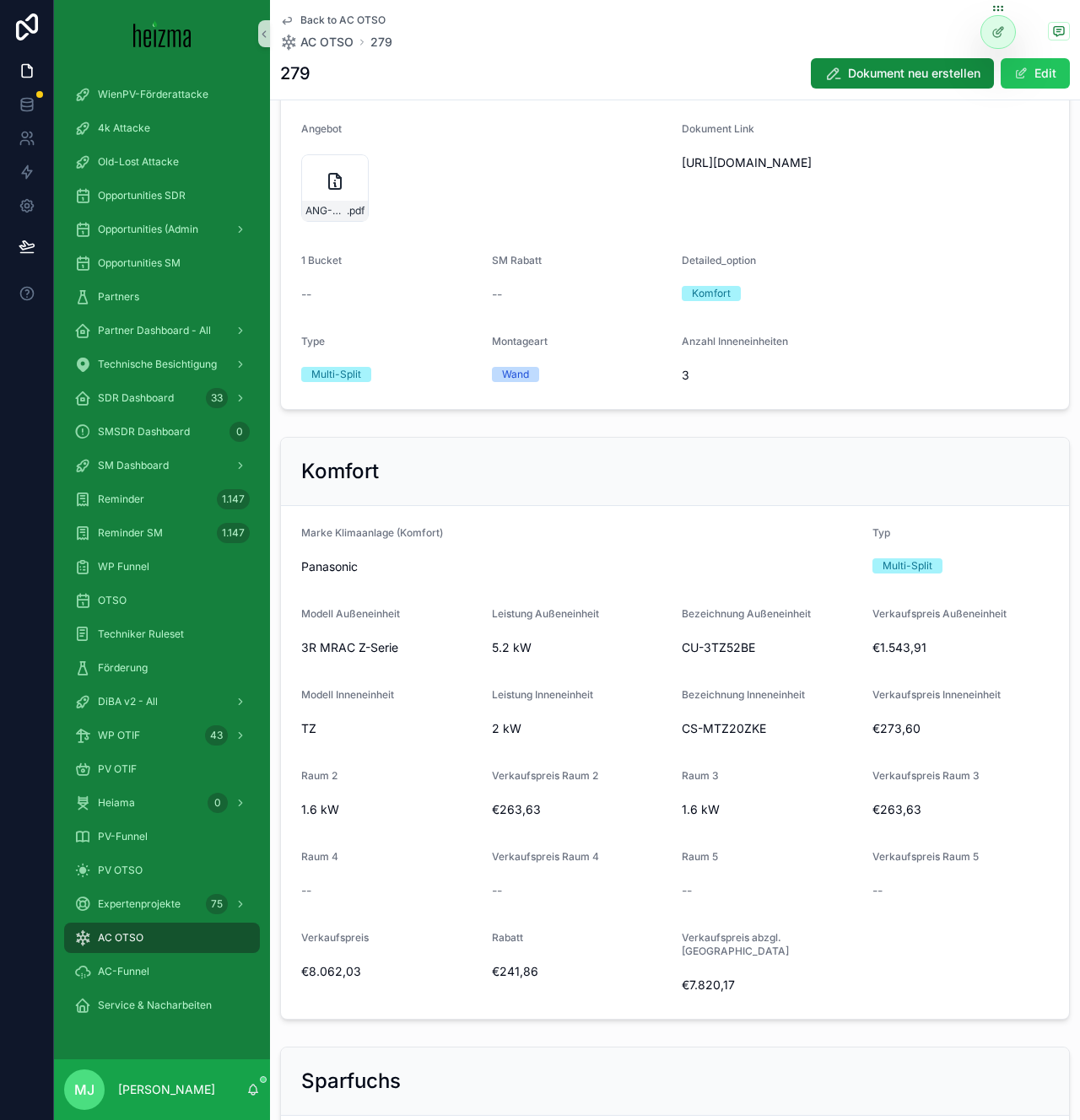
scroll to position [0, 0]
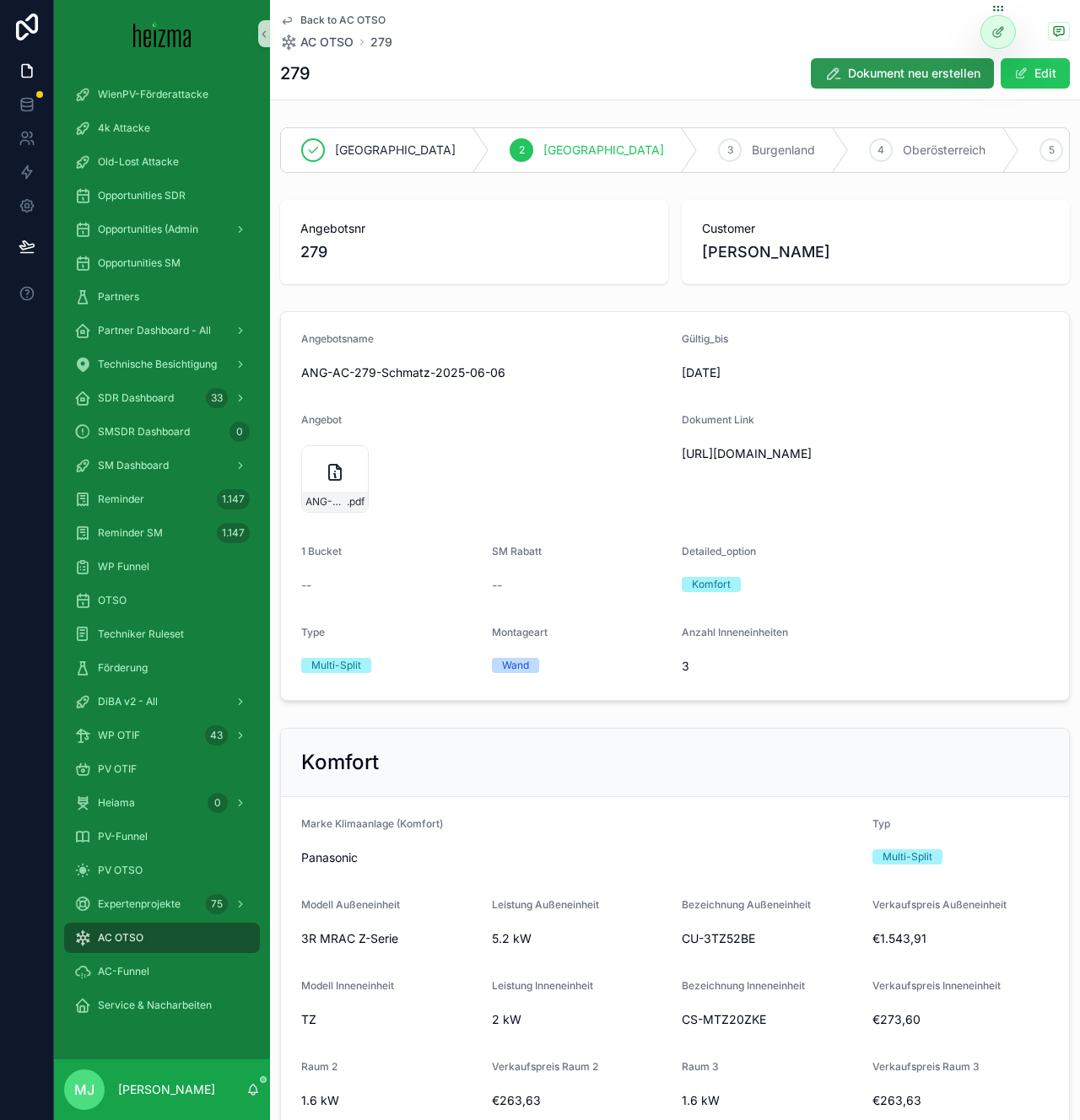
click at [894, 85] on button "Dokument neu erstellen" at bounding box center [903, 73] width 183 height 31
click at [408, 508] on div "ANG-AC-279-Schmatz-2025-06-06 .pdf" at bounding box center [409, 502] width 66 height 20
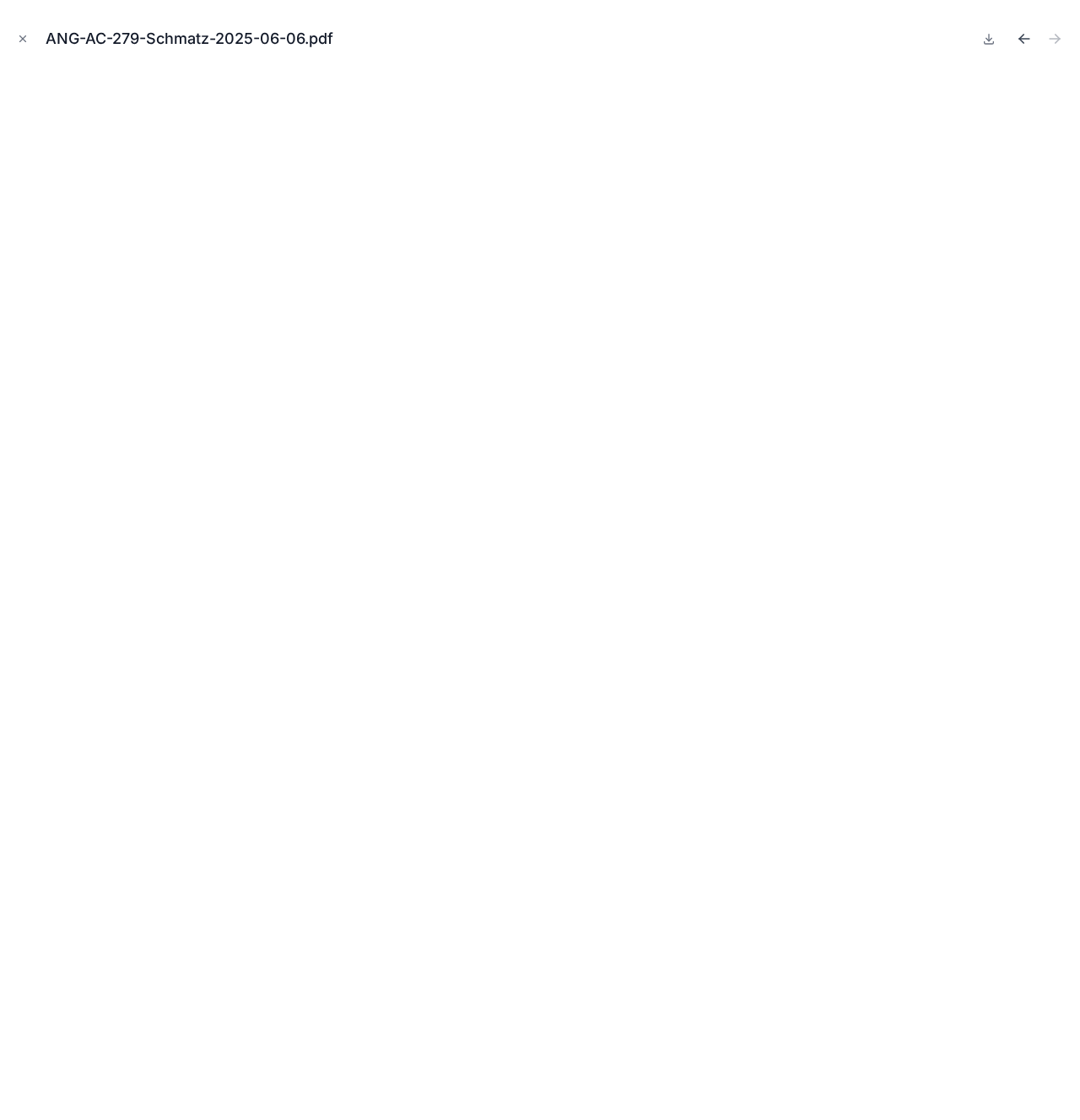
click at [1030, 39] on icon "Previous file" at bounding box center [1025, 39] width 17 height 17
click at [1050, 39] on icon "Next file" at bounding box center [1055, 39] width 11 height 0
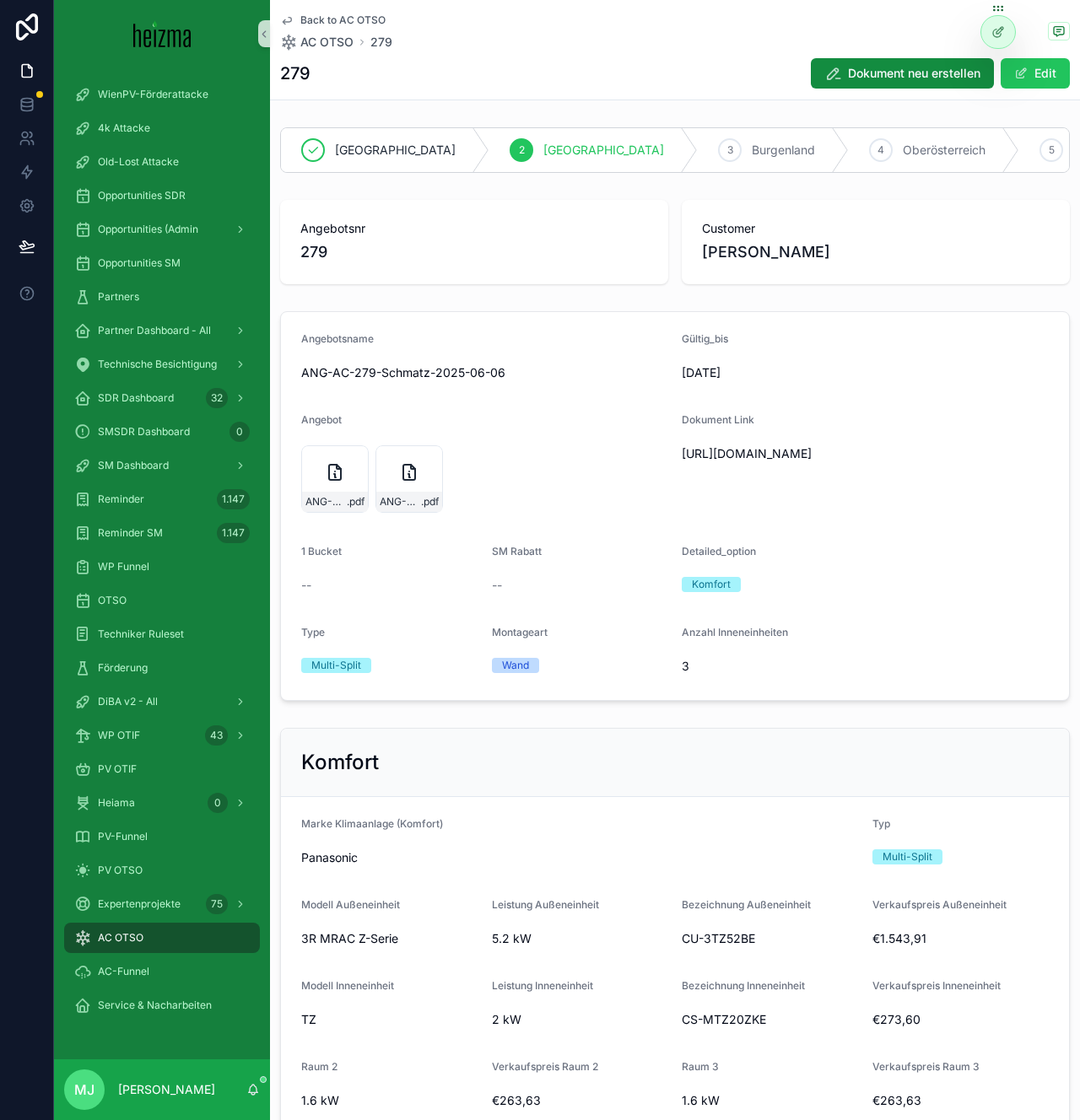
click at [740, 462] on span "[URL][DOMAIN_NAME]" at bounding box center [865, 454] width 367 height 17
copy span "[URL][DOMAIN_NAME]"
